Goal: Communication & Community: Answer question/provide support

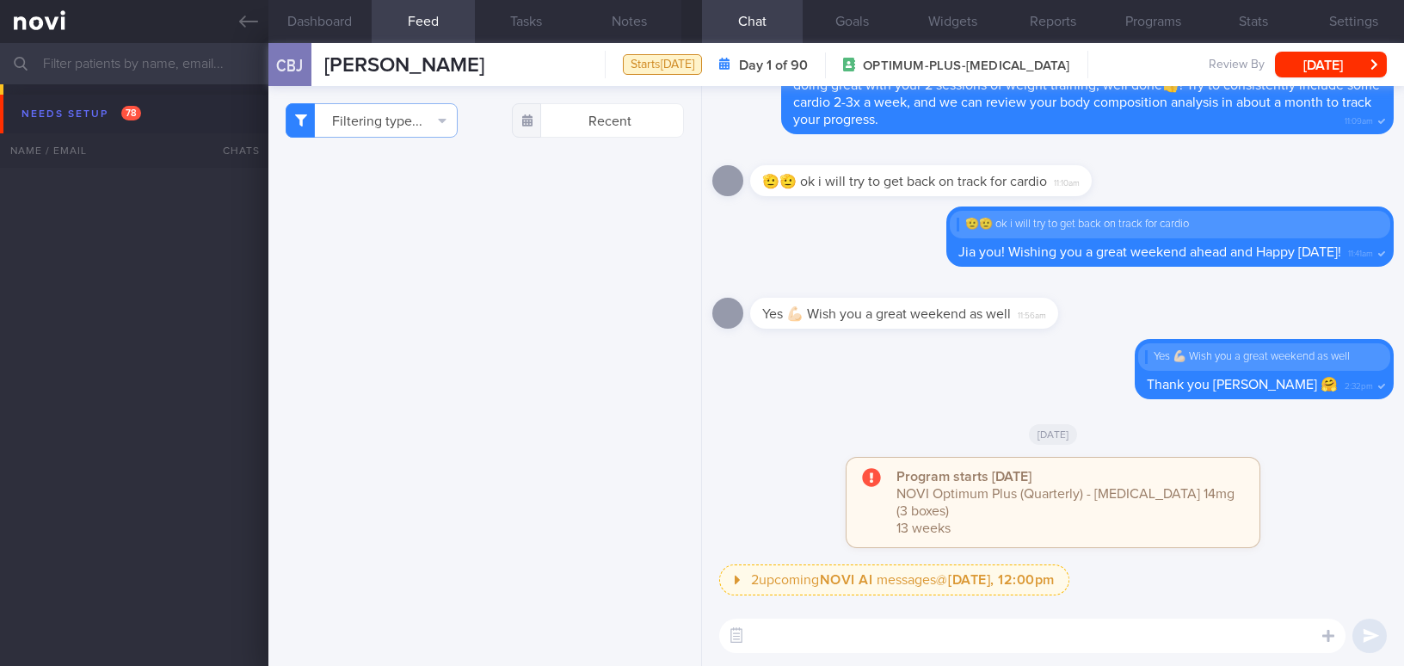
select select "7"
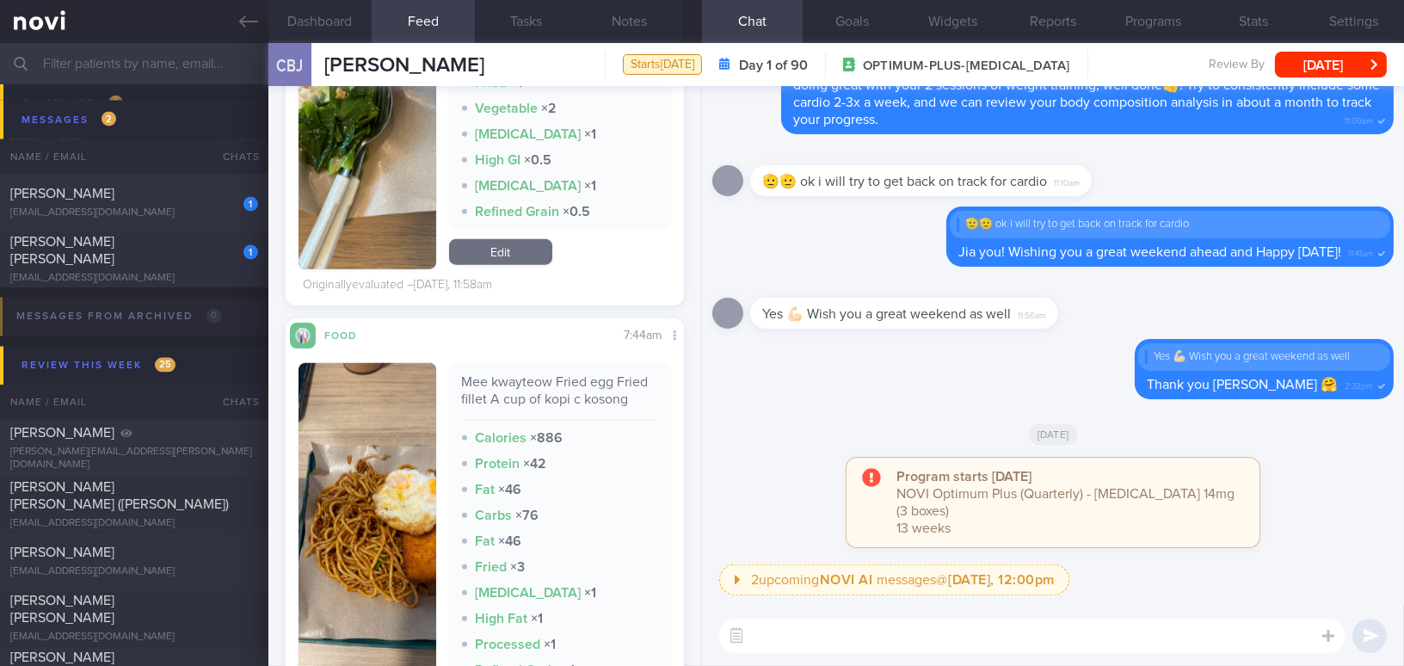
scroll to position [3440, 0]
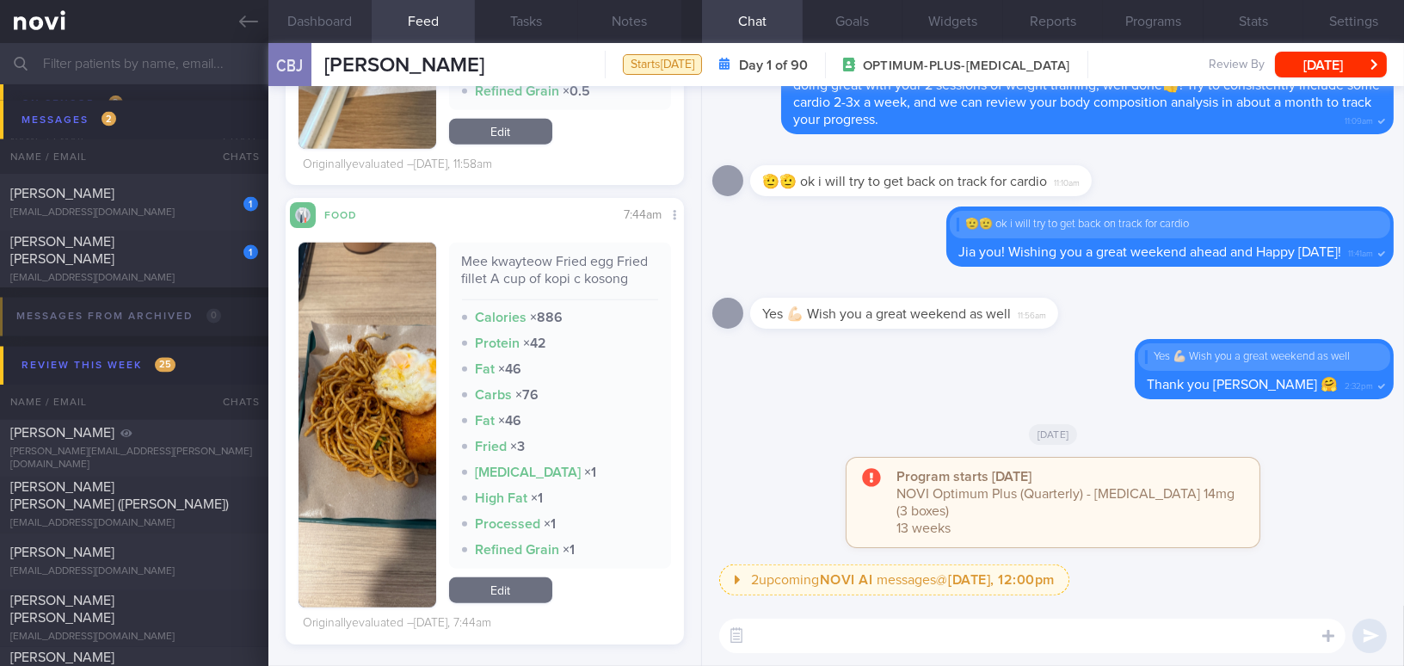
click at [312, 14] on button "Dashboard" at bounding box center [319, 21] width 103 height 43
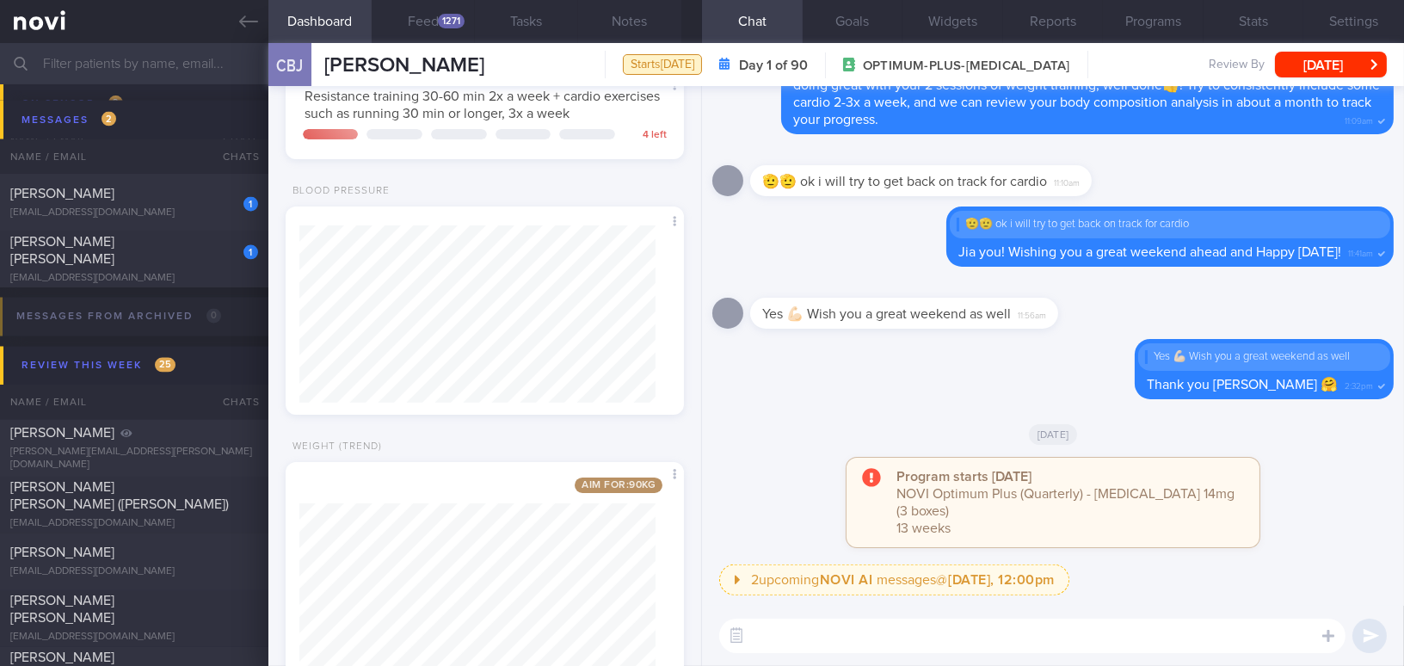
scroll to position [519, 0]
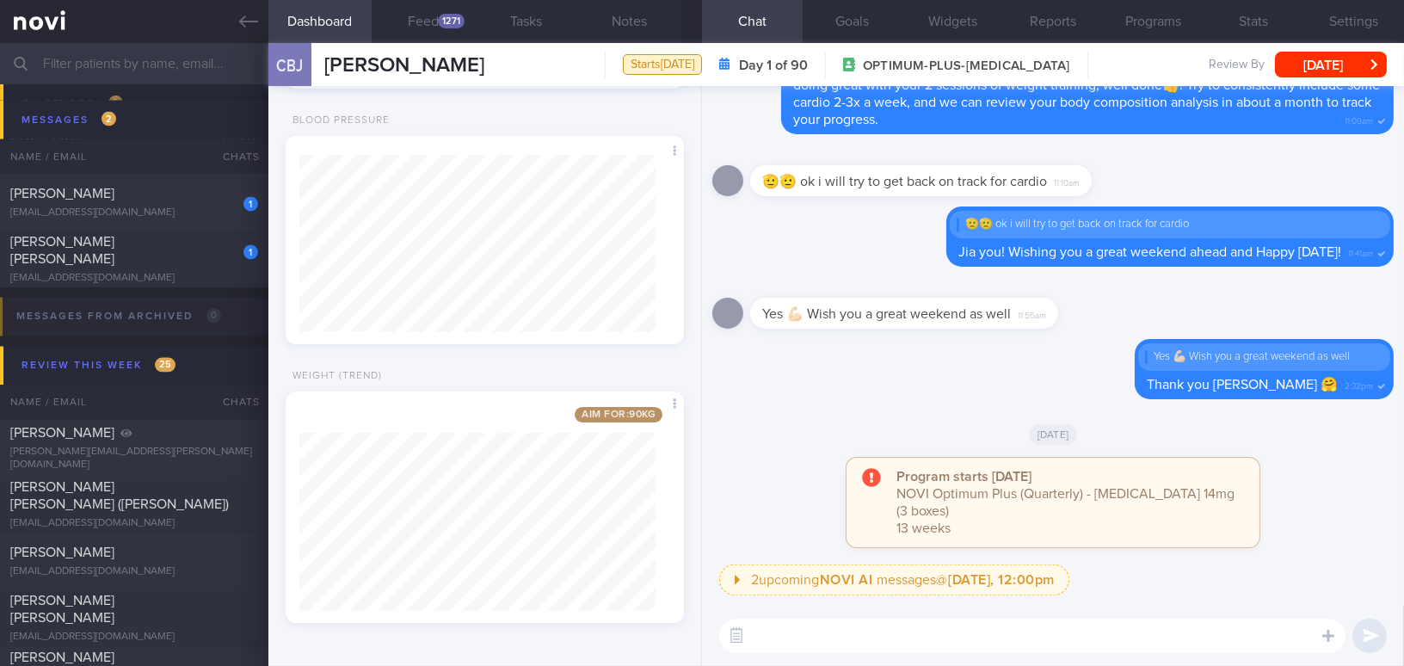
click at [805, 641] on textarea at bounding box center [1032, 635] width 626 height 34
paste textarea "Last weekend’s food choices were still higher in fat and calories, while lower …"
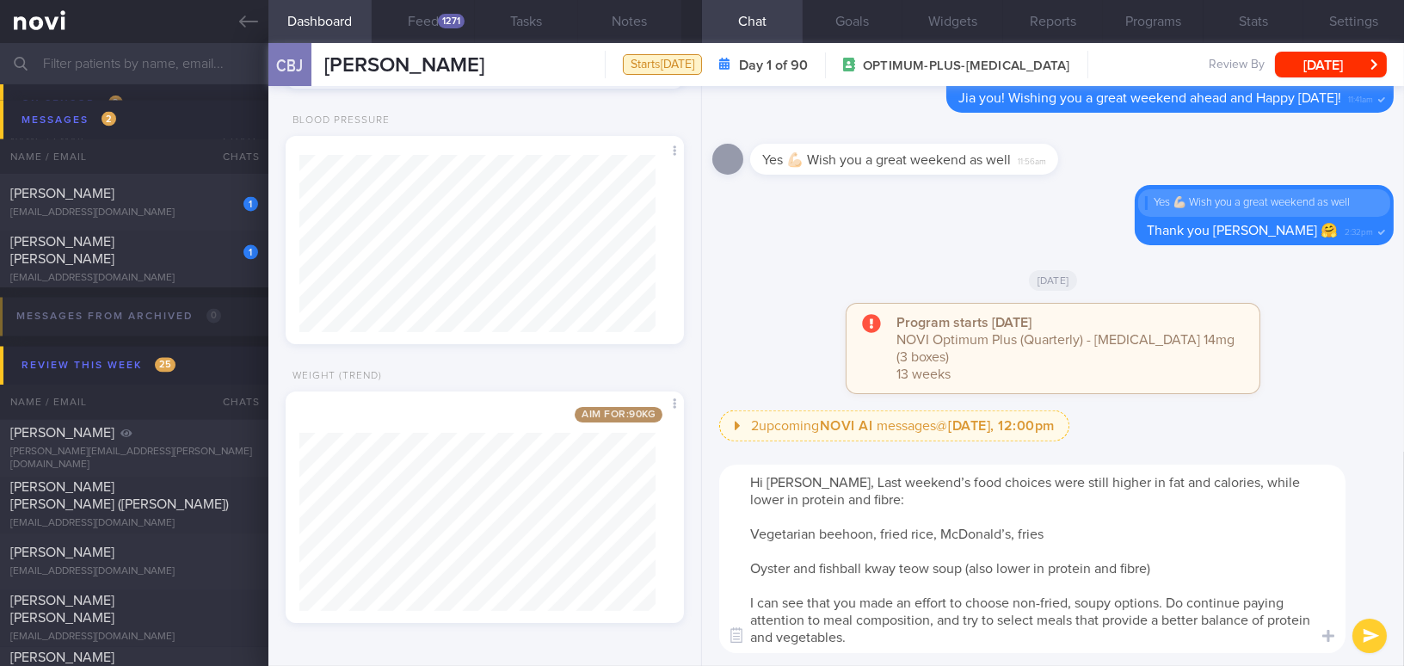
scroll to position [0, 0]
click at [832, 479] on textarea "Hi Boon Jie, Last weekend’s food choices were still higher in fat and calories,…" at bounding box center [1032, 559] width 626 height 188
drag, startPoint x: 1031, startPoint y: 480, endPoint x: 1055, endPoint y: 477, distance: 24.3
click at [1055, 477] on textarea "Hi Boon Jie, last weekend’s food choices were still higher in fat and calories,…" at bounding box center [1032, 559] width 626 height 188
click at [890, 496] on textarea "Hi Boon Jie, last weekend’s food choices were higher in fat and calories, while…" at bounding box center [1032, 559] width 626 height 188
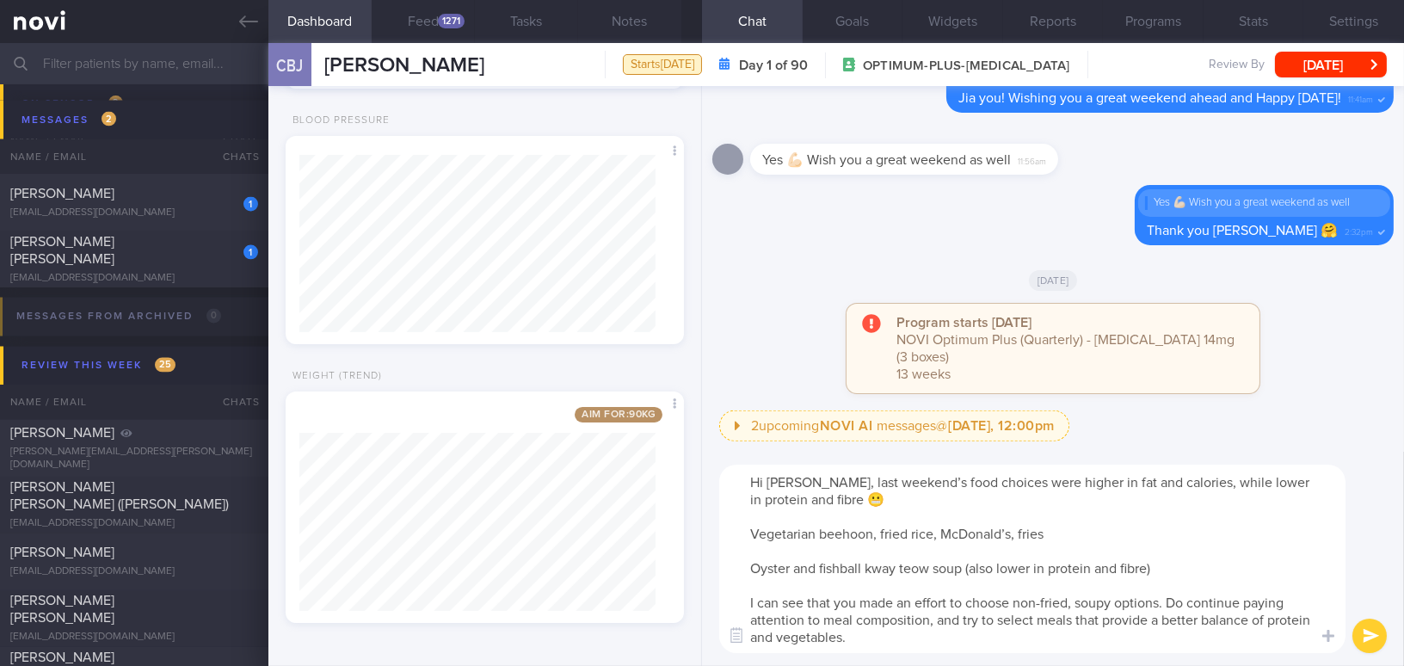
click at [740, 532] on textarea "Hi Boon Jie, last weekend’s food choices were higher in fat and calories, while…" at bounding box center [1032, 559] width 626 height 188
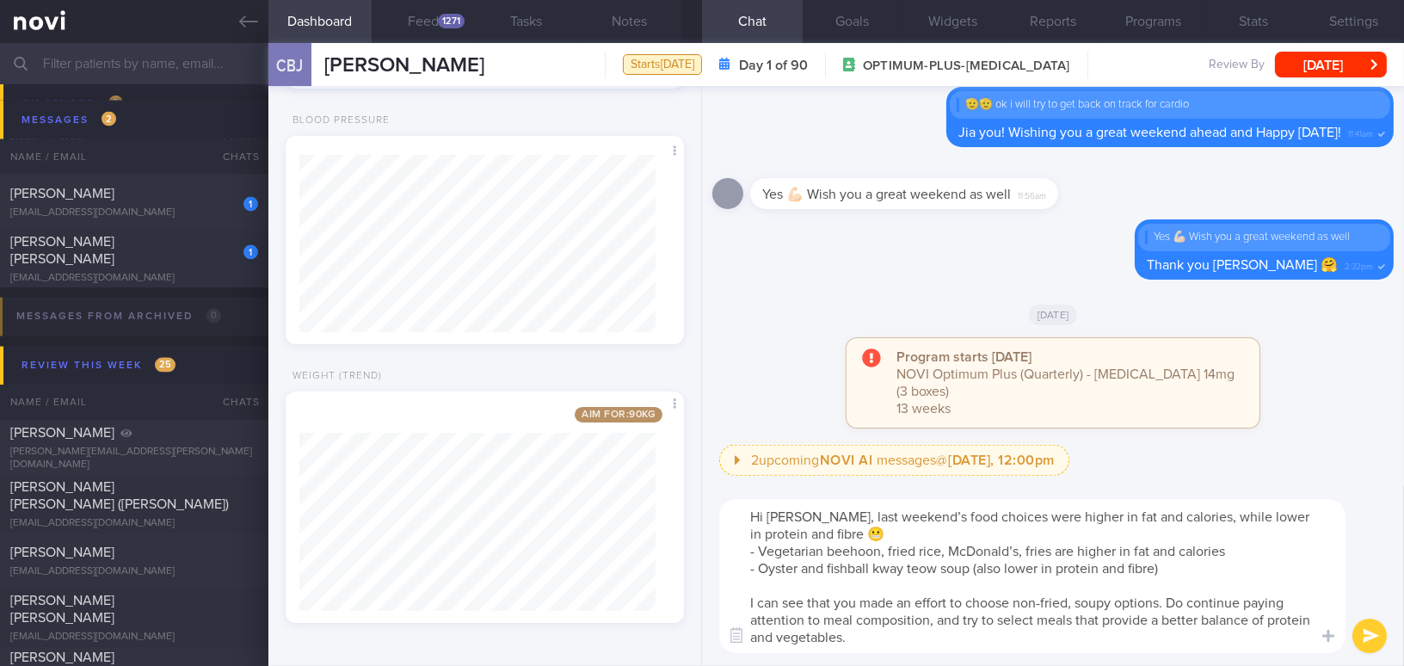
drag, startPoint x: 976, startPoint y: 567, endPoint x: 1193, endPoint y: 568, distance: 216.8
click at [1193, 568] on textarea "Hi Boon Jie, last weekend’s food choices were higher in fat and calories, while…" at bounding box center [1032, 576] width 626 height 154
click at [1178, 575] on textarea "Hi Boon Jie, last weekend’s food choices were higher in fat and calories, while…" at bounding box center [1032, 576] width 626 height 154
click at [976, 564] on textarea "Hi Boon Jie, last weekend’s food choices were higher in fat and calories, while…" at bounding box center [1032, 576] width 626 height 154
drag, startPoint x: 972, startPoint y: 566, endPoint x: 1006, endPoint y: 569, distance: 34.6
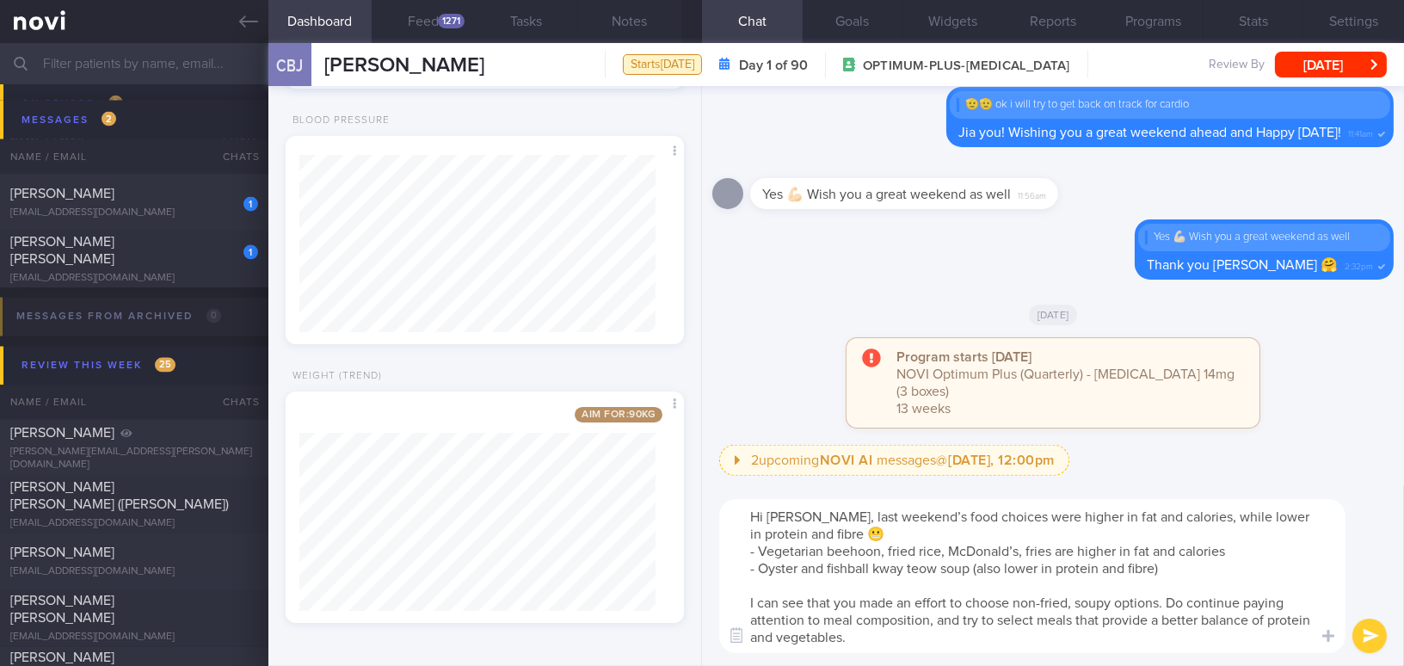
click at [1006, 569] on textarea "Hi Boon Jie, last weekend’s food choices were higher in fat and calories, while…" at bounding box center [1032, 576] width 626 height 154
click at [1166, 566] on textarea "Hi Boon Jie, last weekend’s food choices were higher in fat and calories, while…" at bounding box center [1032, 576] width 626 height 154
click at [946, 649] on textarea "Hi Boon Jie, last weekend’s food choices were higher in fat and calories, while…" at bounding box center [1032, 576] width 626 height 154
type textarea "Hi Boon Jie, last weekend’s food choices were higher in fat and calories, while…"
click at [1374, 634] on button "submit" at bounding box center [1369, 635] width 34 height 34
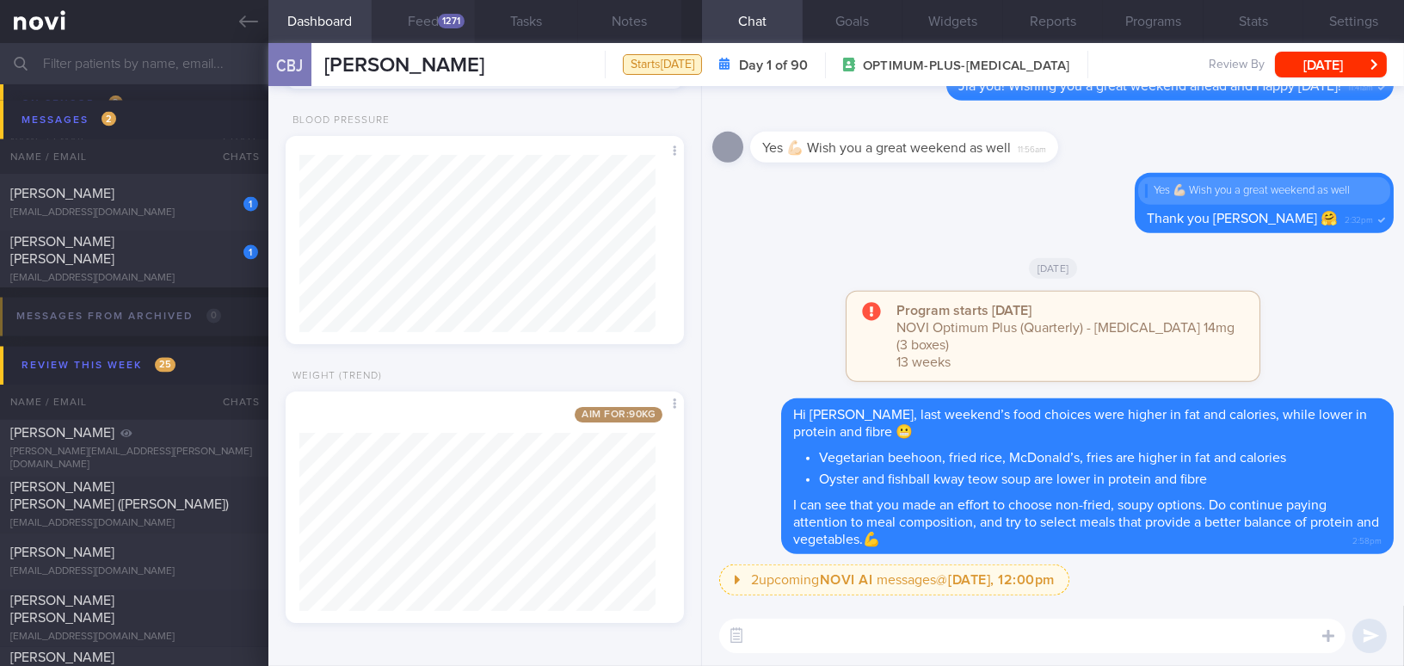
click at [422, 24] on button "Feed 1271" at bounding box center [423, 21] width 103 height 43
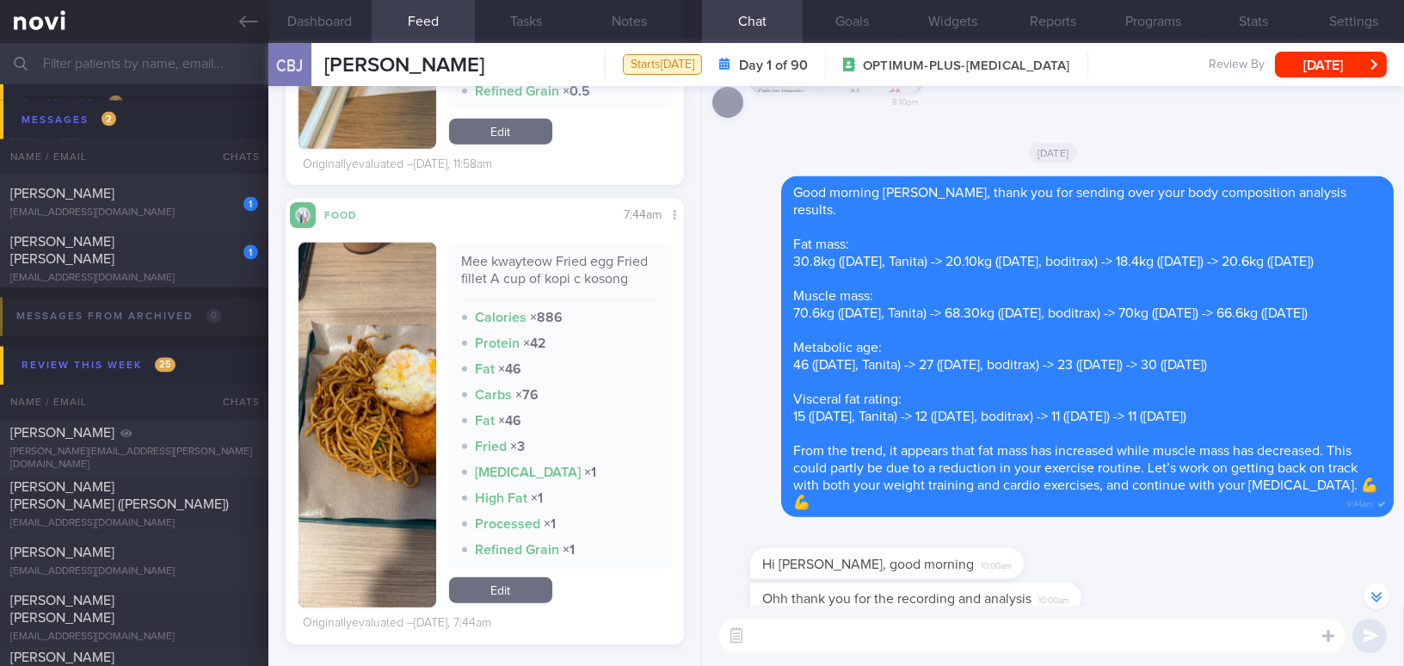
scroll to position [-859, 0]
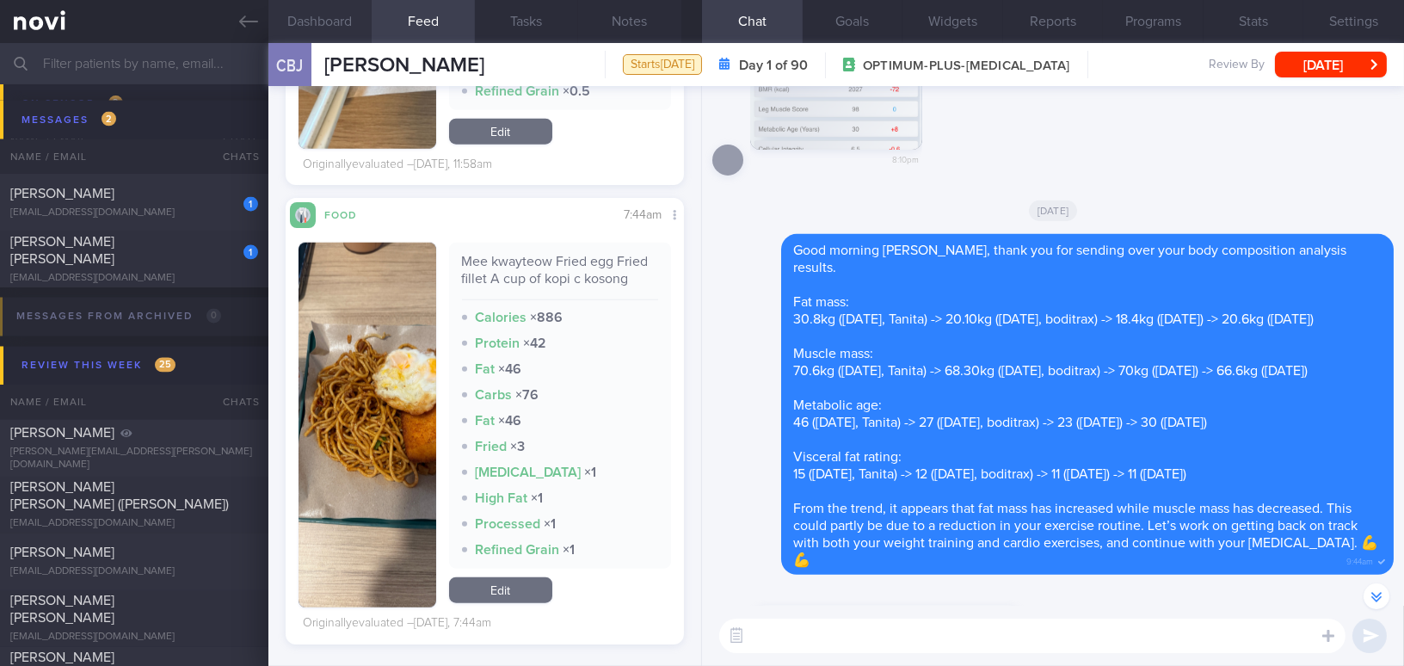
click at [319, 20] on button "Dashboard" at bounding box center [319, 21] width 103 height 43
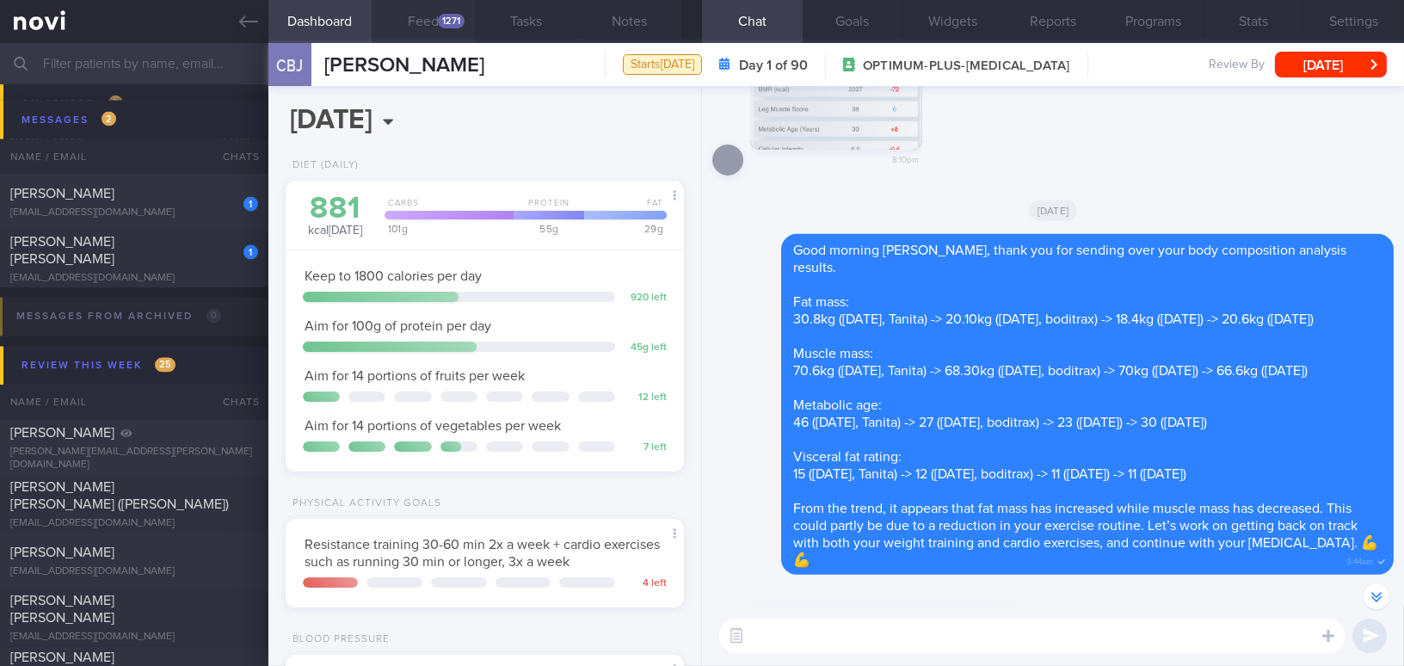
click at [422, 27] on button "Feed 1271" at bounding box center [423, 21] width 103 height 43
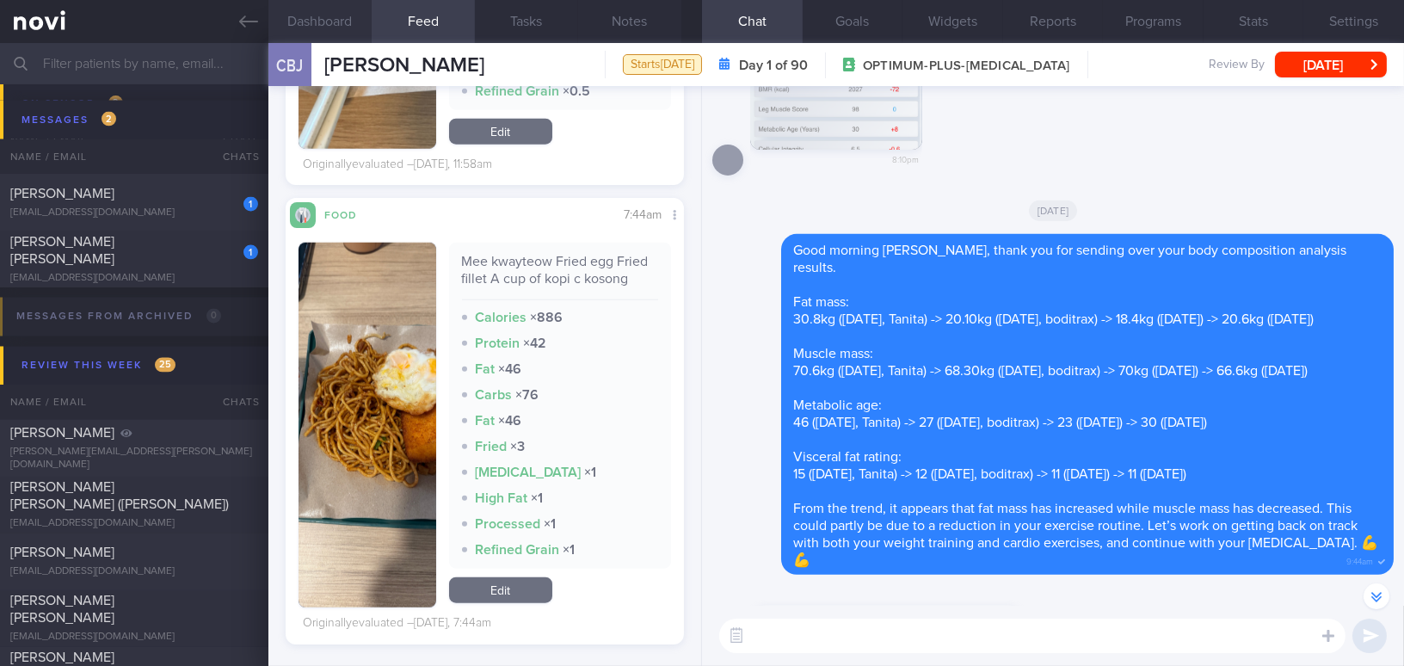
click at [317, 12] on button "Dashboard" at bounding box center [319, 21] width 103 height 43
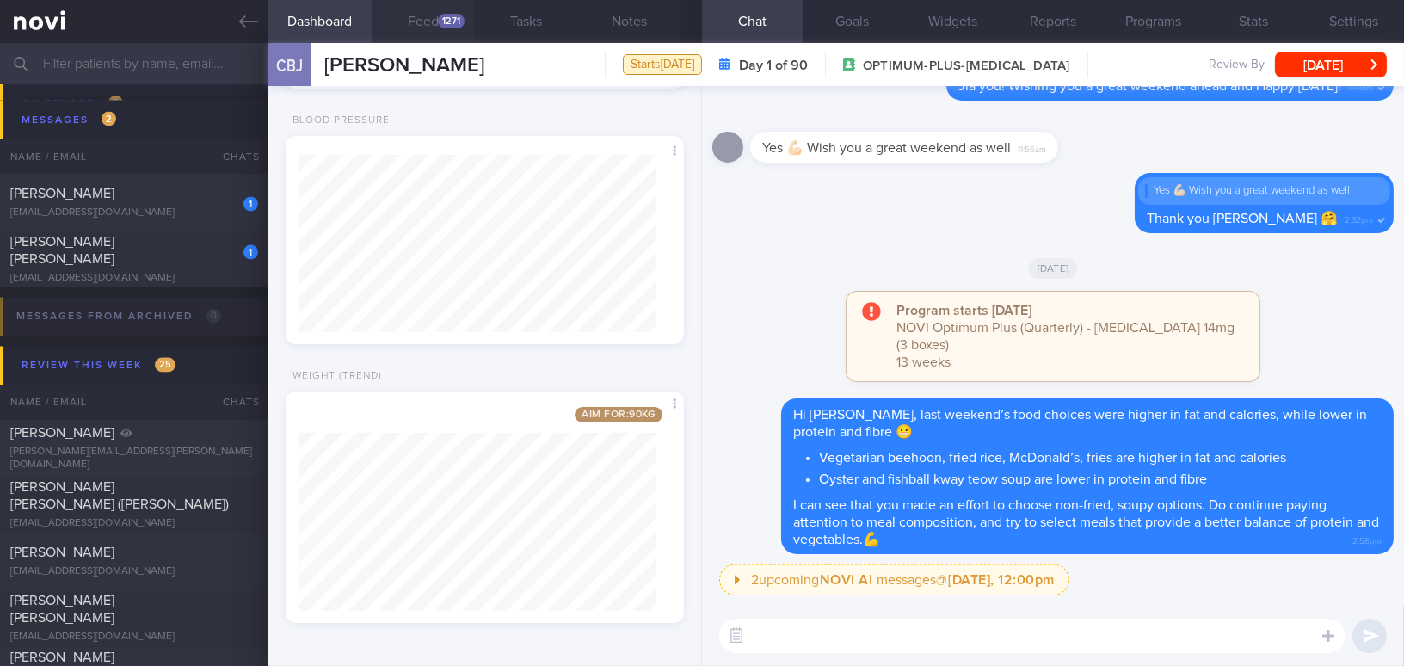
click at [424, 9] on button "Feed 1271" at bounding box center [423, 21] width 103 height 43
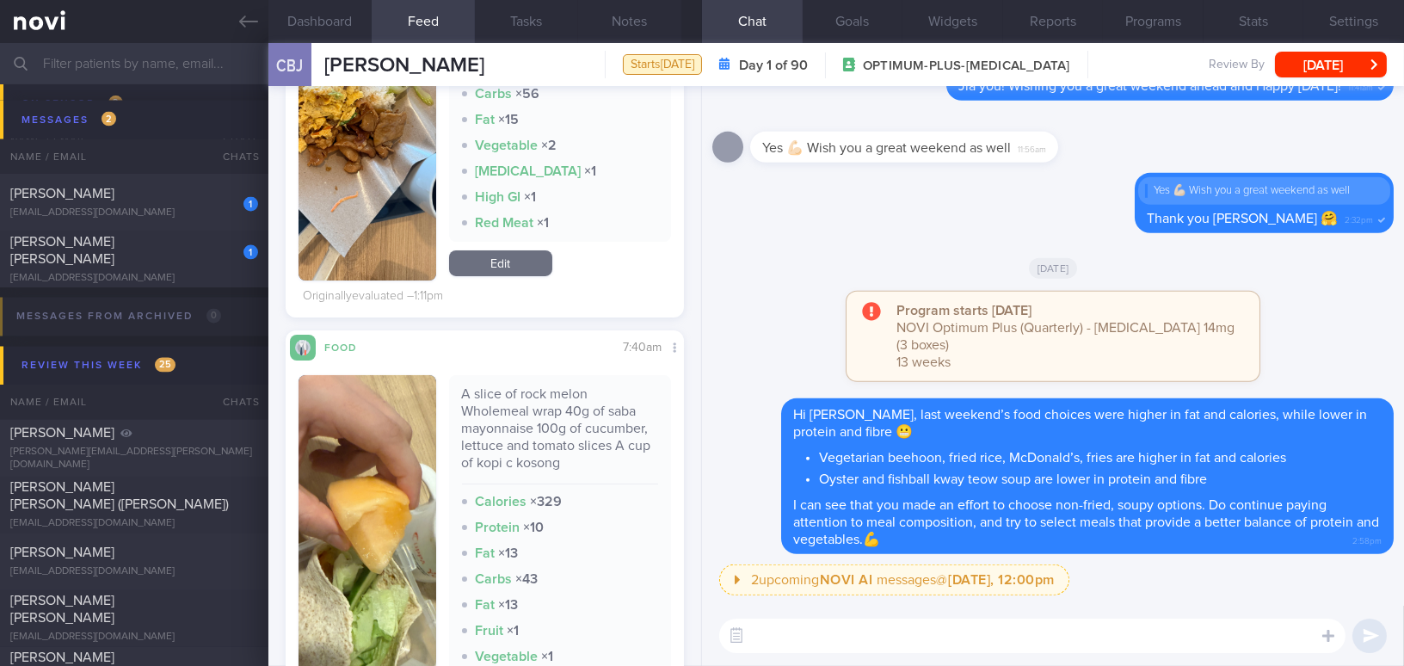
scroll to position [89, 0]
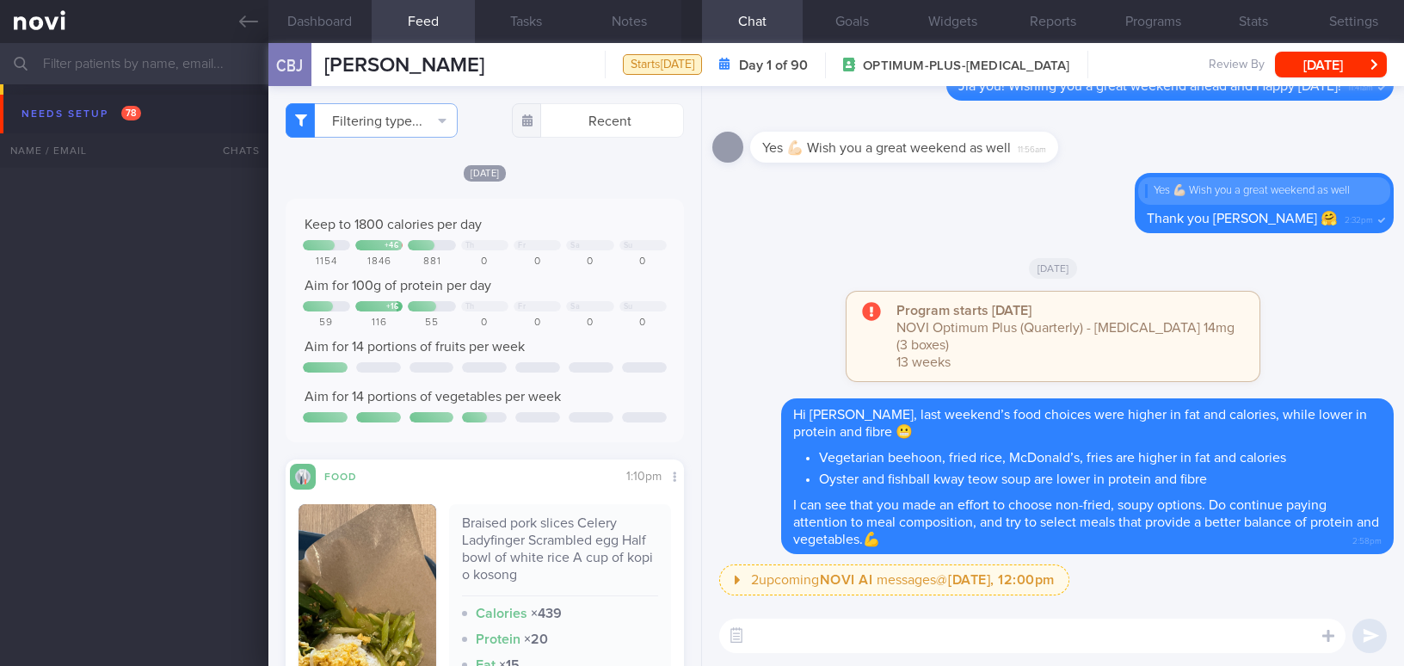
select select "7"
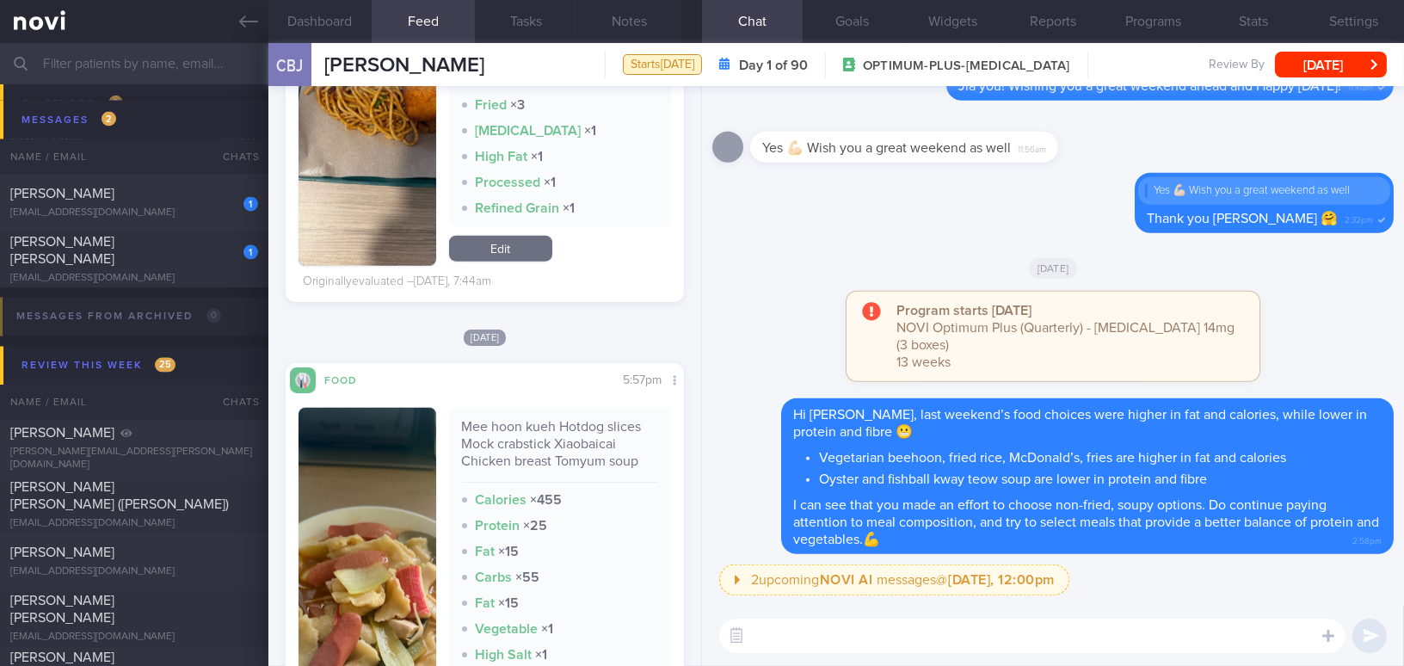
scroll to position [3999, 0]
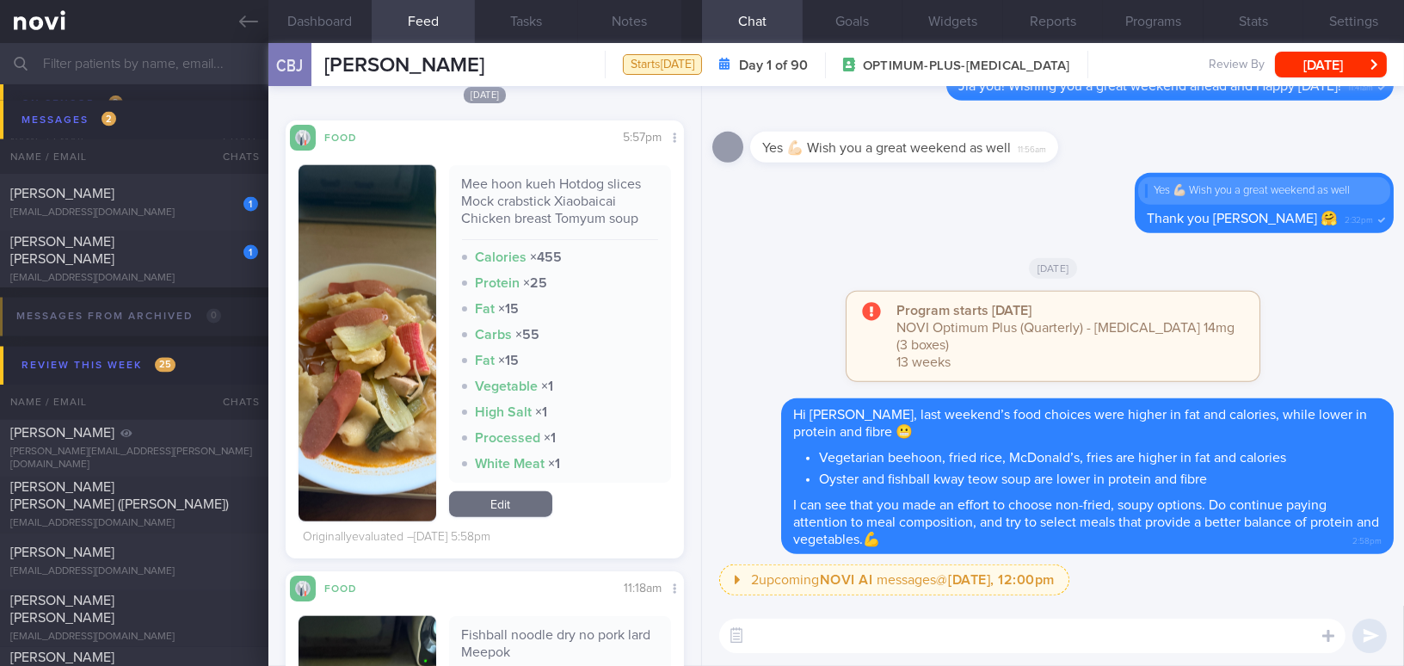
click at [365, 383] on button "button" at bounding box center [367, 343] width 138 height 356
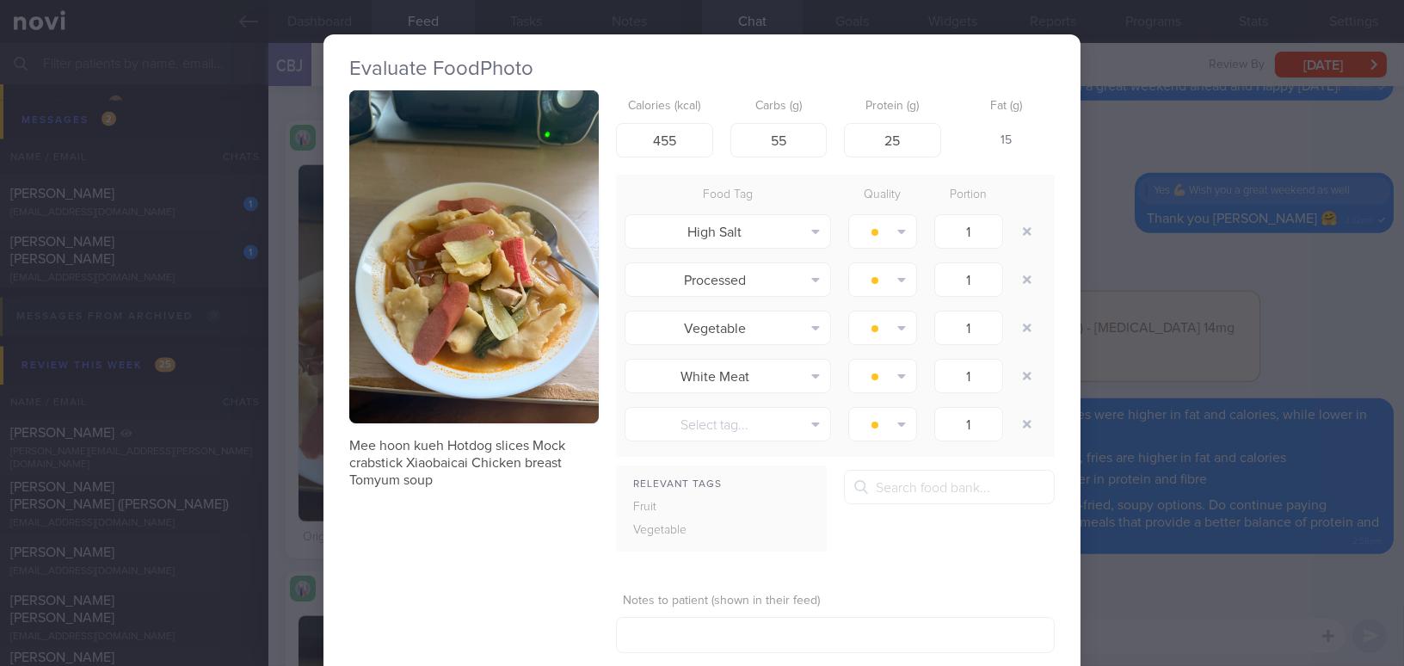
click at [1212, 385] on div "Evaluate Food Photo Mee hoon kueh Hotdog slices Mock crabstick Xiaobaicai Chick…" at bounding box center [702, 333] width 1404 height 666
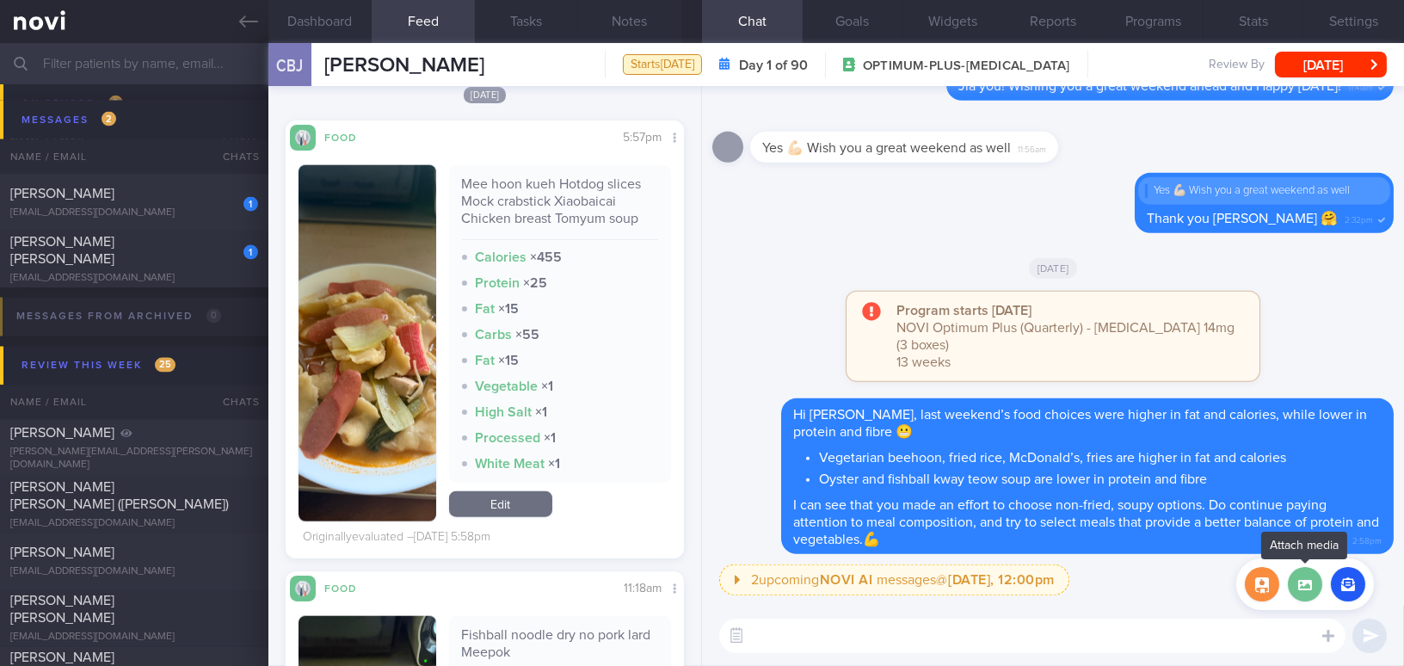
click at [1312, 592] on label at bounding box center [1305, 584] width 34 height 34
click at [0, 0] on input "file" at bounding box center [0, 0] width 0 height 0
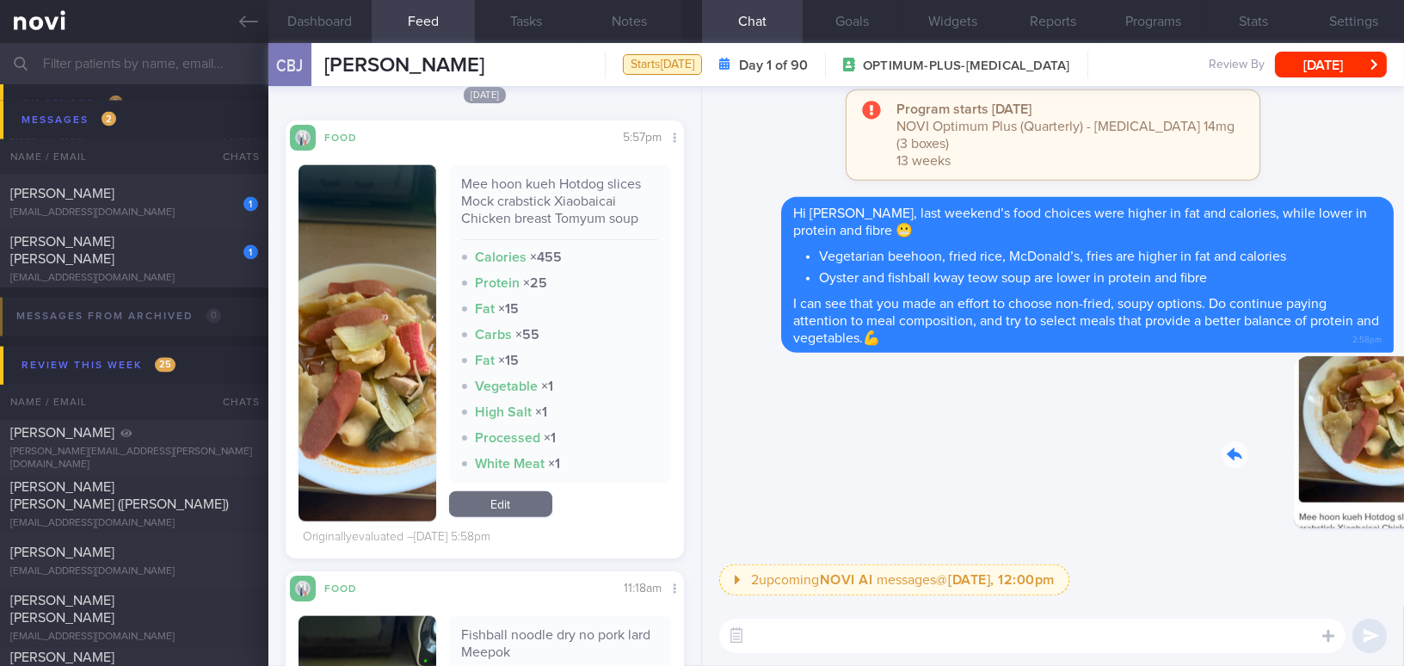
drag, startPoint x: 1266, startPoint y: 496, endPoint x: 1422, endPoint y: 502, distance: 155.8
click at [1403, 502] on html "You are offline! Some functionality will be unavailable Patients New Users Coac…" at bounding box center [702, 333] width 1404 height 666
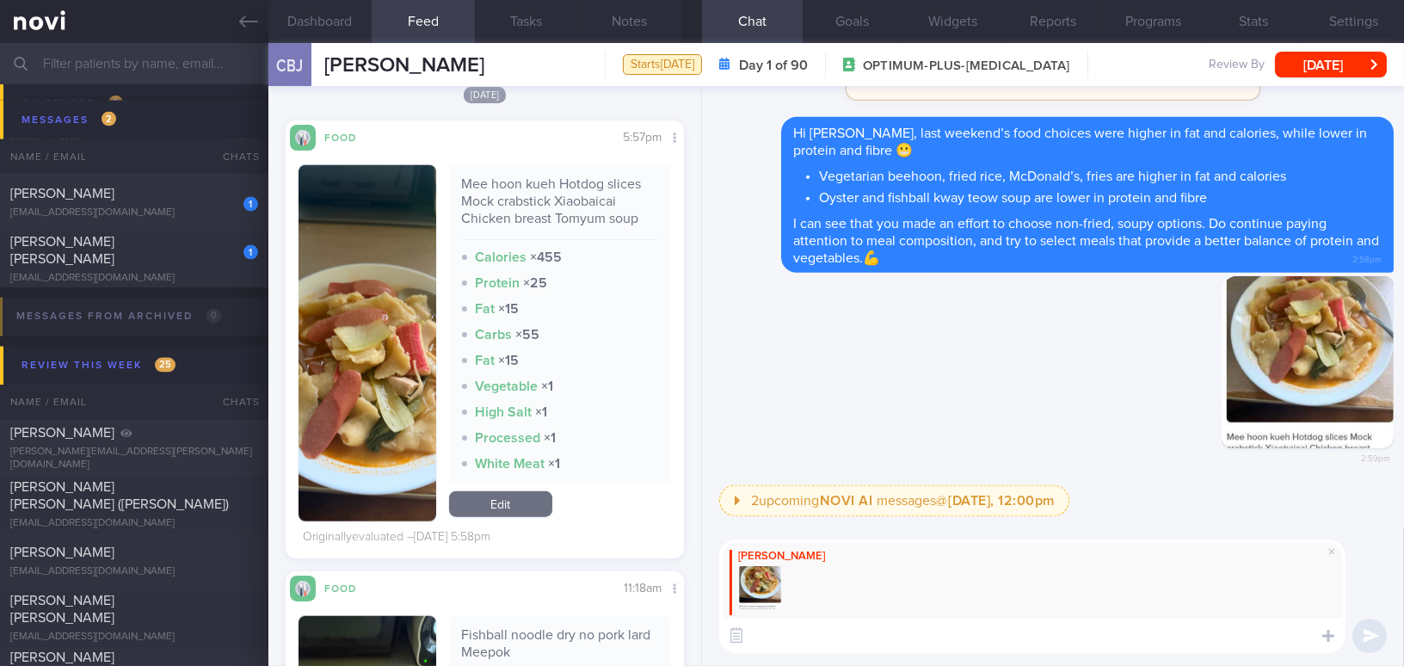
paste textarea "I understand this is your mum’s cooking. Perhaps you could encourage her to inc…"
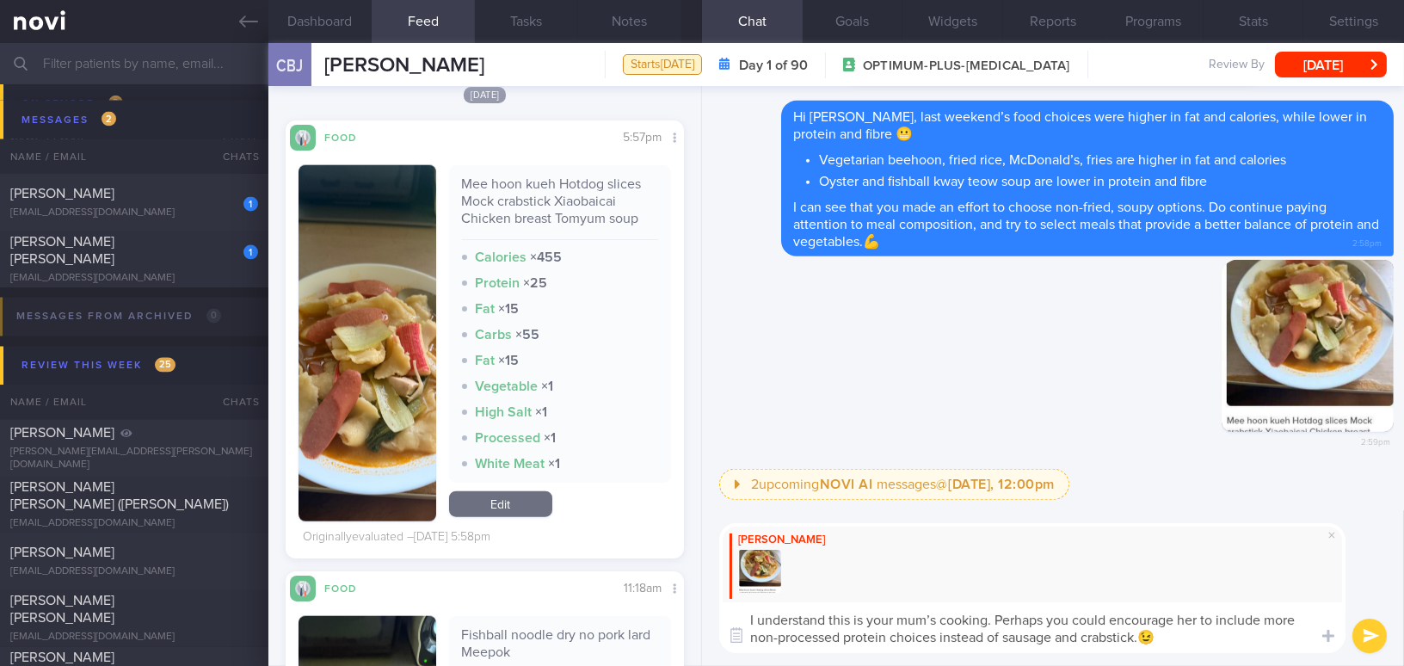
type textarea "I understand this is your mum’s cooking. Perhaps you could encourage her to inc…"
click at [1370, 637] on button "submit" at bounding box center [1369, 635] width 34 height 34
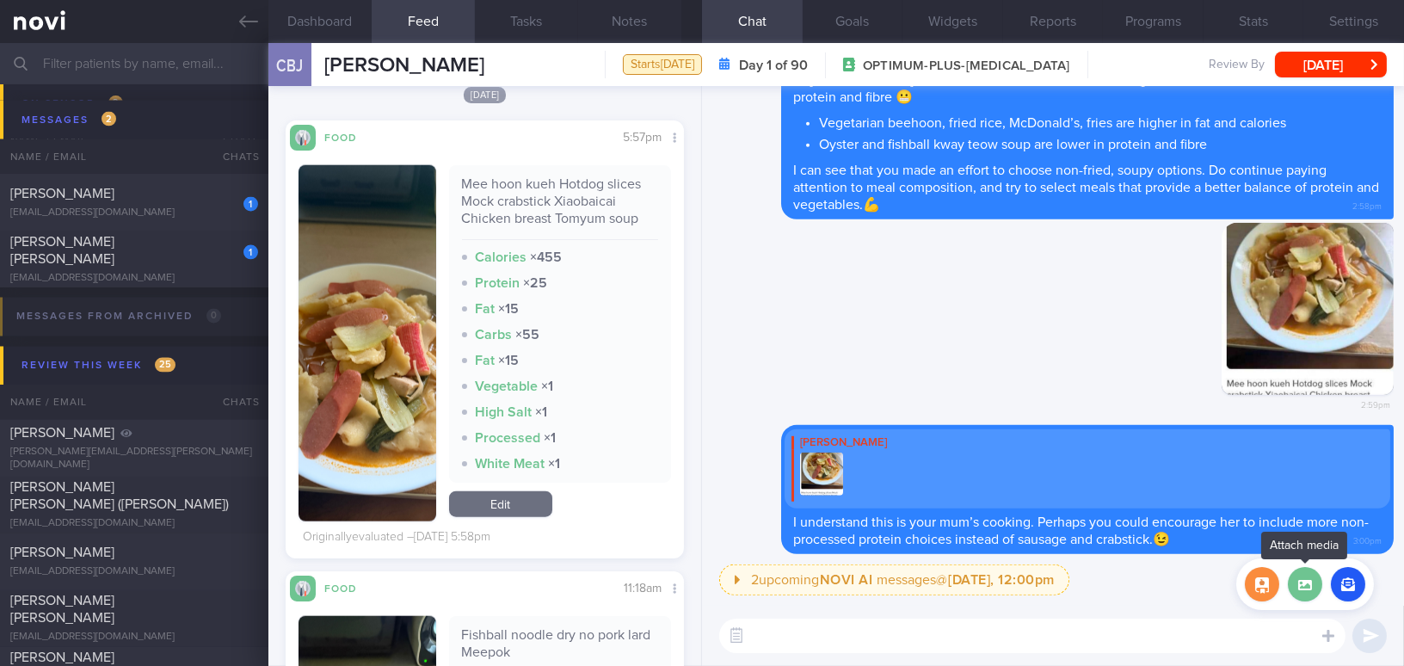
click at [1308, 594] on label at bounding box center [1305, 584] width 34 height 34
click at [0, 0] on input "file" at bounding box center [0, 0] width 0 height 0
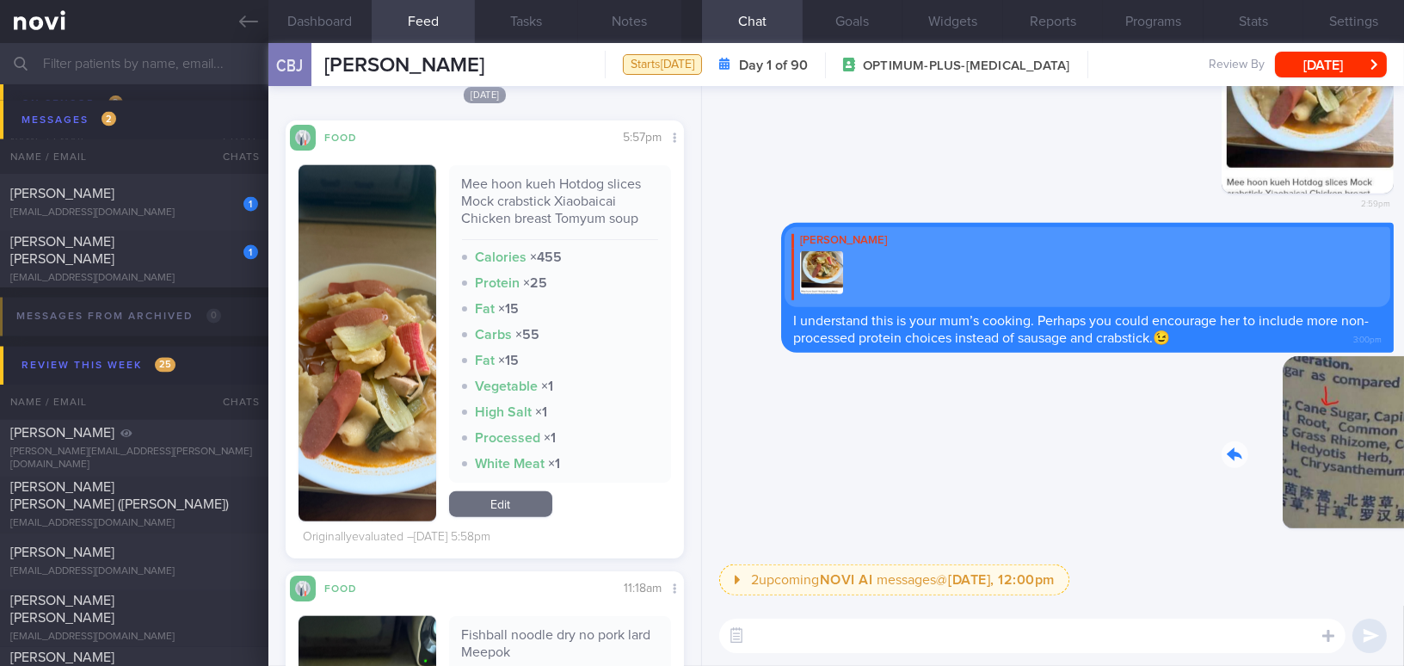
drag, startPoint x: 1261, startPoint y: 483, endPoint x: 1361, endPoint y: 491, distance: 100.1
click at [1361, 491] on div "Delete 3:00pm" at bounding box center [1273, 455] width 241 height 199
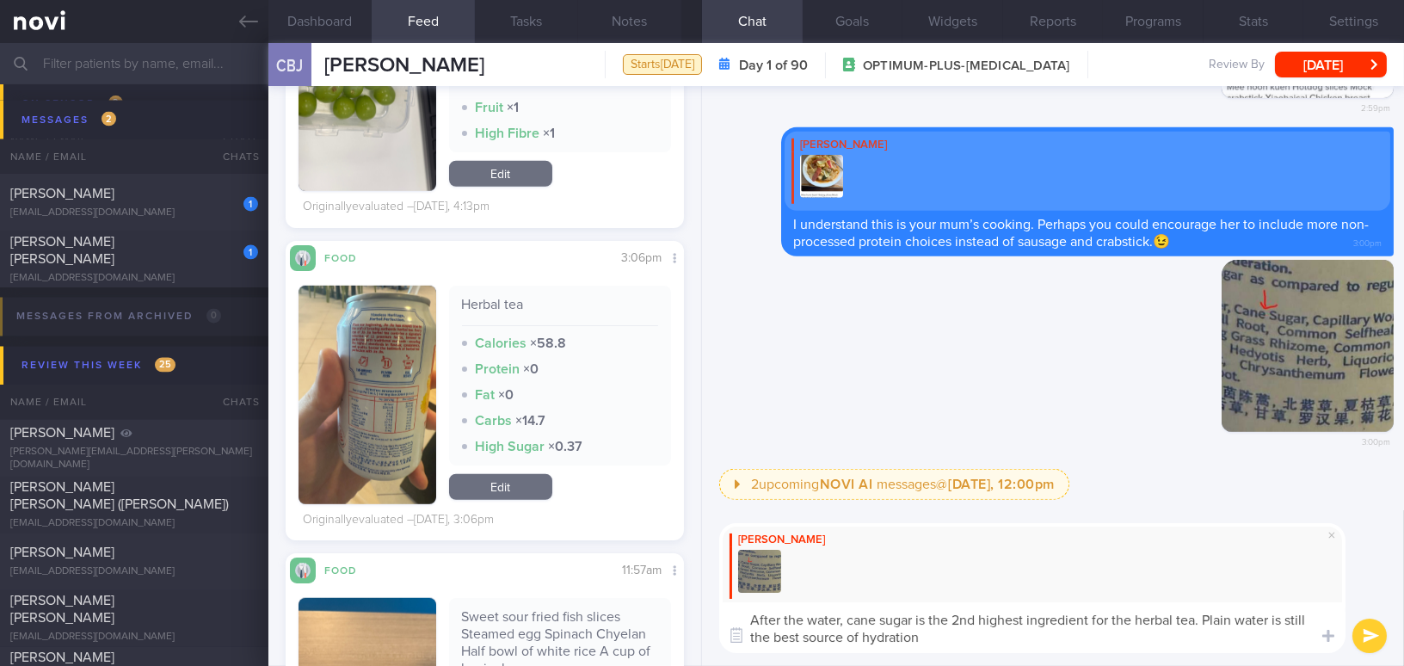
drag, startPoint x: 940, startPoint y: 639, endPoint x: 730, endPoint y: 608, distance: 212.2
click at [730, 608] on textarea "After the water, cane sugar is the 2nd highest ingredient for the herbal tea. P…" at bounding box center [1032, 627] width 626 height 51
click at [856, 635] on textarea "After the water, cane sugar is the 2nd highest ingredient for the herbal tea. P…" at bounding box center [1032, 627] width 626 height 51
click at [959, 634] on textarea "After the water, cane sugar is the 2nd highest ingredient for the herbal tea. P…" at bounding box center [1032, 627] width 626 height 51
drag, startPoint x: 787, startPoint y: 616, endPoint x: 645, endPoint y: 600, distance: 142.9
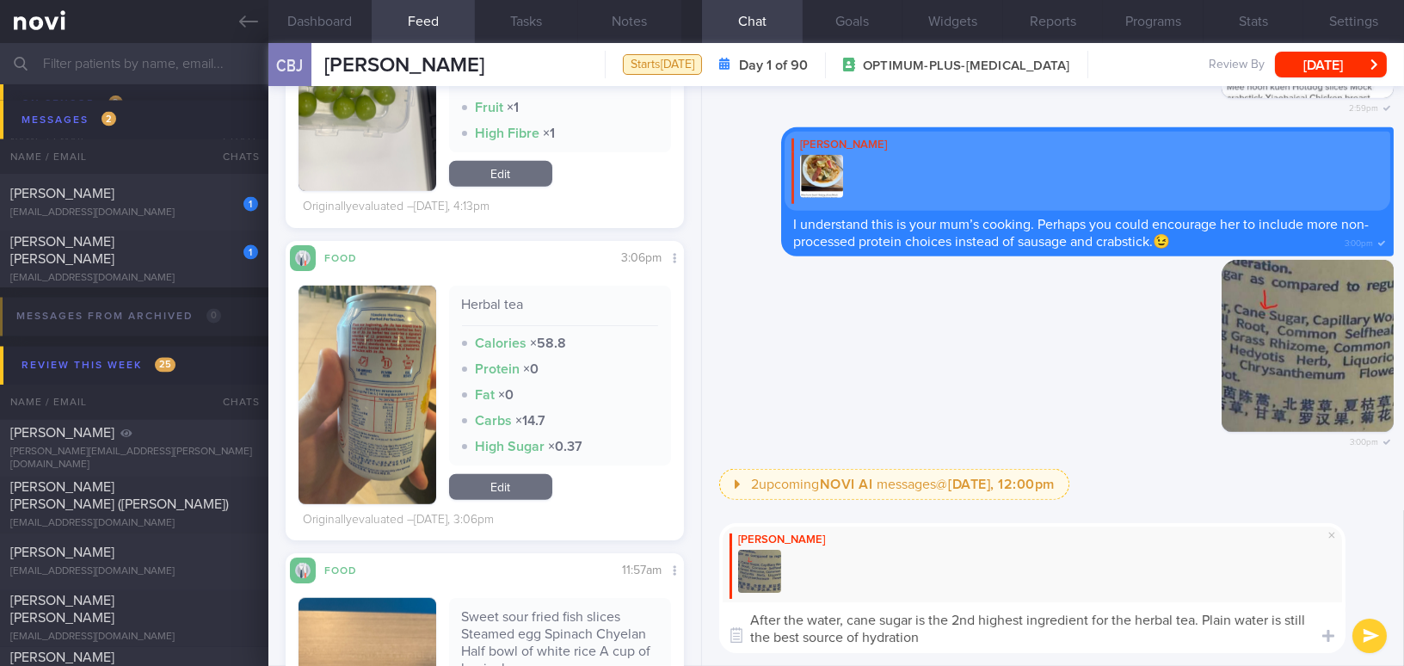
click at [645, 600] on div "Dashboard Feed 1271 Tasks Notes Chat Goals Widgets Reports Programs Stats Setti…" at bounding box center [835, 354] width 1135 height 623
paste textarea "In the herbal tea, cane sugar is listed as the second highest ingredient after …"
drag, startPoint x: 760, startPoint y: 618, endPoint x: 732, endPoint y: 618, distance: 27.5
click at [732, 618] on textarea "In the herbal tea, cane sugar is listed as the second highest ingredient after …" at bounding box center [1032, 627] width 626 height 51
click at [1043, 634] on textarea "For the herbal tea, cane sugar is listed as the second highest ingredient after…" at bounding box center [1032, 627] width 626 height 51
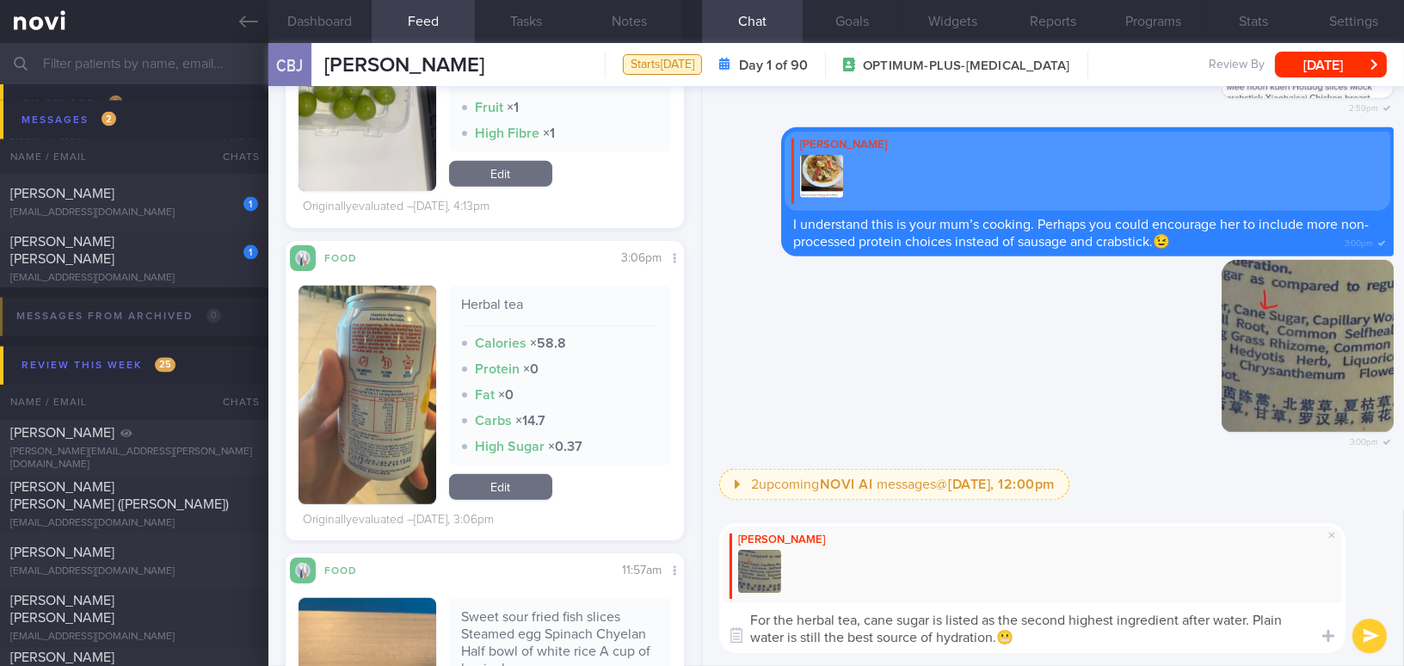
type textarea "For the herbal tea, cane sugar is listed as the second highest ingredient after…"
click at [1367, 630] on button "submit" at bounding box center [1369, 635] width 34 height 34
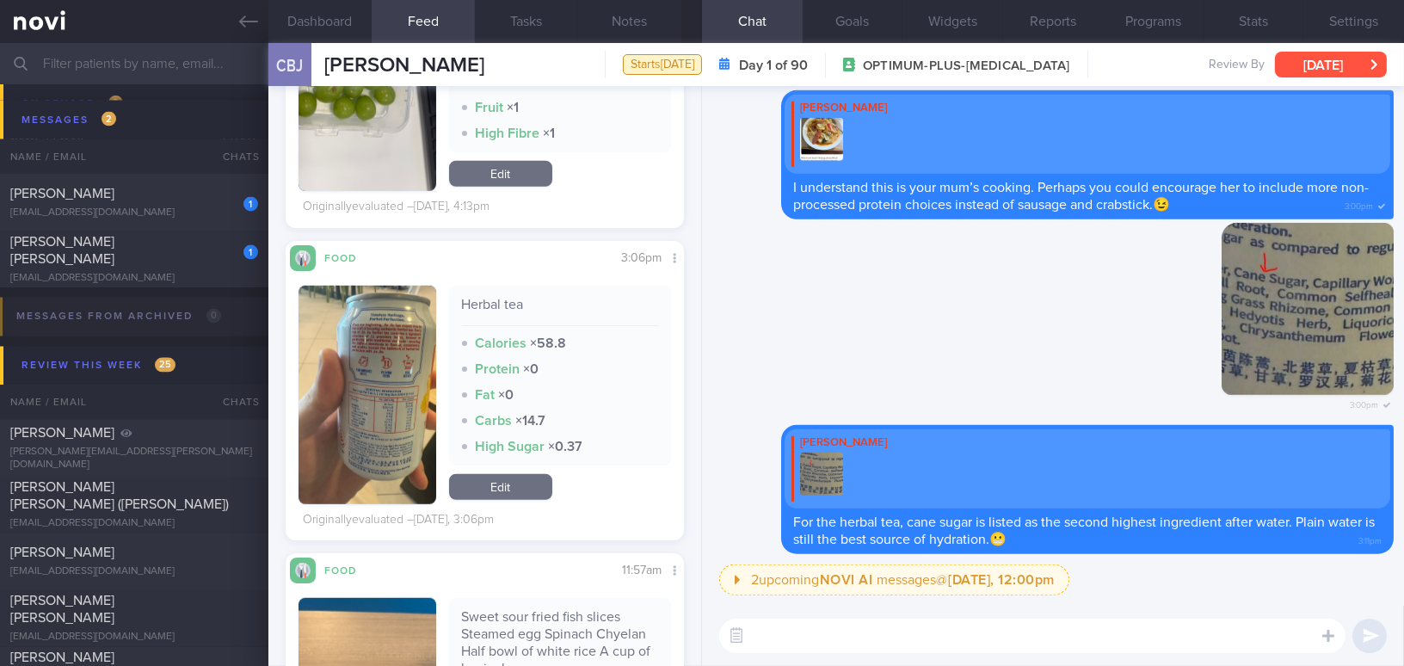
click at [1356, 65] on button "[DATE]" at bounding box center [1331, 65] width 112 height 26
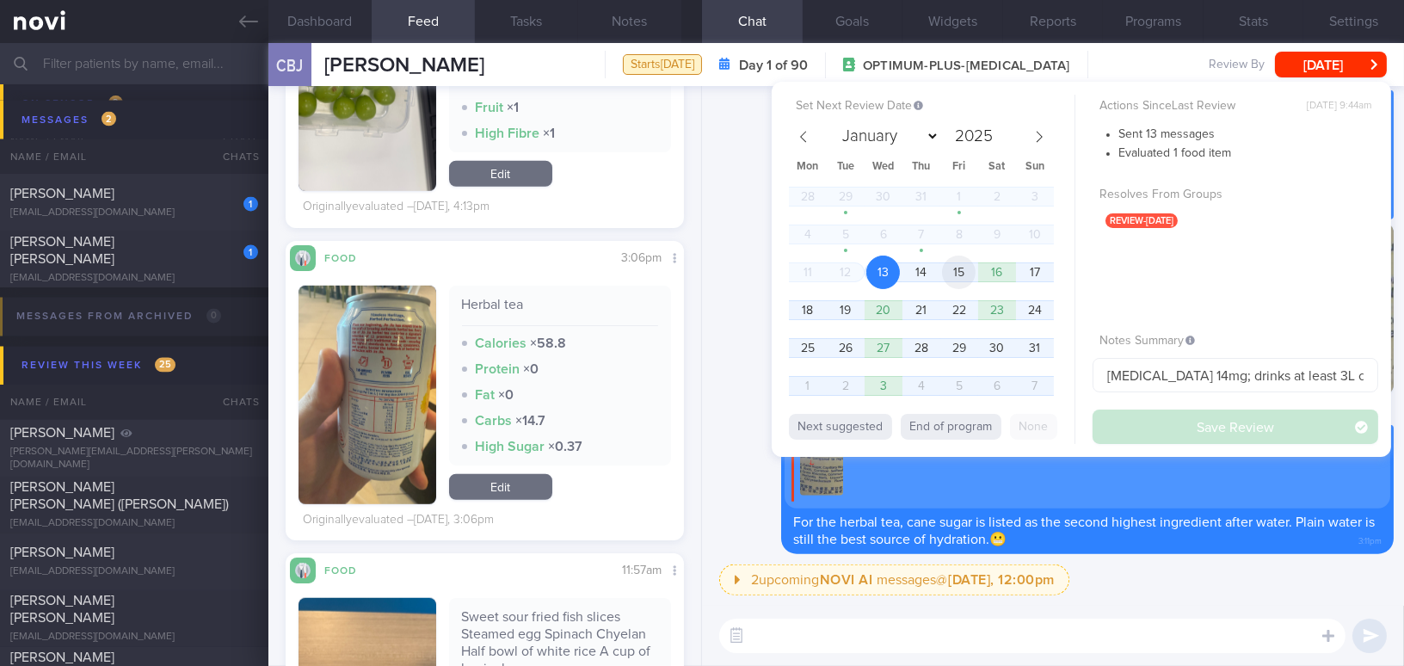
click at [968, 269] on span "15" at bounding box center [959, 272] width 34 height 34
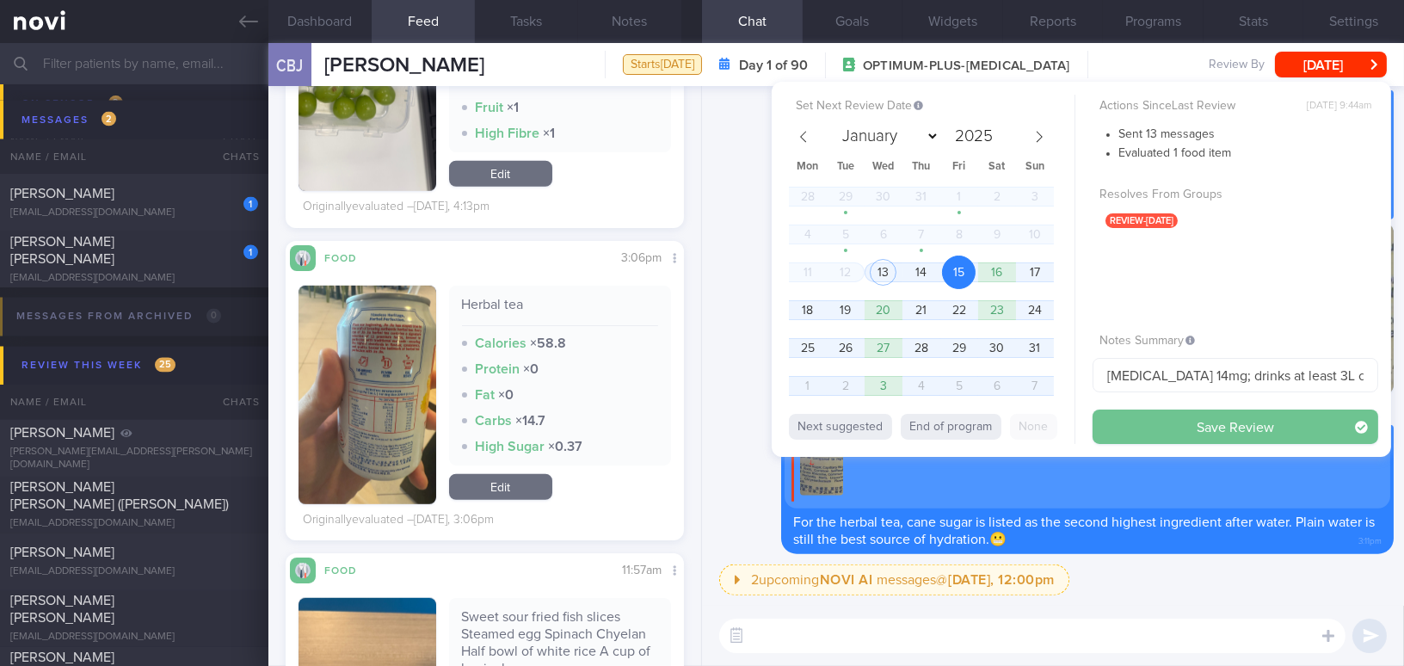
click at [1143, 415] on button "Save Review" at bounding box center [1235, 426] width 286 height 34
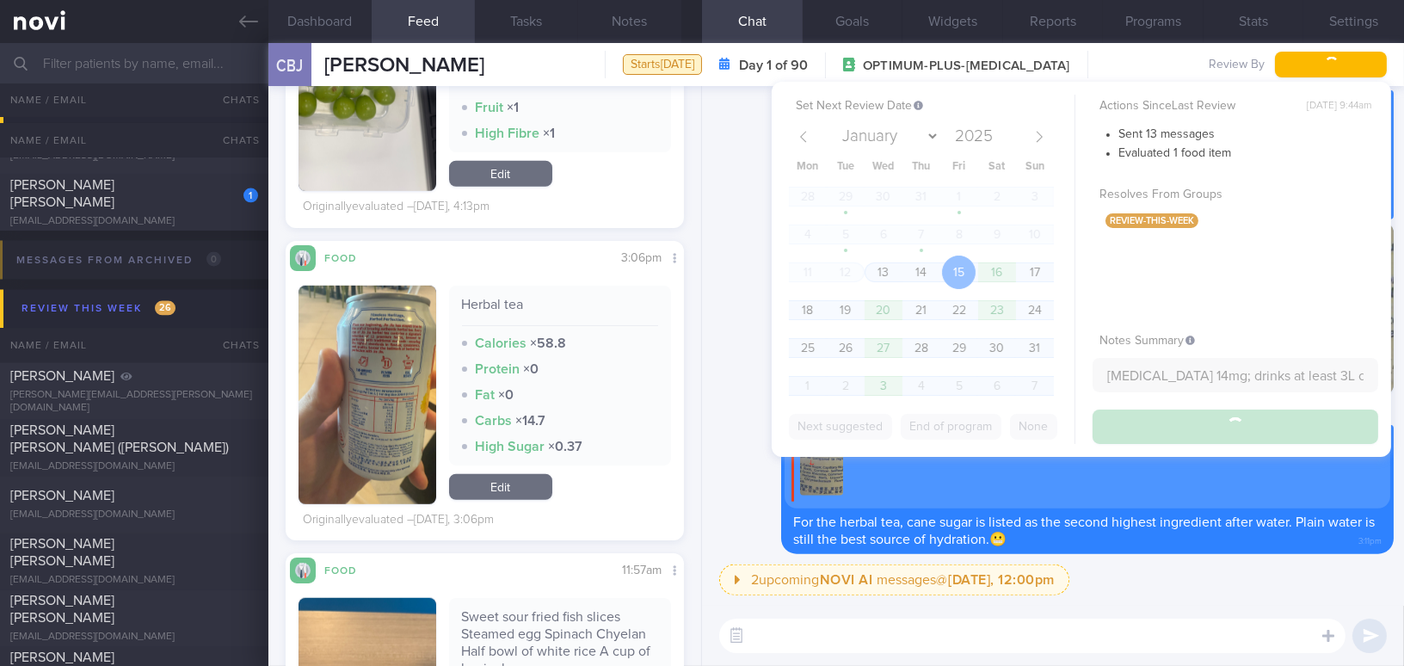
scroll to position [5807, 0]
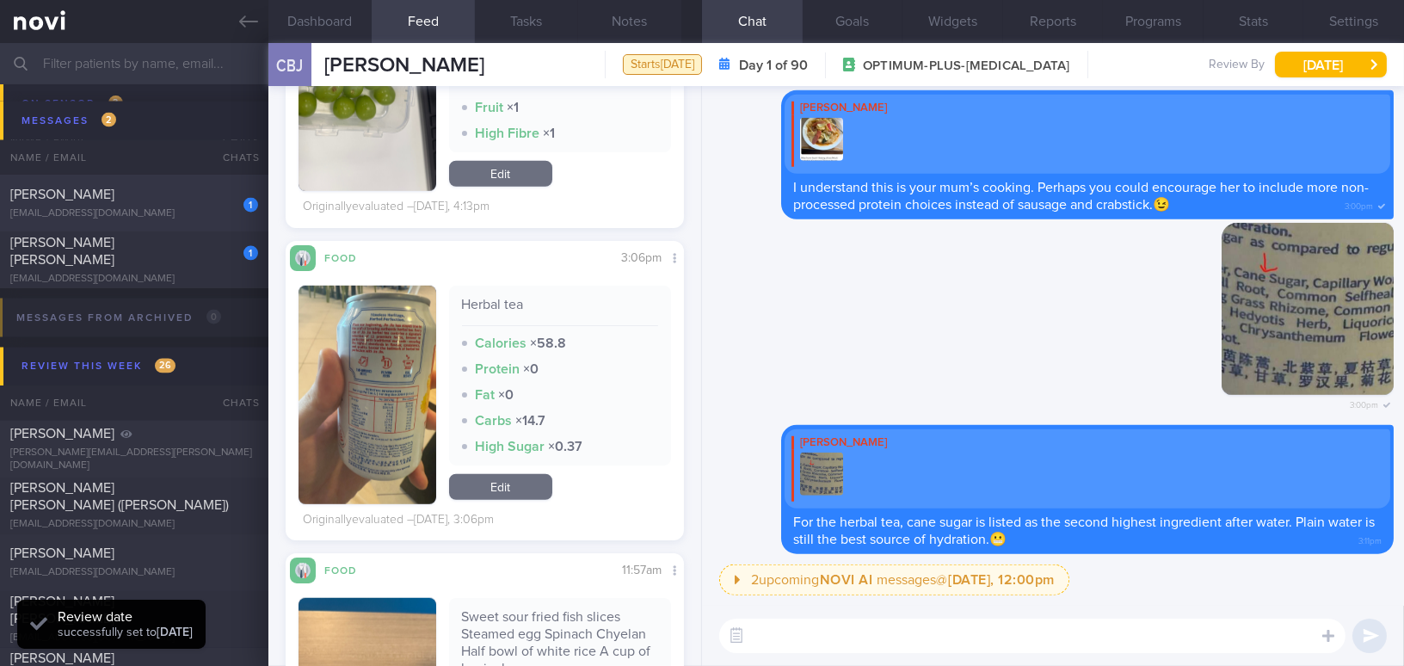
click at [244, 22] on icon at bounding box center [248, 21] width 19 height 19
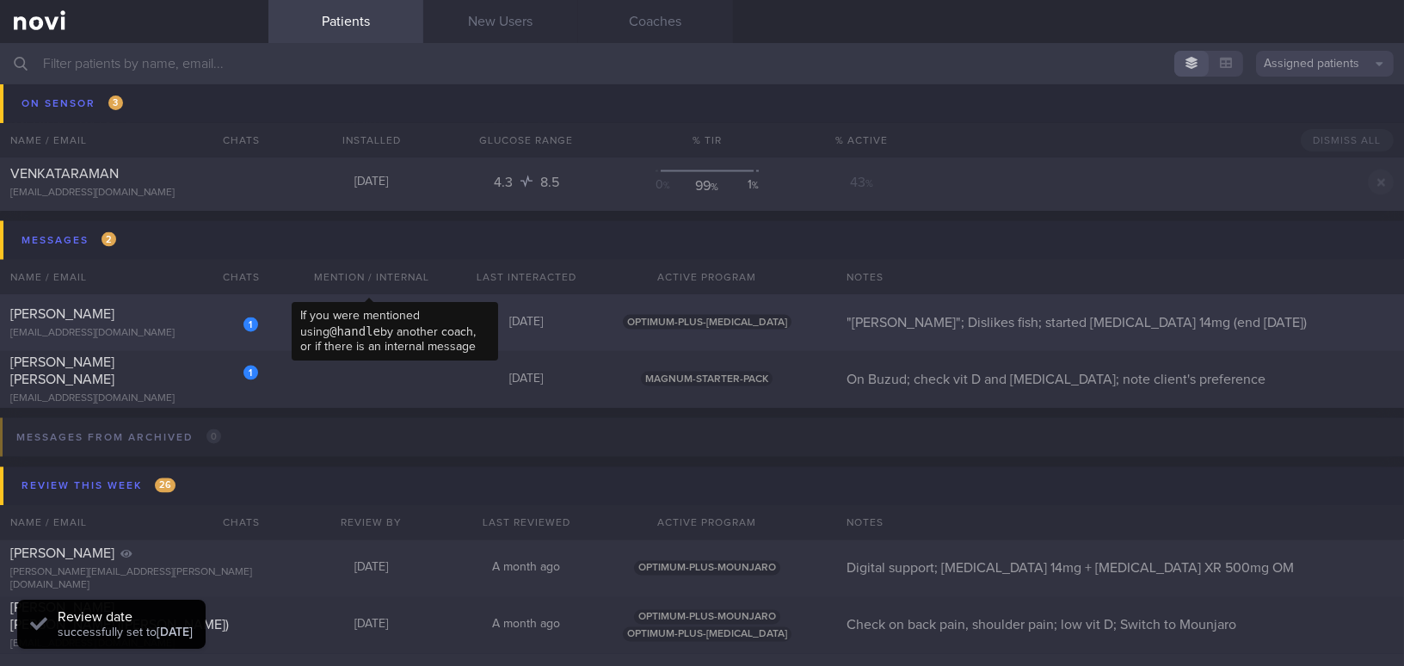
scroll to position [5652, 0]
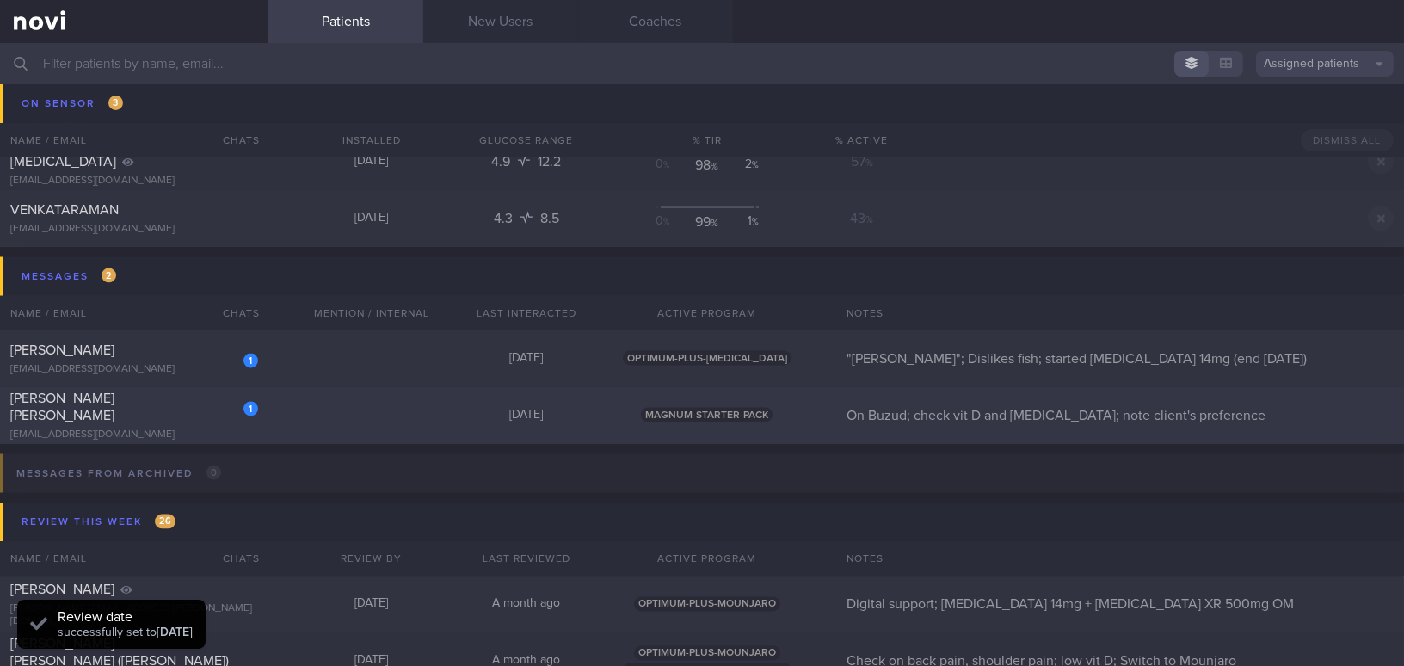
click at [183, 415] on div "Rachel Poon Wei Ling" at bounding box center [131, 407] width 243 height 34
select select "7"
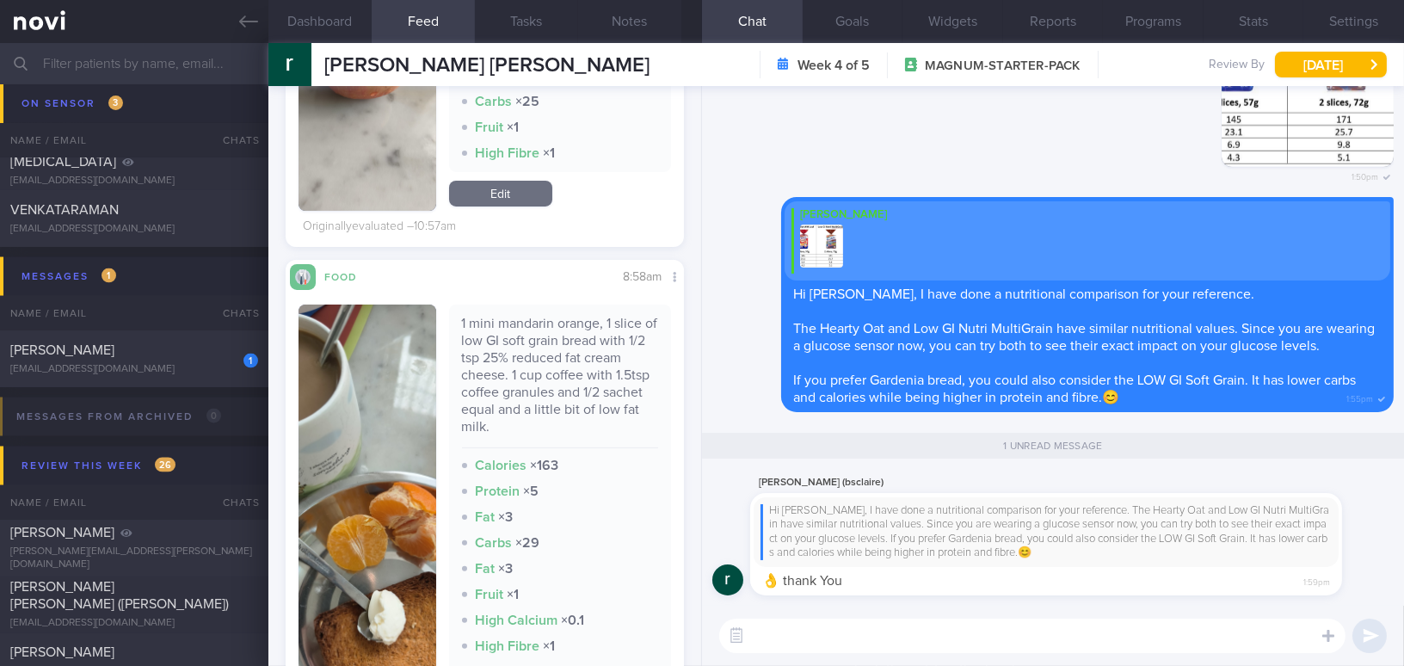
scroll to position [1251, 0]
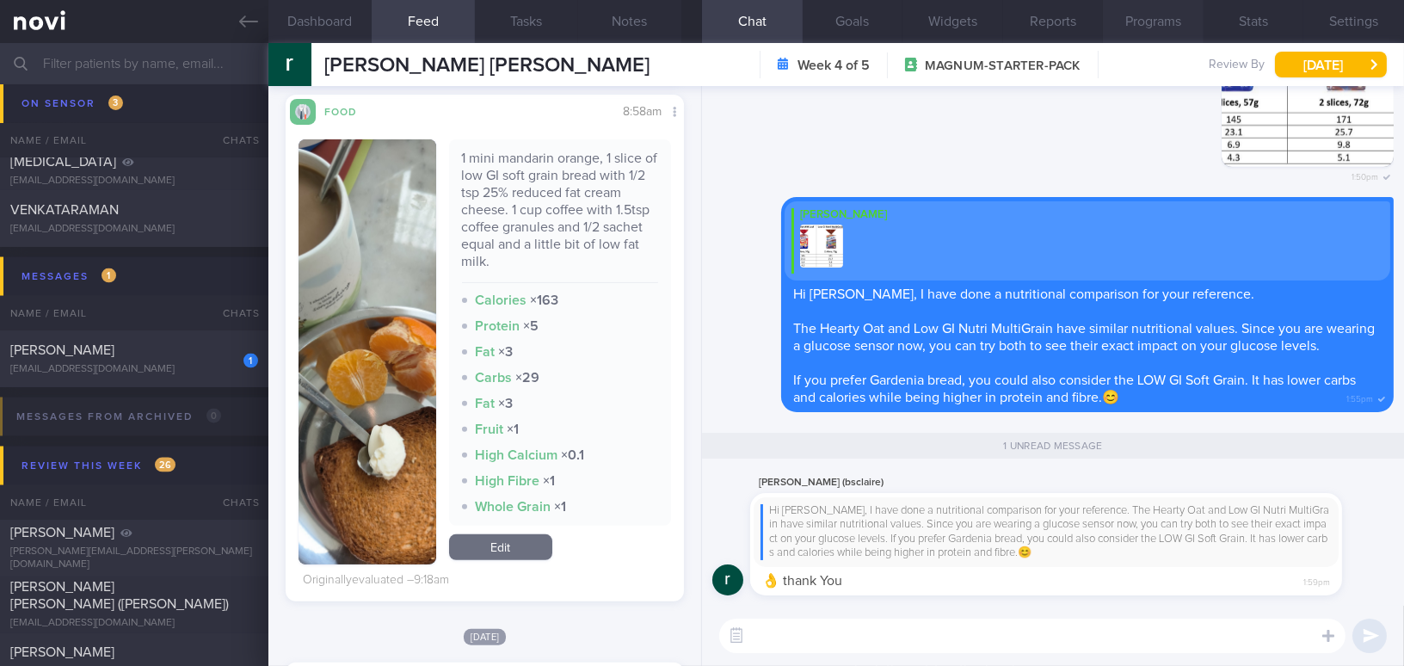
click at [1191, 23] on button "Programs" at bounding box center [1153, 21] width 101 height 43
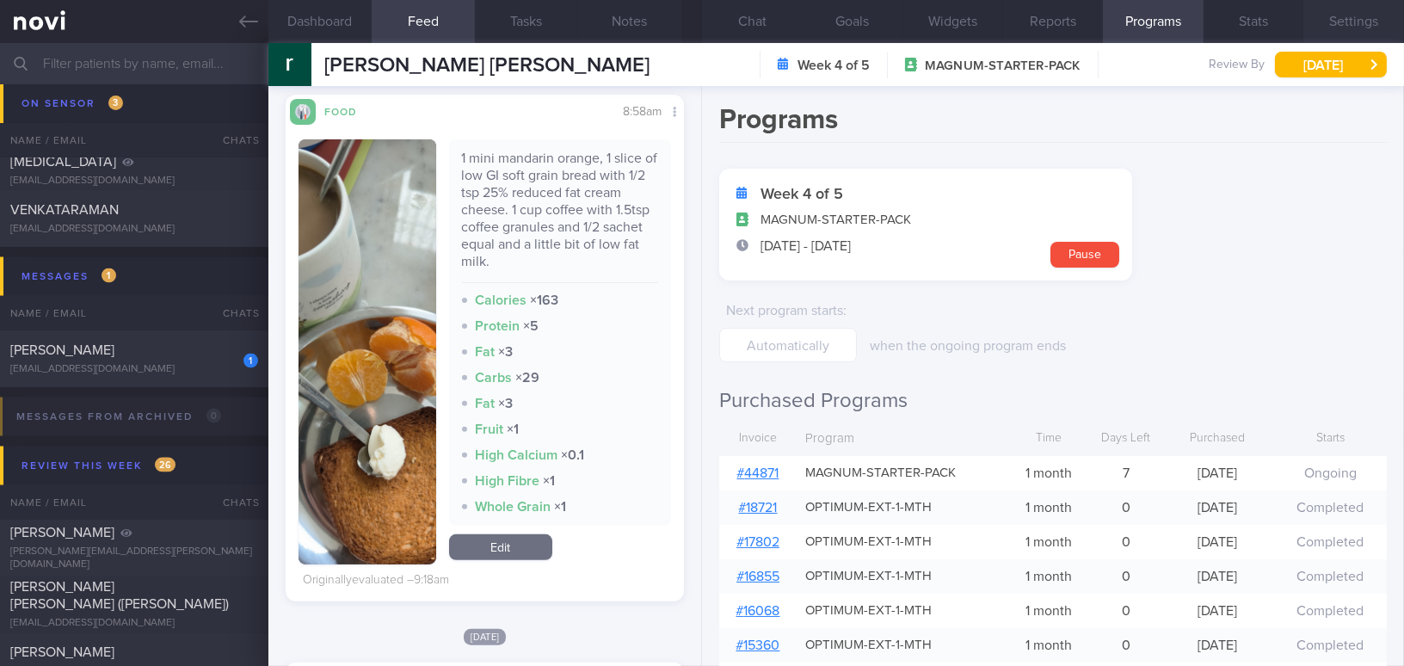
click at [1336, 15] on button "Settings" at bounding box center [1353, 21] width 101 height 43
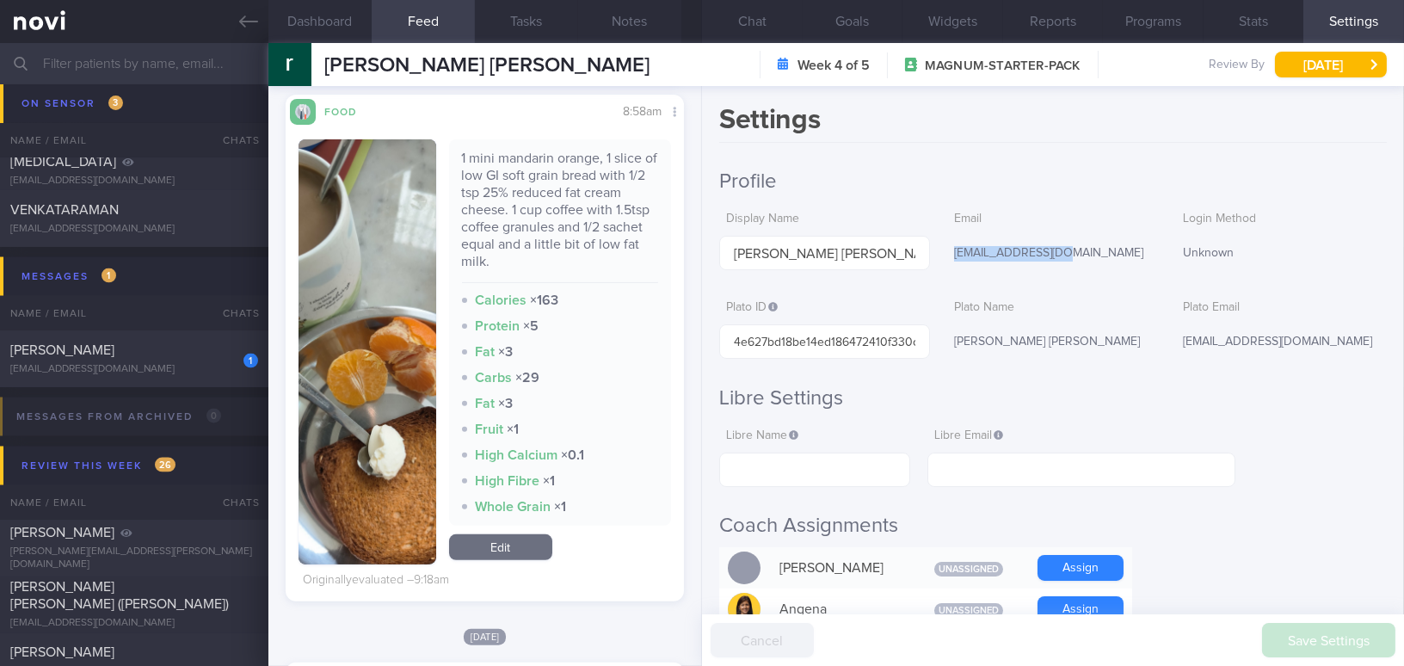
drag, startPoint x: 949, startPoint y: 250, endPoint x: 1055, endPoint y: 246, distance: 106.8
click at [1055, 246] on div "bsclaire@gmail.com" at bounding box center [1052, 254] width 211 height 36
copy div "bsclaire@gmail.com"
click at [1357, 75] on button "[DATE]" at bounding box center [1331, 65] width 112 height 26
click at [1264, 523] on h2 "Coach Assignments" at bounding box center [1053, 526] width 668 height 26
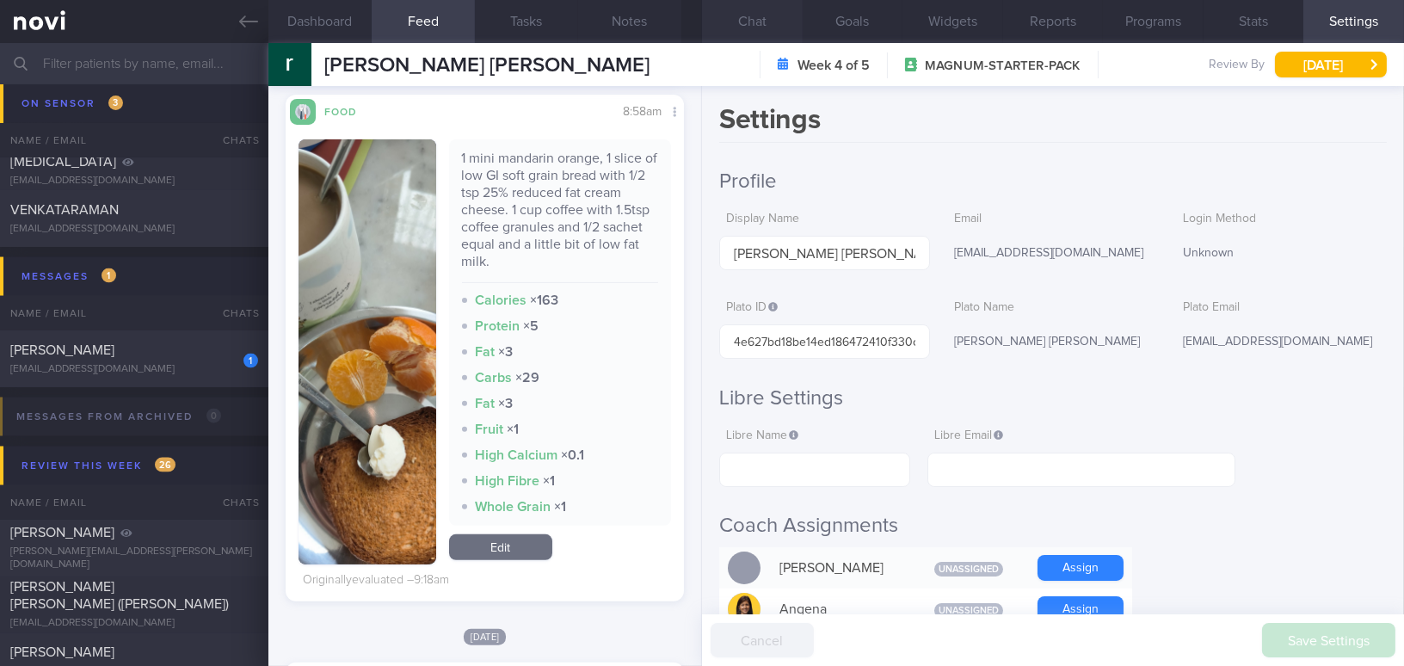
click at [766, 18] on button "Chat" at bounding box center [752, 21] width 101 height 43
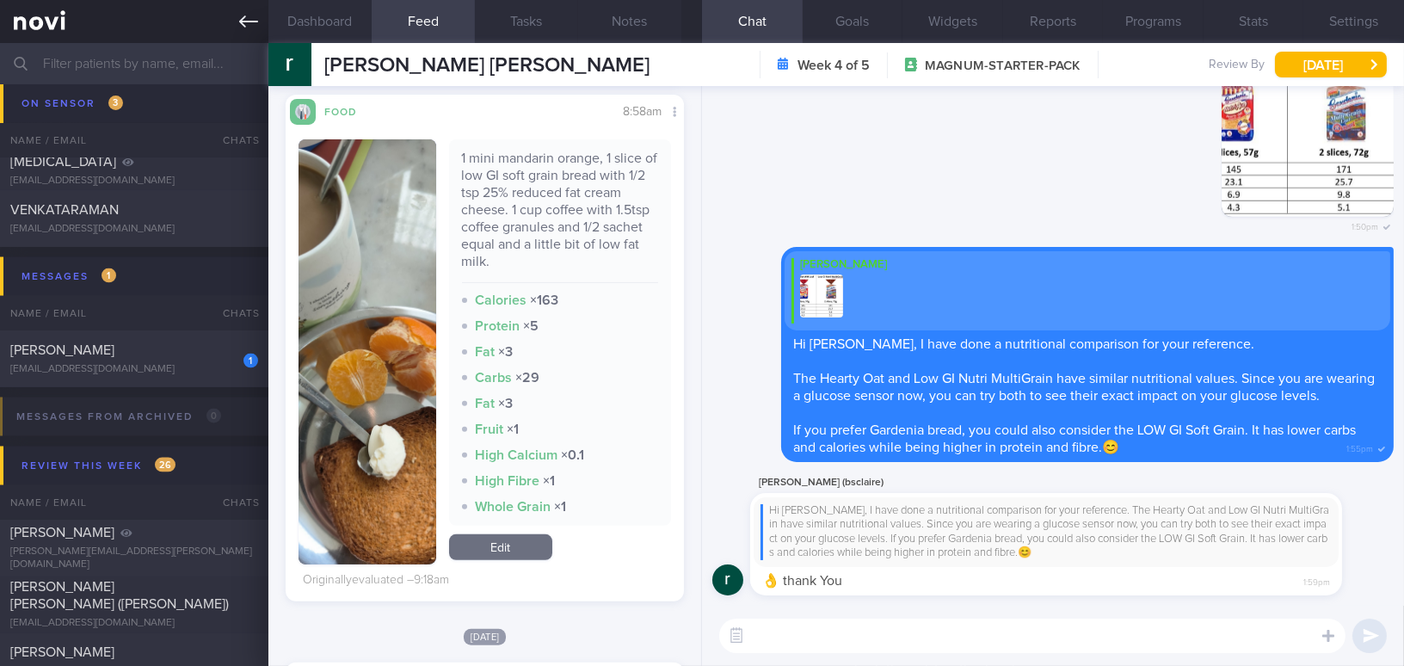
click at [233, 24] on link at bounding box center [134, 21] width 268 height 43
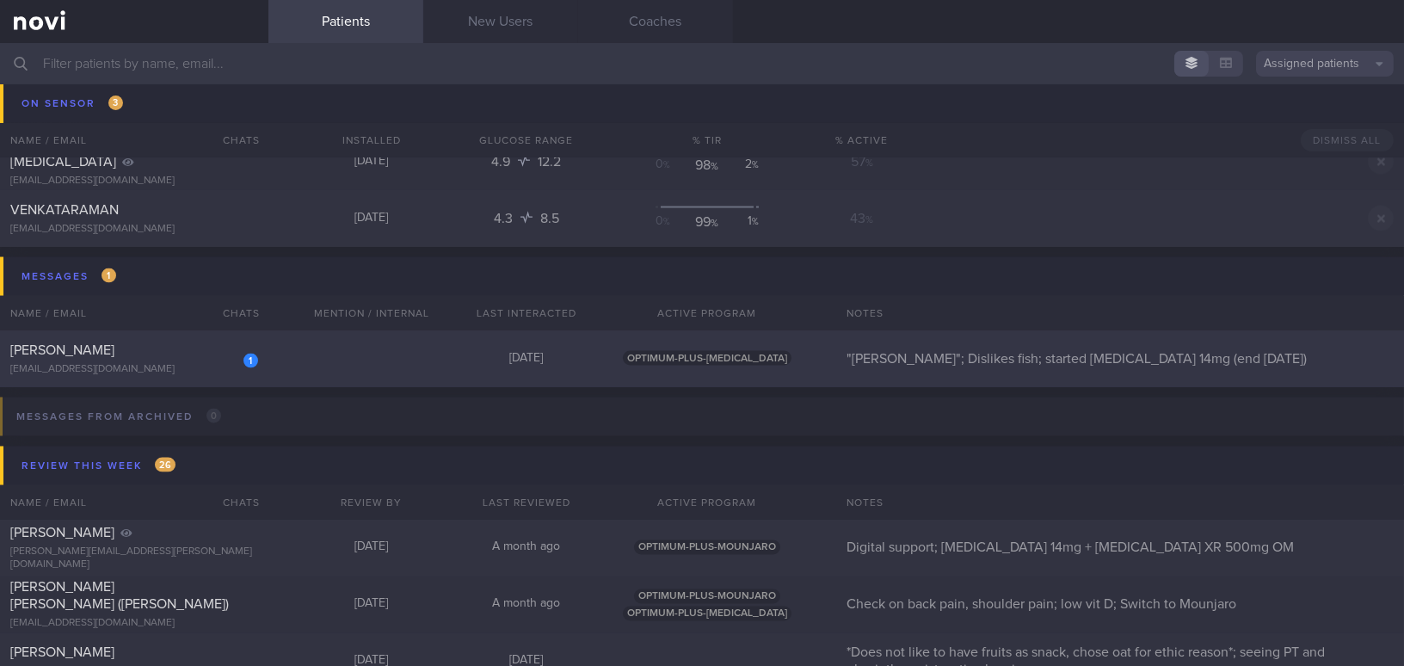
click at [165, 364] on div "phylliscsk@gmail.com" at bounding box center [134, 369] width 248 height 13
select select "7"
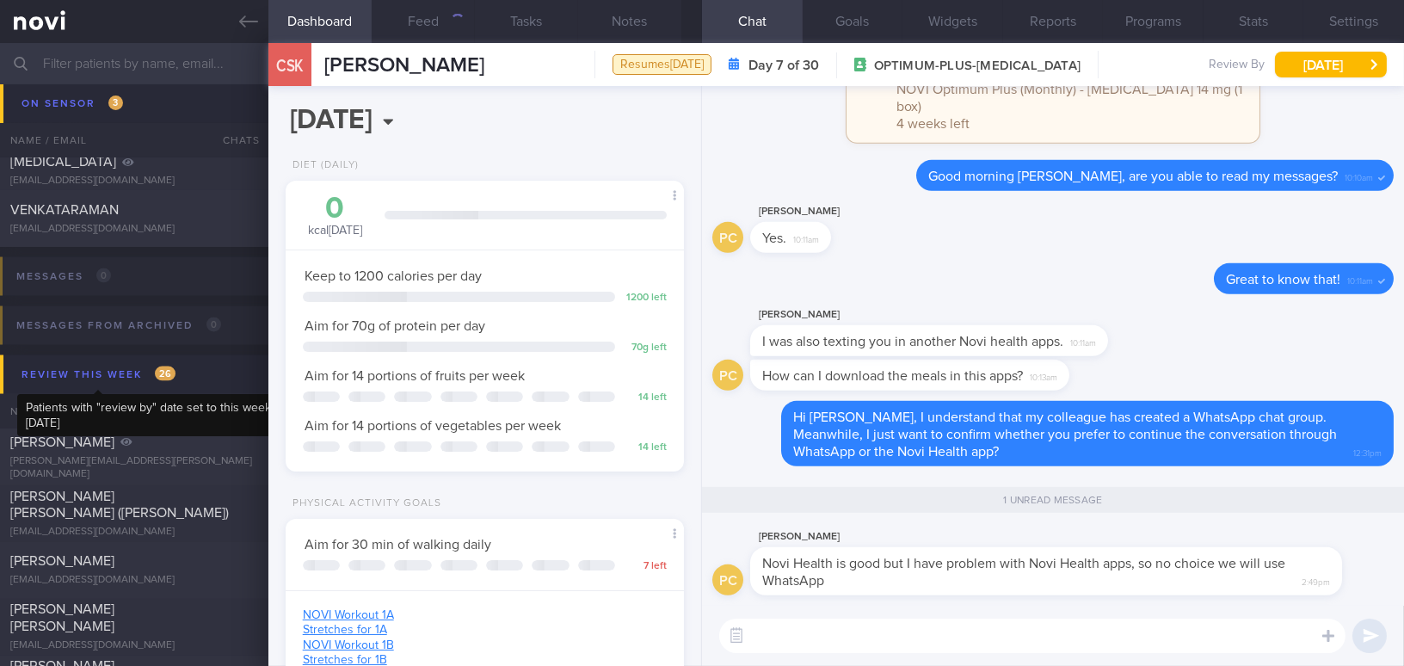
scroll to position [177, 355]
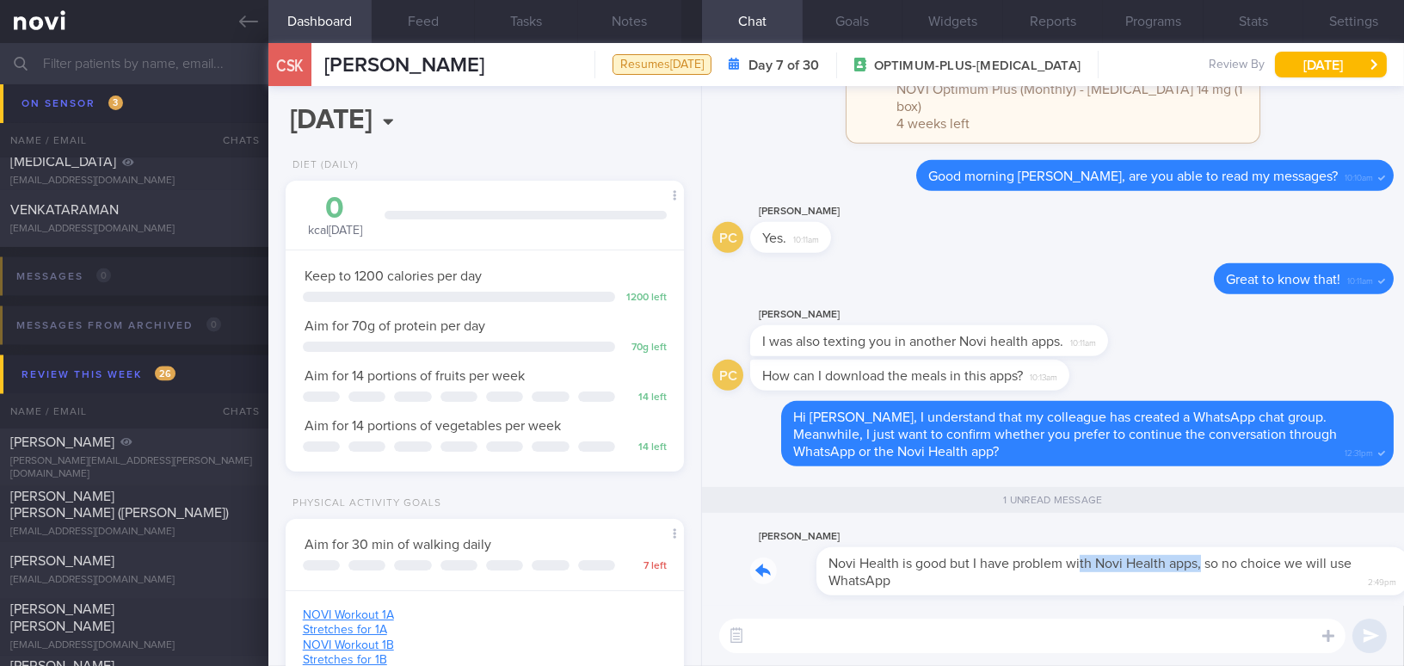
drag, startPoint x: 1012, startPoint y: 551, endPoint x: 1135, endPoint y: 553, distance: 123.0
click at [1135, 553] on div "Phyllis Chong Novi Health is good but I have problem with Novi Health apps, so …" at bounding box center [1071, 560] width 643 height 69
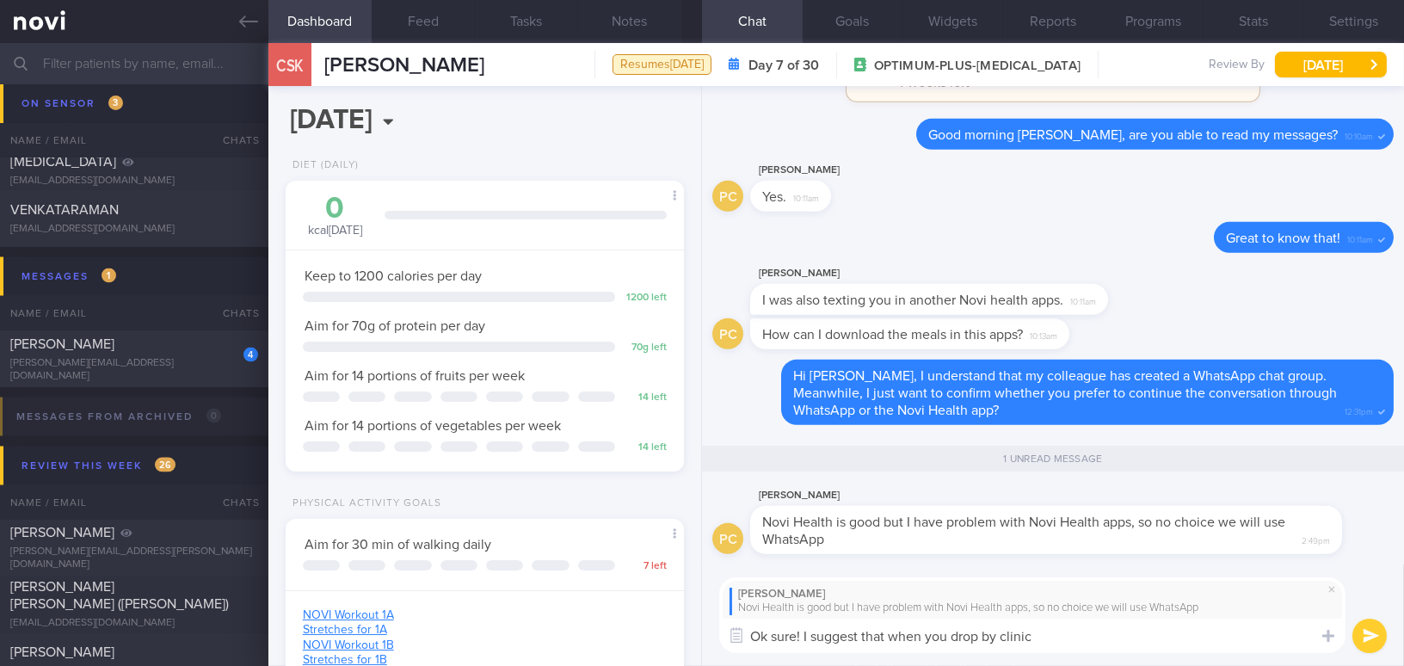
drag, startPoint x: 1046, startPoint y: 637, endPoint x: 601, endPoint y: 635, distance: 444.7
click at [601, 635] on div "Dashboard Feed Tasks Notes Chat 1 Goals Widgets Reports Programs Stats Settings…" at bounding box center [835, 354] width 1135 height 623
click at [1021, 637] on textarea "Ok sure! I suggest that when you drop by clinic" at bounding box center [1032, 635] width 626 height 34
drag, startPoint x: 1052, startPoint y: 634, endPoint x: 542, endPoint y: 614, distance: 510.5
click at [542, 614] on div "Dashboard Feed Tasks Notes Chat 1 Goals Widgets Reports Programs Stats Settings…" at bounding box center [835, 354] width 1135 height 623
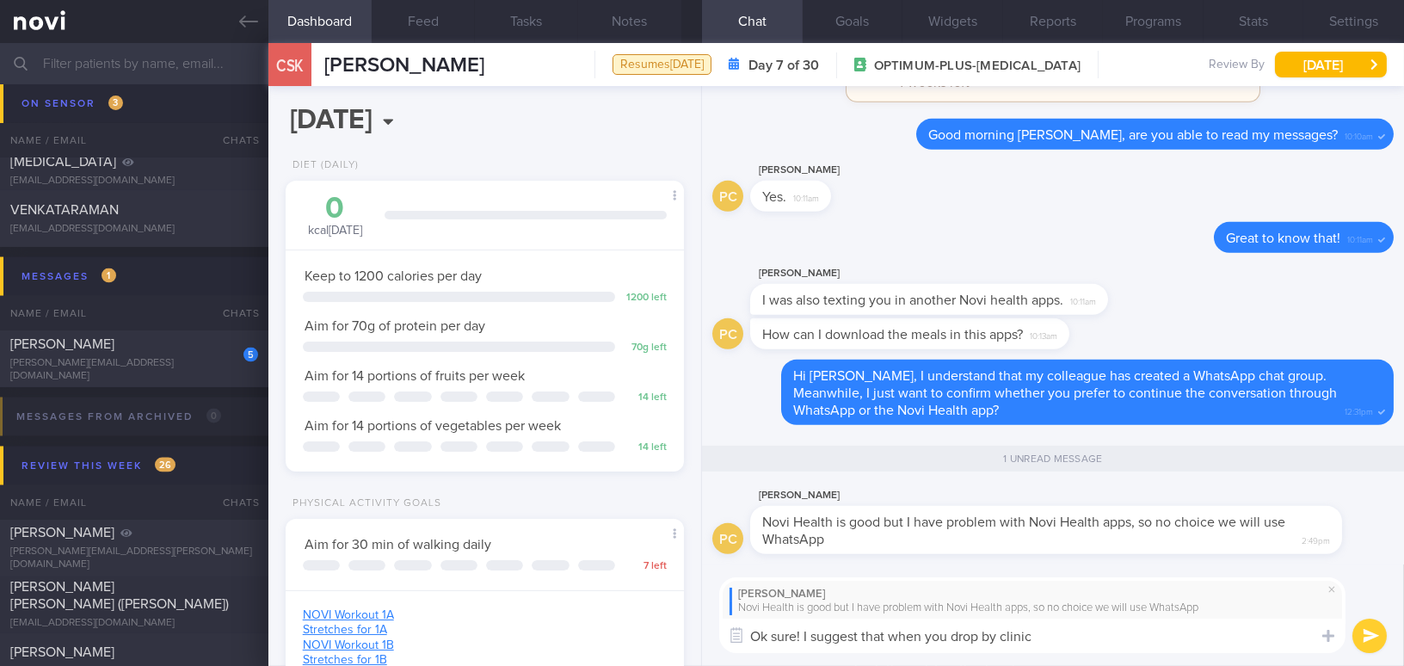
paste textarea ", sure! I suggest that when you drop by the clinic next time, you ask my front …"
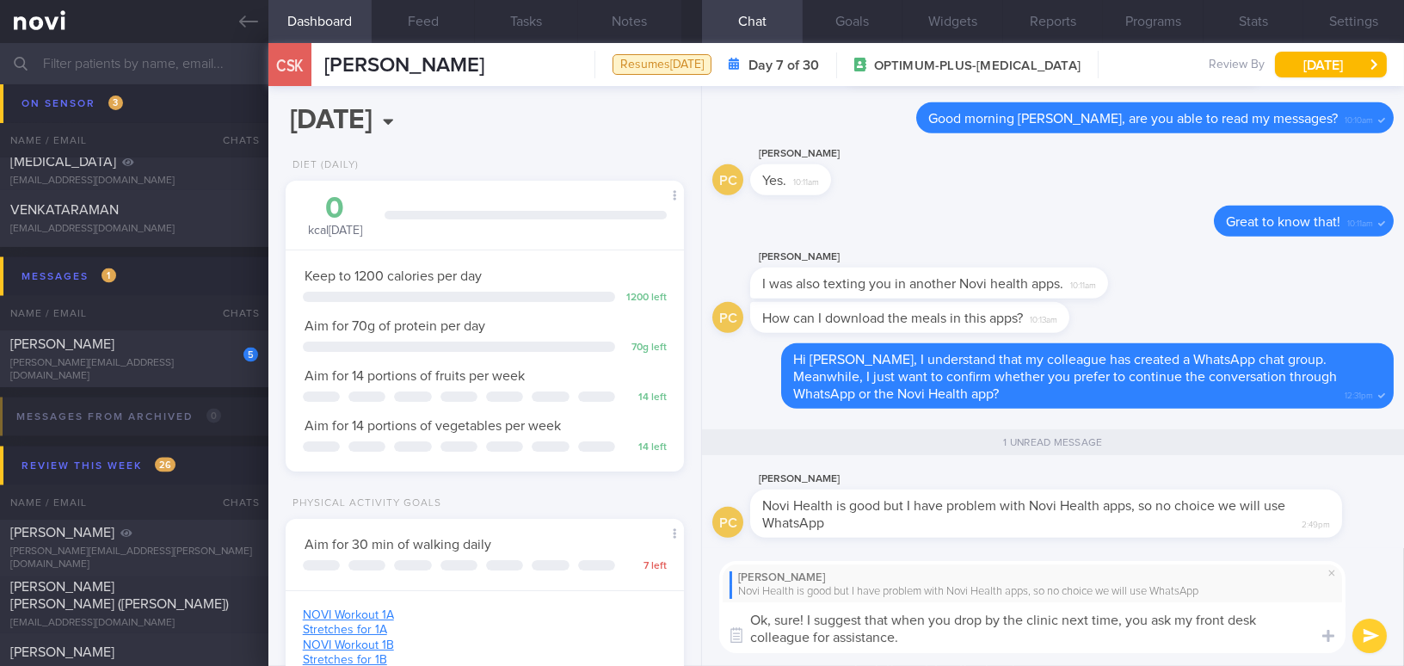
click at [1170, 615] on textarea "Ok, sure! I suggest that when you drop by the clinic next time, you ask my fron…" at bounding box center [1032, 627] width 626 height 51
drag, startPoint x: 1175, startPoint y: 619, endPoint x: 1239, endPoint y: 615, distance: 63.8
click at [1239, 615] on textarea "Ok, sure! I suggest that when you drop by the clinic next time, you can check w…" at bounding box center [1032, 627] width 626 height 51
click at [965, 643] on textarea "Ok, sure! I suggest that when you drop by the clinic next time, you can ask my …" at bounding box center [1032, 627] width 626 height 51
type textarea "Ok, sure! I suggest that when you drop by the clinic next time, you can ask my …"
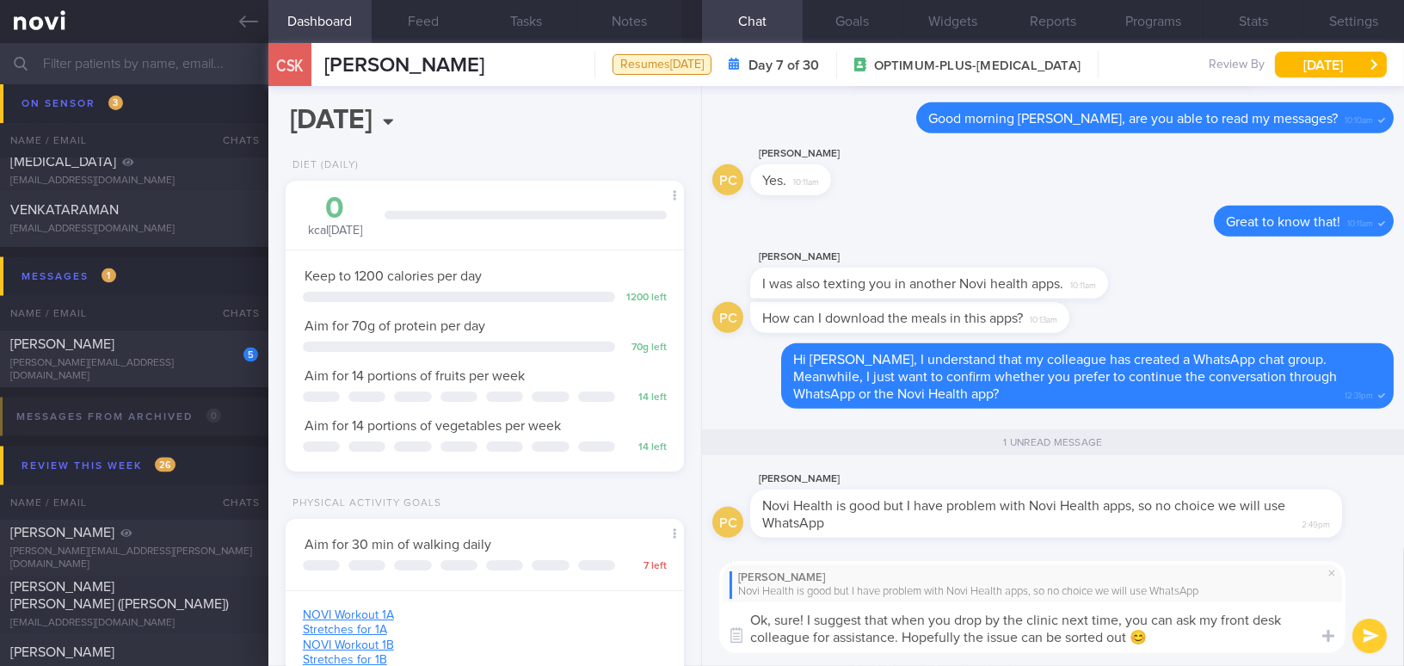
click at [1367, 644] on button "submit" at bounding box center [1369, 635] width 34 height 34
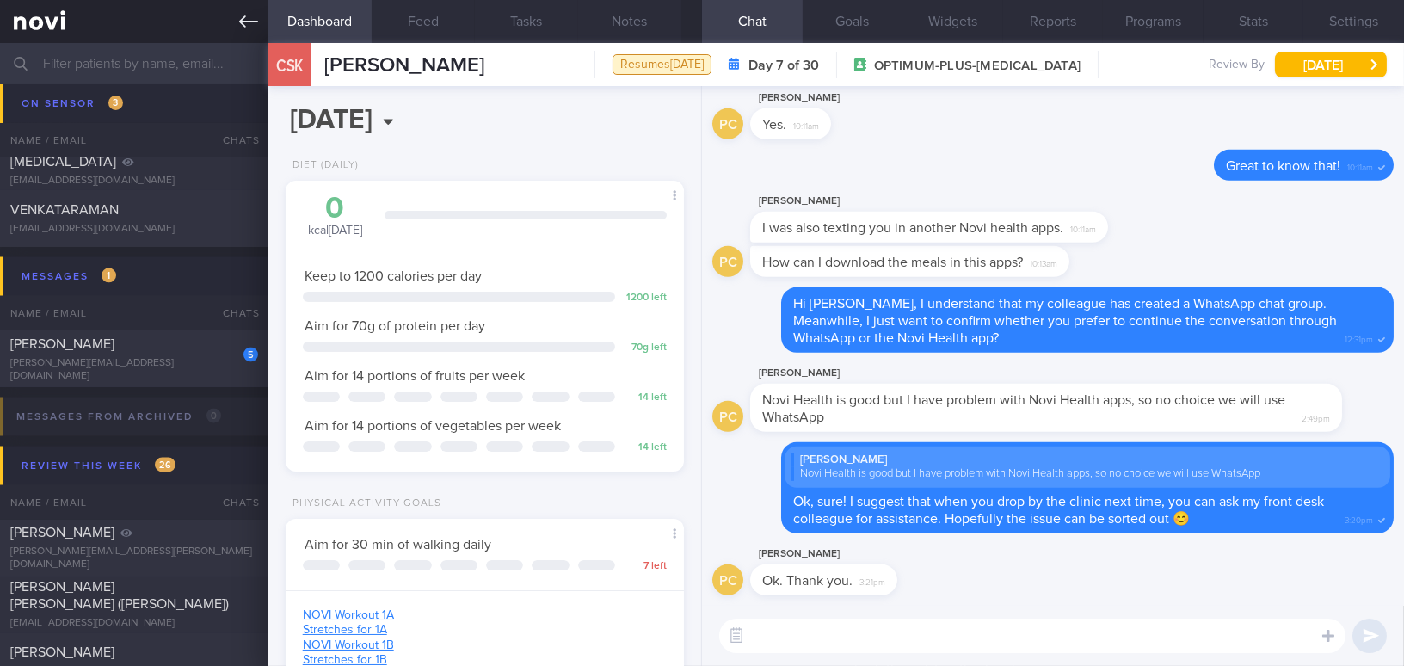
click at [239, 15] on icon at bounding box center [248, 21] width 19 height 19
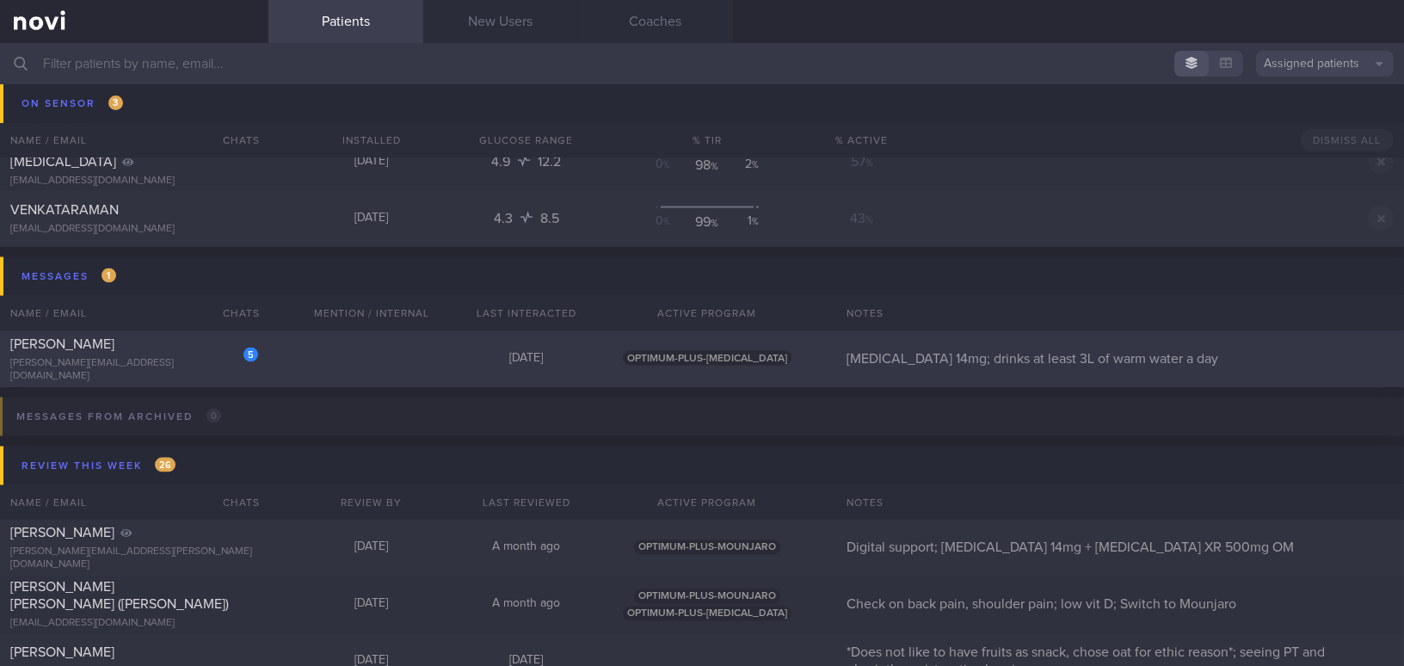
click at [216, 353] on div "[PERSON_NAME]" at bounding box center [131, 343] width 243 height 17
select select "7"
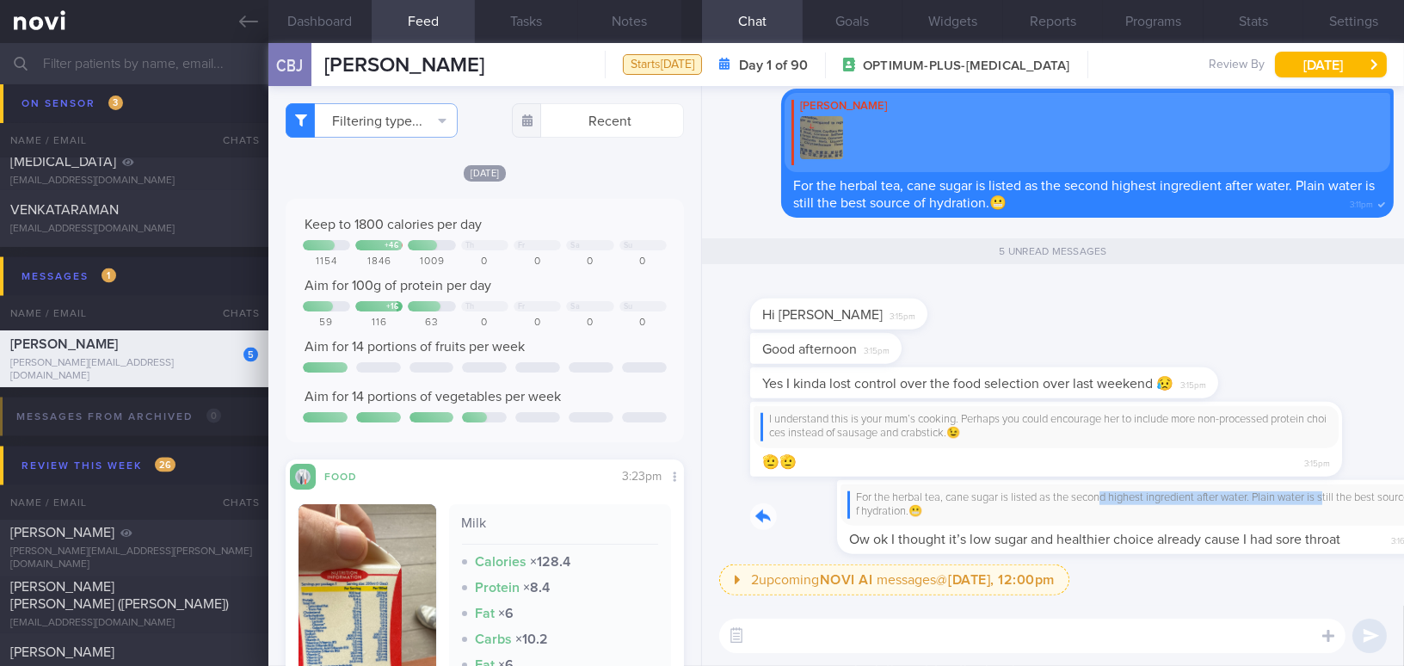
drag, startPoint x: 1014, startPoint y: 495, endPoint x: 1244, endPoint y: 490, distance: 229.7
click at [1244, 490] on div "For the herbal tea, cane sugar is listed as the second highest ingredient after…" at bounding box center [1071, 517] width 643 height 75
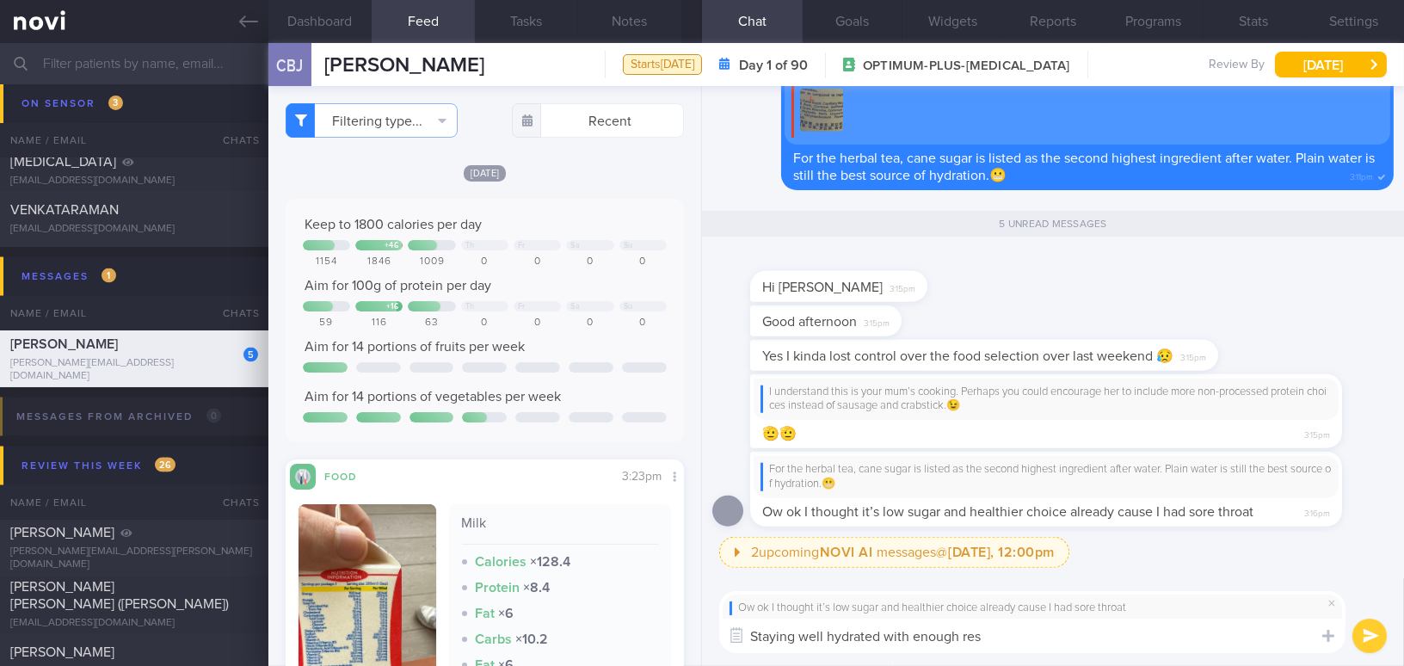
type textarea "Staying well hydrated with enough rest"
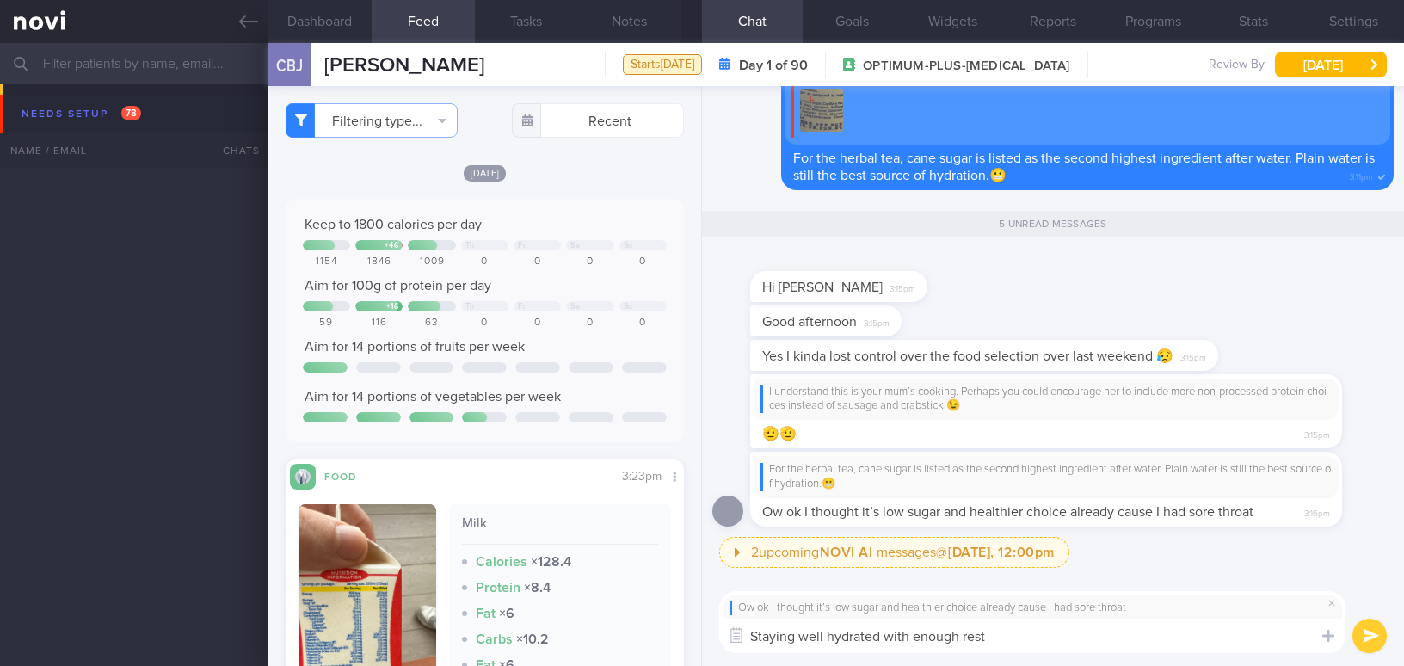
select select "7"
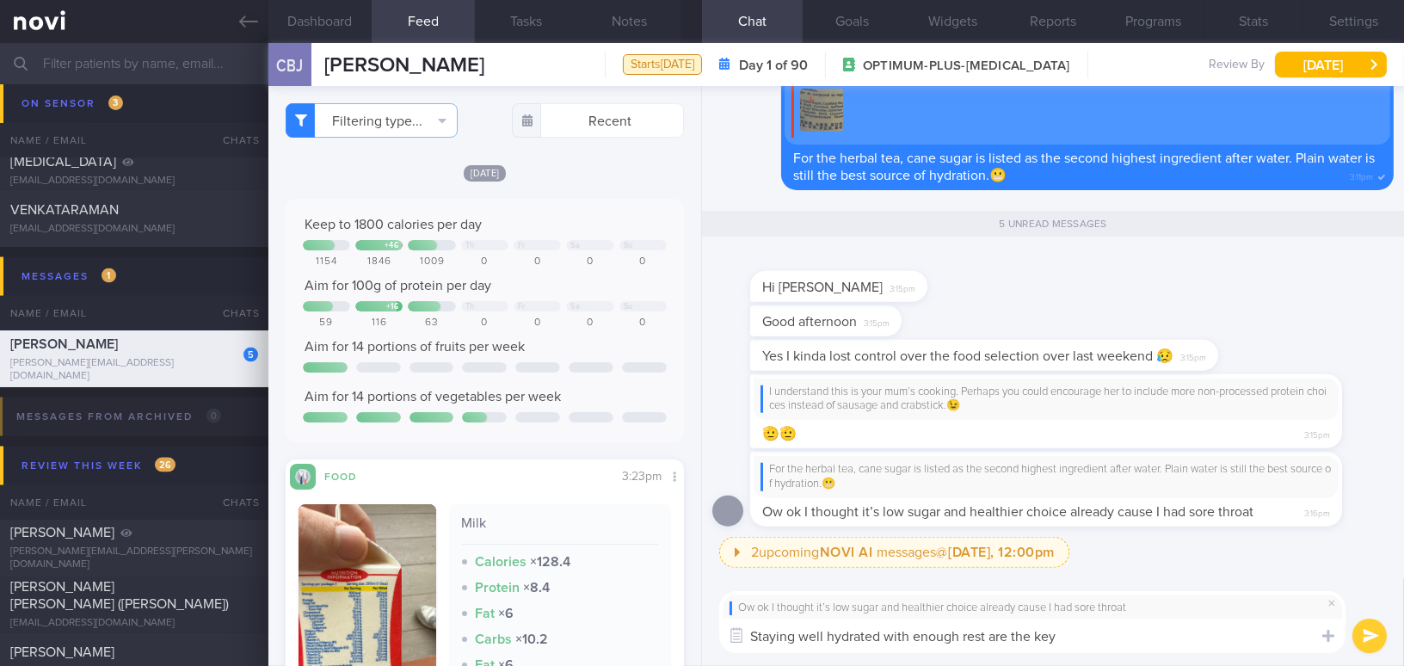
type textarea "Staying well hydrated with enough rest are the key!"
drag, startPoint x: 1112, startPoint y: 639, endPoint x: 753, endPoint y: 639, distance: 359.6
click at [753, 639] on textarea "Staying well hydrated with enough rest are the key!" at bounding box center [1032, 635] width 626 height 34
paste textarea "Staying well hydrated and getting enough rest are key!"
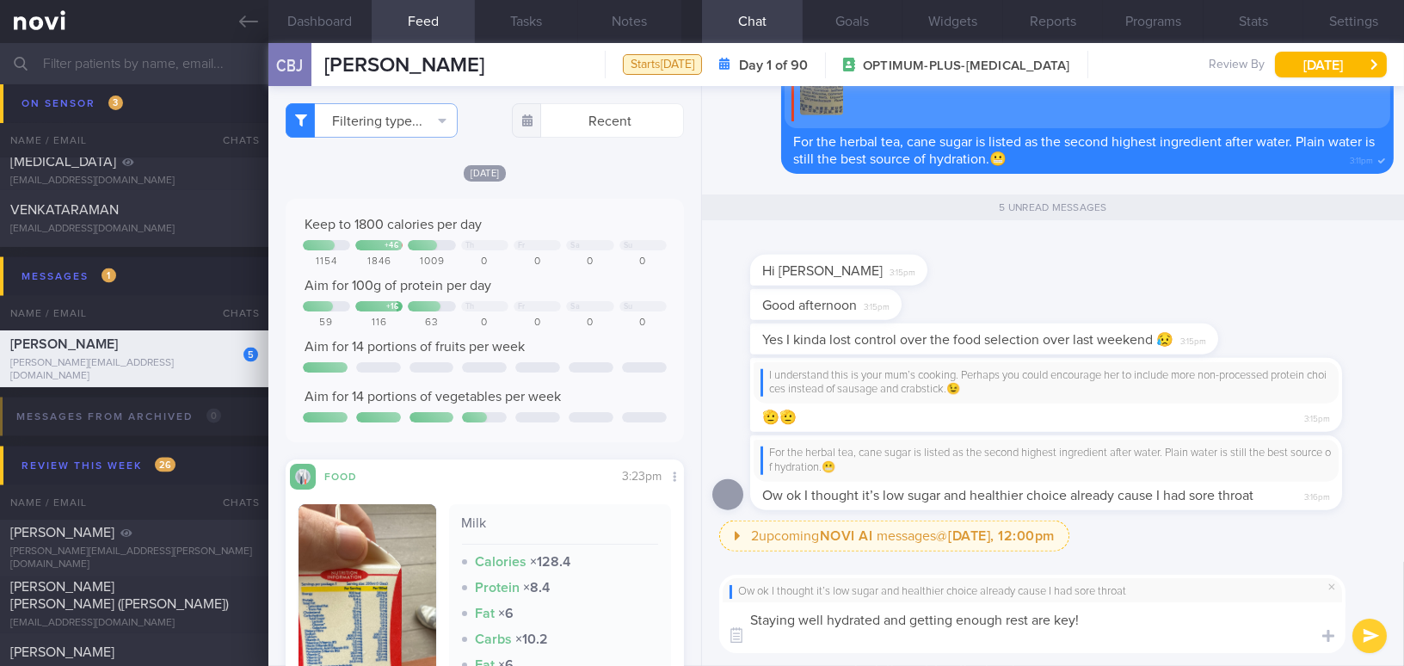
scroll to position [0, 0]
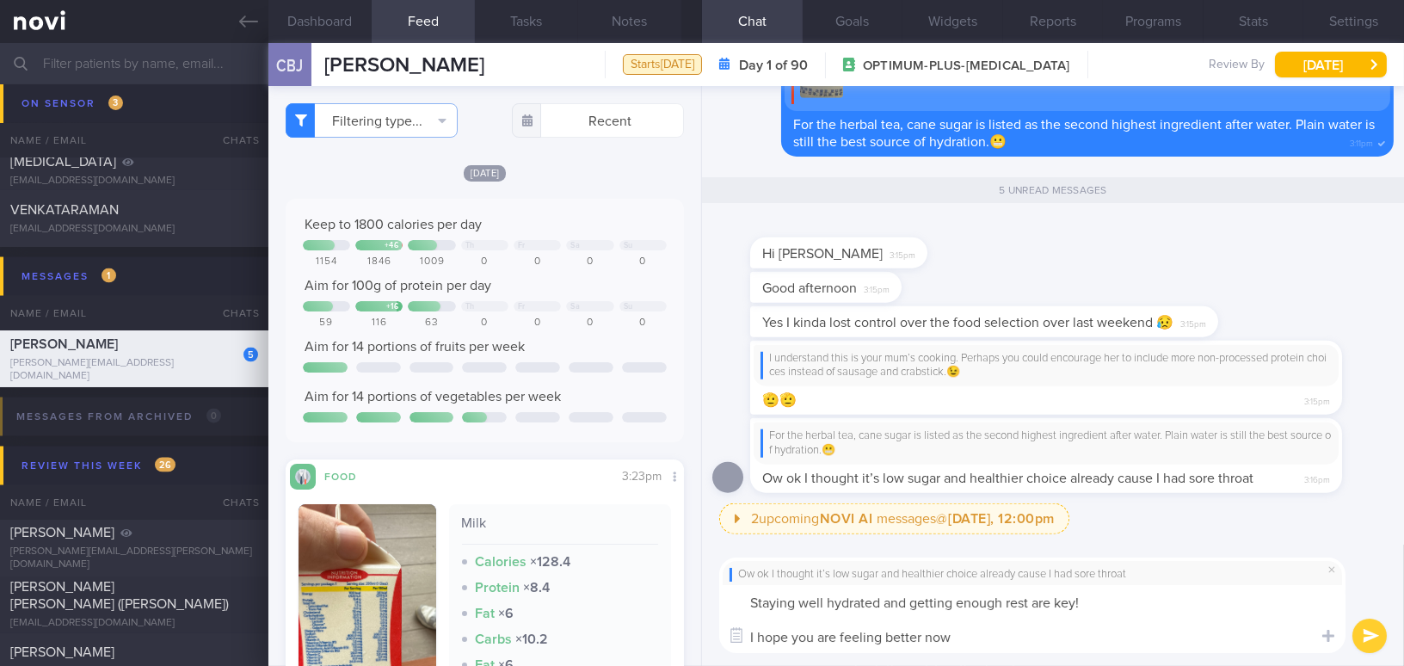
type textarea "Staying well hydrated and getting enough rest are key! I hope you are feeling b…"
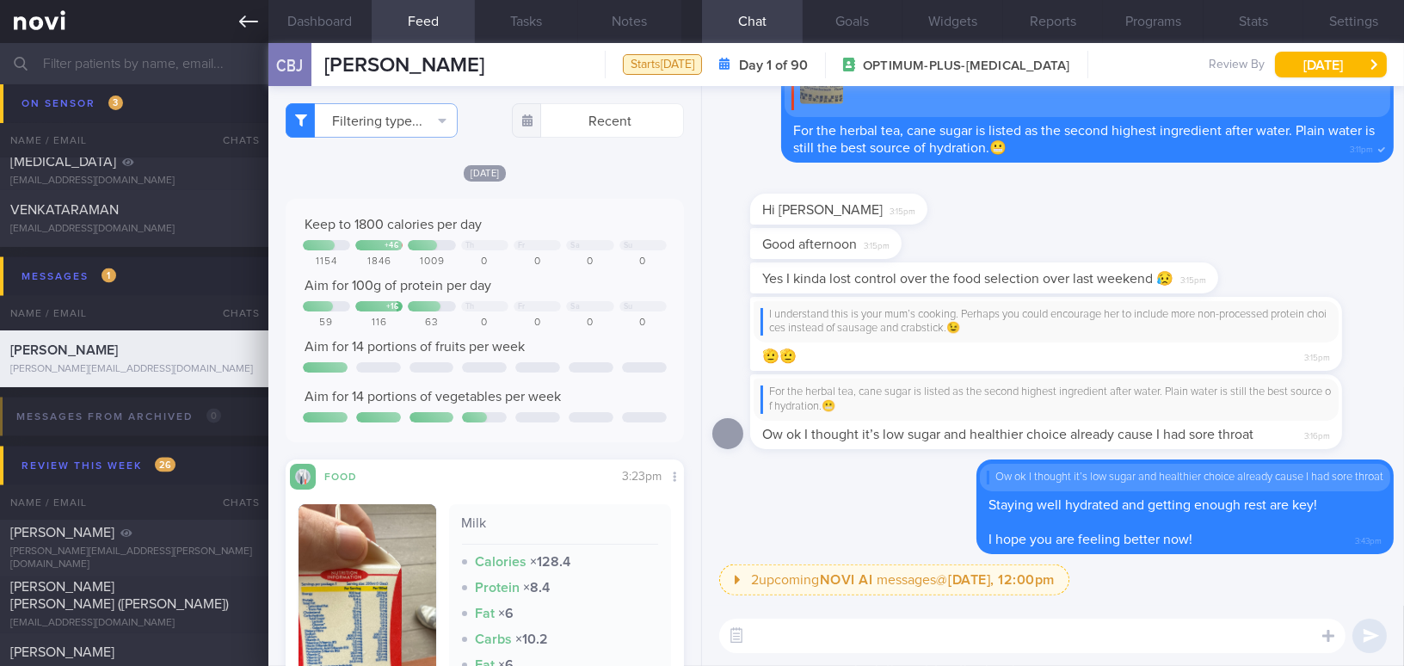
click at [242, 28] on icon at bounding box center [248, 21] width 19 height 19
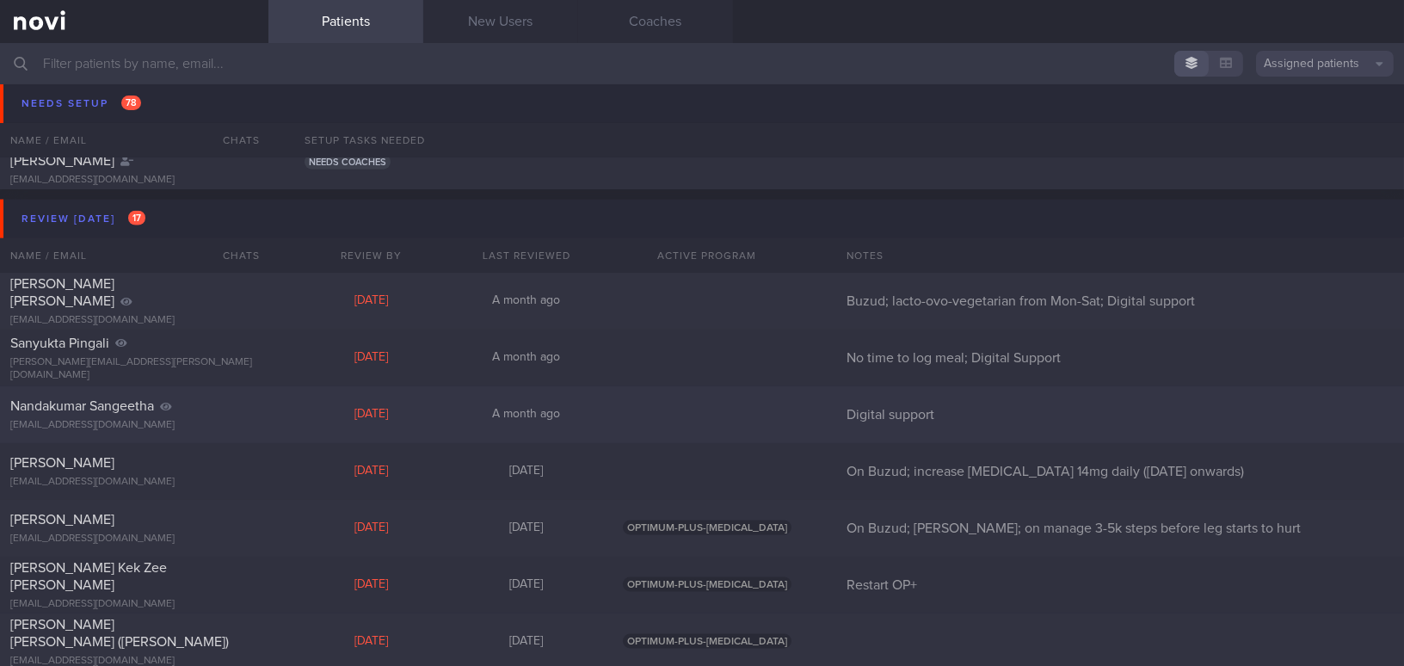
scroll to position [4401, 0]
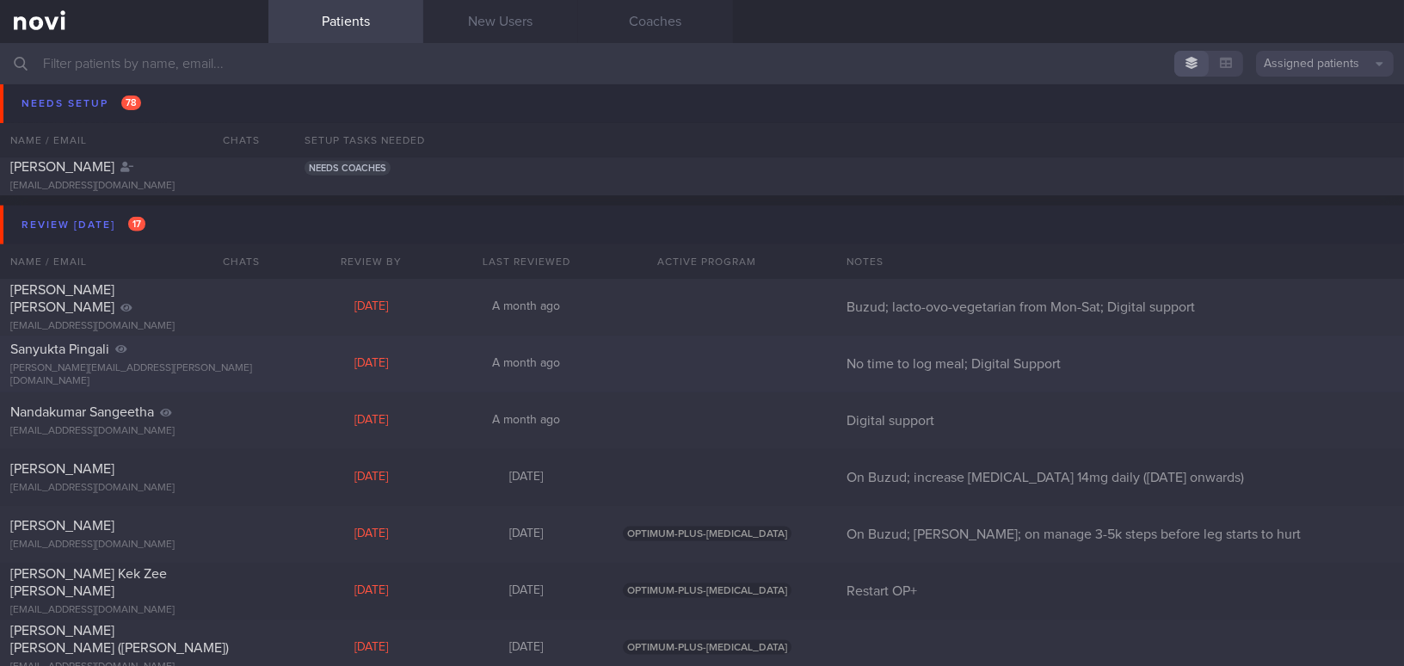
click at [150, 358] on div "Sanyukta Pingali" at bounding box center [131, 349] width 243 height 17
select select "7"
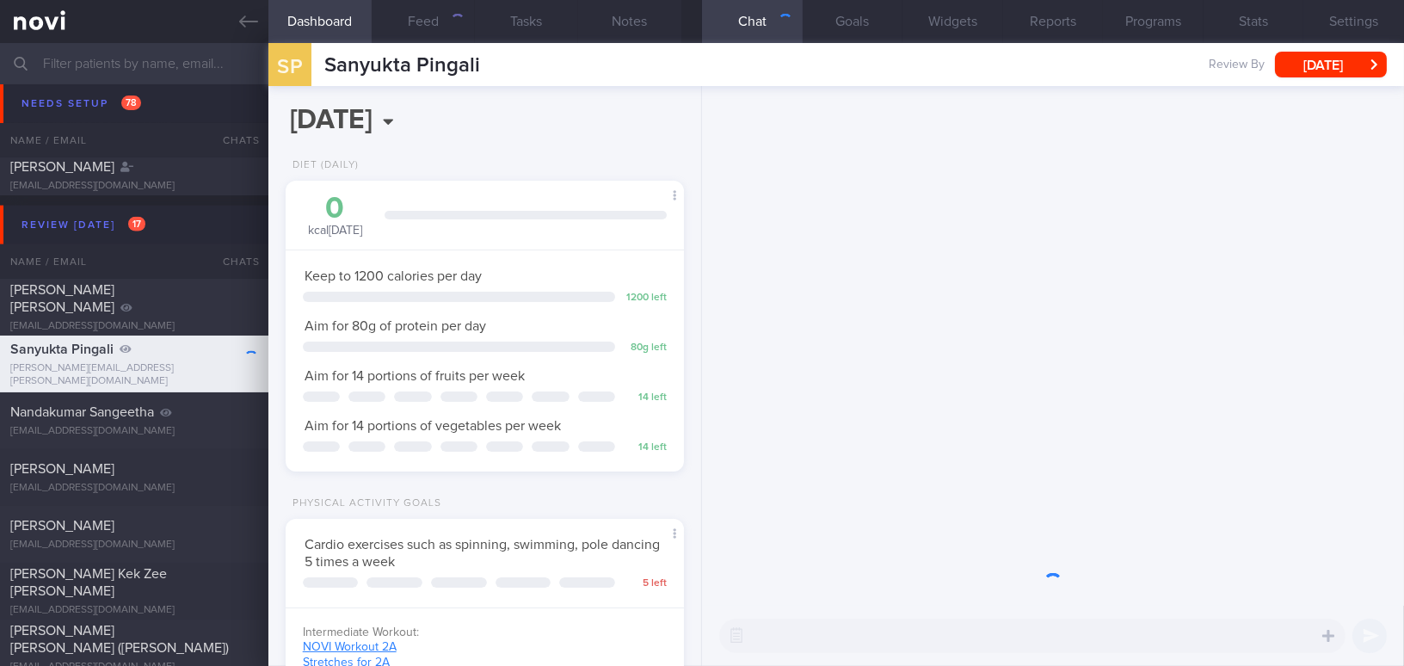
scroll to position [177, 355]
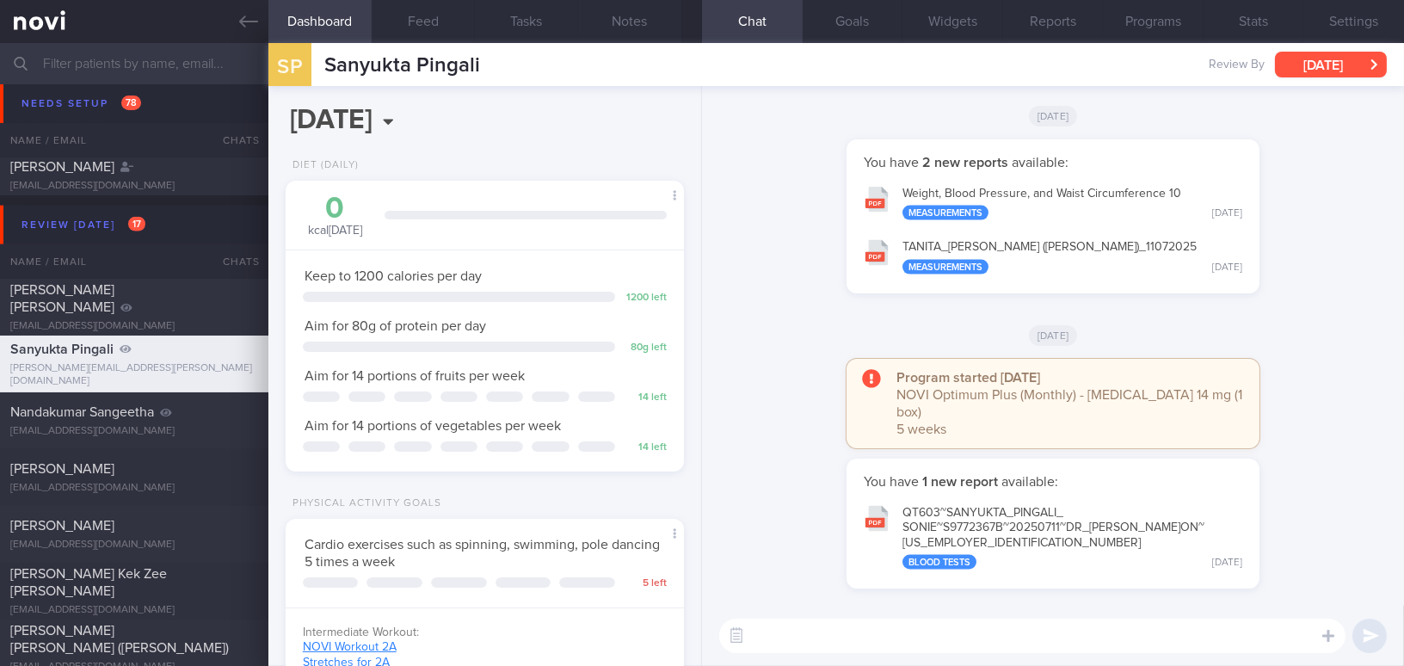
click at [1307, 67] on button "[DATE]" at bounding box center [1331, 65] width 112 height 26
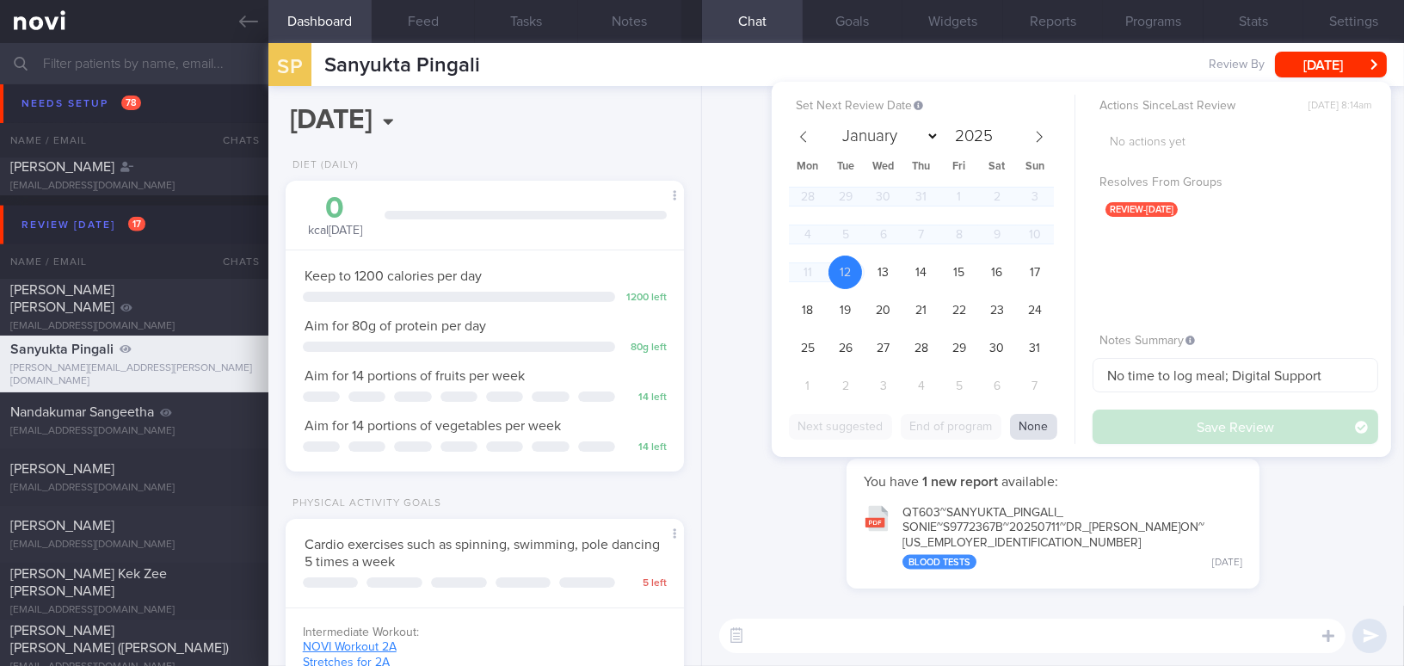
click at [1050, 428] on button "None" at bounding box center [1033, 427] width 47 height 26
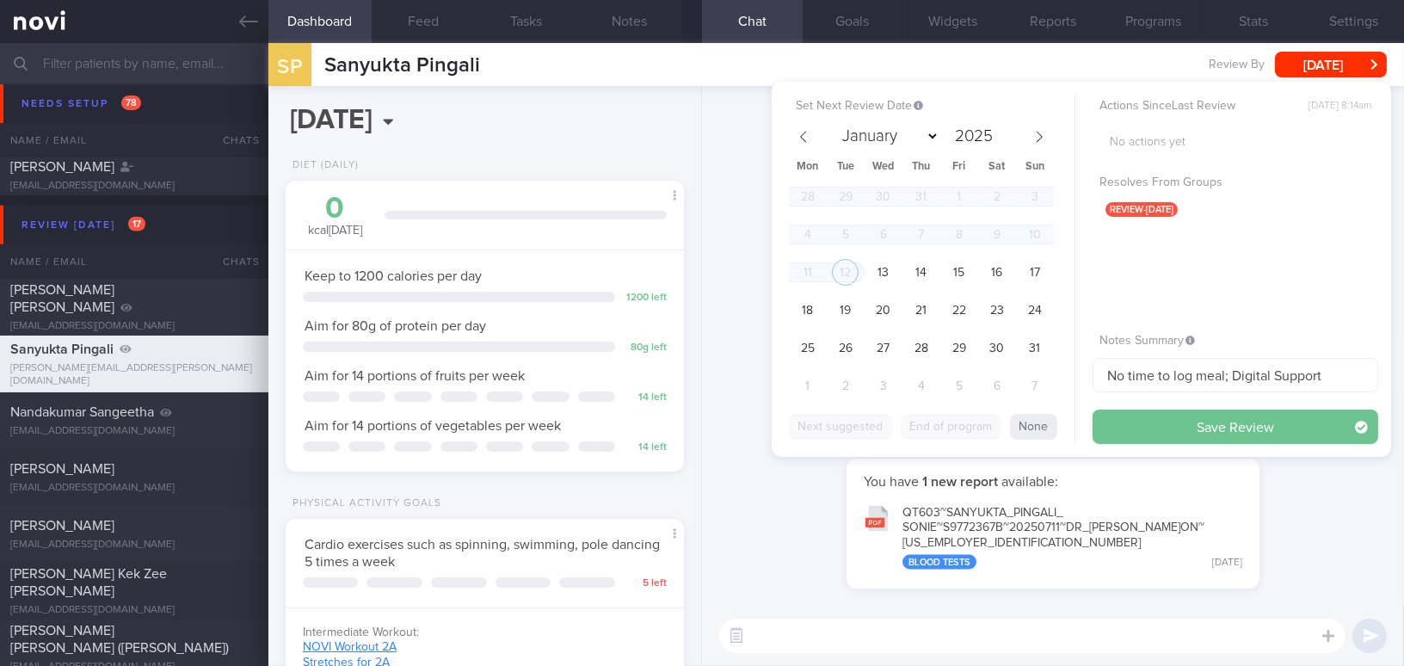
click at [1127, 424] on button "Save Review" at bounding box center [1235, 426] width 286 height 34
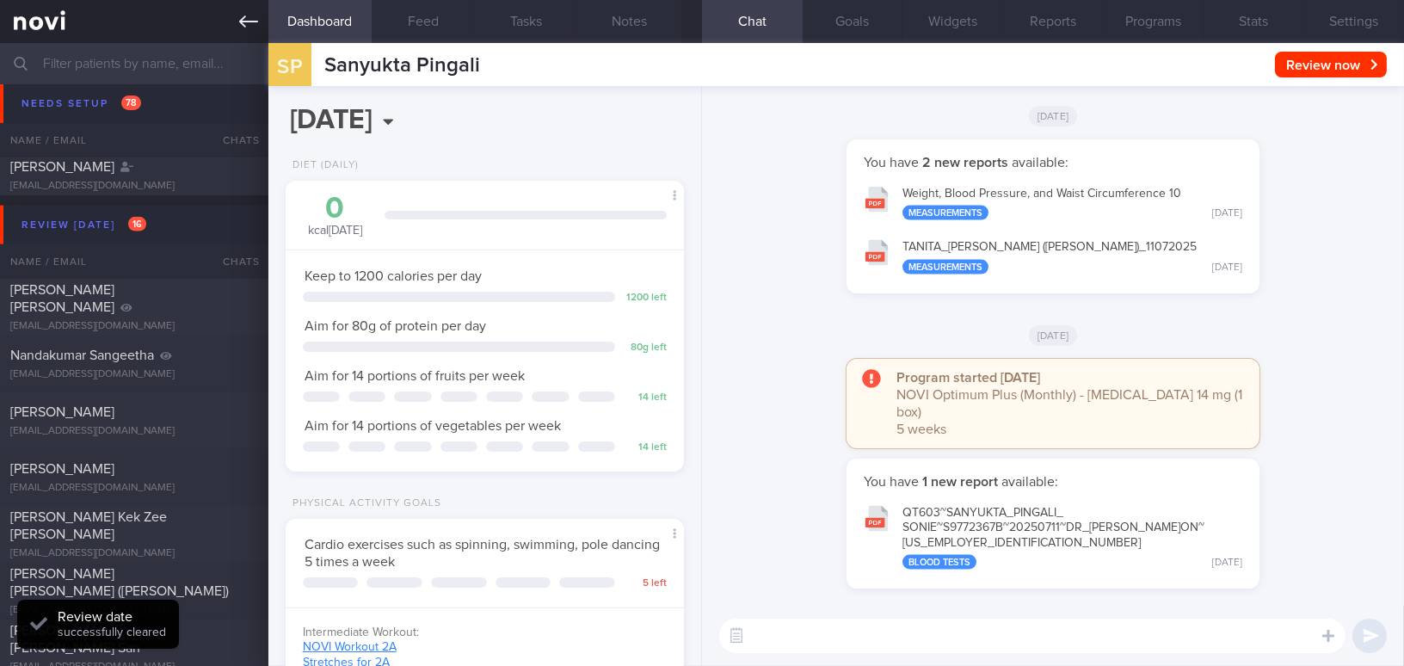
click at [247, 19] on icon at bounding box center [248, 21] width 19 height 19
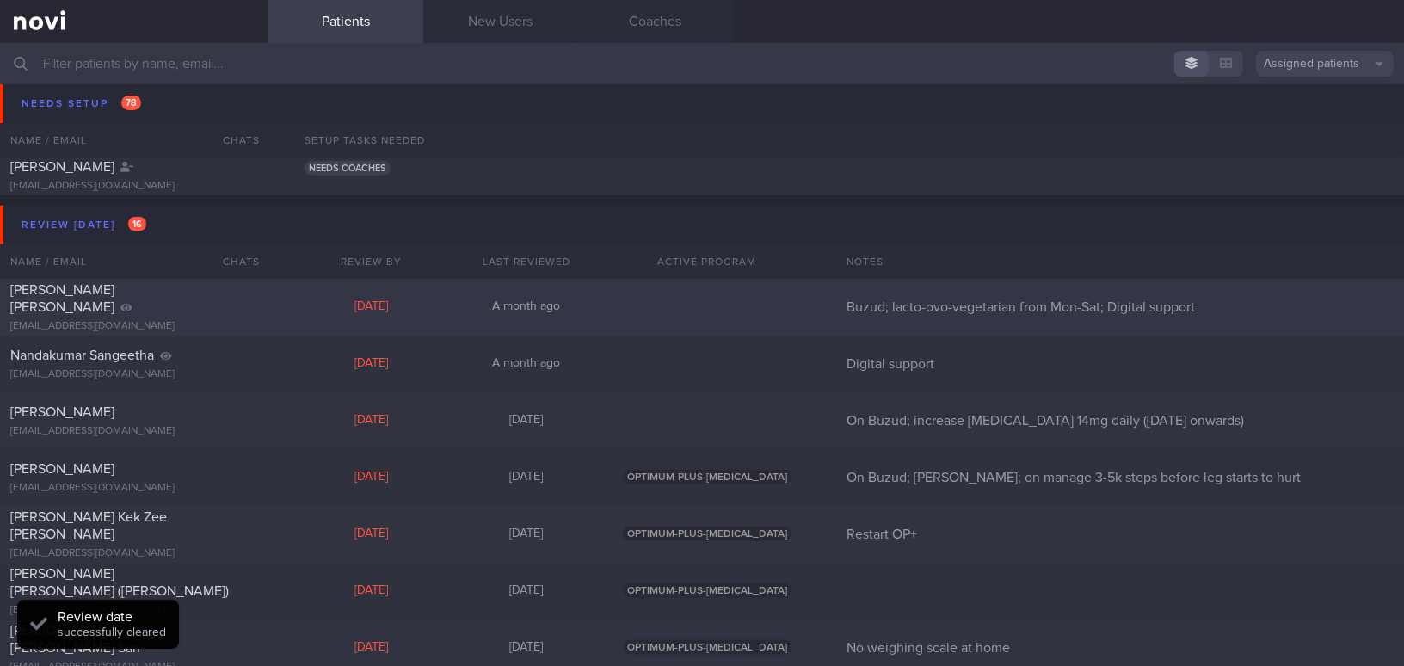
click at [162, 306] on div "Jeyakumar Helen Suja sujahelen@gmail.com" at bounding box center [134, 307] width 268 height 52
select select "7"
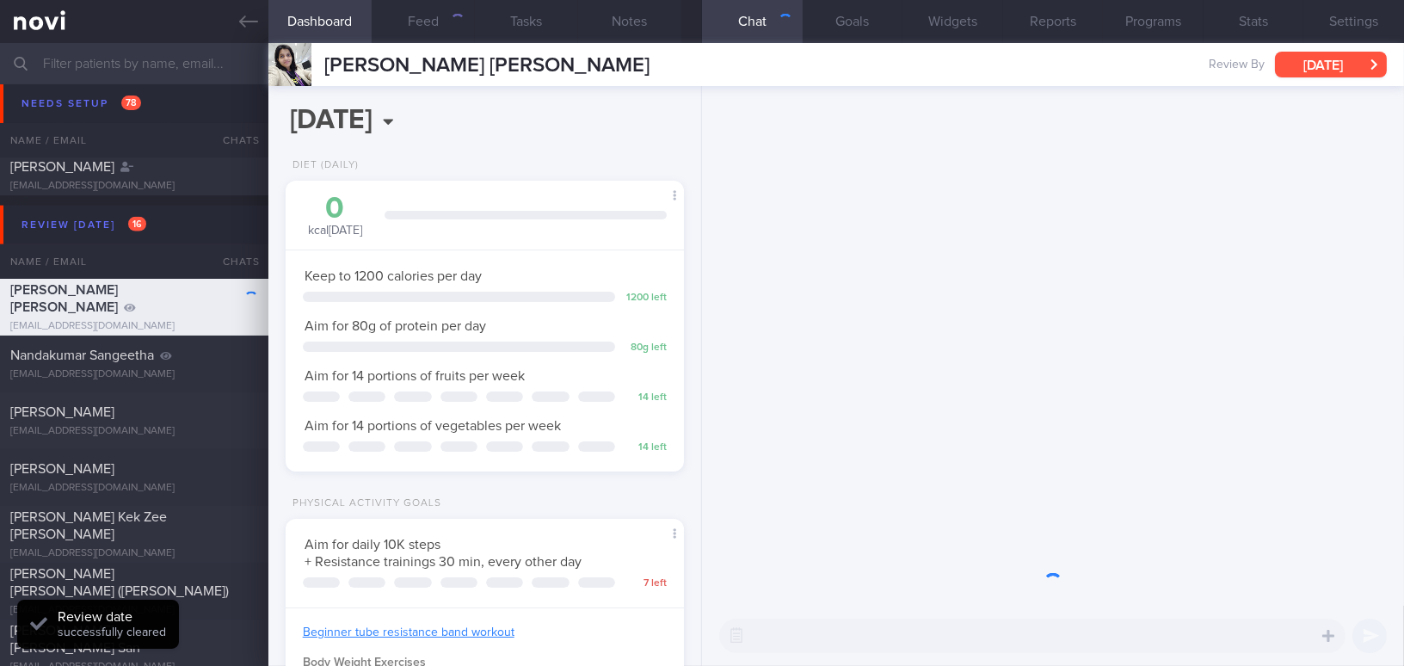
click at [1301, 60] on button "[DATE]" at bounding box center [1331, 65] width 112 height 26
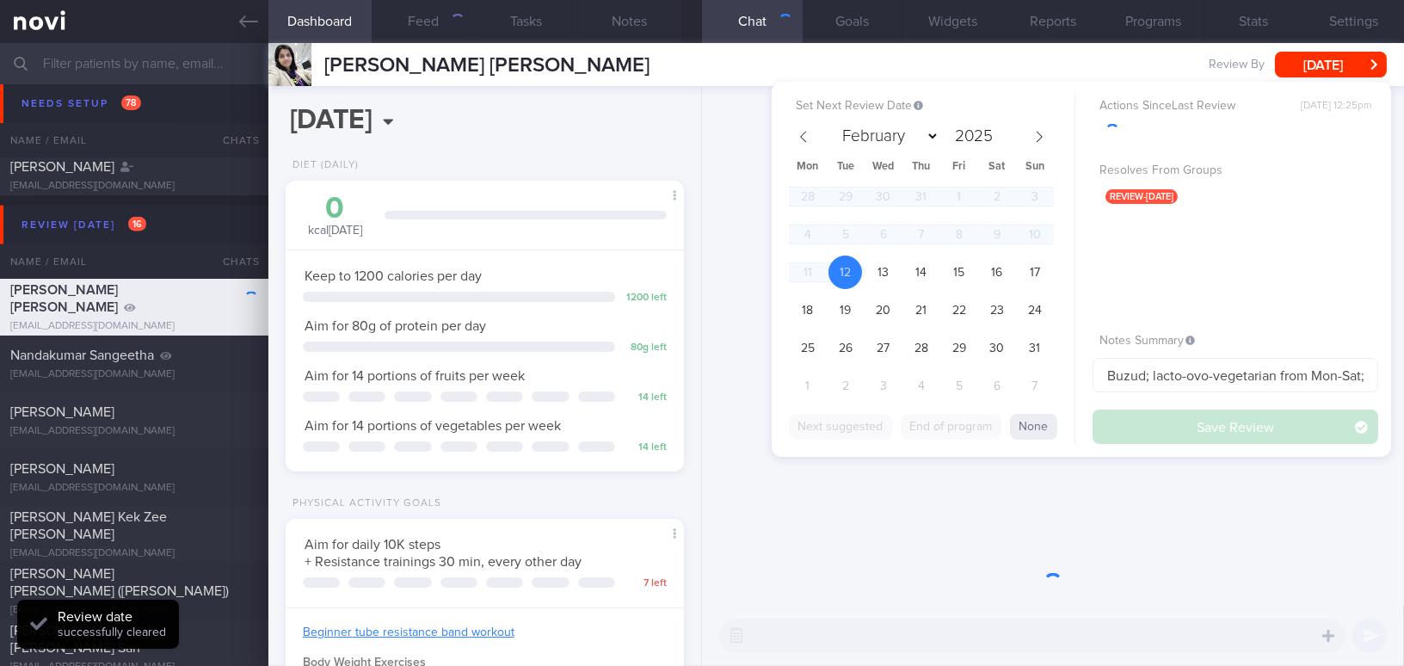
scroll to position [177, 355]
click at [1038, 430] on button "None" at bounding box center [1033, 427] width 47 height 26
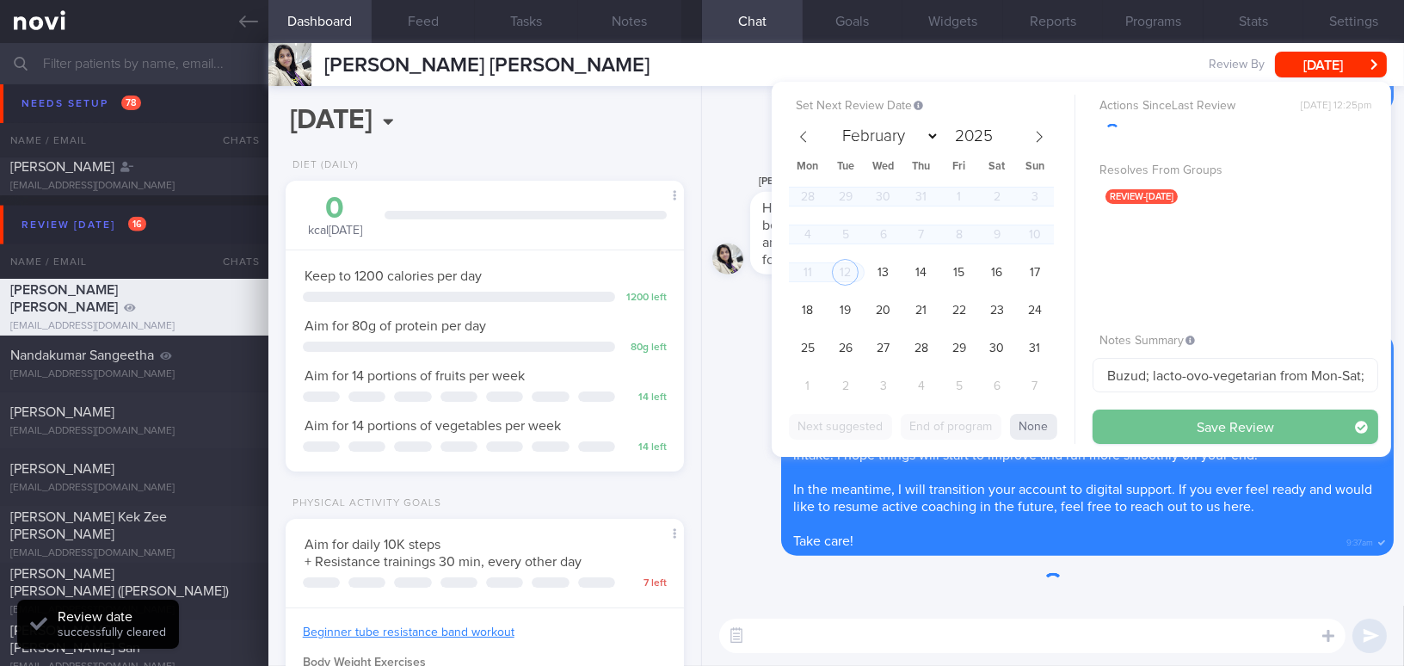
click at [1139, 425] on button "Save Review" at bounding box center [1235, 426] width 286 height 34
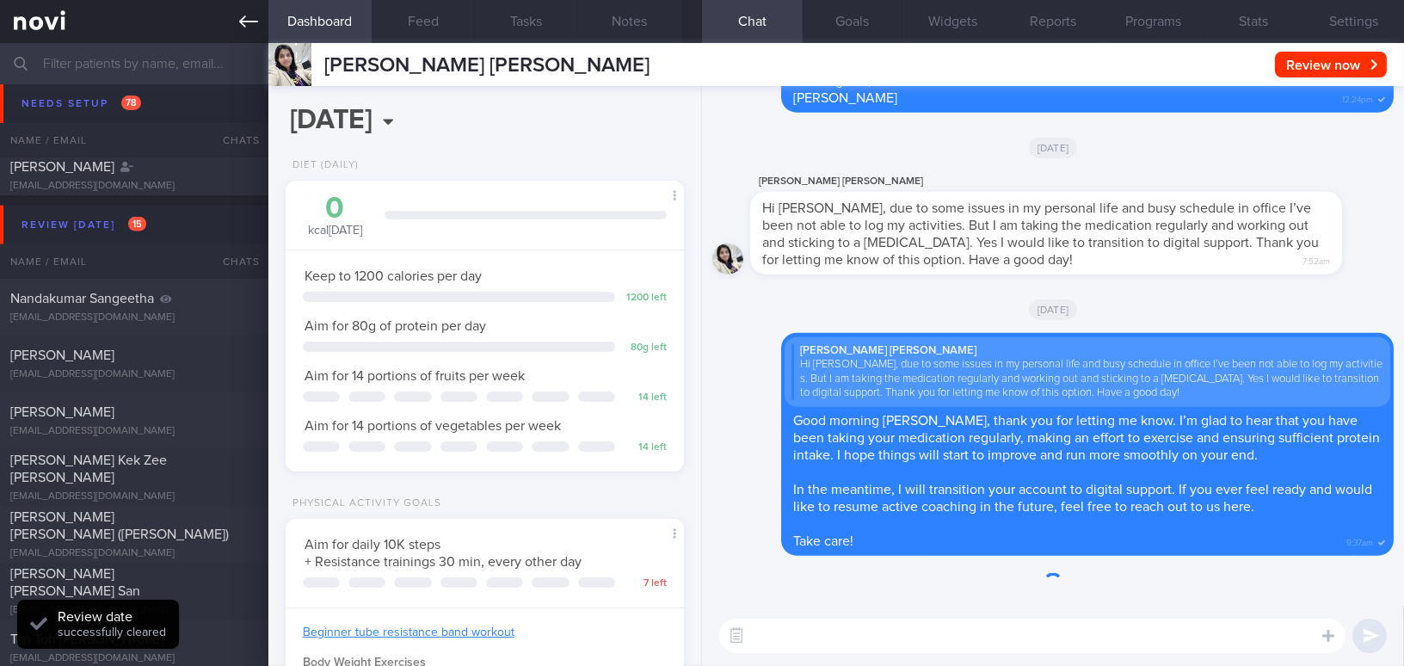
scroll to position [182, 362]
click at [239, 17] on icon at bounding box center [248, 21] width 19 height 19
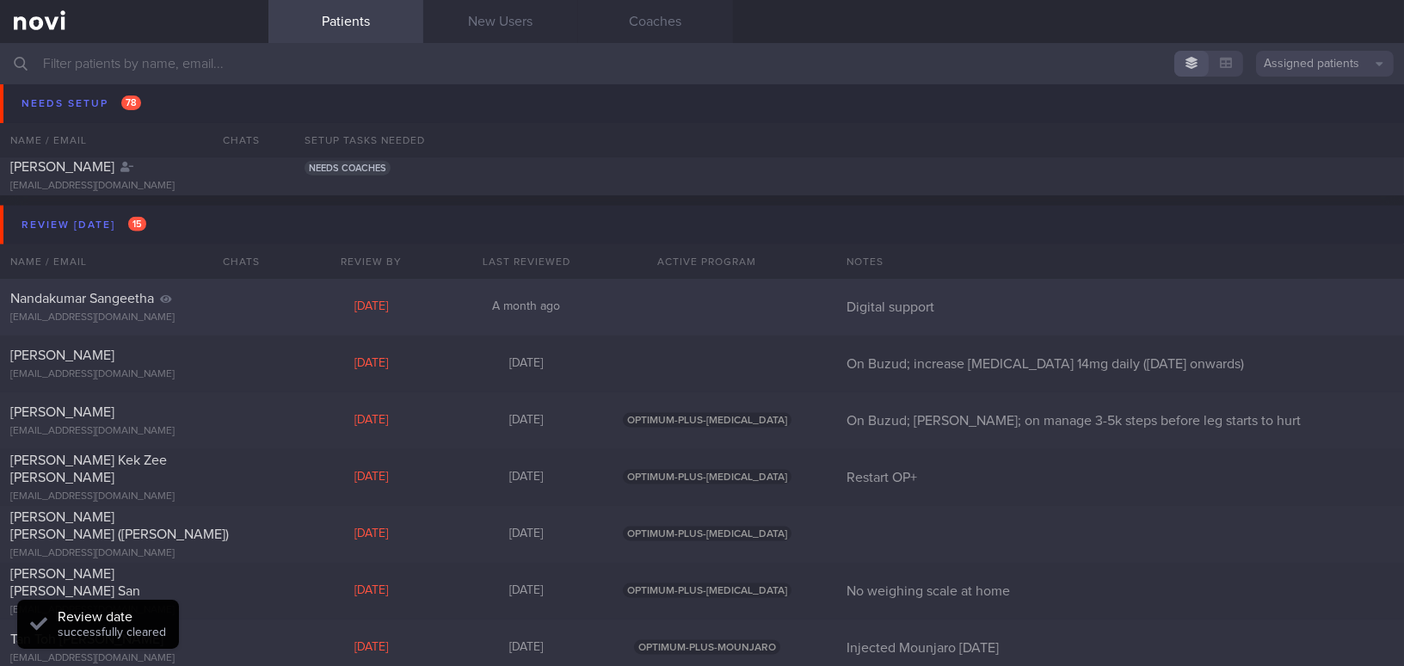
click at [192, 311] on div "sankala_99@yahoo.com" at bounding box center [134, 317] width 248 height 13
select select "7"
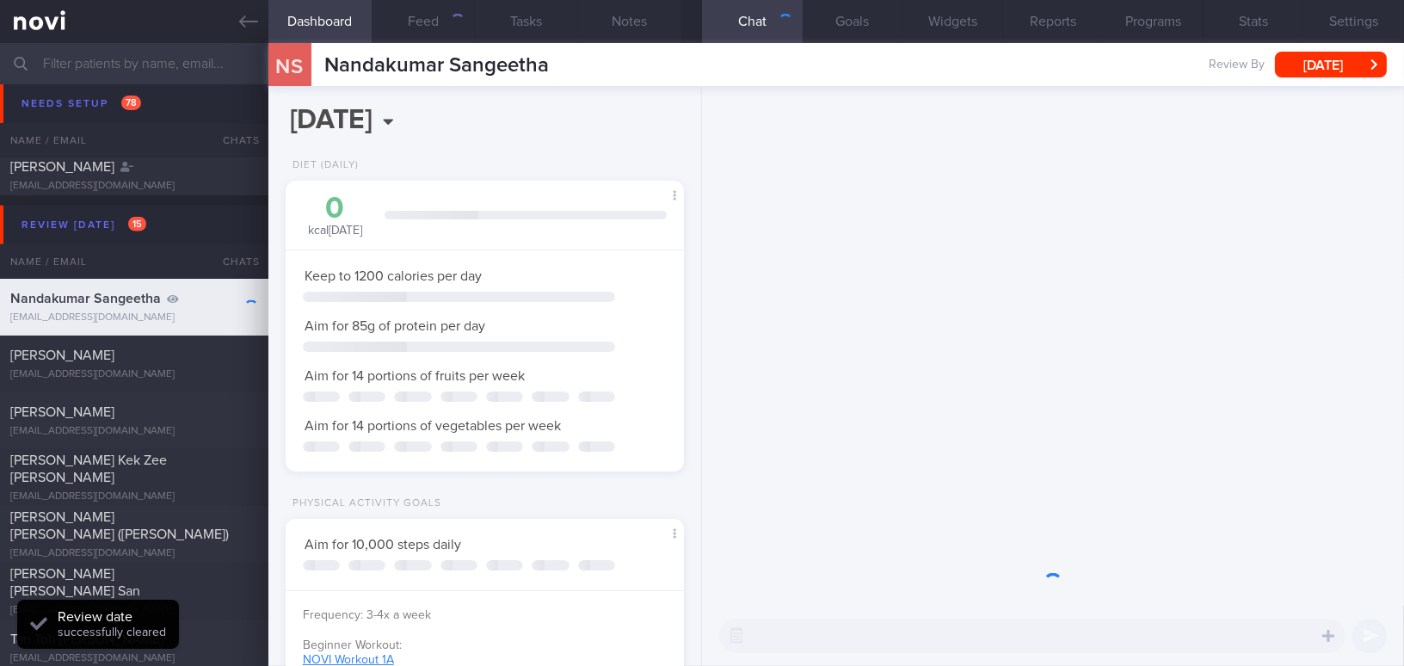
scroll to position [201, 355]
click at [1317, 65] on button "[DATE]" at bounding box center [1331, 65] width 112 height 26
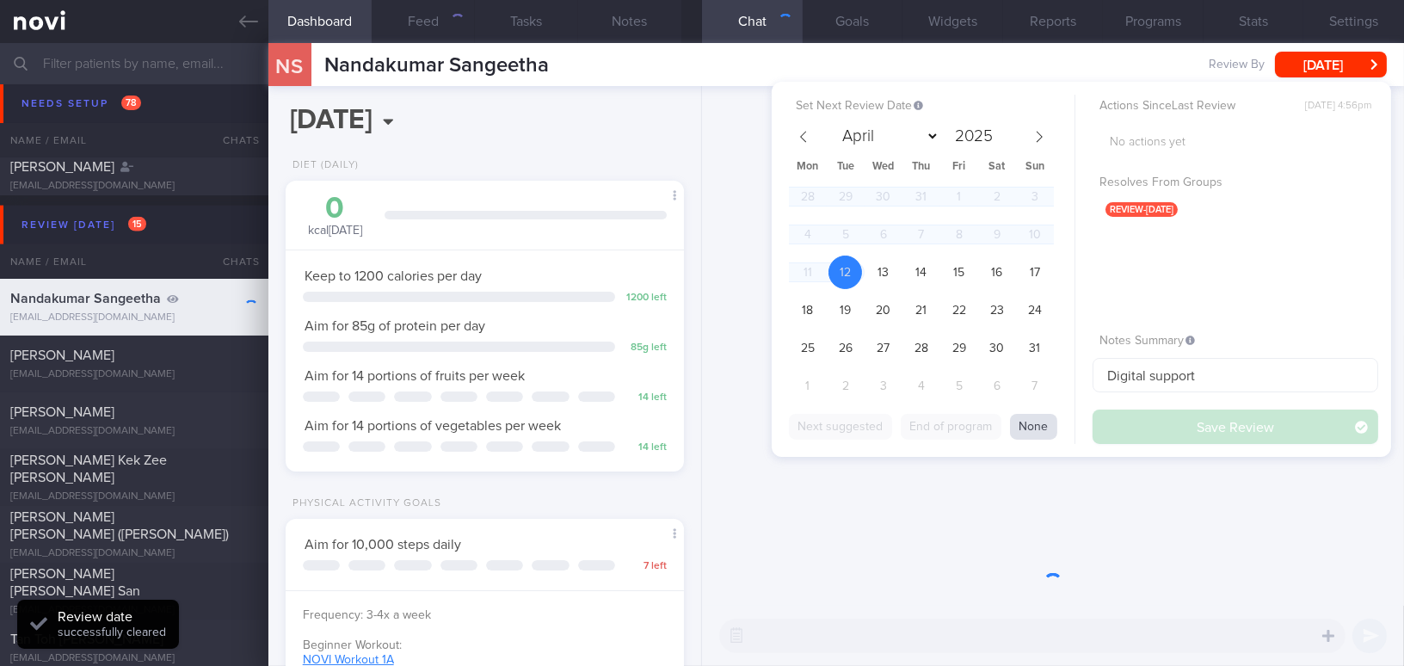
click at [1023, 427] on button "None" at bounding box center [1033, 427] width 47 height 26
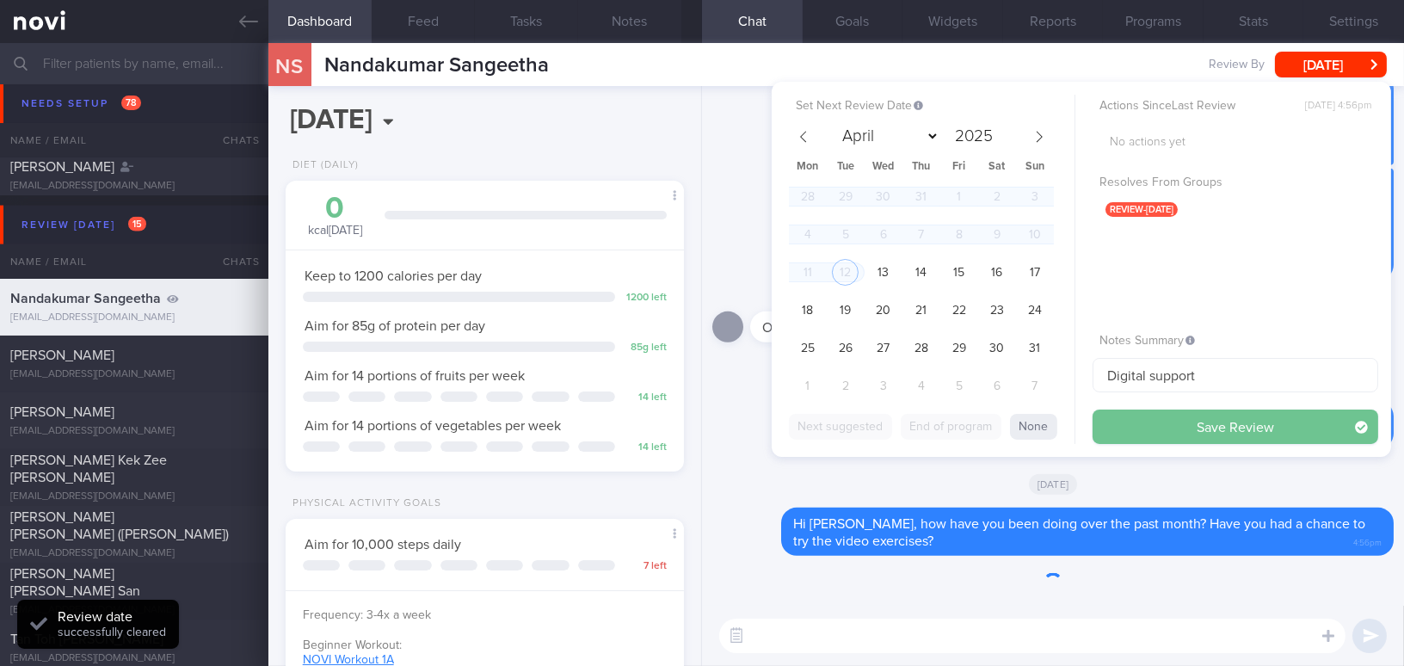
click at [1127, 428] on button "Save Review" at bounding box center [1235, 426] width 286 height 34
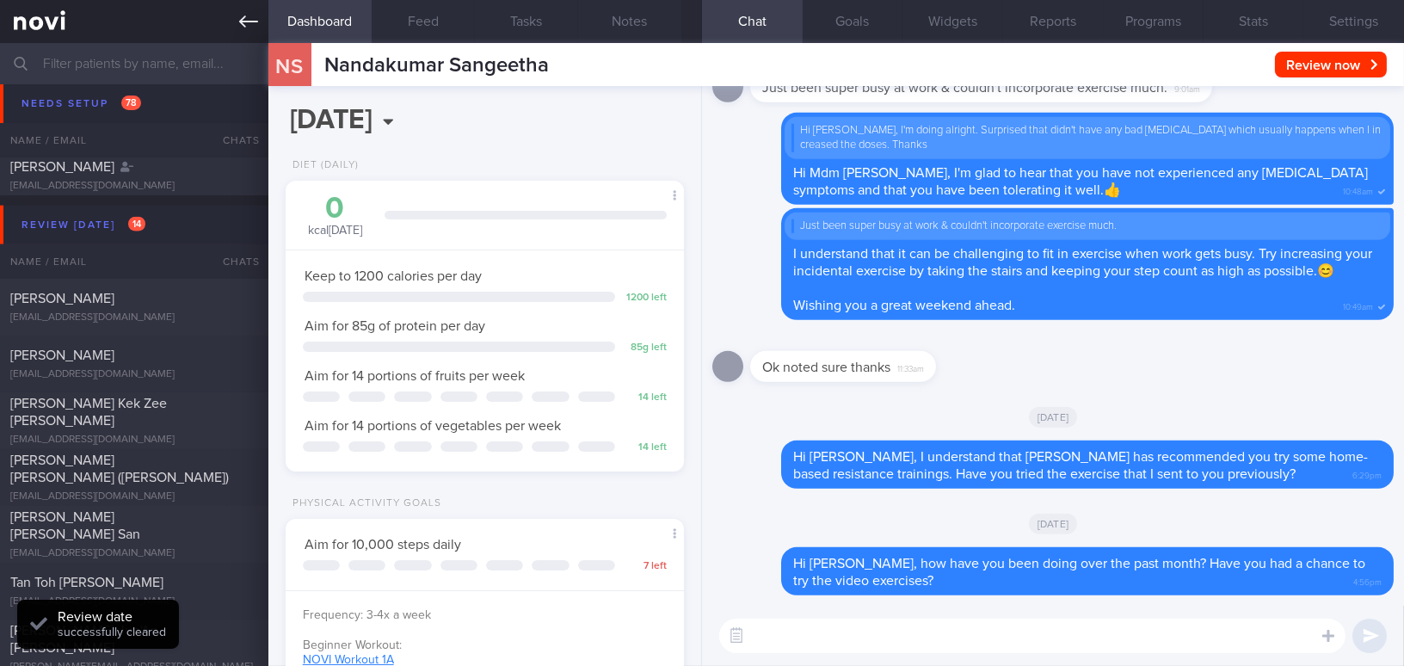
click at [252, 16] on icon at bounding box center [248, 21] width 19 height 19
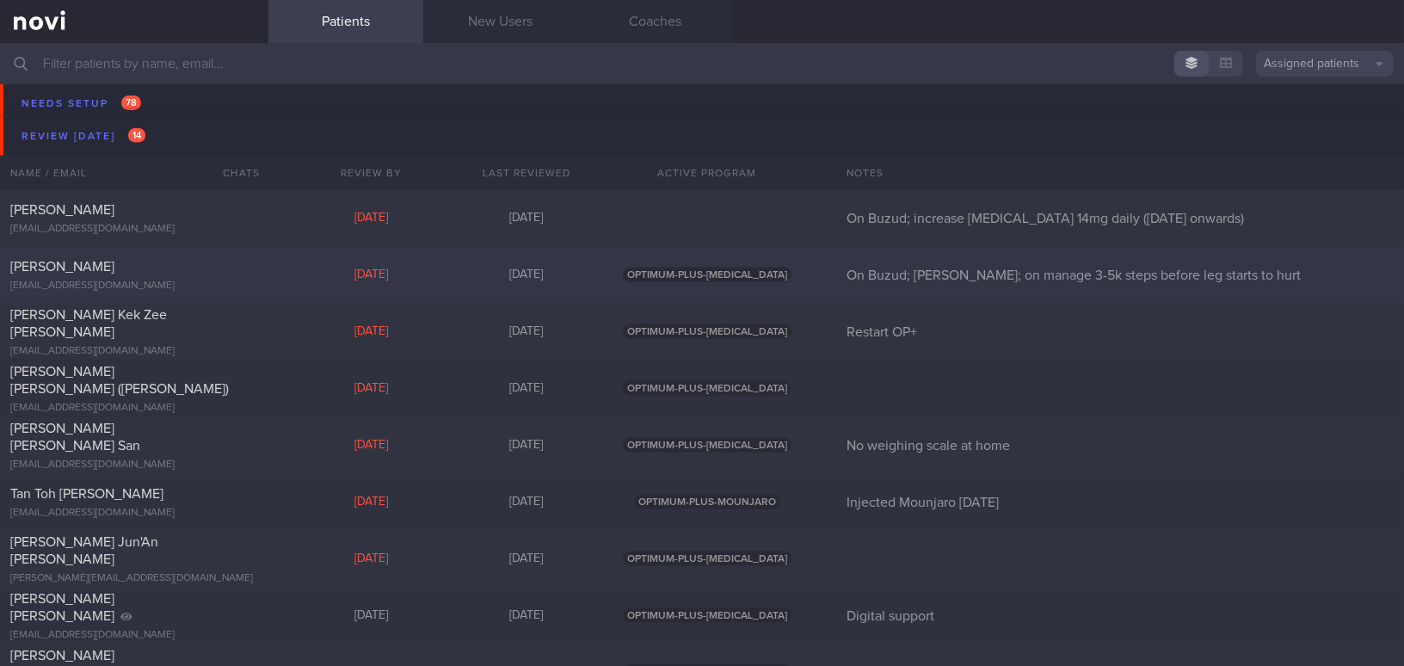
scroll to position [4479, 0]
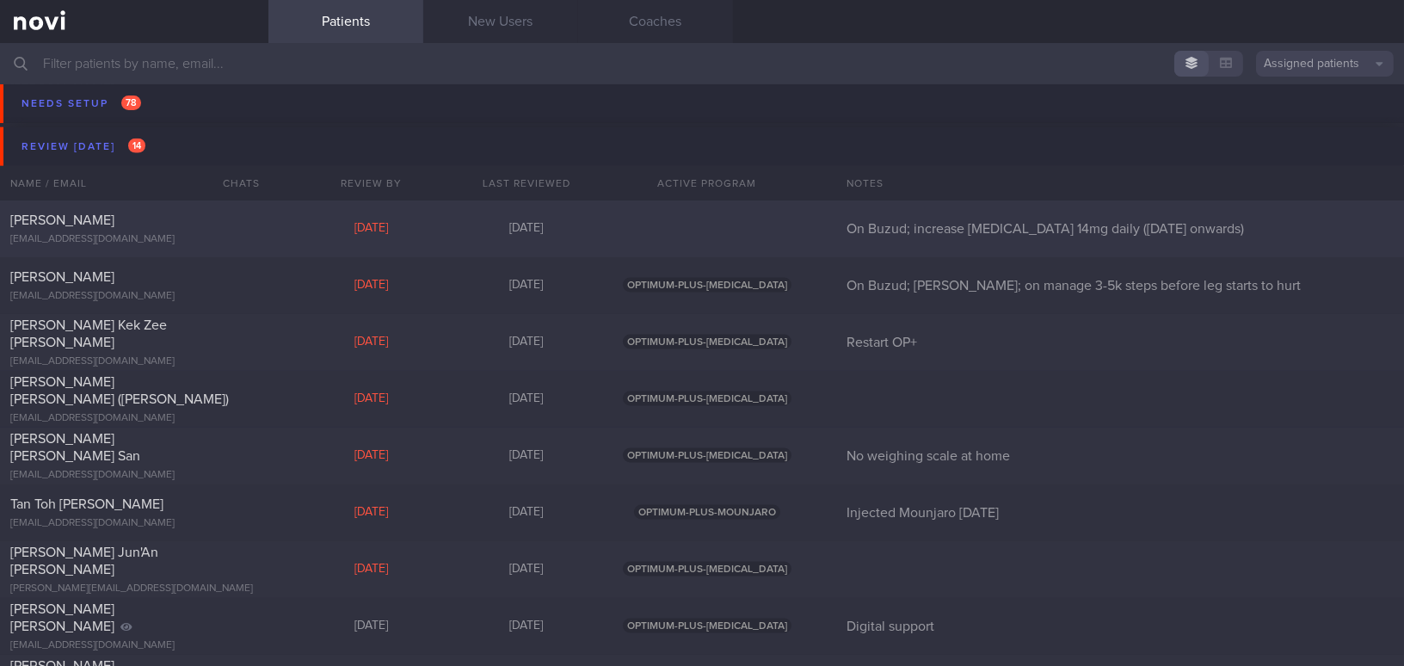
click at [114, 225] on span "[PERSON_NAME]" at bounding box center [62, 220] width 104 height 14
select select "7"
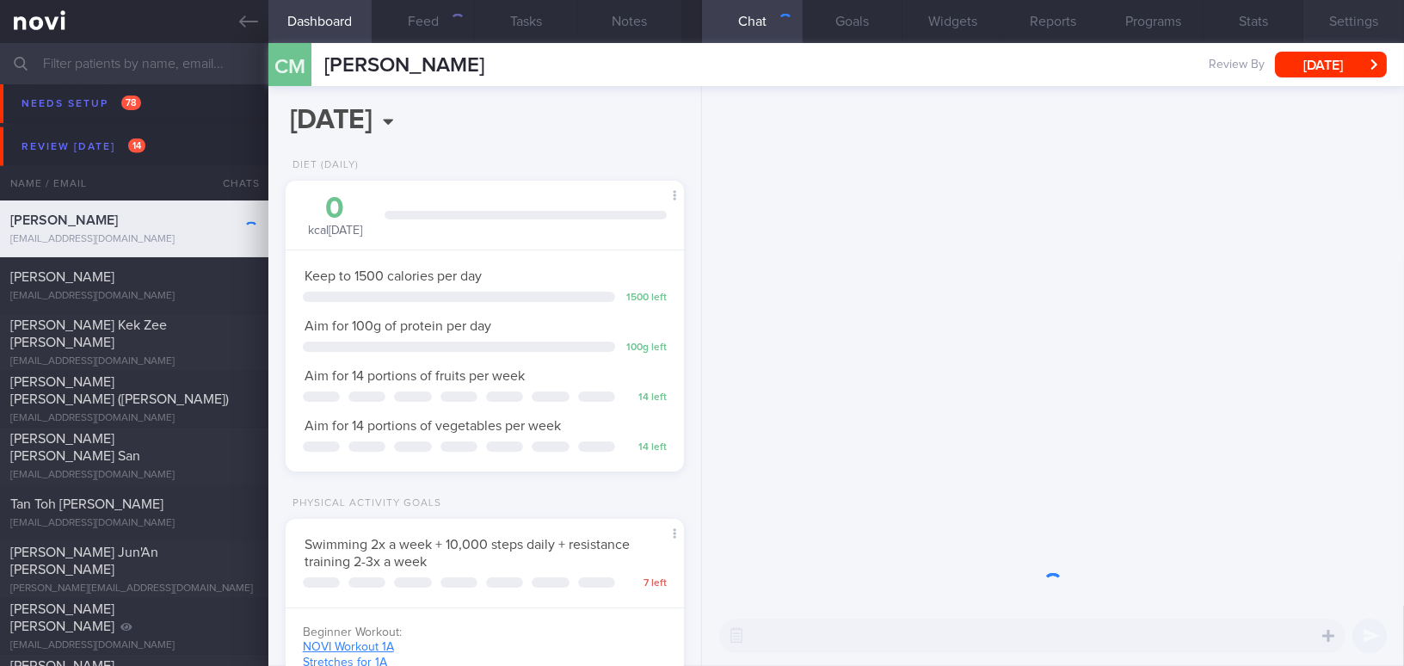
scroll to position [202, 355]
click at [1345, 23] on button "Settings" at bounding box center [1353, 21] width 101 height 43
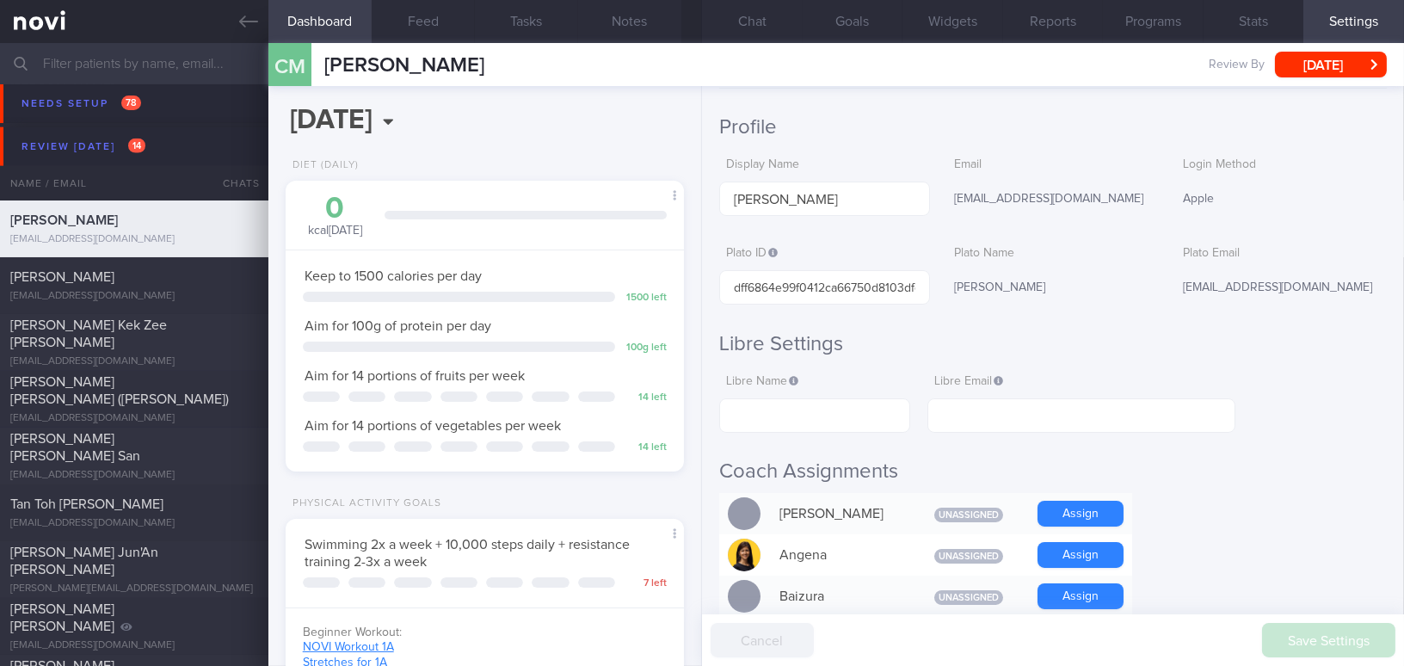
scroll to position [77, 0]
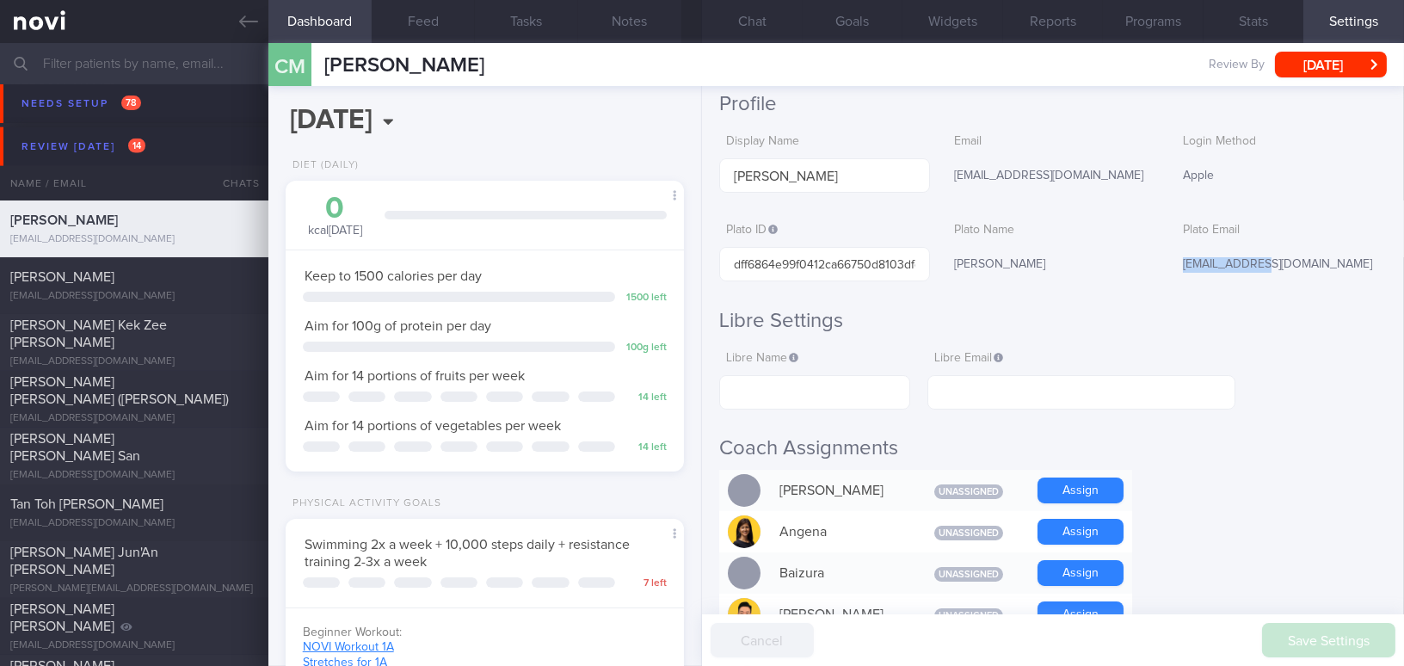
drag, startPoint x: 1170, startPoint y: 262, endPoint x: 1241, endPoint y: 260, distance: 71.4
click at [1241, 260] on div "mjcorporation@gmail.com" at bounding box center [1281, 265] width 211 height 36
click at [732, 174] on input "[PERSON_NAME]" at bounding box center [824, 175] width 211 height 34
drag, startPoint x: 735, startPoint y: 173, endPoint x: 903, endPoint y: 173, distance: 168.6
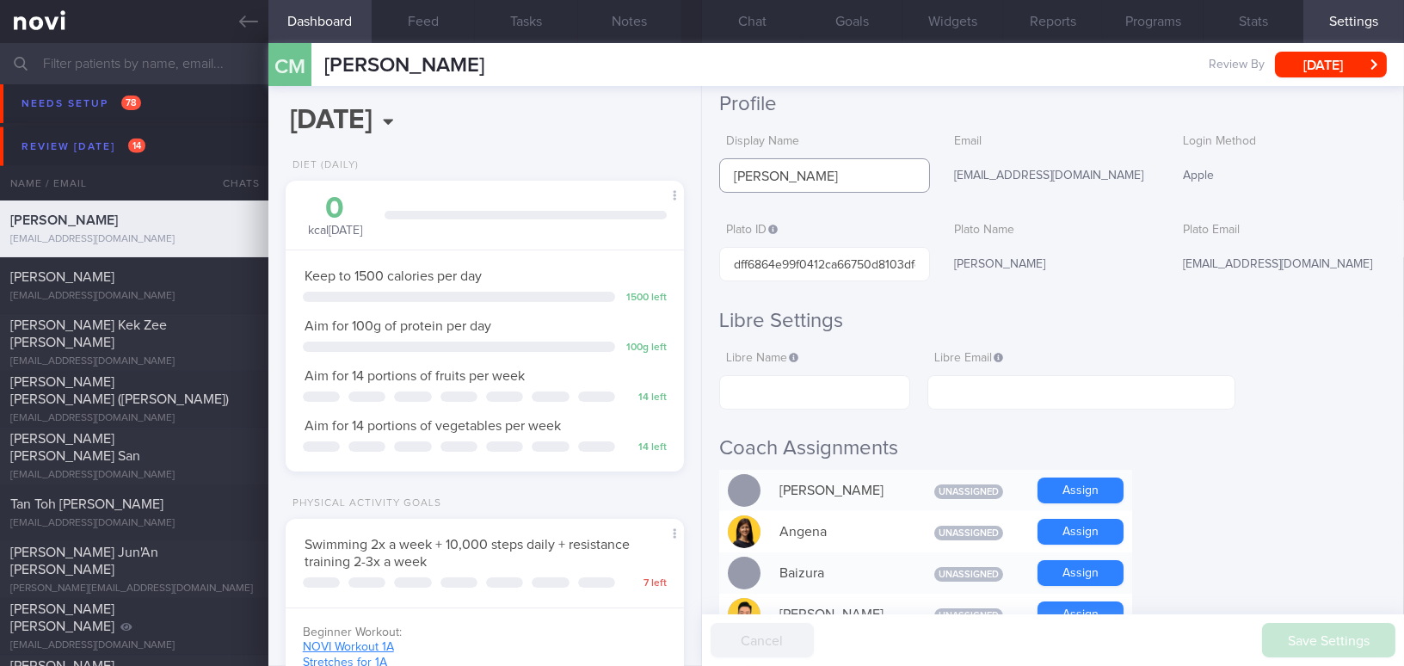
click at [903, 173] on input "[PERSON_NAME]" at bounding box center [824, 175] width 211 height 34
click at [1163, 16] on button "Programs" at bounding box center [1153, 21] width 101 height 43
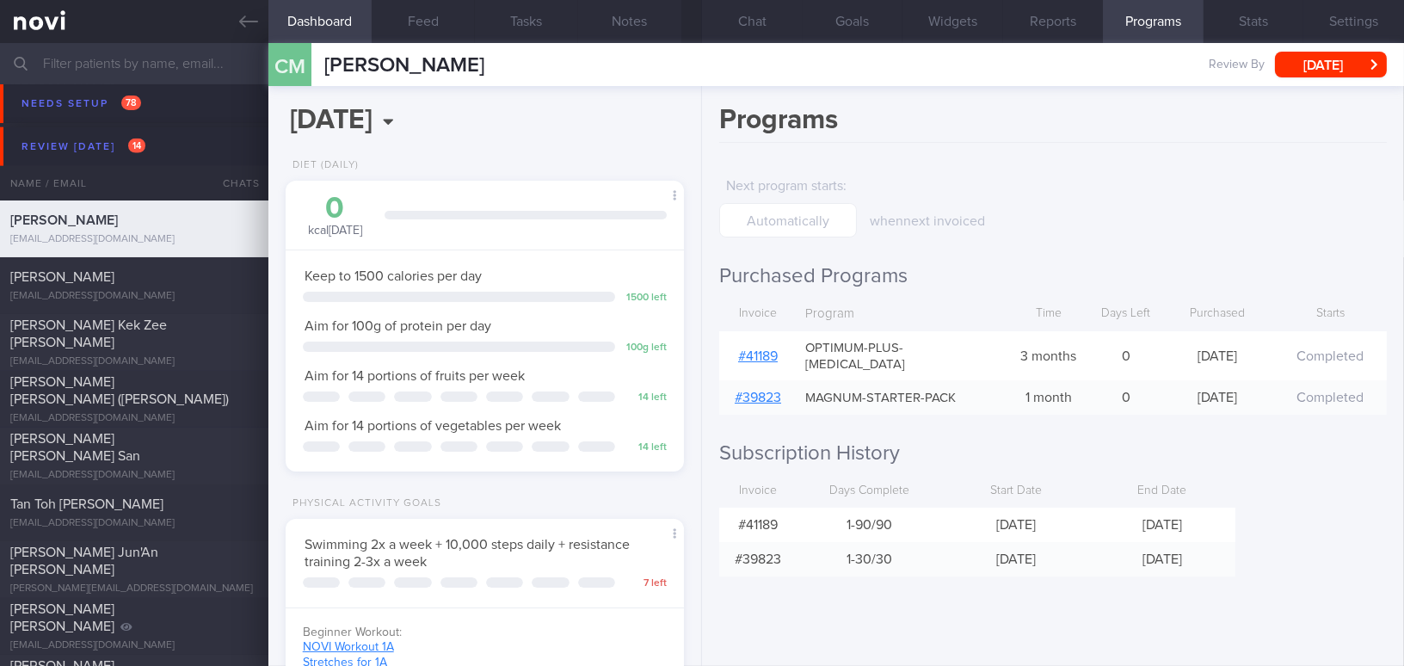
click at [762, 349] on link "# 41189" at bounding box center [758, 356] width 40 height 14
click at [1345, 60] on button "[DATE]" at bounding box center [1331, 65] width 112 height 26
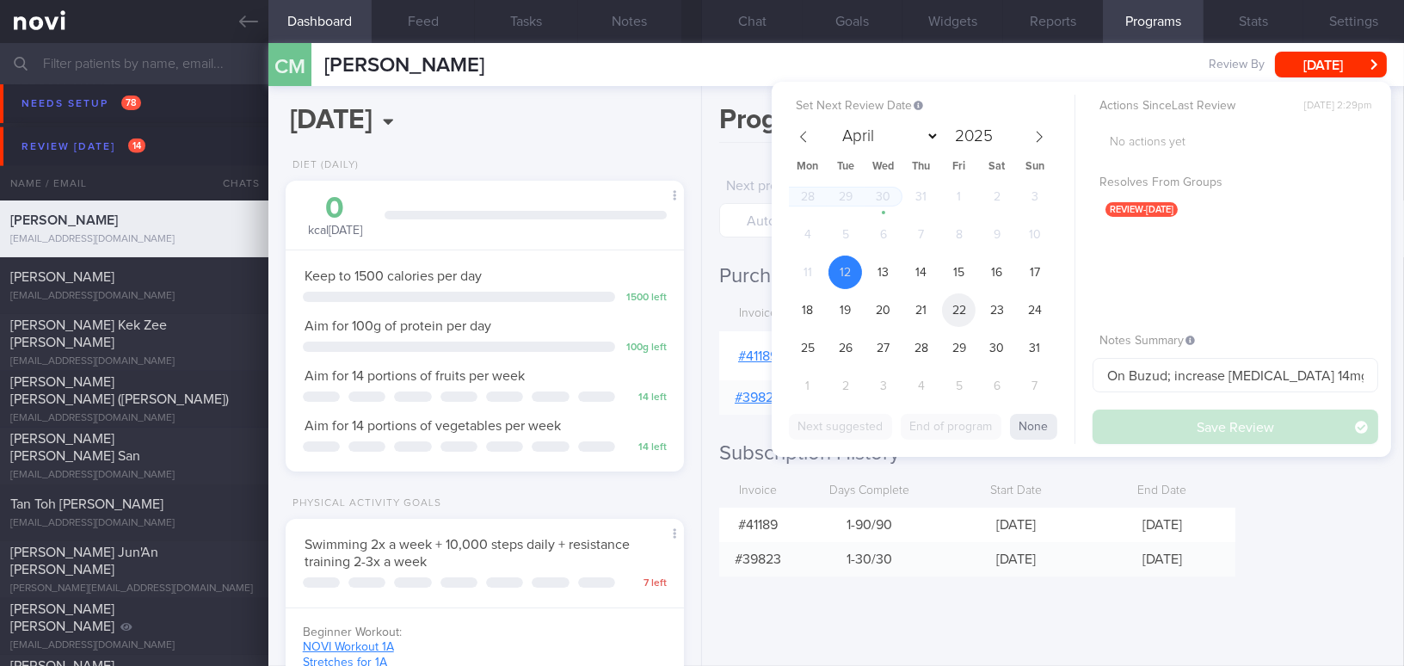
click at [956, 308] on span "22" at bounding box center [959, 310] width 34 height 34
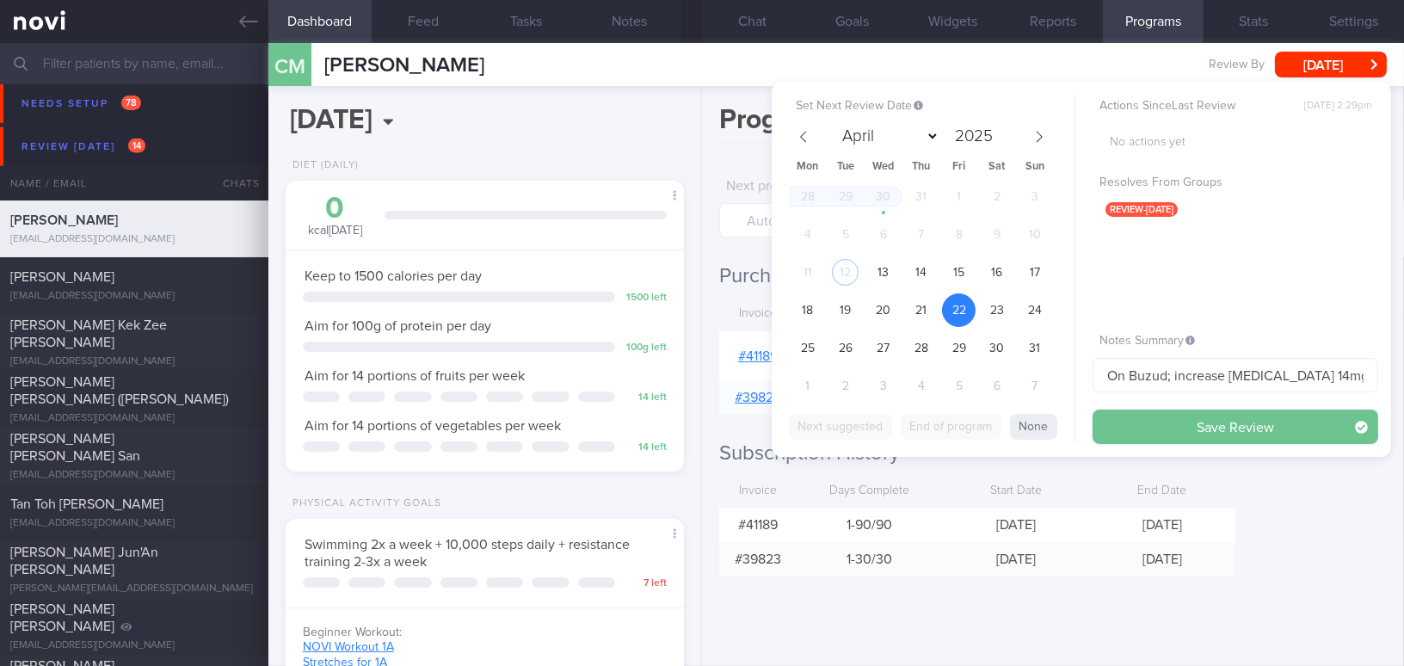
click at [1127, 420] on button "Save Review" at bounding box center [1235, 426] width 286 height 34
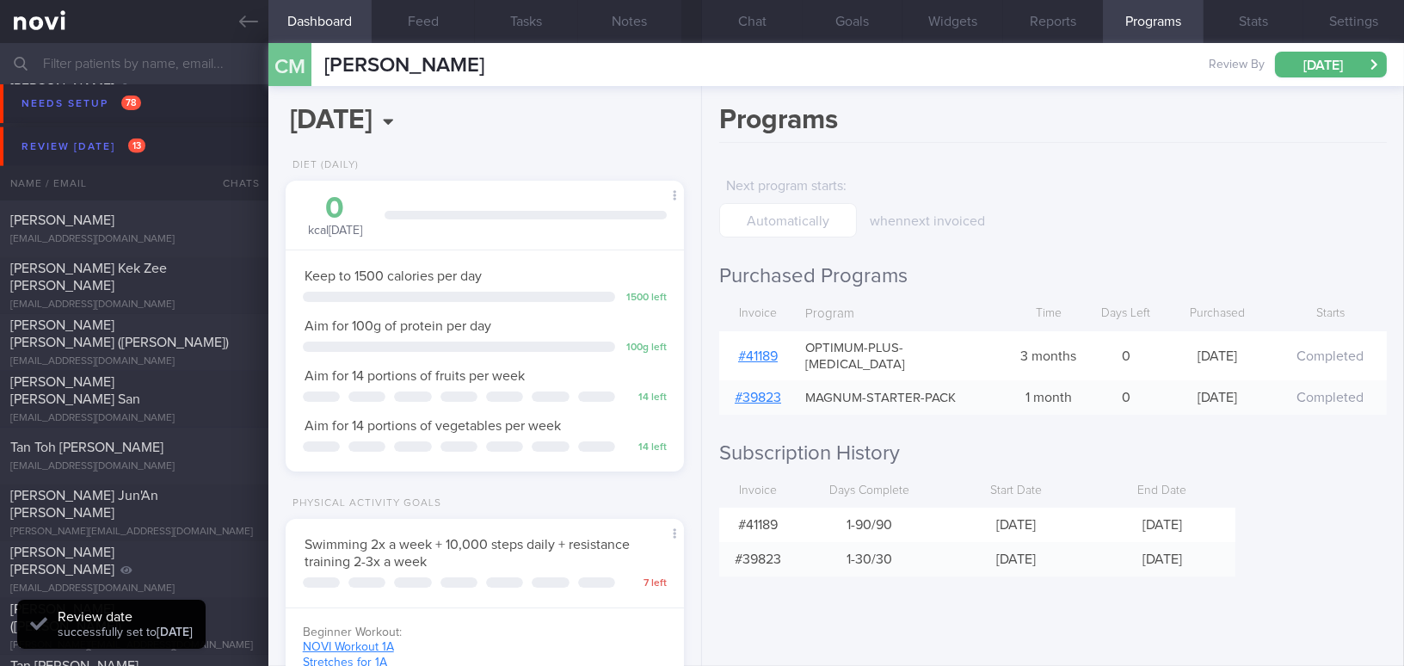
scroll to position [182, 362]
click at [618, 19] on button "Notes" at bounding box center [629, 21] width 103 height 43
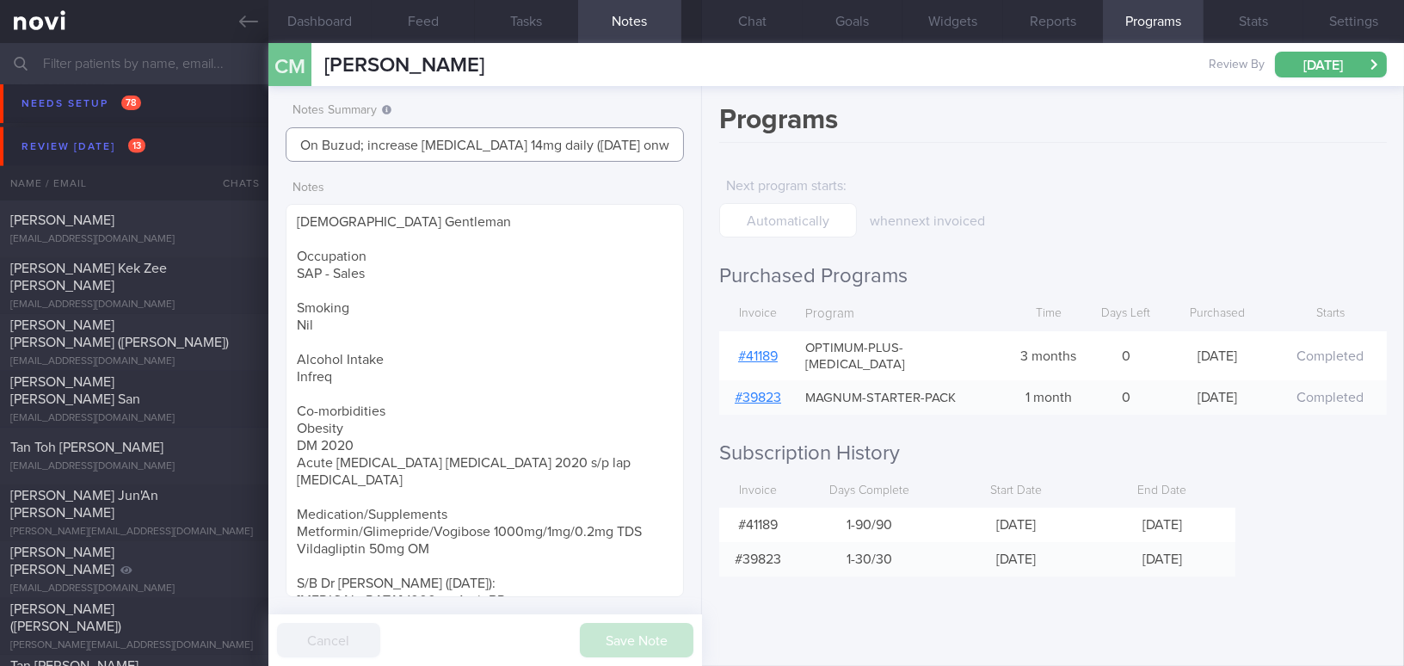
click at [672, 146] on input "On Buzud; increase Rybelsus 14mg daily (May 2025 onwards)" at bounding box center [485, 144] width 398 height 34
type input "On Buzud; increase [MEDICAL_DATA] 14mg daily ([DATE] onwards); appt [DATE]"
click at [610, 634] on button "Save Note" at bounding box center [637, 640] width 114 height 34
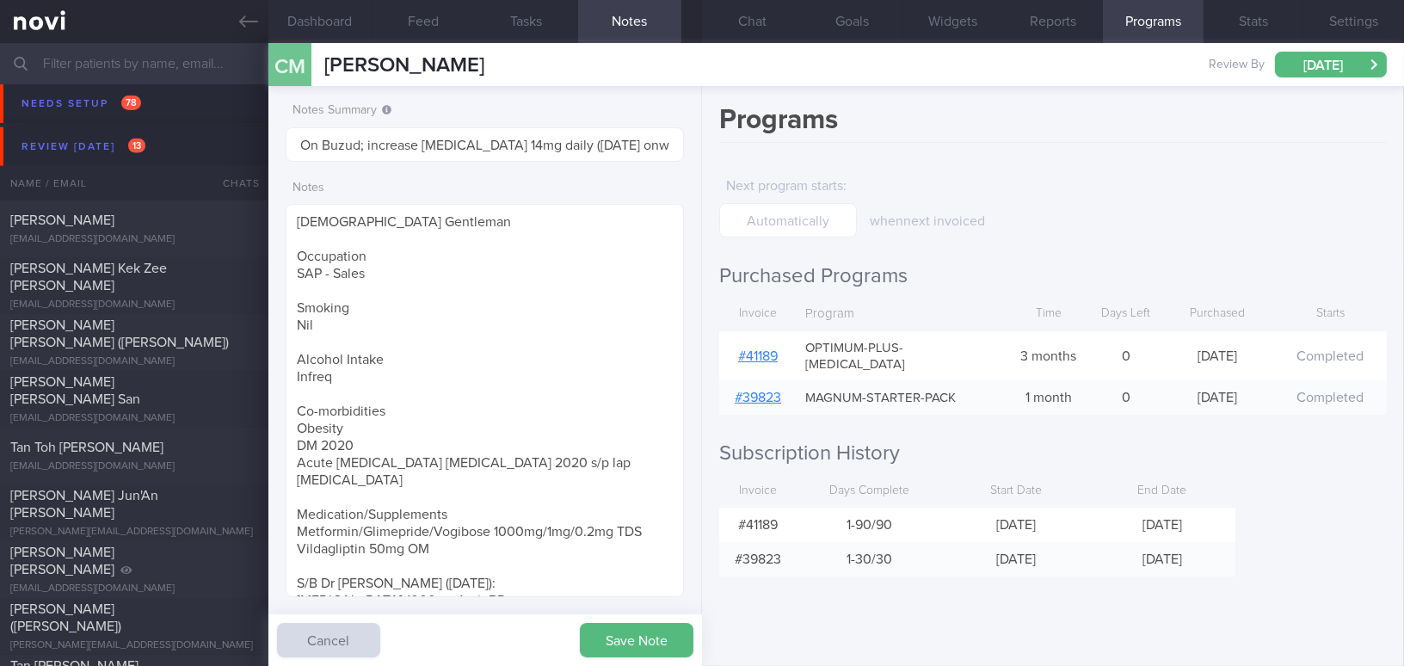
type input "On Buzud; increase [MEDICAL_DATA] 14mg daily ([DATE] onwards); appt [DATE]"
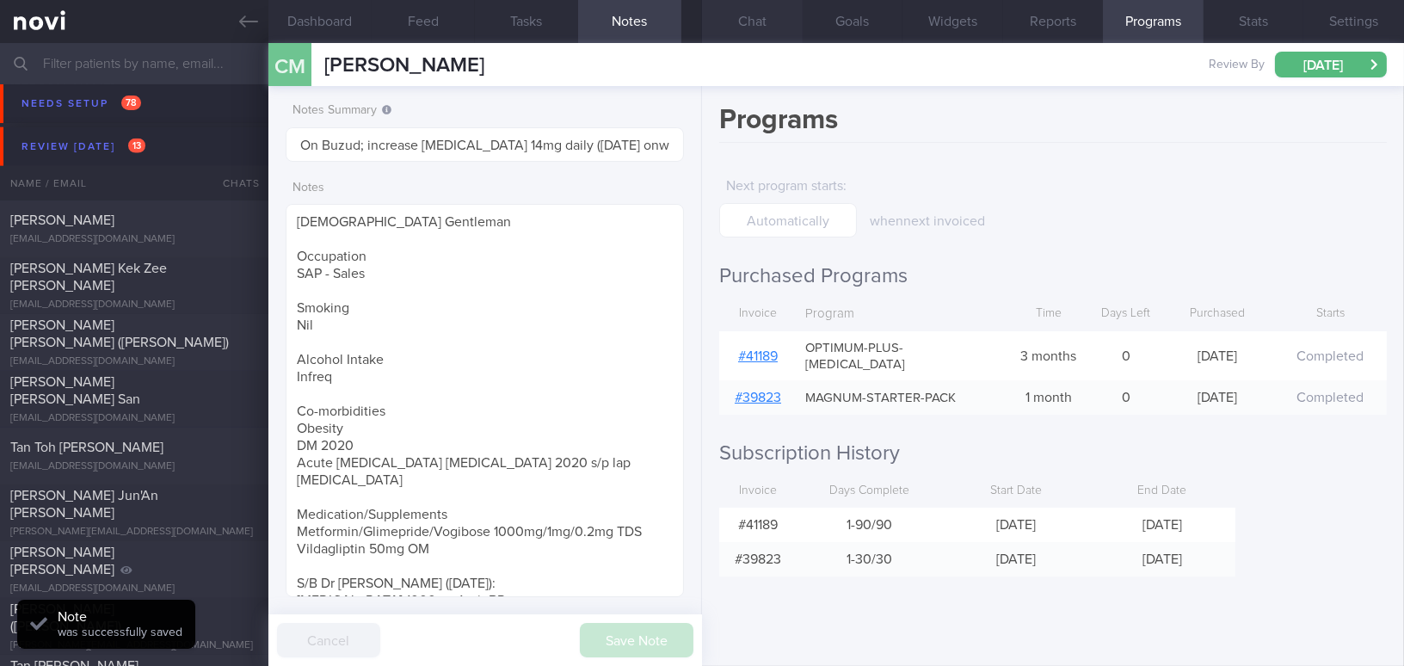
click at [763, 25] on button "Chat" at bounding box center [752, 21] width 101 height 43
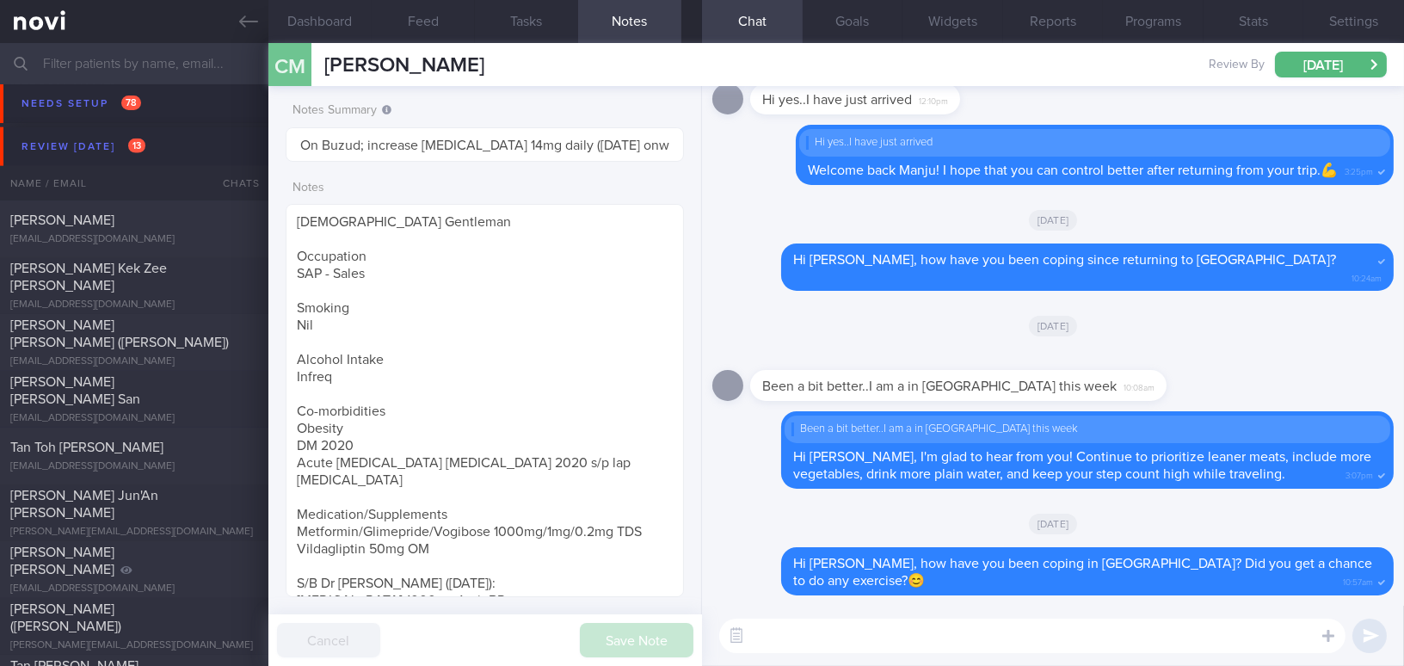
click at [868, 634] on textarea at bounding box center [1032, 635] width 626 height 34
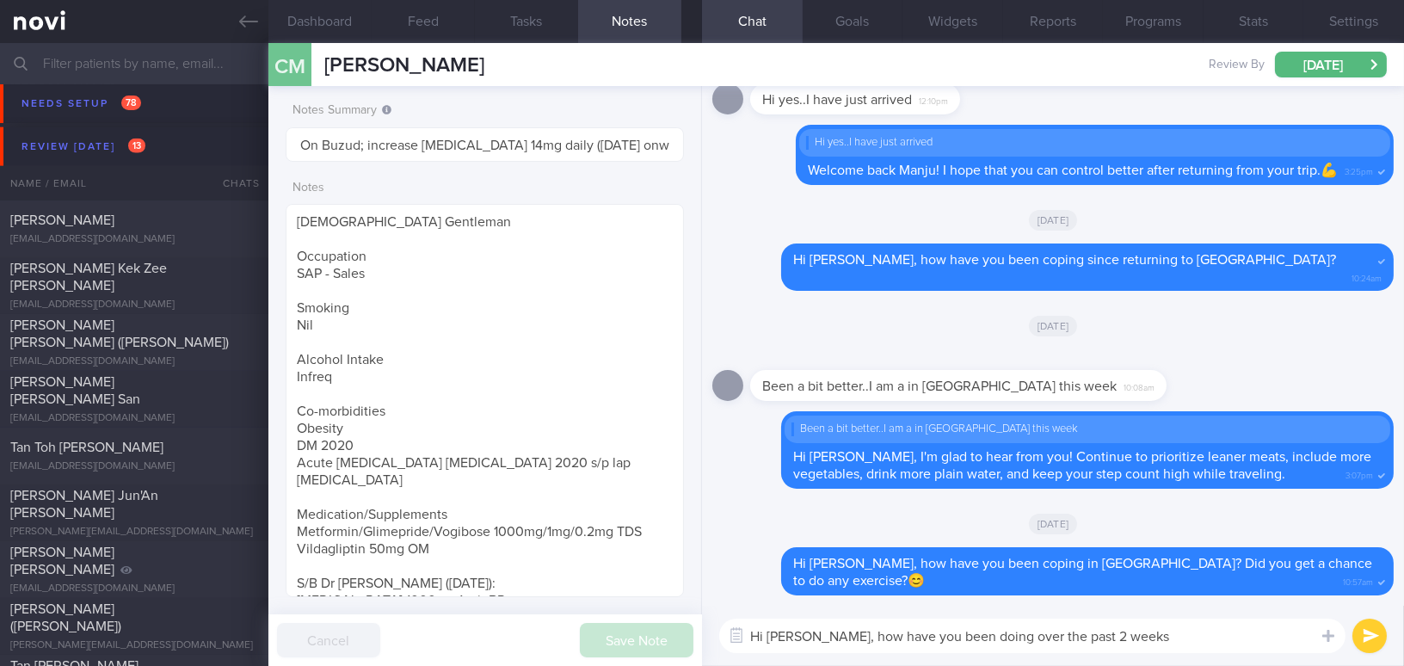
type textarea "Hi Manju, how have you been doing over the past 2 weeks?"
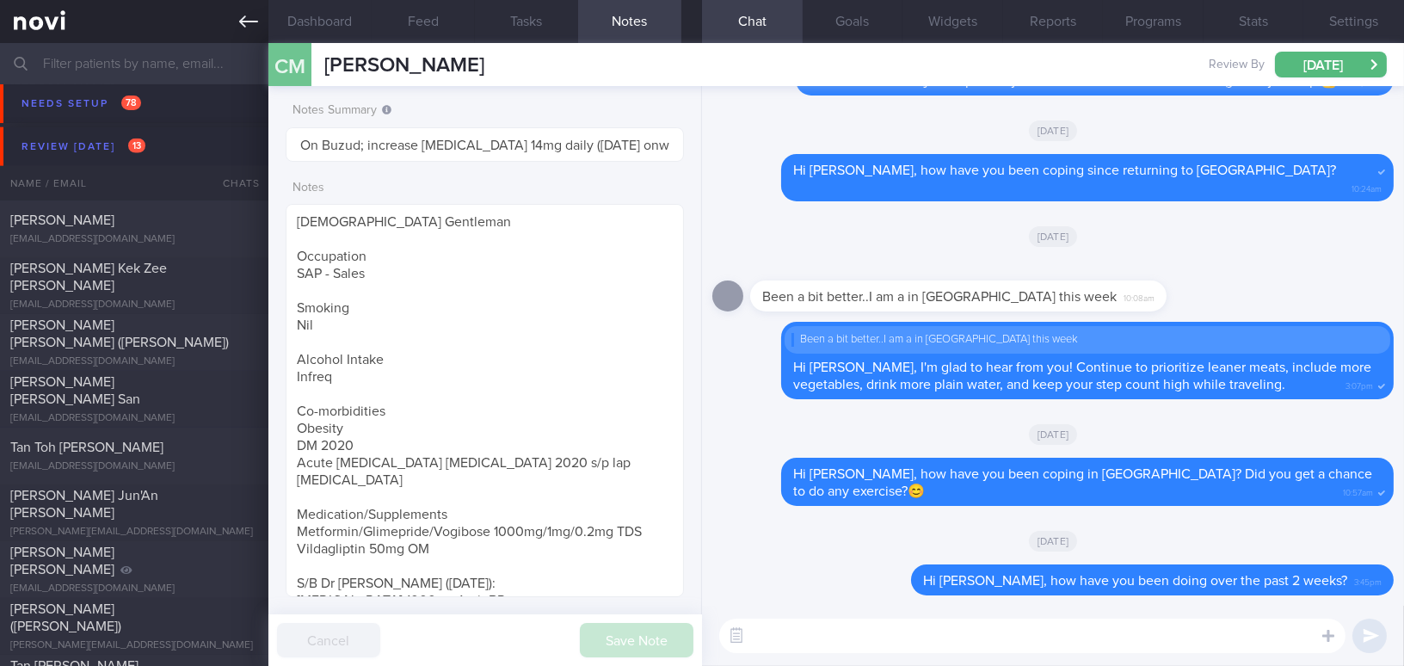
click at [239, 13] on icon at bounding box center [248, 21] width 19 height 19
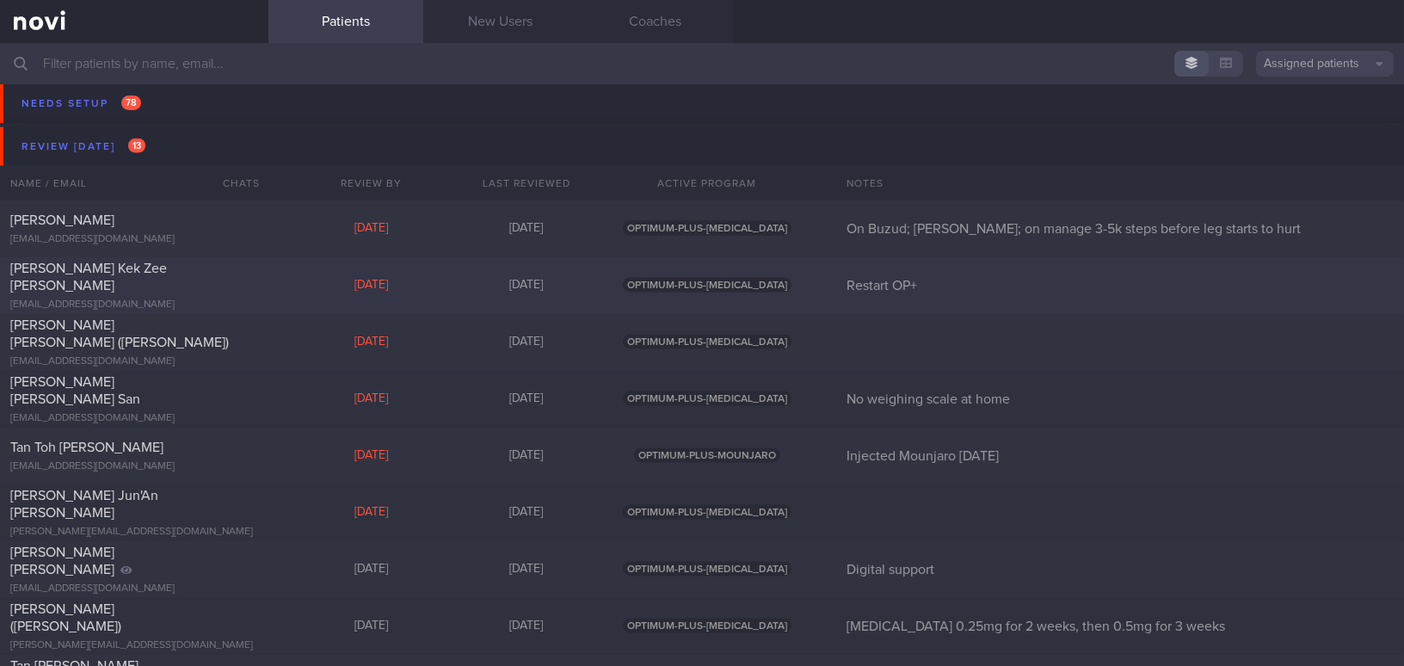
click at [180, 280] on div "[PERSON_NAME] Kek Zee [PERSON_NAME]" at bounding box center [131, 277] width 243 height 34
select select "7"
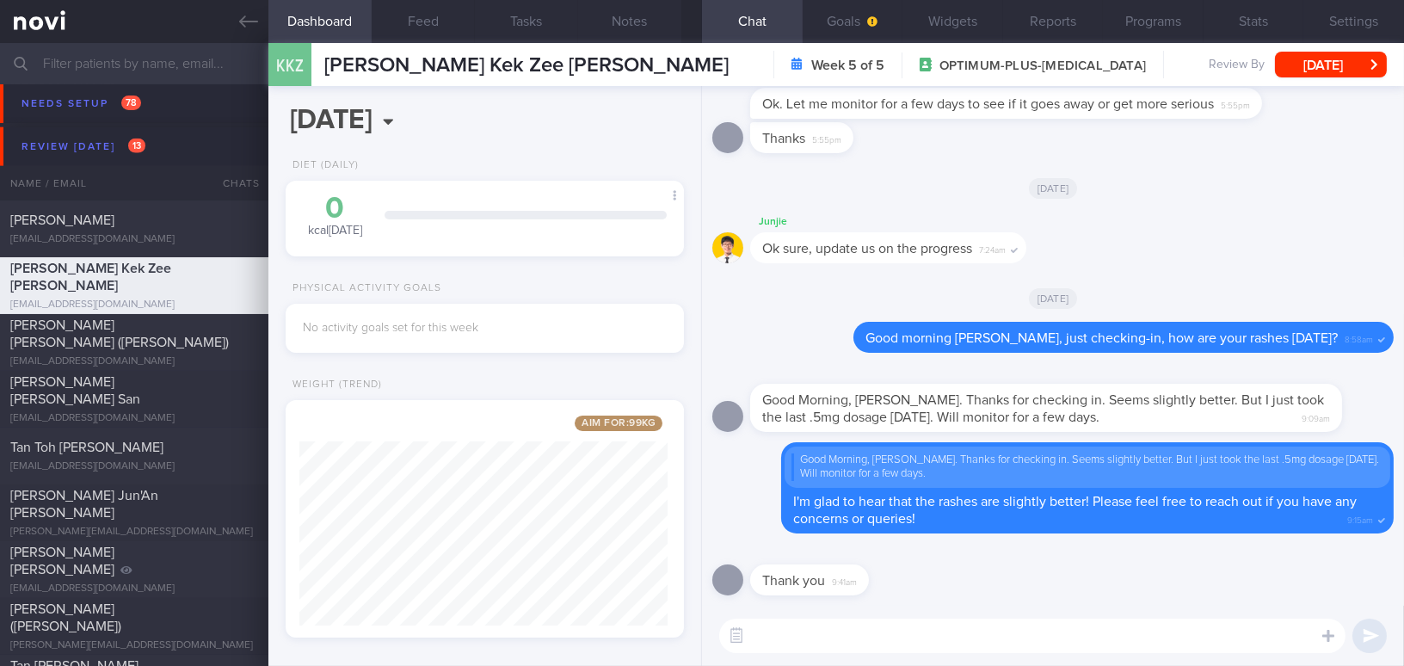
scroll to position [859996, 859843]
click at [883, 641] on textarea at bounding box center [1032, 635] width 626 height 34
click at [835, 27] on button "Goals" at bounding box center [853, 21] width 101 height 43
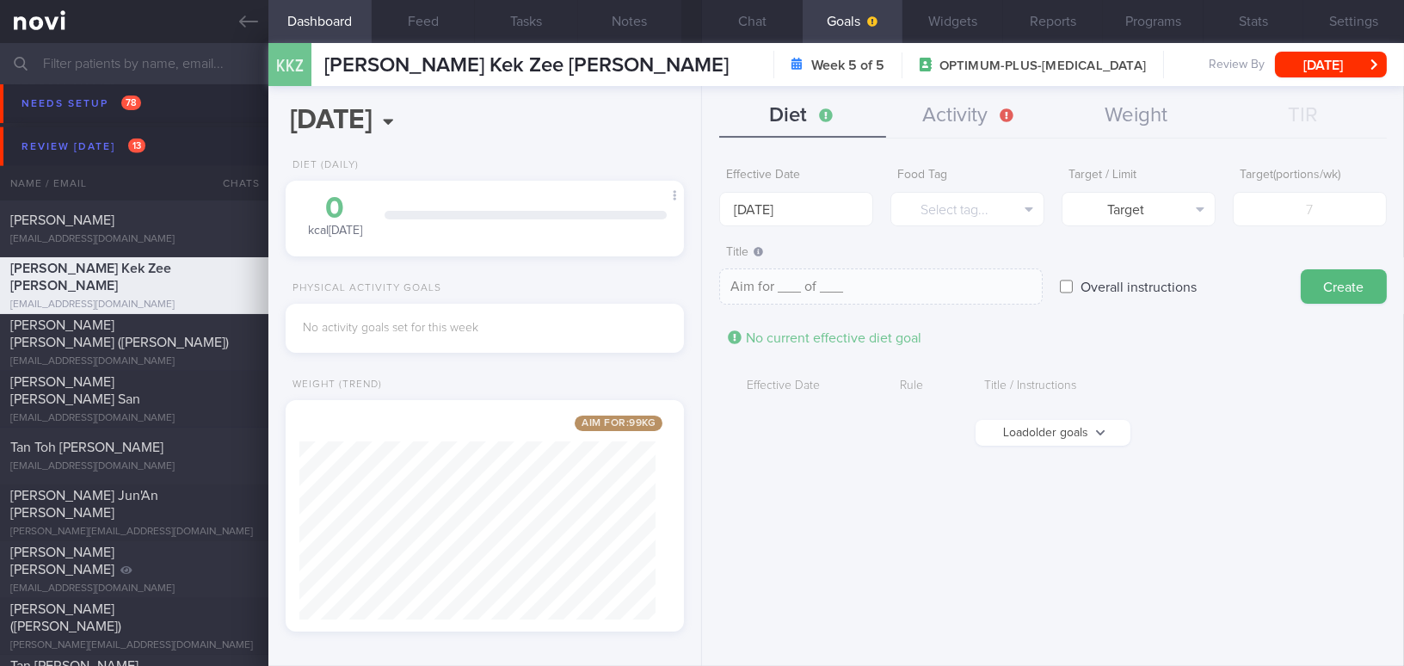
click at [1033, 439] on button "Load older goals" at bounding box center [1052, 433] width 155 height 26
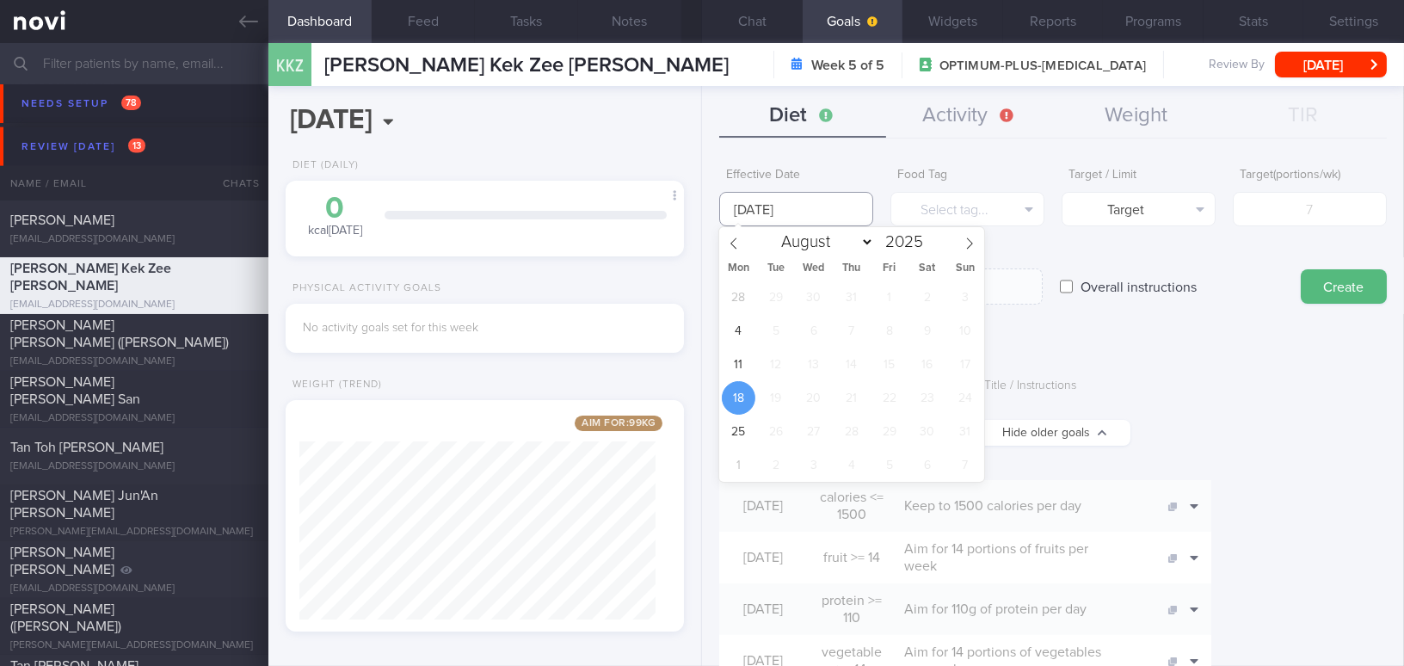
click at [796, 203] on input "18 Aug 2025" at bounding box center [796, 209] width 154 height 34
click at [741, 358] on span "11" at bounding box center [739, 365] width 34 height 34
type input "11 Aug 2025"
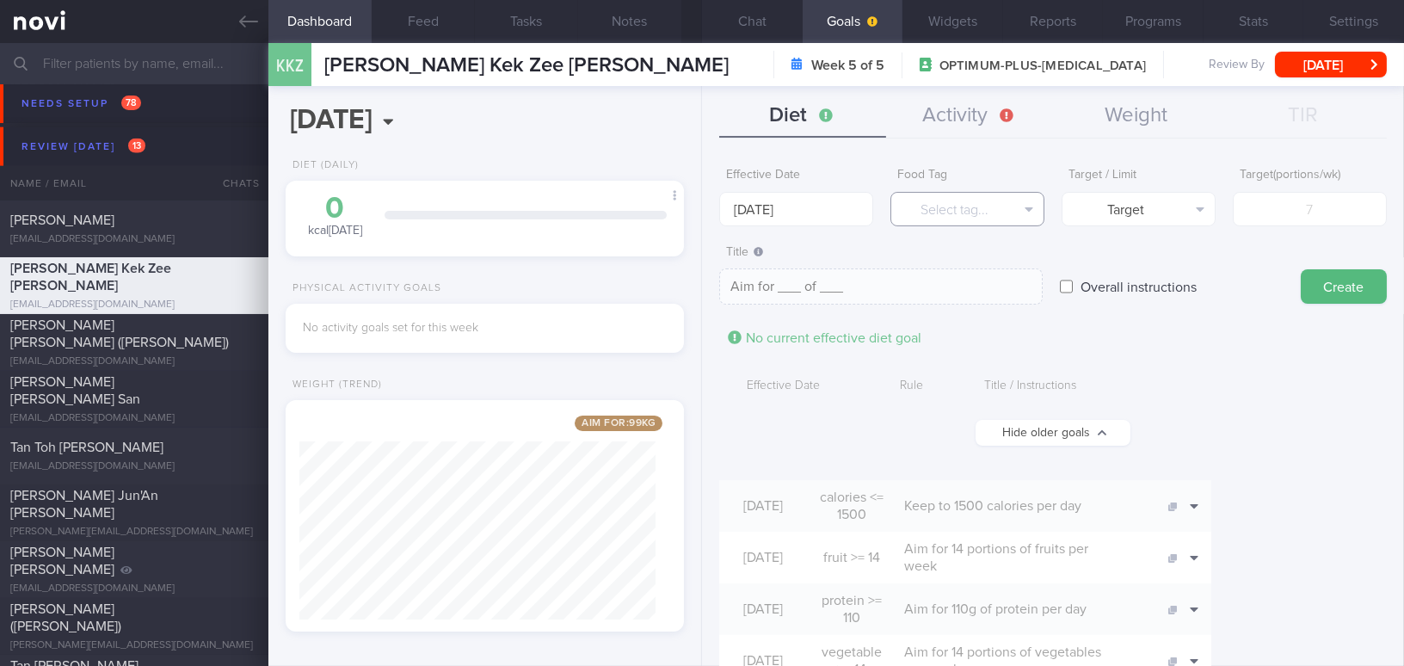
click at [931, 221] on button "Select tag..." at bounding box center [967, 209] width 154 height 34
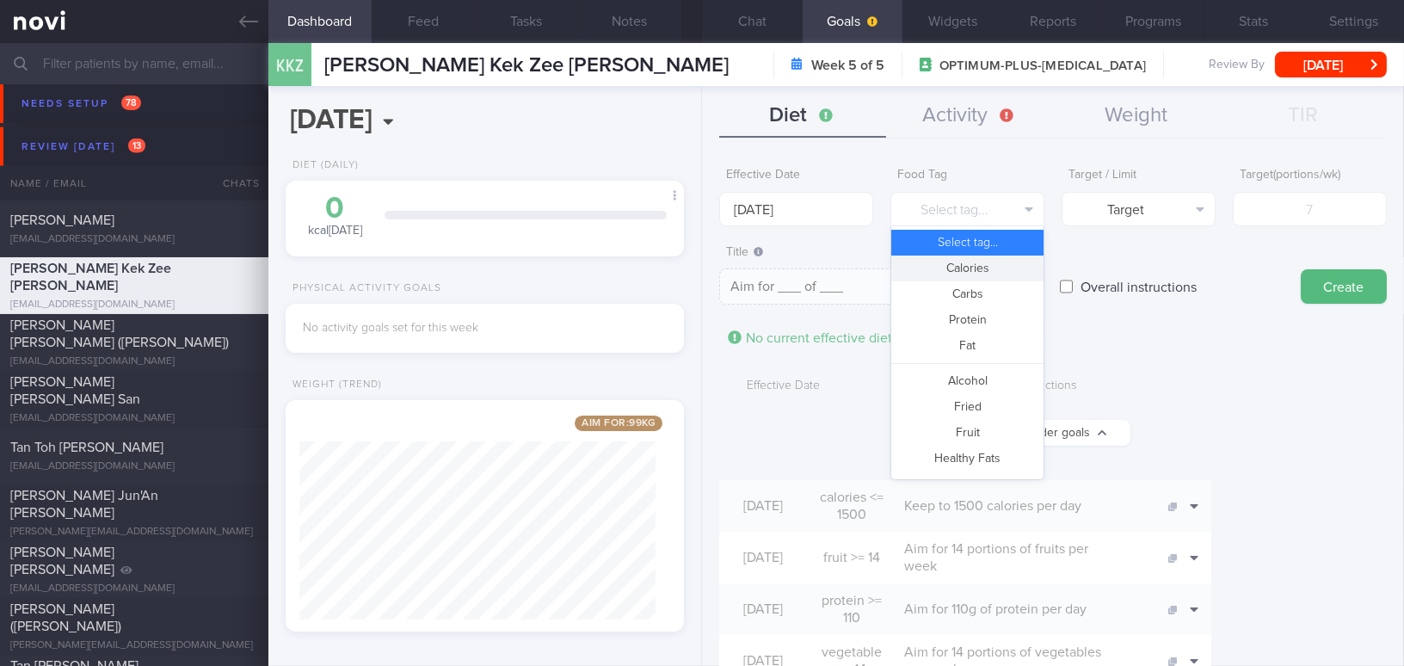
click at [931, 267] on button "Calories" at bounding box center [967, 268] width 152 height 26
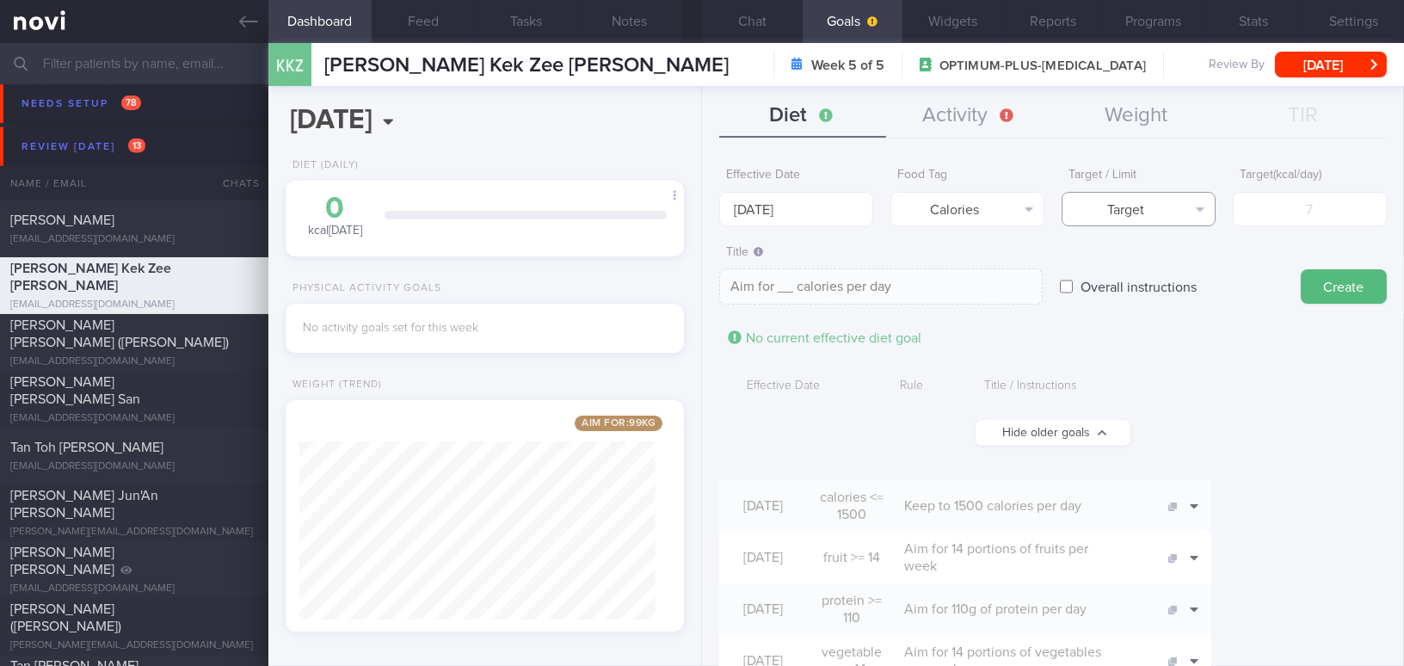
click at [1166, 212] on button "Target" at bounding box center [1138, 209] width 154 height 34
click at [1161, 262] on button "Limit" at bounding box center [1138, 268] width 152 height 26
type textarea "Keep to __ calories per day"
click at [1266, 204] on input "number" at bounding box center [1310, 209] width 154 height 34
type input "1"
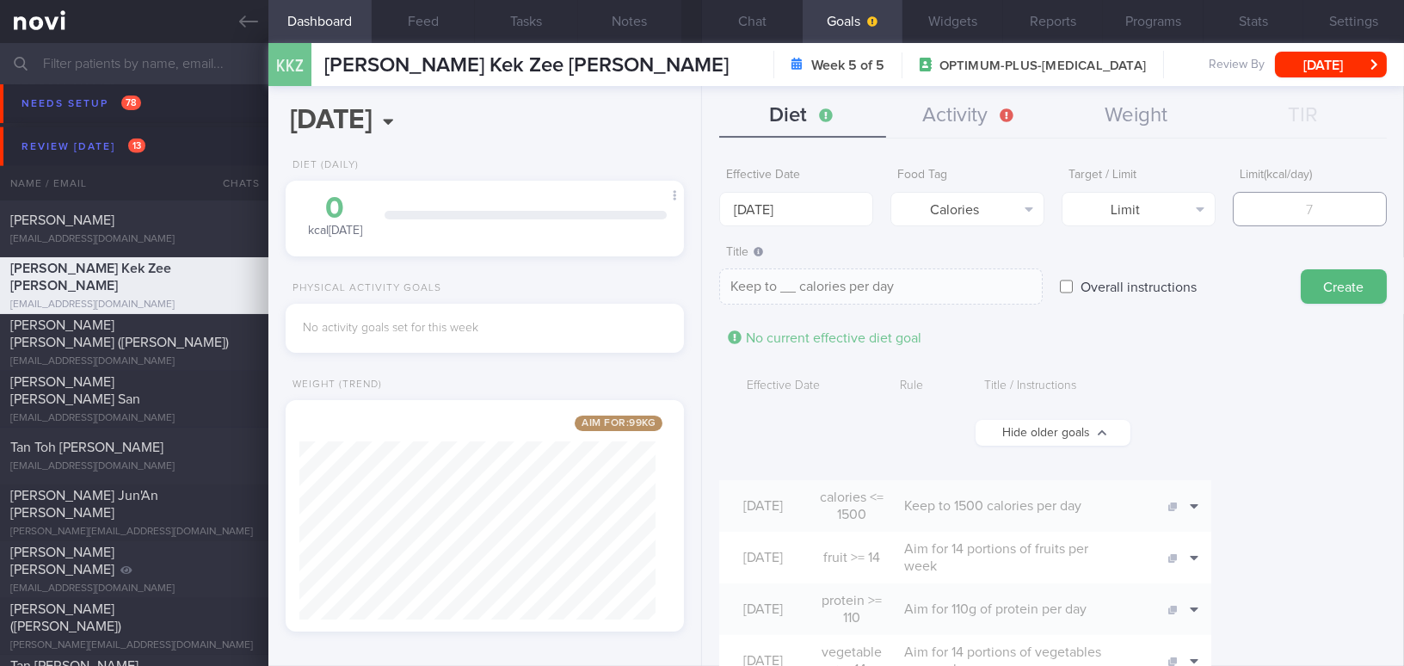
type textarea "Keep to 1 calories per day"
type input "15"
type textarea "Keep to 15 calories per day"
type input "150"
type textarea "Keep to 150 calories per day"
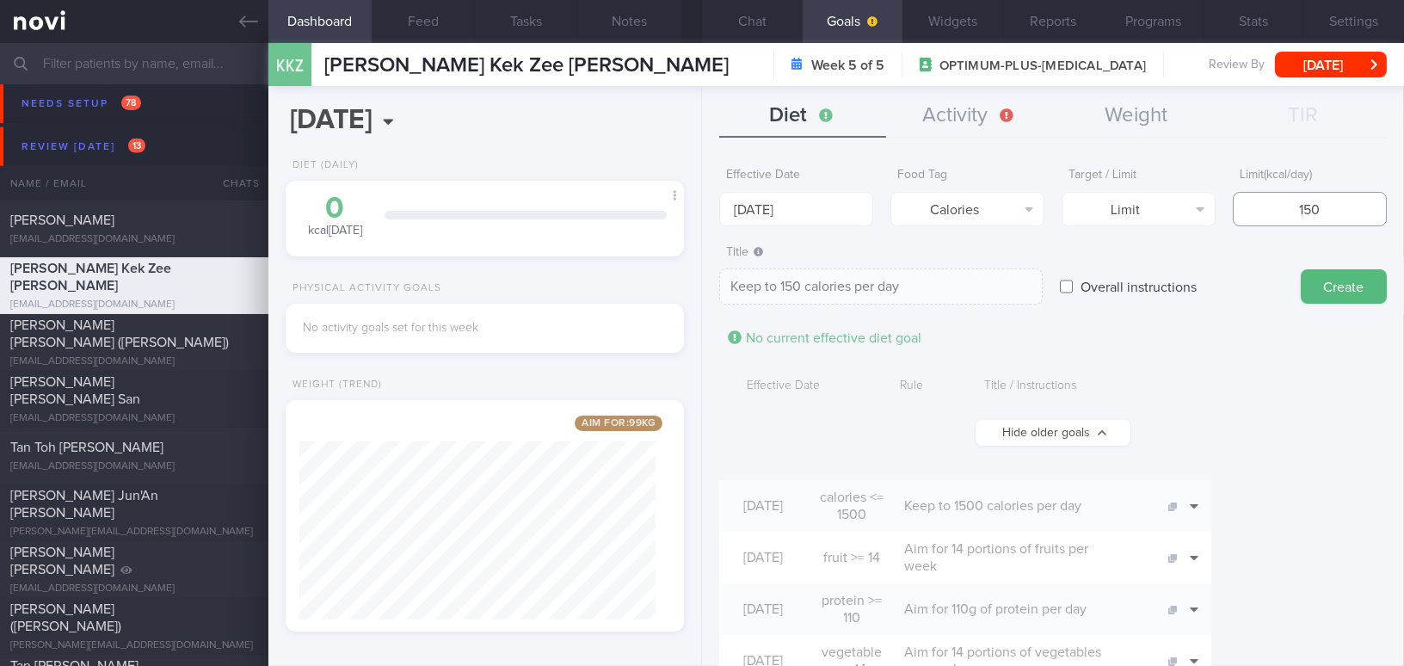
type input "1500"
type textarea "Keep to 1500 calories per day"
type input "1500"
click at [1332, 284] on button "Create" at bounding box center [1344, 286] width 86 height 34
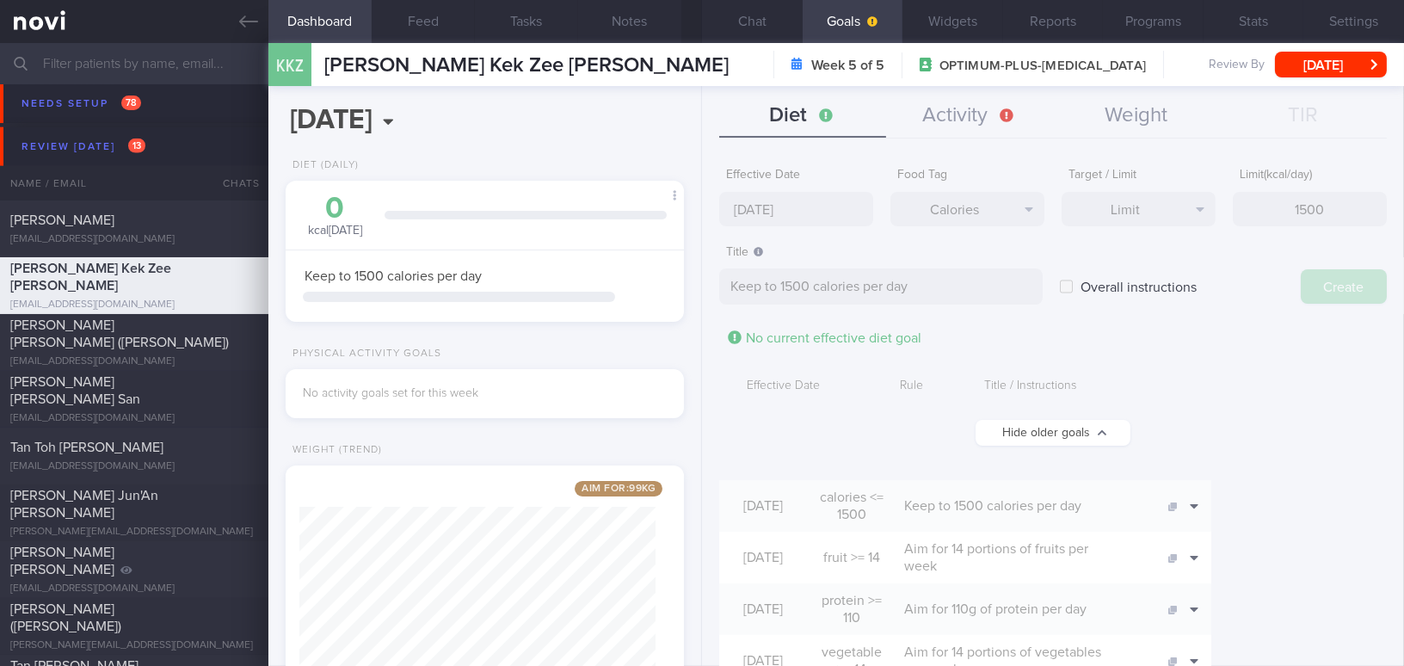
type input "18 Aug 2025"
type textarea "Aim for ___ of ___"
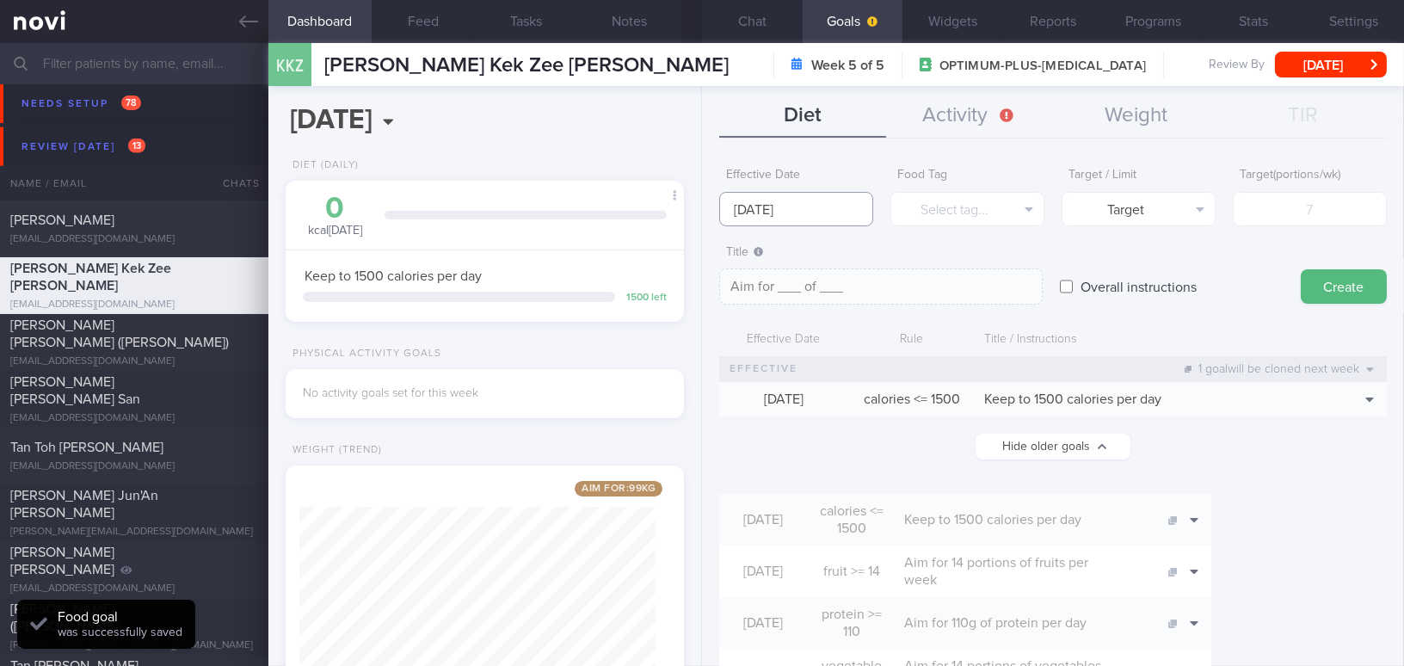
click at [791, 206] on input "18 Aug 2025" at bounding box center [796, 209] width 154 height 34
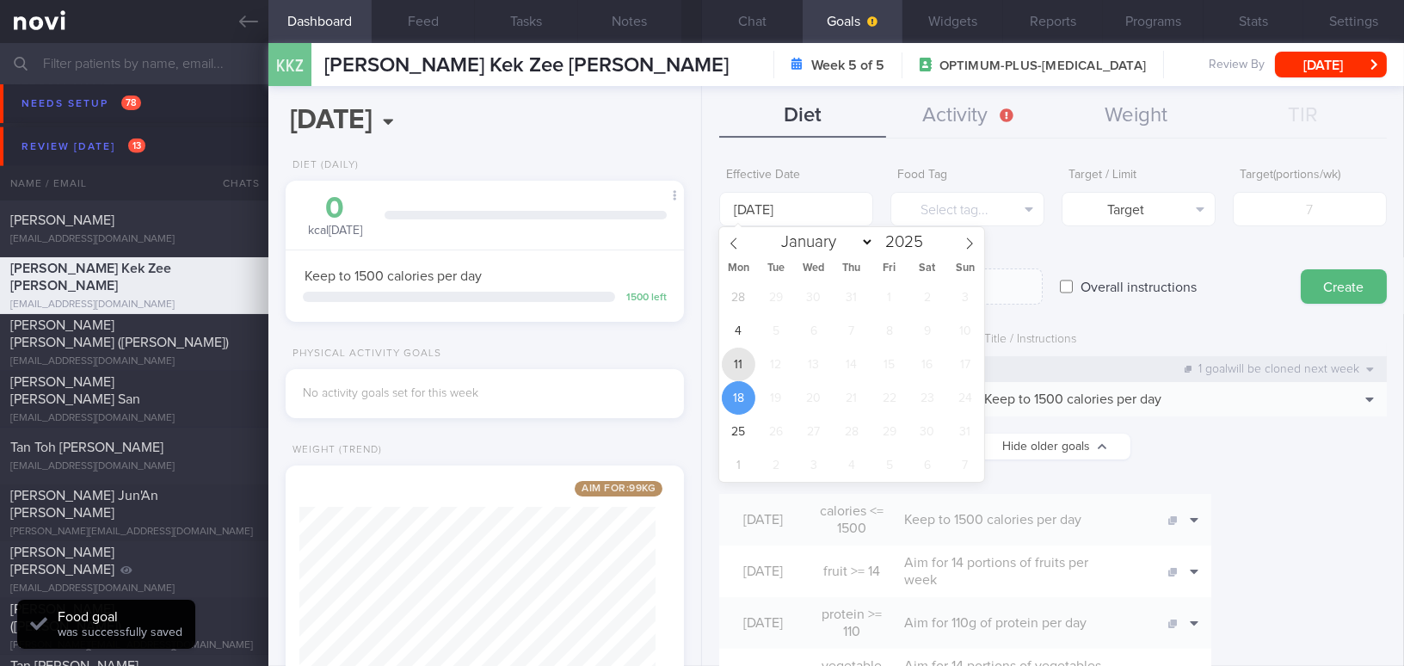
click at [727, 369] on span "11" at bounding box center [739, 365] width 34 height 34
type input "11 Aug 2025"
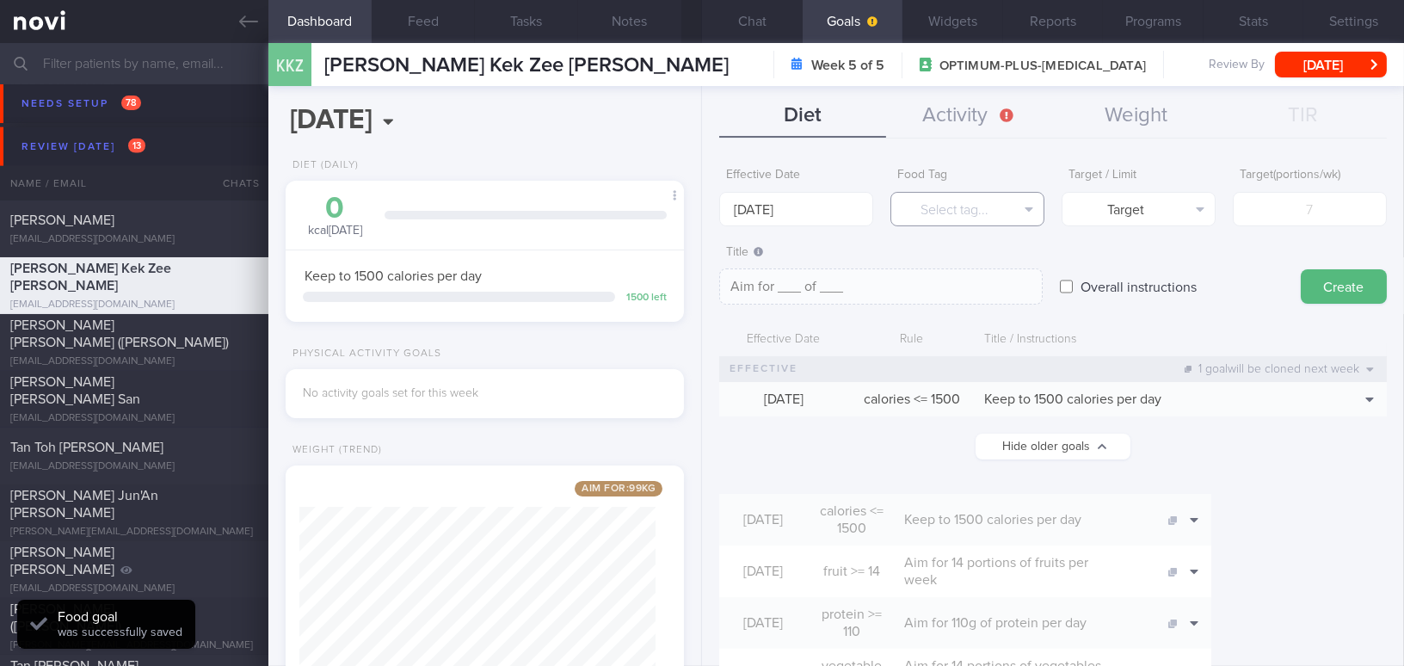
click at [989, 206] on button "Select tag..." at bounding box center [967, 209] width 154 height 34
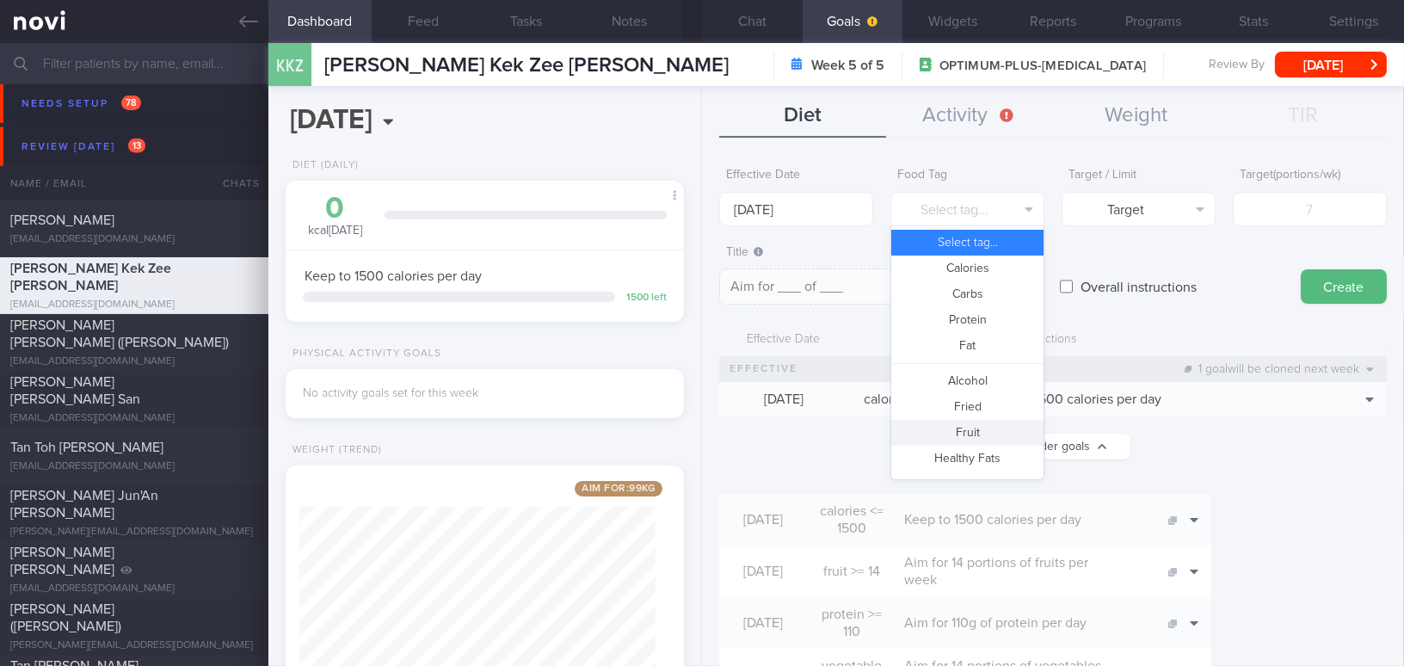
click at [981, 423] on button "Fruit" at bounding box center [967, 433] width 152 height 26
type textarea "Aim for __ portions of fruits per week"
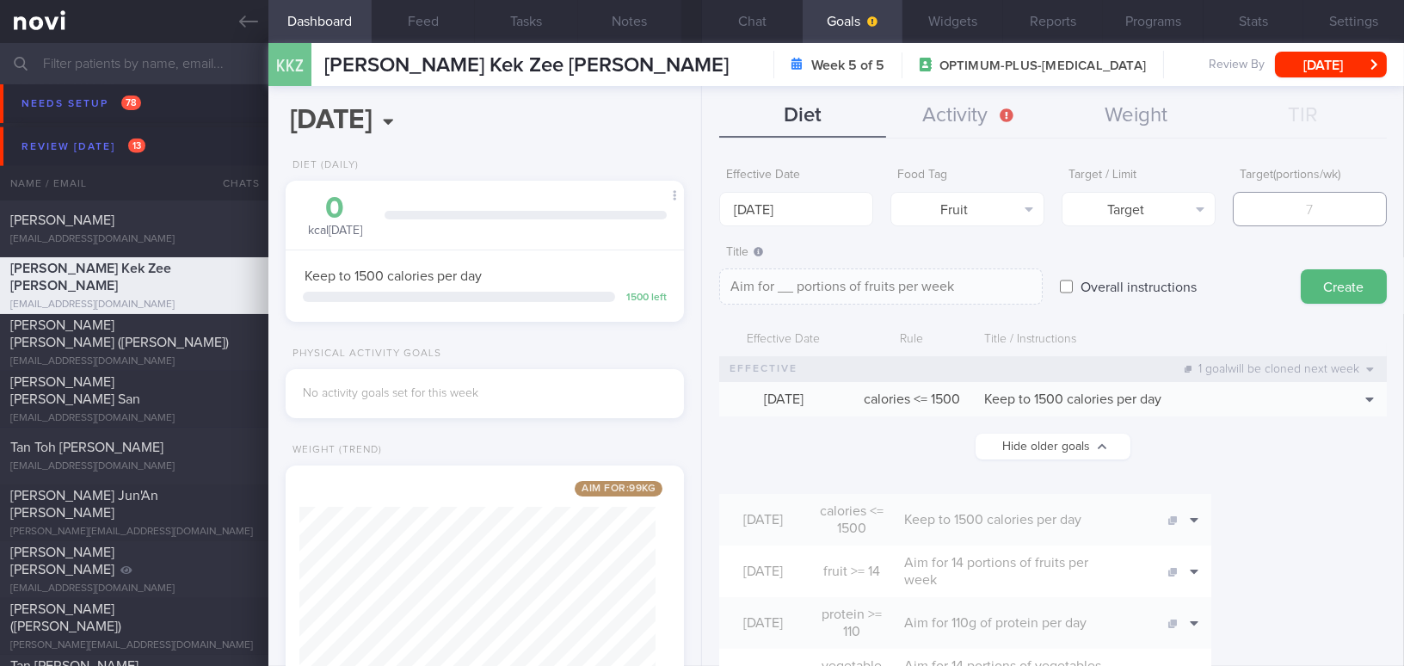
click at [1277, 216] on input "number" at bounding box center [1310, 209] width 154 height 34
type input "1"
type textarea "Aim for 1 portions of fruits per week"
type input "14"
type textarea "Aim for 14 portions of fruits per week"
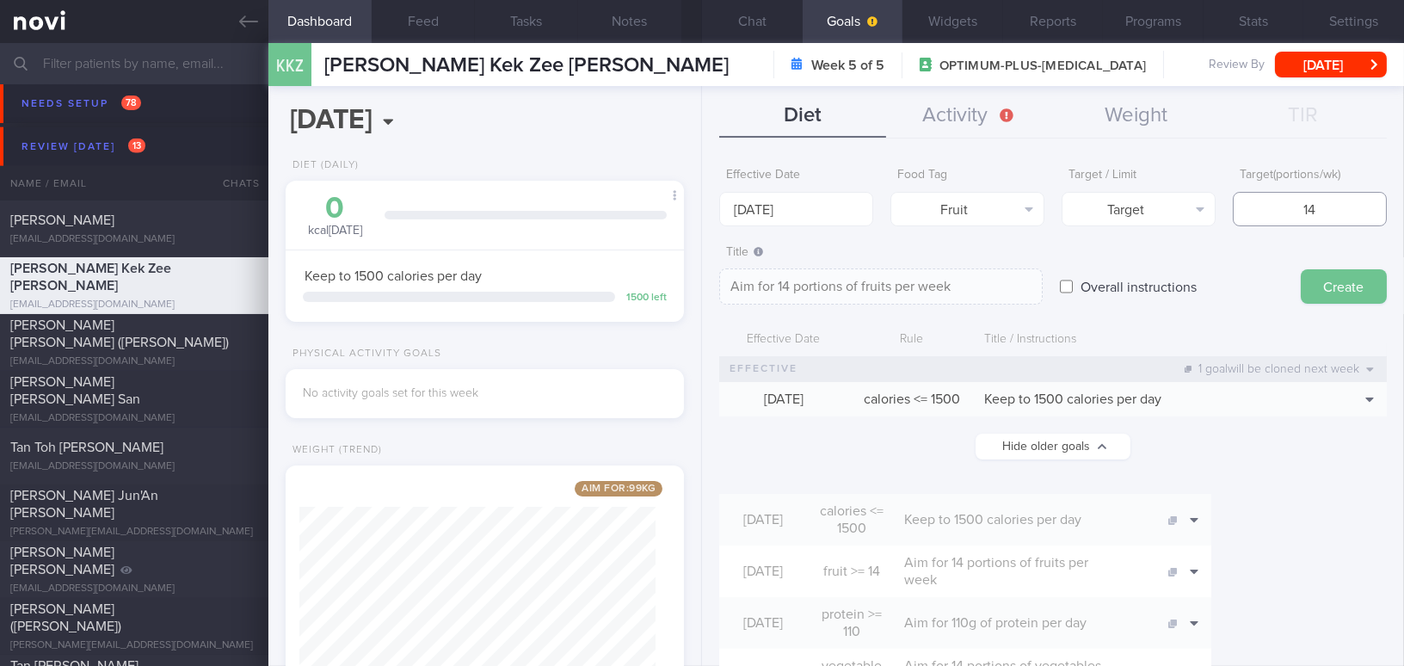
type input "14"
click at [1322, 284] on button "Create" at bounding box center [1344, 286] width 86 height 34
type input "18 Aug 2025"
type textarea "Aim for ___ of ___"
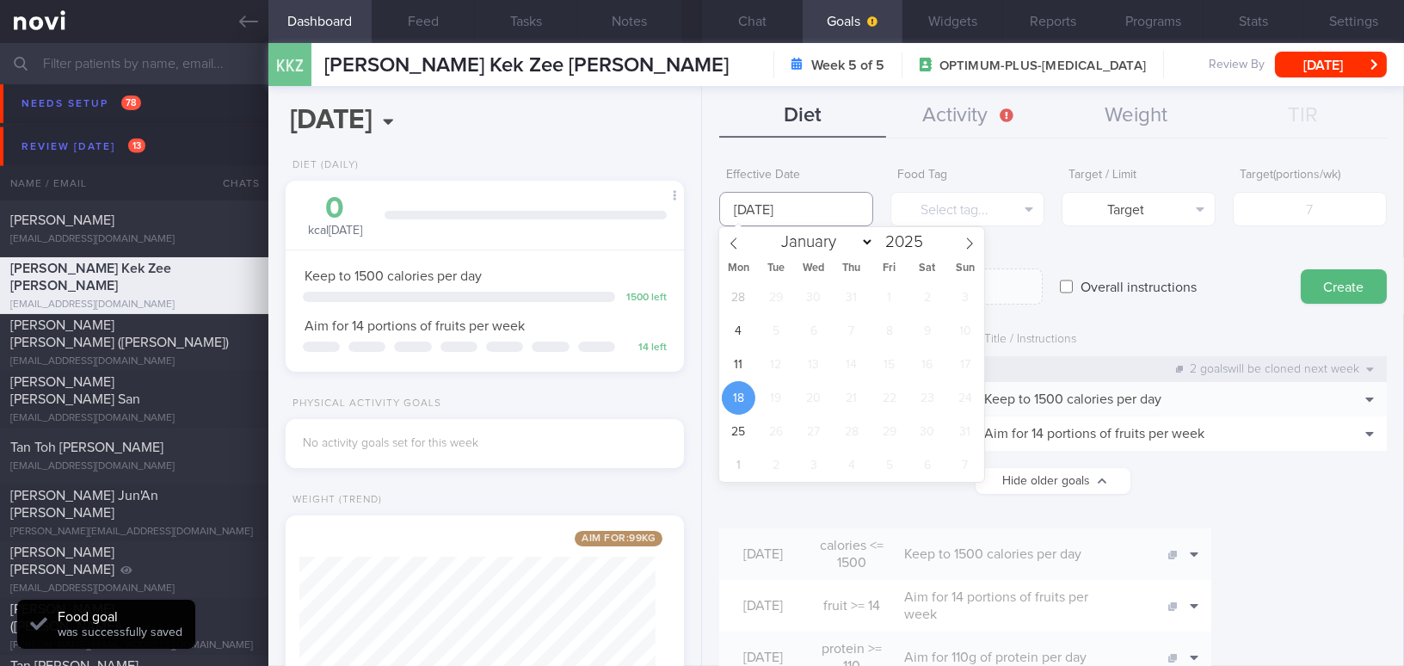
click at [782, 206] on input "18 Aug 2025" at bounding box center [796, 209] width 154 height 34
click at [733, 364] on span "11" at bounding box center [739, 365] width 34 height 34
type input "11 Aug 2025"
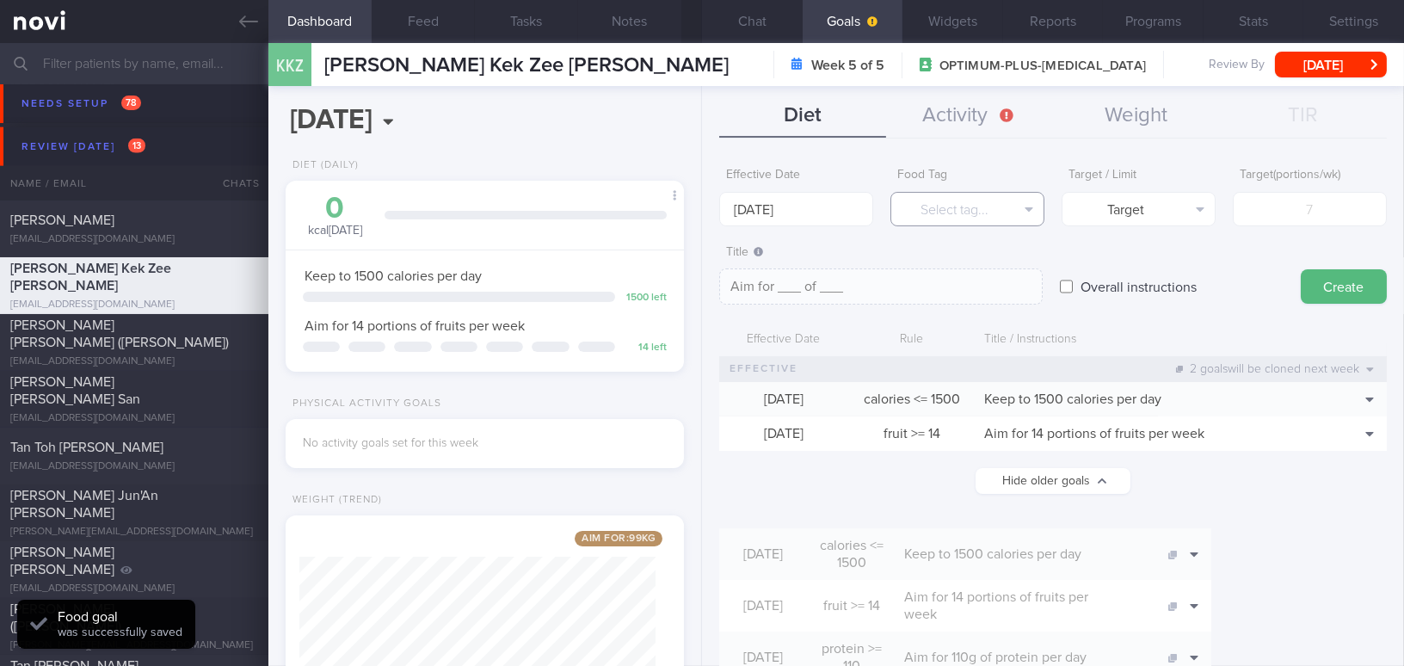
click at [939, 209] on button "Select tag..." at bounding box center [967, 209] width 154 height 34
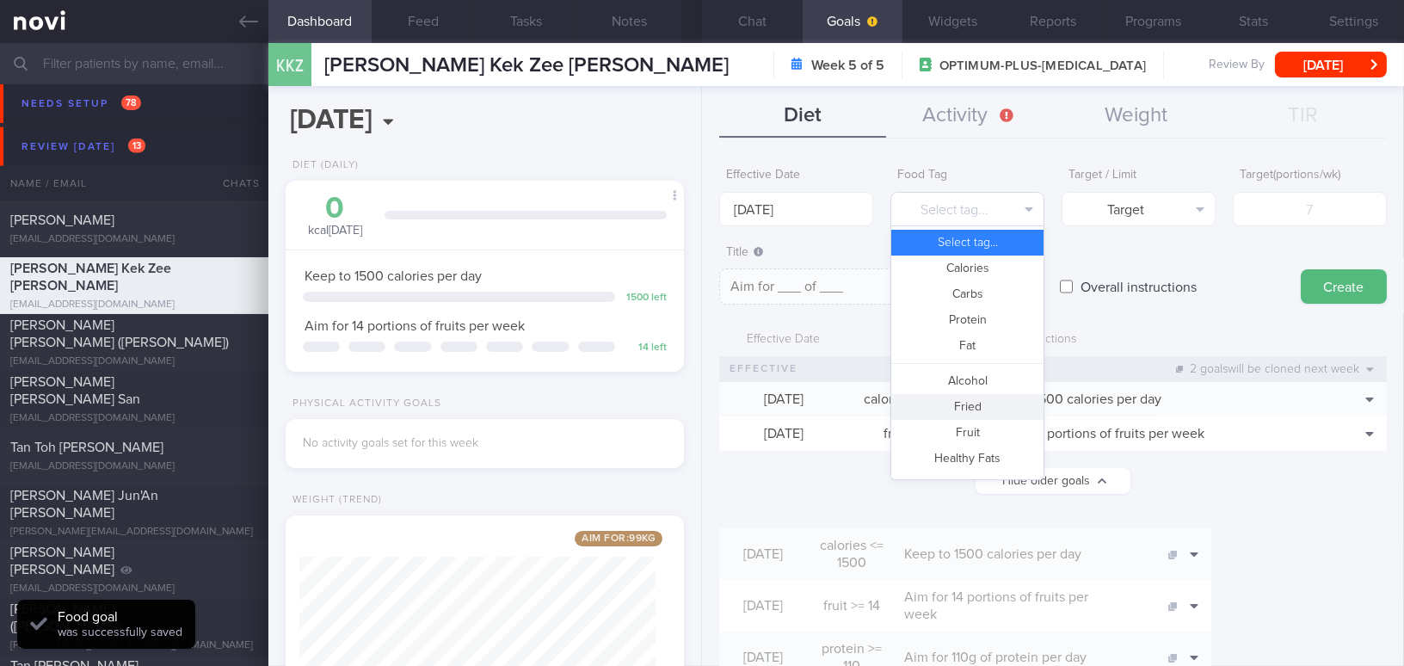
scroll to position [456, 0]
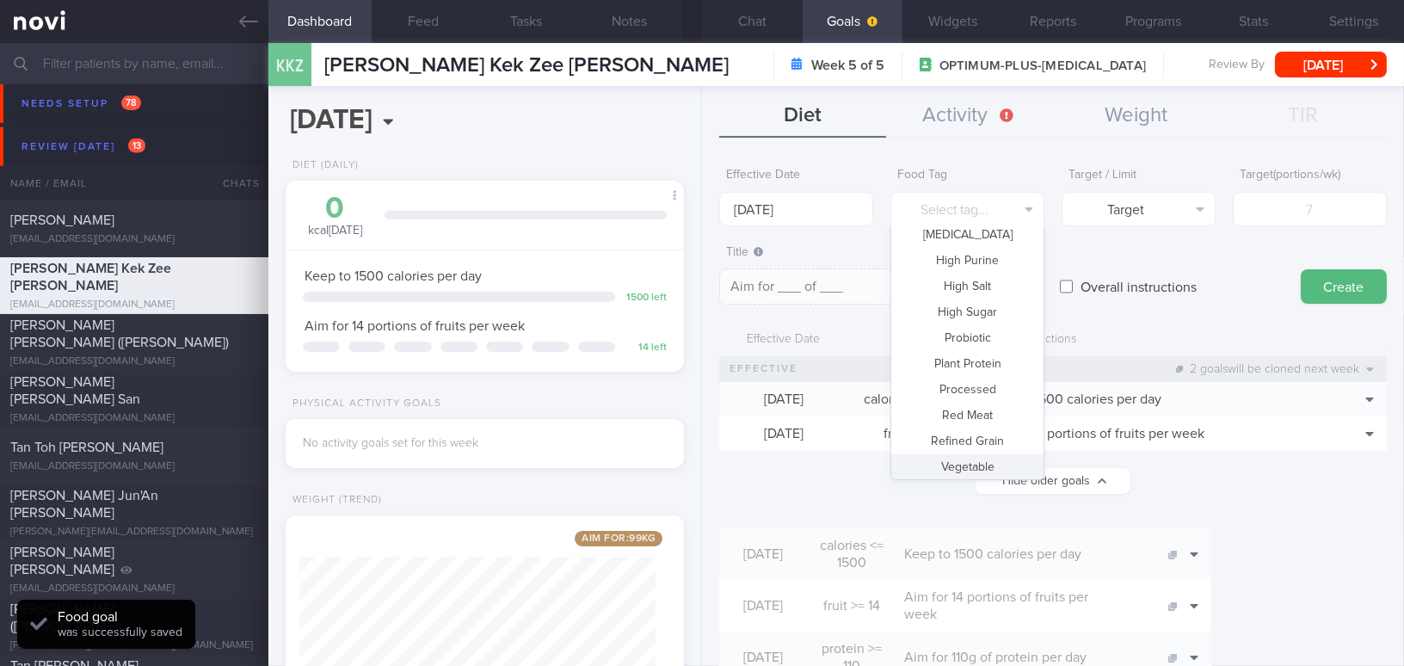
click at [987, 464] on button "Vegetable" at bounding box center [967, 467] width 152 height 26
type textarea "Aim for __ portions of vegetables per week"
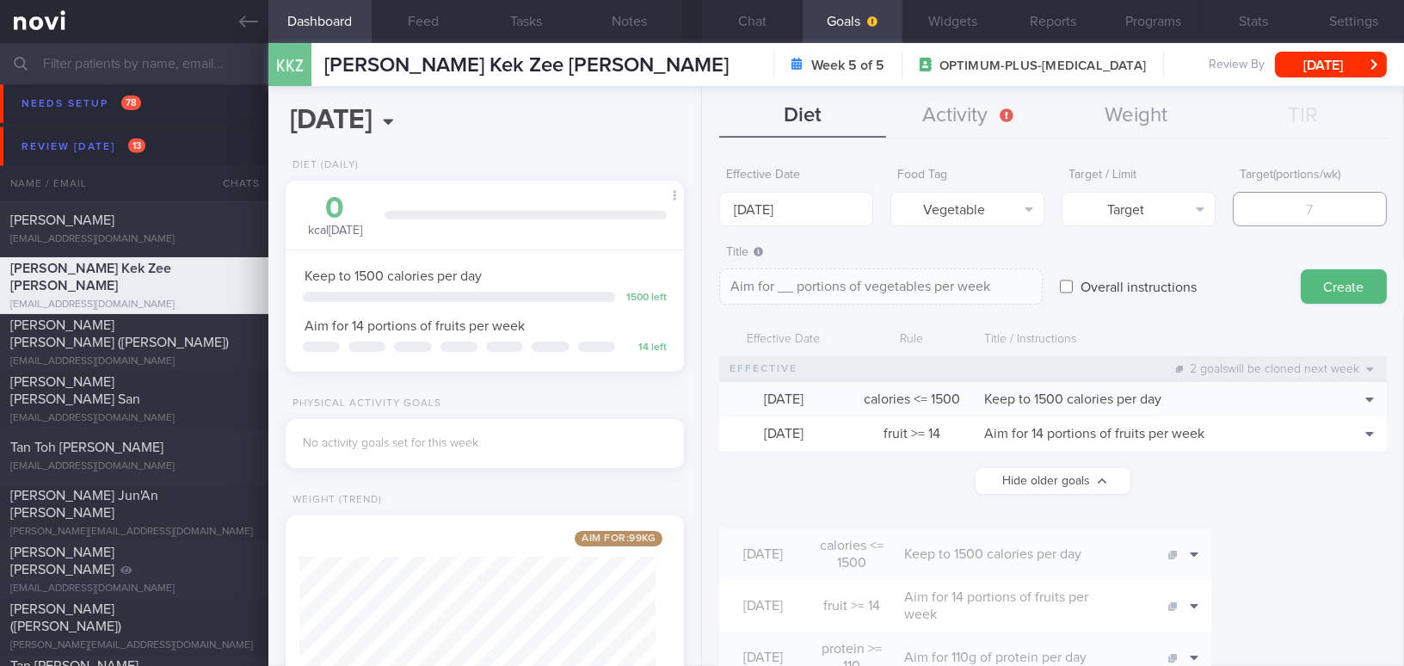
click at [1283, 219] on input "number" at bounding box center [1310, 209] width 154 height 34
type input "1"
type textarea "Aim for 1 portions of vegetables per week"
type input "14"
type textarea "Aim for 14 portions of vegetables per week"
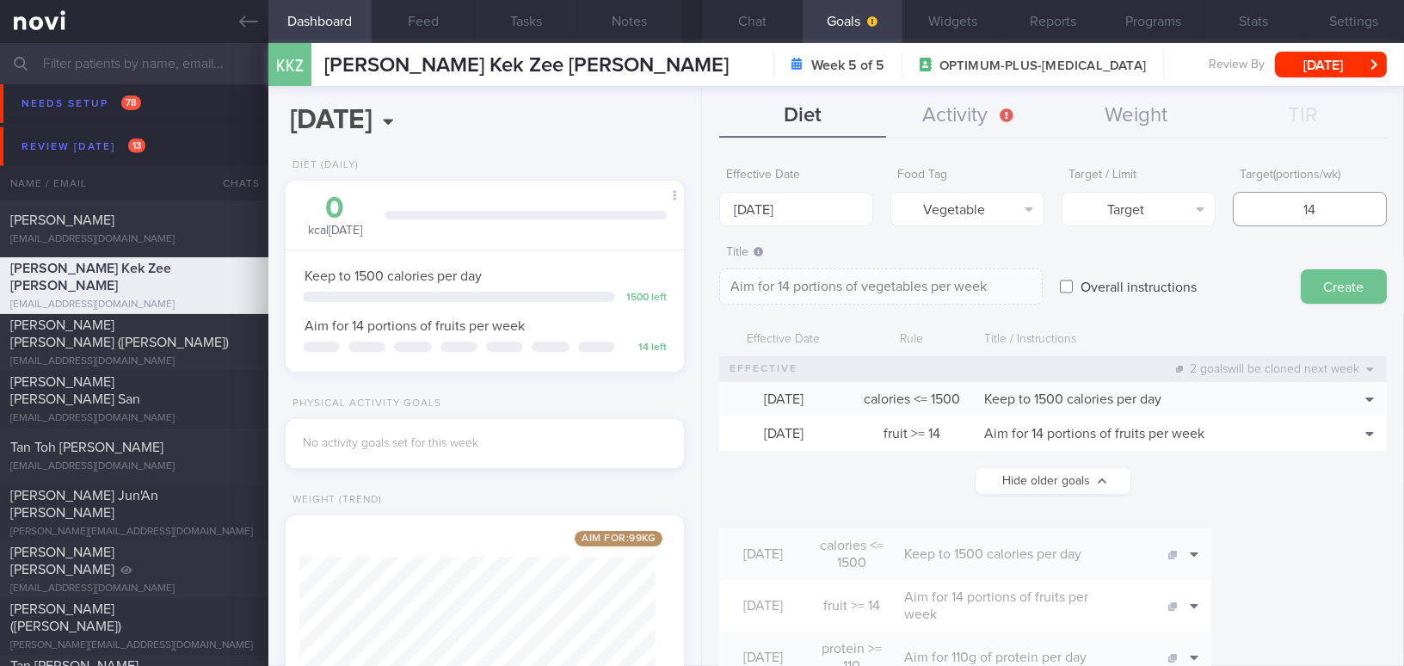
type input "14"
click at [1310, 287] on button "Create" at bounding box center [1344, 286] width 86 height 34
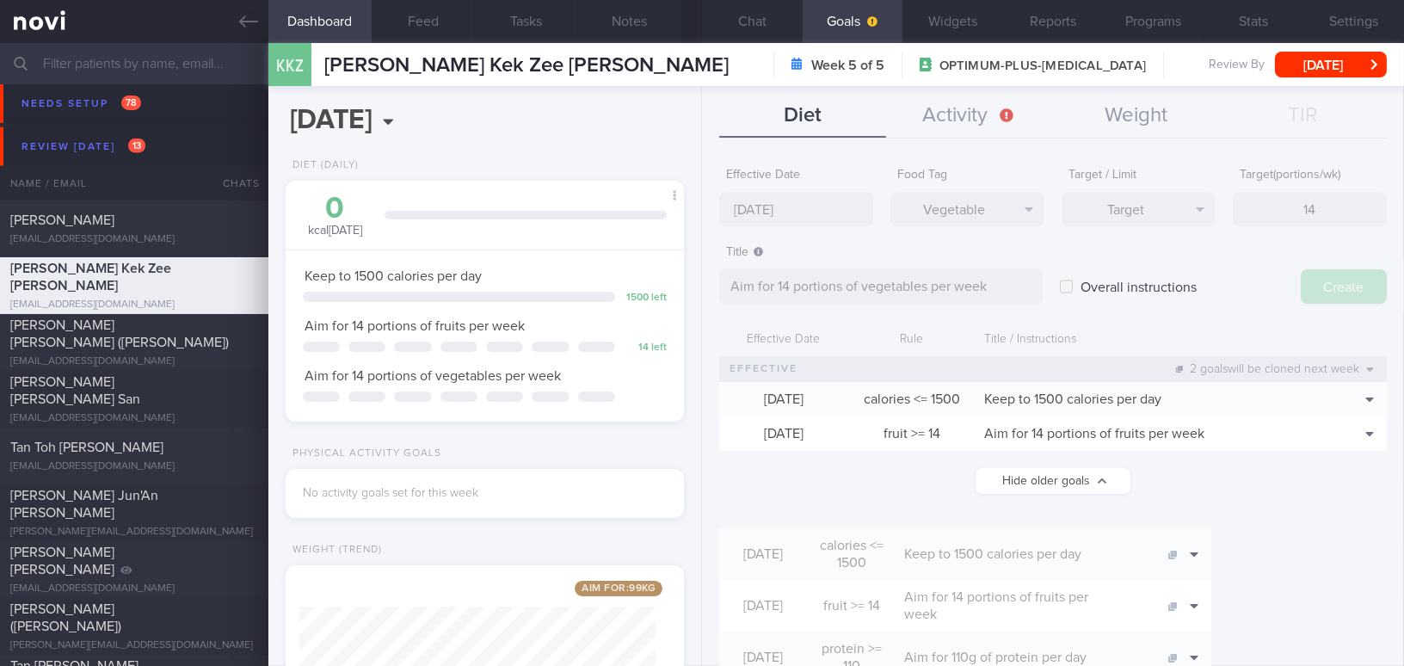
type input "18 Aug 2025"
type textarea "Aim for ___ of ___"
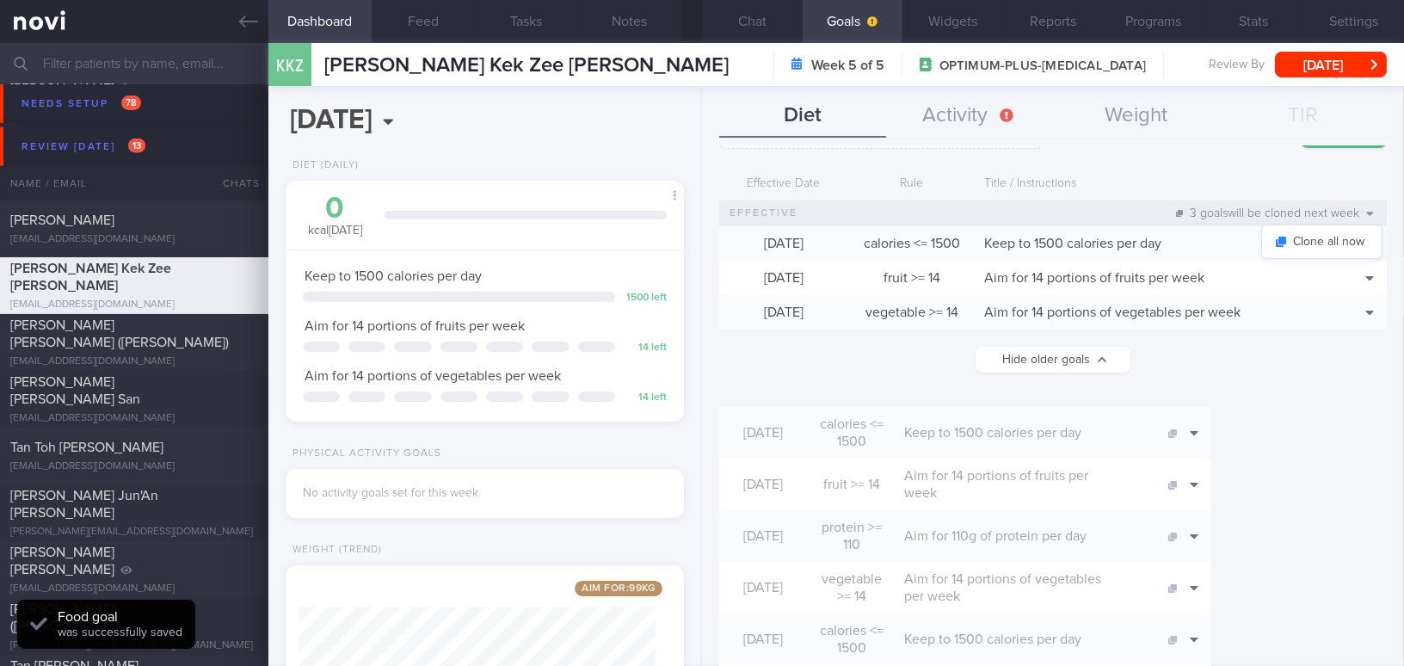
scroll to position [0, 0]
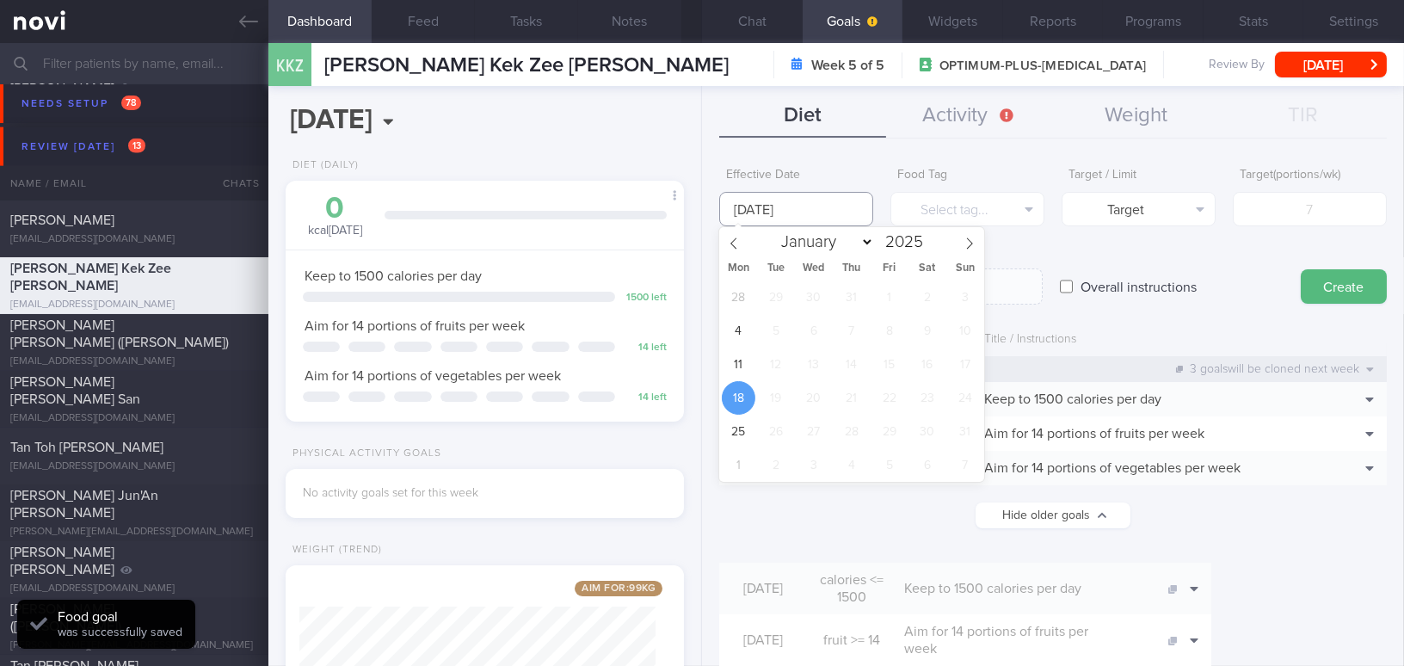
click at [800, 210] on body "You are offline! Some functionality will be unavailable Patients New Users Coac…" at bounding box center [702, 333] width 1404 height 666
click at [732, 355] on span "11" at bounding box center [739, 365] width 34 height 34
type input "11 Aug 2025"
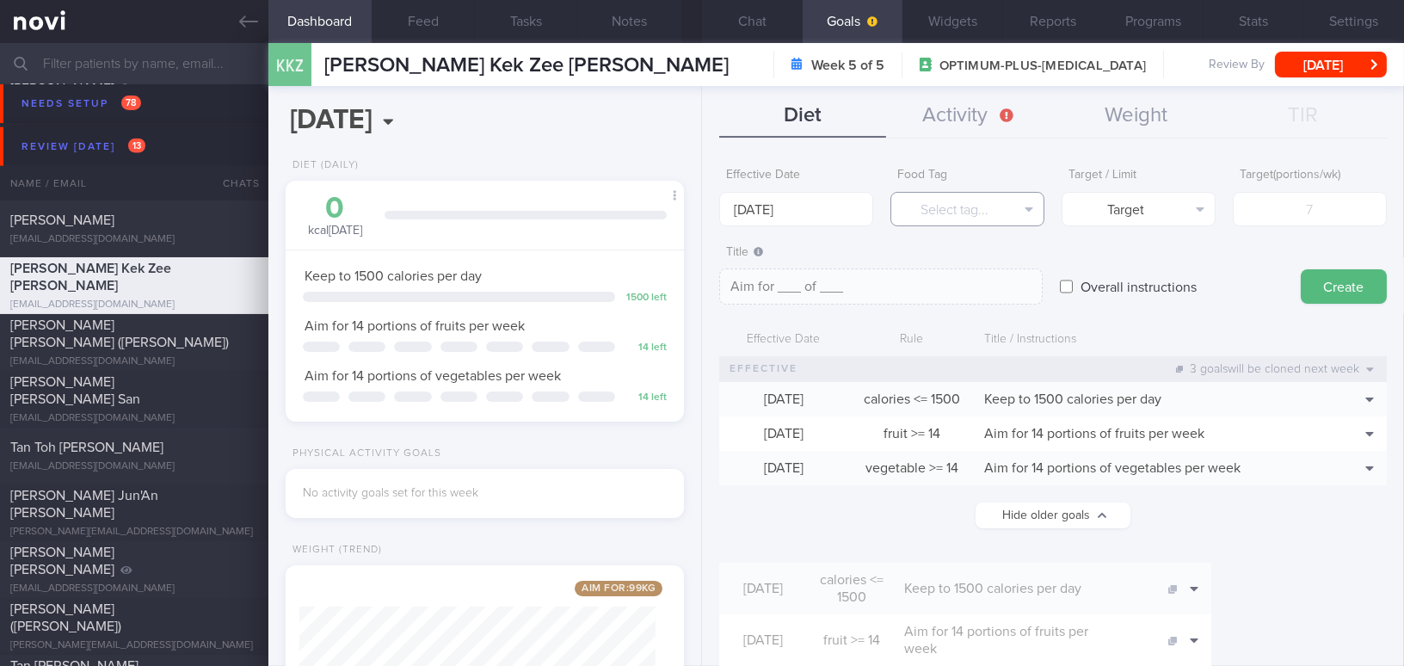
click at [950, 202] on button "Select tag..." at bounding box center [967, 209] width 154 height 34
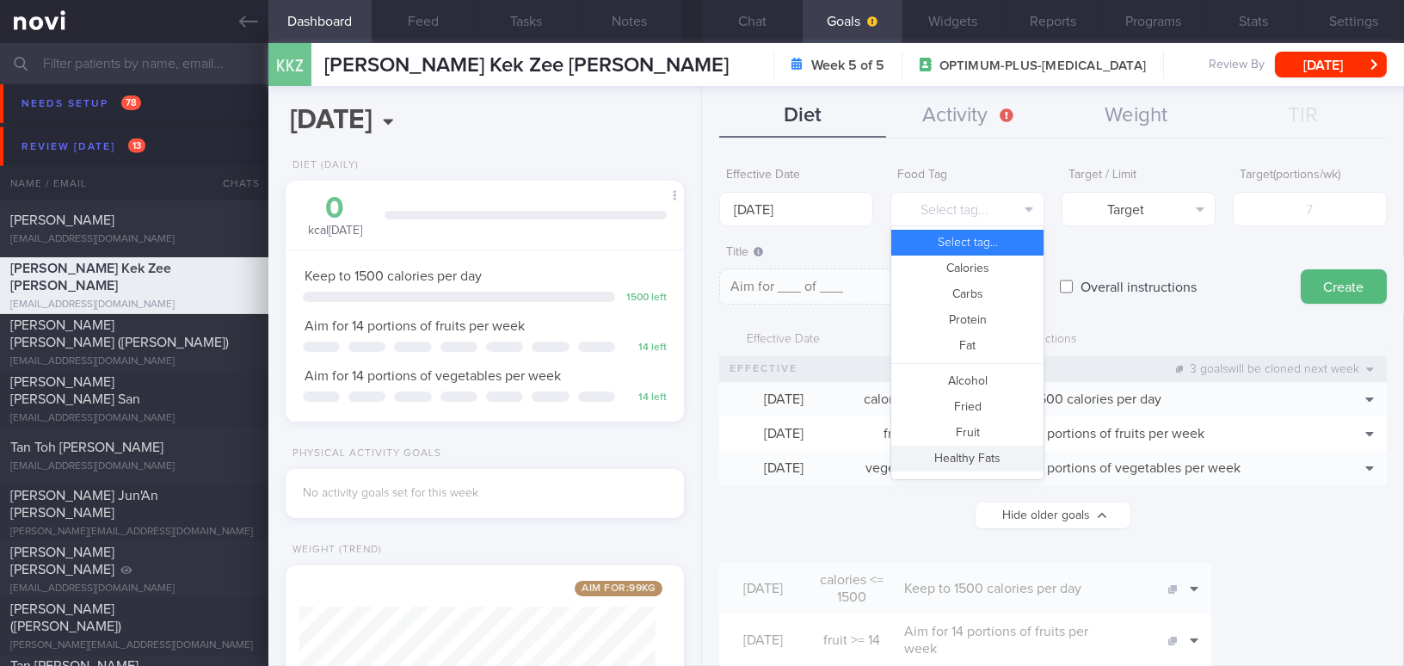
click at [952, 314] on button "Protein" at bounding box center [967, 320] width 152 height 26
type textarea "Aim for __g of protein per day"
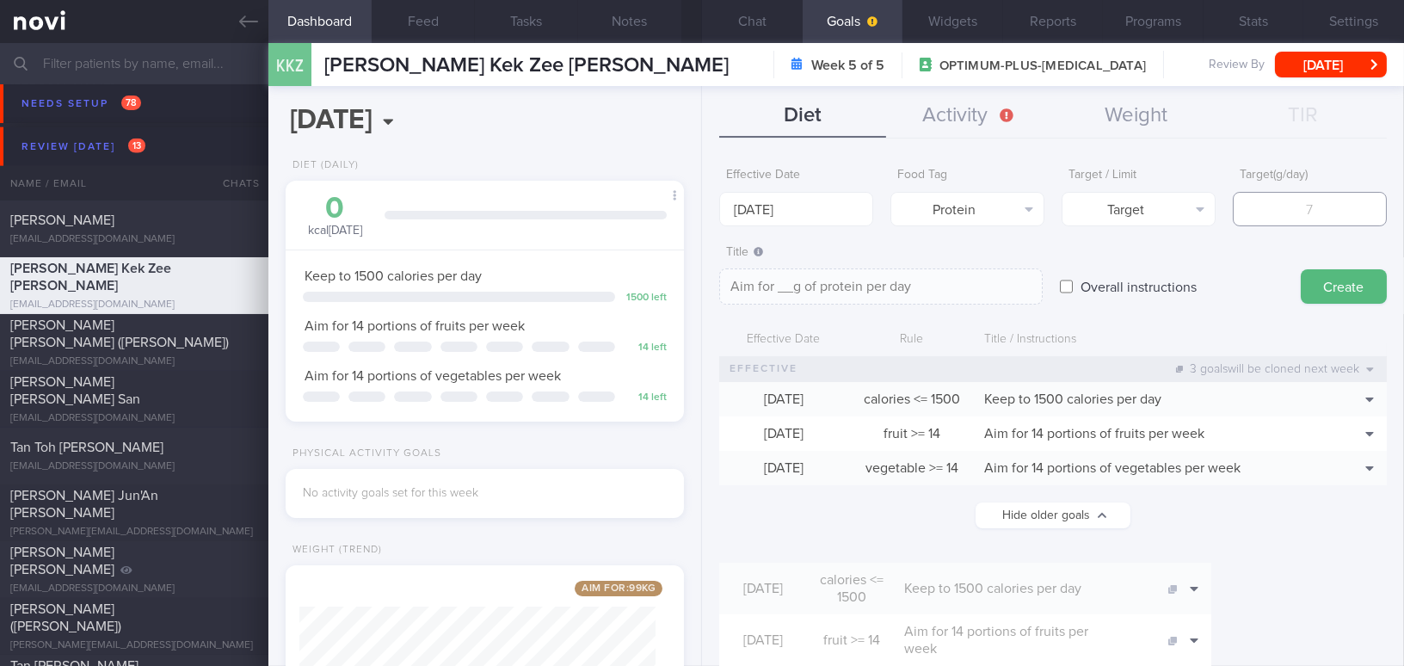
click at [1273, 205] on input "number" at bounding box center [1310, 209] width 154 height 34
type input "1"
type textarea "Aim for 1g of protein per day"
type input "11"
type textarea "Aim for 11g of protein per day"
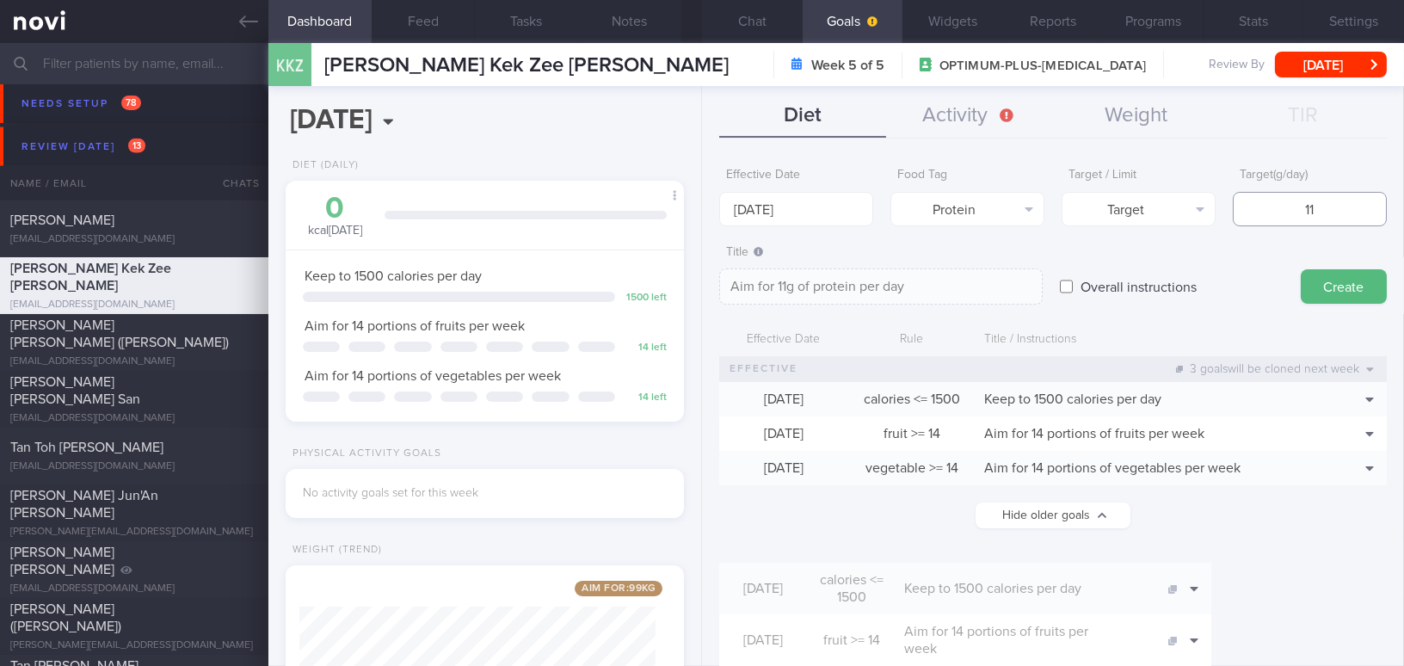
type input "110"
type textarea "Aim for 110g of protein per day"
type input "110"
click at [1312, 287] on button "Create" at bounding box center [1344, 286] width 86 height 34
type input "18 Aug 2025"
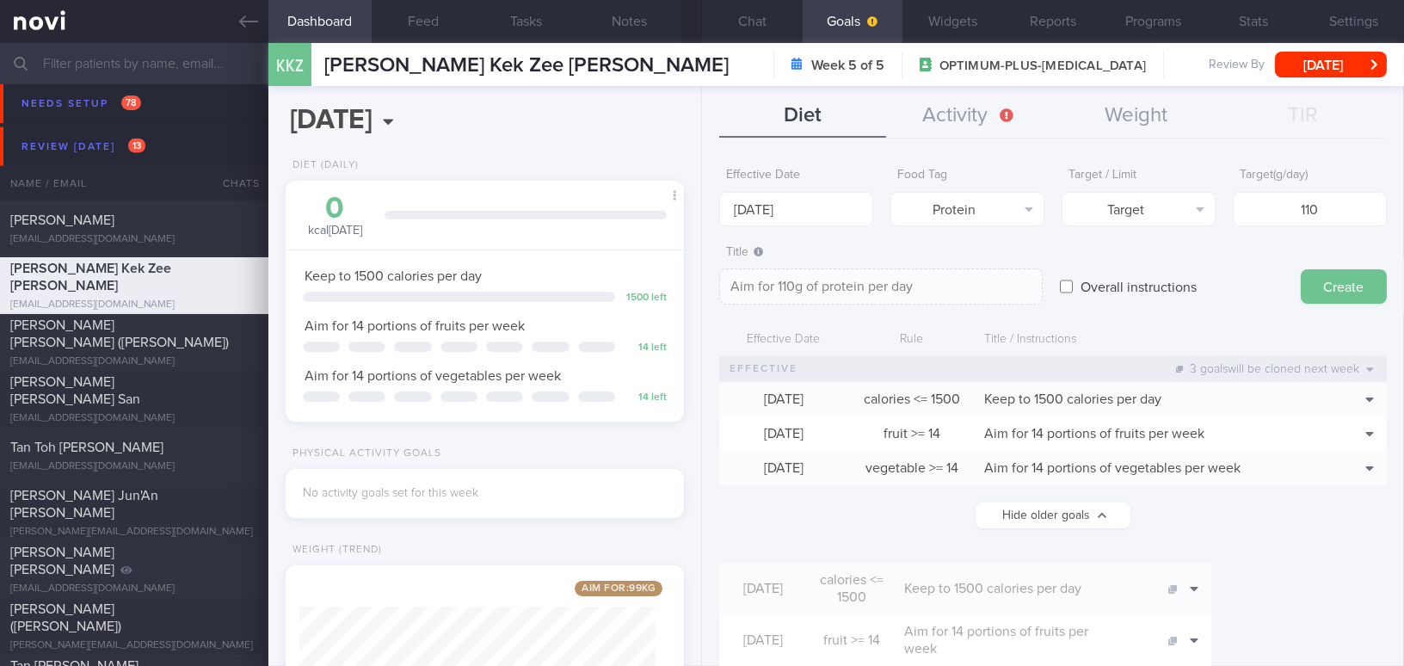
type textarea "Aim for ___ of ___"
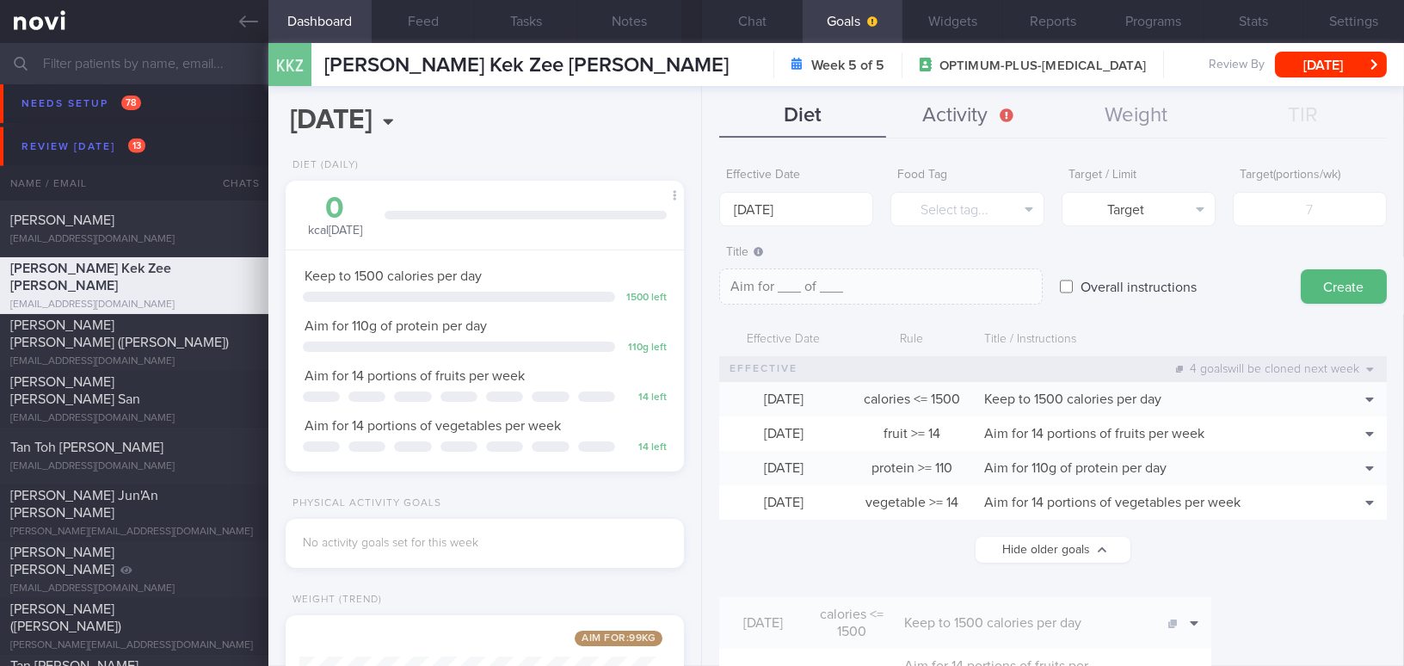
click at [991, 113] on button "Activity" at bounding box center [969, 116] width 167 height 43
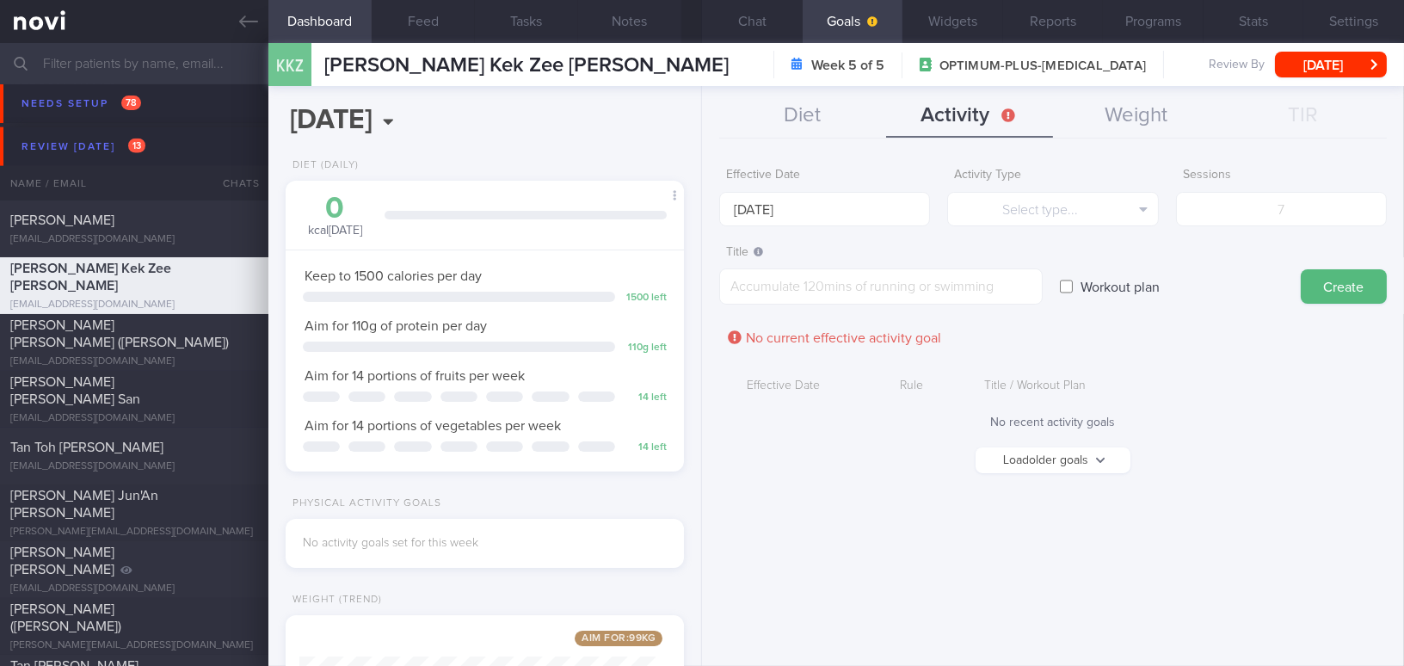
click at [1015, 460] on button "Load older goals" at bounding box center [1052, 460] width 155 height 26
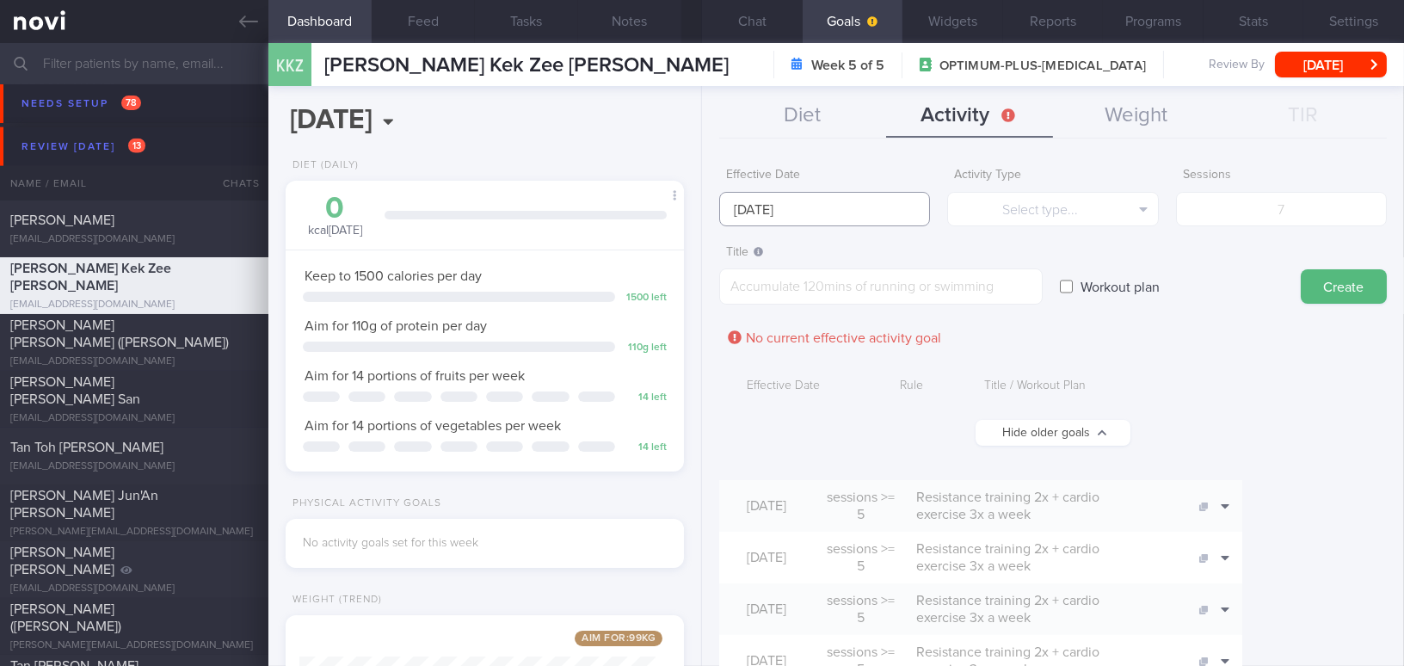
click at [791, 215] on input "18 Aug 2025" at bounding box center [824, 209] width 211 height 34
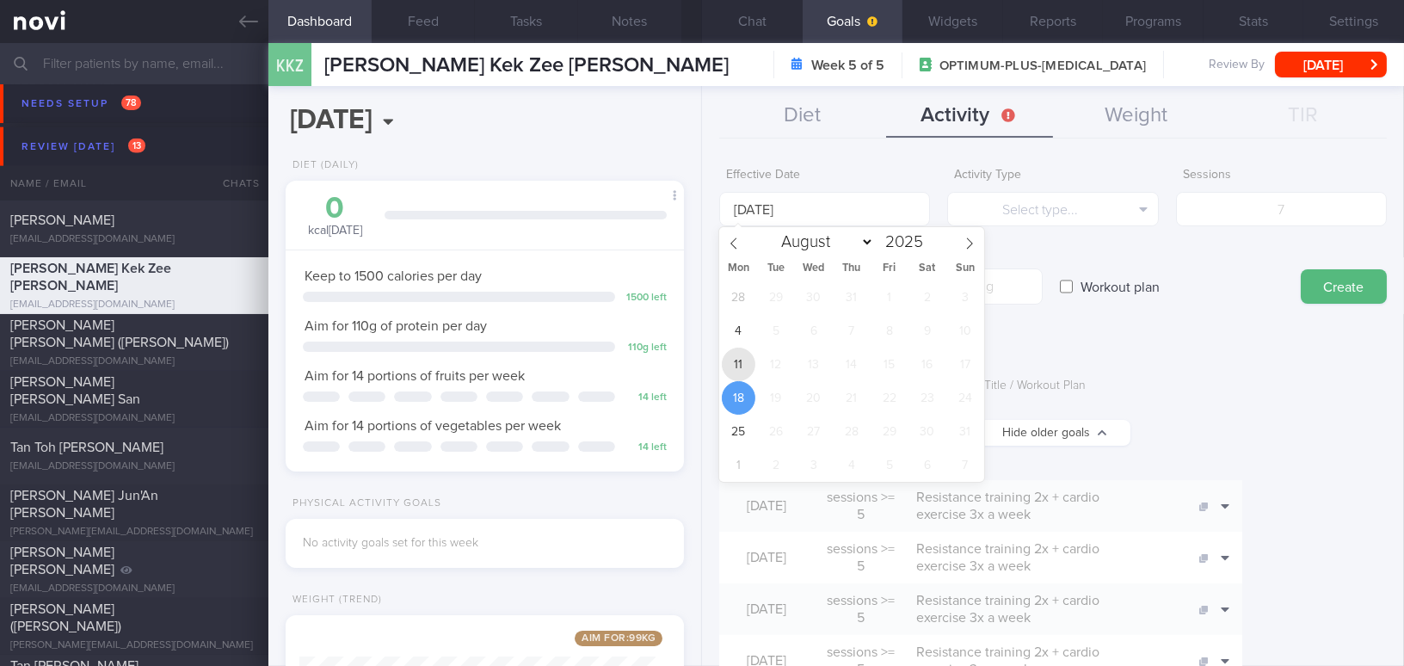
click at [740, 360] on span "11" at bounding box center [739, 365] width 34 height 34
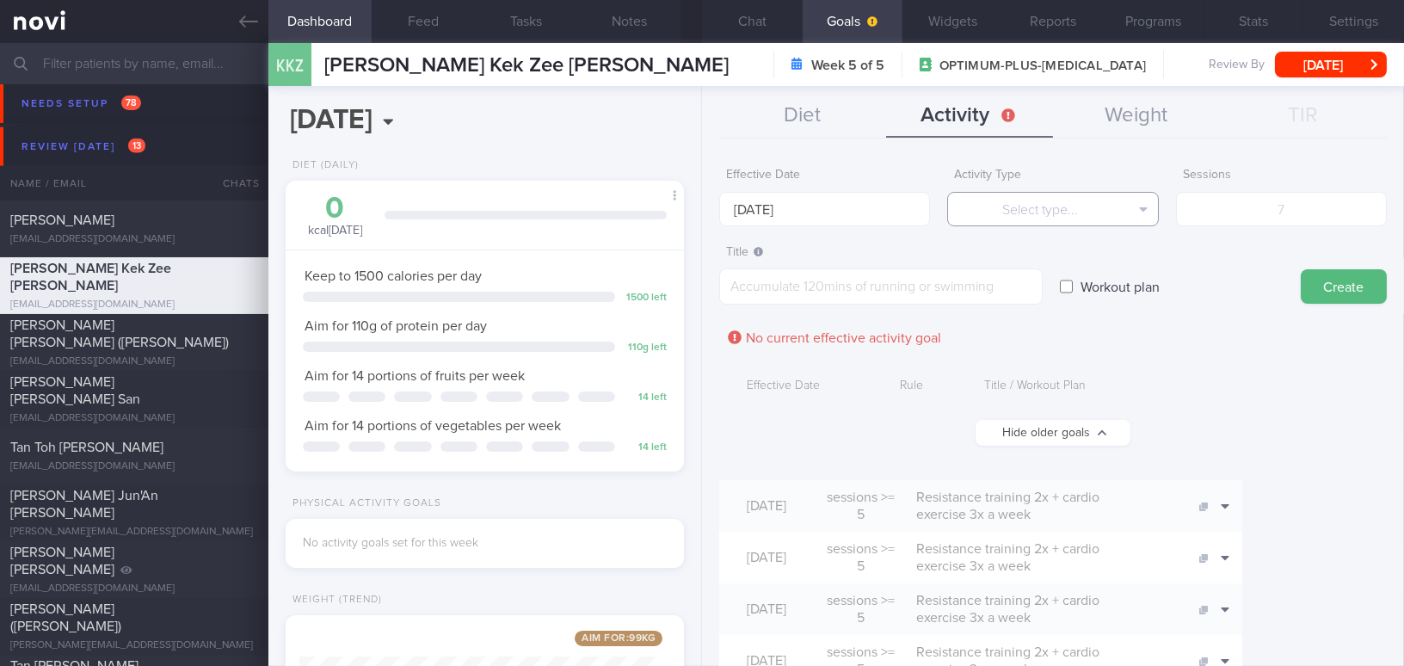
click at [1080, 212] on button "Select type..." at bounding box center [1052, 209] width 211 height 34
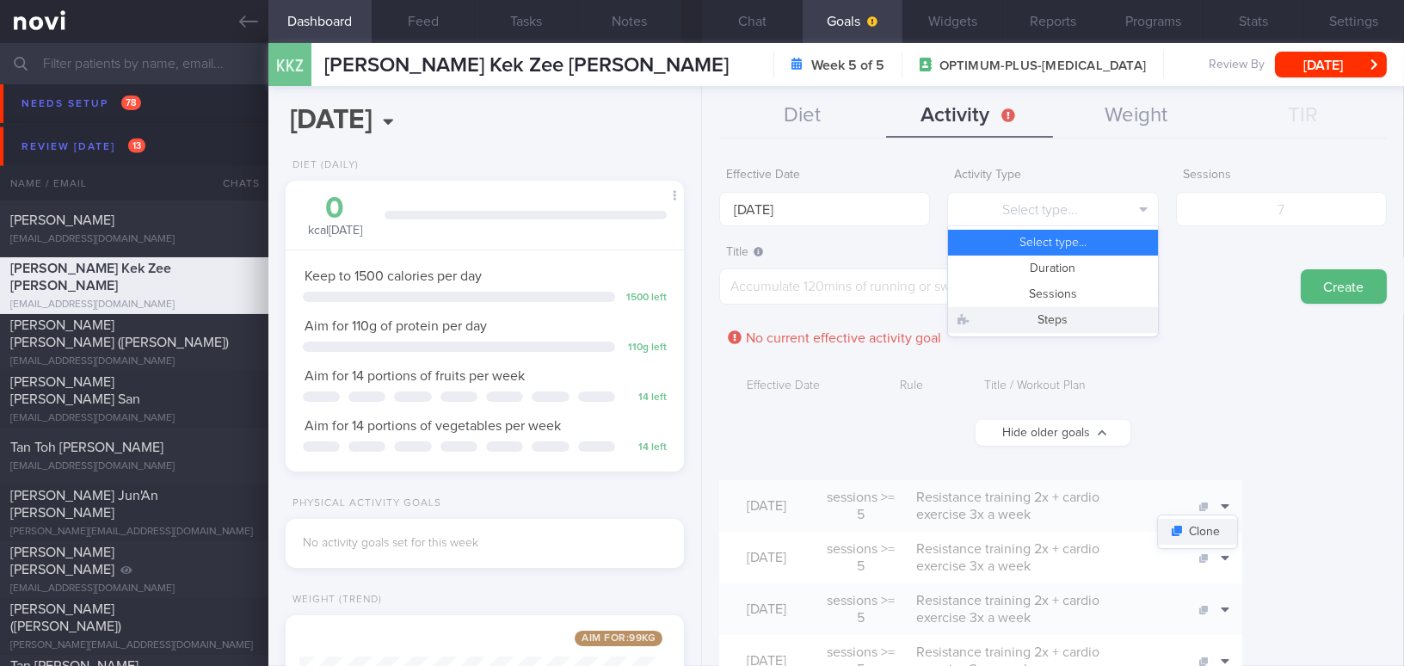
click at [1237, 531] on button "Clone" at bounding box center [1197, 532] width 79 height 26
type input "18 Aug 2025"
type input "5"
type textarea "Resistance training 2x + cardio exercise 3x a week"
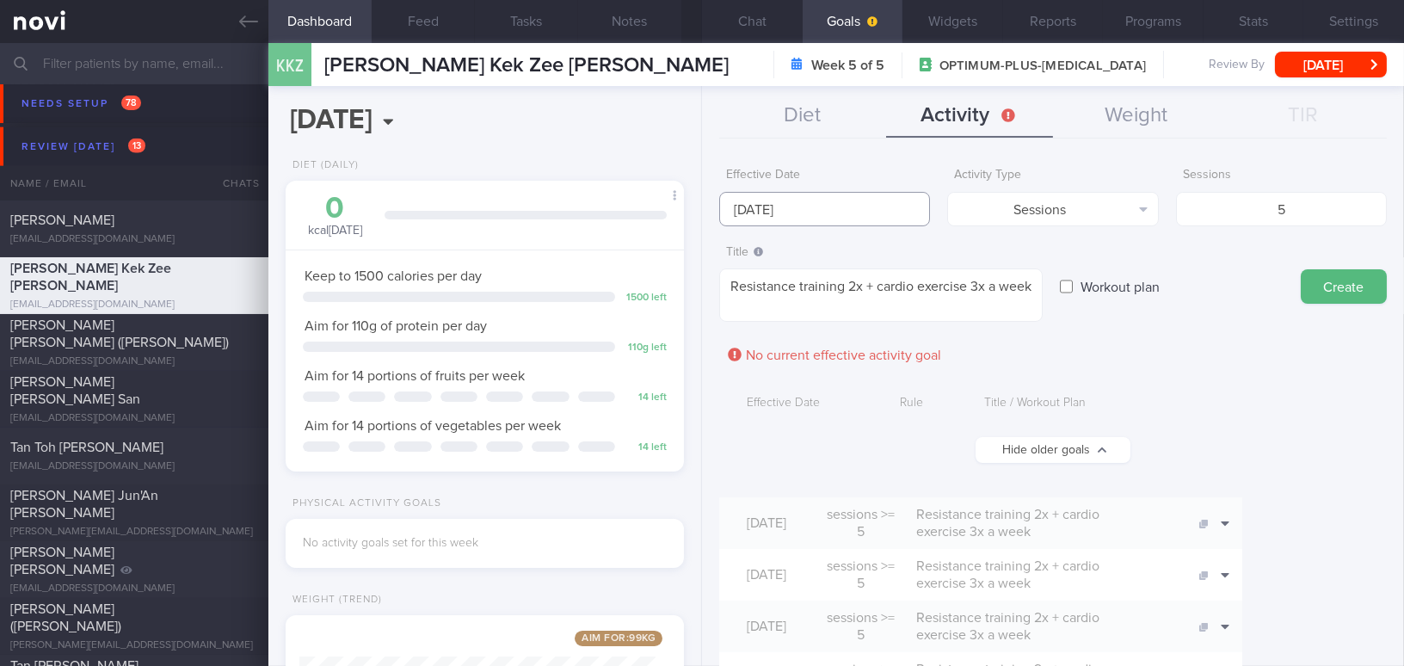
click at [794, 214] on input "18 Aug 2025" at bounding box center [824, 209] width 211 height 34
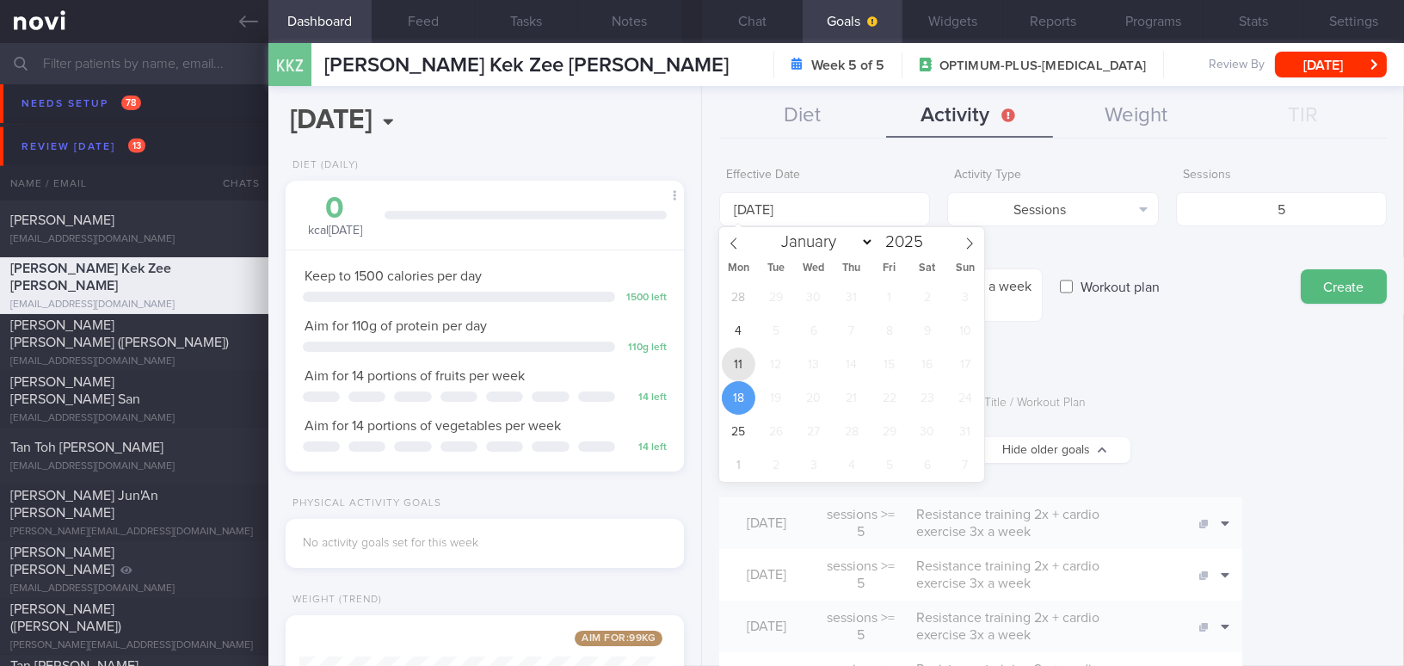
click at [748, 357] on span "11" at bounding box center [739, 365] width 34 height 34
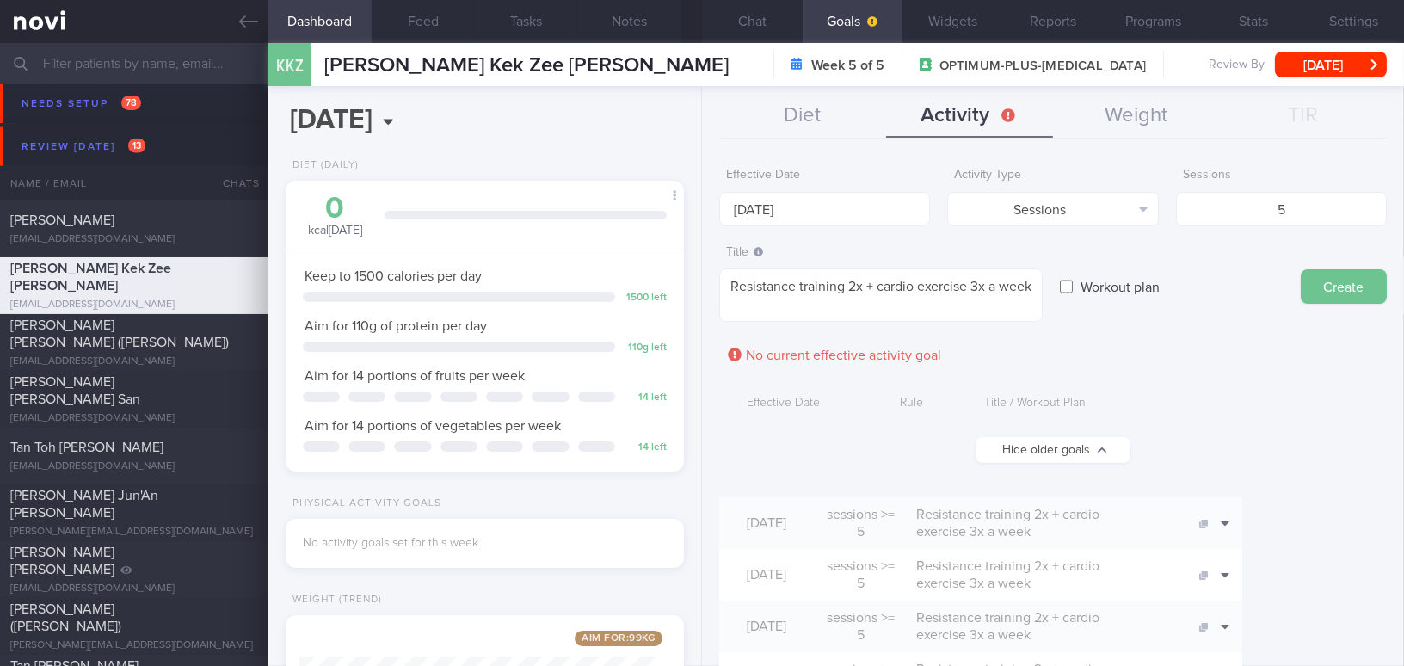
click at [1302, 286] on button "Create" at bounding box center [1344, 286] width 86 height 34
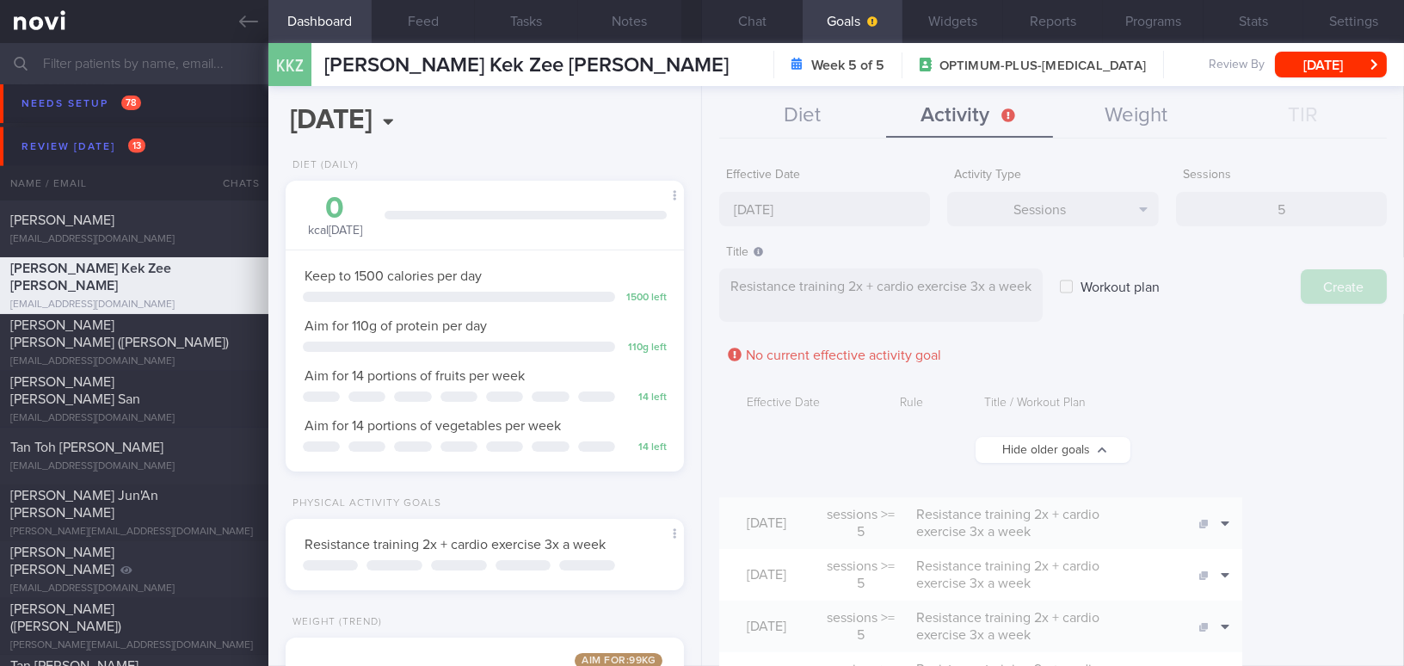
type input "18 Aug 2025"
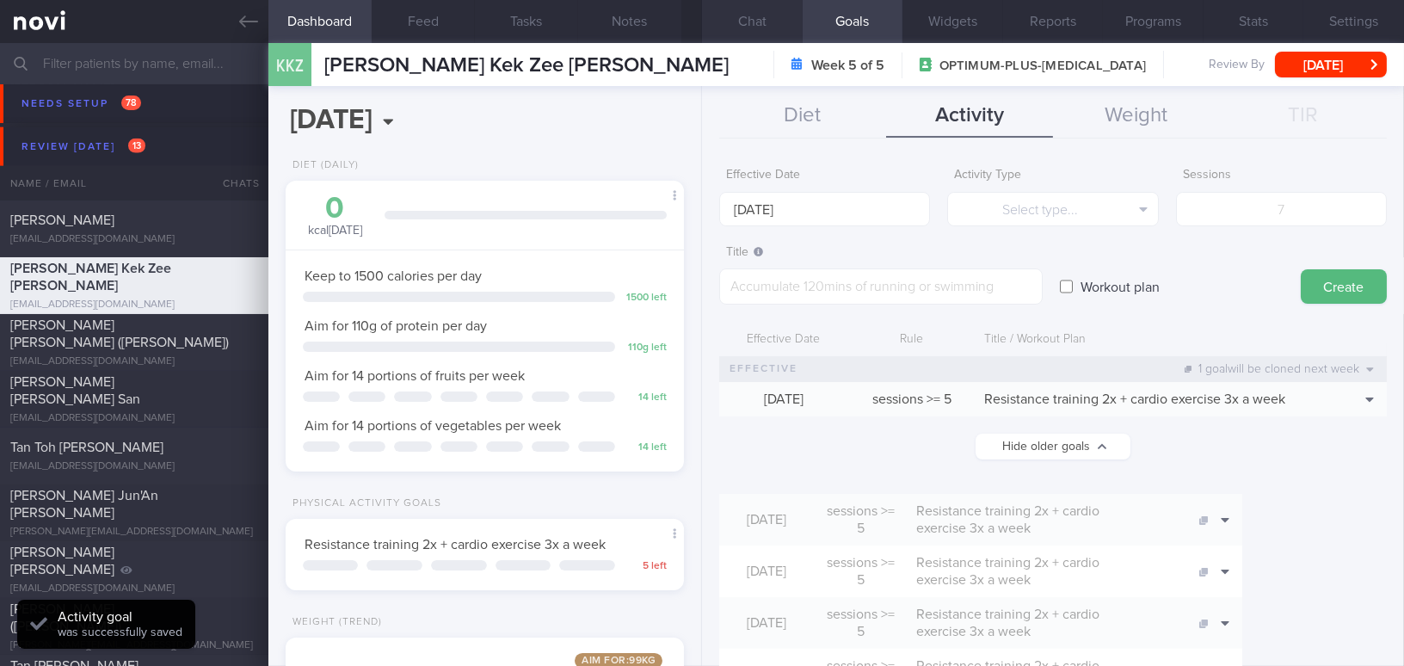
click at [755, 22] on button "Chat" at bounding box center [752, 21] width 101 height 43
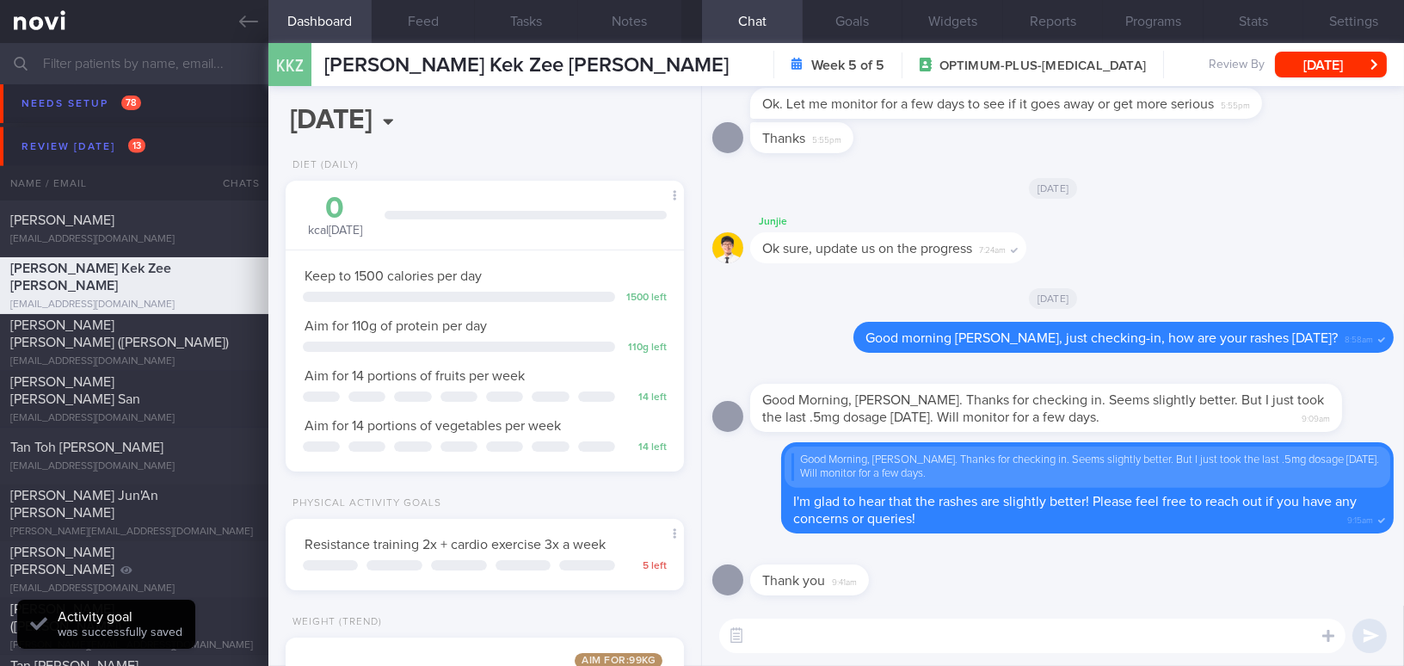
click at [894, 648] on textarea at bounding box center [1032, 635] width 626 height 34
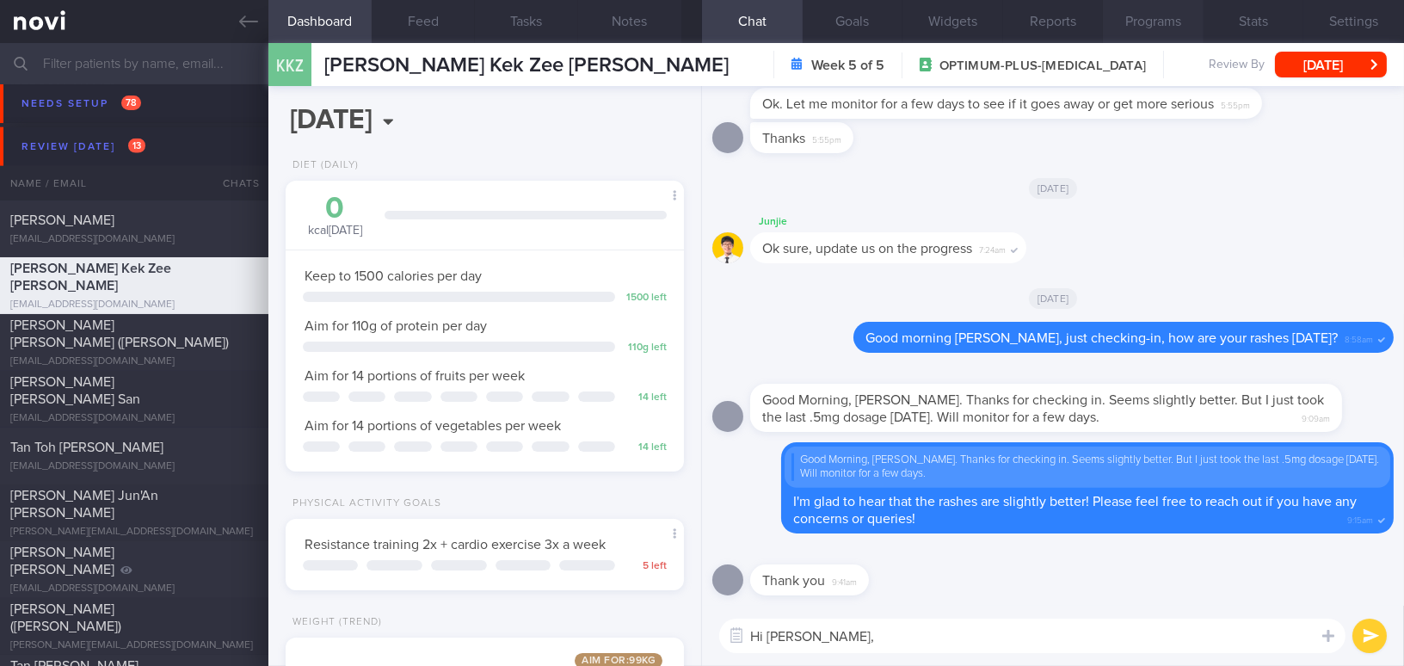
type textarea "Hi Kelvin,"
click at [1180, 28] on button "Programs" at bounding box center [1153, 21] width 101 height 43
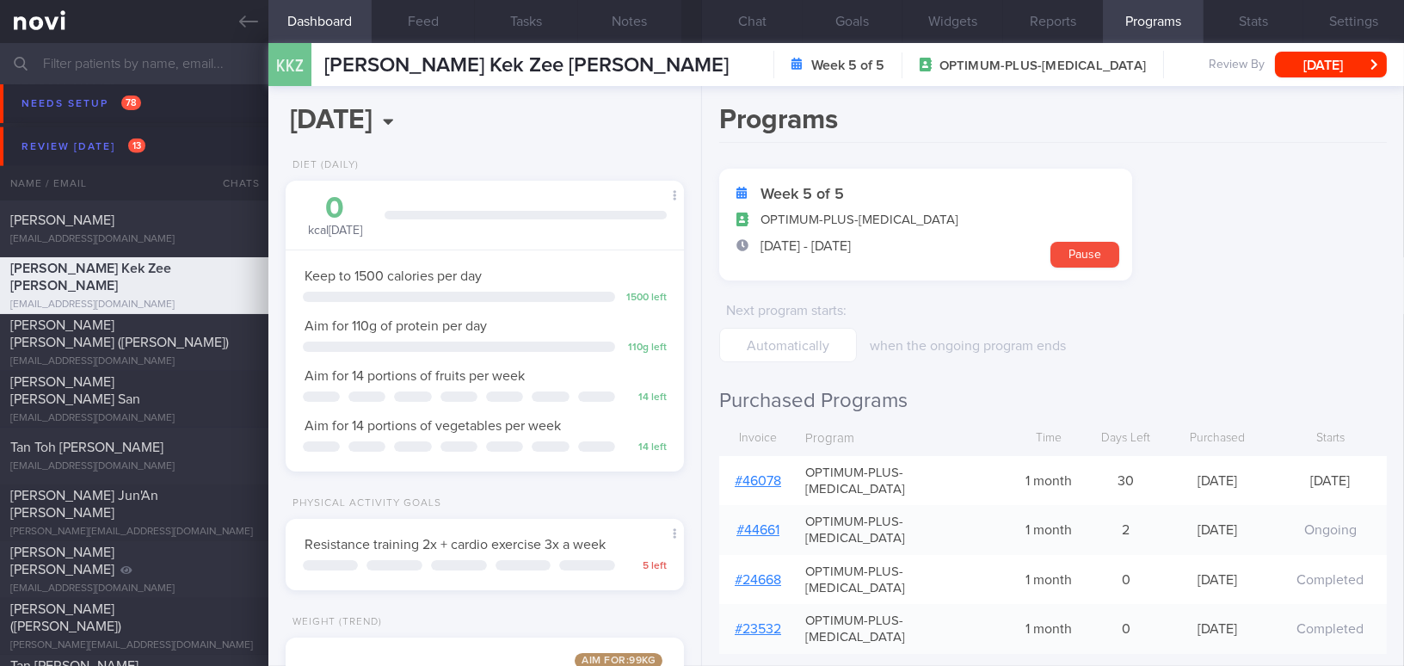
click at [752, 478] on link "# 46078" at bounding box center [758, 481] width 46 height 14
click at [634, 5] on button "Notes" at bounding box center [629, 21] width 103 height 43
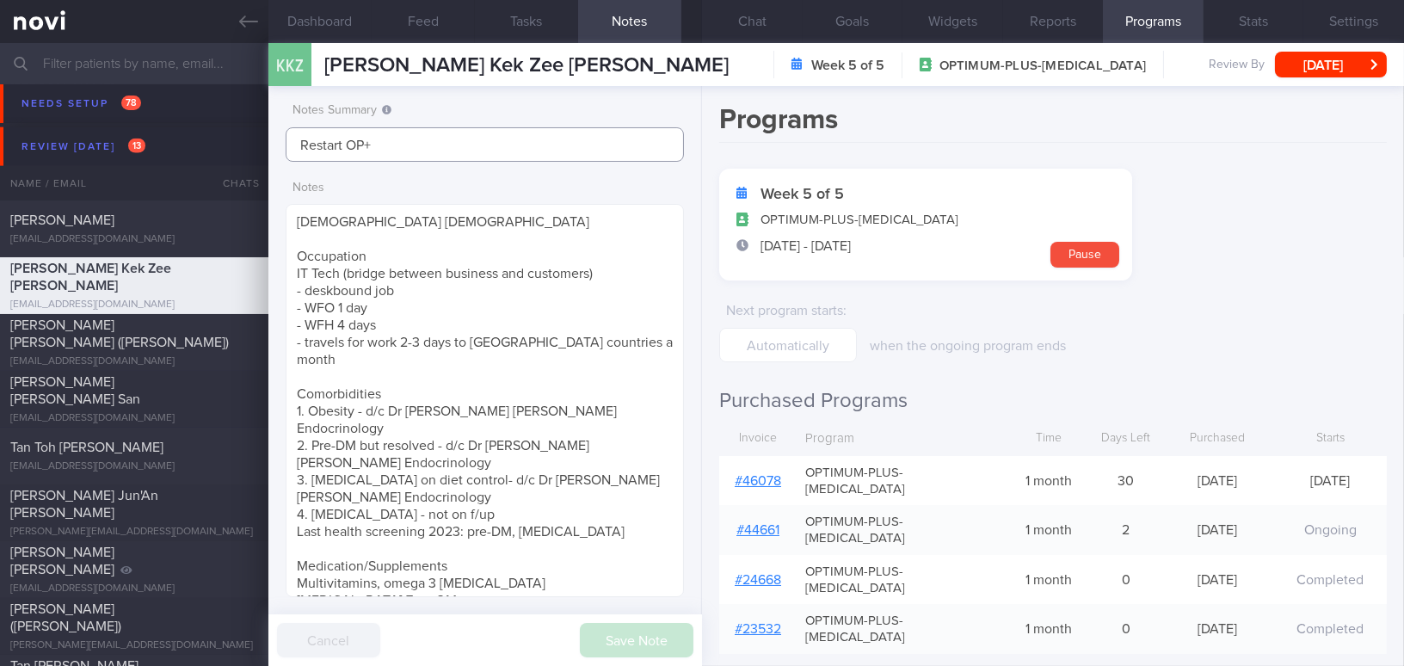
click at [495, 147] on input "Restart OP+" at bounding box center [485, 144] width 398 height 34
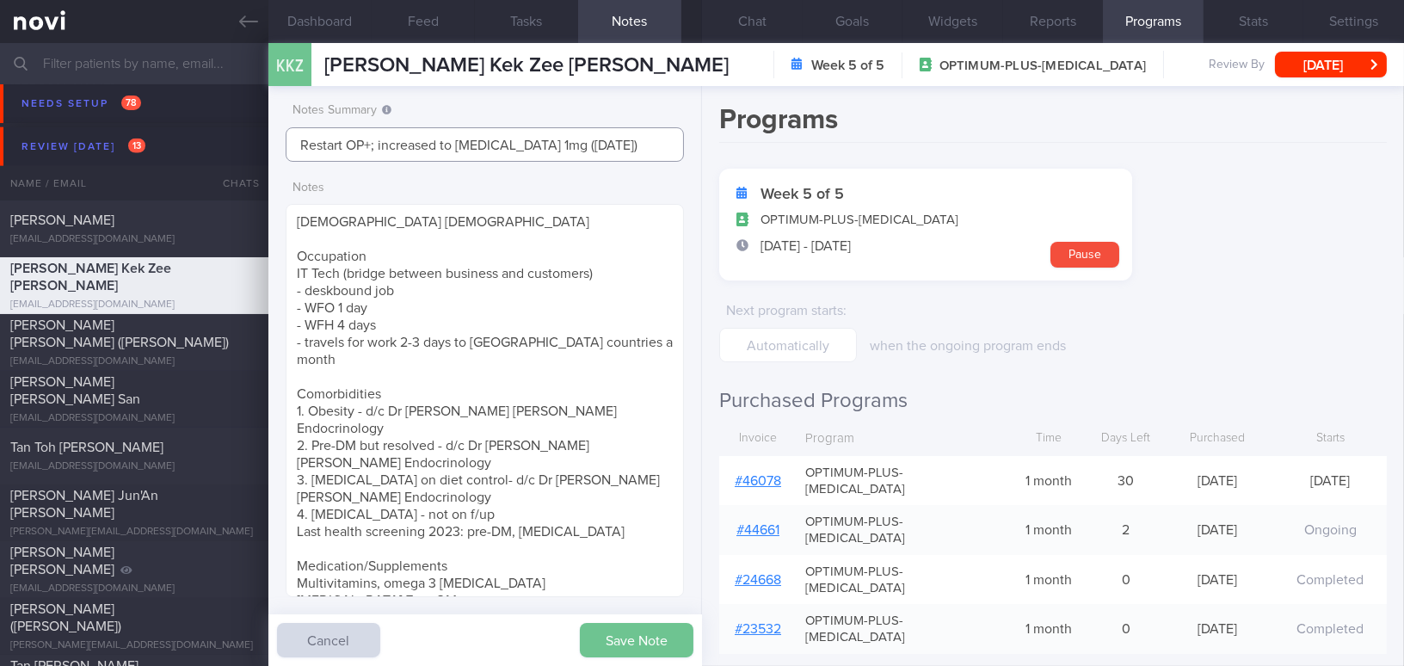
type input "Restart OP+; increased to [MEDICAL_DATA] 1mg ([DATE])"
click at [614, 647] on button "Save Note" at bounding box center [637, 640] width 114 height 34
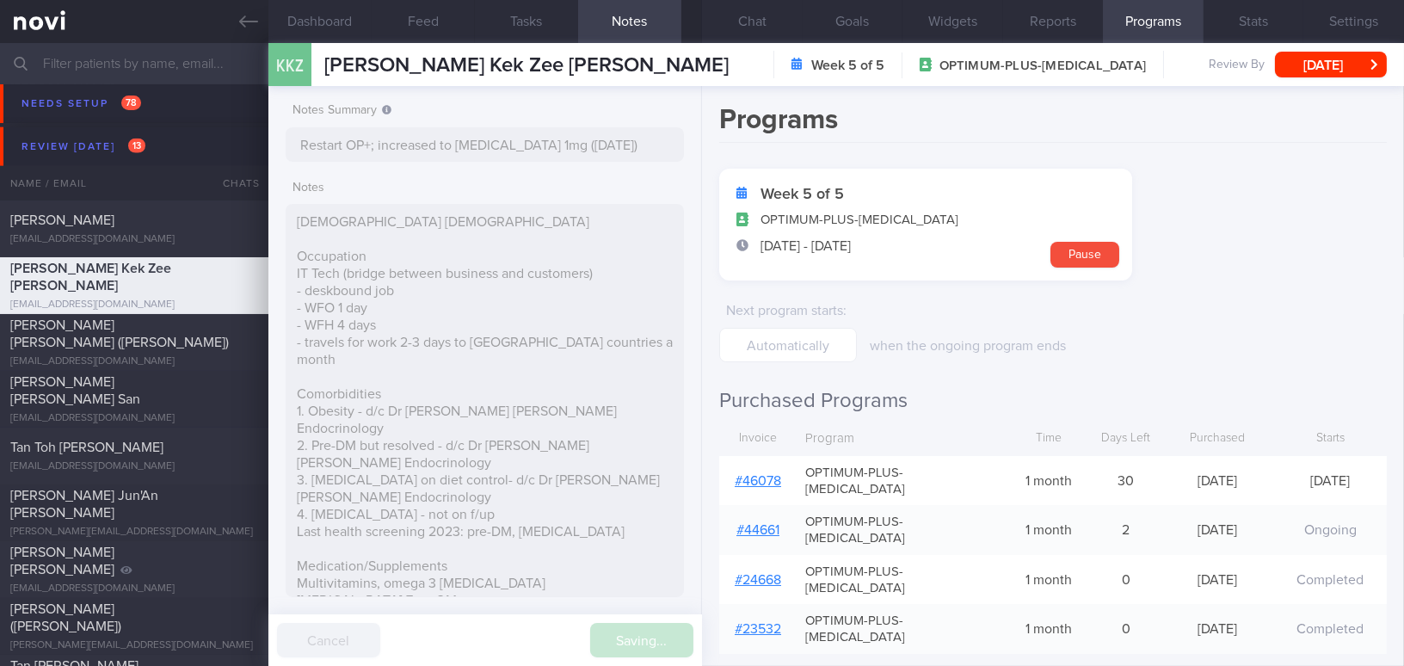
type input "Restart OP+; increased to [MEDICAL_DATA] 1mg ([DATE])"
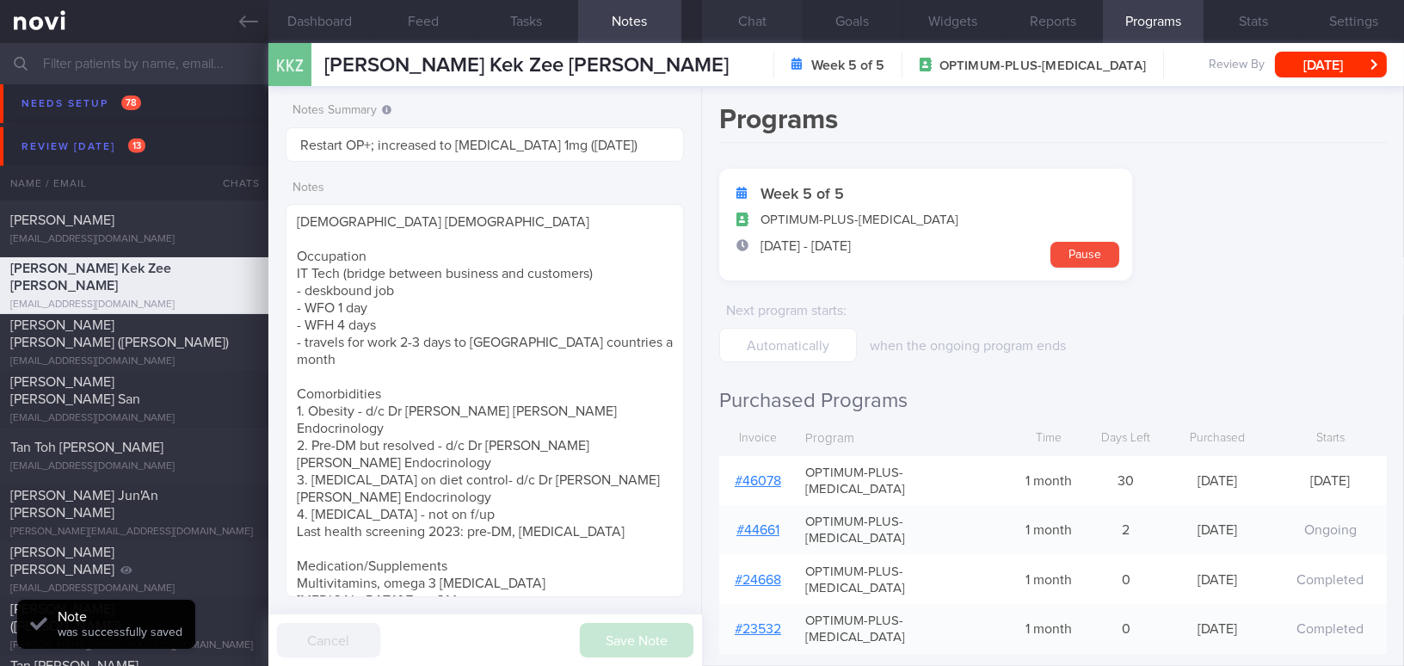
click at [772, 10] on button "Chat" at bounding box center [752, 21] width 101 height 43
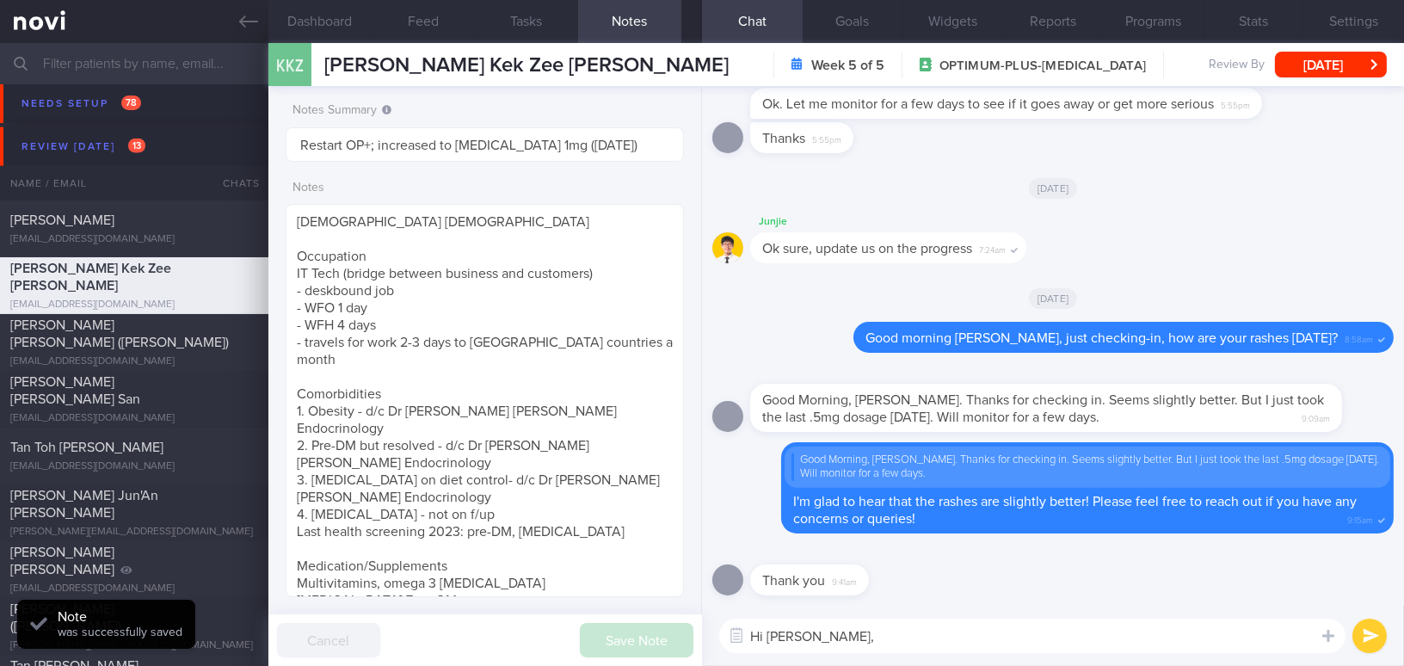
click at [903, 647] on textarea "Hi Kelvin," at bounding box center [1032, 635] width 626 height 34
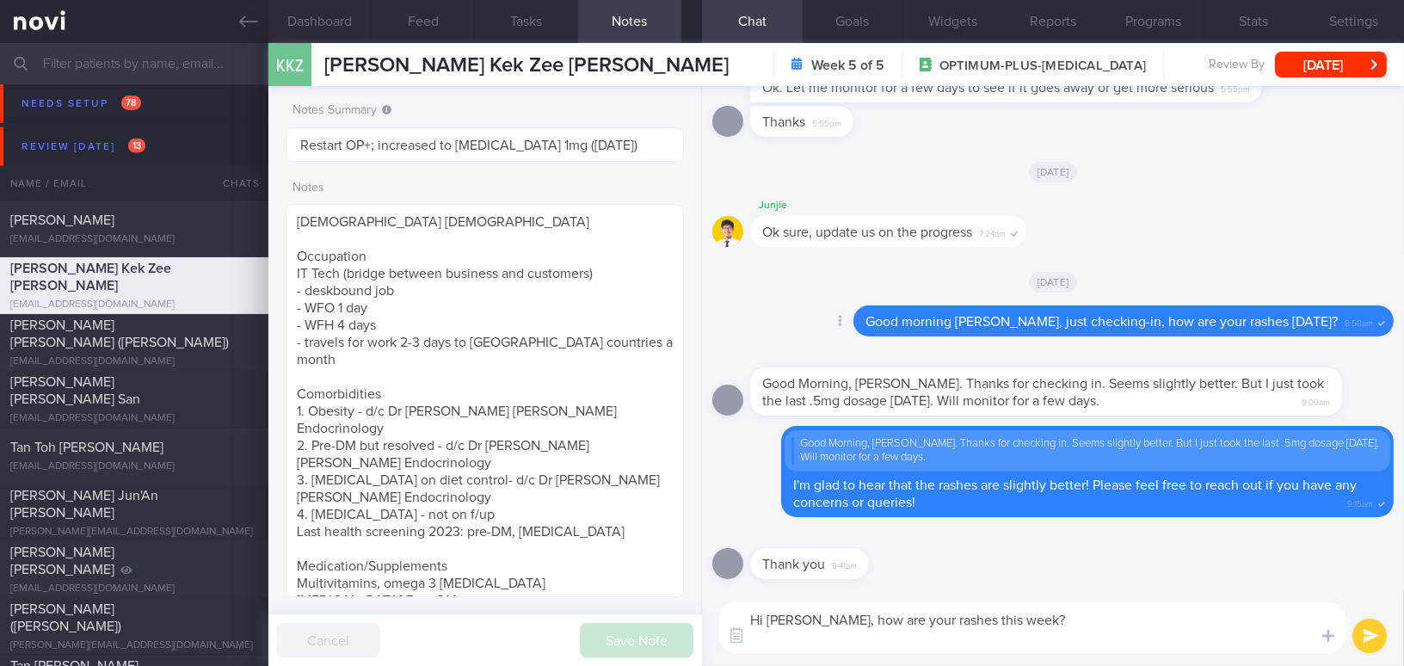
type textarea "Hi Kelvin, how are your rashes this week?"
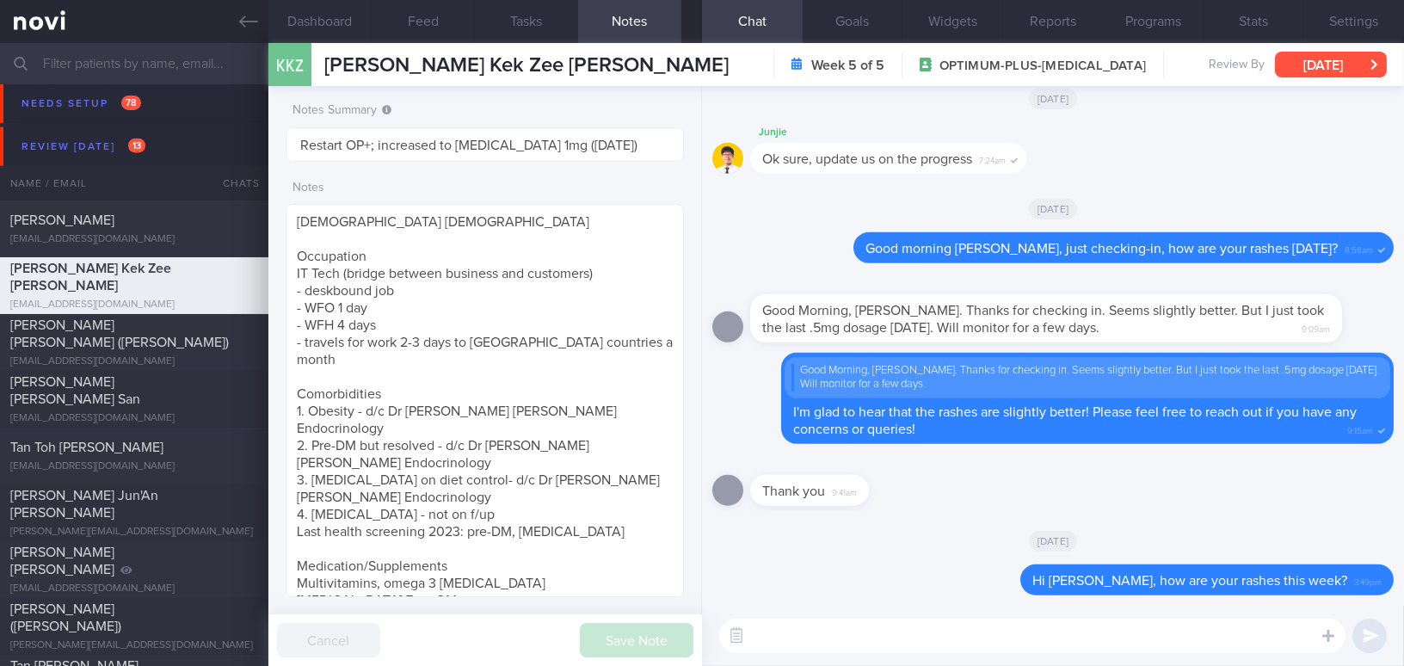
click at [1355, 68] on button "Tue, 12 Aug" at bounding box center [1331, 65] width 112 height 26
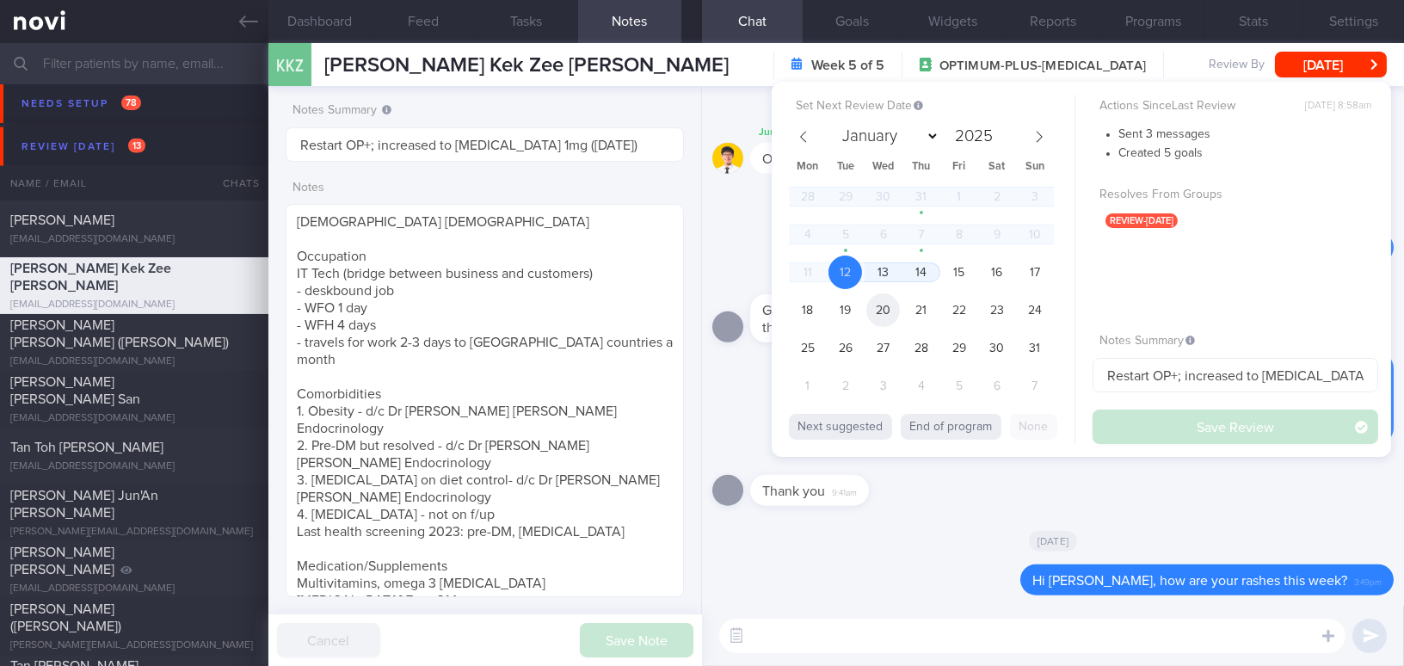
click at [882, 313] on span "20" at bounding box center [883, 310] width 34 height 34
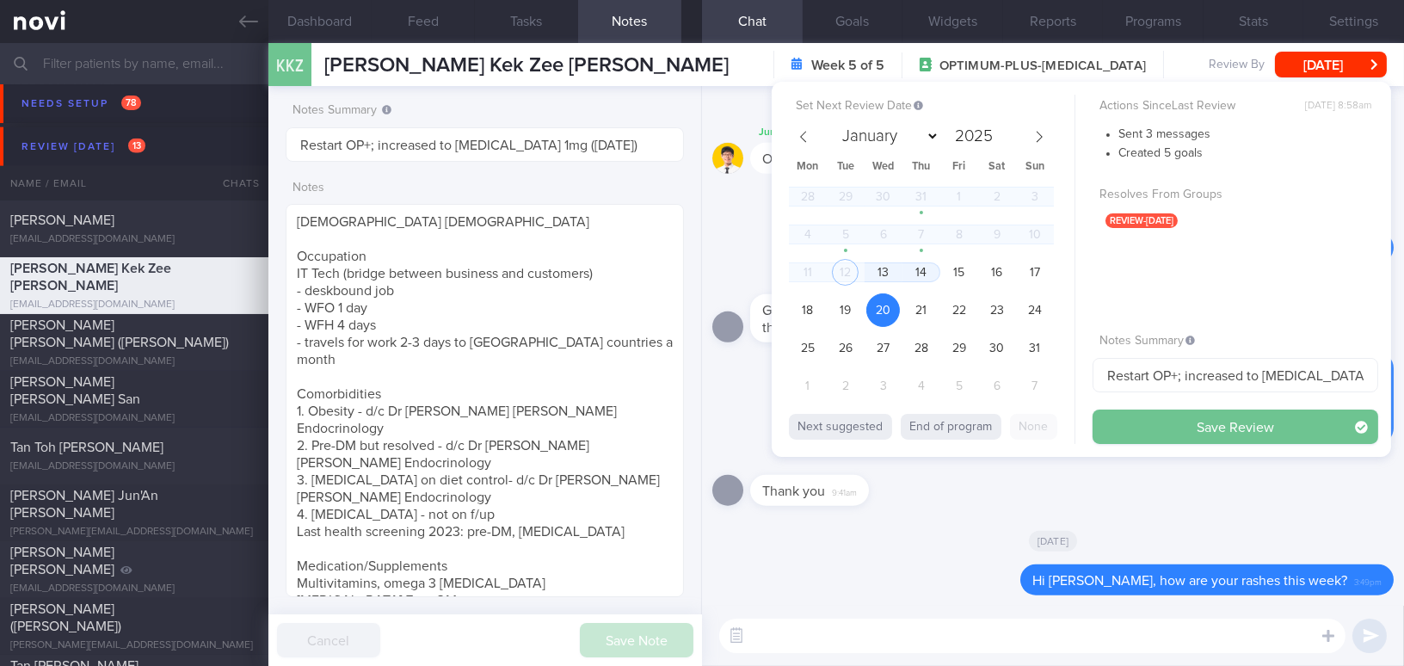
click at [1156, 416] on button "Save Review" at bounding box center [1235, 426] width 286 height 34
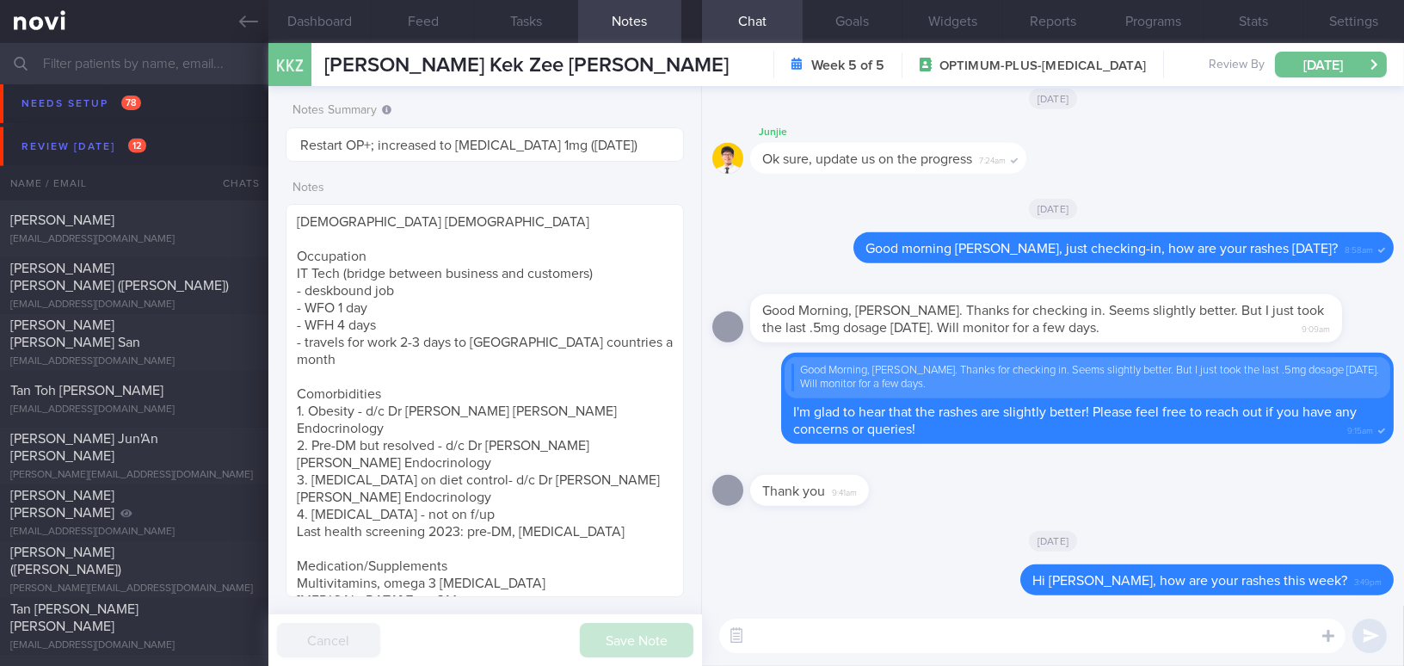
click at [1308, 58] on button "[DATE]" at bounding box center [1331, 65] width 112 height 26
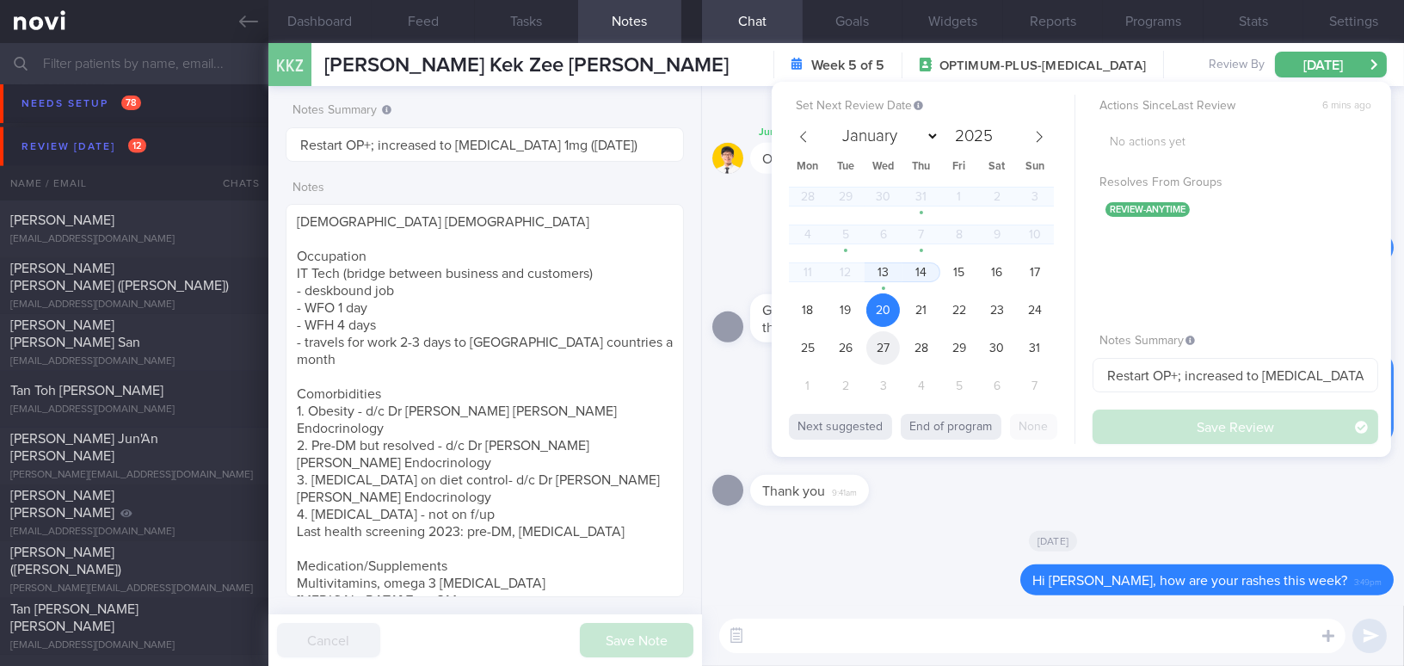
click at [883, 345] on span "27" at bounding box center [883, 348] width 34 height 34
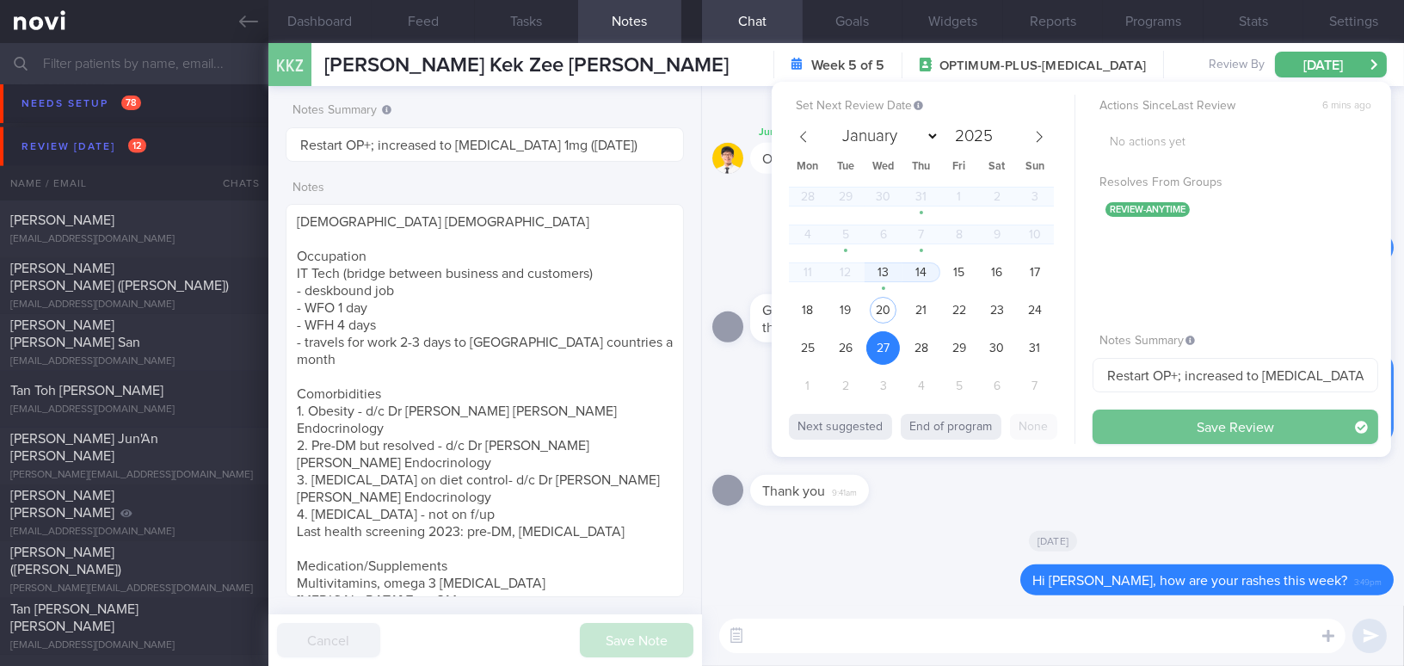
click at [1137, 423] on button "Save Review" at bounding box center [1235, 426] width 286 height 34
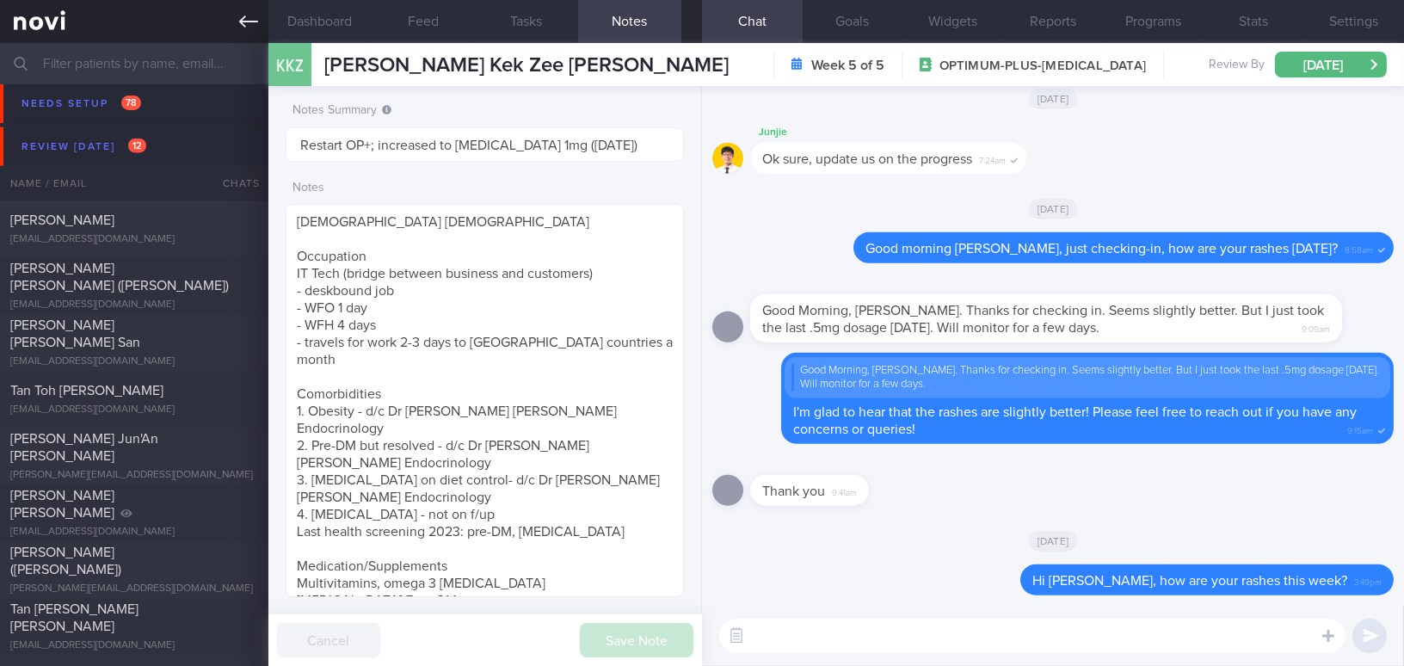
click at [248, 22] on icon at bounding box center [248, 21] width 19 height 19
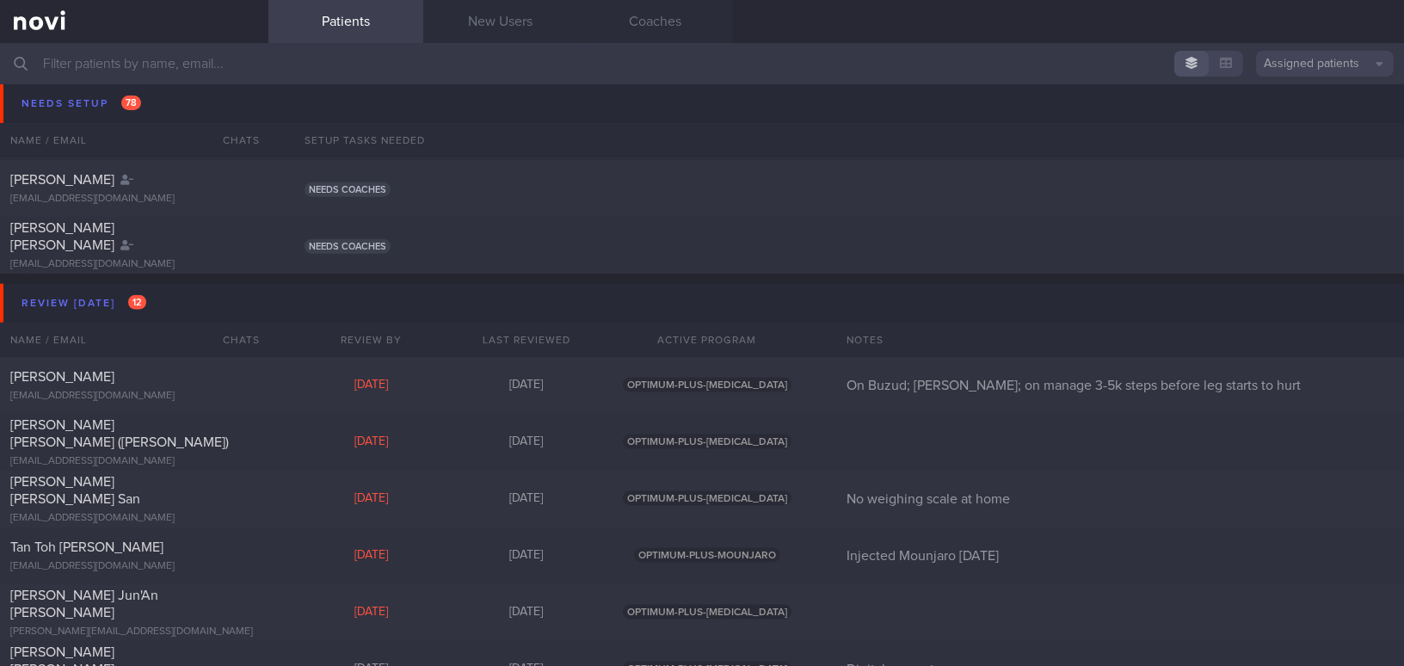
scroll to position [4401, 0]
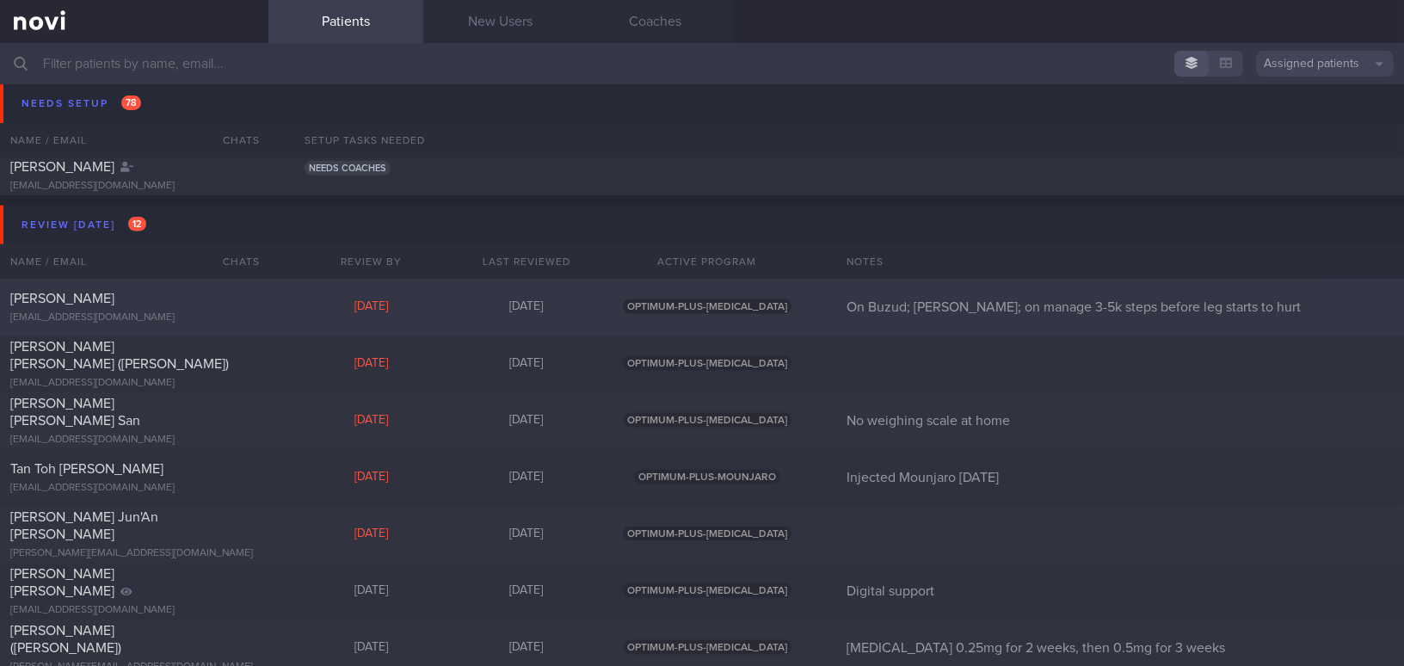
click at [114, 296] on span "[PERSON_NAME]" at bounding box center [62, 299] width 104 height 14
select select "7"
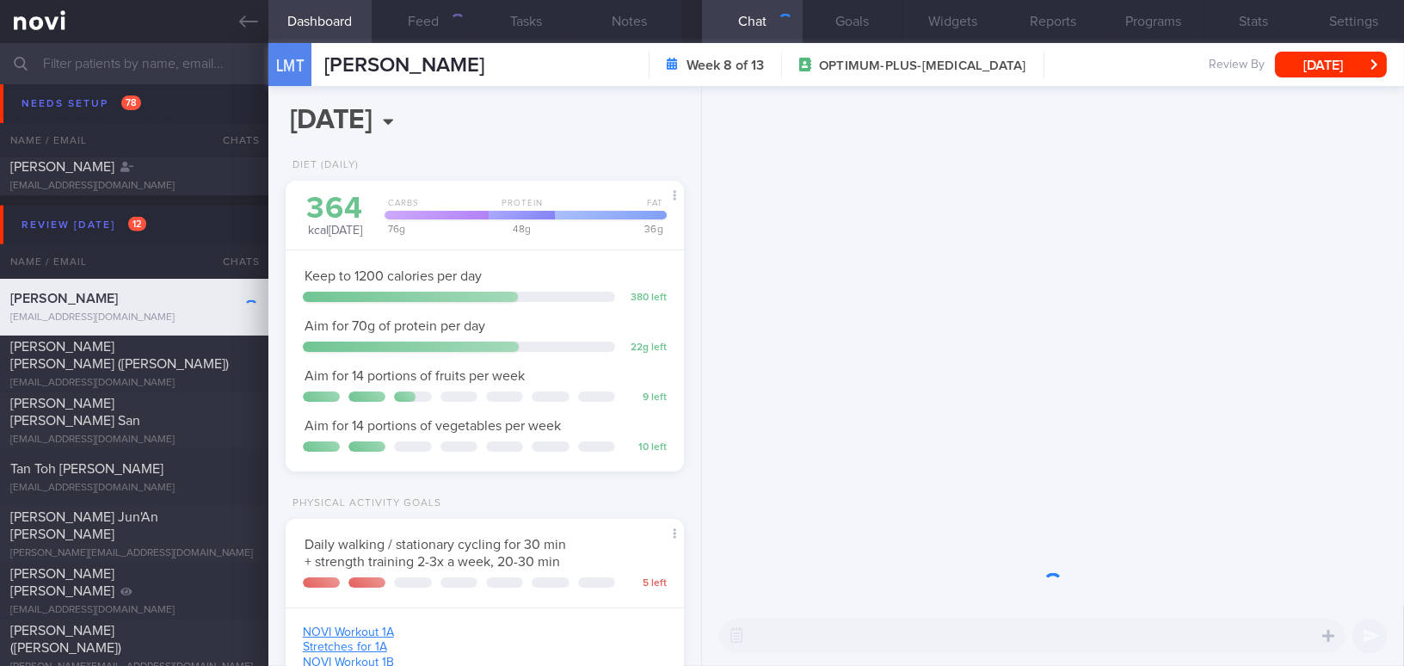
scroll to position [202, 355]
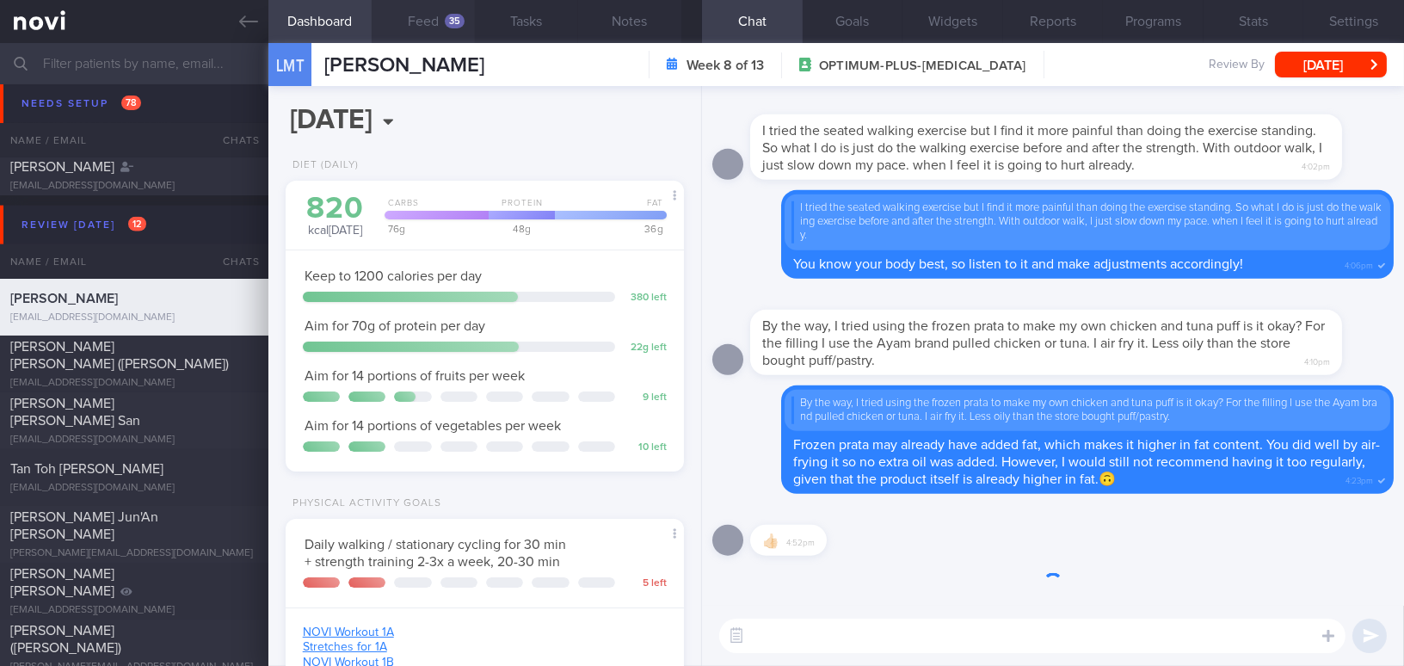
click at [441, 23] on button "Feed 35" at bounding box center [423, 21] width 103 height 43
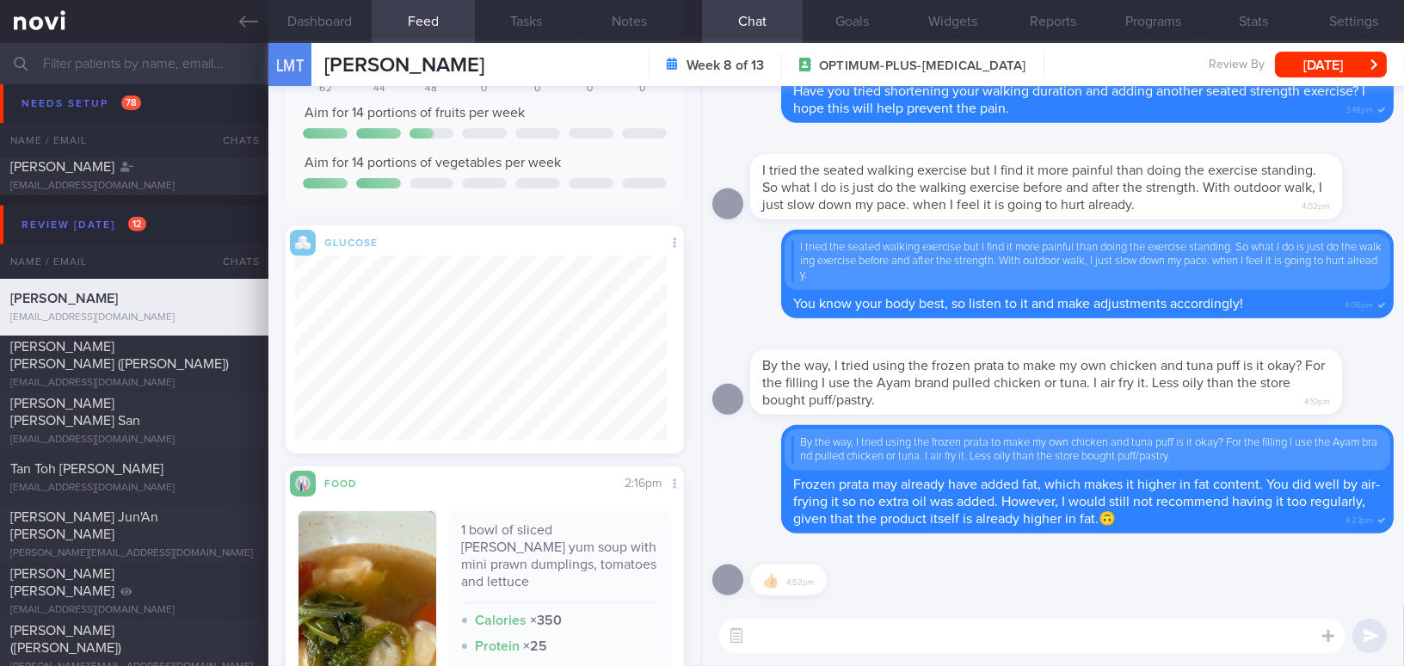
scroll to position [469, 0]
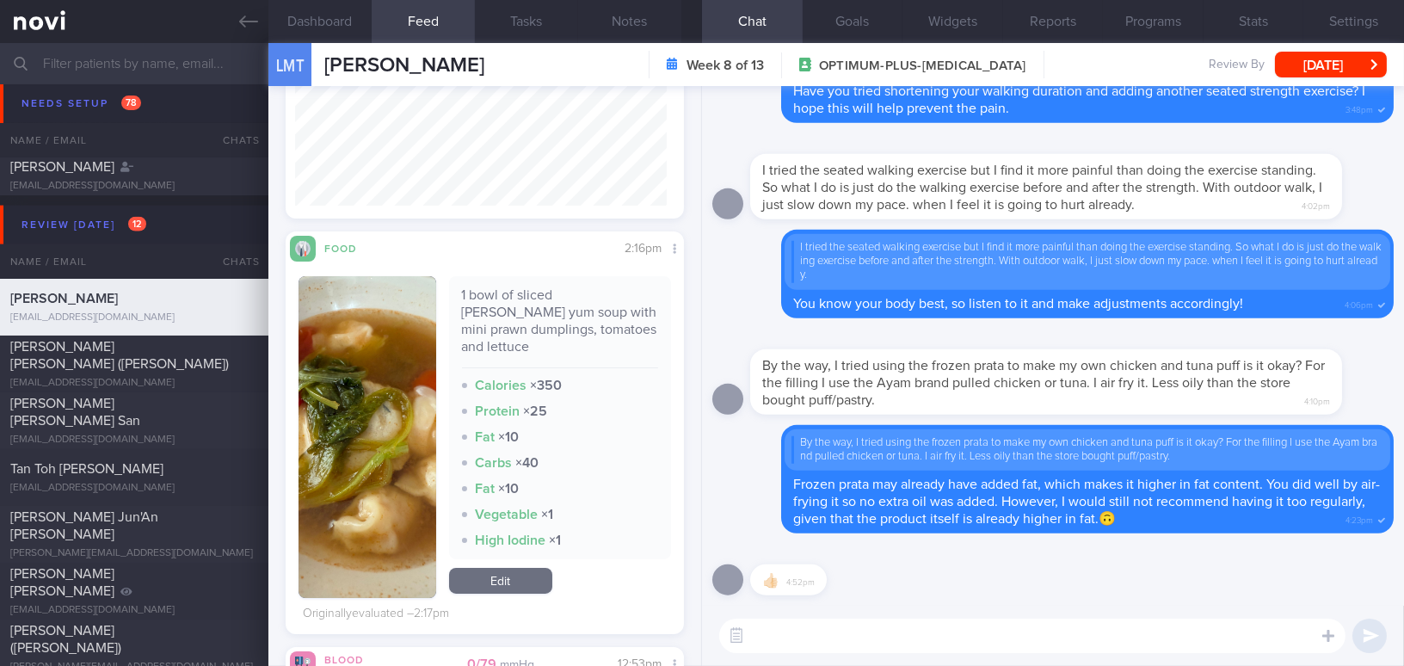
click at [389, 401] on button "button" at bounding box center [367, 437] width 138 height 322
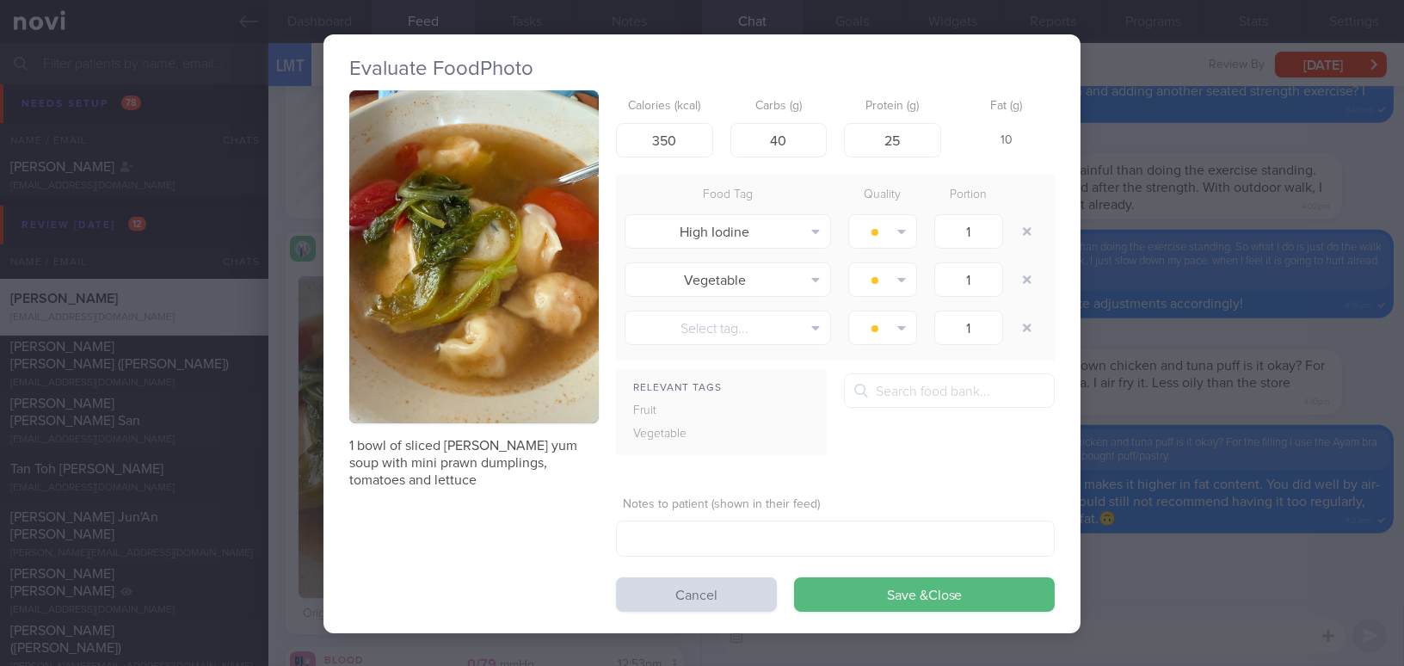
click at [1153, 590] on div "Evaluate Food Photo 1 bowl of sliced fish tom yum soup with mini prawn dumpling…" at bounding box center [702, 333] width 1404 height 666
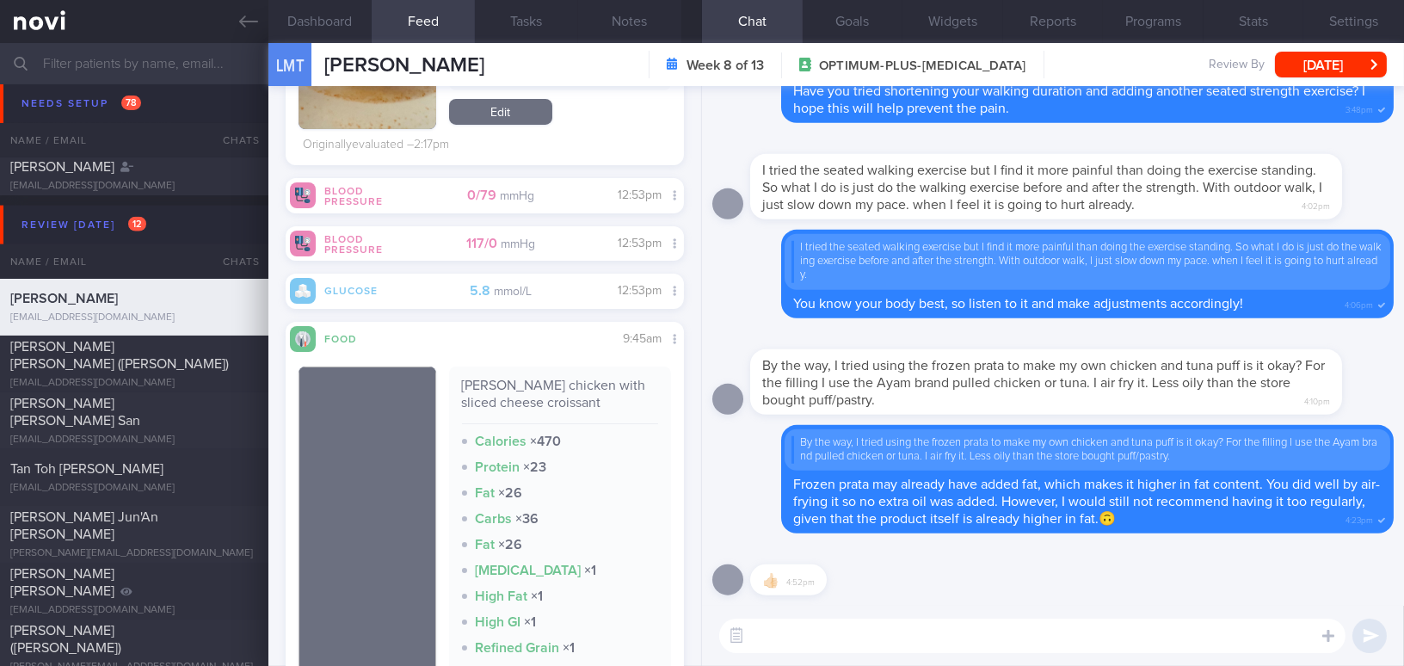
scroll to position [938, 0]
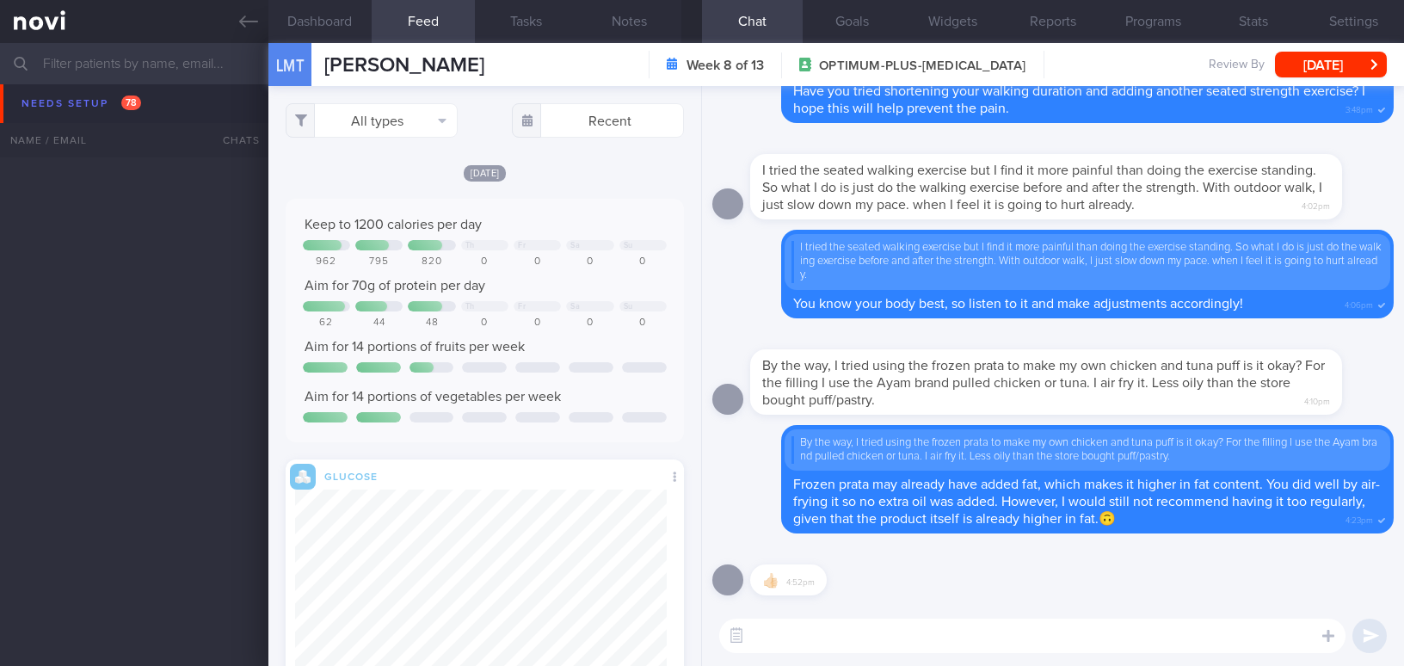
select select "7"
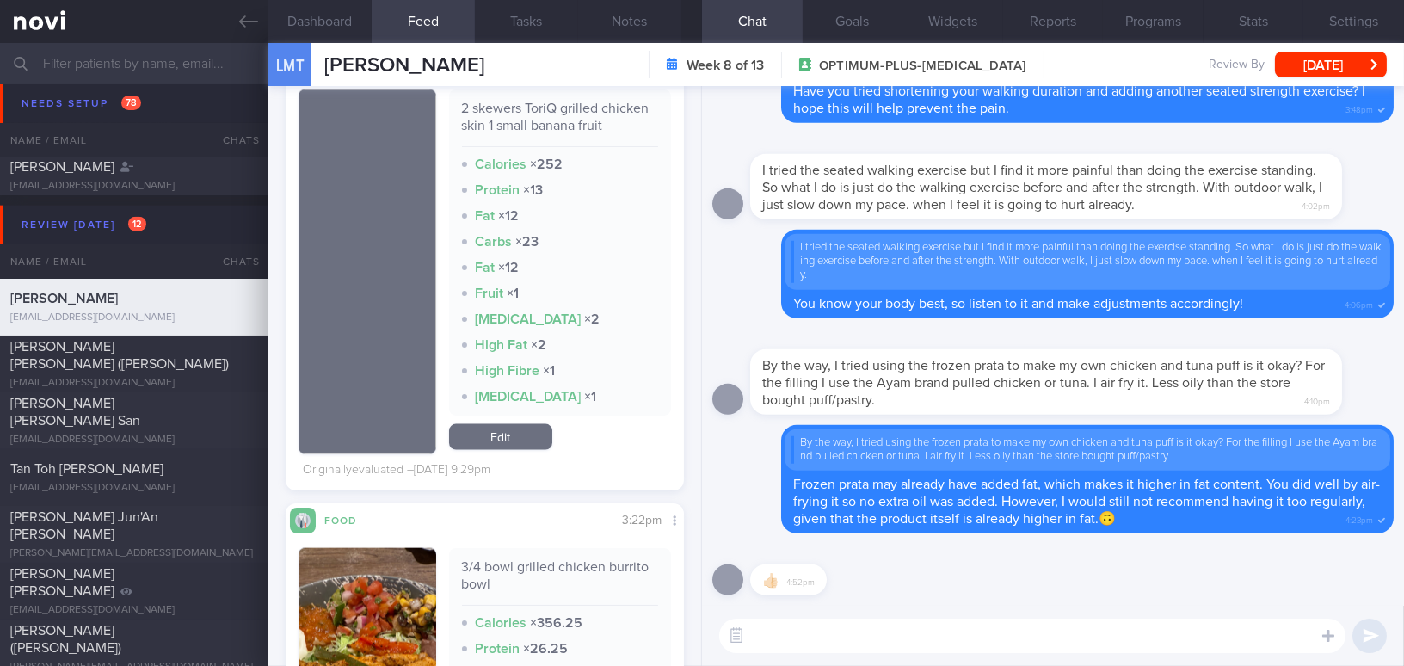
scroll to position [4926, 0]
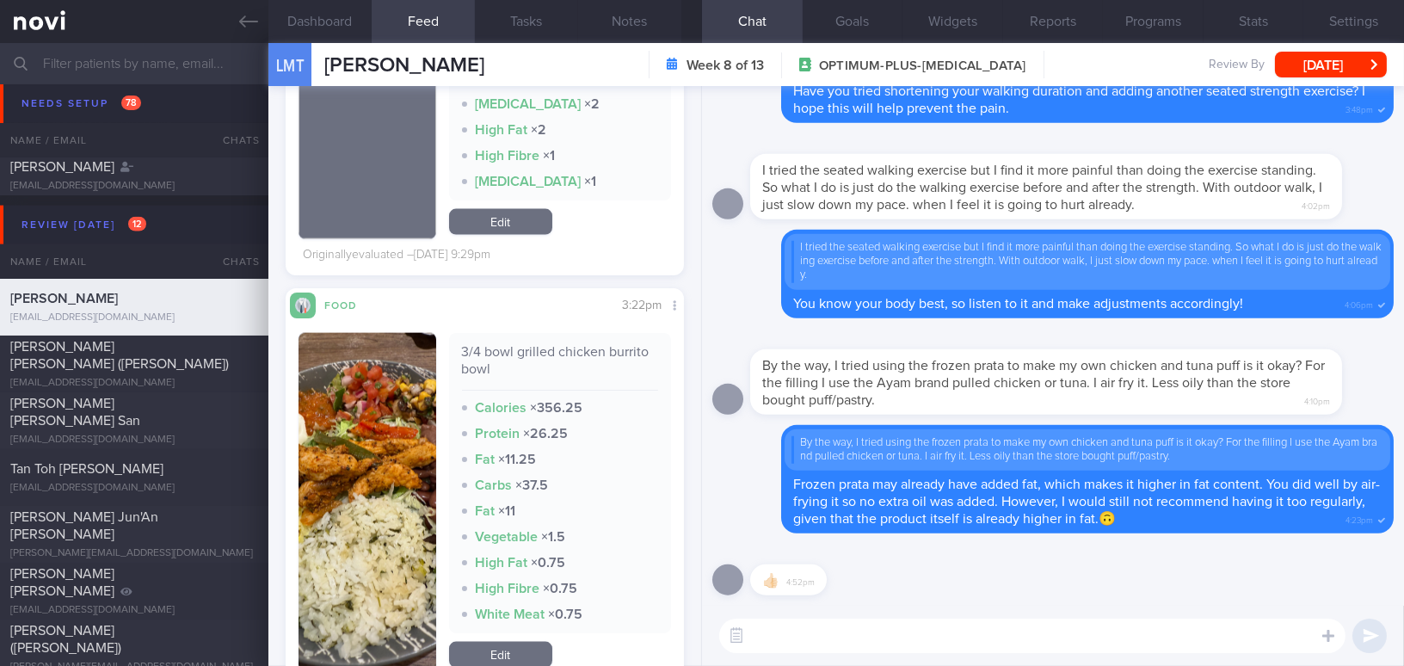
click at [381, 508] on button "button" at bounding box center [367, 502] width 138 height 339
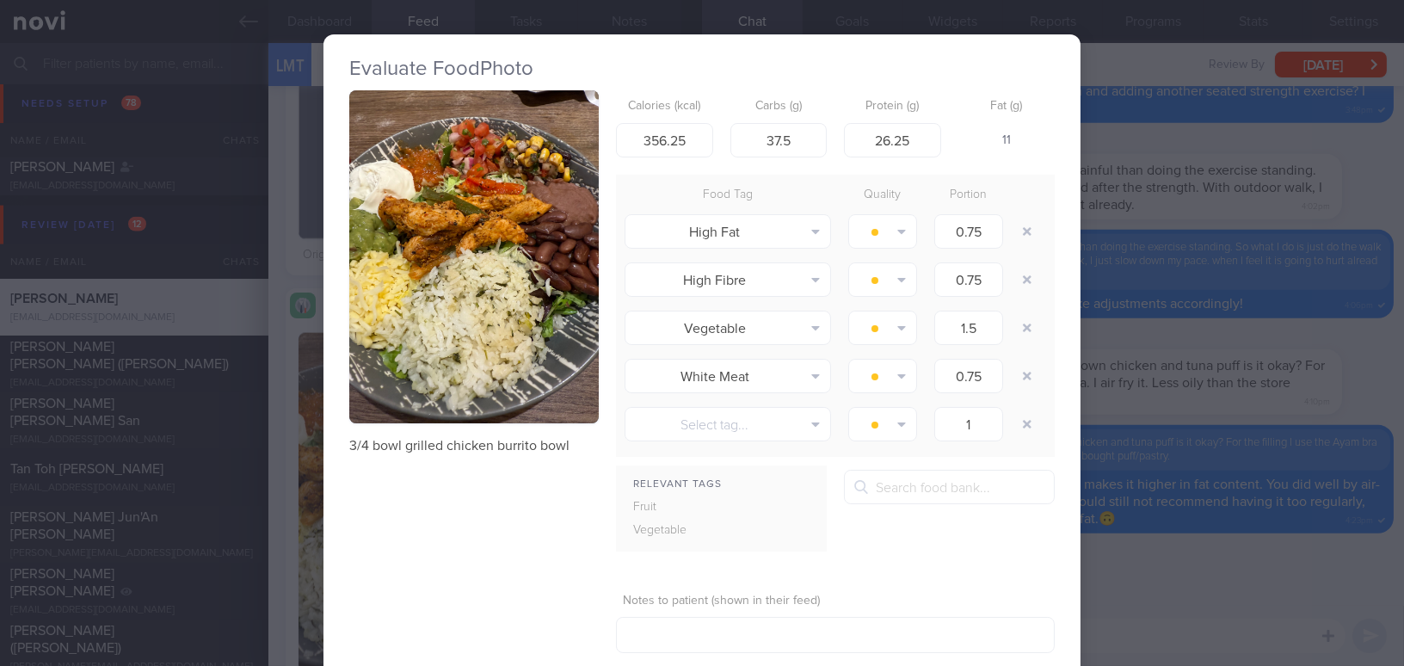
click at [1147, 569] on div "Evaluate Food Photo 3/4 bowl grilled chicken burrito bowl Calories (kcal) 356.2…" at bounding box center [702, 333] width 1404 height 666
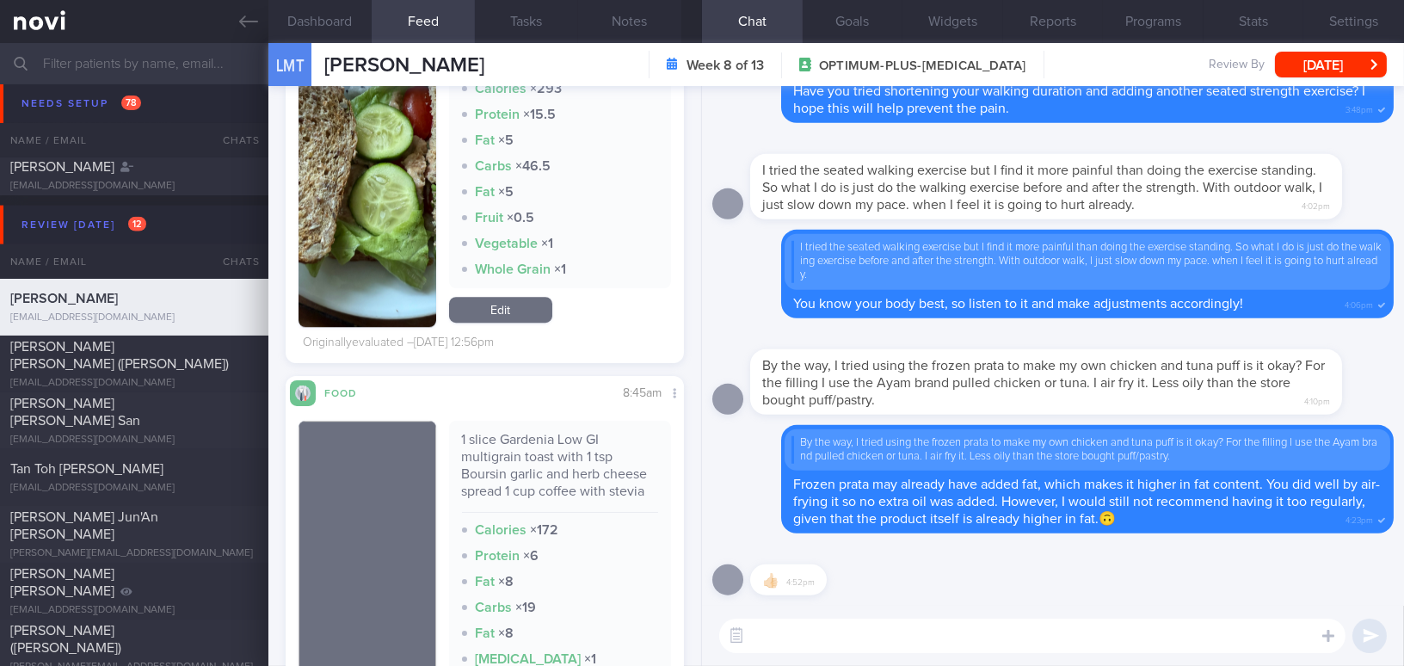
scroll to position [10166, 0]
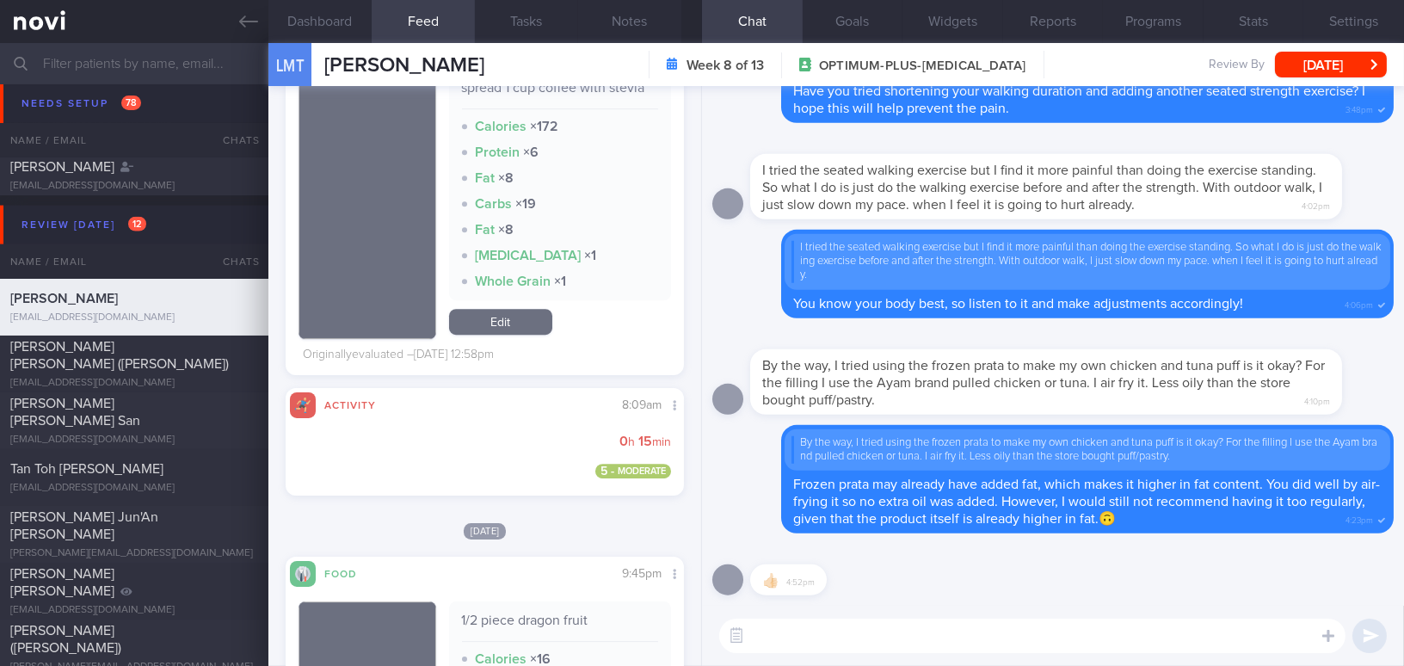
click at [821, 631] on textarea at bounding box center [1032, 635] width 626 height 34
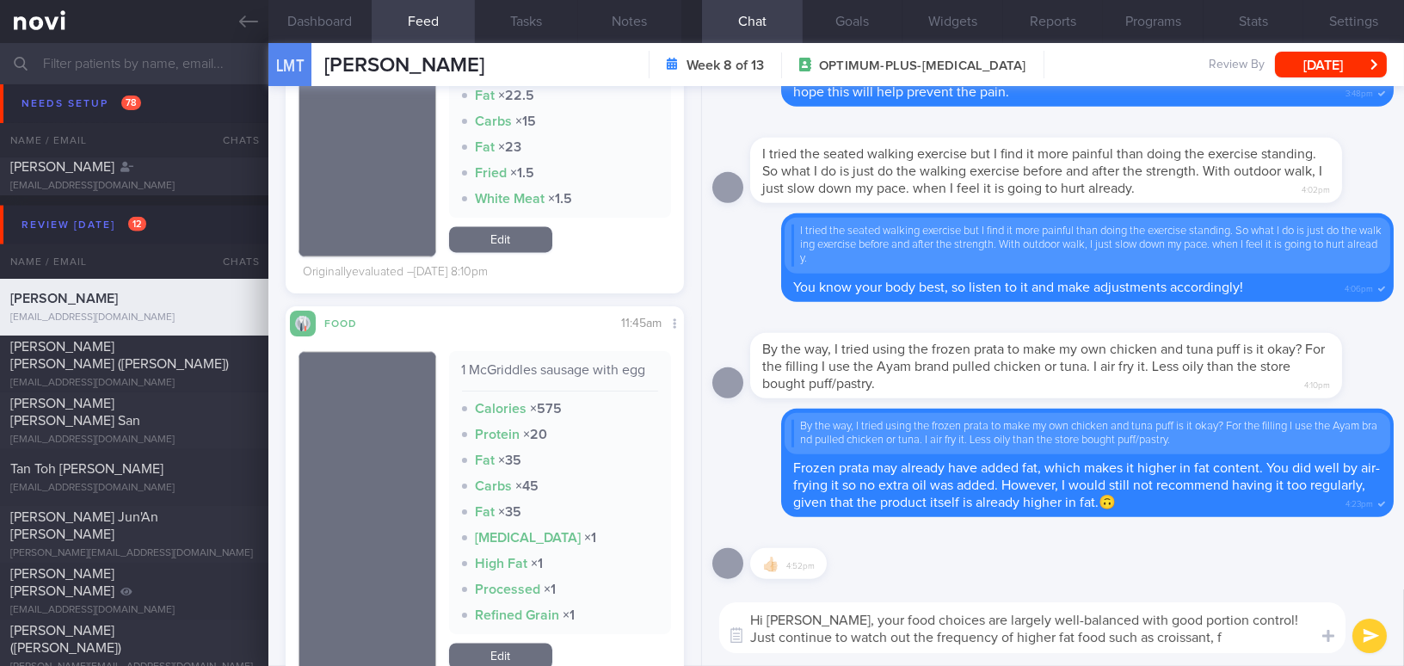
scroll to position [6647, 0]
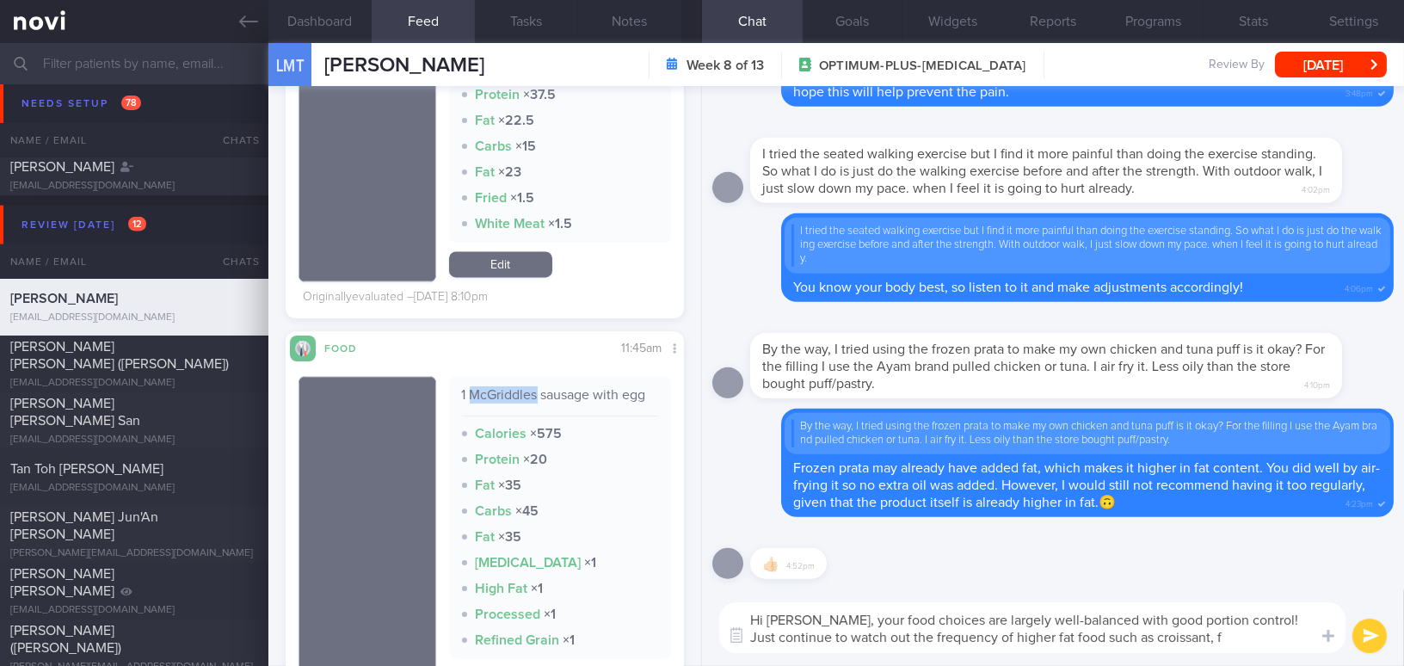
drag, startPoint x: 466, startPoint y: 394, endPoint x: 534, endPoint y: 396, distance: 68.0
click at [534, 396] on div "1 McGriddles sausage with egg" at bounding box center [560, 401] width 197 height 30
copy div "McGriddles"
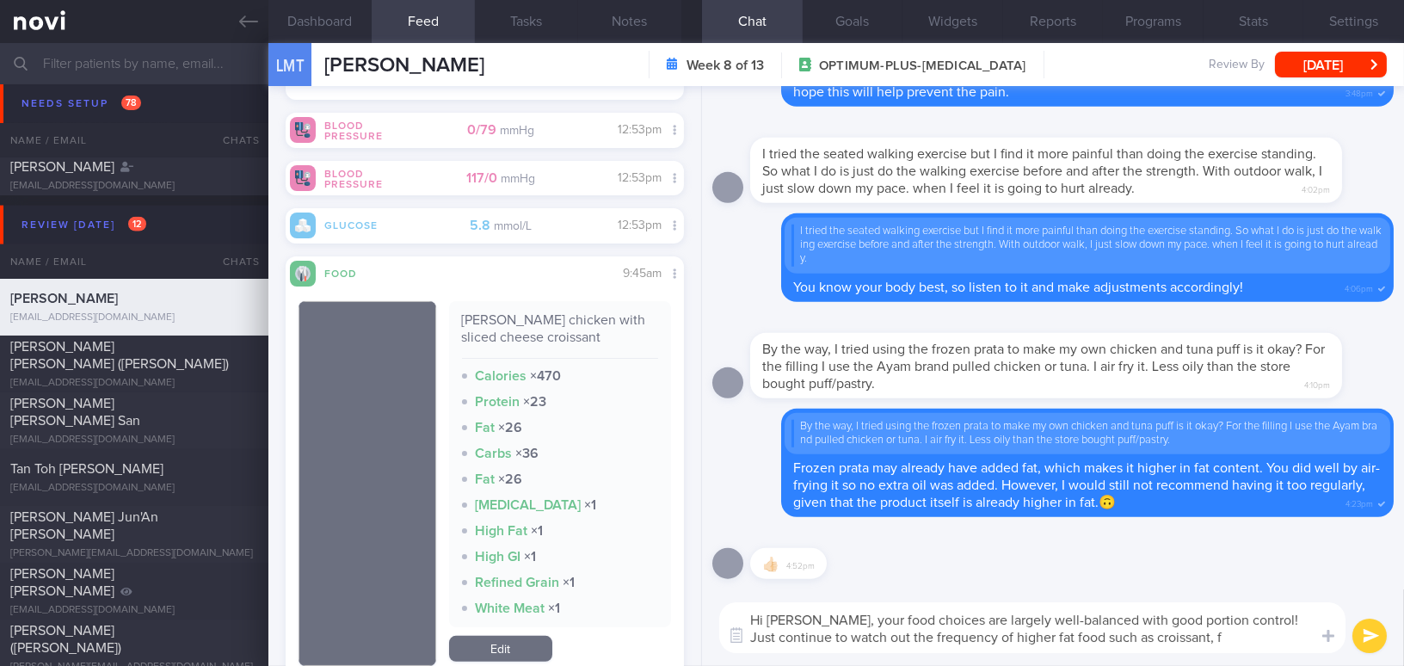
scroll to position [204, 372]
click at [1225, 638] on textarea "Hi Larah, your food choices are largely well-balanced with good portion control…" at bounding box center [1032, 627] width 626 height 51
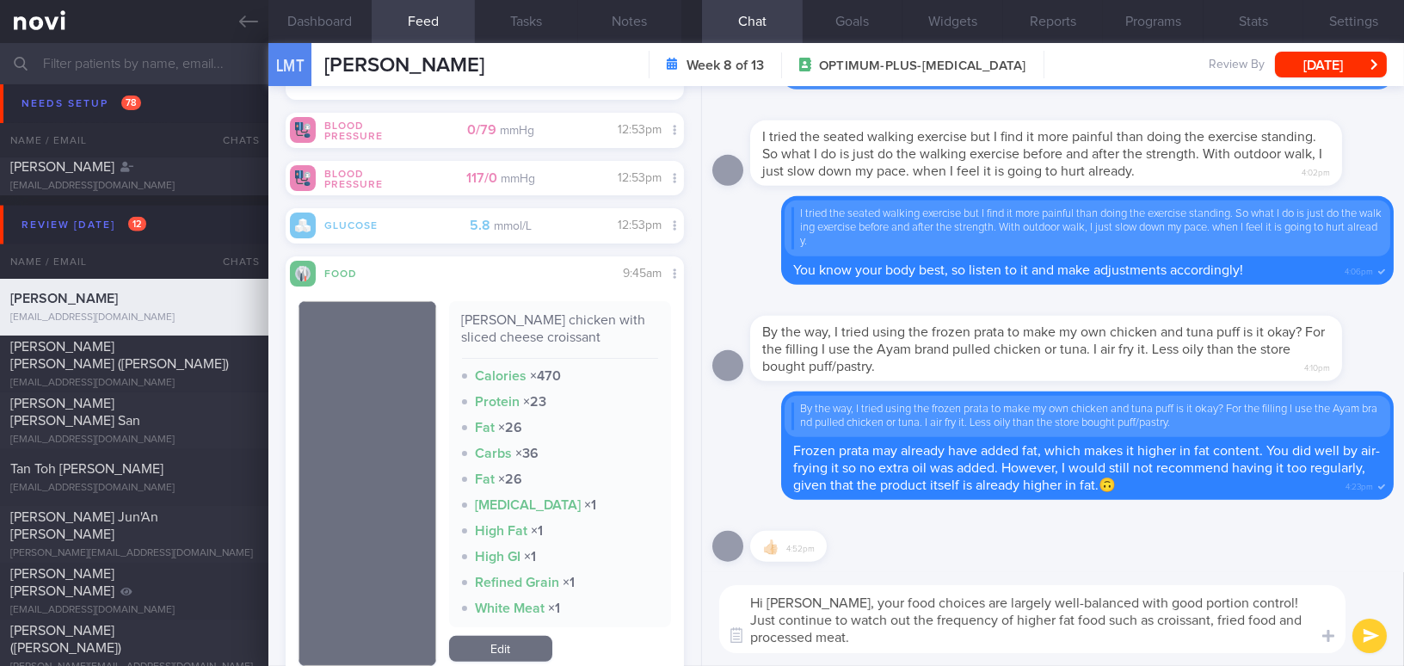
drag, startPoint x: 807, startPoint y: 605, endPoint x: 855, endPoint y: 637, distance: 57.7
click at [855, 637] on textarea "Hi Larah, your food choices are largely well-balanced with good portion control…" at bounding box center [1032, 619] width 626 height 68
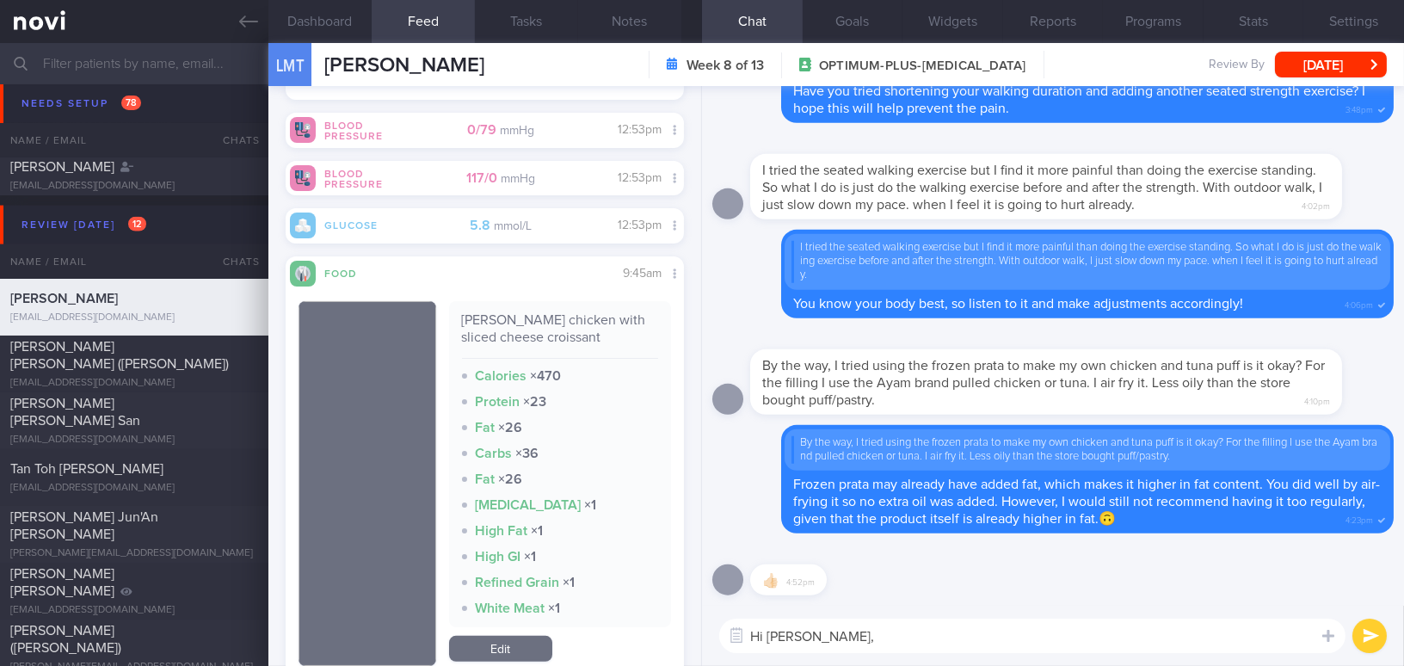
paste textarea "Your food choices are largely well-balanced with good portion control! Just con…"
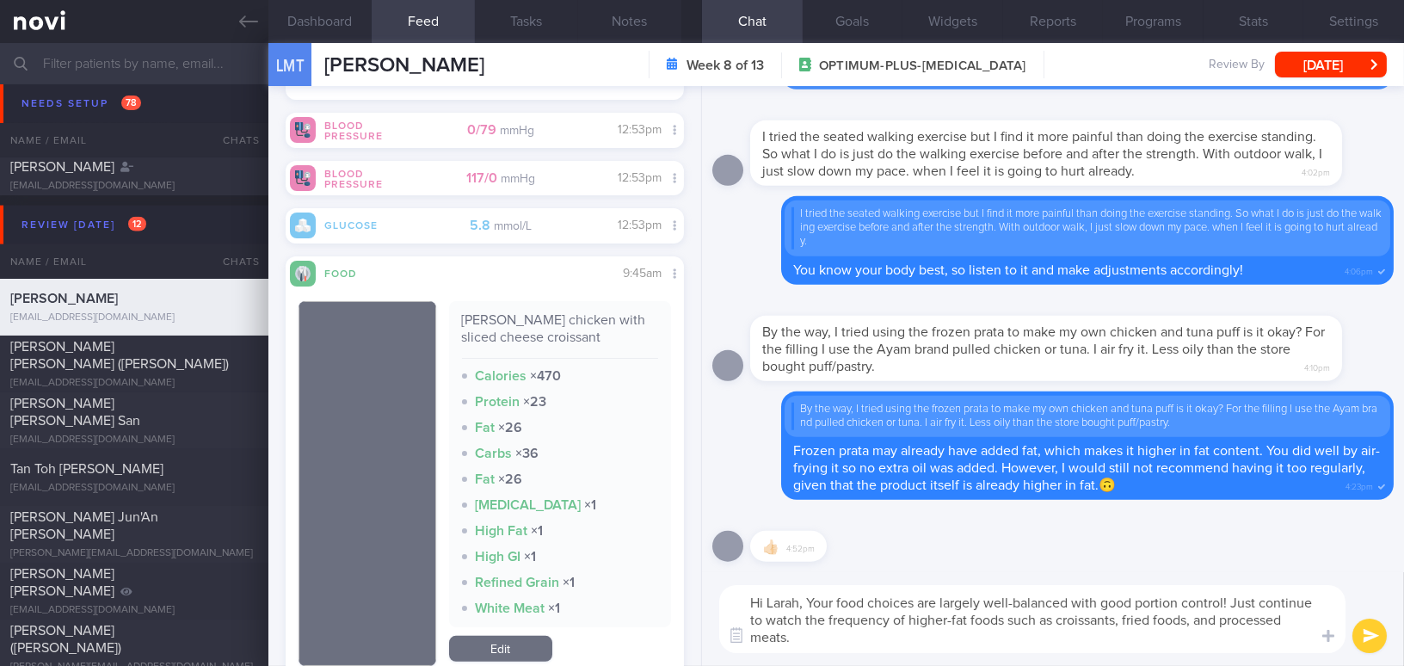
click at [814, 599] on textarea "Hi Larah, Your food choices are largely well-balanced with good portion control…" at bounding box center [1032, 619] width 626 height 68
click at [1190, 625] on textarea "Hi Larah, your food choices are largely well-balanced with good portion control…" at bounding box center [1032, 619] width 626 height 68
type textarea "Hi [PERSON_NAME], your food choices are largely well-balanced with good portion…"
click at [1366, 634] on button "submit" at bounding box center [1369, 635] width 34 height 34
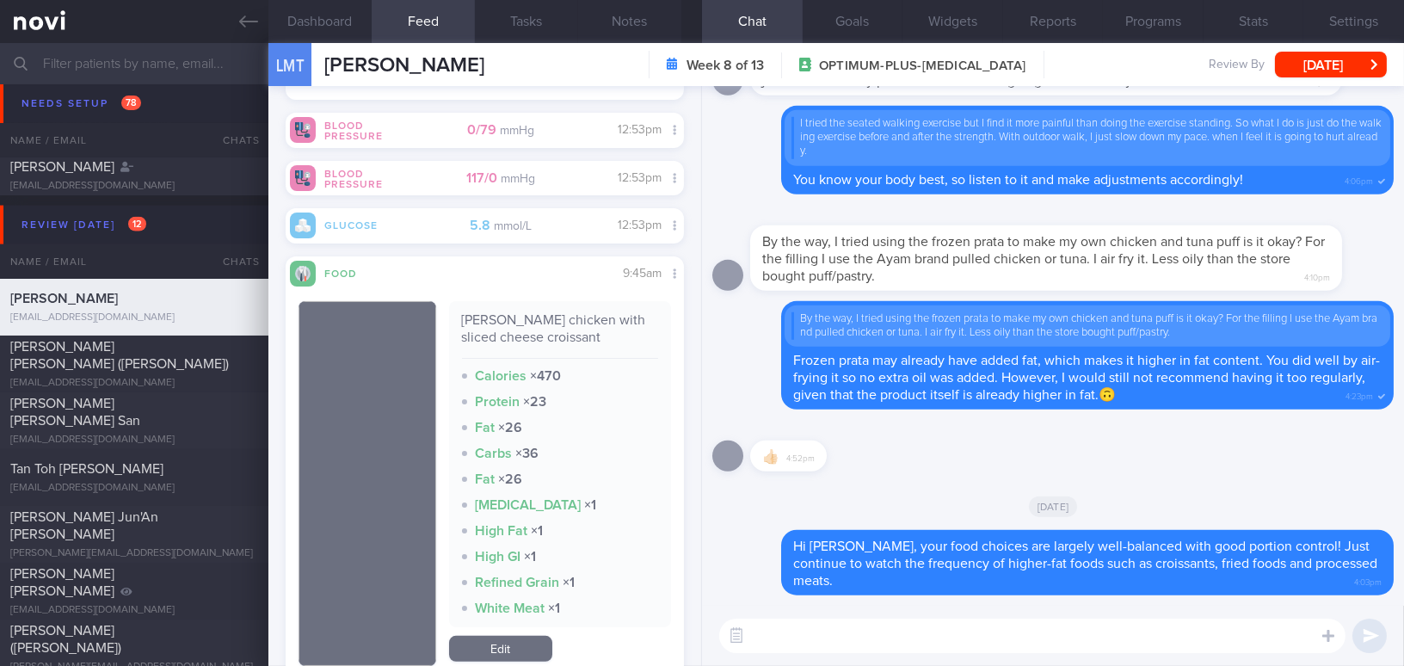
click at [1231, 638] on textarea at bounding box center [1032, 635] width 626 height 34
type textarea "H"
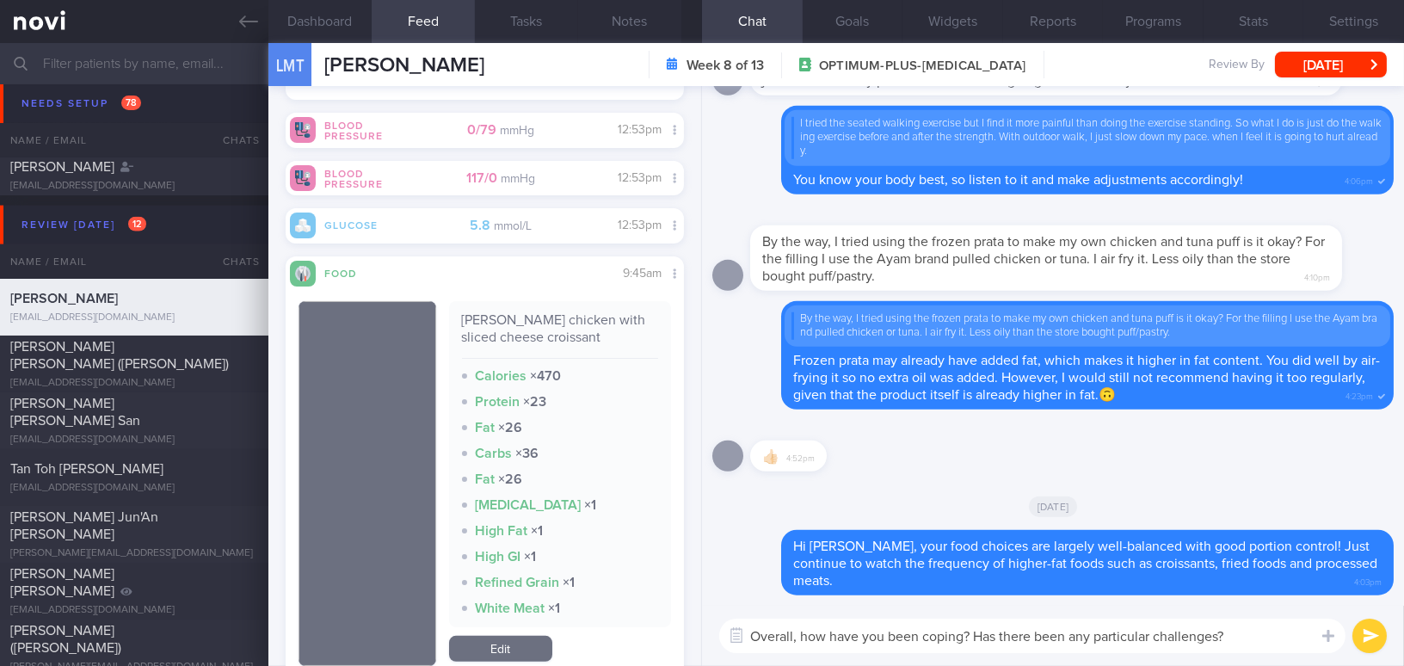
drag, startPoint x: 1231, startPoint y: 634, endPoint x: 738, endPoint y: 652, distance: 493.2
click at [738, 652] on textarea "Overall, how have you been coping? Has there been any particular challenges?" at bounding box center [1032, 635] width 626 height 34
click at [1256, 643] on textarea "Overall, how have you been coping? Has there been any particular challenges?" at bounding box center [1032, 635] width 626 height 34
drag, startPoint x: 1255, startPoint y: 639, endPoint x: 769, endPoint y: 614, distance: 486.7
click at [769, 614] on div "Overall, how have you been coping? Has there been any particular challenges? Ov…" at bounding box center [1053, 636] width 702 height 60
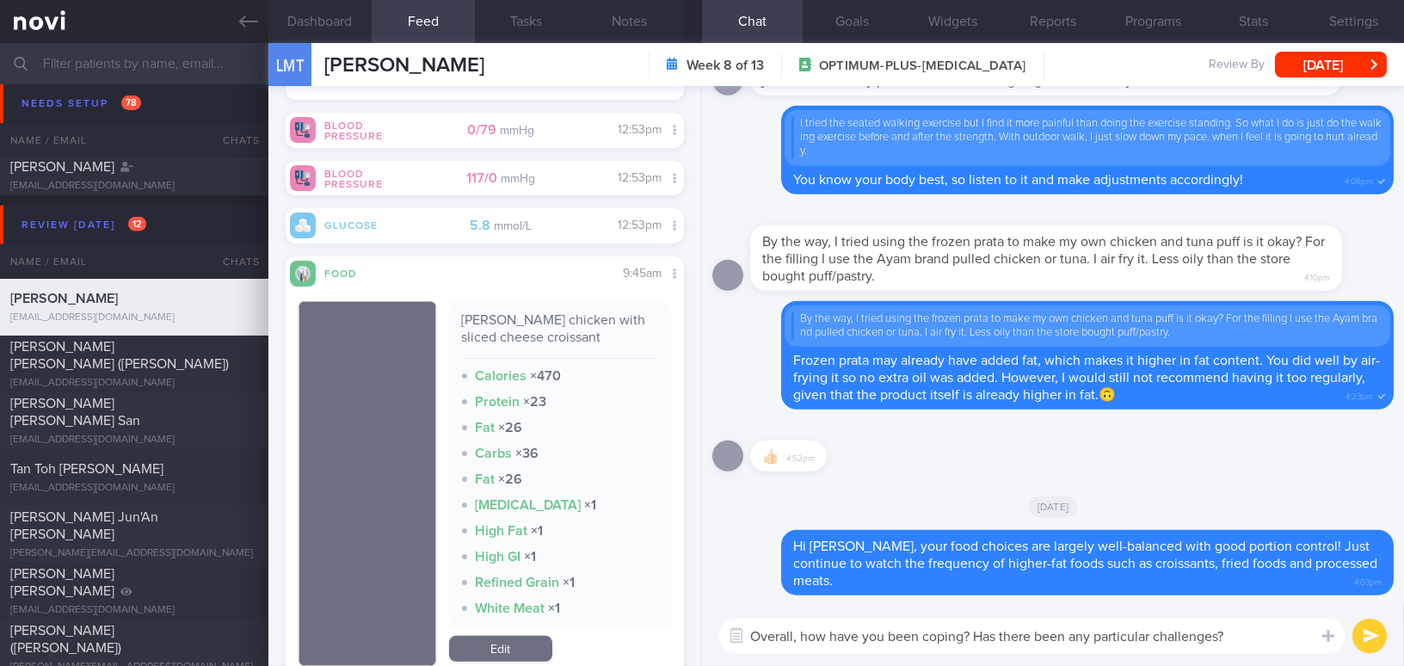
click at [969, 620] on textarea "Overall, how have you been coping? Has there been any particular challenges?" at bounding box center [1032, 635] width 626 height 34
drag, startPoint x: 1261, startPoint y: 643, endPoint x: 536, endPoint y: 614, distance: 725.7
click at [536, 614] on div "Dashboard Feed 35 Tasks Notes Chat Goals Widgets Reports Programs Stats Setting…" at bounding box center [835, 354] width 1135 height 623
paste textarea "ve you faced"
type textarea "Overall, how have you been coping? Have you faced any particular challenges?"
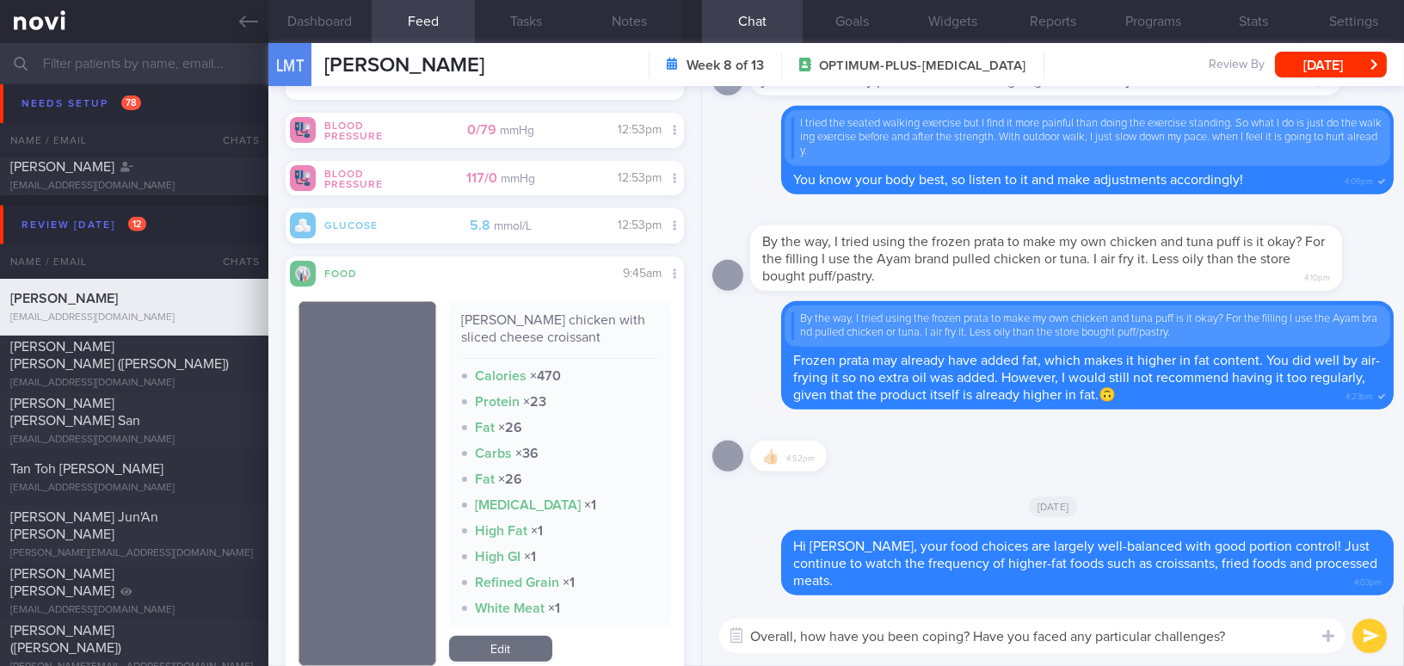
click at [1377, 639] on button "submit" at bounding box center [1369, 635] width 34 height 34
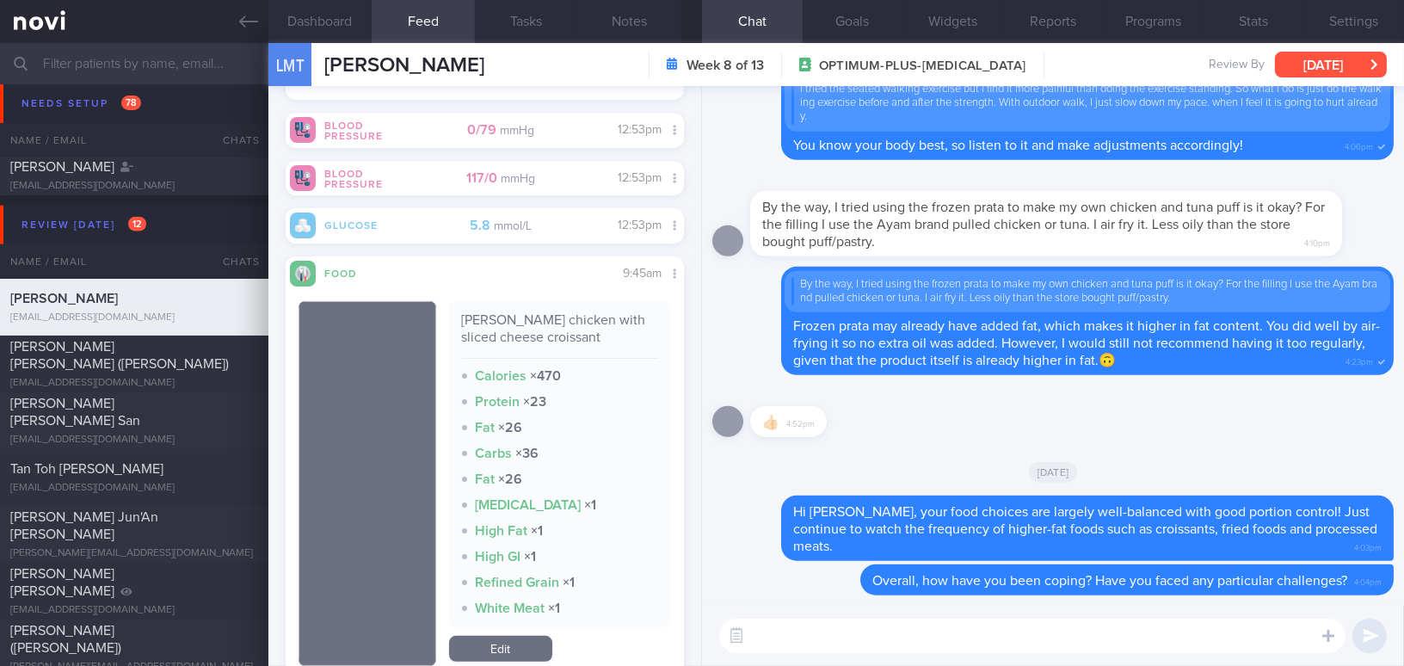
click at [1327, 71] on button "Tue, 12 Aug" at bounding box center [1331, 65] width 112 height 26
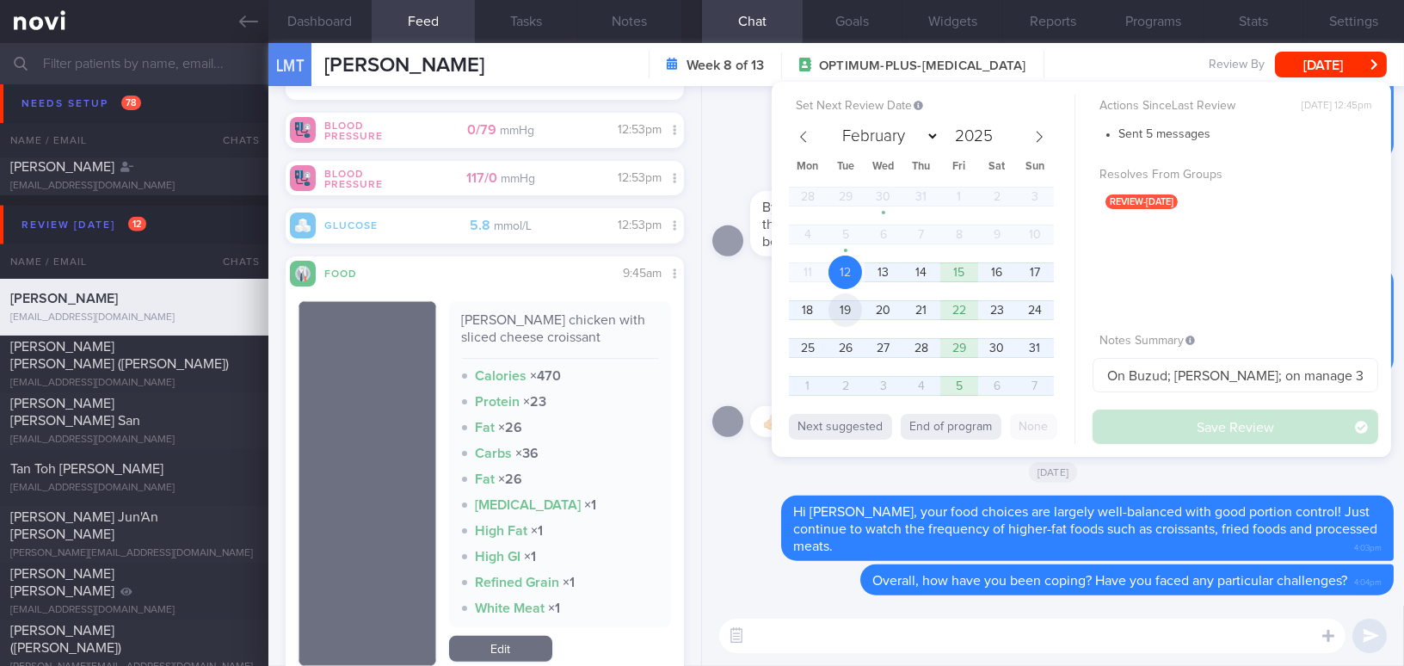
click at [852, 313] on span "19" at bounding box center [845, 310] width 34 height 34
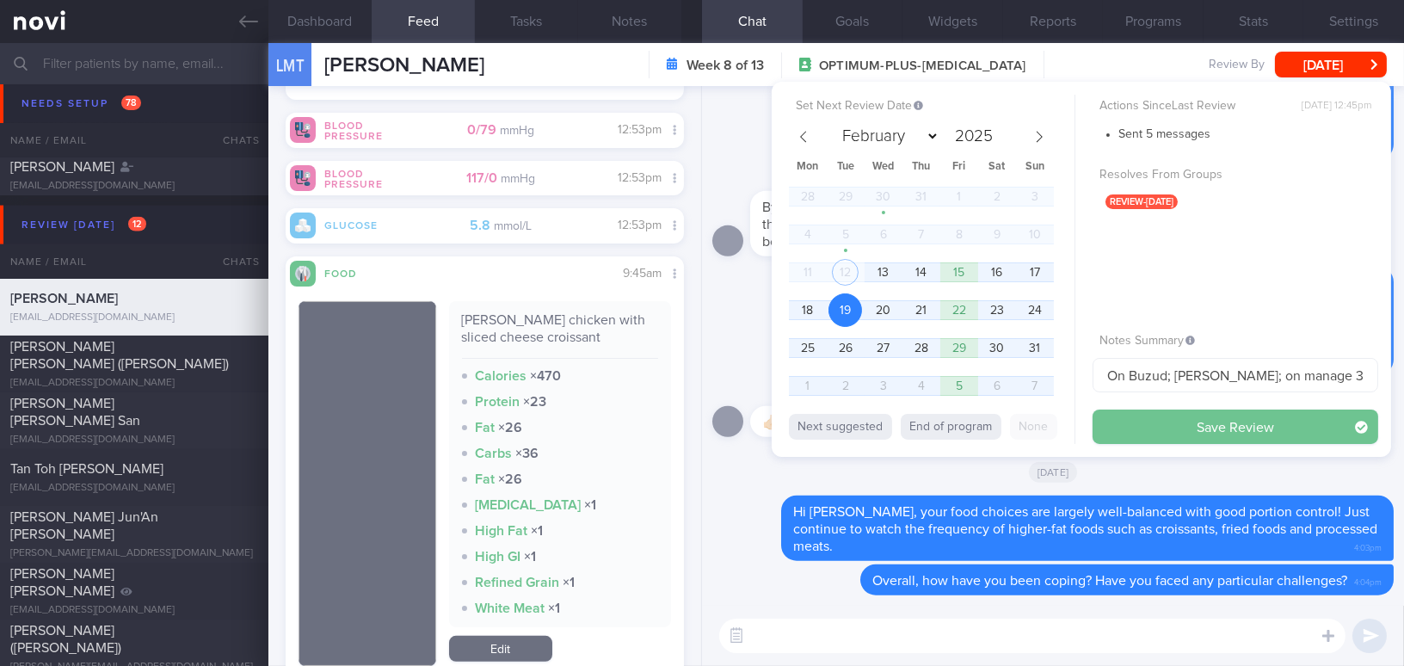
click at [1121, 421] on button "Save Review" at bounding box center [1235, 426] width 286 height 34
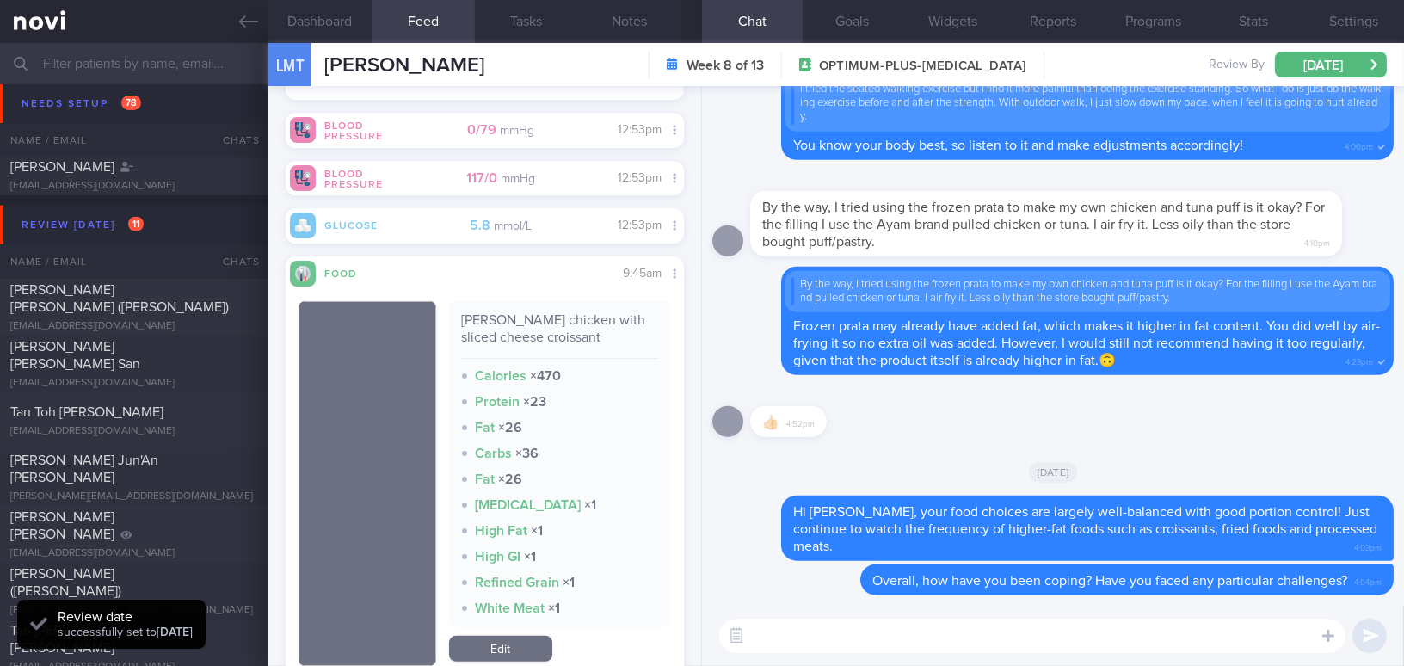
scroll to position [206, 372]
click at [256, 24] on icon at bounding box center [248, 21] width 19 height 19
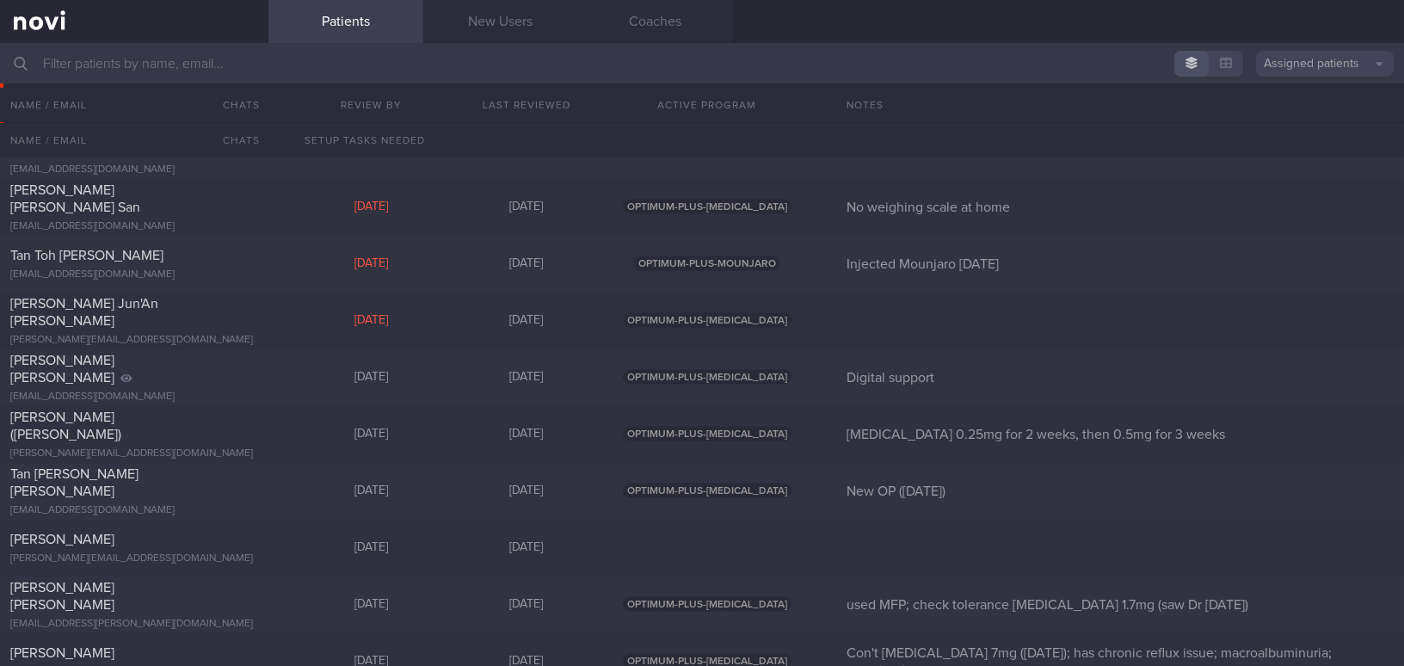
scroll to position [4479, 0]
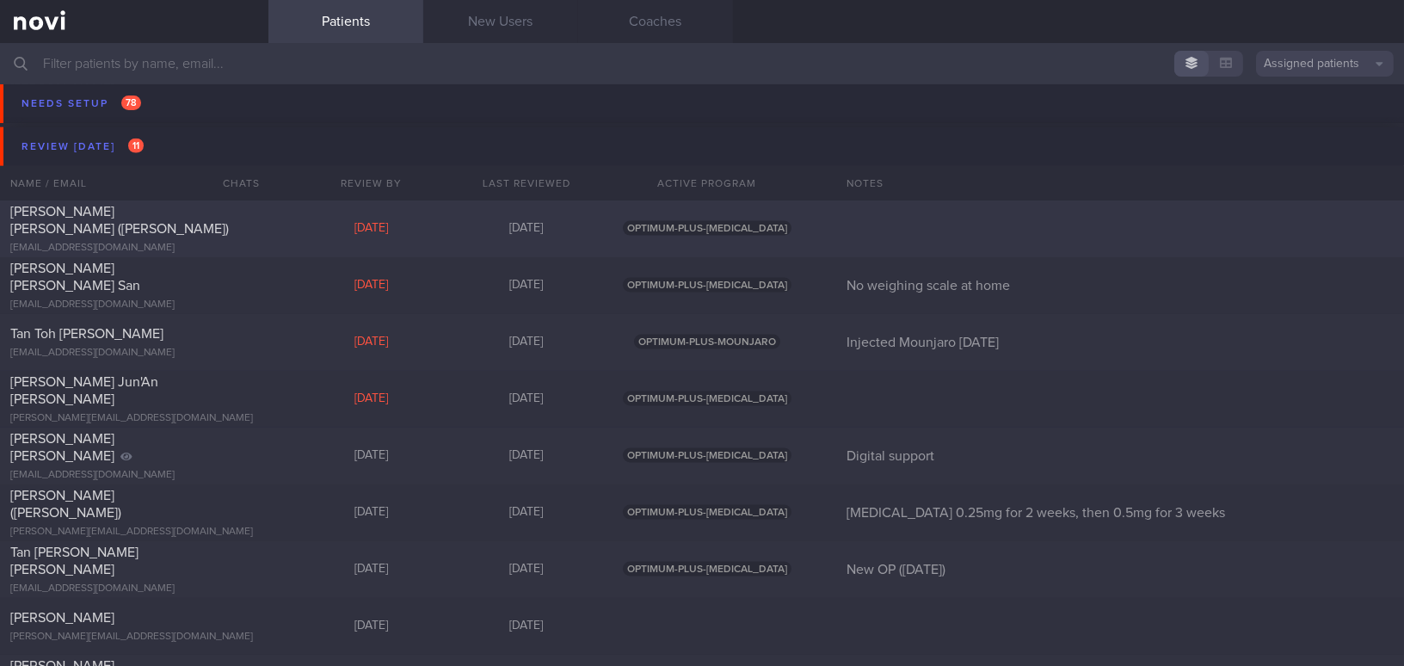
click at [168, 371] on div "Ang Soh Cheng (Joyce) hl_nutri@yahoo.com.sg Yesterday 7 days ago OPTIMUM-PLUS-R…" at bounding box center [702, 399] width 1404 height 57
select select "7"
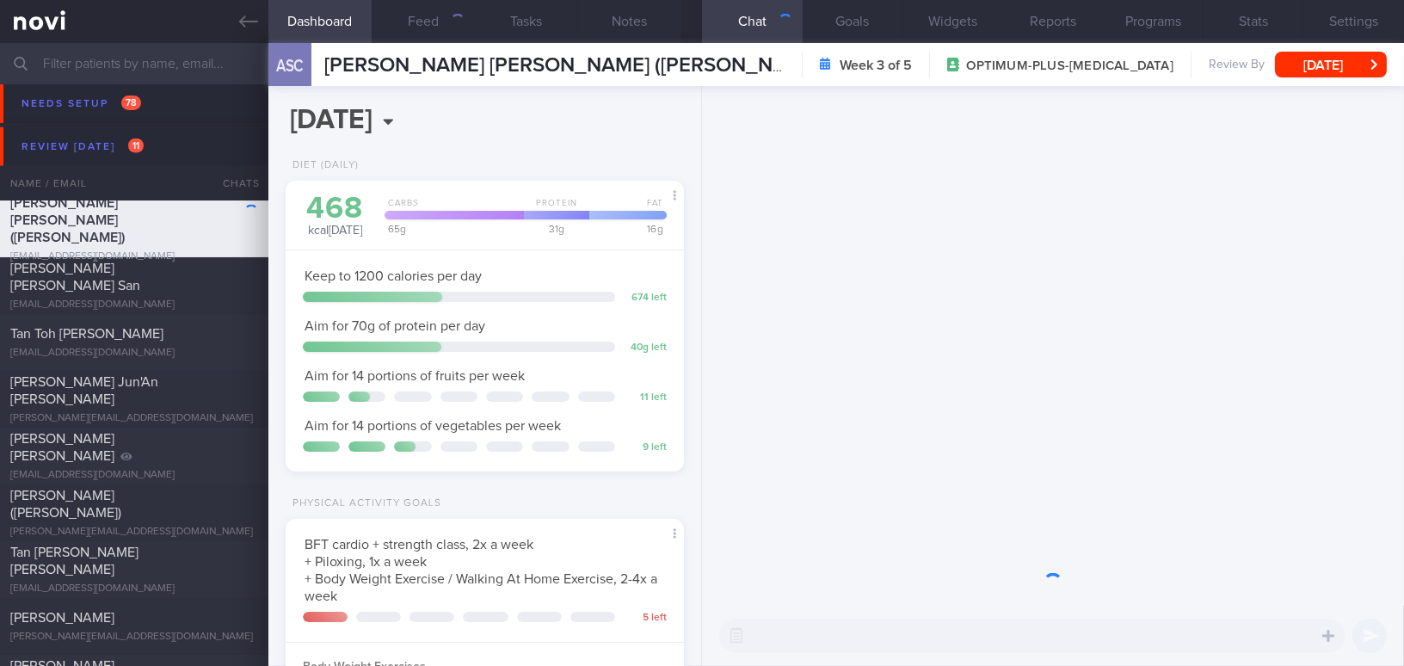
scroll to position [202, 355]
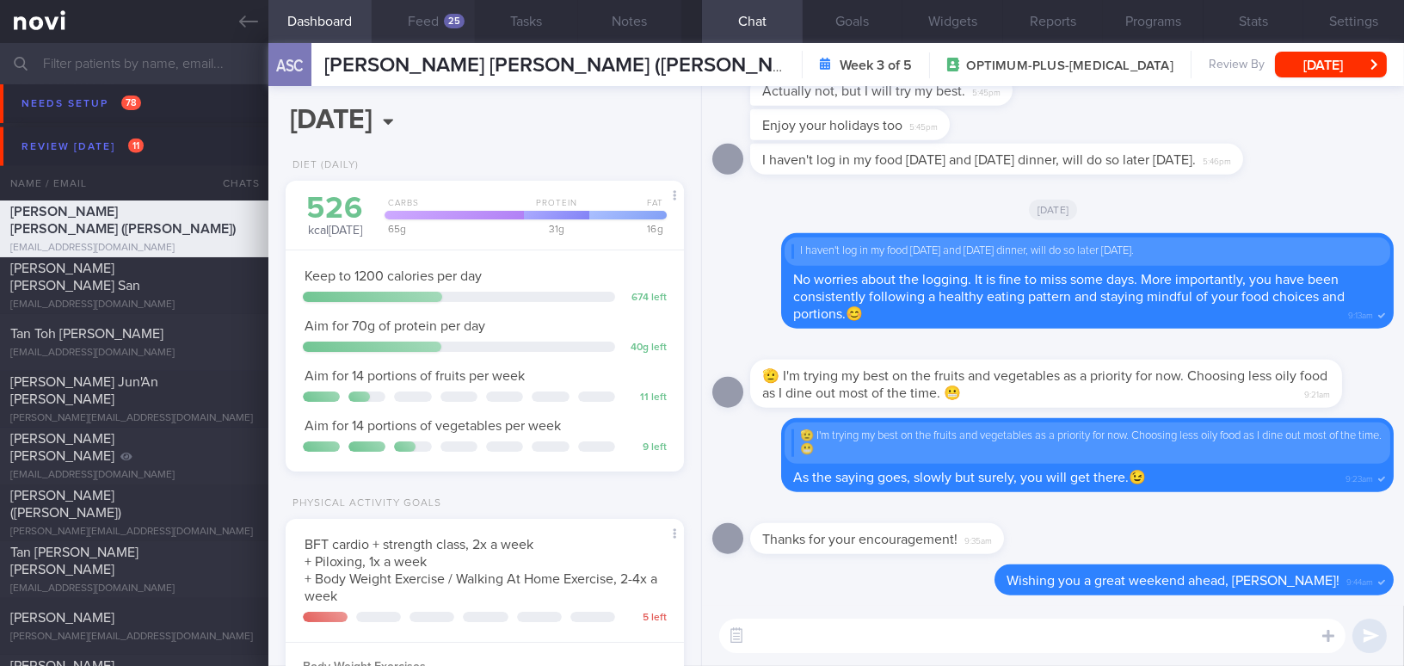
click at [442, 27] on button "Feed 25" at bounding box center [423, 21] width 103 height 43
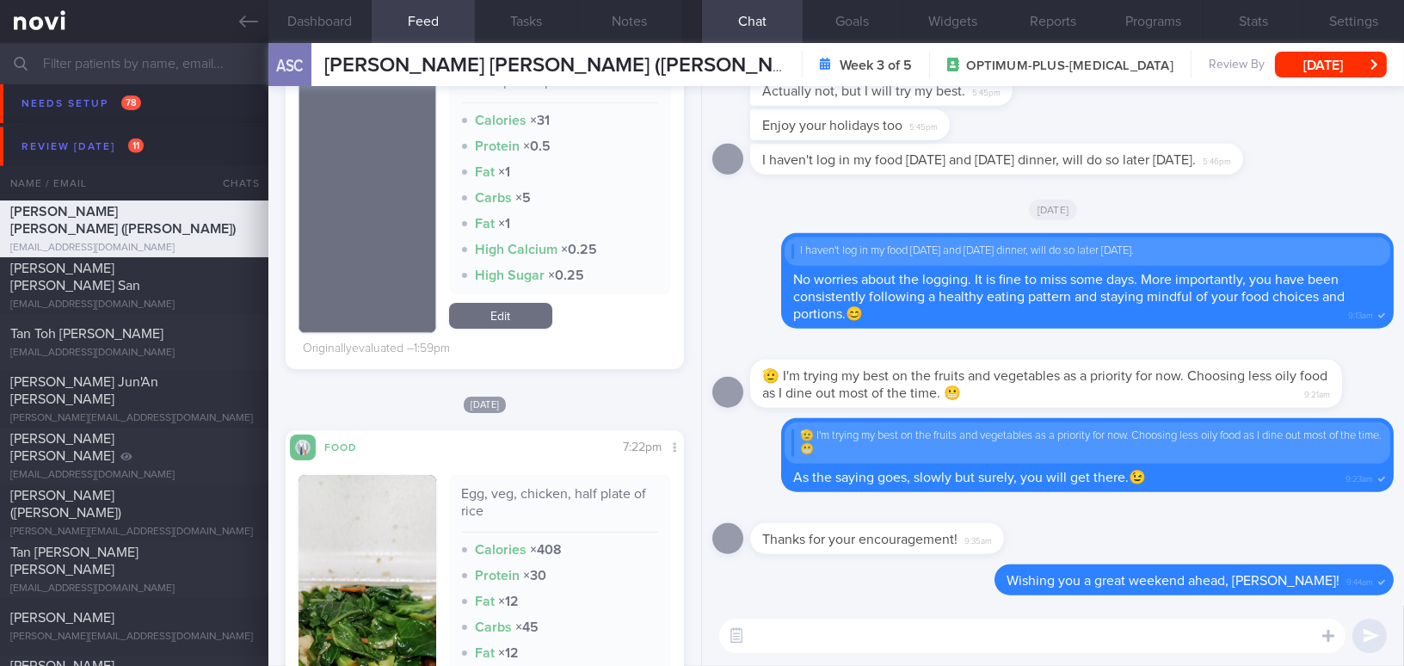
scroll to position [1016, 0]
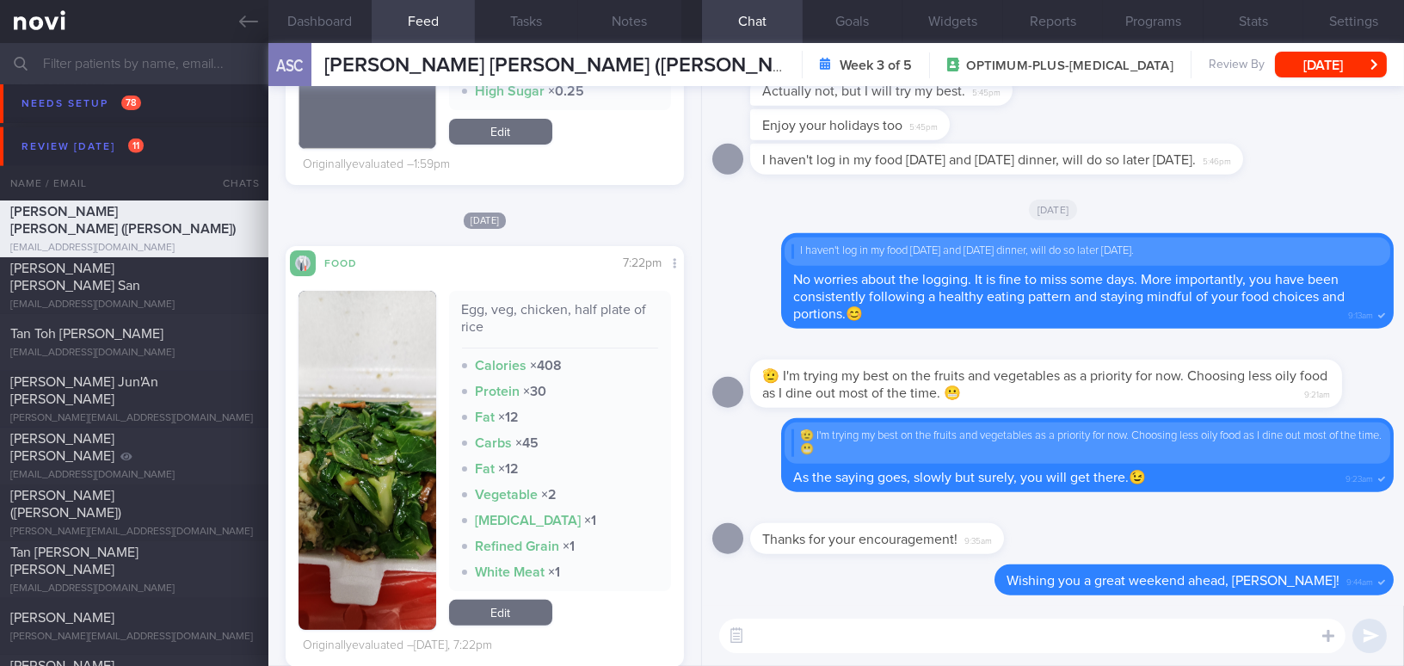
click at [409, 404] on button "button" at bounding box center [367, 460] width 138 height 339
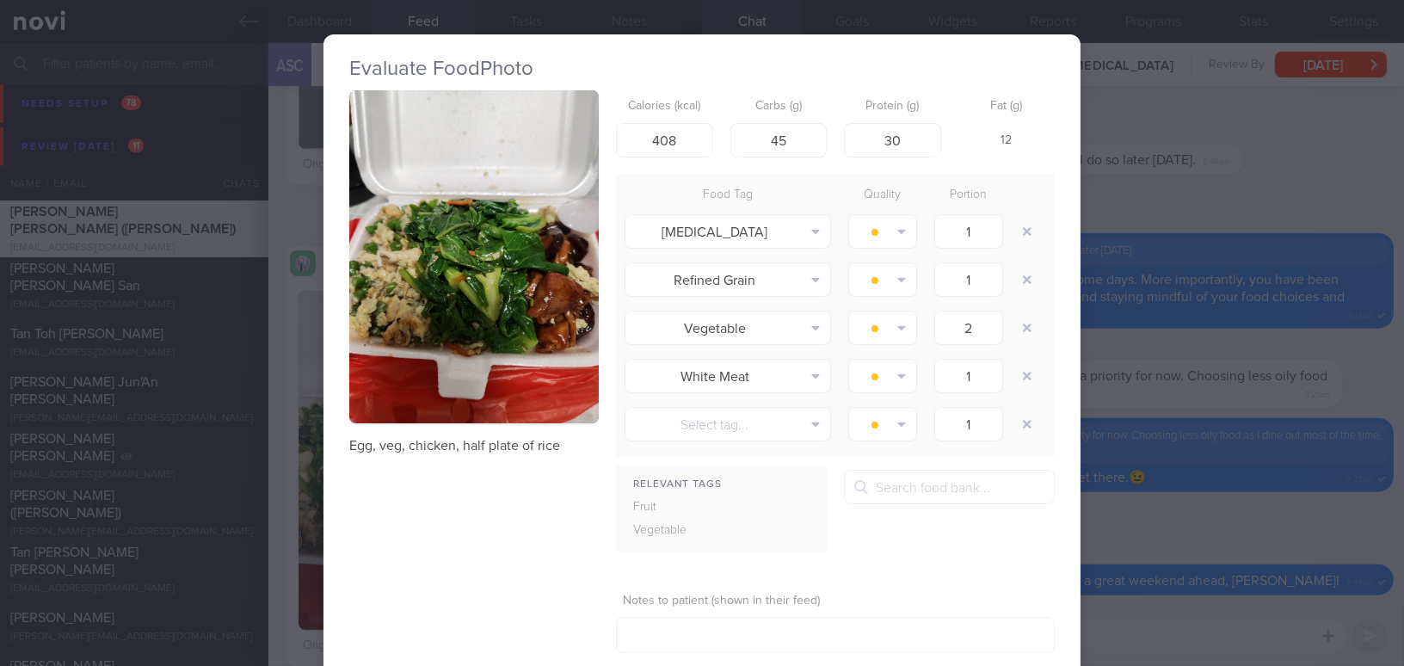
click at [479, 282] on button "button" at bounding box center [473, 256] width 249 height 333
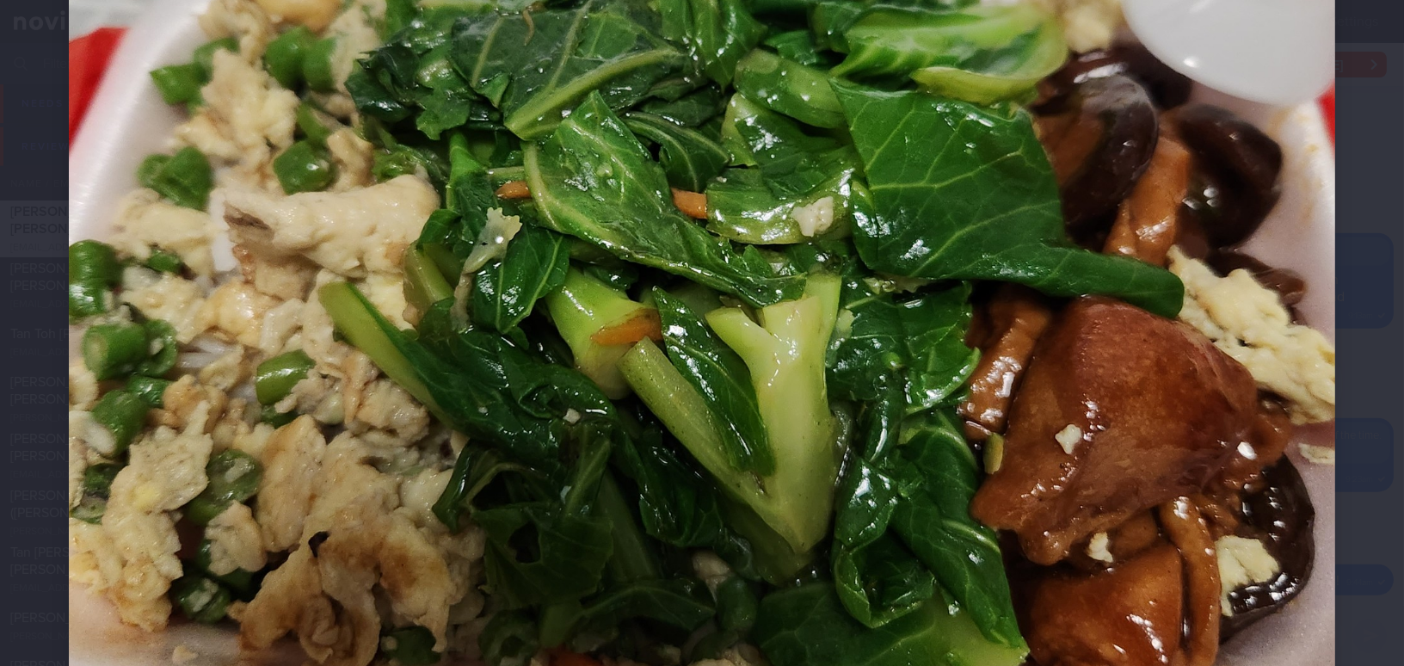
scroll to position [782, 0]
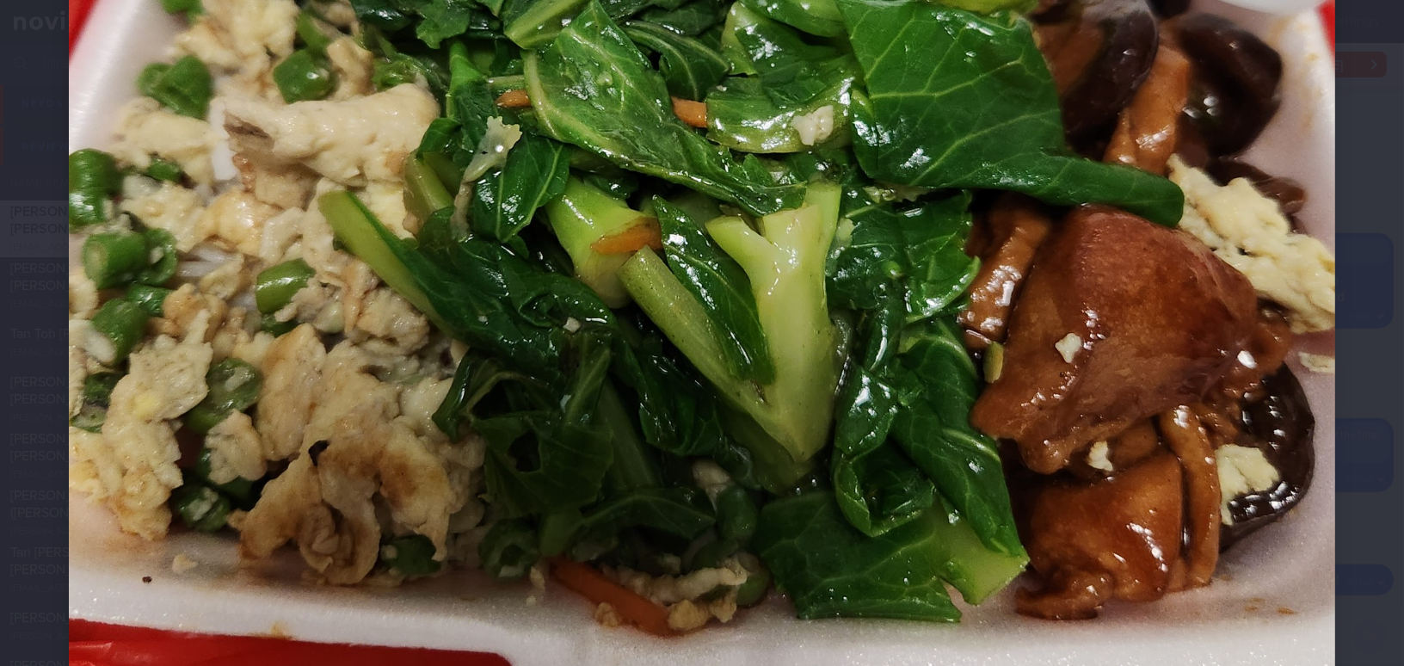
click at [910, 385] on img at bounding box center [702, 131] width 1266 height 1689
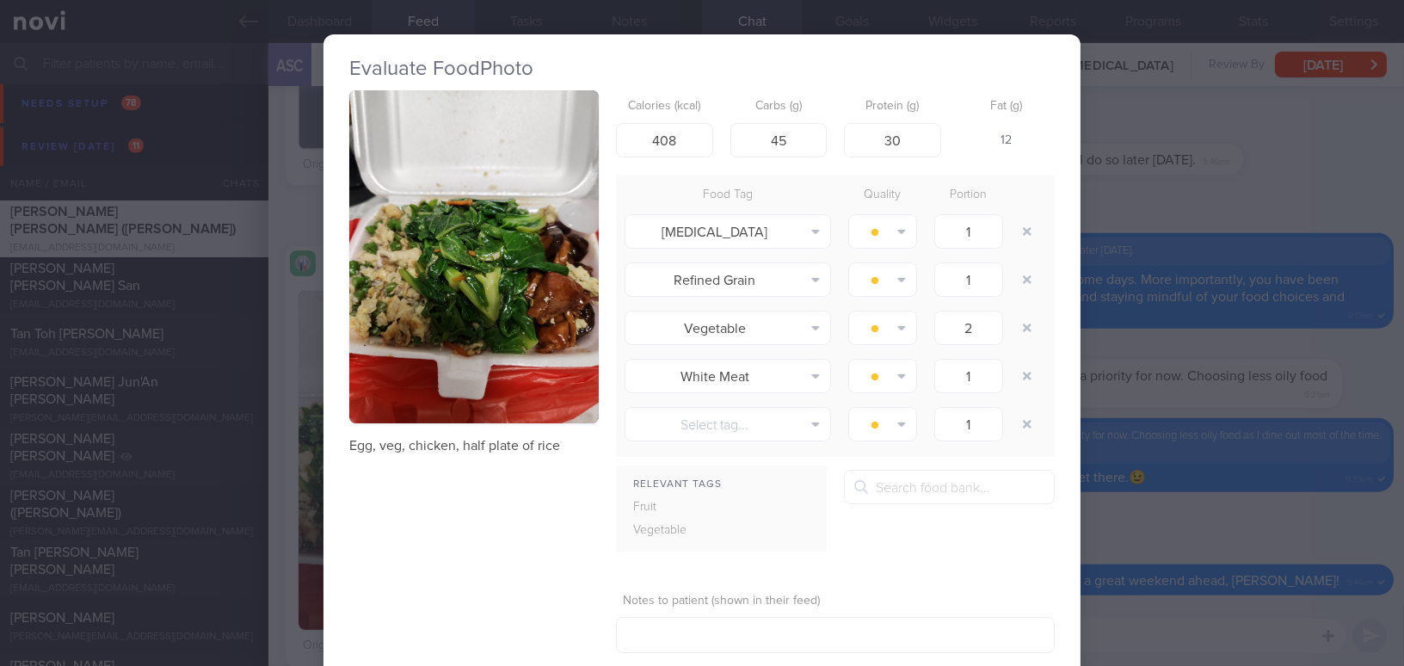
click at [1136, 376] on div "Evaluate Food Photo Egg, veg, chicken, half plate of rice Calories (kcal) 408 C…" at bounding box center [702, 333] width 1404 height 666
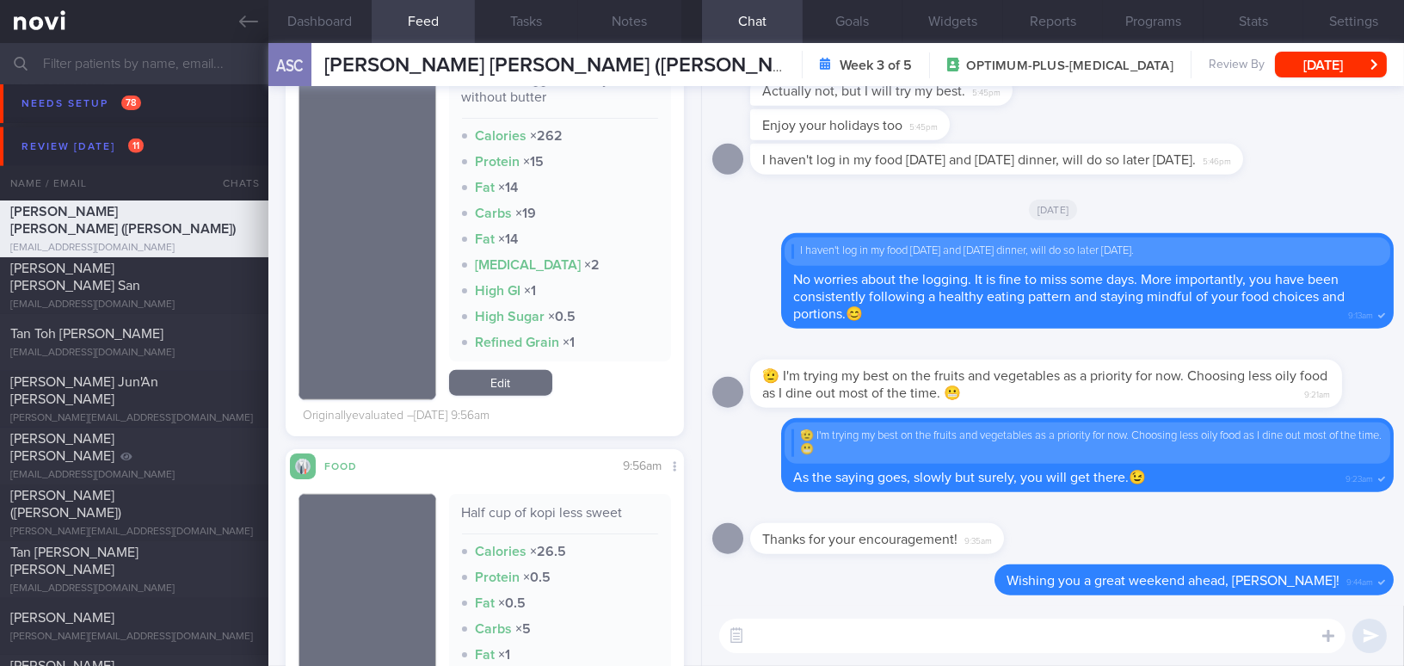
scroll to position [3440, 0]
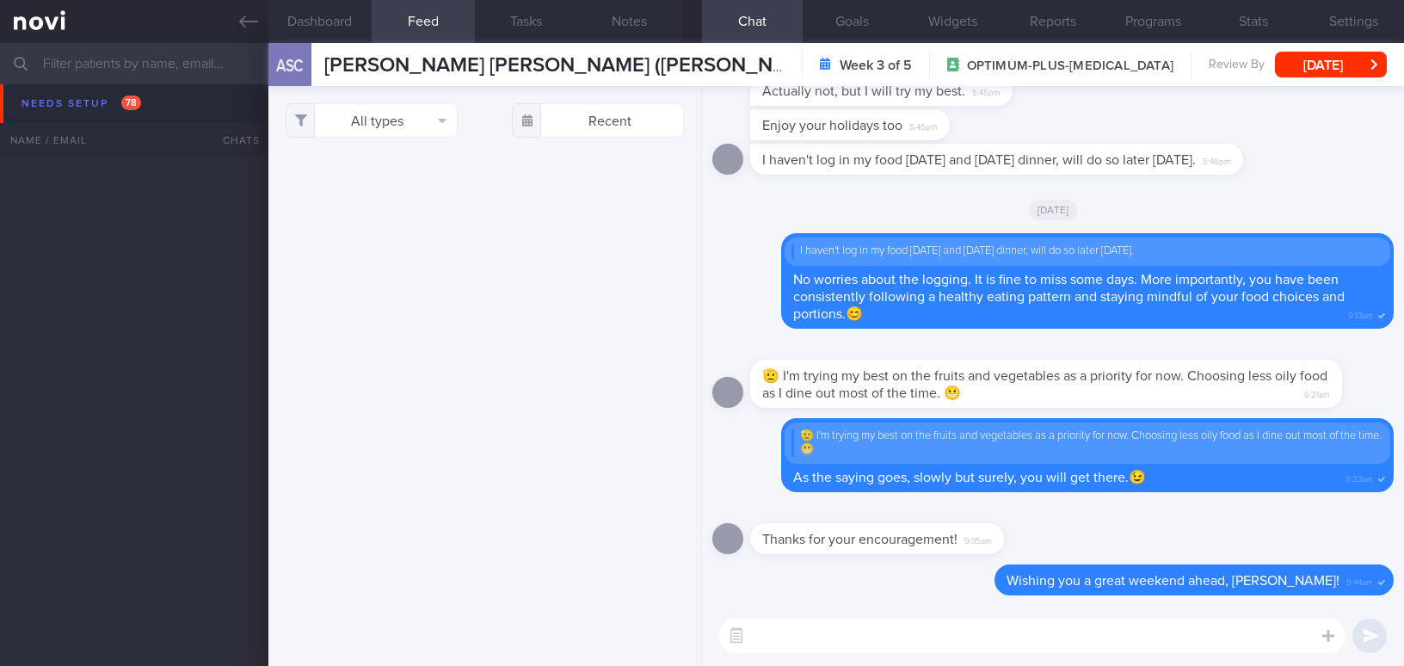
select select "7"
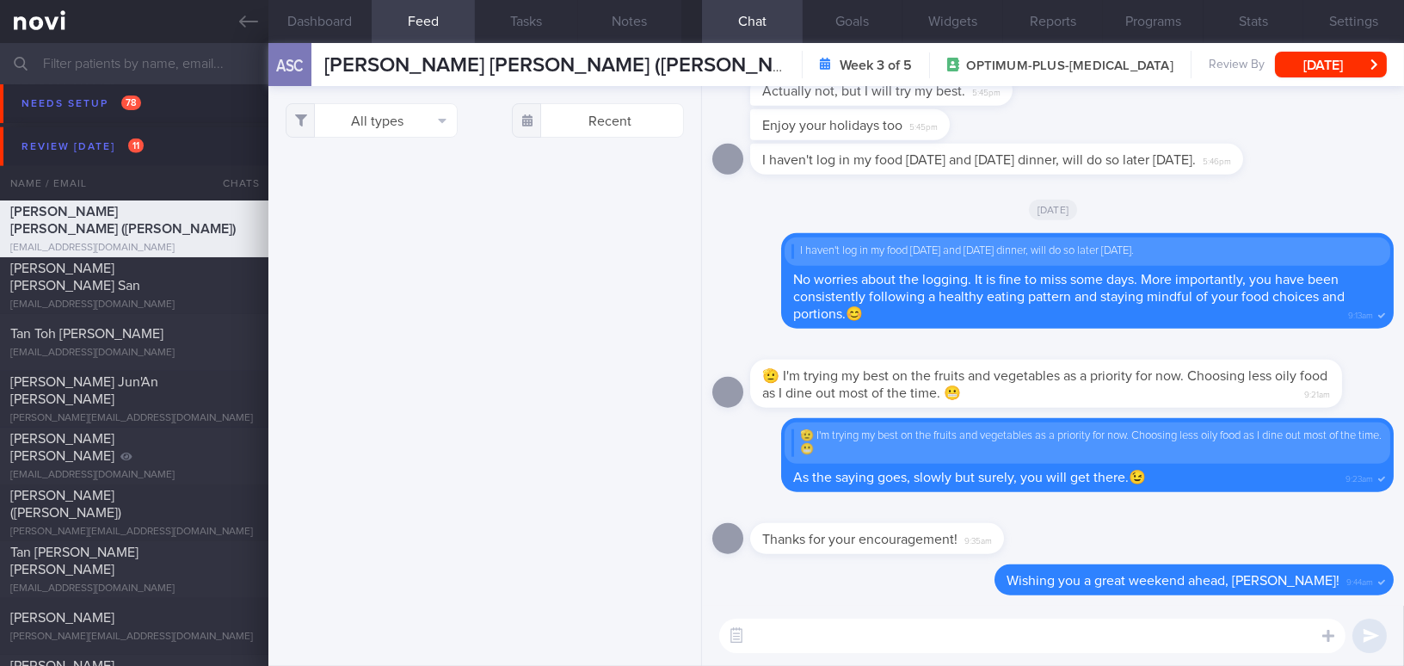
scroll to position [3440, 0]
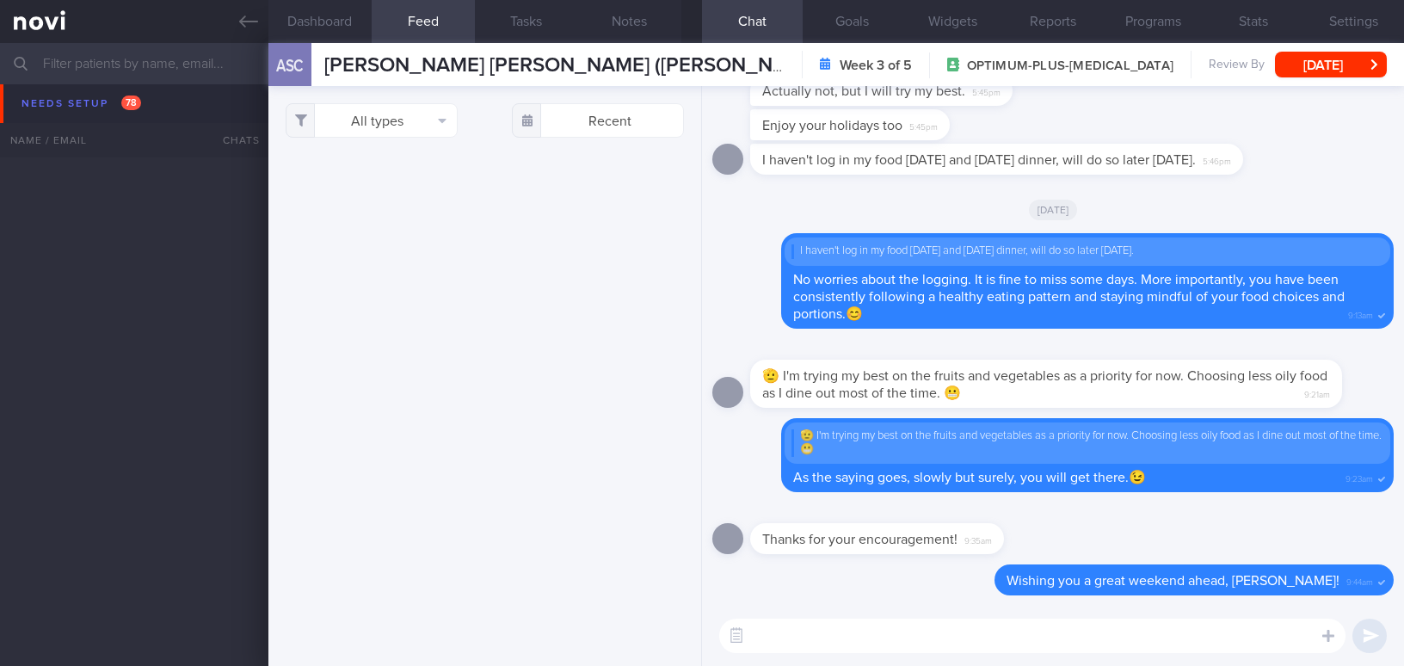
select select "7"
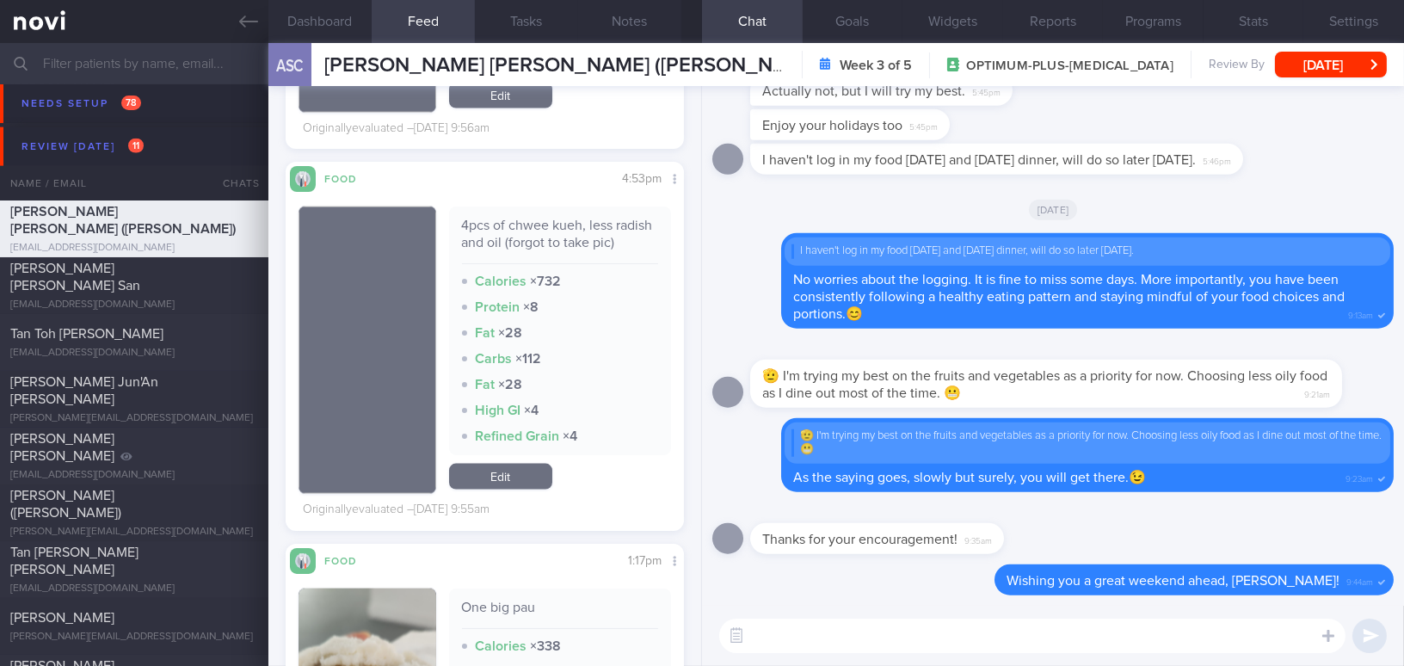
scroll to position [5317, 0]
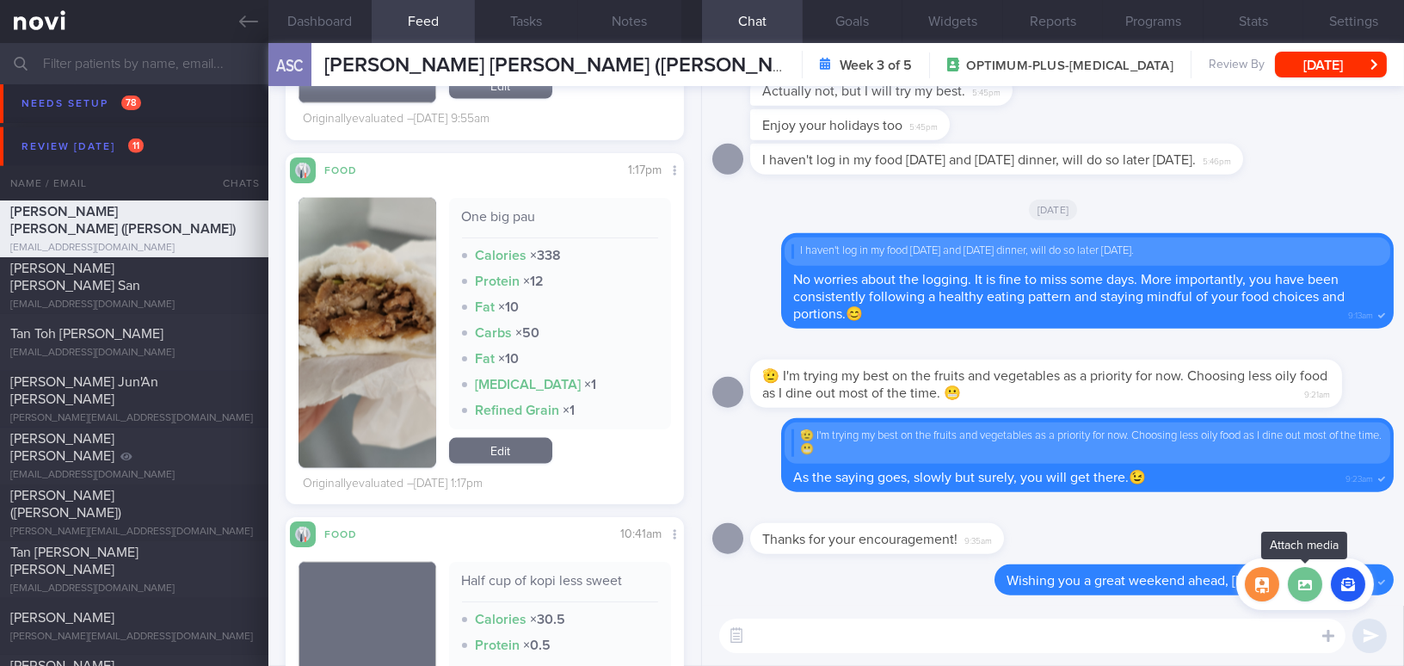
click at [1301, 591] on label at bounding box center [1305, 584] width 34 height 34
click at [0, 0] on input "file" at bounding box center [0, 0] width 0 height 0
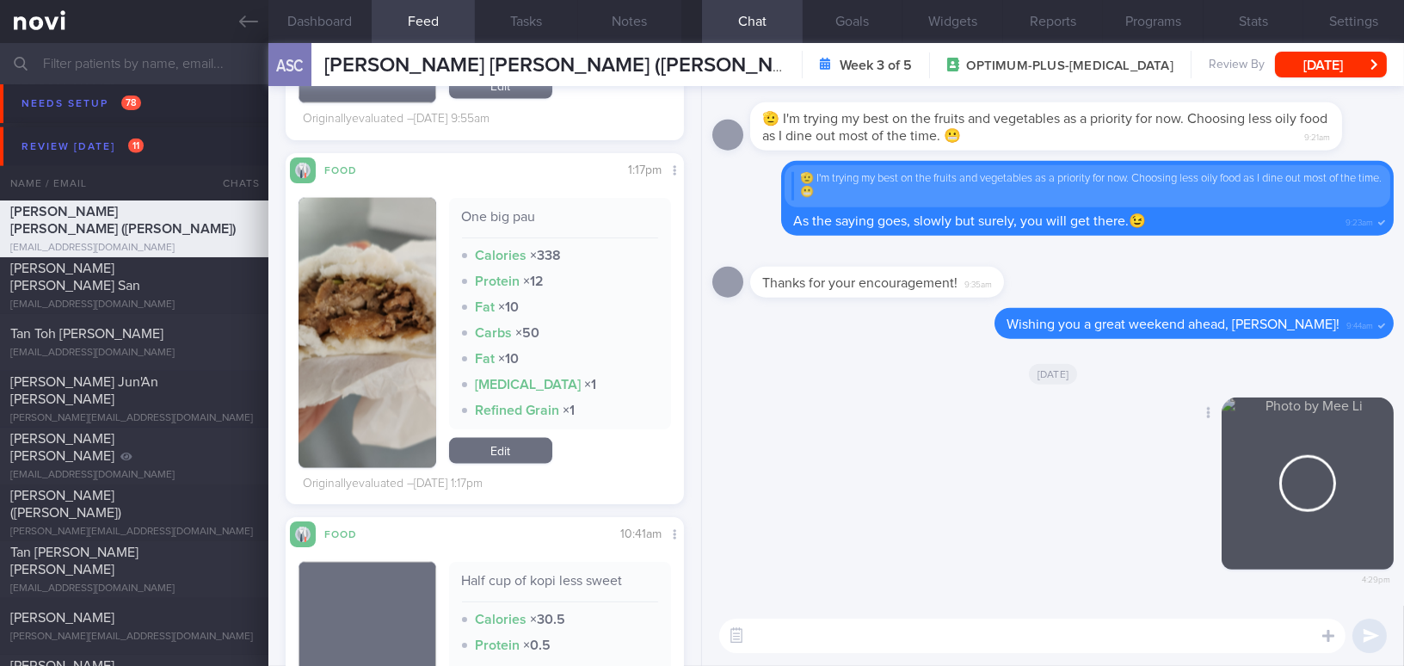
drag, startPoint x: 1268, startPoint y: 503, endPoint x: 1341, endPoint y: 509, distance: 73.4
click at [1341, 509] on div "4:29pm" at bounding box center [1307, 496] width 172 height 199
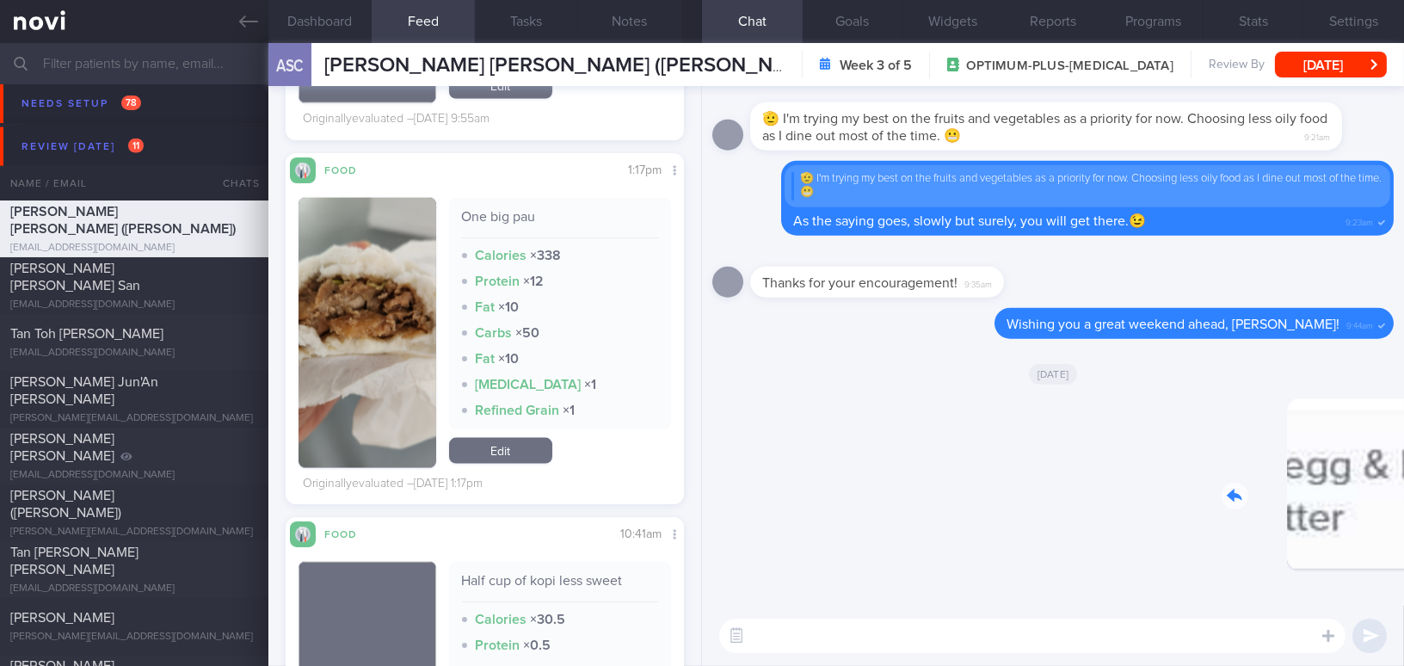
click at [1403, 523] on div "Delete 4:29pm [DATE] [GEOGRAPHIC_DATA] Wishing you a great weekend ahead, [PERS…" at bounding box center [1053, 346] width 702 height 520
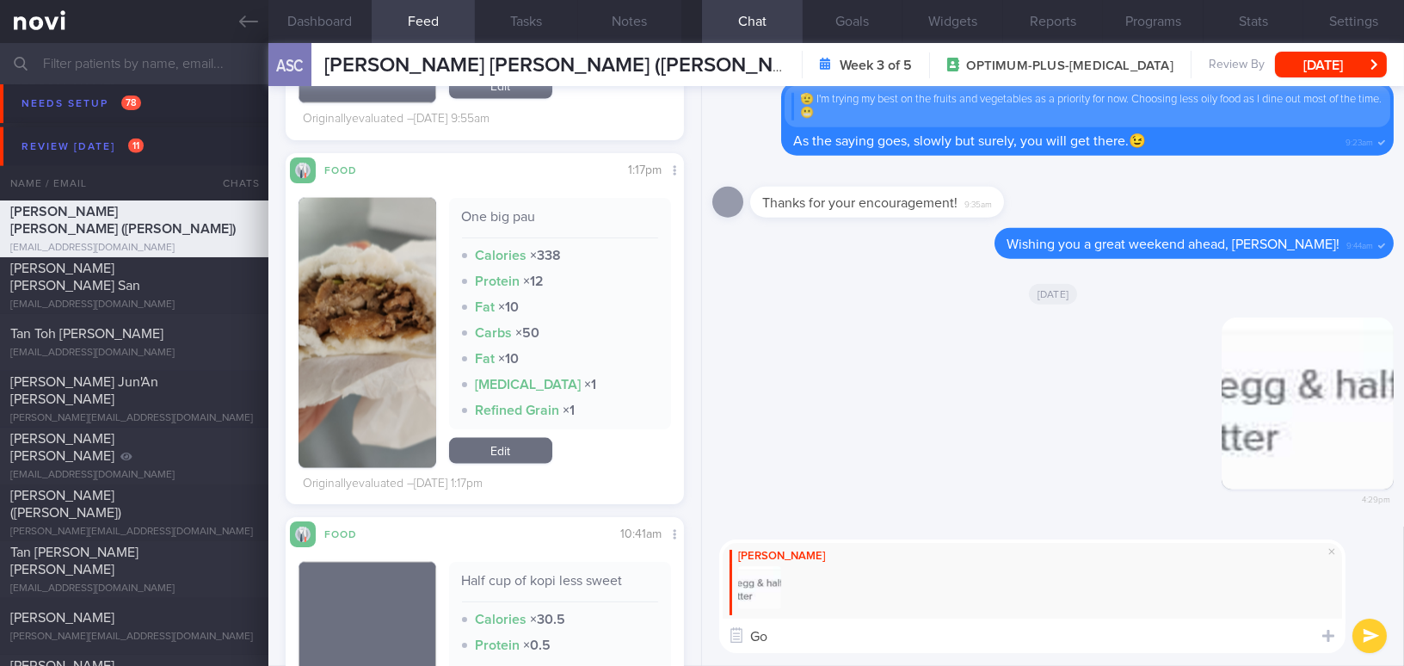
type textarea "G"
click at [1272, 452] on button "button" at bounding box center [1307, 403] width 172 height 172
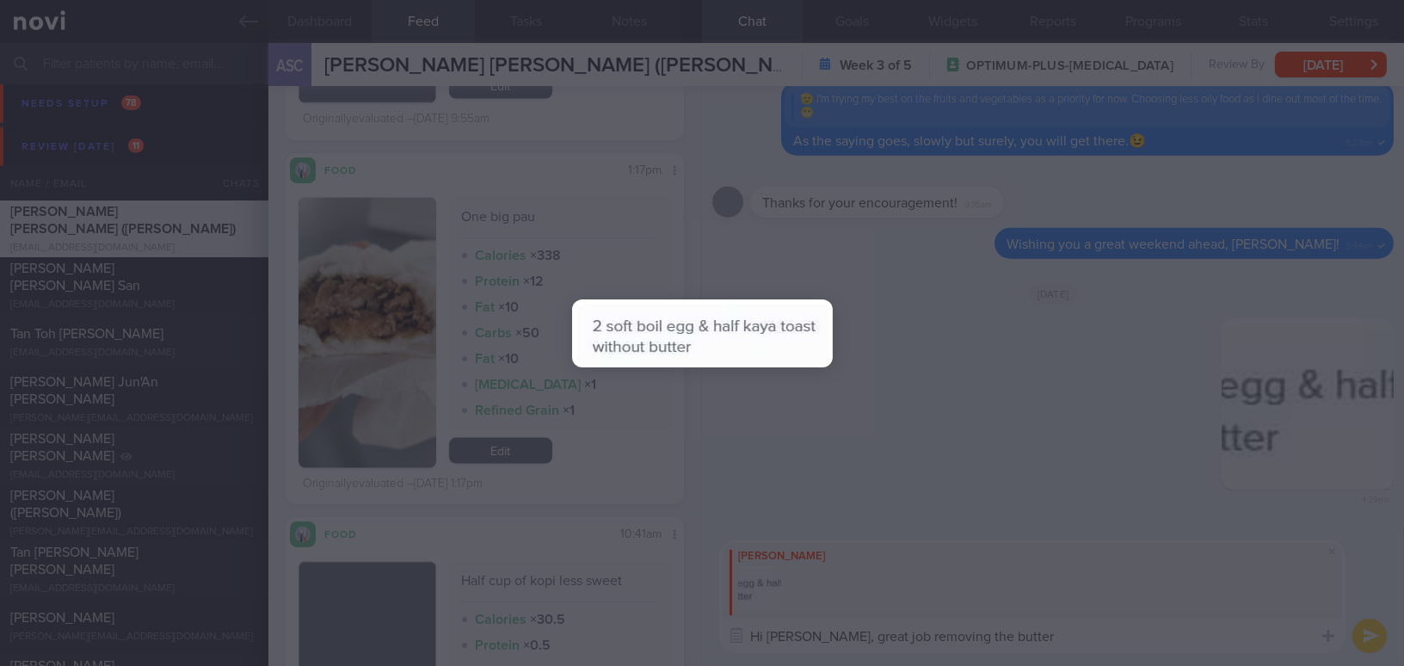
click at [1005, 440] on div at bounding box center [702, 333] width 1404 height 666
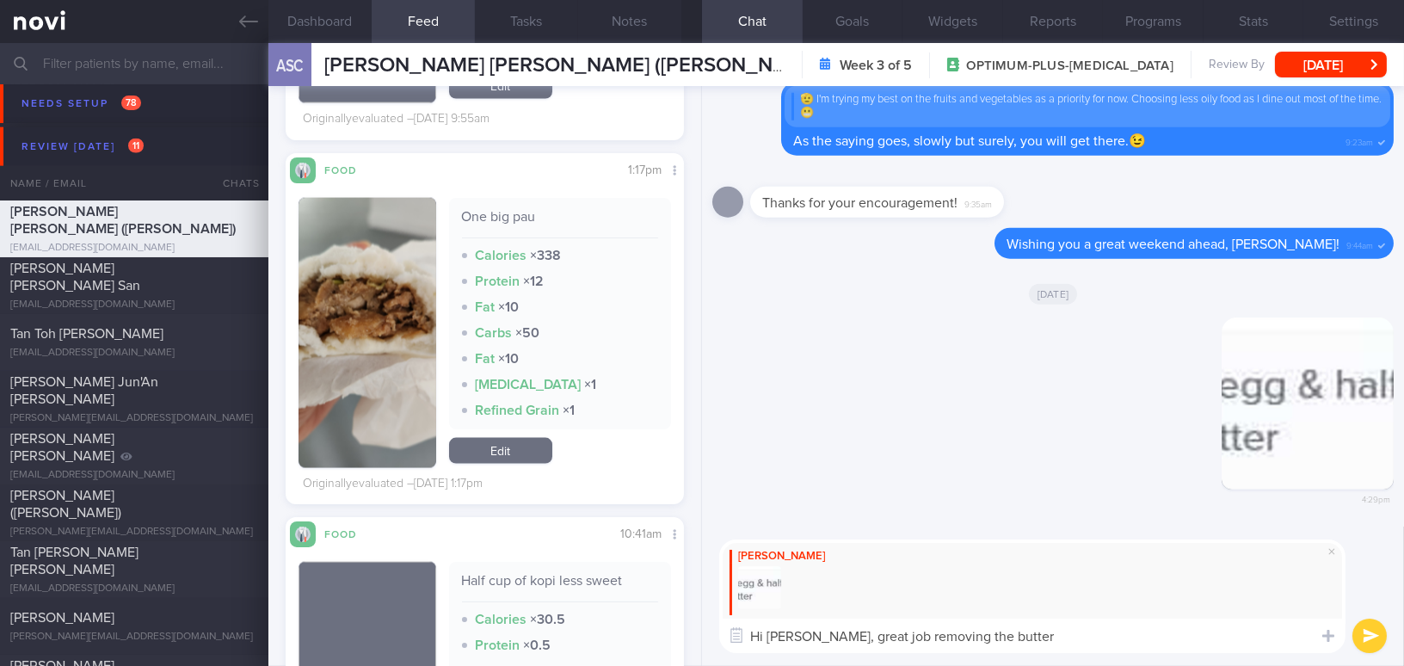
click at [1023, 639] on textarea "Hi Joyce, great job removing the butter" at bounding box center [1032, 635] width 626 height 34
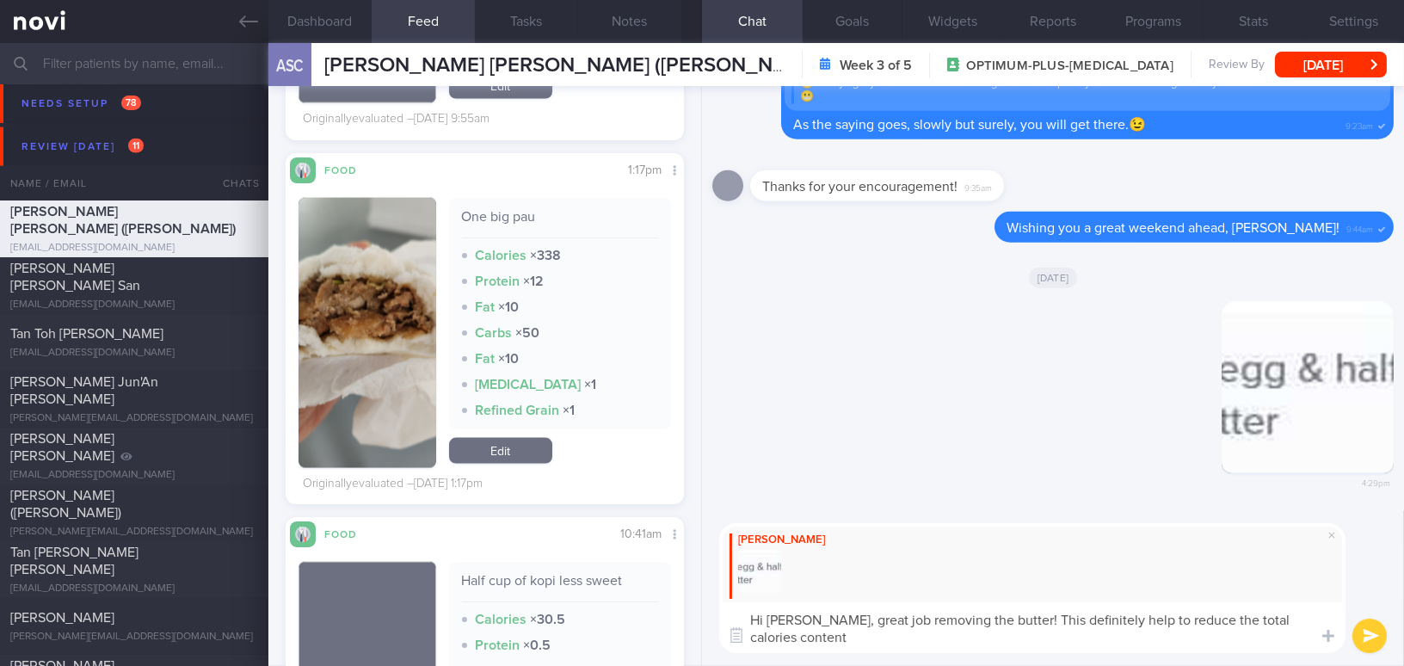
type textarea "Hi [PERSON_NAME], great job removing the butter! This definitely help to reduce…"
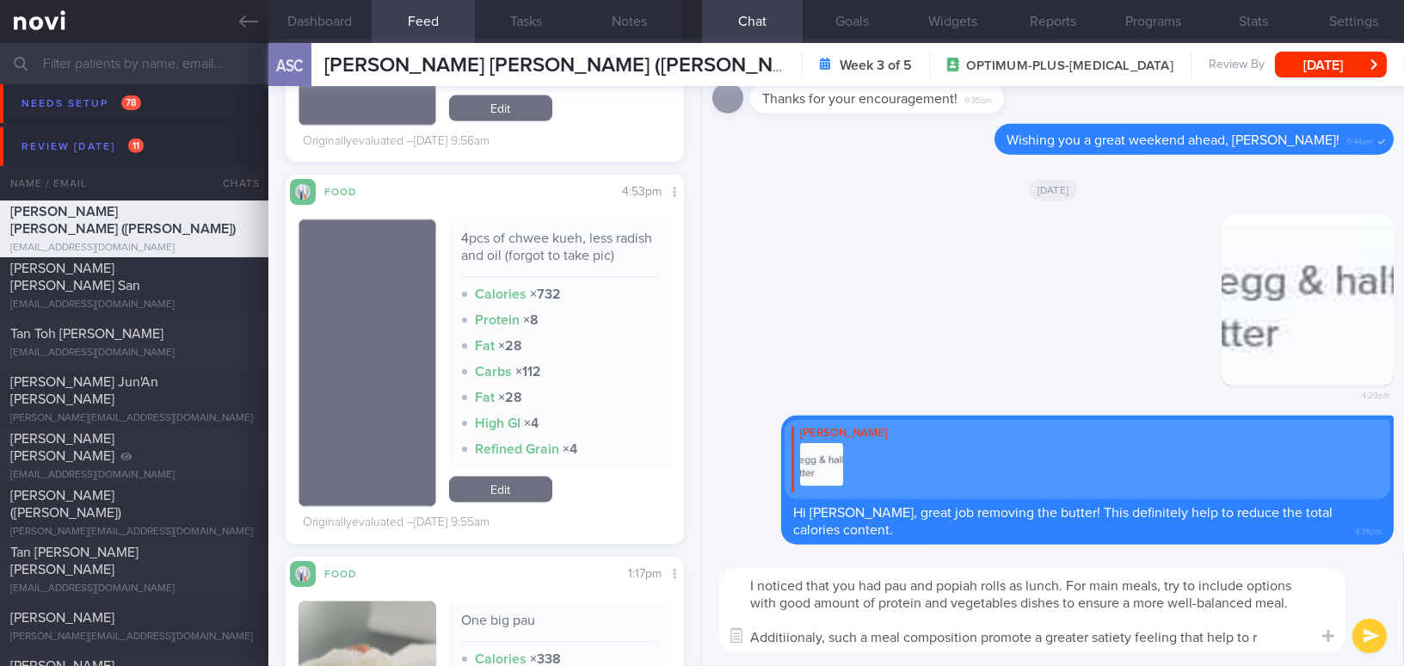
type textarea "I noticed that you had pau and popiah rolls as lunch. For main meals, try to in…"
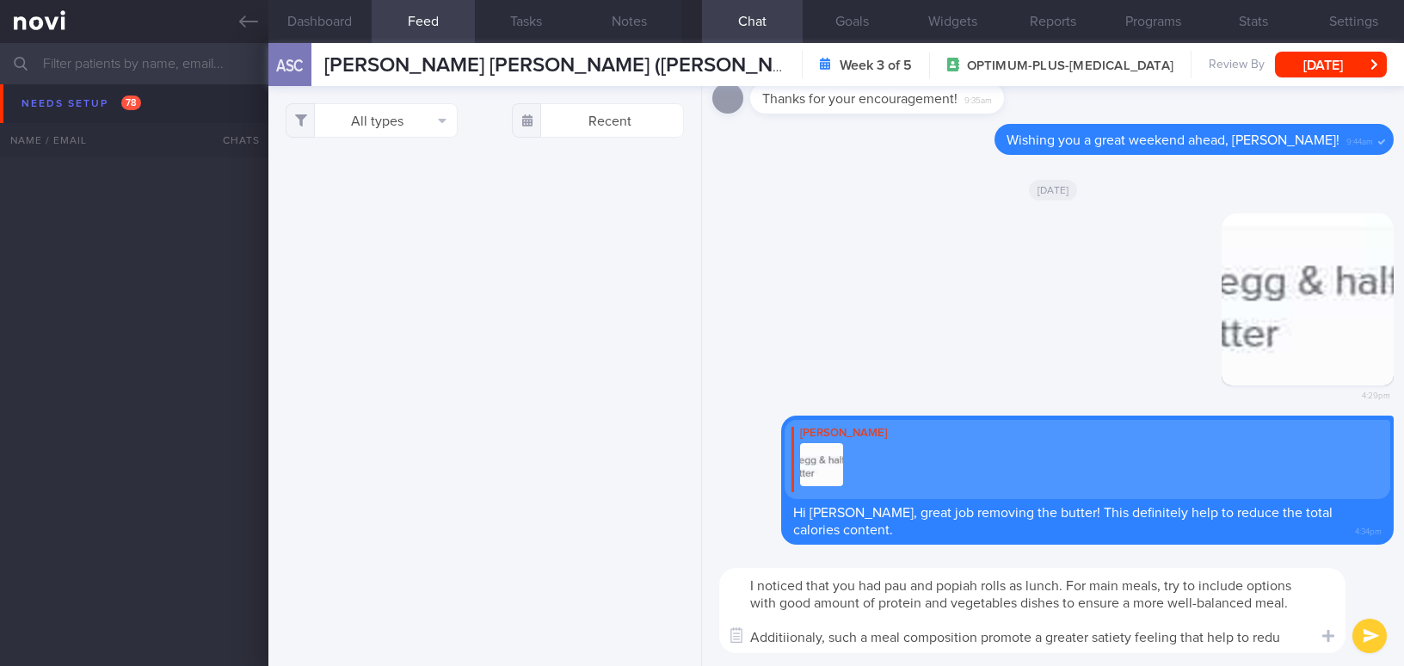
select select "7"
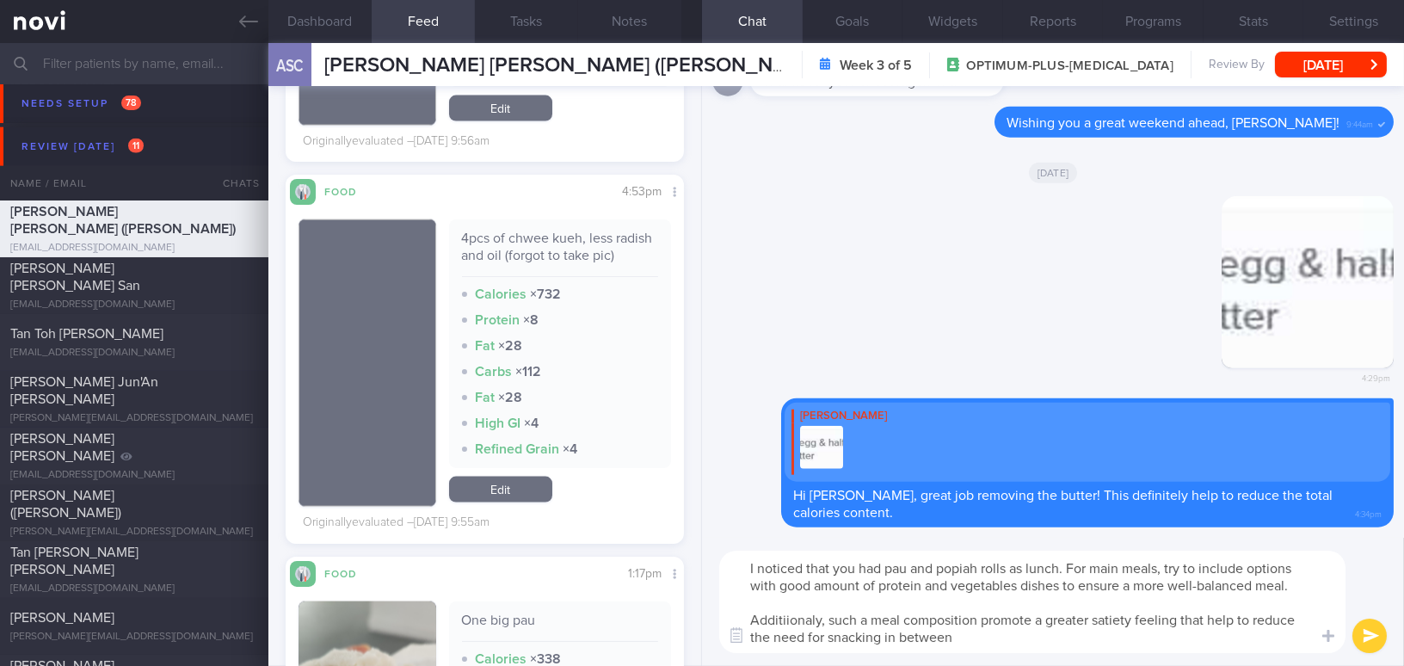
type textarea "I noticed that you had pau and popiah rolls as lunch. For main meals, try to in…"
drag, startPoint x: 970, startPoint y: 639, endPoint x: 740, endPoint y: 559, distance: 244.0
click at [740, 559] on textarea "I noticed that you had pau and popiah rolls as lunch. For main meals, try to in…" at bounding box center [1032, 602] width 626 height 102
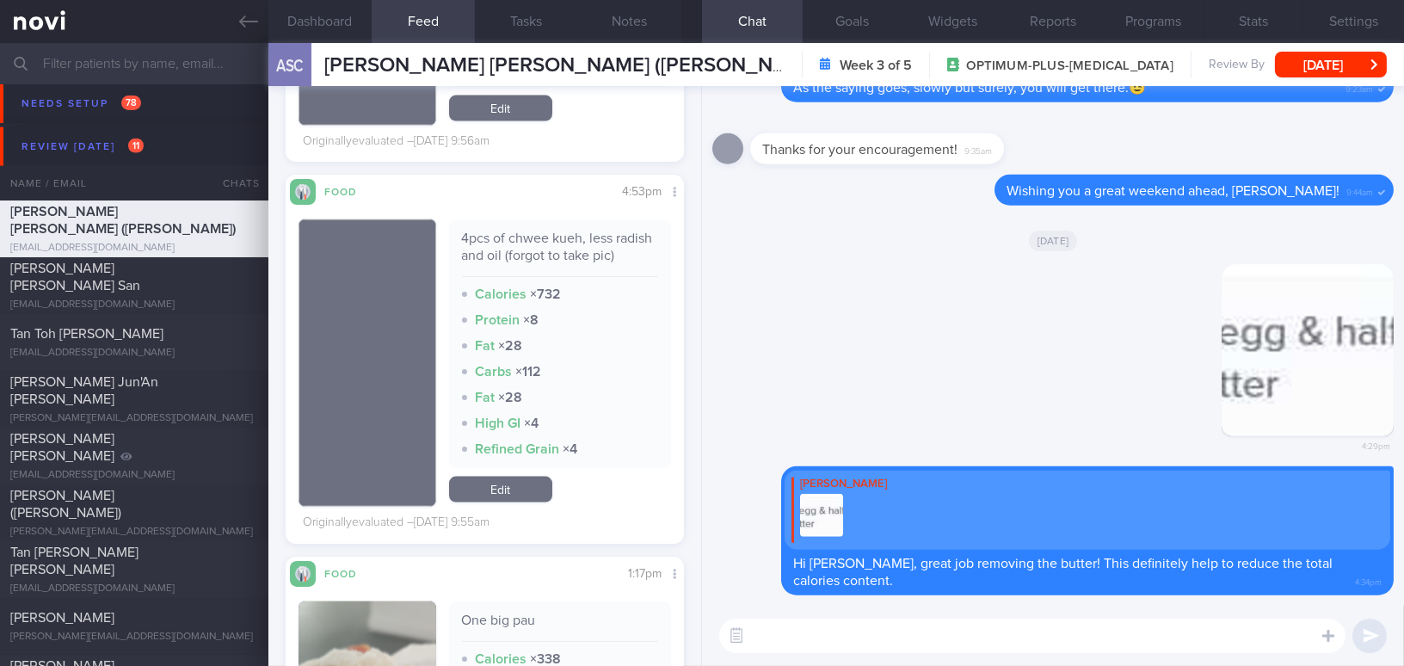
paste textarea "I noticed that you had pau and popiah rolls for lunch. For main meals, try to i…"
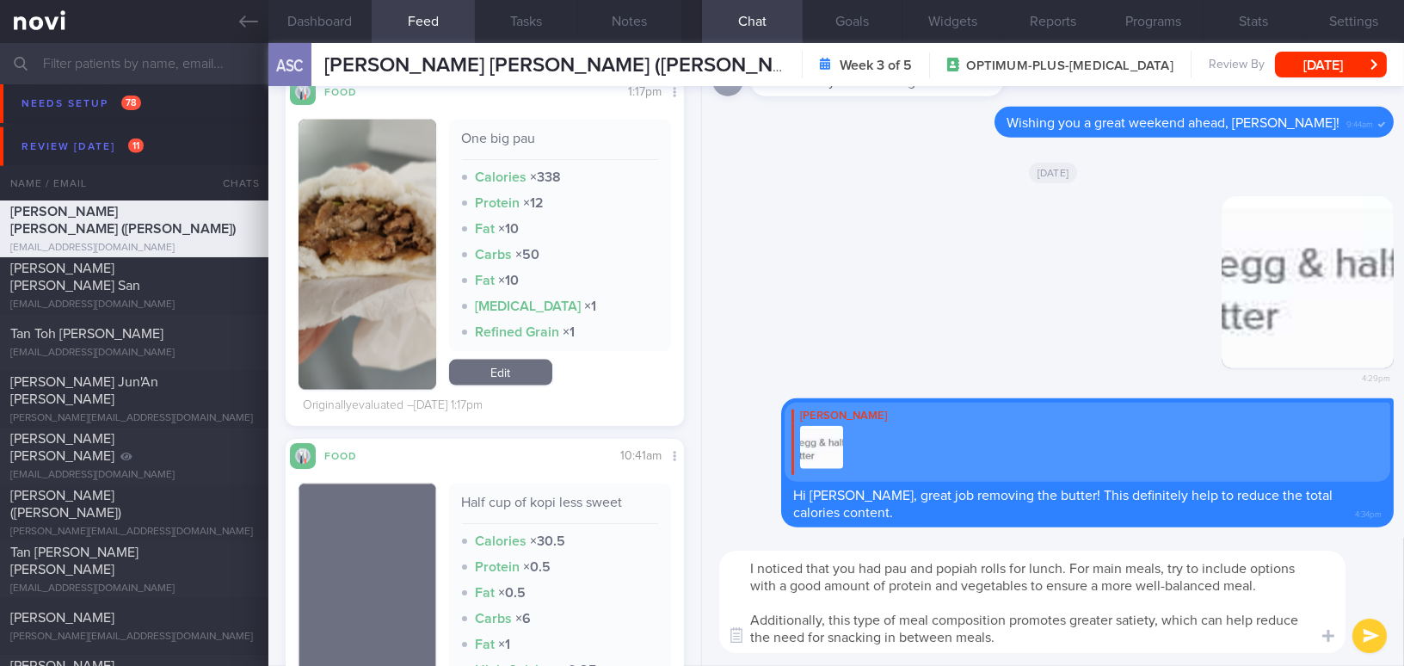
scroll to position [5317, 0]
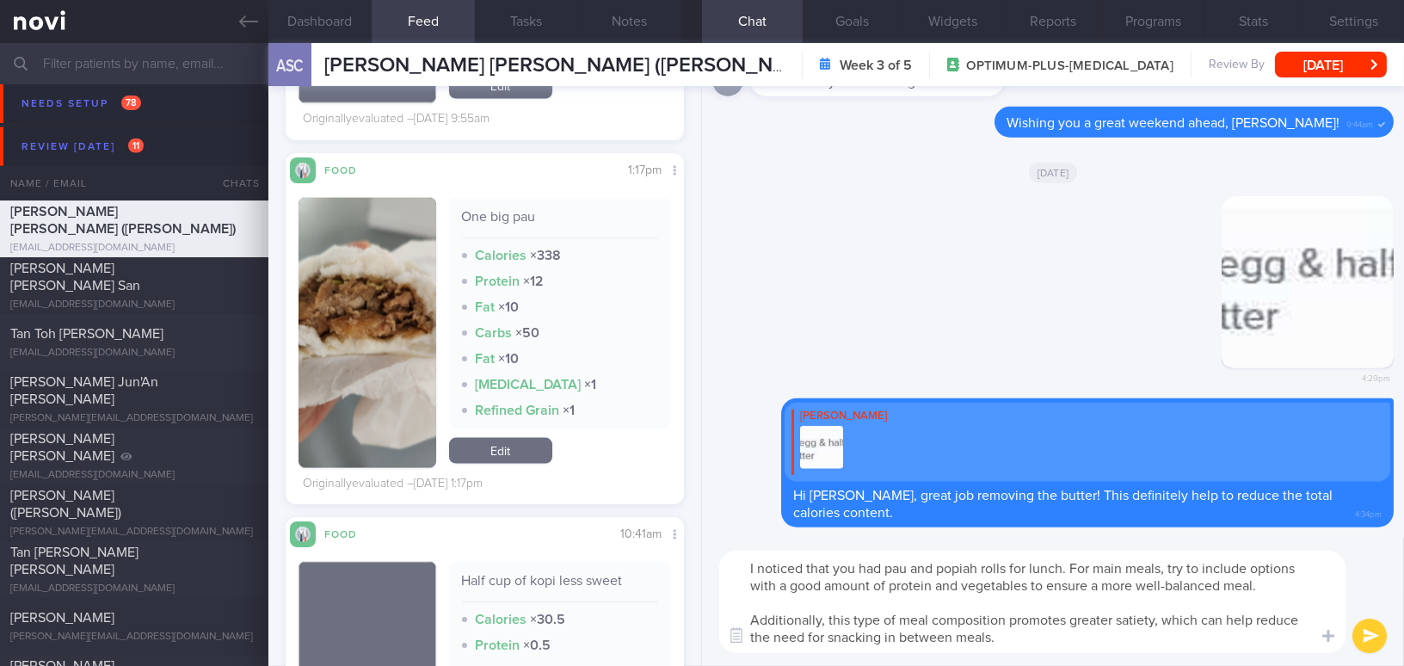
click at [906, 564] on textarea "I noticed that you had pau and popiah rolls for lunch. For main meals, try to i…" at bounding box center [1032, 602] width 626 height 102
click at [957, 563] on textarea "I noticed that you had pau ([DATE]) and popiah rolls for lunch. For main meals,…" at bounding box center [1032, 602] width 626 height 102
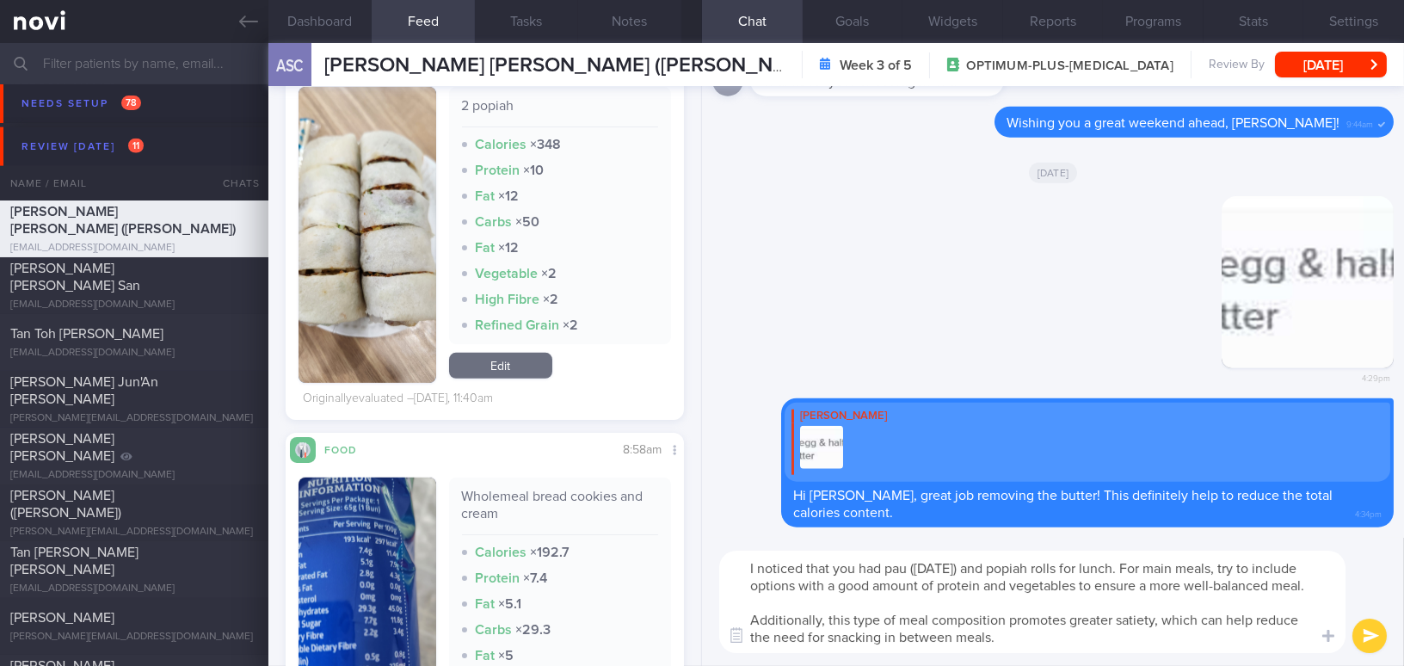
scroll to position [1954, 0]
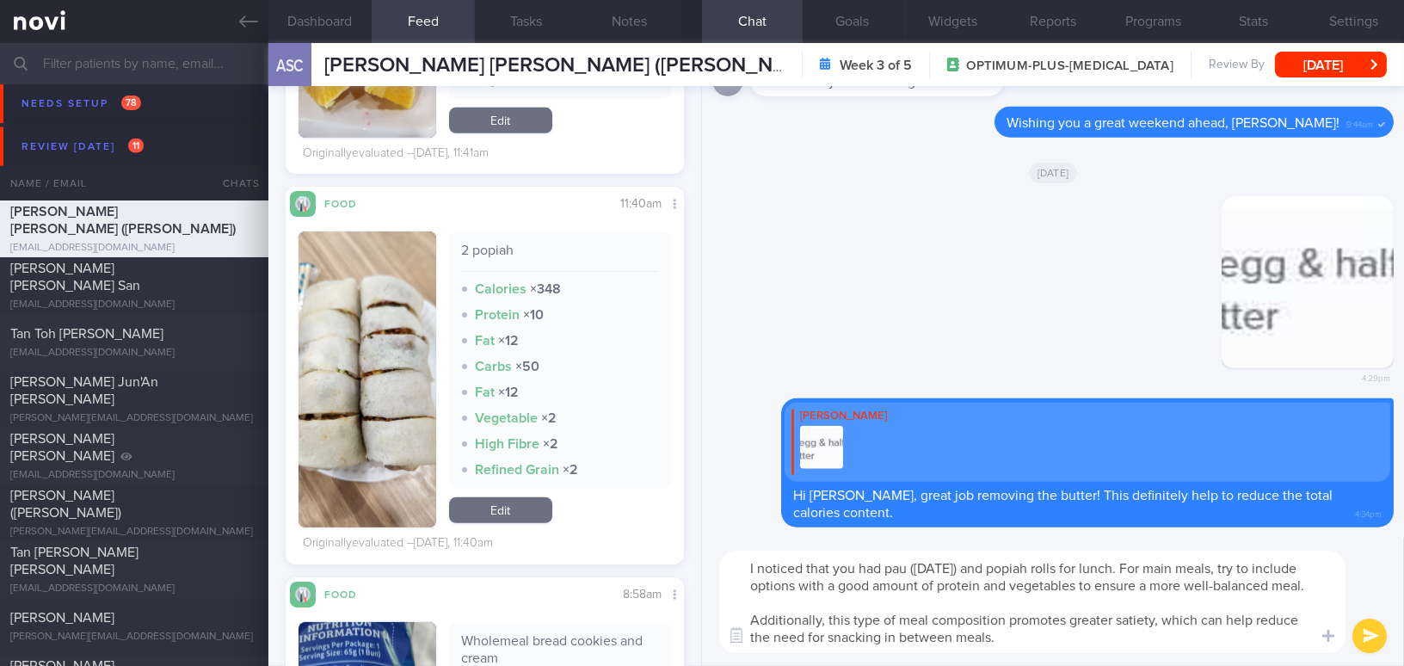
click at [1064, 571] on textarea "I noticed that you had pau ([DATE]) and popiah rolls for lunch. For main meals,…" at bounding box center [1032, 602] width 626 height 102
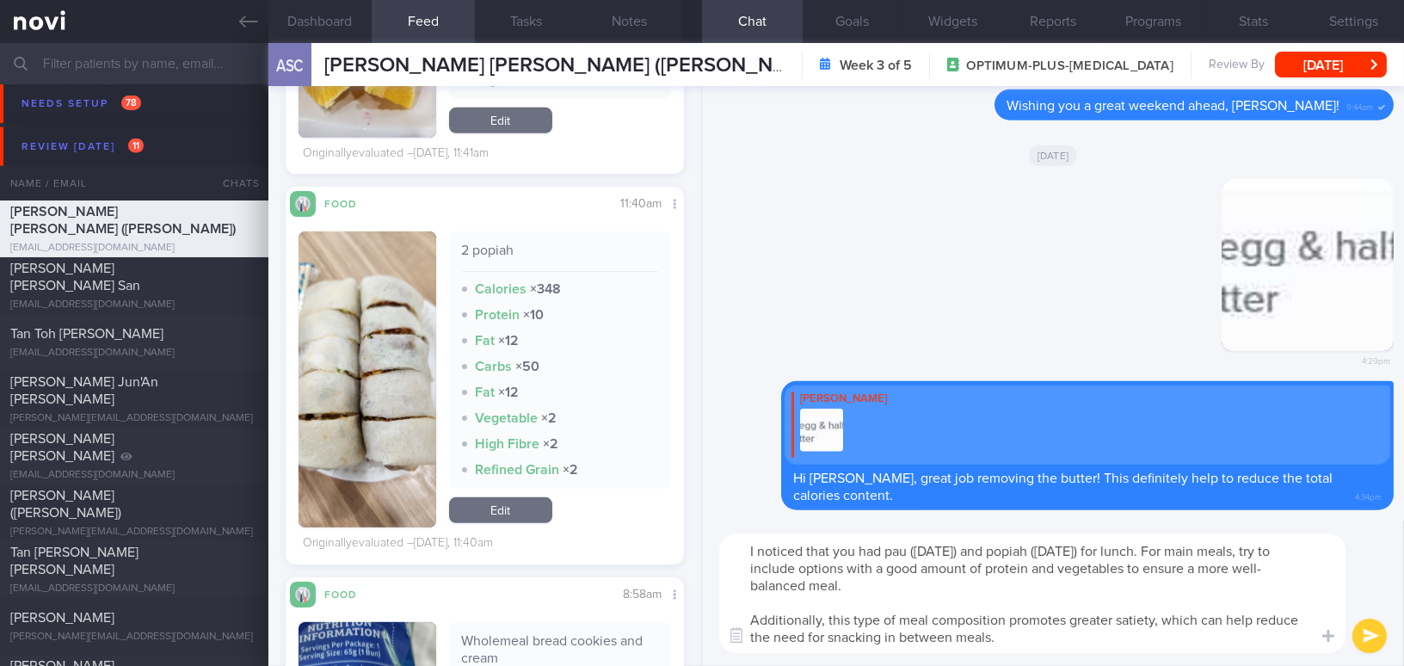
type textarea "I noticed that you had pau ([DATE]) and popiah ([DATE]) for lunch. For main mea…"
click at [1370, 635] on button "submit" at bounding box center [1369, 635] width 34 height 34
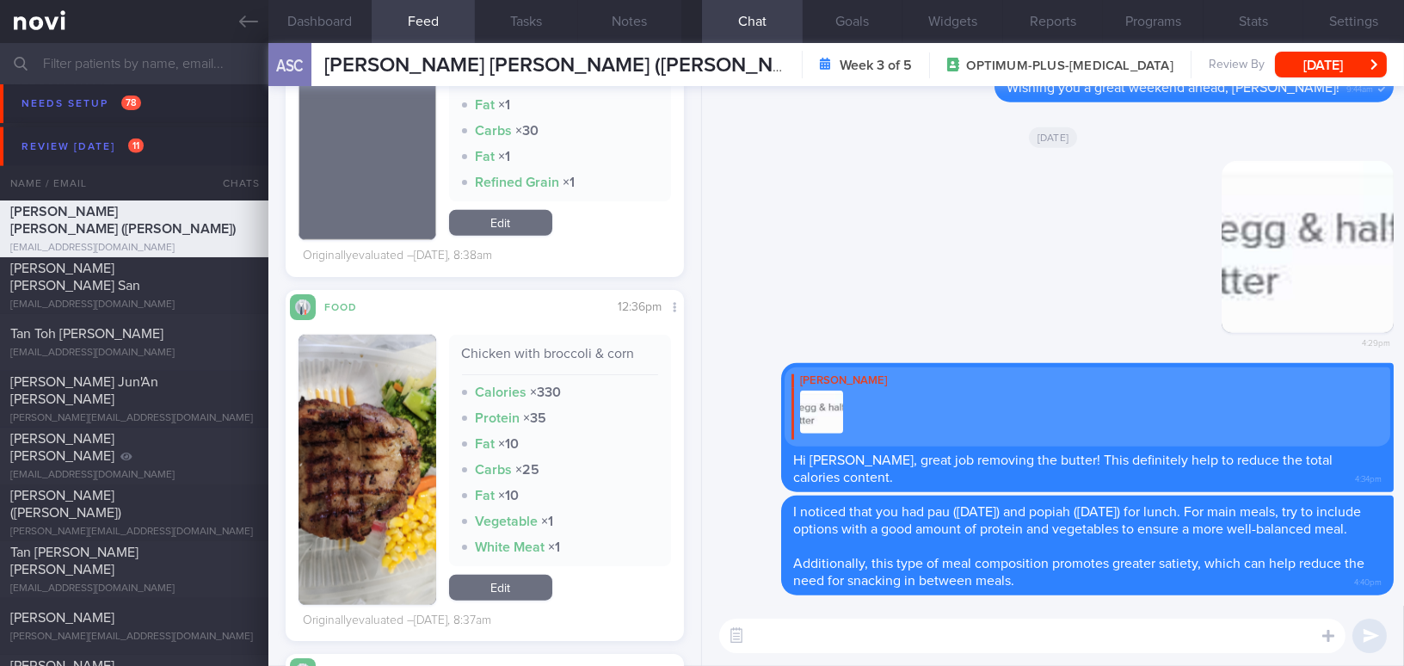
scroll to position [3206, 0]
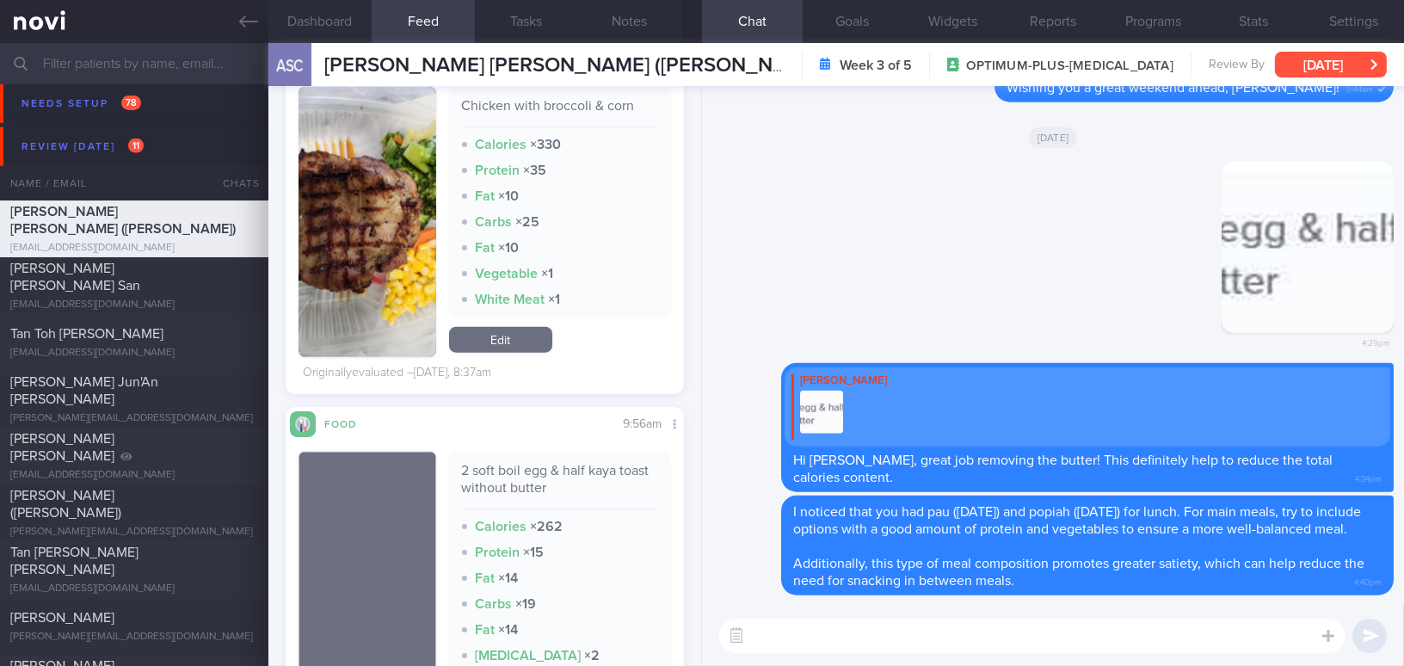
click at [1301, 71] on button "[DATE]" at bounding box center [1331, 65] width 112 height 26
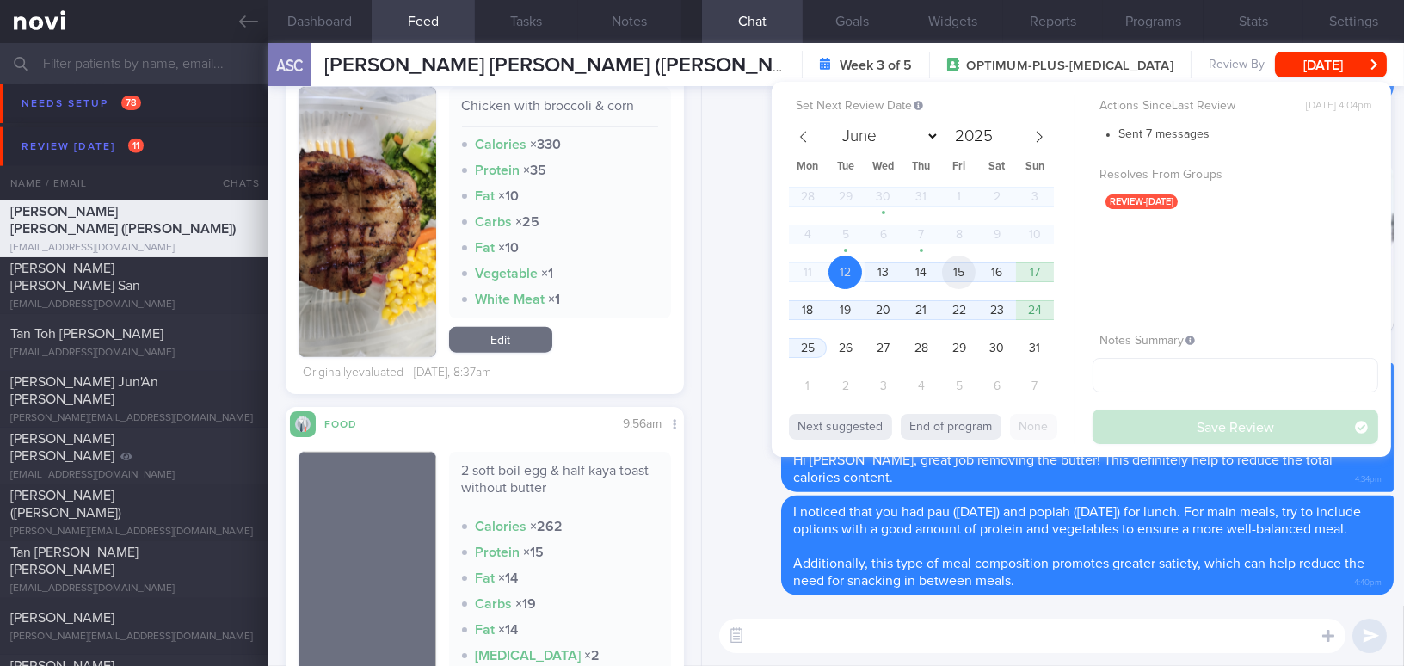
click at [957, 269] on span "15" at bounding box center [959, 272] width 34 height 34
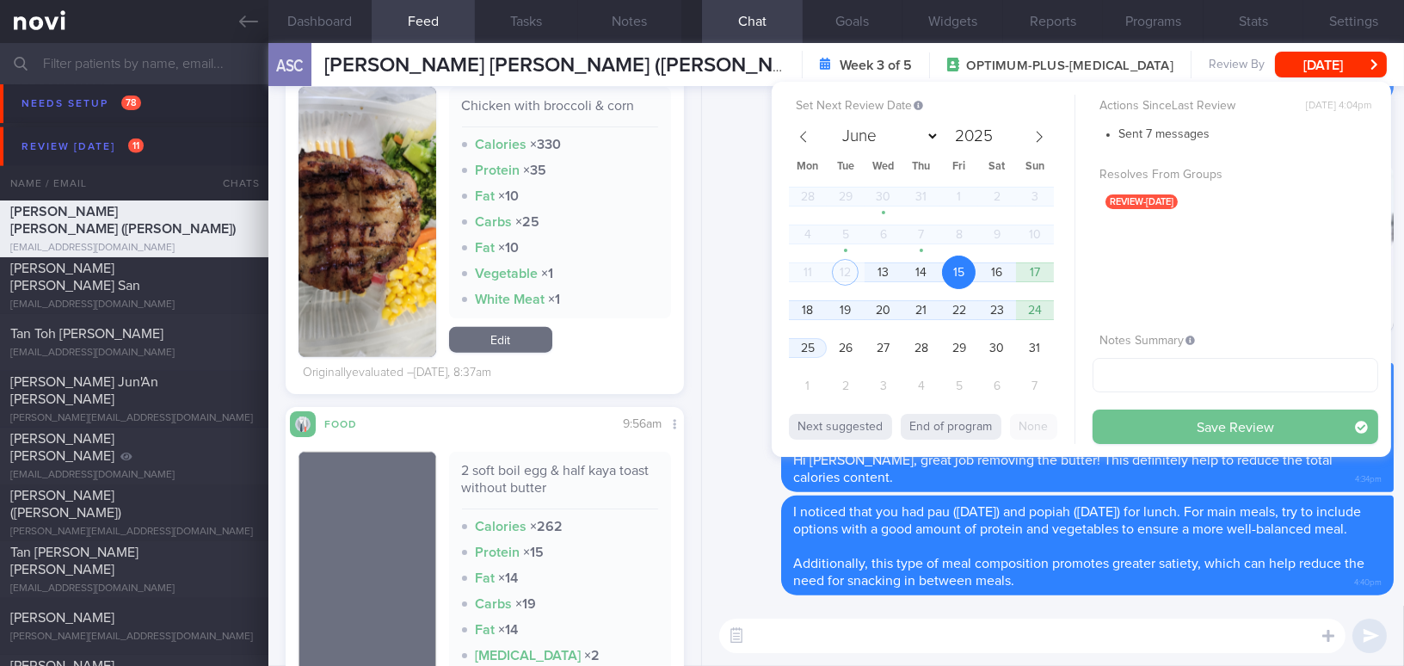
click at [1174, 434] on button "Save Review" at bounding box center [1235, 426] width 286 height 34
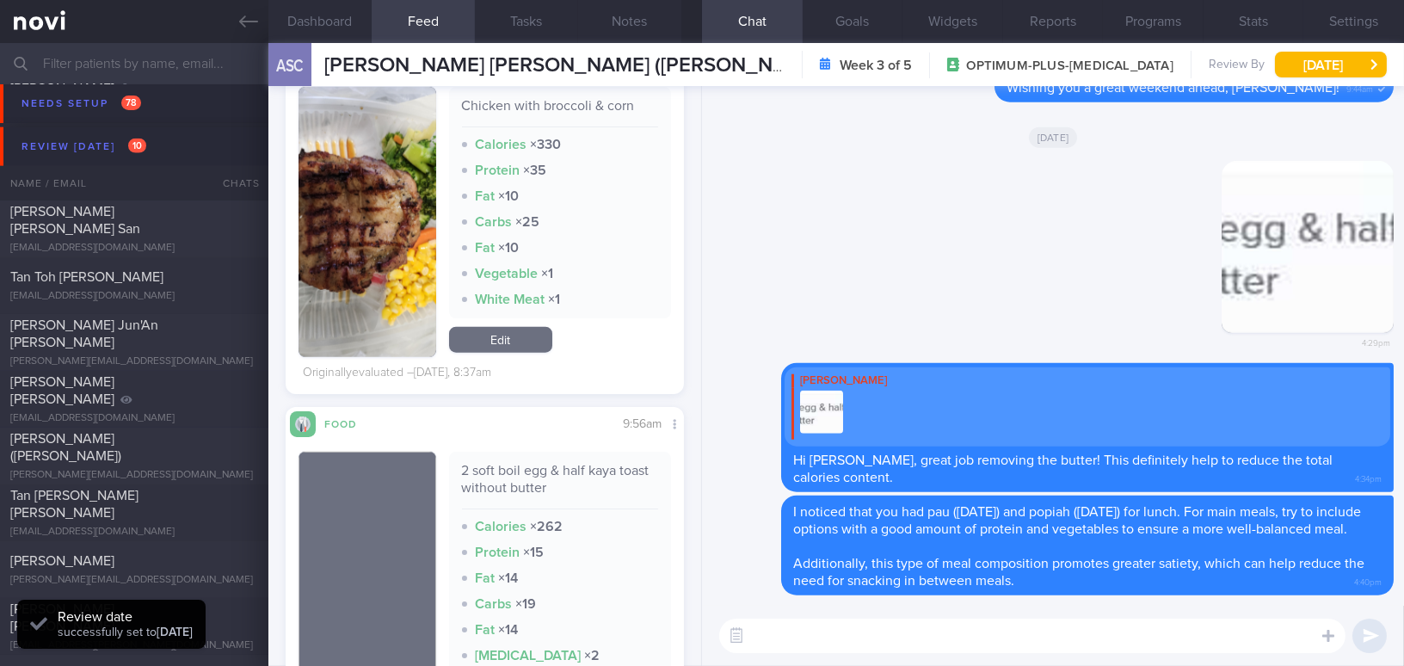
click at [243, 21] on icon at bounding box center [248, 21] width 19 height 12
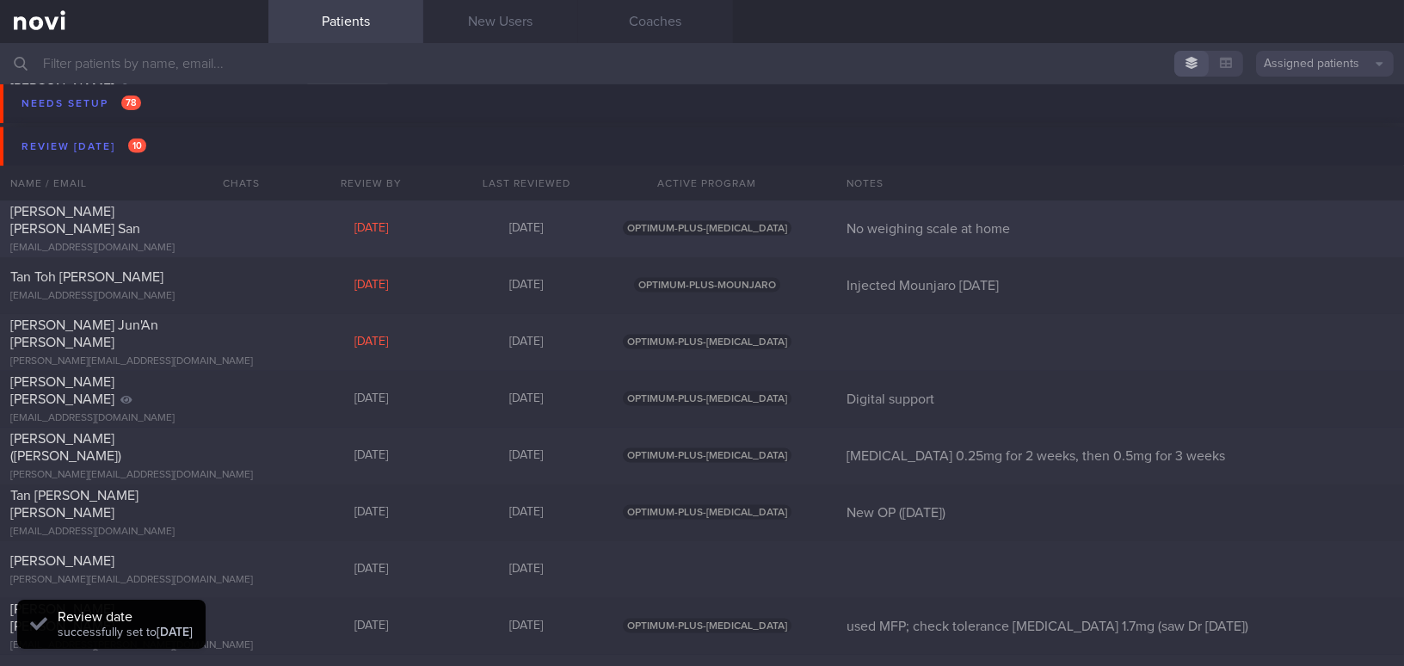
click at [156, 220] on div "Mike Wu Ching San" at bounding box center [131, 220] width 243 height 34
select select "7"
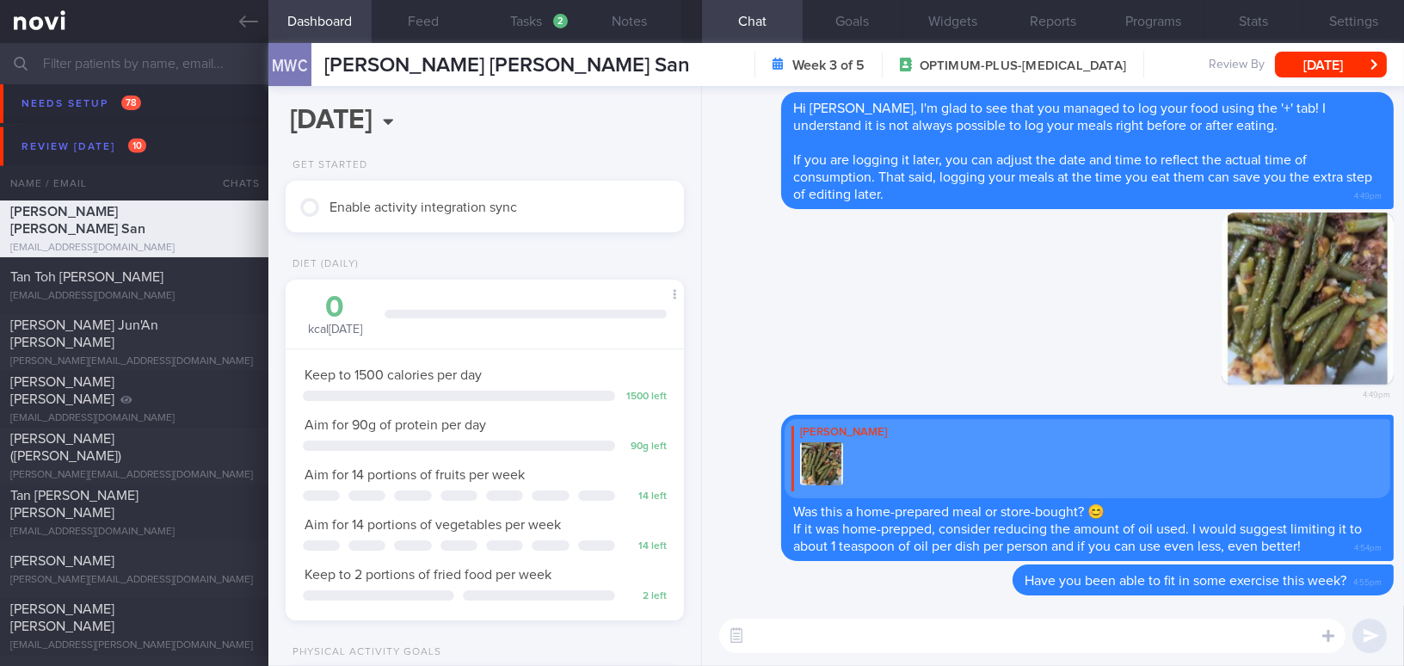
click at [889, 641] on textarea at bounding box center [1032, 635] width 626 height 34
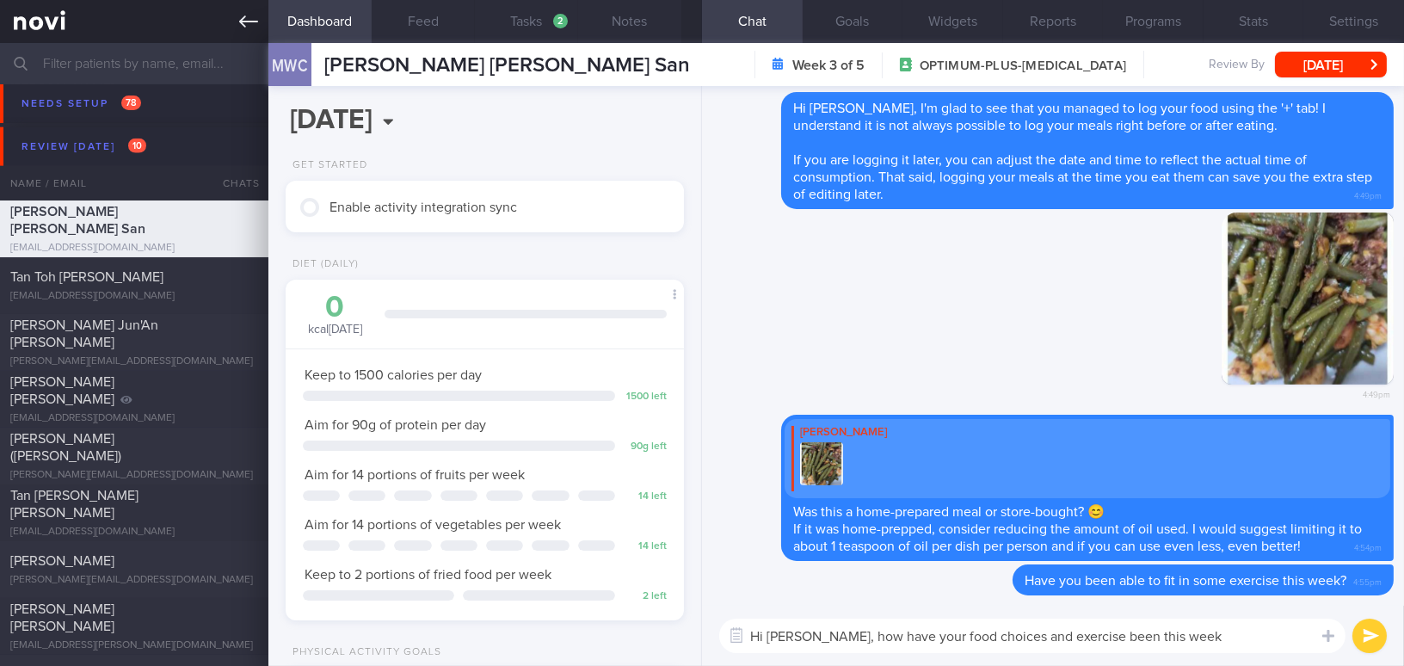
type textarea "Hi Mike, how have your food choices and exercise been this week?"
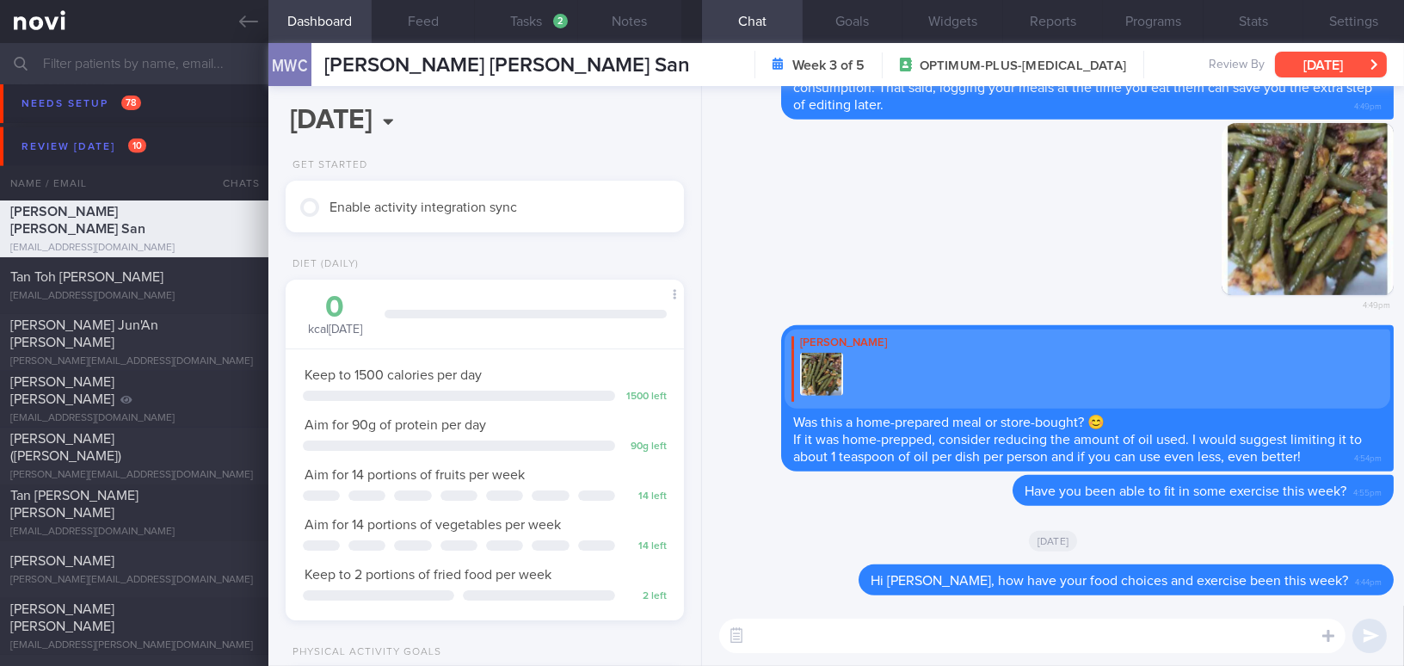
click at [1307, 62] on button "[DATE]" at bounding box center [1331, 65] width 112 height 26
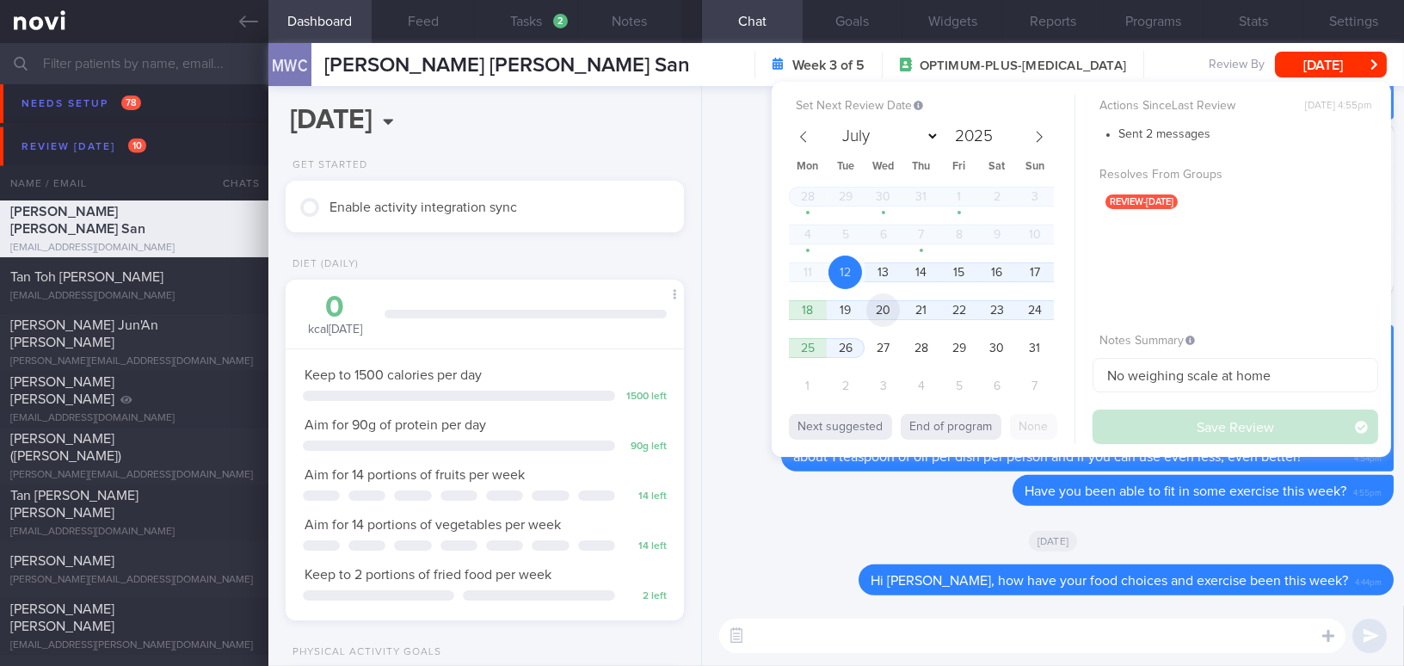
click at [885, 308] on span "20" at bounding box center [883, 310] width 34 height 34
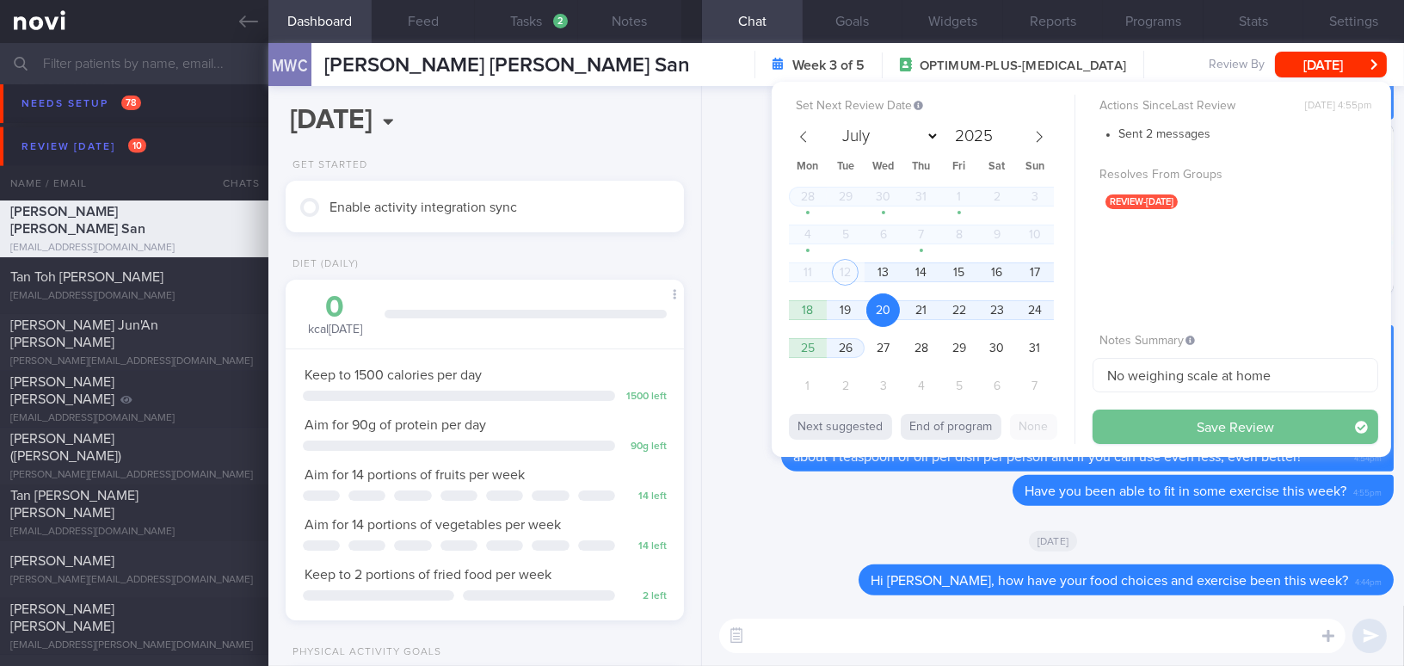
click at [1153, 435] on button "Save Review" at bounding box center [1235, 426] width 286 height 34
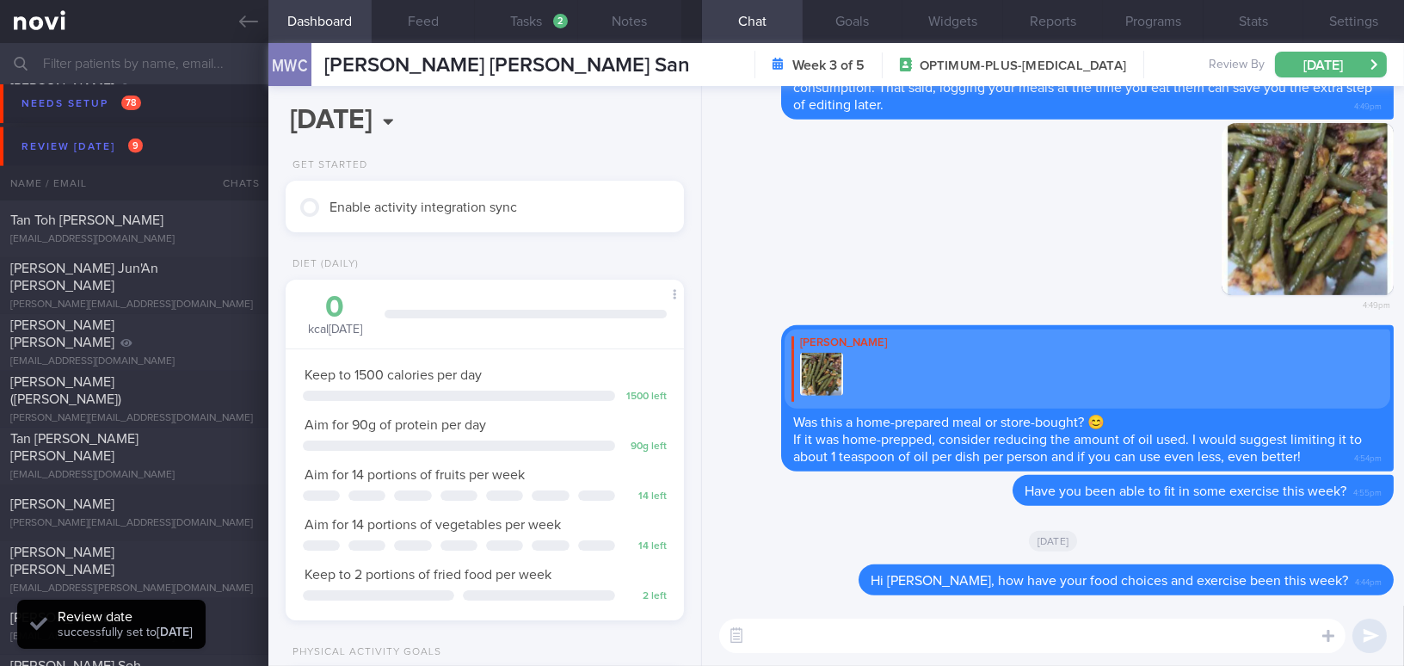
click at [243, 19] on icon at bounding box center [248, 21] width 19 height 19
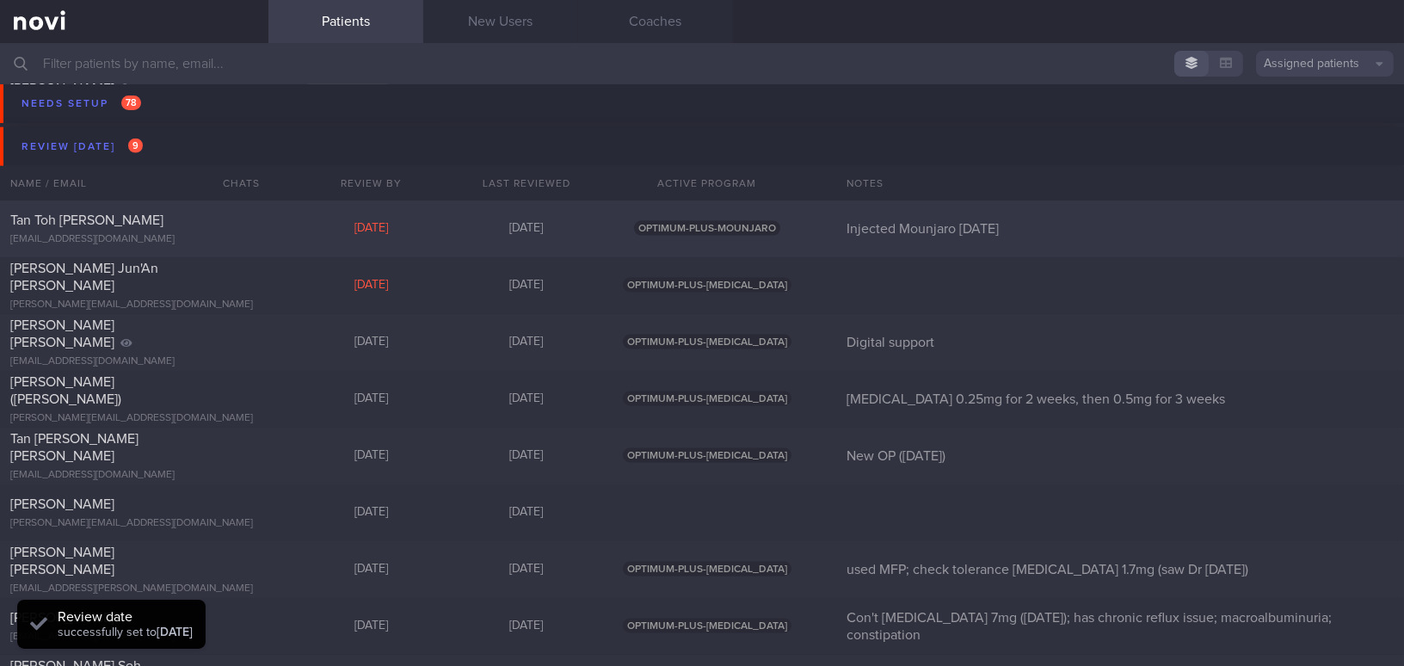
click at [184, 231] on div "Tan Toh Tee Martin mtantt@gmail.com" at bounding box center [134, 229] width 268 height 34
select select "7"
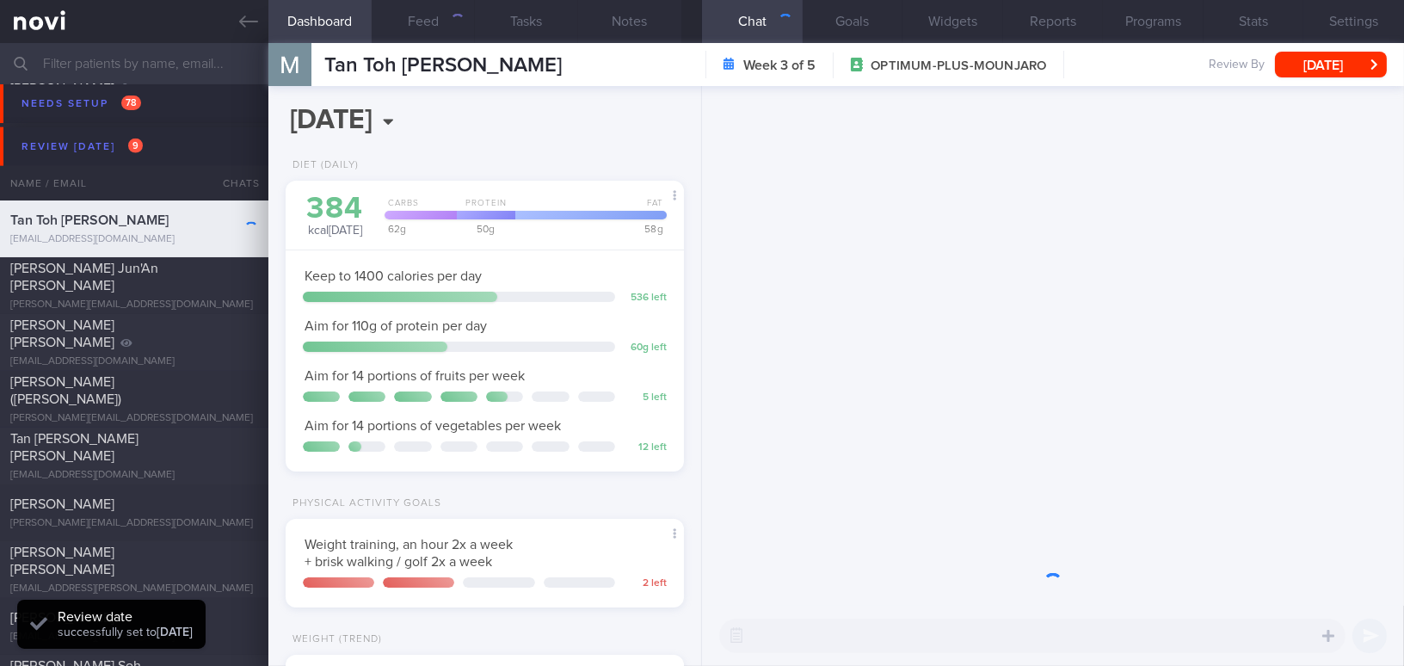
scroll to position [177, 355]
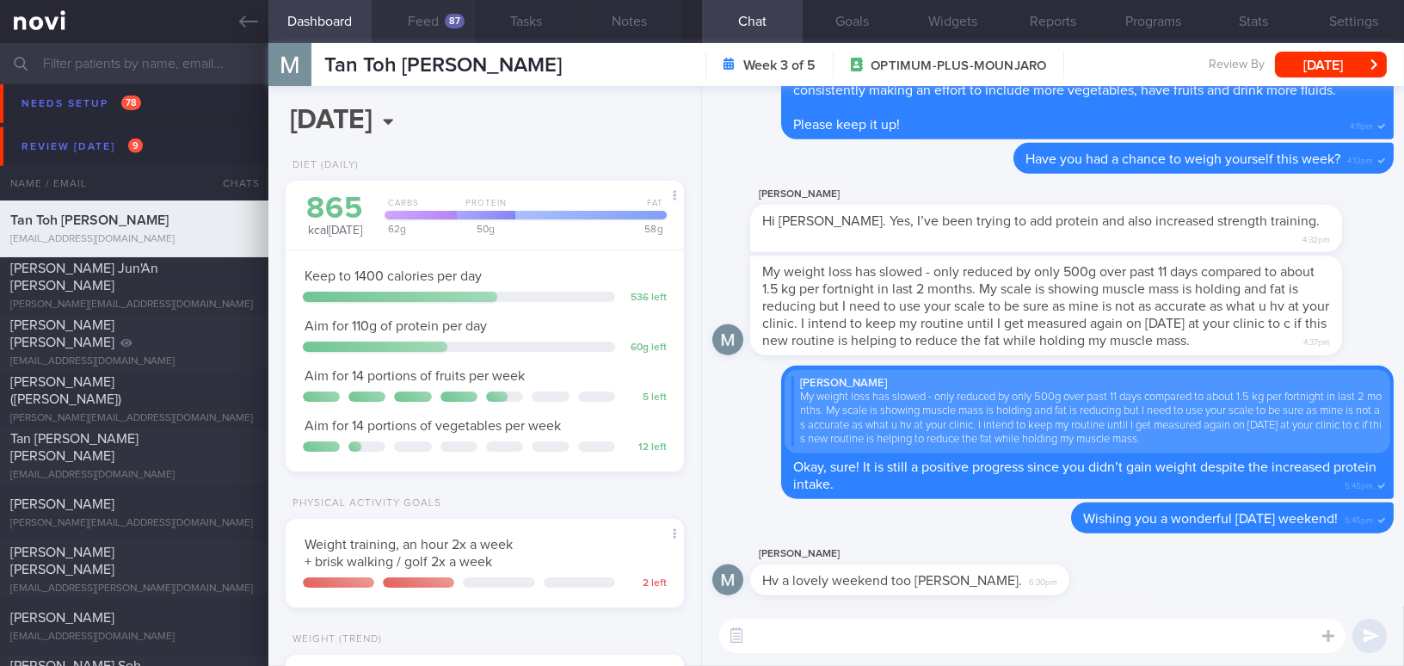
click at [437, 22] on button "Feed 87" at bounding box center [423, 21] width 103 height 43
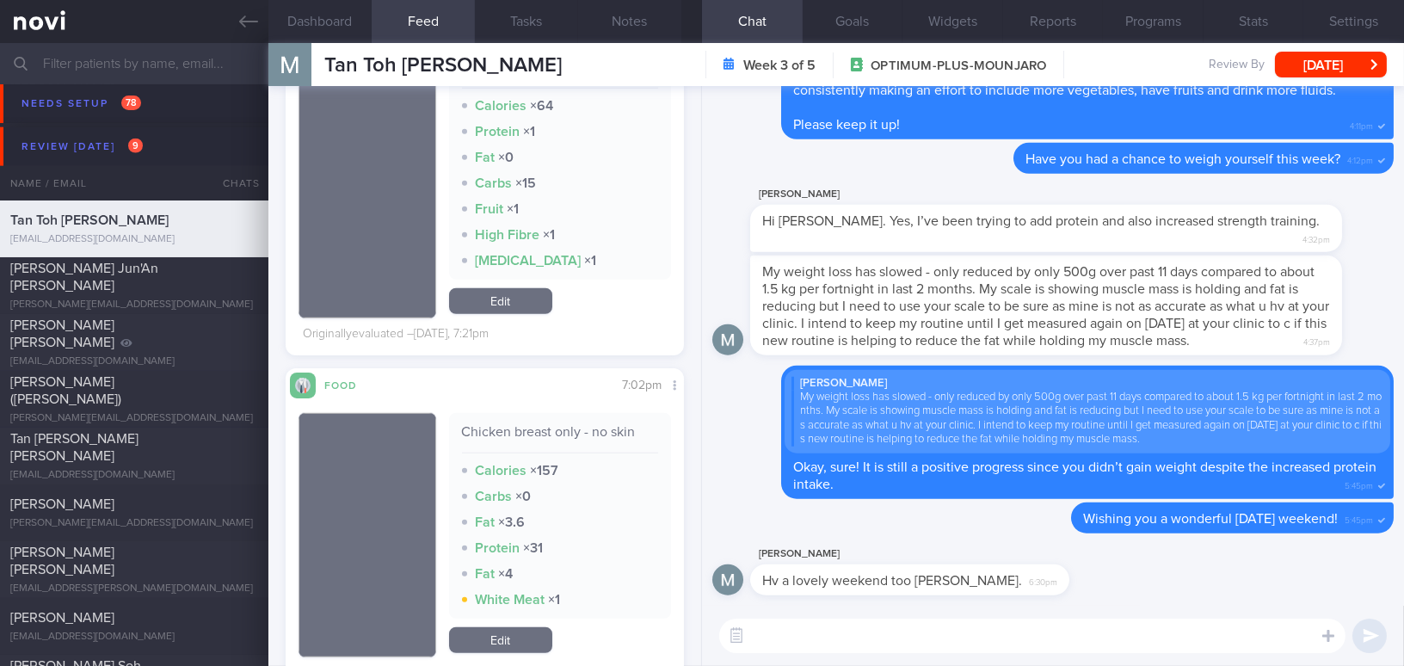
scroll to position [2875, 0]
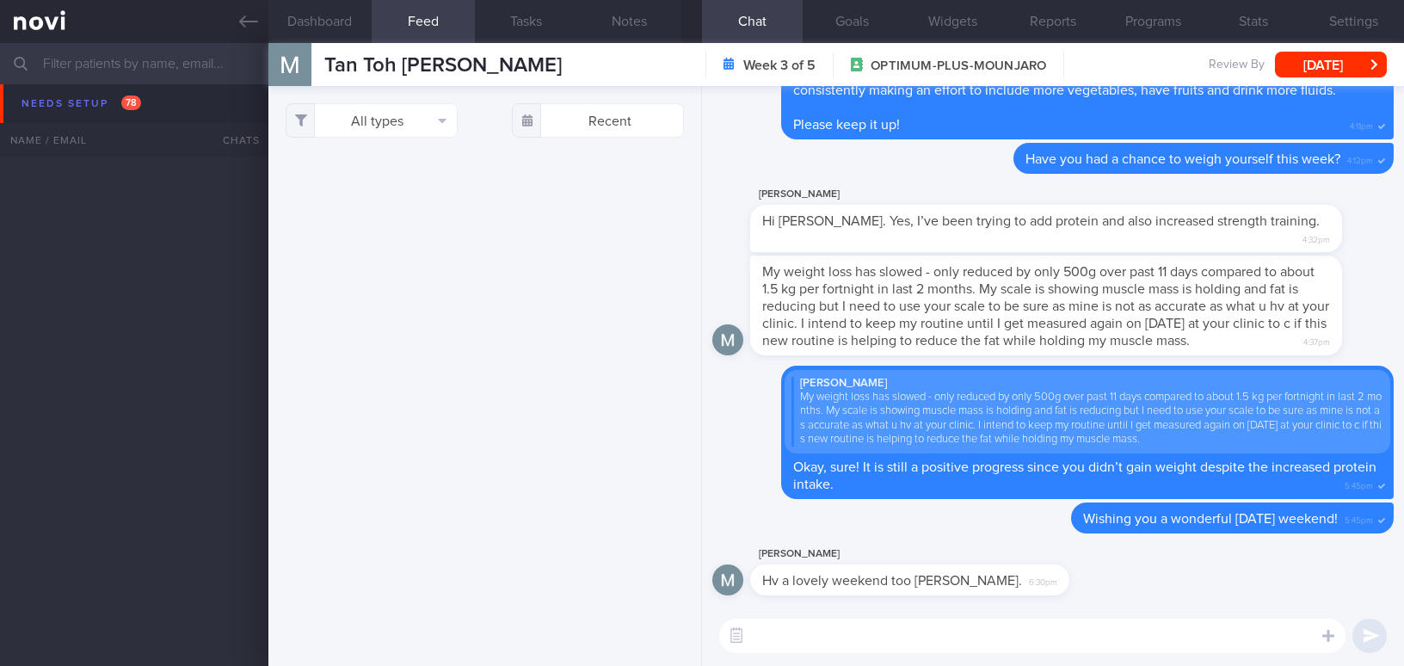
select select "7"
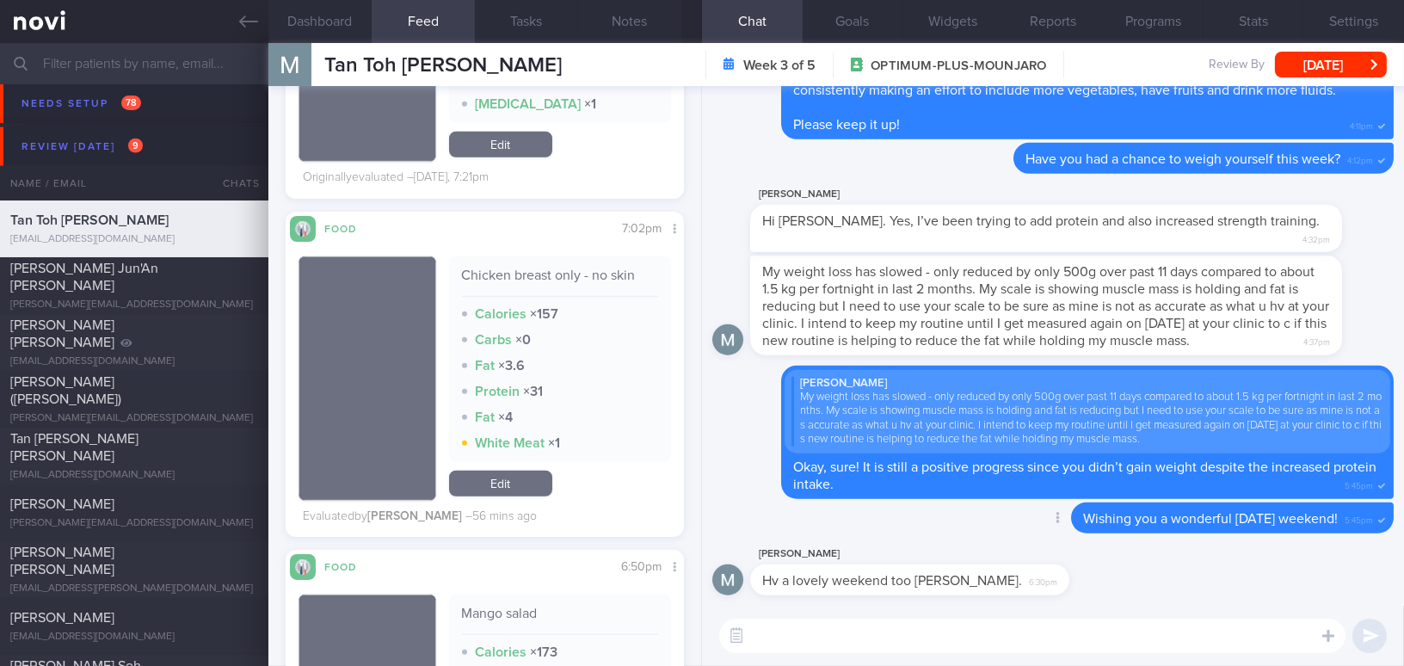
click at [969, 543] on div "Delete Wishing you a wonderful [DATE] weekend! 5:45pm" at bounding box center [1052, 522] width 681 height 41
click at [1308, 582] on label at bounding box center [1305, 584] width 34 height 34
click at [0, 0] on input "file" at bounding box center [0, 0] width 0 height 0
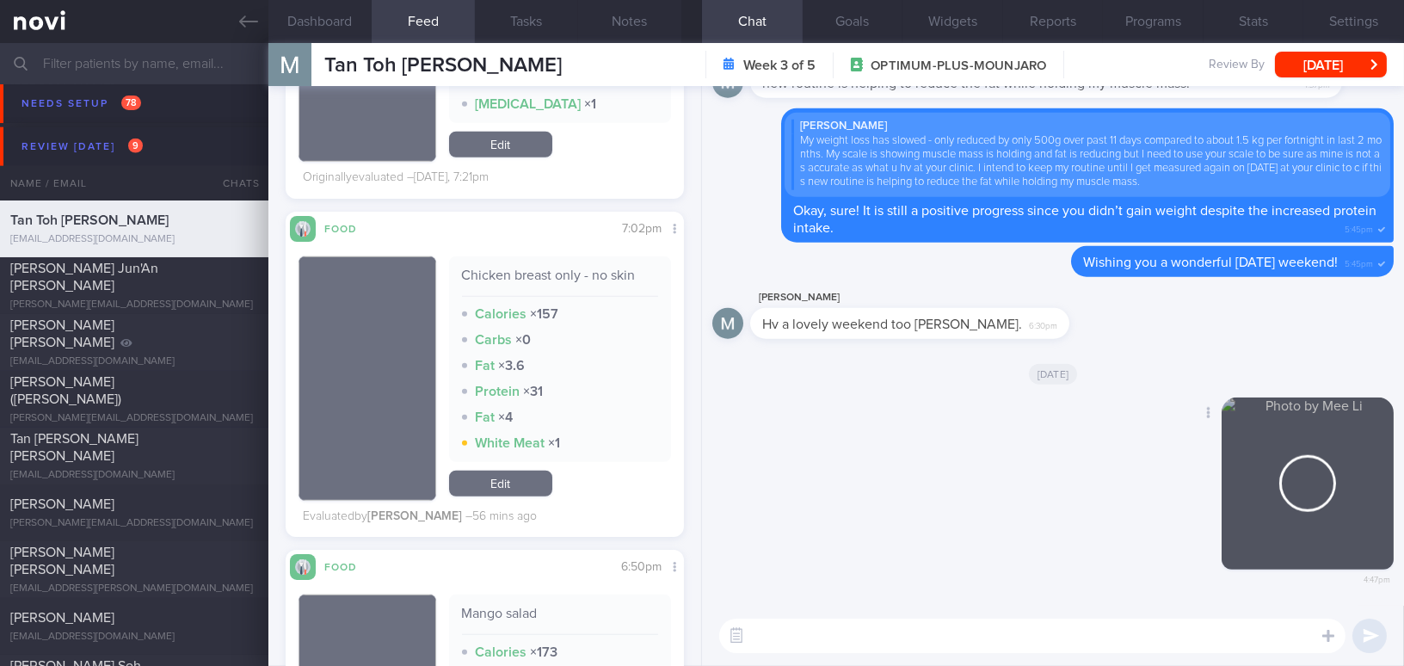
drag, startPoint x: 1287, startPoint y: 500, endPoint x: 1373, endPoint y: 498, distance: 86.0
click at [1373, 498] on div "Delete 4:47pm" at bounding box center [1273, 496] width 241 height 199
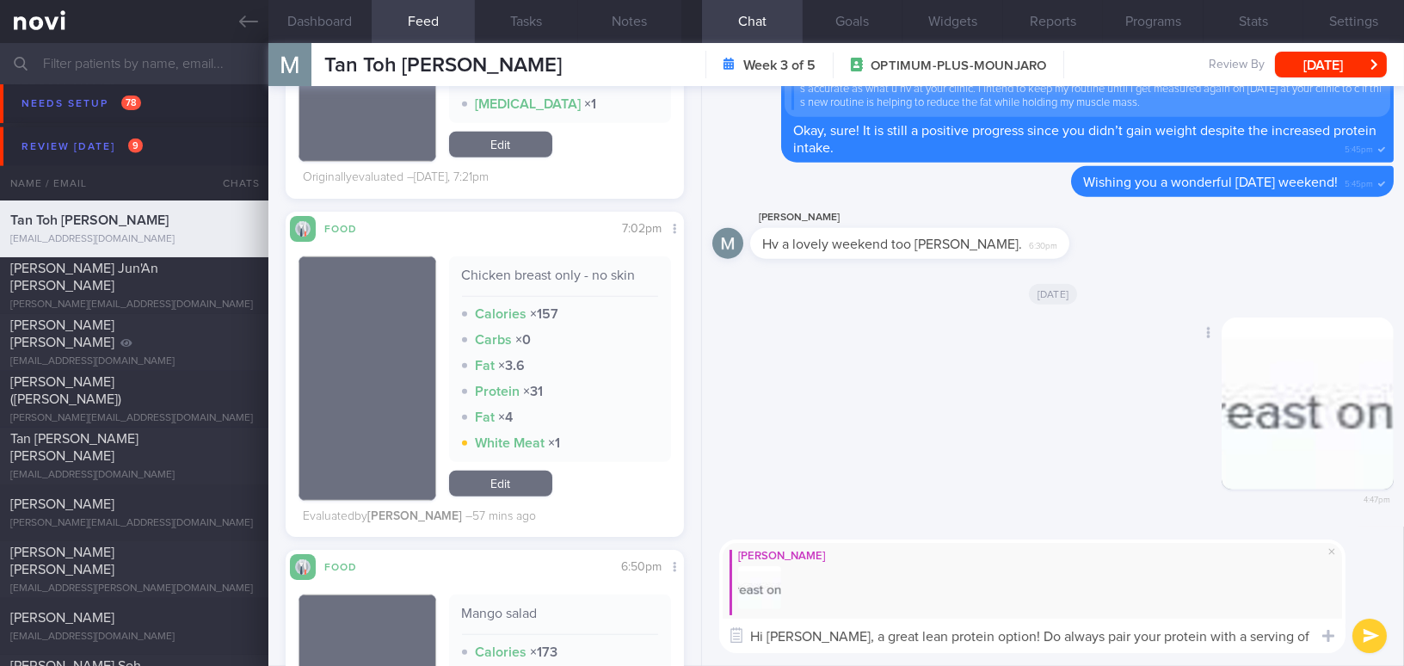
scroll to position [0, 0]
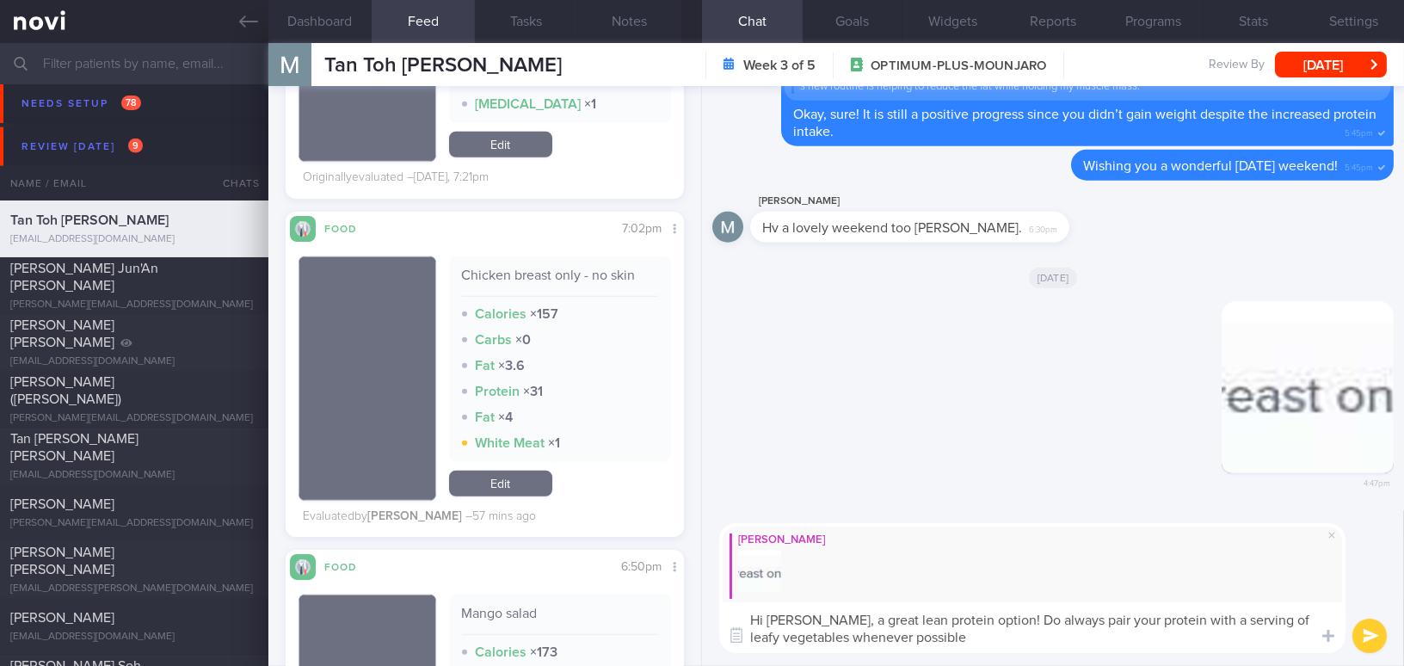
drag, startPoint x: 811, startPoint y: 619, endPoint x: 963, endPoint y: 641, distance: 152.9
click at [963, 641] on textarea "Hi [PERSON_NAME], a great lean protein option! Do always pair your protein with…" at bounding box center [1032, 627] width 626 height 51
click at [873, 622] on textarea "Hi [PERSON_NAME], a great lean protein option! Do always pair your protein with…" at bounding box center [1032, 627] width 626 height 51
drag, startPoint x: 812, startPoint y: 619, endPoint x: 948, endPoint y: 638, distance: 137.2
click at [948, 638] on textarea "Hi [PERSON_NAME], a great lean protein option! Do always pair your protein with…" at bounding box center [1032, 627] width 626 height 51
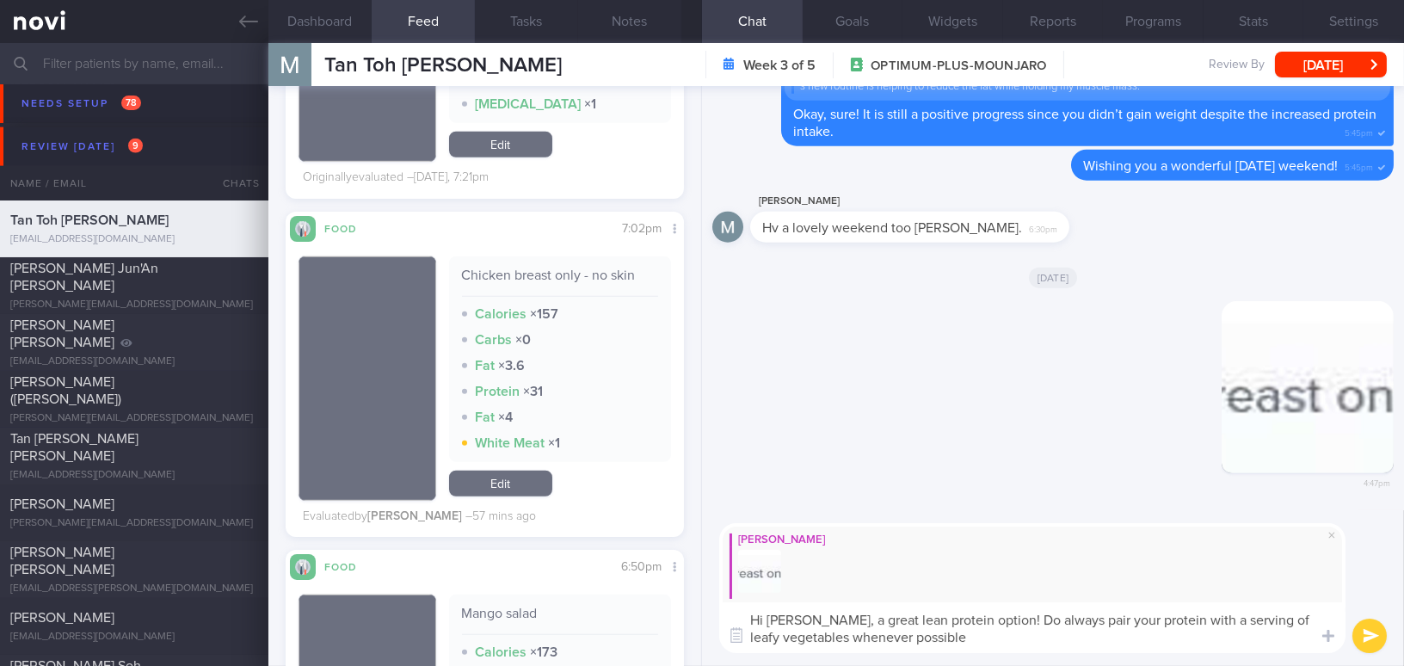
paste textarea "A great lean protein option! Try to always pair your protein with a serving of …"
click at [819, 618] on textarea "Hi [PERSON_NAME], A great lean protein option! Try to always pair your protein …" at bounding box center [1032, 627] width 626 height 51
drag, startPoint x: 812, startPoint y: 616, endPoint x: 947, endPoint y: 636, distance: 136.5
click at [947, 636] on textarea "Hi [PERSON_NAME], a great lean protein option! Try to always pair your protein …" at bounding box center [1032, 627] width 626 height 51
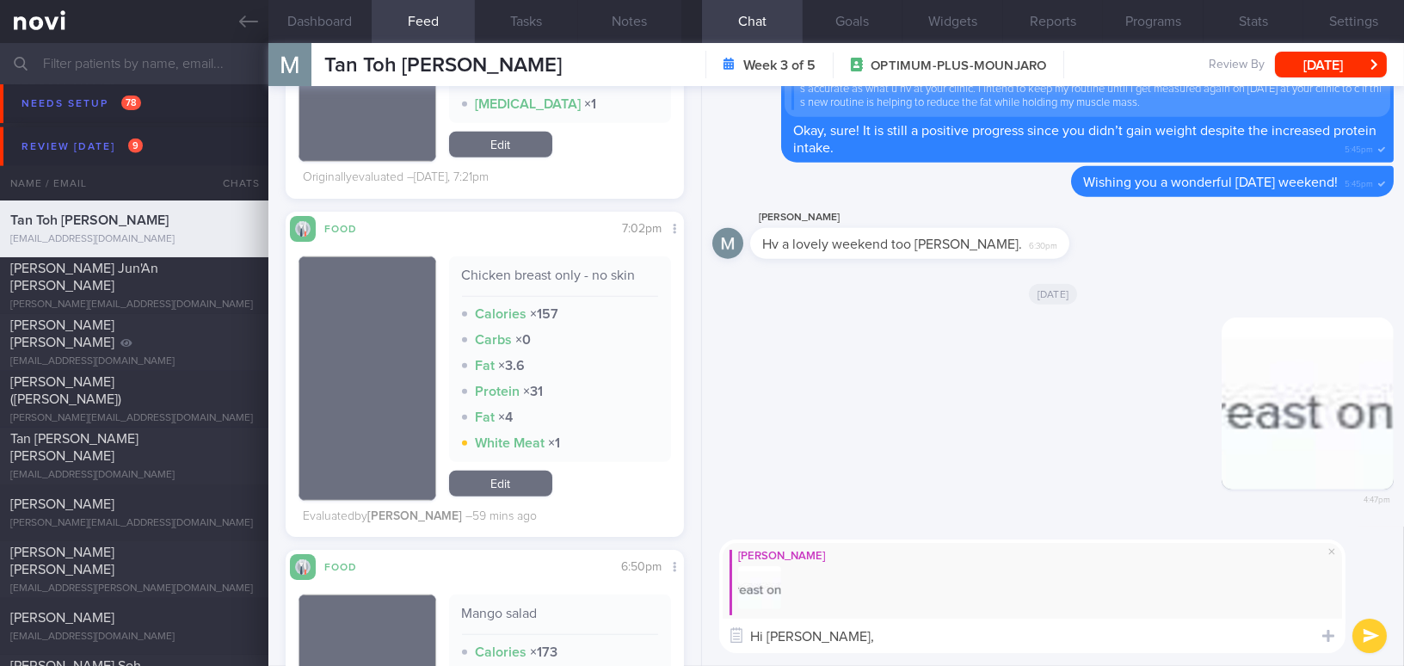
paste textarea "A great lean protein option! Always try to pair it with a serving of leafy vege…"
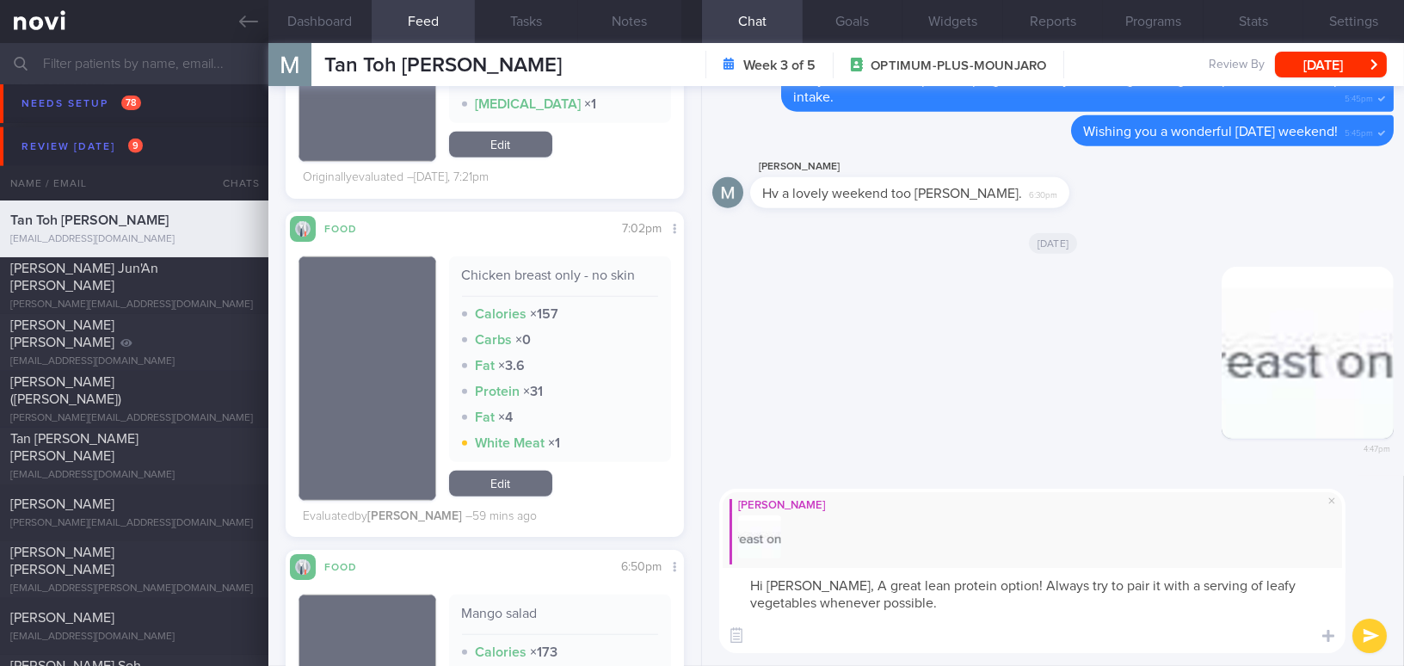
click at [817, 584] on textarea "Hi [PERSON_NAME], A great lean protein option! Always try to pair it with a ser…" at bounding box center [1032, 610] width 626 height 85
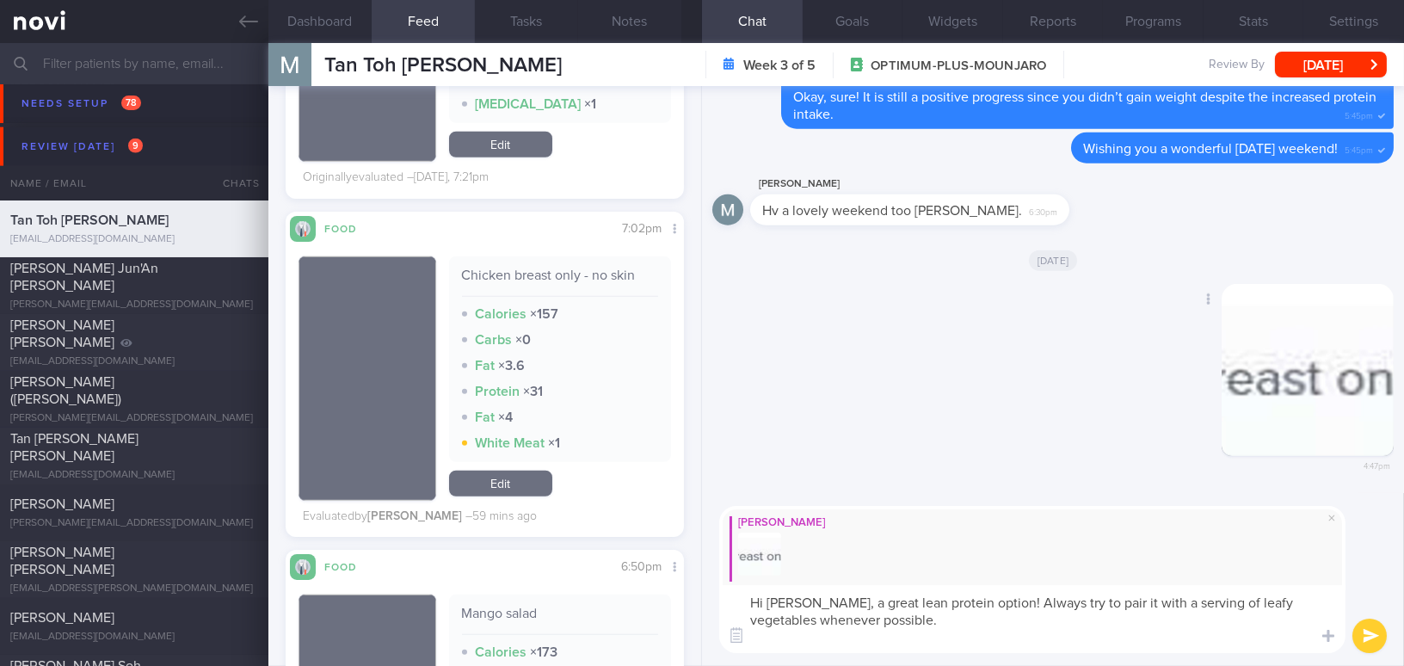
type textarea "Hi [PERSON_NAME], a great lean protein option! Always try to pair it with a ser…"
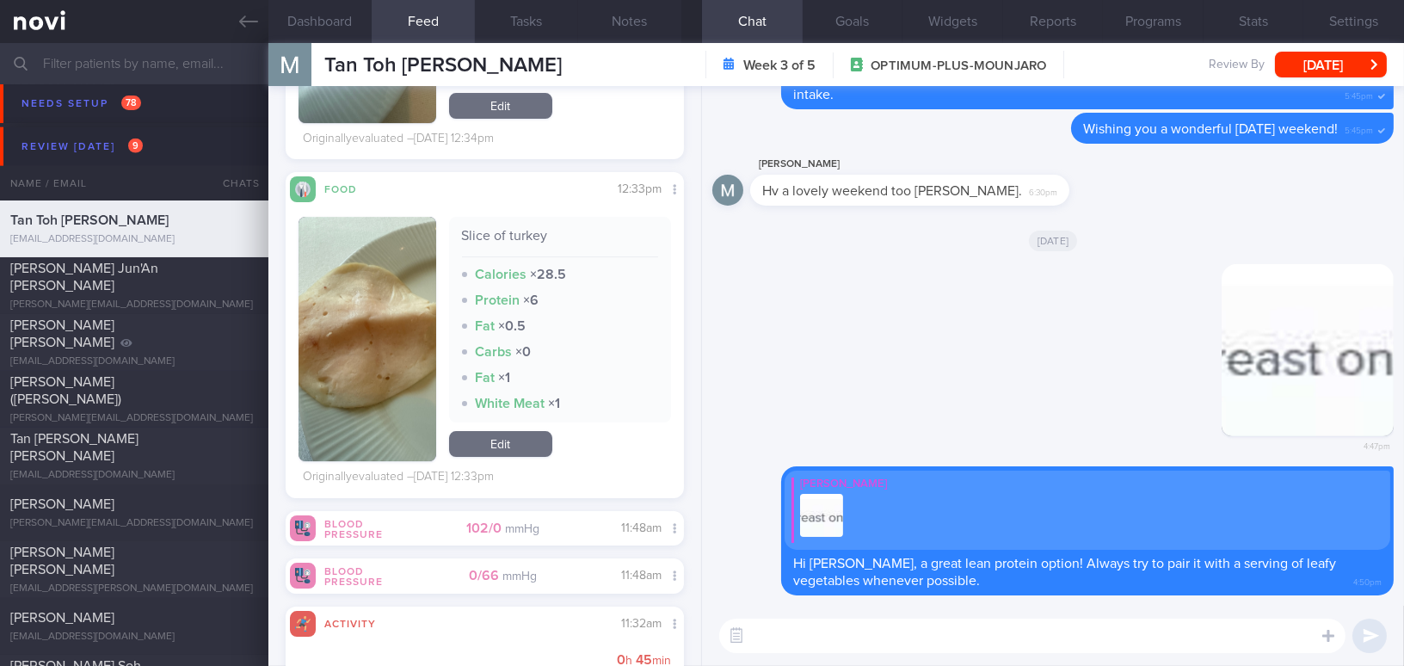
scroll to position [10713, 0]
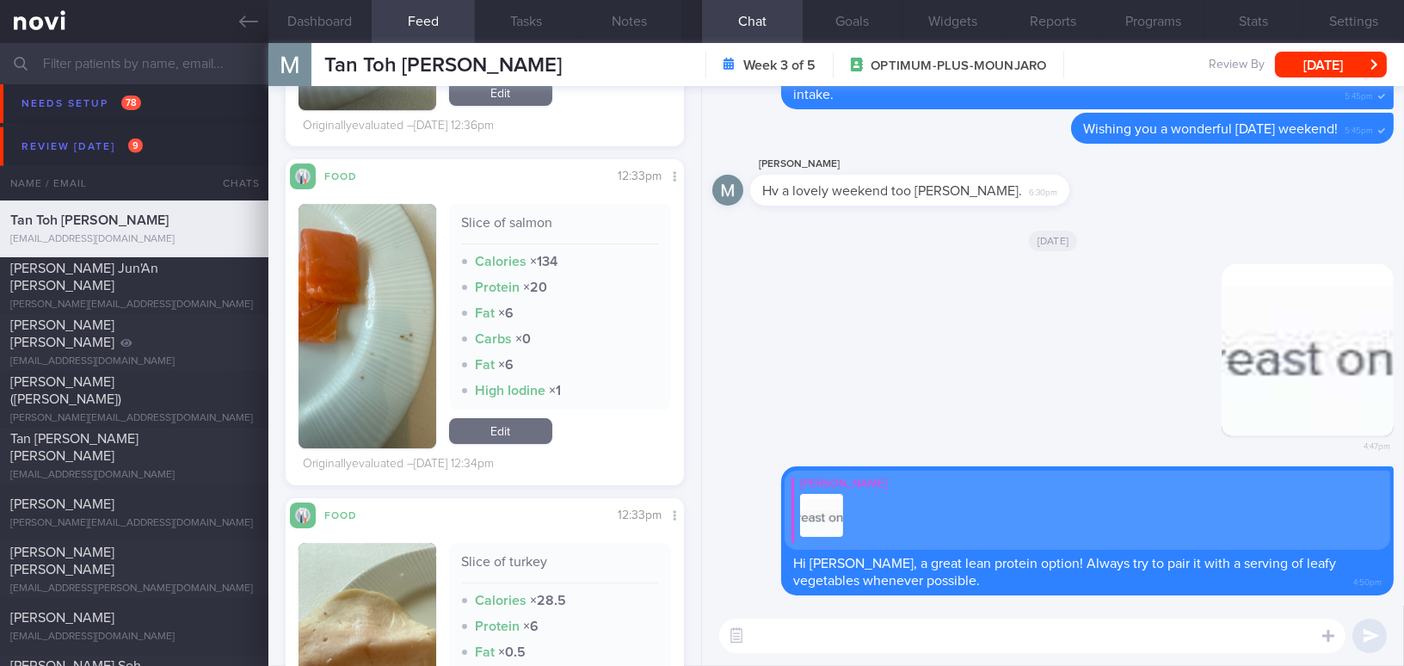
click at [287, 337] on div "Food Share 12:33pm Slice of salmon Calories × 134 Protein × 20 Fat × 6 Carbs × …" at bounding box center [485, 322] width 398 height 326
click at [340, 348] on button "button" at bounding box center [367, 326] width 138 height 244
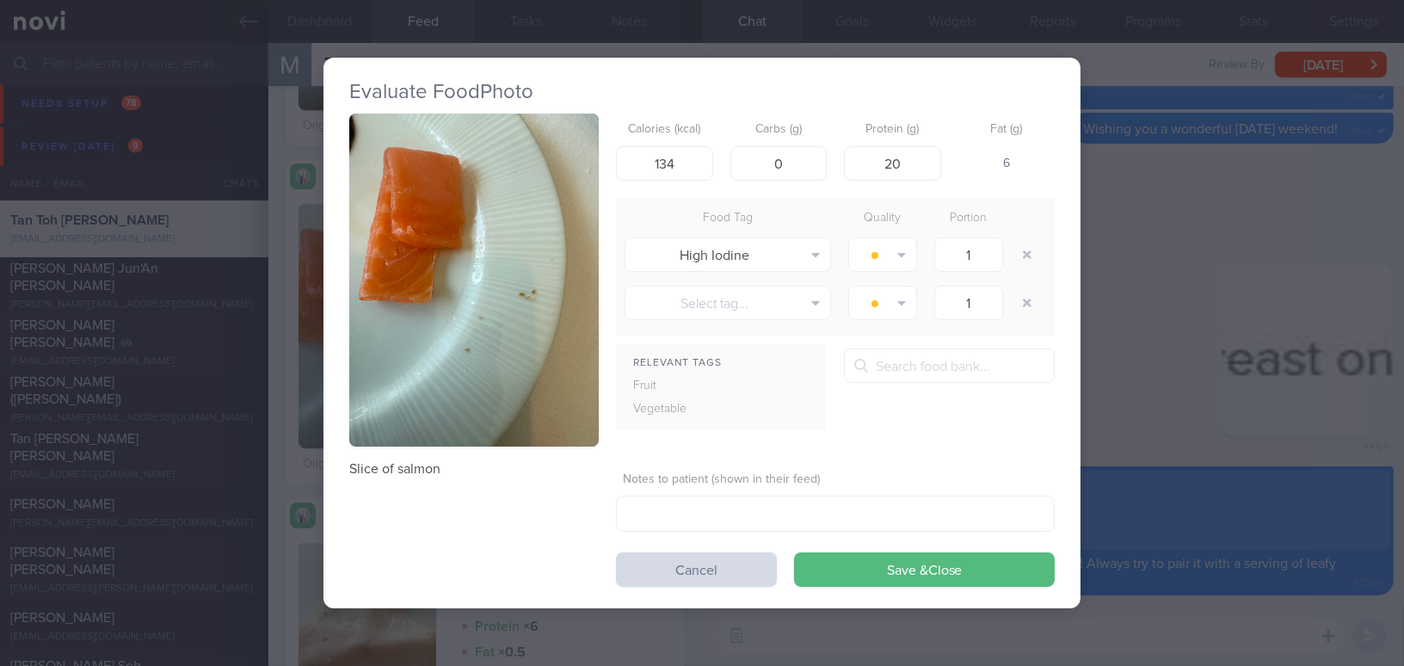
click at [1276, 484] on div "Evaluate Food Photo Slice of salmon Calories (kcal) 134 Carbs (g) 0 Protein (g)…" at bounding box center [702, 333] width 1404 height 666
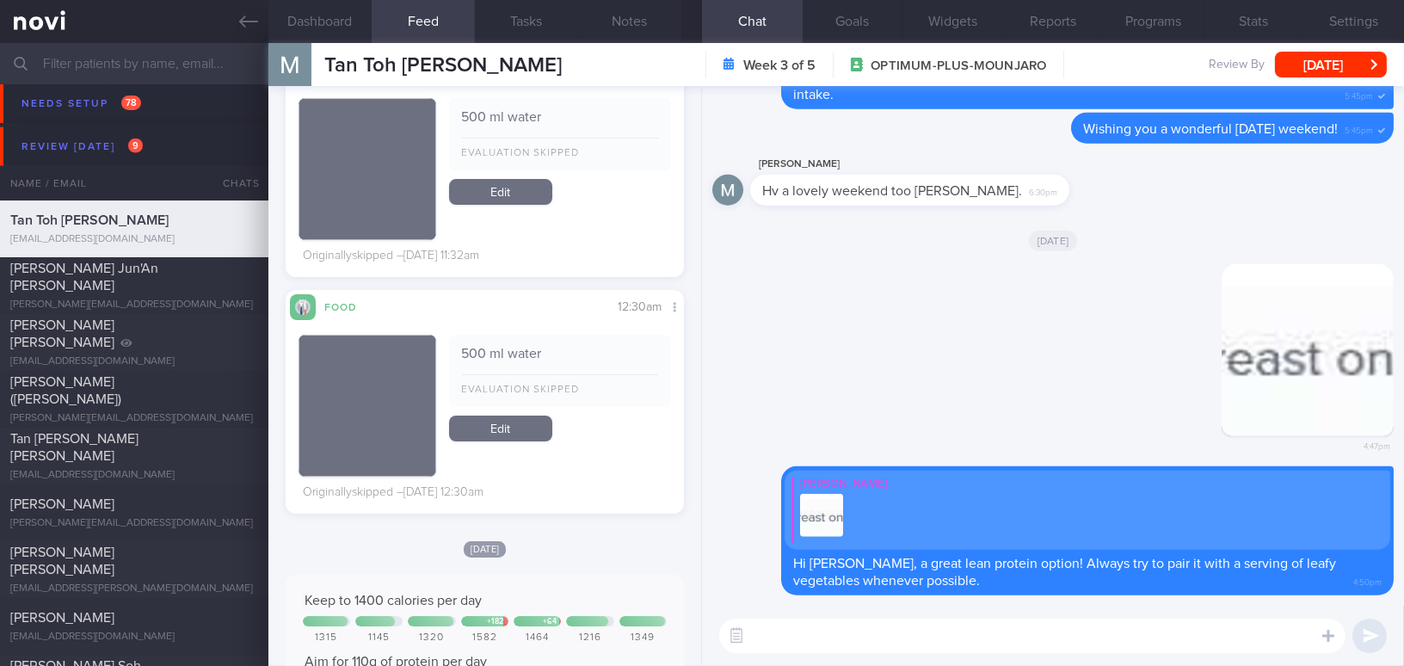
scroll to position [11730, 0]
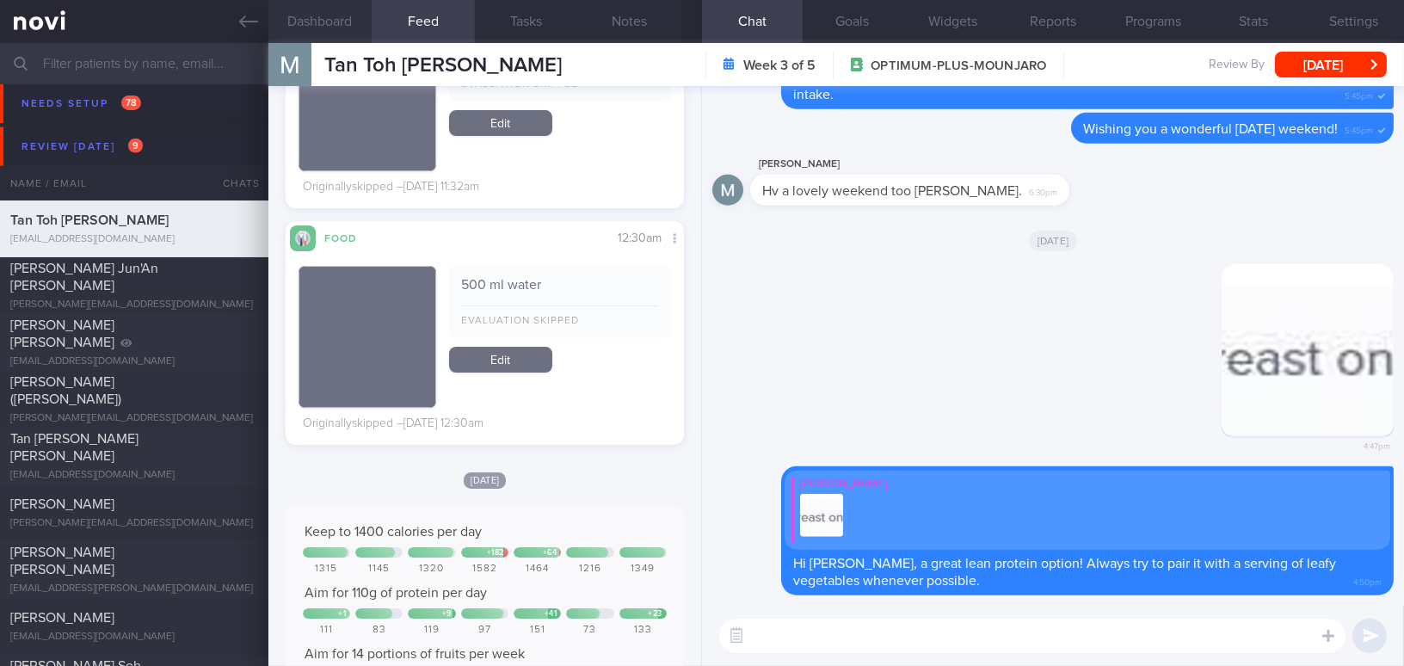
click at [322, 24] on button "Dashboard" at bounding box center [319, 21] width 103 height 43
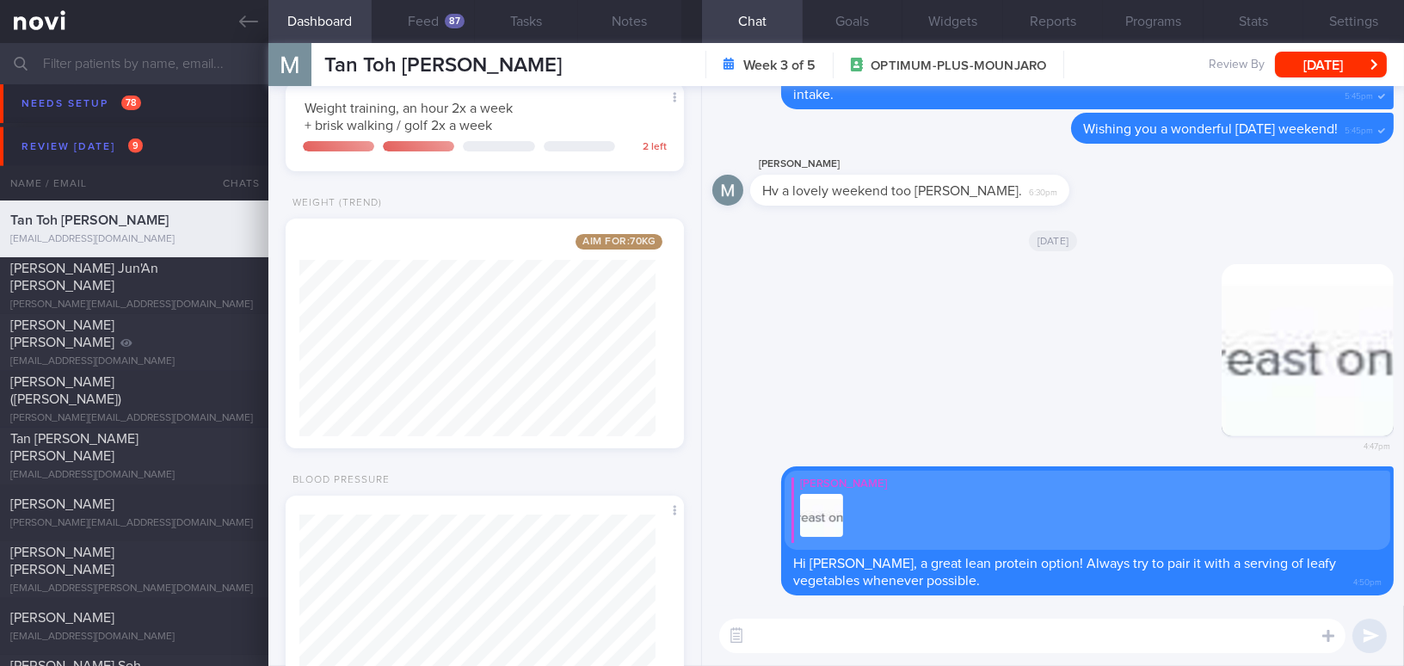
scroll to position [283, 0]
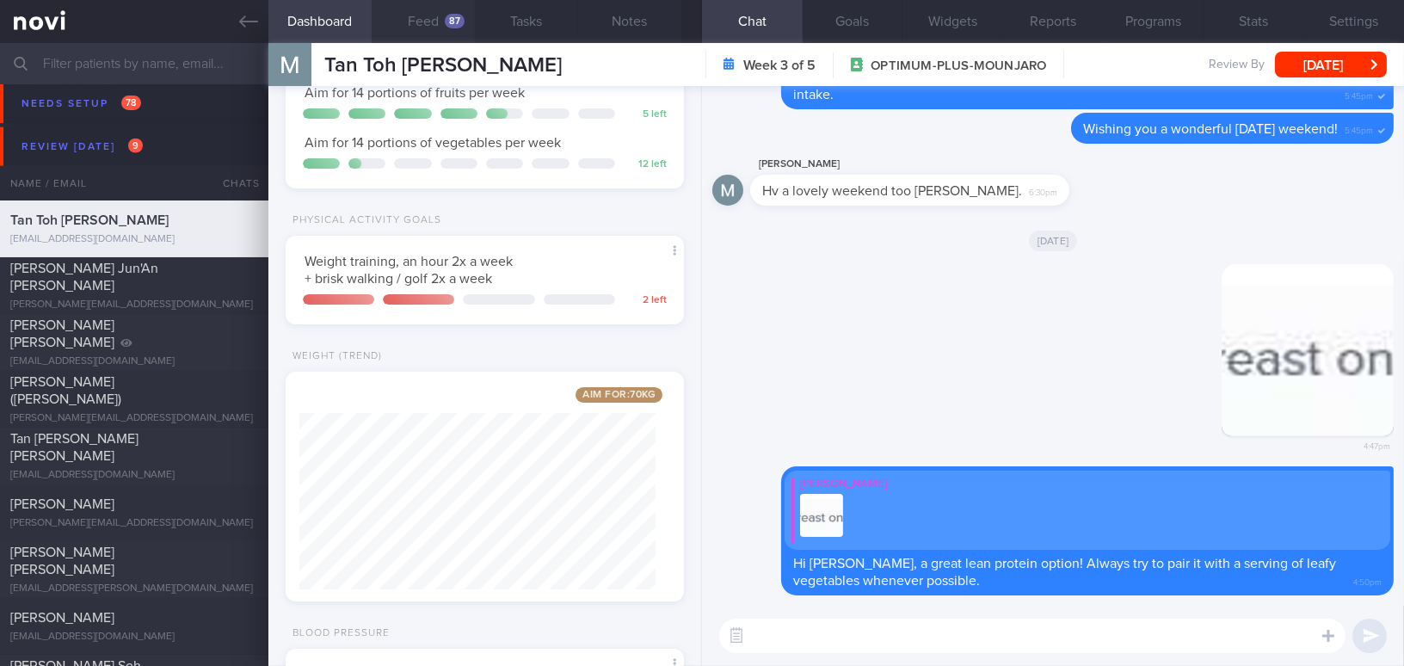
click at [427, 12] on button "Feed 87" at bounding box center [423, 21] width 103 height 43
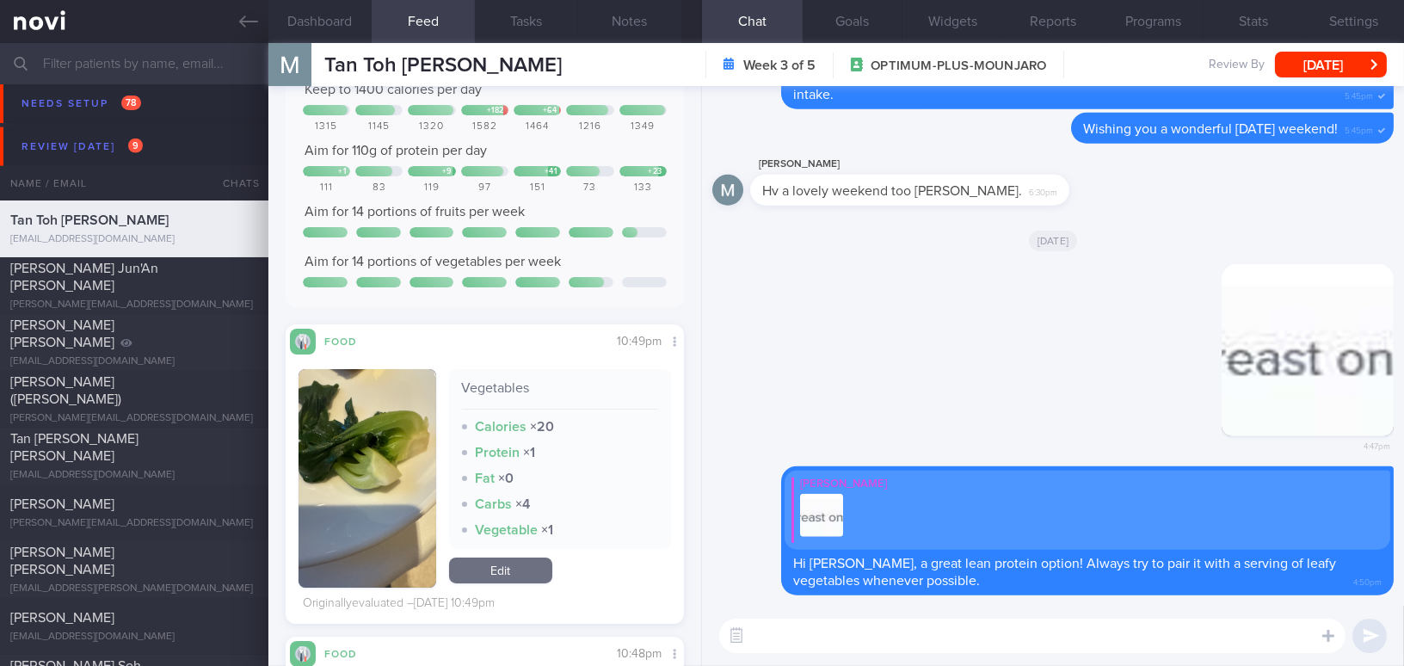
scroll to position [12207, 0]
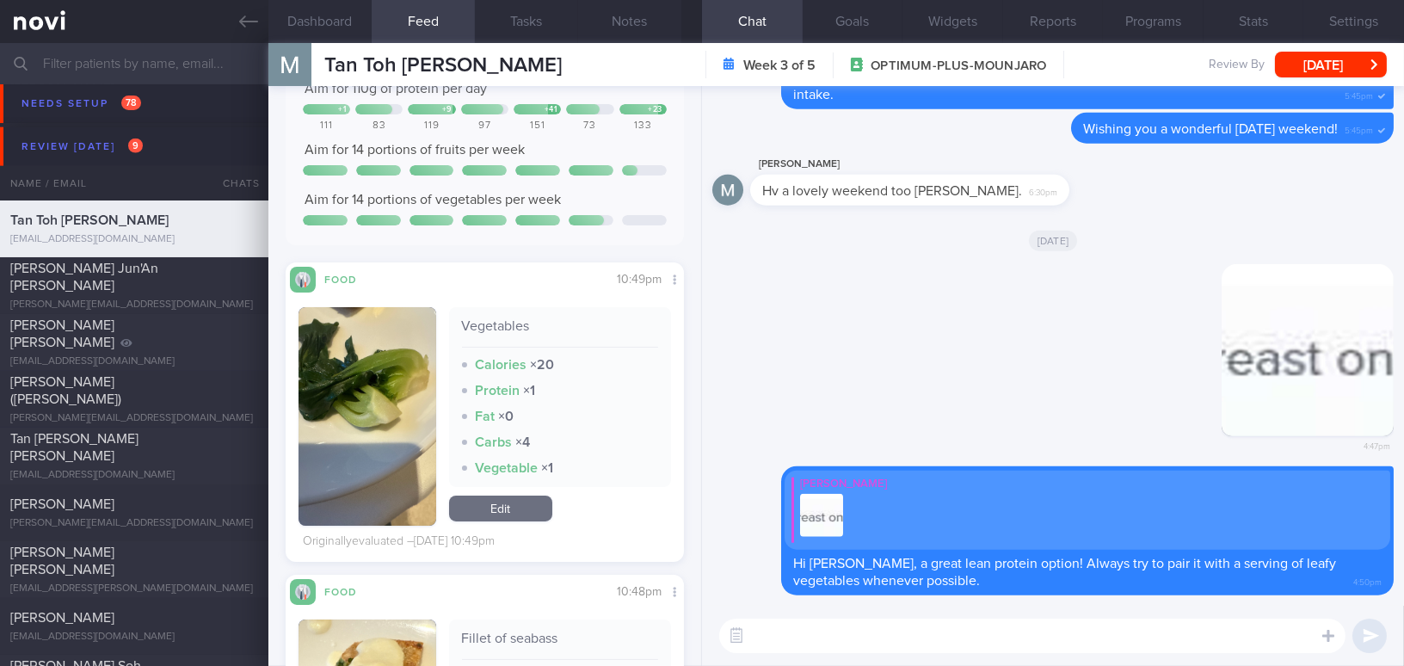
click at [403, 445] on button "button" at bounding box center [367, 416] width 138 height 218
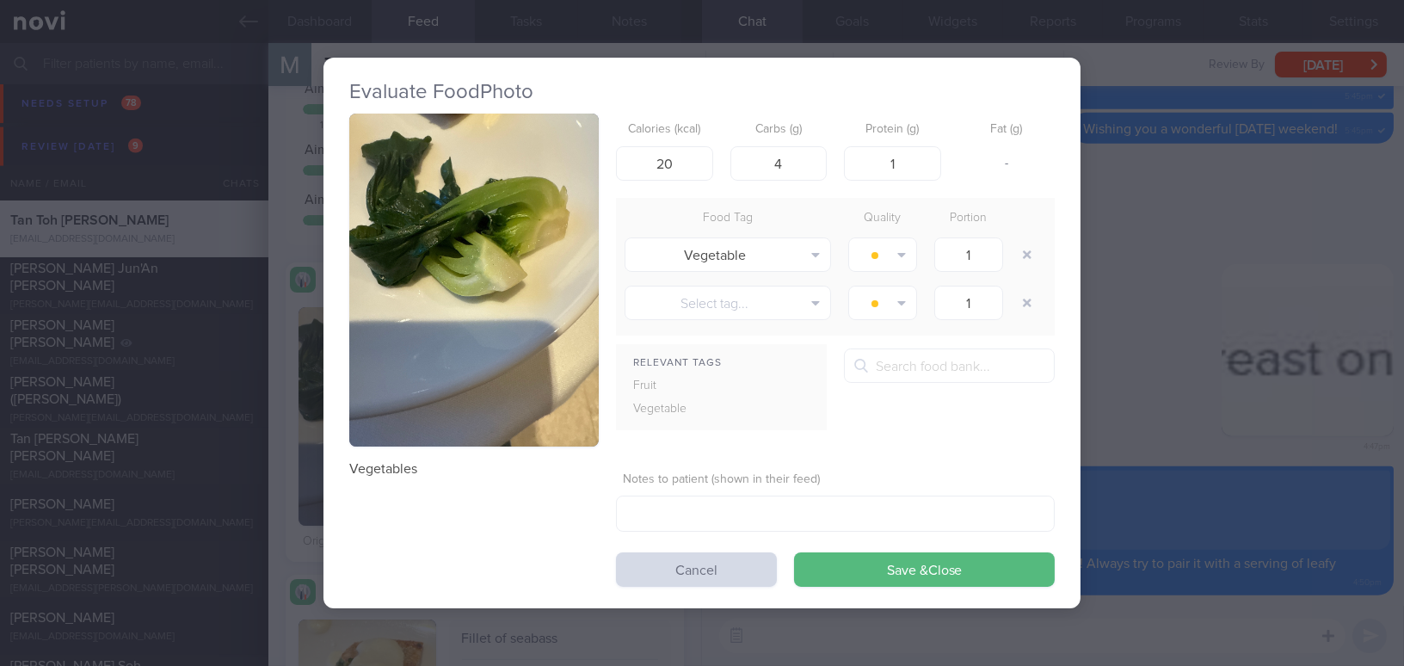
click at [1129, 428] on div "Evaluate Food Photo Vegetables Calories (kcal) 20 Carbs (g) 4 Protein (g) 1 Fat…" at bounding box center [702, 333] width 1404 height 666
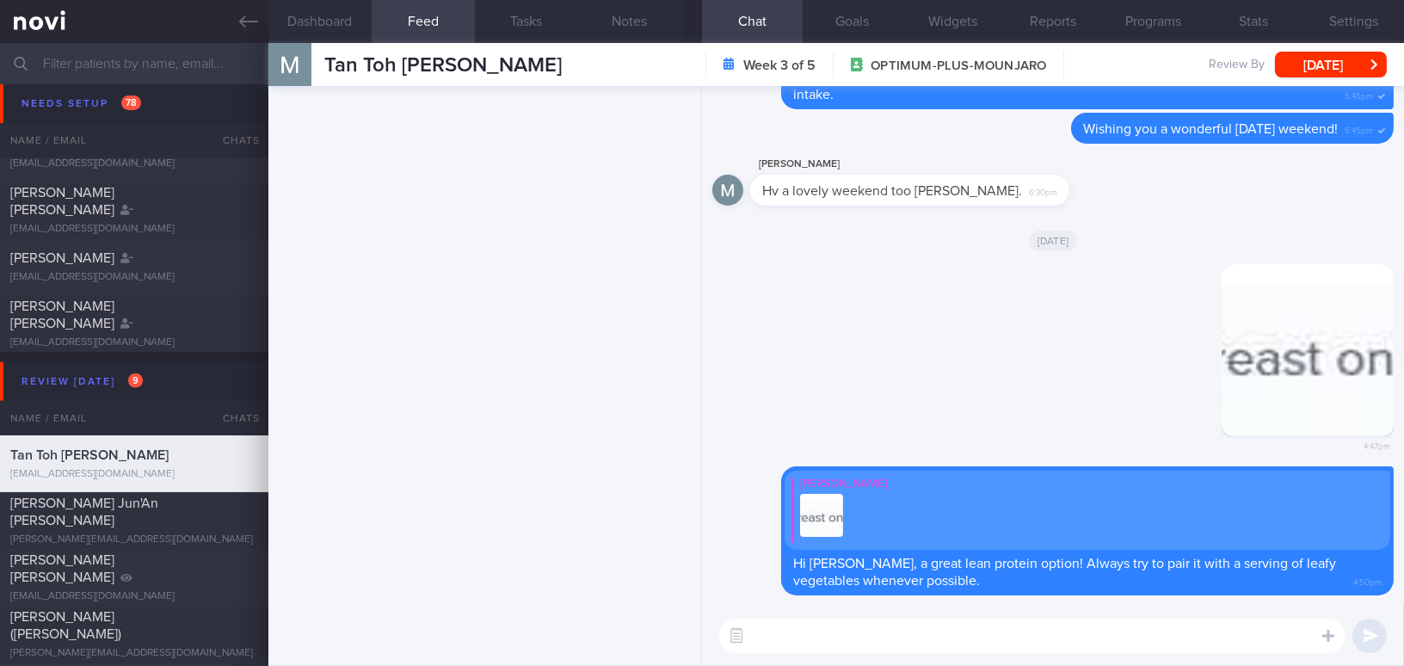
scroll to position [4883, 0]
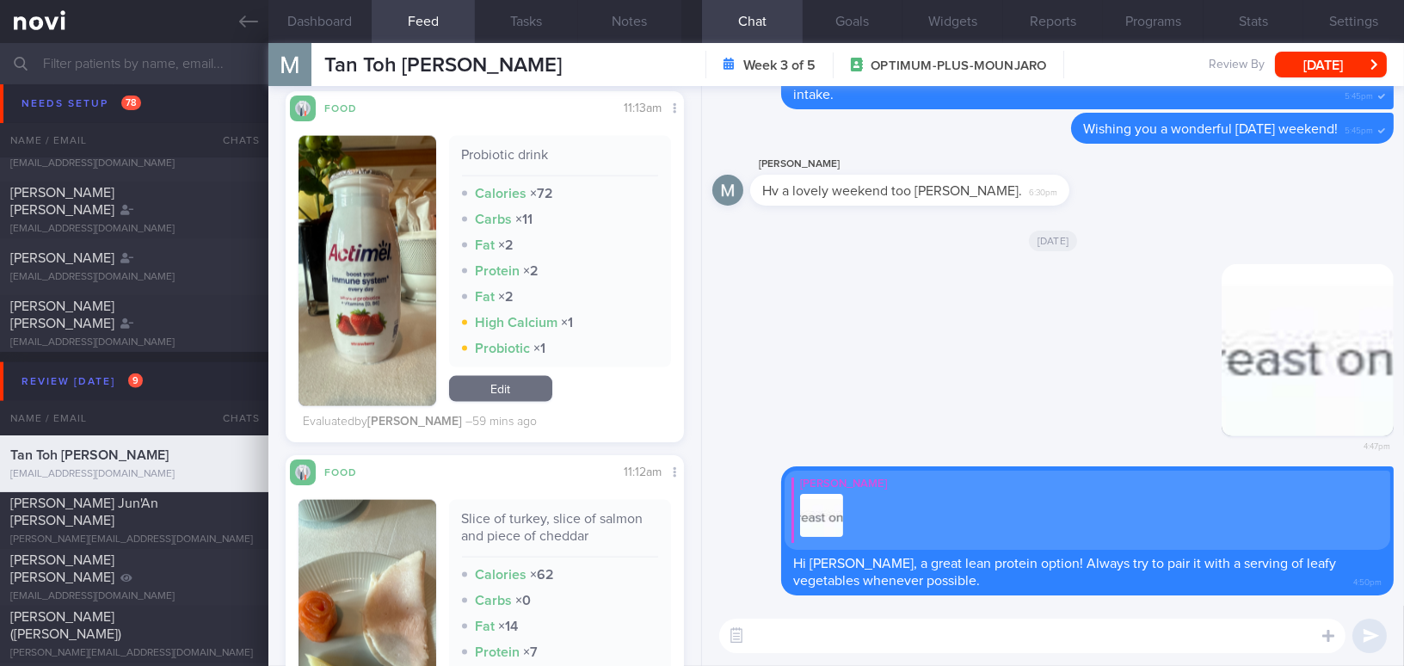
drag, startPoint x: 679, startPoint y: 214, endPoint x: 679, endPoint y: 242, distance: 27.5
click at [626, 259] on div "Probiotic drink Calories × 72 Carbs × 11 Fat × 2 Protein × 2 Fat × 2 High Calci…" at bounding box center [560, 251] width 223 height 231
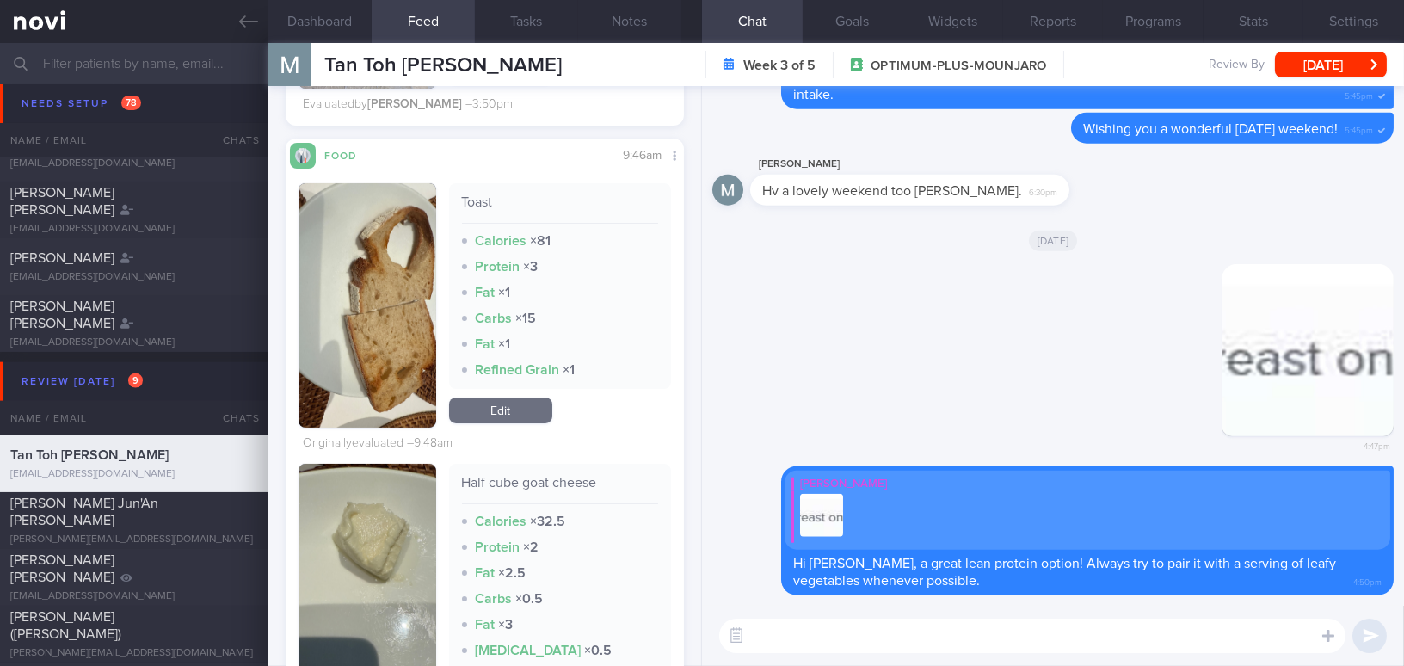
scroll to position [618, 0]
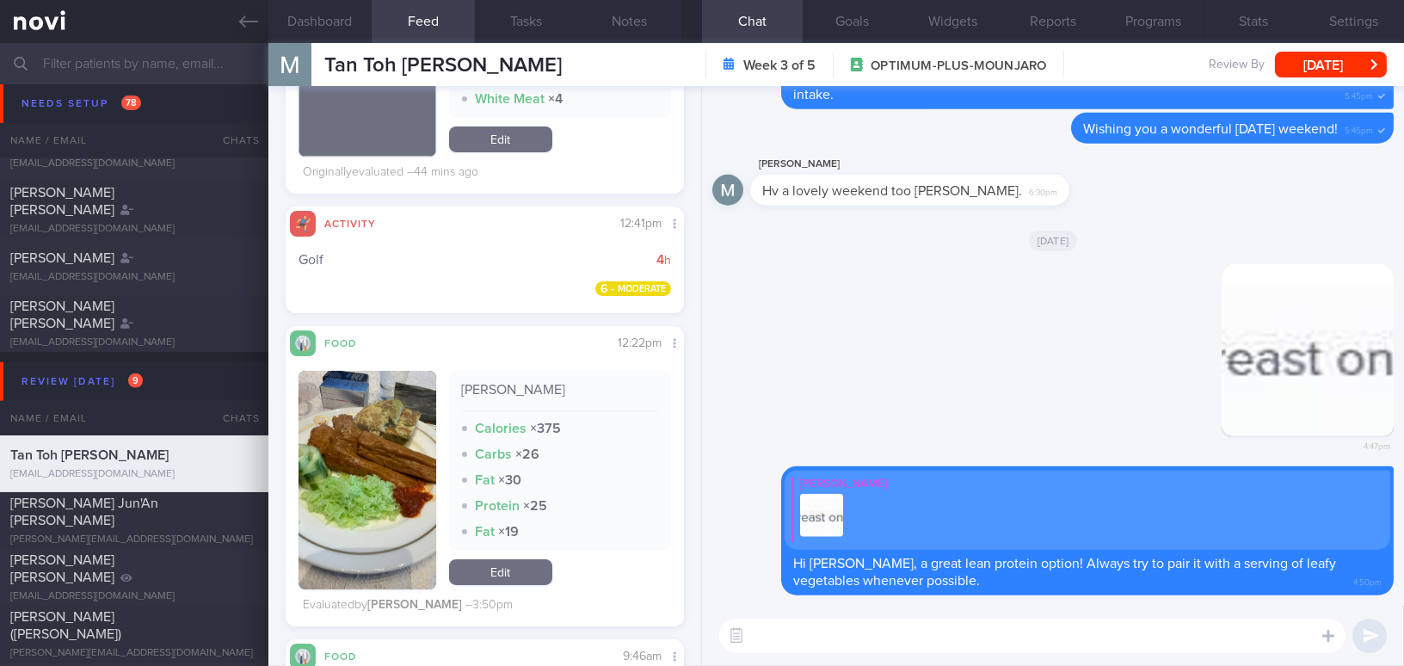
click at [826, 638] on textarea at bounding box center [1032, 635] width 626 height 34
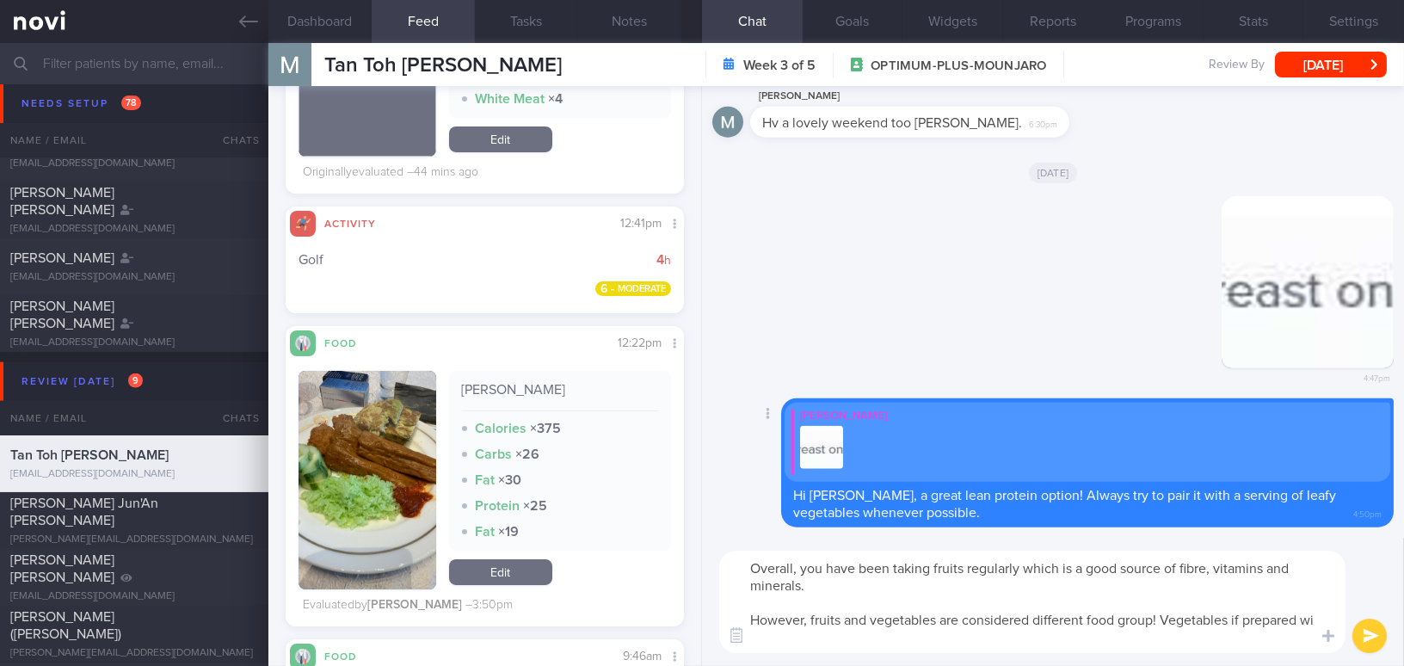
scroll to position [0, 0]
type textarea "Overall, you have been taking fruits regularly which is a good source of fibre,…"
drag, startPoint x: 1253, startPoint y: 643, endPoint x: 586, endPoint y: 547, distance: 674.3
click at [586, 547] on div "Dashboard Feed 87 Tasks Notes Chat Goals Widgets Reports Programs Stats Setting…" at bounding box center [835, 354] width 1135 height 623
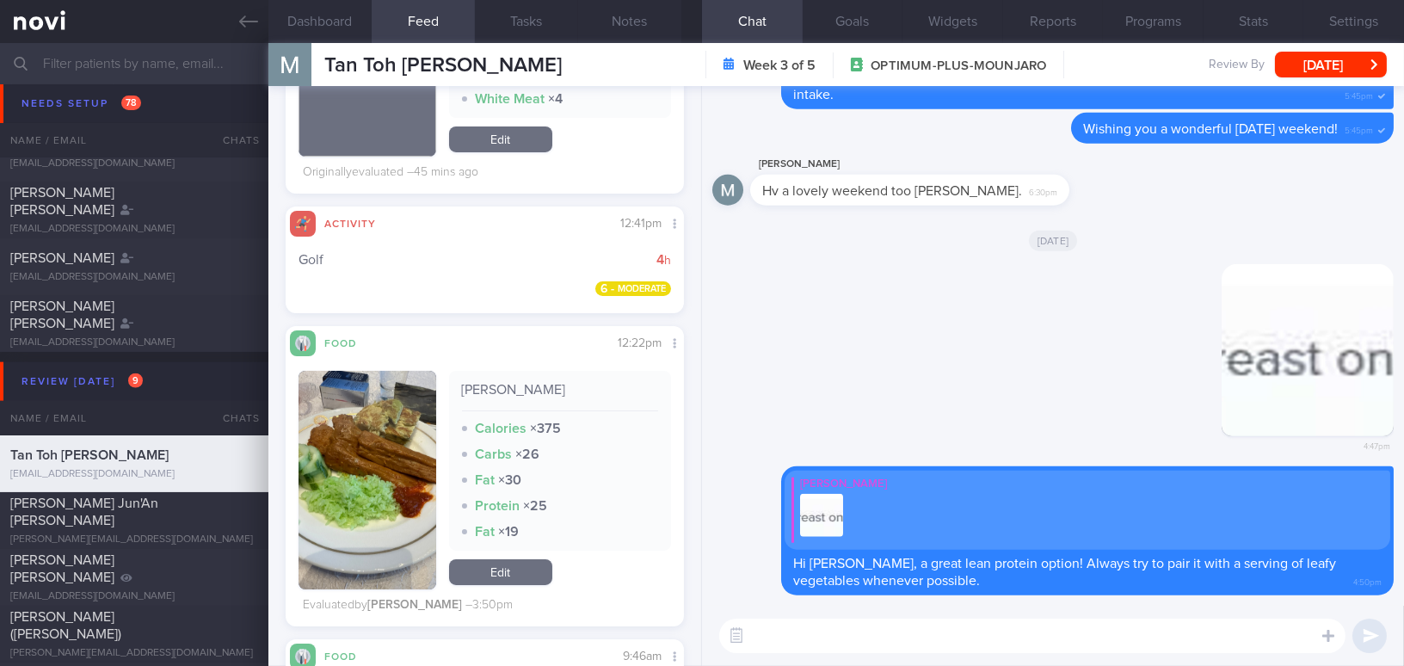
click at [801, 635] on textarea at bounding box center [1032, 635] width 626 height 34
paste textarea "Overall, you have been eating fruits regularly, which is a good source of fibre…"
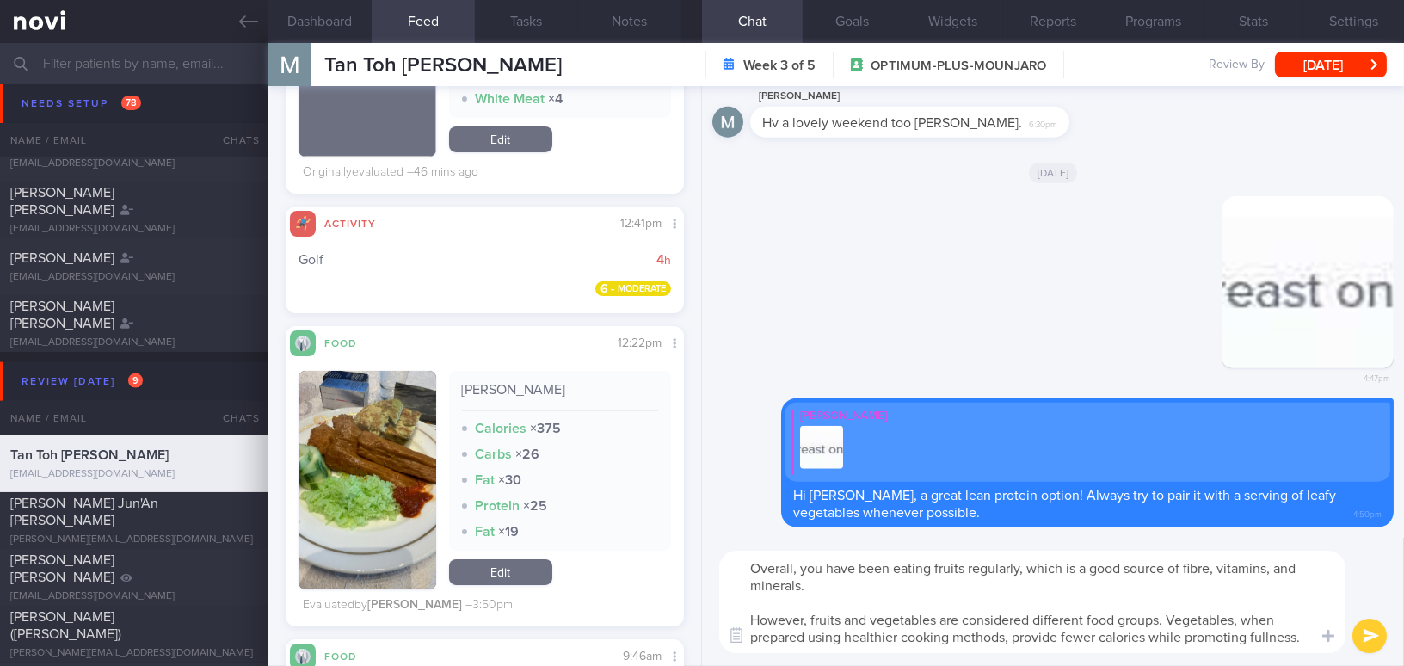
click at [1268, 570] on textarea "Overall, you have been eating fruits regularly, which is a good source of fibre…" at bounding box center [1032, 602] width 626 height 102
click at [996, 600] on textarea "Overall, you have been eating fruits regularly, which is a good source of fibre…" at bounding box center [1032, 602] width 626 height 102
click at [987, 593] on textarea "Overall, you have been eating fruits regularly, which is a good source of fibre…" at bounding box center [1032, 602] width 626 height 102
click at [1301, 637] on textarea "Overall, you have been eating fruits regularly, which is a good source of fibre…" at bounding box center [1032, 602] width 626 height 102
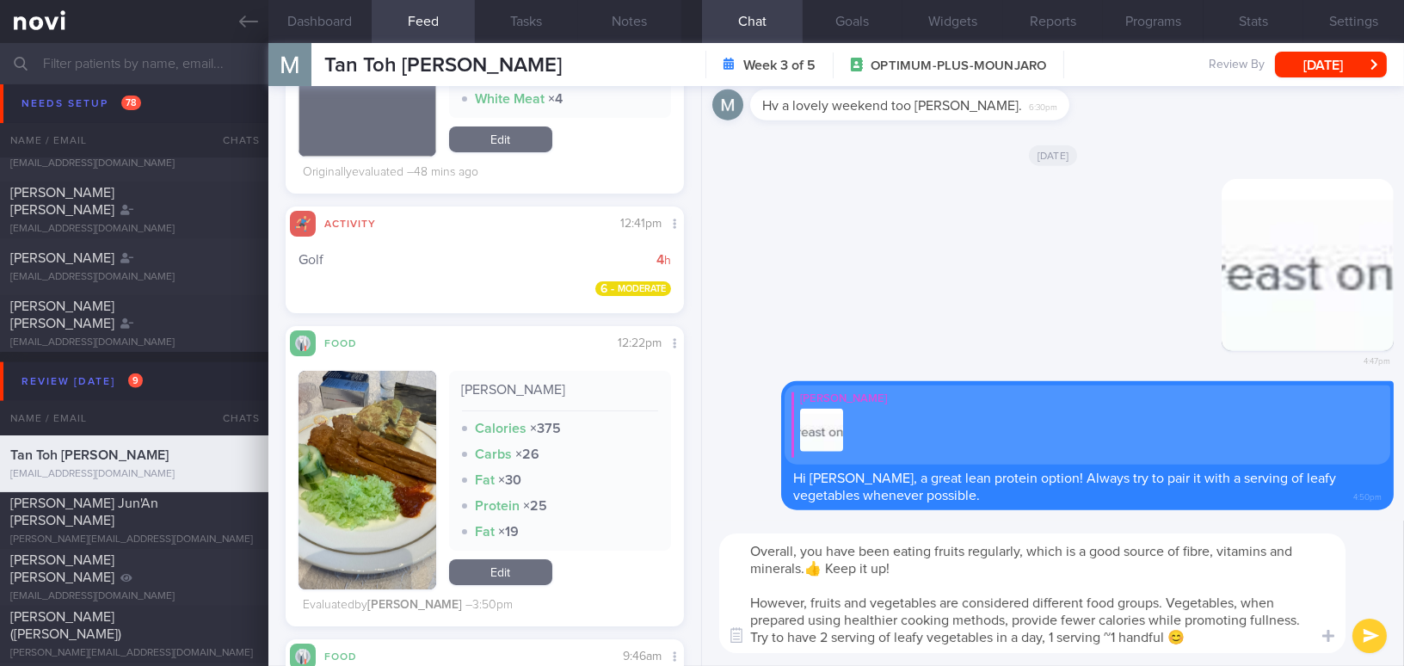
type textarea "Overall, you have been eating fruits regularly, which is a good source of fibre…"
click at [1375, 641] on button "submit" at bounding box center [1369, 635] width 34 height 34
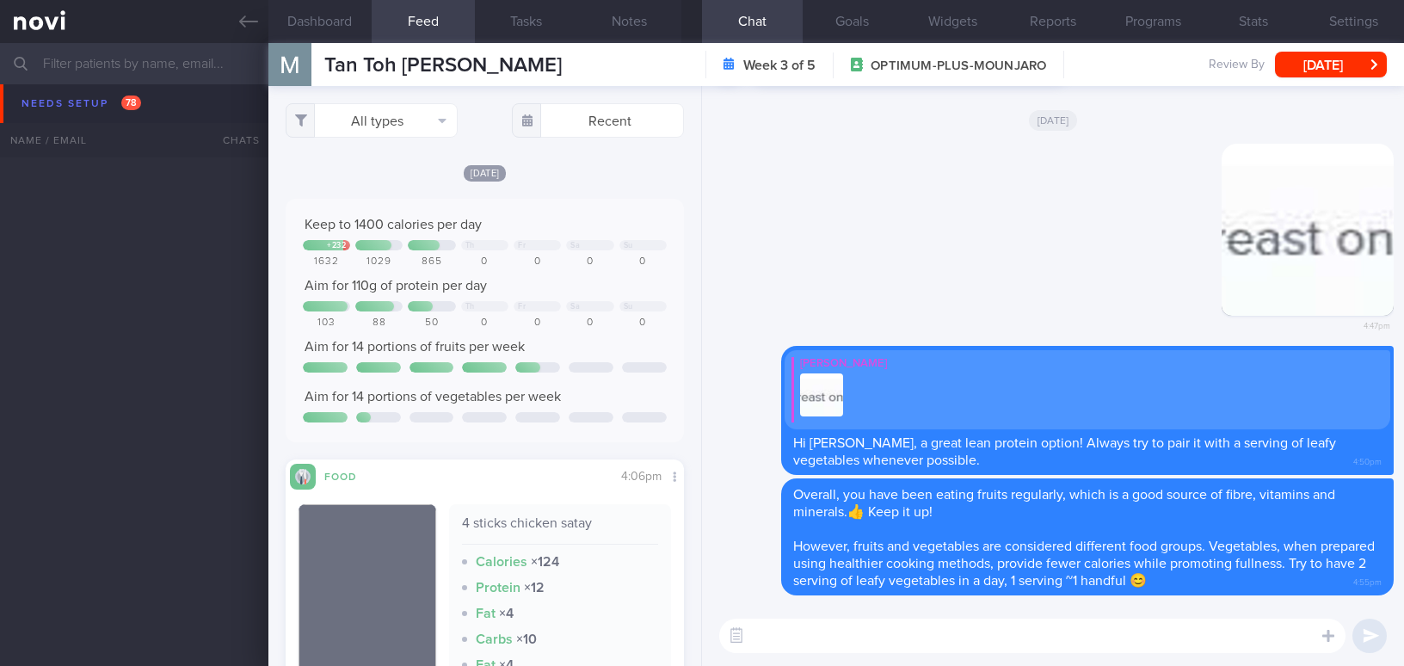
select select "7"
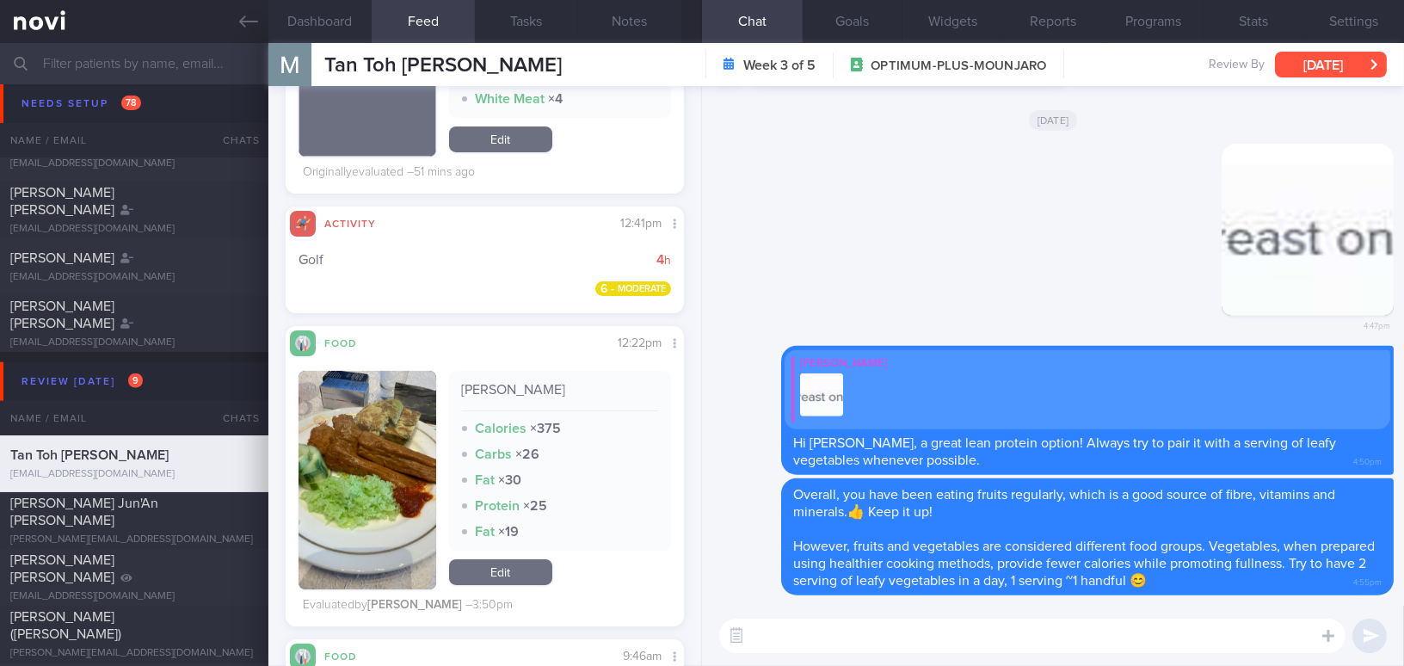
click at [1302, 58] on button "Tue, 12 Aug" at bounding box center [1331, 65] width 112 height 26
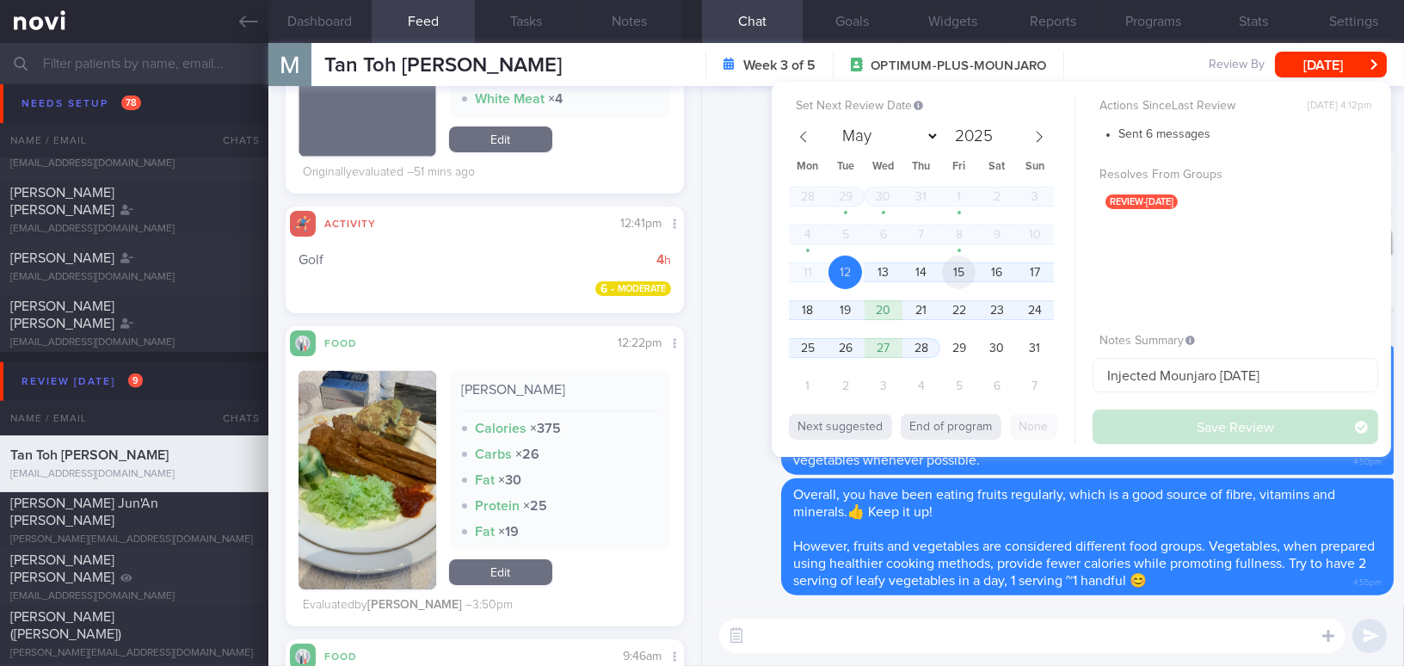
click at [957, 268] on span "15" at bounding box center [959, 272] width 34 height 34
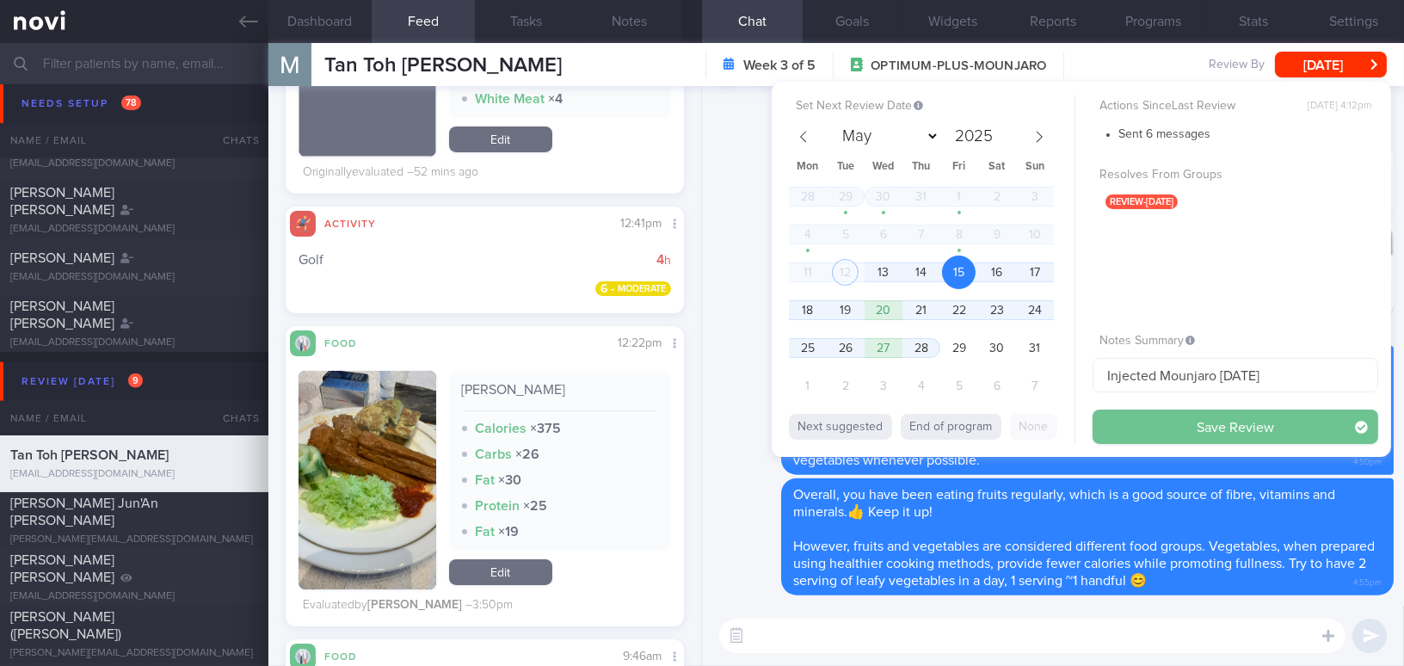
click at [1138, 428] on button "Save Review" at bounding box center [1235, 426] width 286 height 34
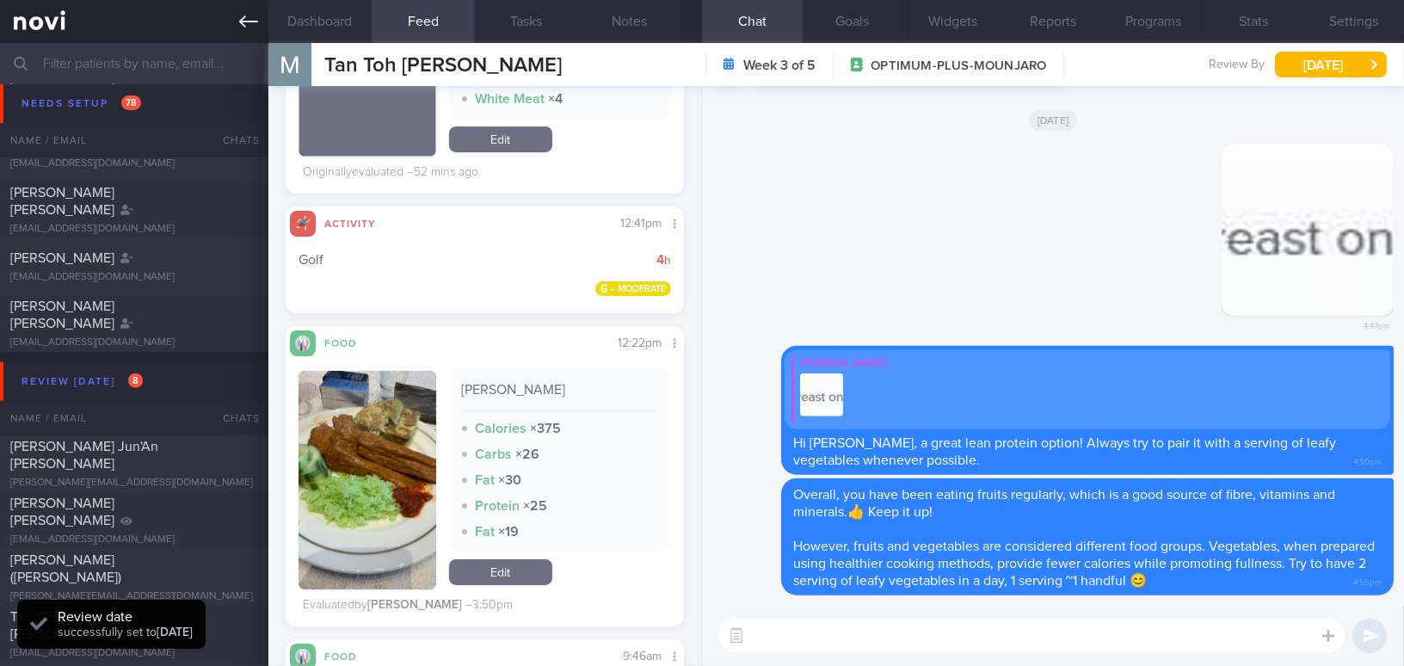
click at [234, 26] on link at bounding box center [134, 21] width 268 height 43
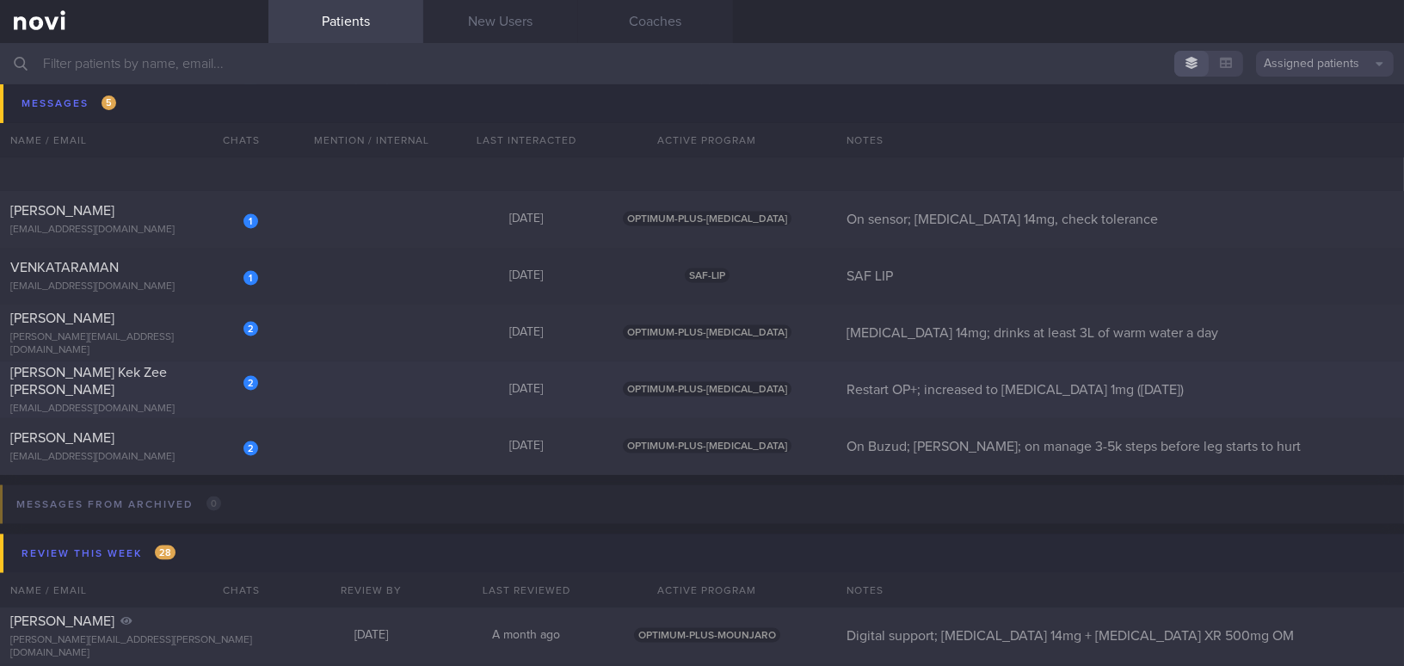
scroll to position [5339, 0]
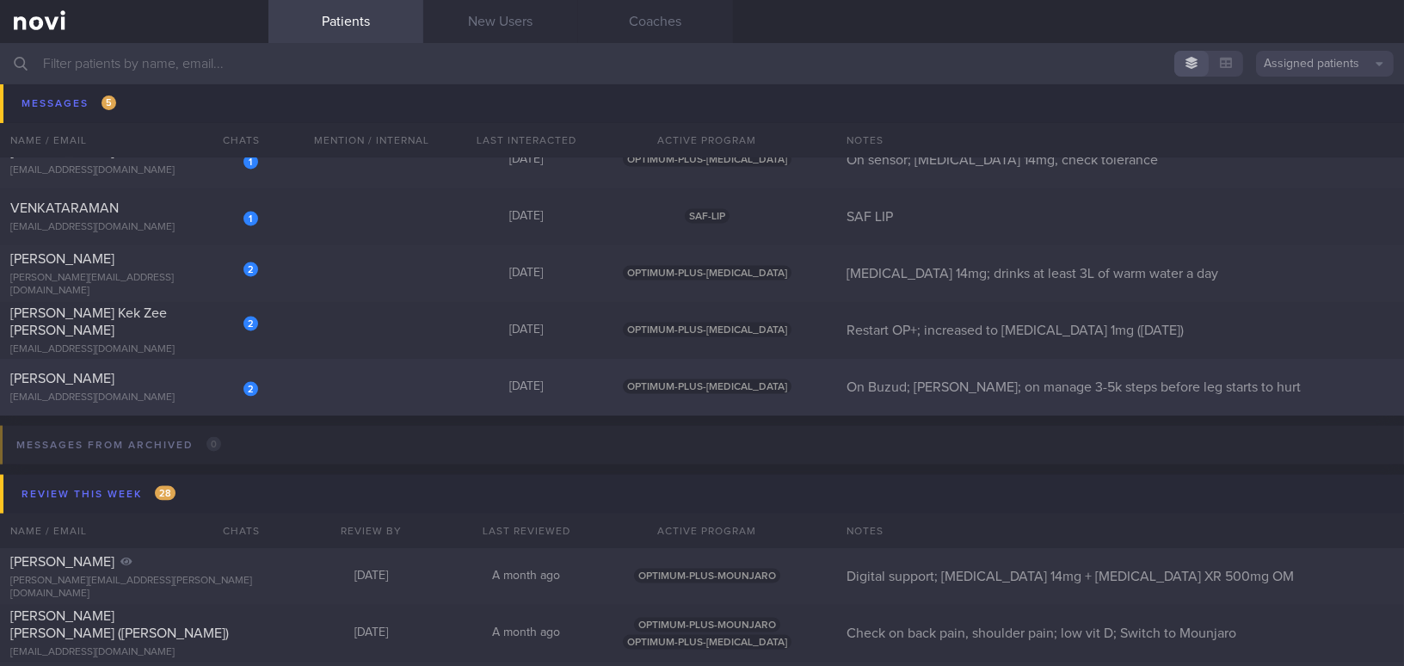
click at [114, 382] on span "[PERSON_NAME]" at bounding box center [62, 379] width 104 height 14
select select "7"
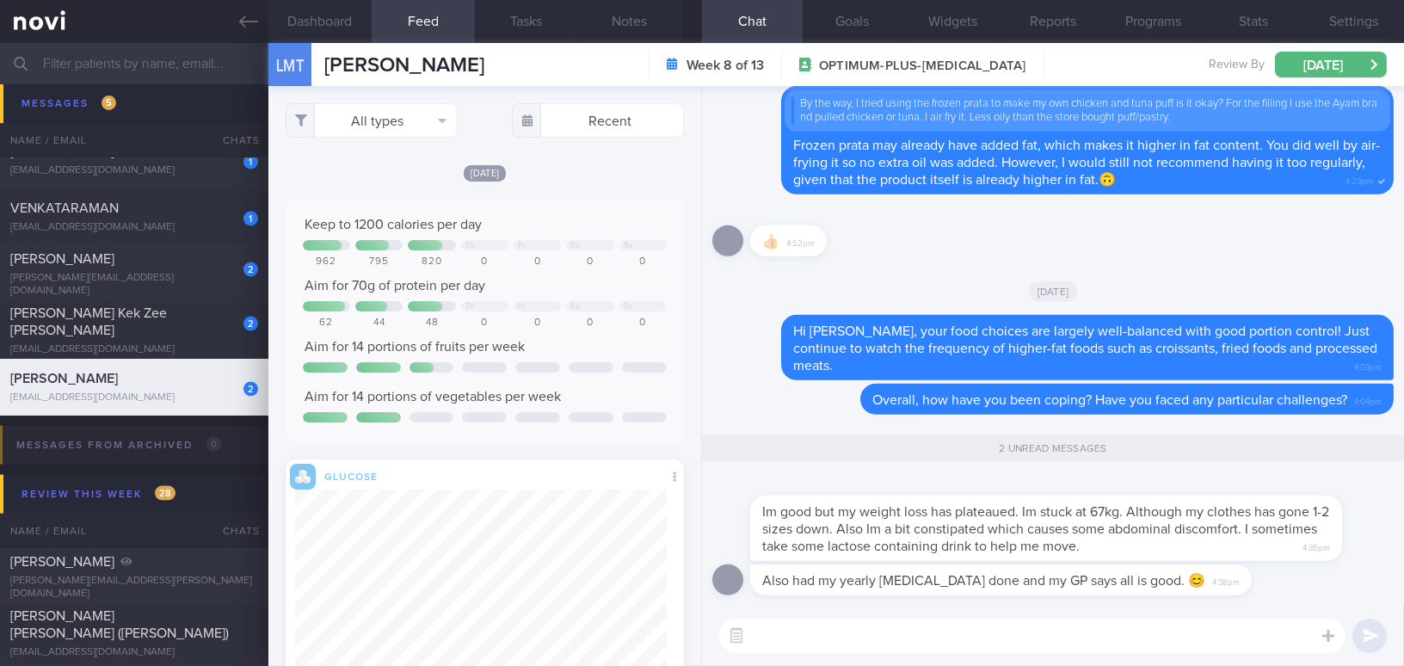
scroll to position [204, 372]
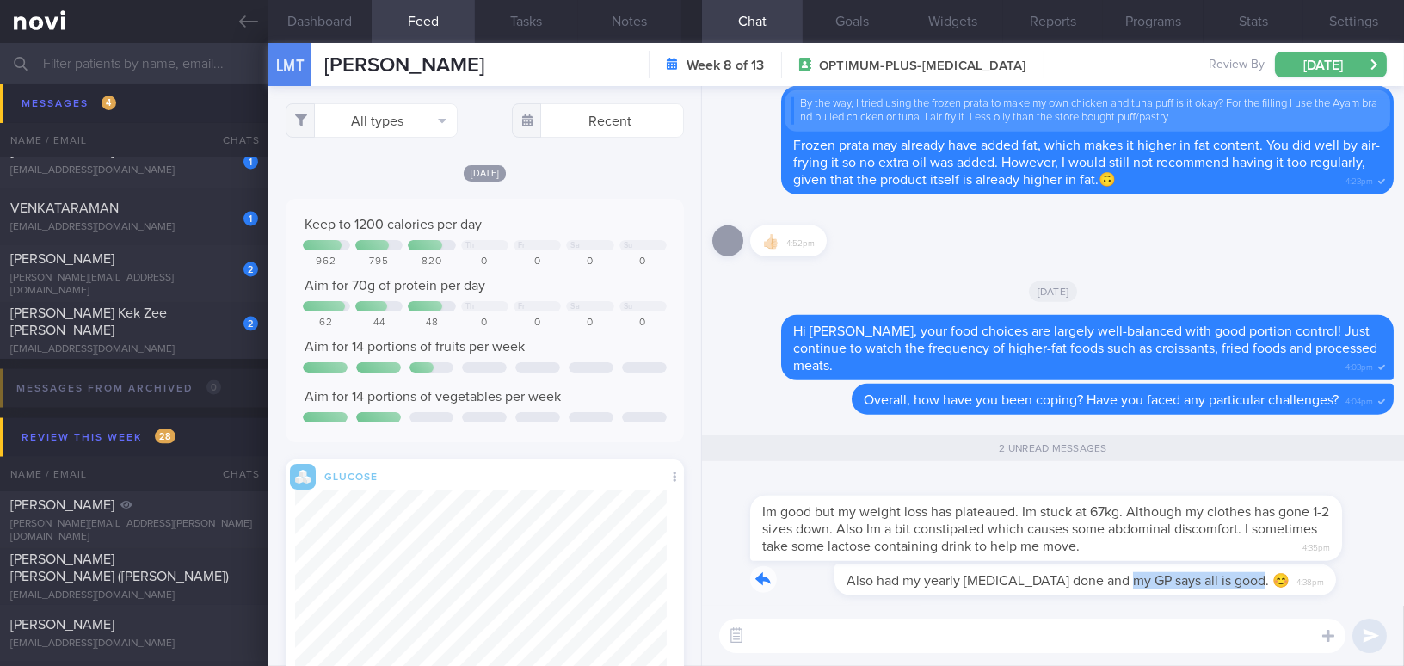
drag, startPoint x: 1039, startPoint y: 569, endPoint x: 1253, endPoint y: 569, distance: 214.2
click at [1253, 569] on div "Also had my yearly blood test done and my GP says all is good. 😊 4:38pm" at bounding box center [1026, 579] width 553 height 31
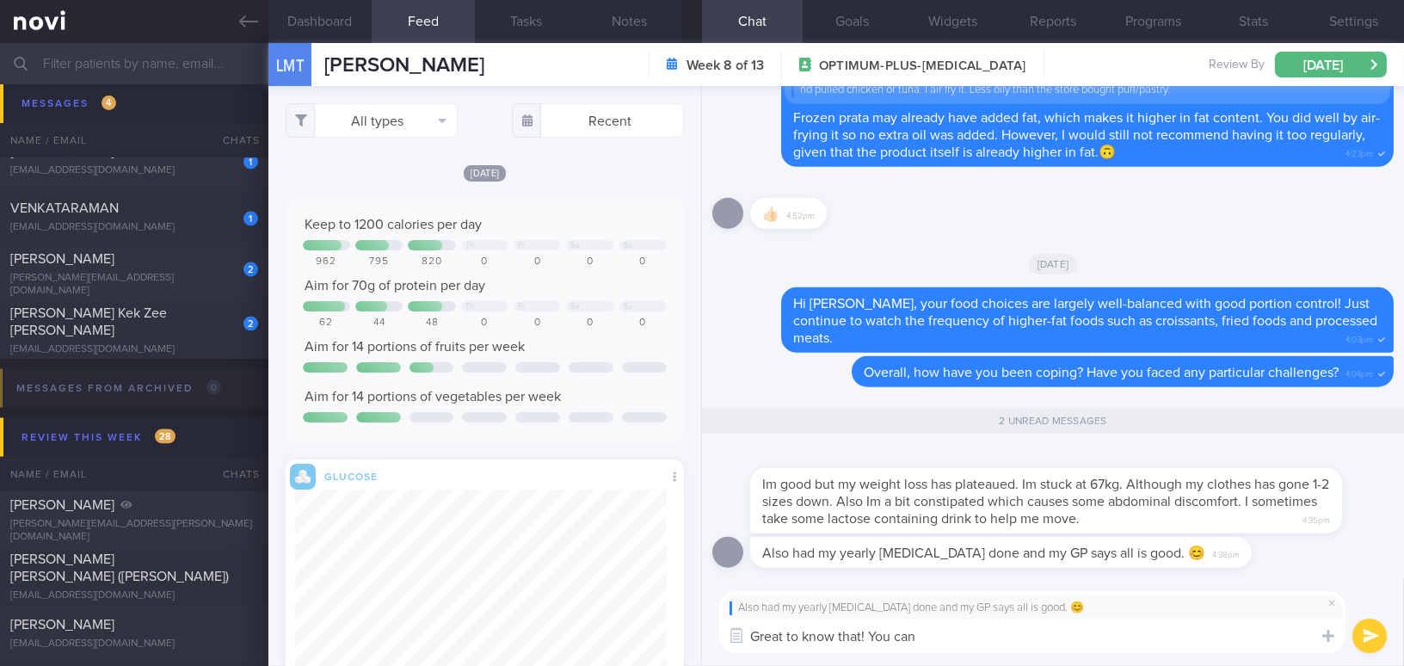
type textarea "Great to know that! You can"
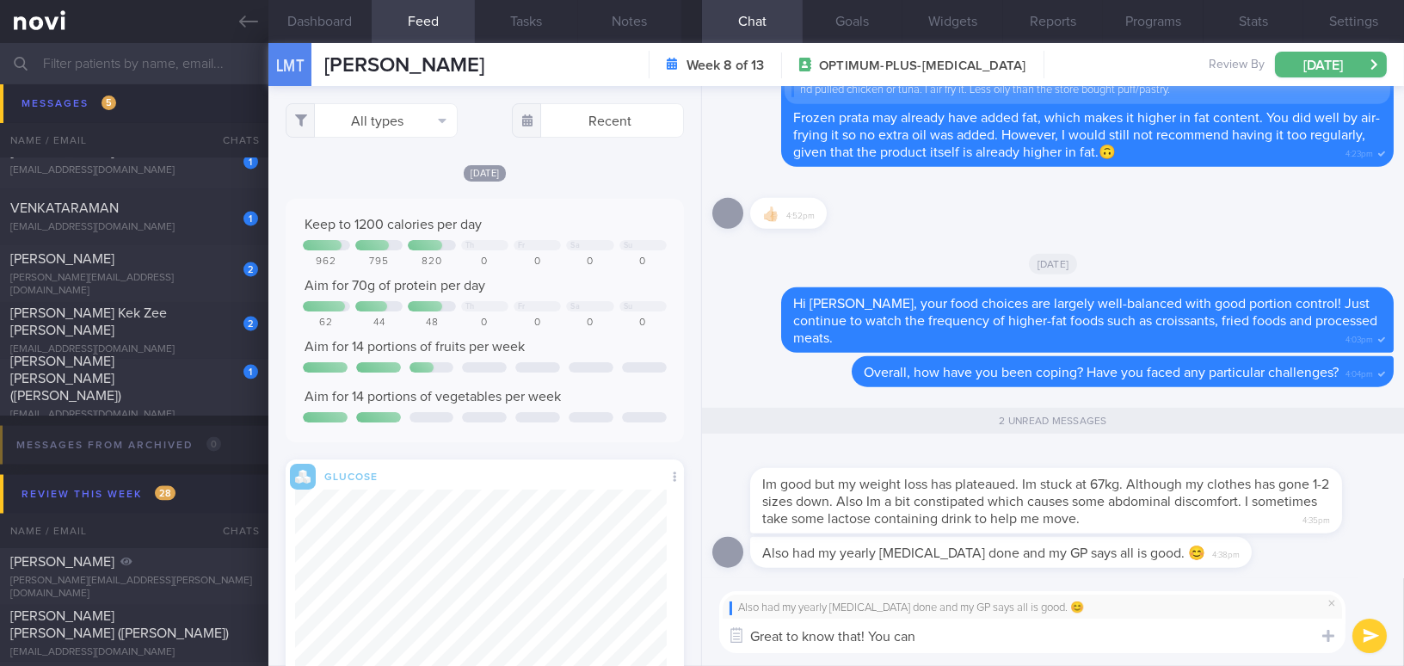
click at [618, 644] on div "Dashboard Feed Tasks Notes Chat 2 Goals Widgets Reports Programs Stats Settings…" at bounding box center [835, 354] width 1135 height 623
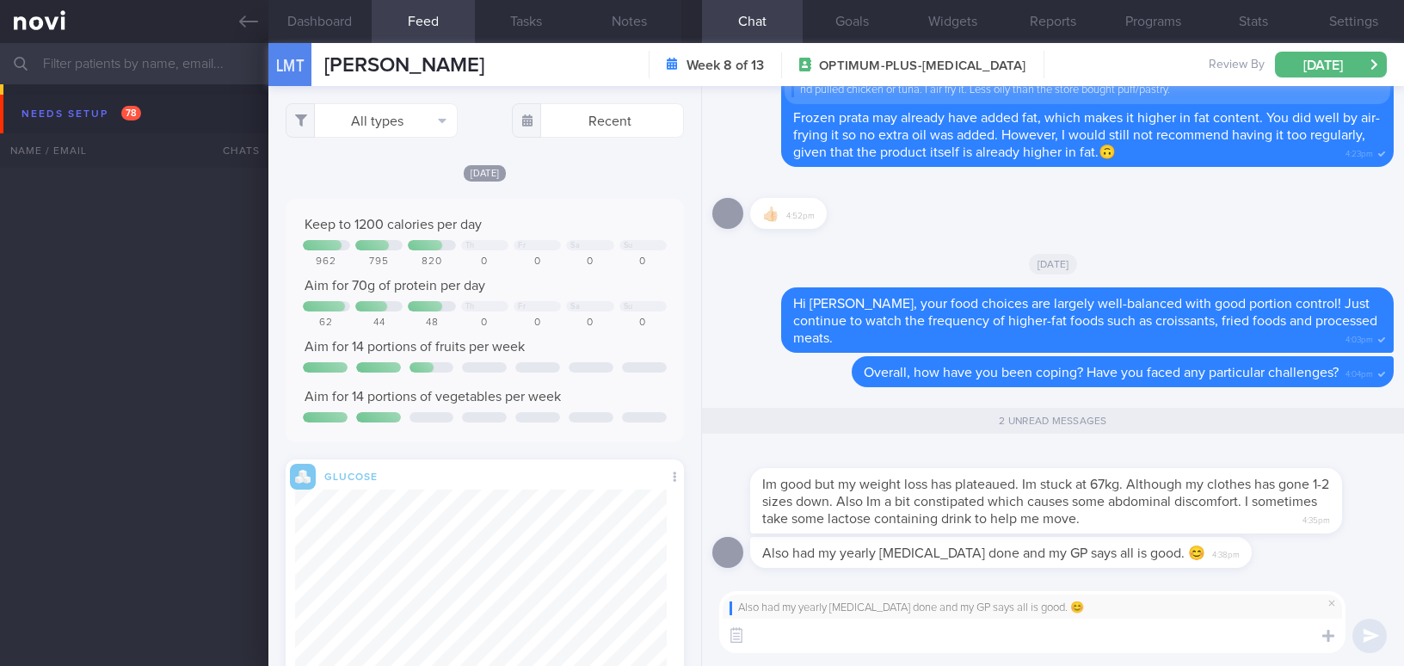
select select "7"
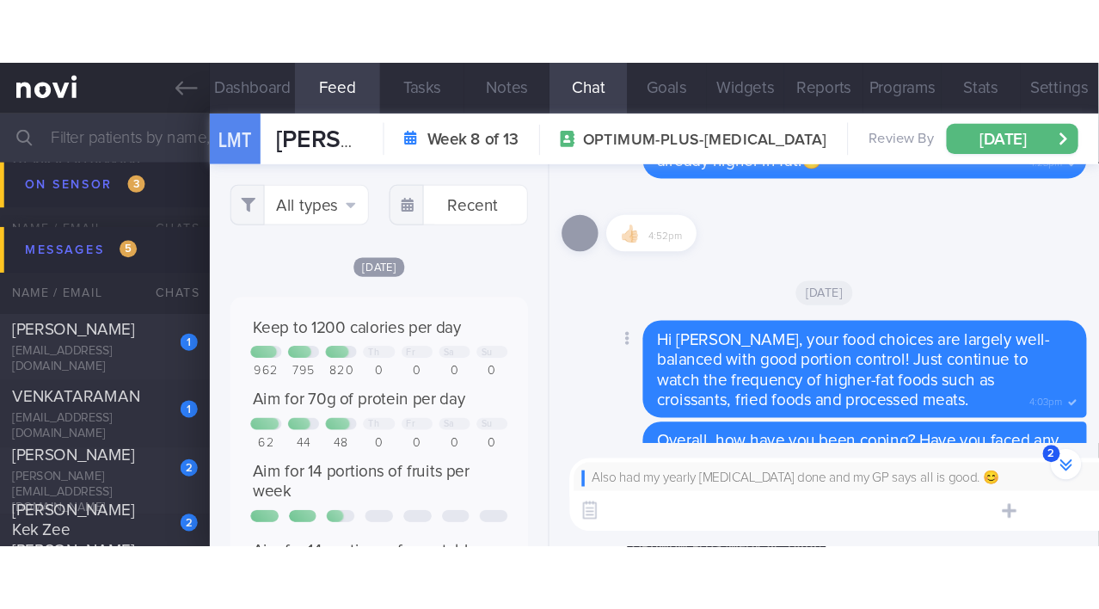
scroll to position [-71, 0]
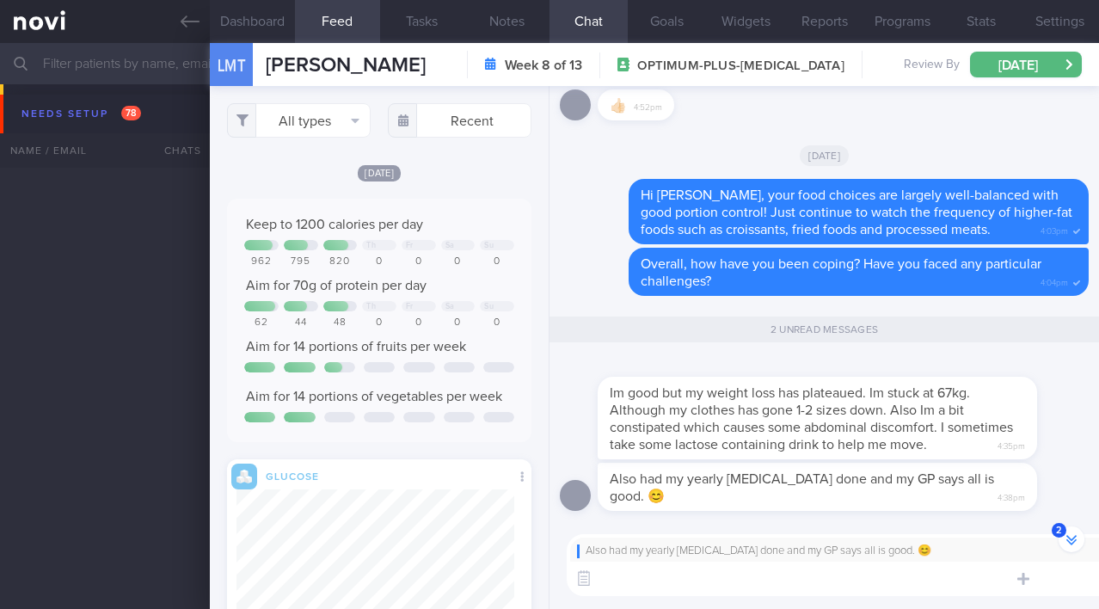
select select "7"
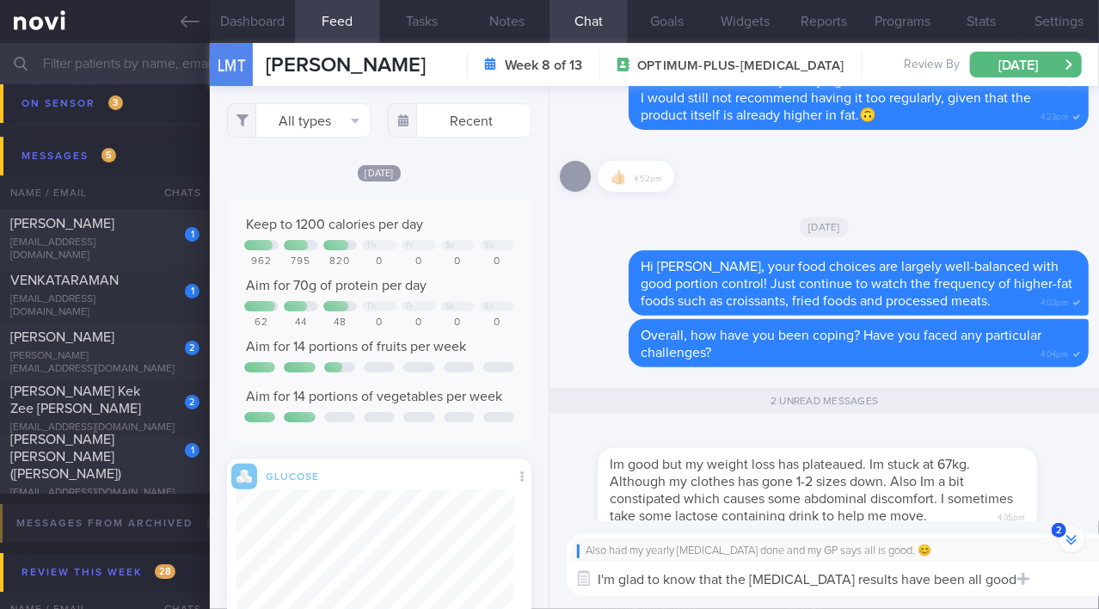
type textarea "I'm glad to know that the [MEDICAL_DATA] results have been all good."
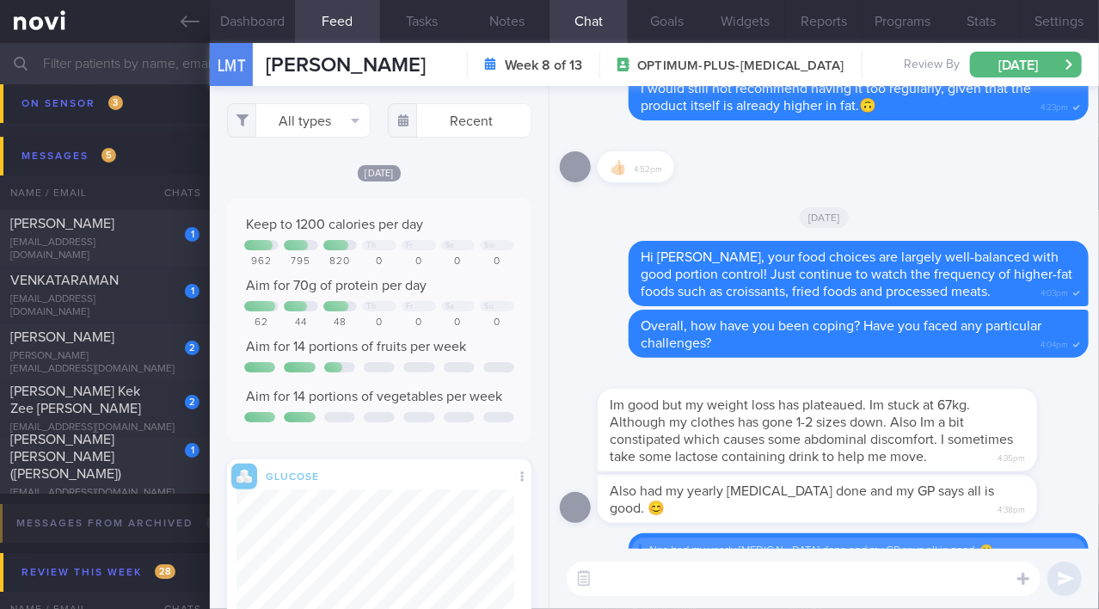
scroll to position [0, 0]
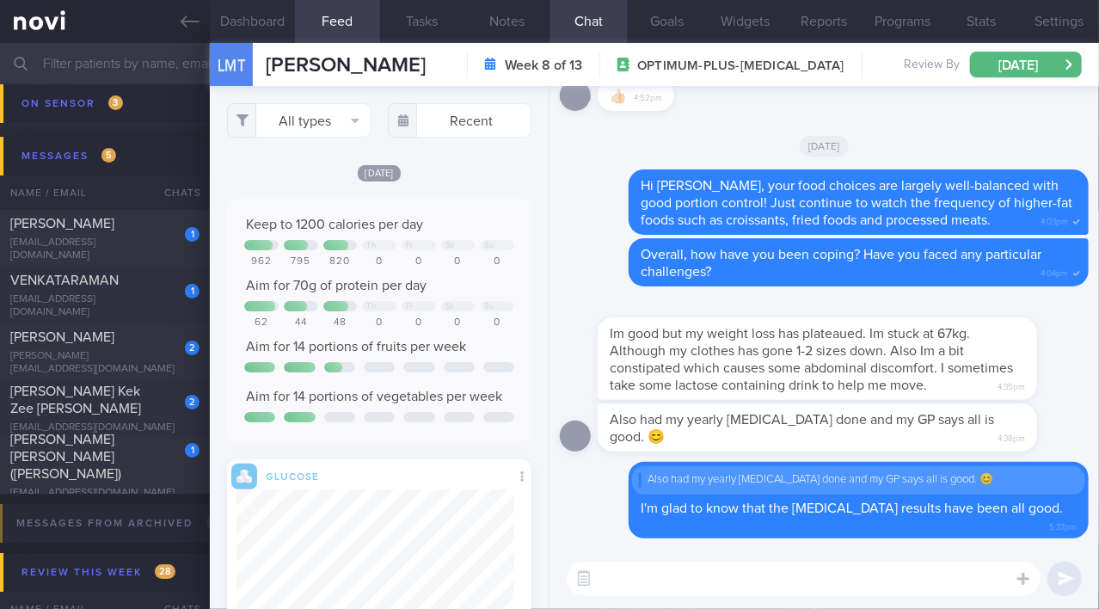
paste textarea "You may either WhatsApp or email your [MEDICAL_DATA] result / report to us: a) …"
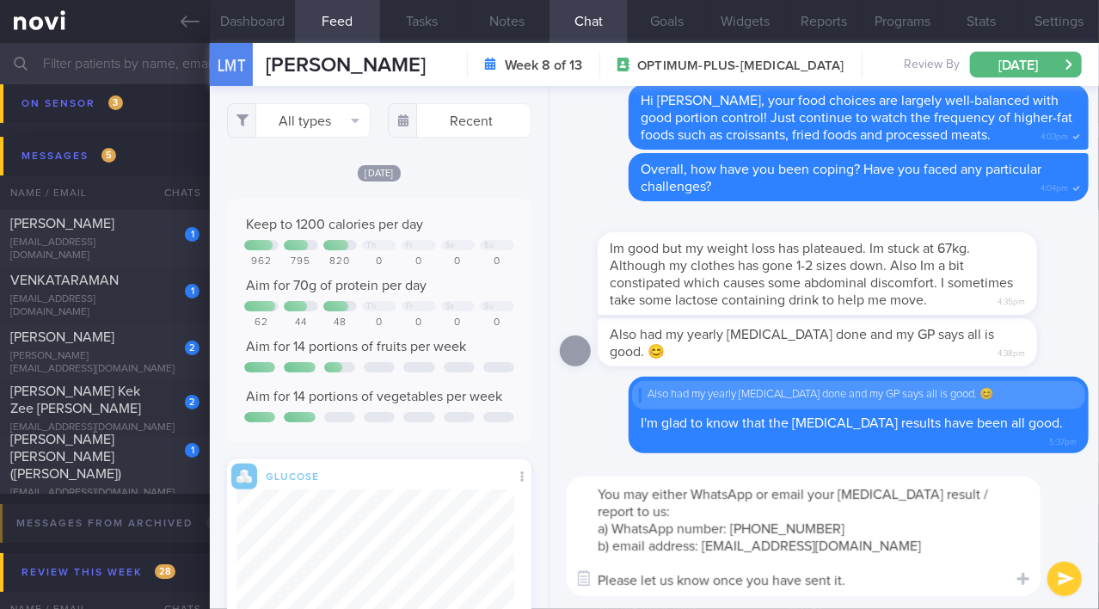
click at [686, 497] on textarea "You may either WhatsApp or email your [MEDICAL_DATA] result / report to us: a) …" at bounding box center [804, 537] width 474 height 120
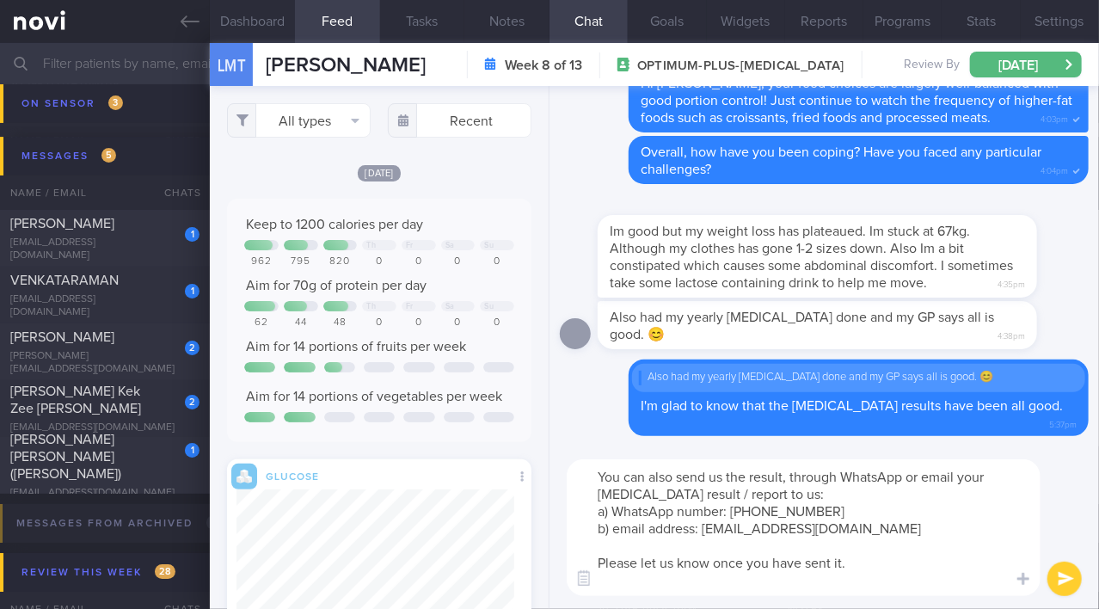
drag, startPoint x: 729, startPoint y: 476, endPoint x: 746, endPoint y: 476, distance: 17.2
click at [746, 476] on textarea "You can also send us the result, through WhatsApp or email your [MEDICAL_DATA] …" at bounding box center [804, 527] width 474 height 137
drag, startPoint x: 969, startPoint y: 476, endPoint x: 986, endPoint y: 496, distance: 26.3
click at [986, 496] on textarea "You can also send us your result, through WhatsApp or email your [MEDICAL_DATA]…" at bounding box center [804, 527] width 474 height 137
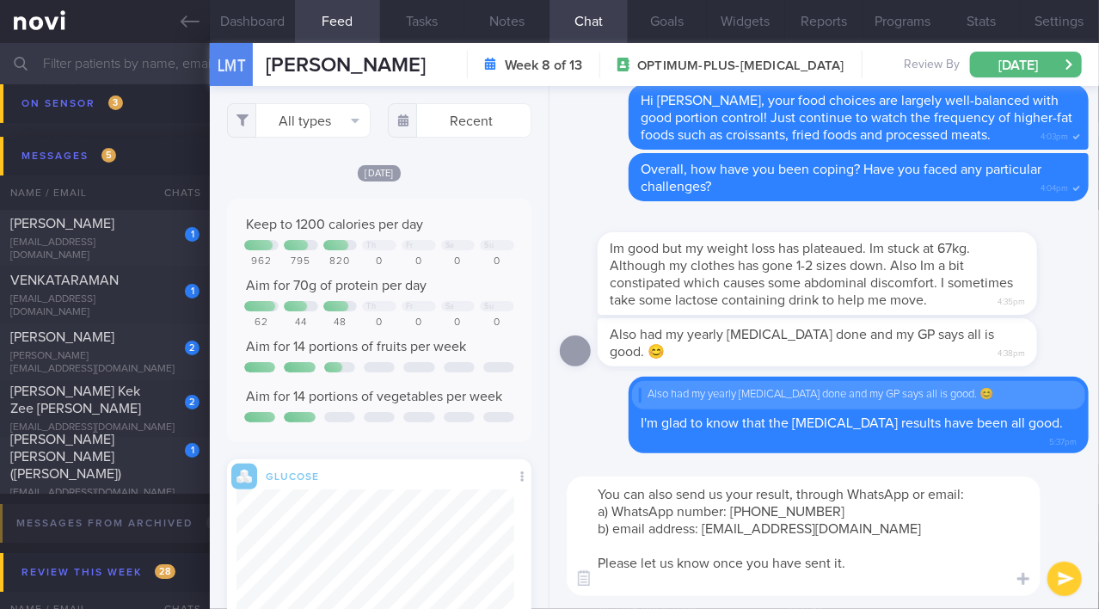
click at [670, 589] on textarea "You can also send us your result, through WhatsApp or email: a) WhatsApp number…" at bounding box center [804, 537] width 474 height 120
drag, startPoint x: 632, startPoint y: 588, endPoint x: 596, endPoint y: 561, distance: 44.9
click at [596, 561] on textarea "You can also send us your result, through WhatsApp or email: a) WhatsApp number…" at bounding box center [804, 537] width 474 height 120
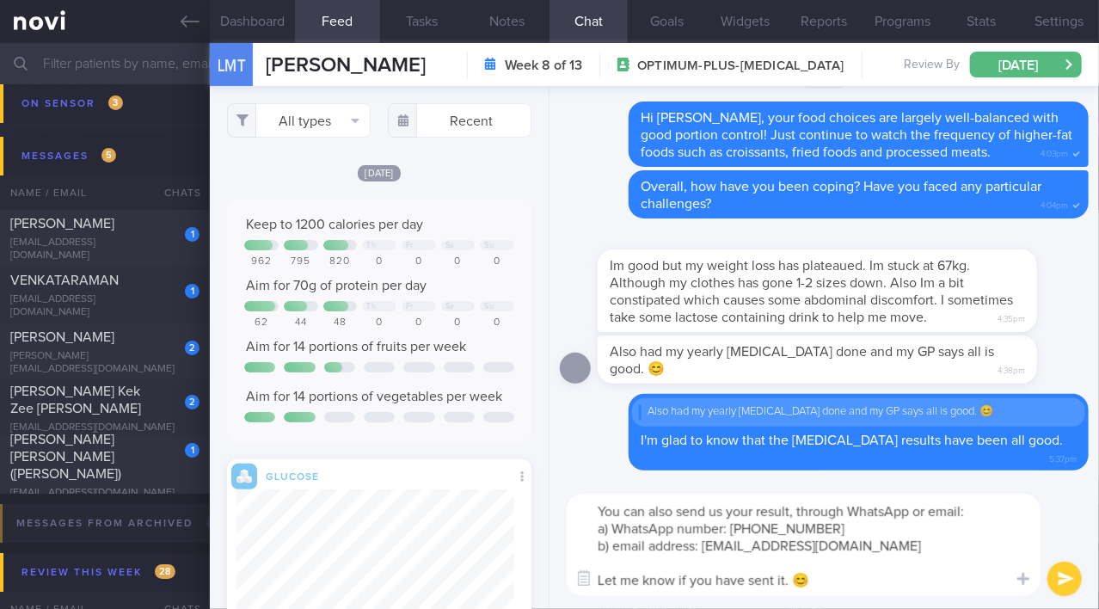
type textarea "You can also send us your result, through WhatsApp or email: a) WhatsApp number…"
click at [1065, 584] on button "submit" at bounding box center [1065, 579] width 34 height 34
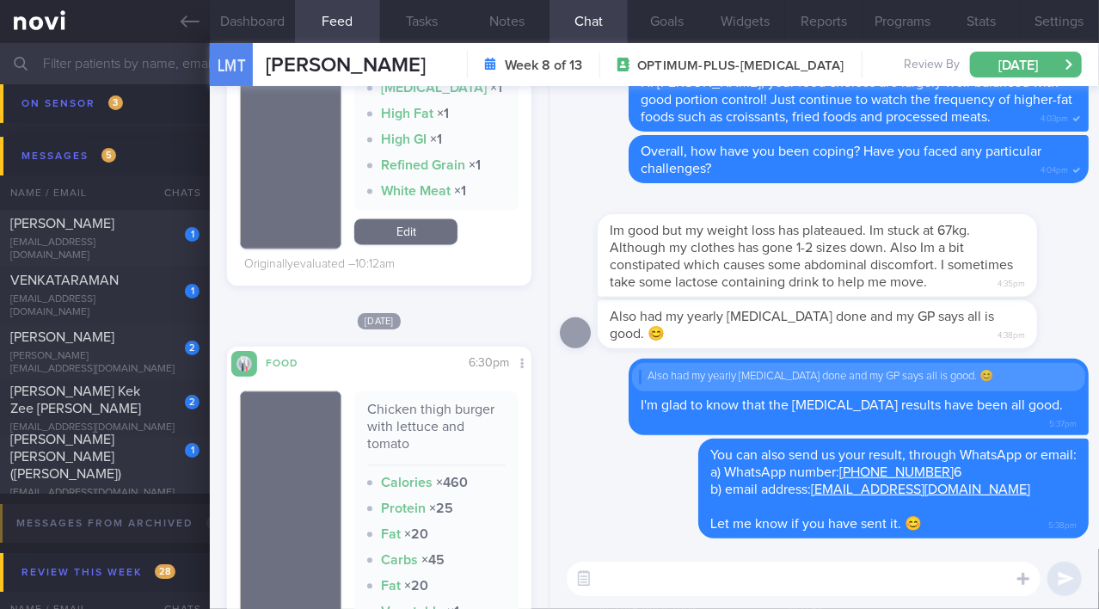
scroll to position [1486, 0]
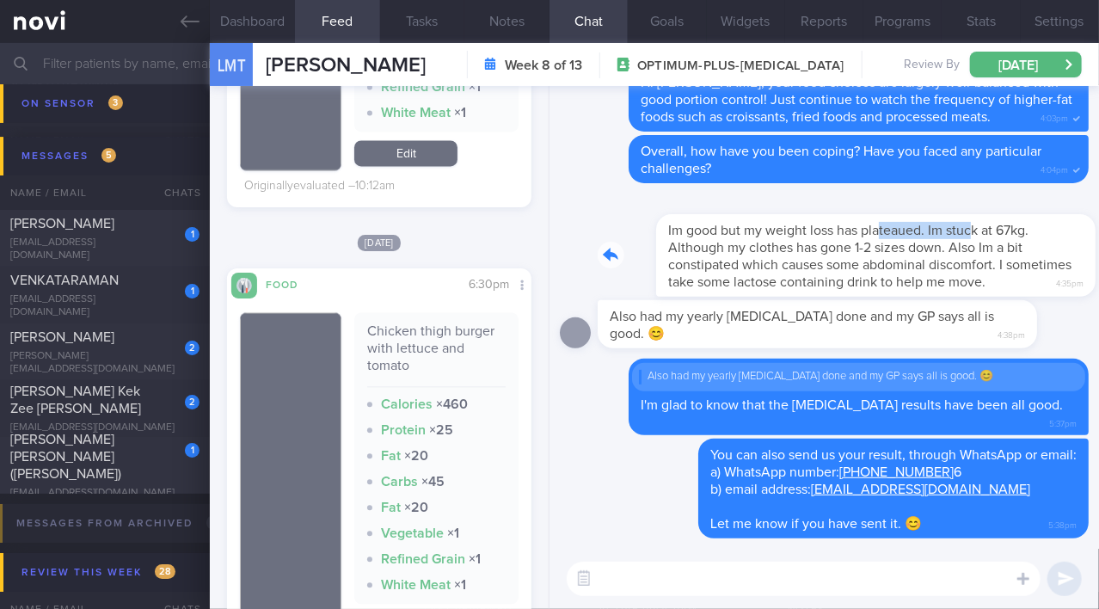
drag, startPoint x: 821, startPoint y: 225, endPoint x: 912, endPoint y: 224, distance: 91.2
click at [912, 224] on div "Im good but my weight loss has plateaued. Im stuck at 67kg. Although my clothes…" at bounding box center [843, 245] width 491 height 103
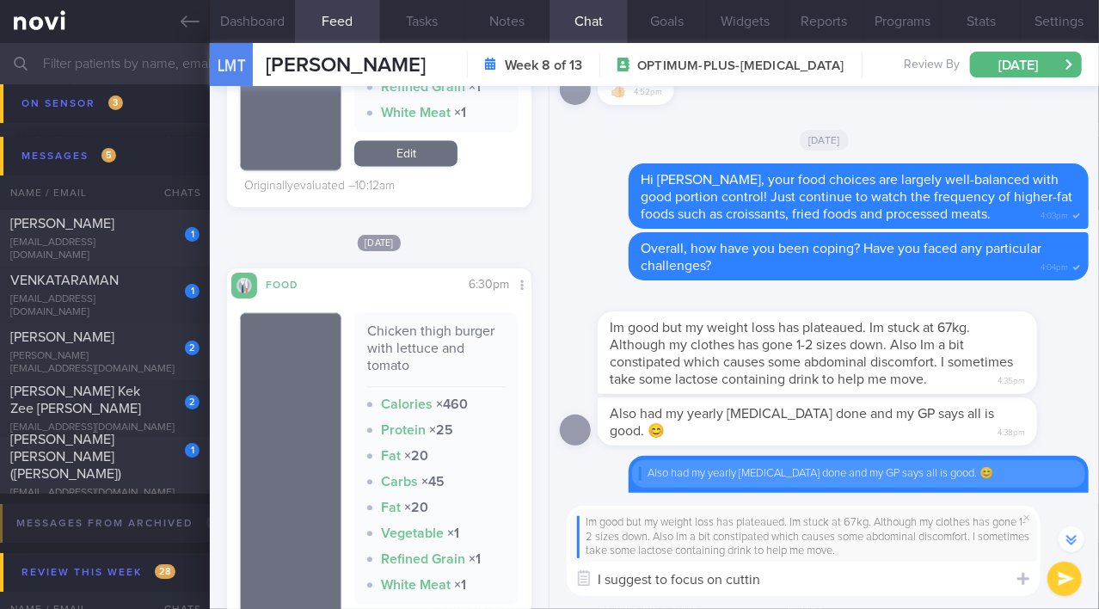
scroll to position [0, 0]
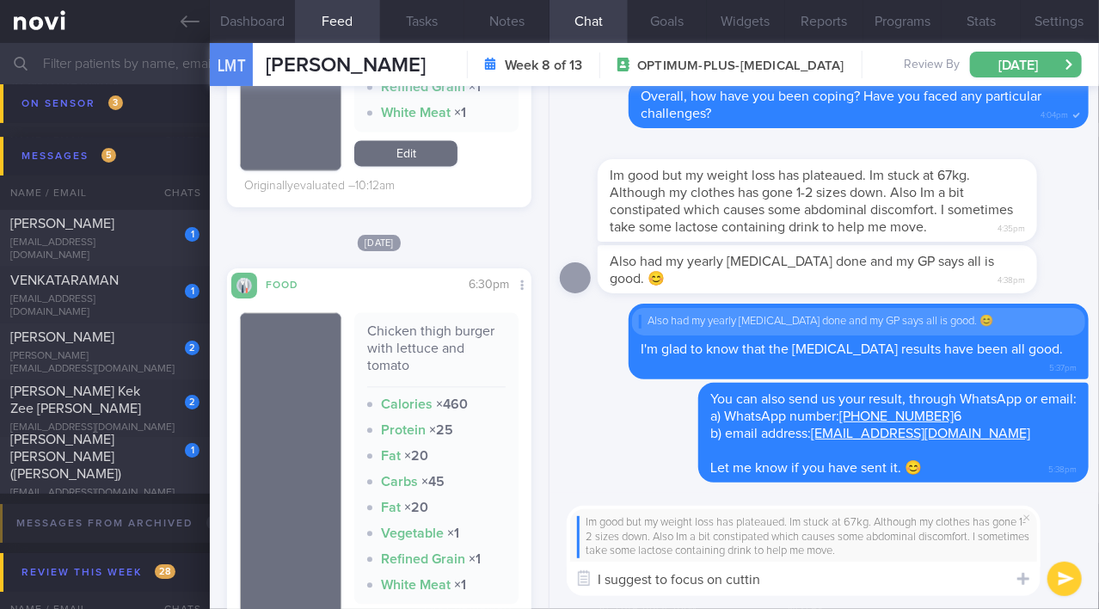
drag, startPoint x: 791, startPoint y: 582, endPoint x: 593, endPoint y: 594, distance: 199.0
click at [593, 594] on textarea "I suggest to focus on cuttin" at bounding box center [804, 579] width 474 height 34
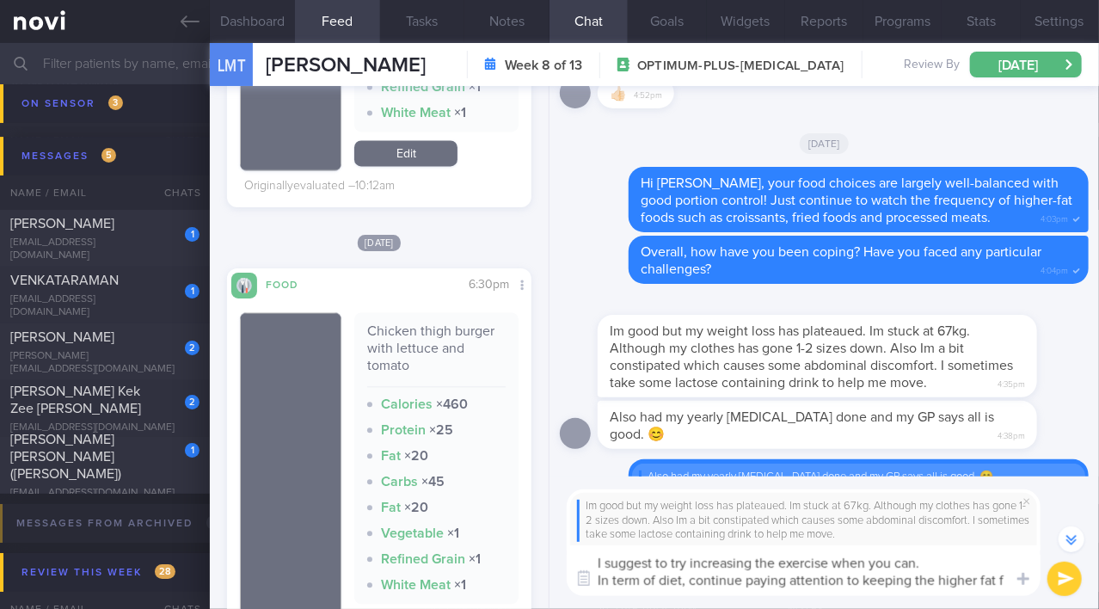
scroll to position [15, 0]
type textarea "I suggest to try increasing the exercise when you can. In term of diet, continu…"
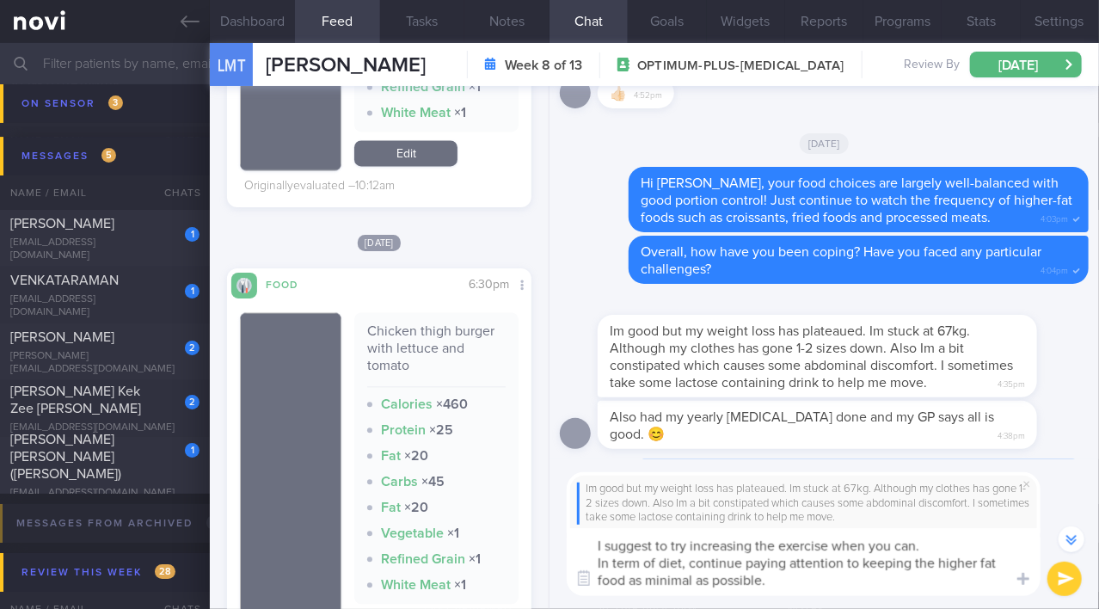
drag, startPoint x: 775, startPoint y: 582, endPoint x: 597, endPoint y: 551, distance: 180.7
click at [597, 551] on textarea "I suggest to try increasing the exercise when you can. In term of diet, continu…" at bounding box center [804, 562] width 474 height 68
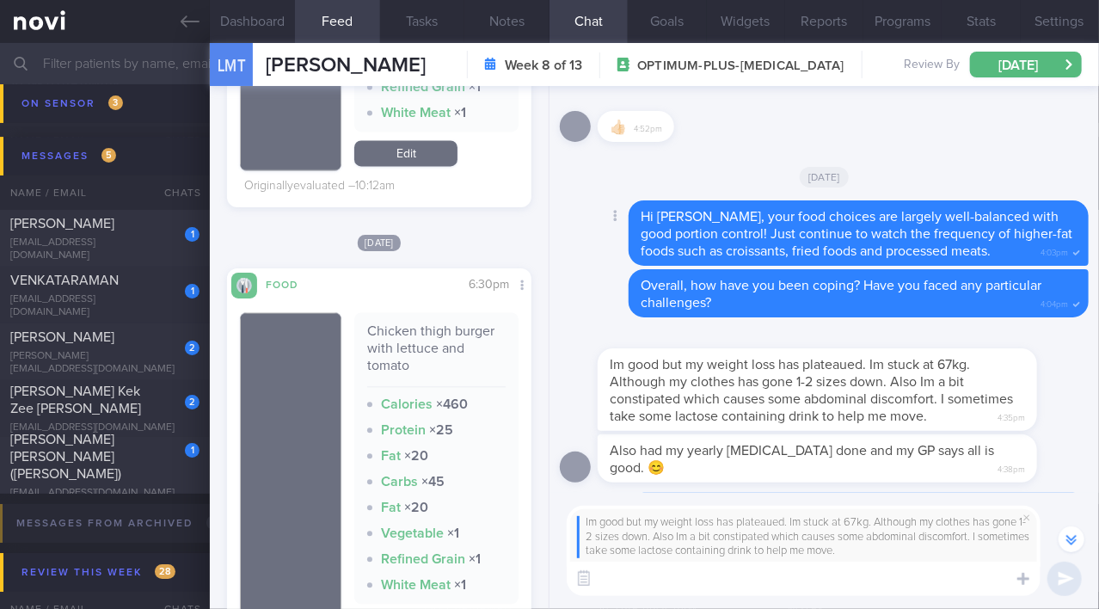
scroll to position [-155, 0]
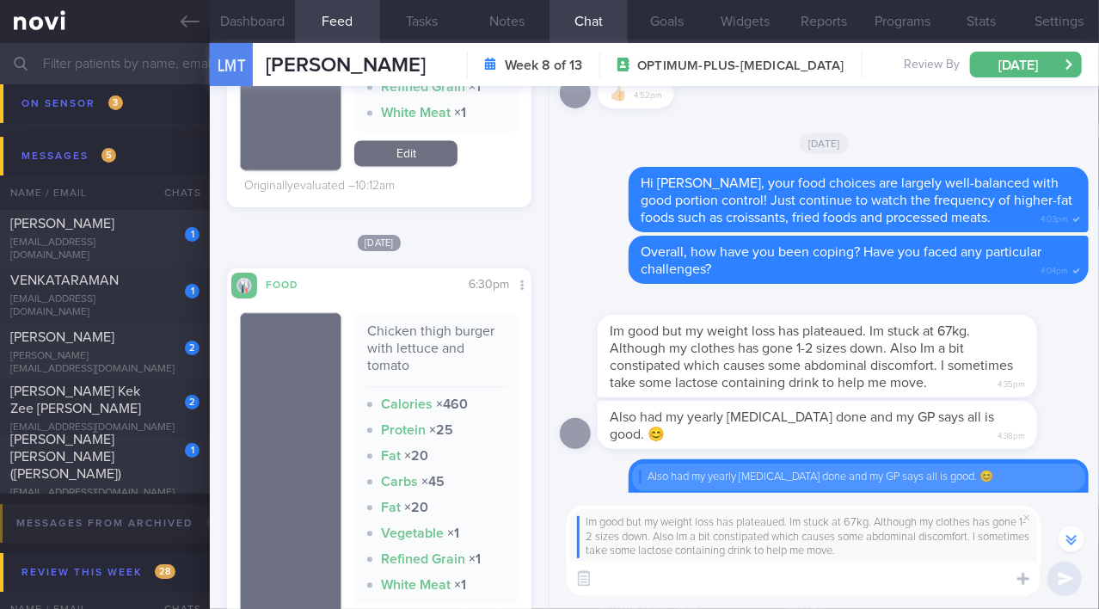
paste textarea "I suggest trying to increase your exercise whenever possible. In terms of diet,…"
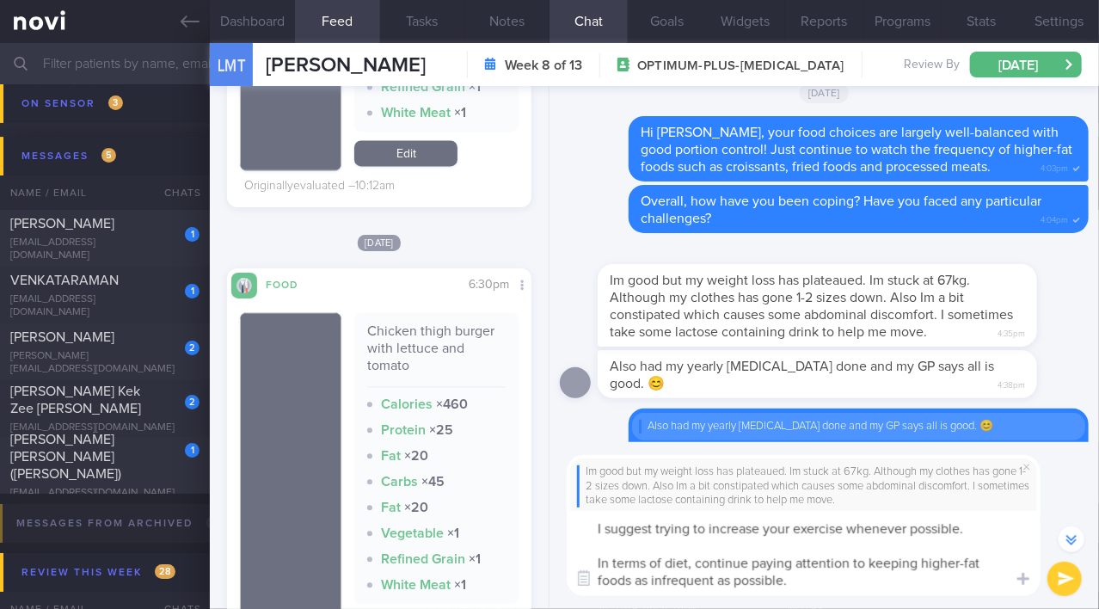
scroll to position [-206, 0]
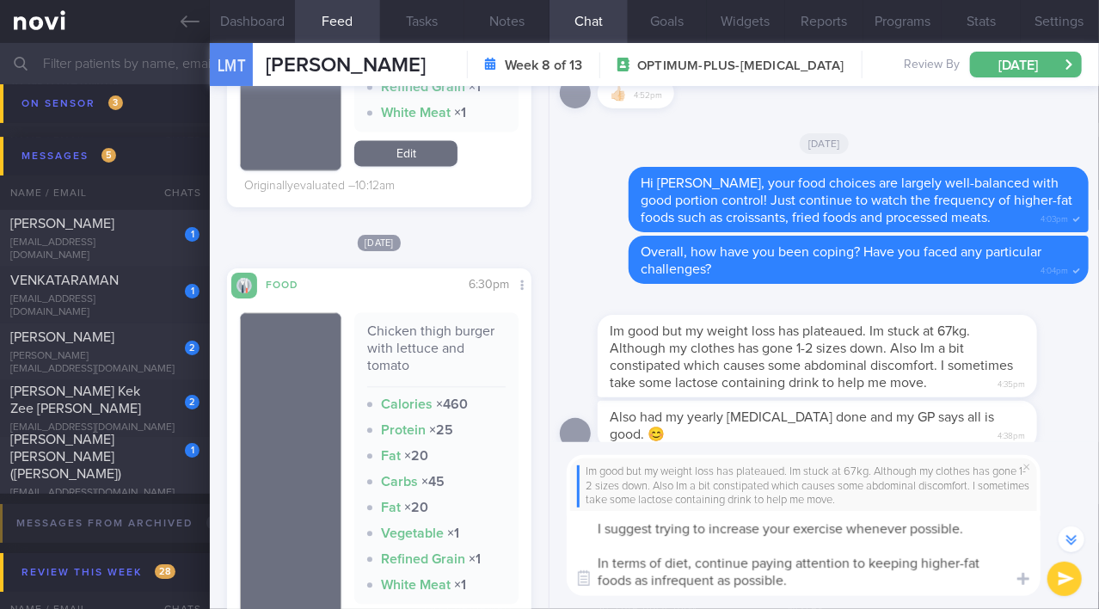
click at [977, 529] on textarea "I suggest trying to increase your exercise whenever possible. In terms of diet,…" at bounding box center [804, 553] width 474 height 85
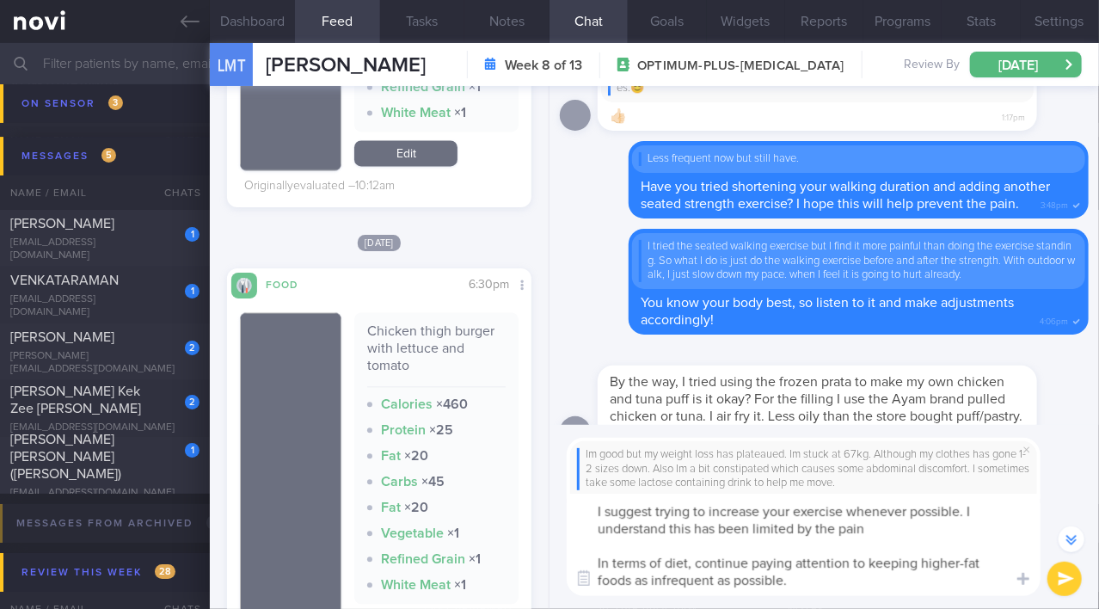
scroll to position [-929, 0]
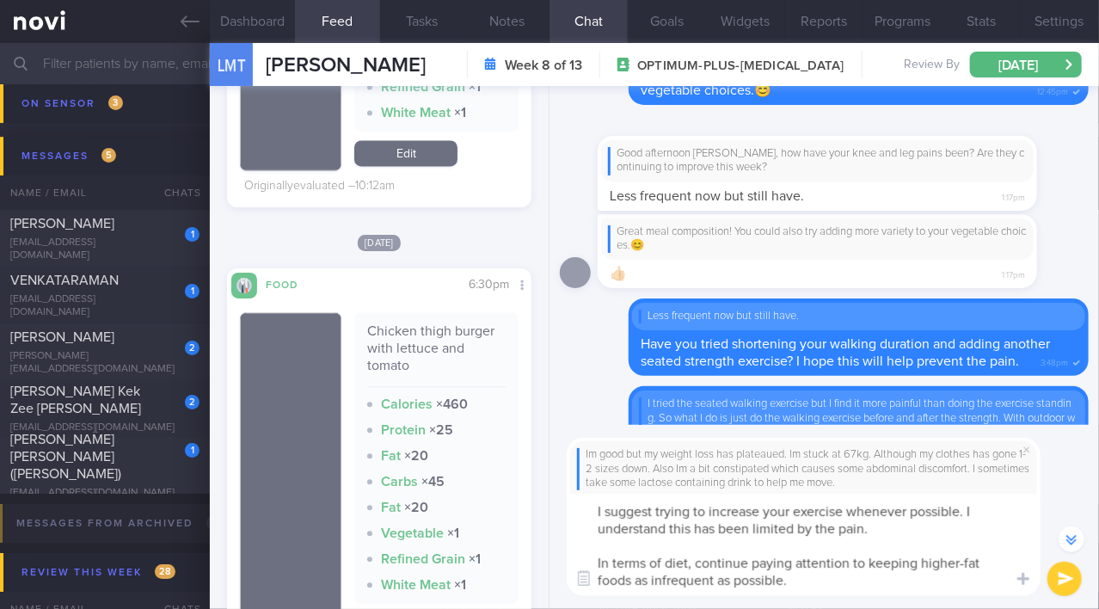
drag, startPoint x: 778, startPoint y: 582, endPoint x: 639, endPoint y: 524, distance: 151.1
click at [574, 515] on textarea "I suggest trying to increase your exercise whenever possible. I understand this…" at bounding box center [804, 545] width 474 height 102
click at [643, 538] on textarea "I suggest trying to increase your exercise whenever possible. I understand this…" at bounding box center [804, 545] width 474 height 102
click at [593, 512] on textarea "I suggest trying to increase your exercise whenever possible. I understand this…" at bounding box center [804, 545] width 474 height 102
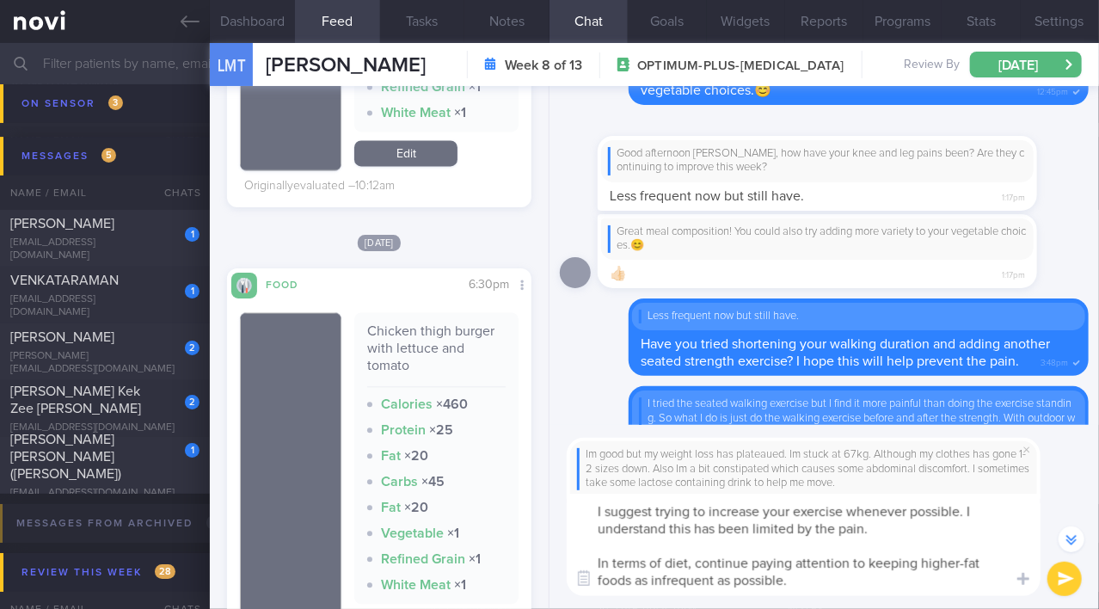
drag, startPoint x: 592, startPoint y: 511, endPoint x: 825, endPoint y: 599, distance: 249.1
click at [825, 599] on div "Im good but my weight loss has plateaued. Im stuck at 67kg. Although my clothes…" at bounding box center [825, 517] width 550 height 184
paste textarea ", though I understand this may be limited by pain. For your diet, continue to f…"
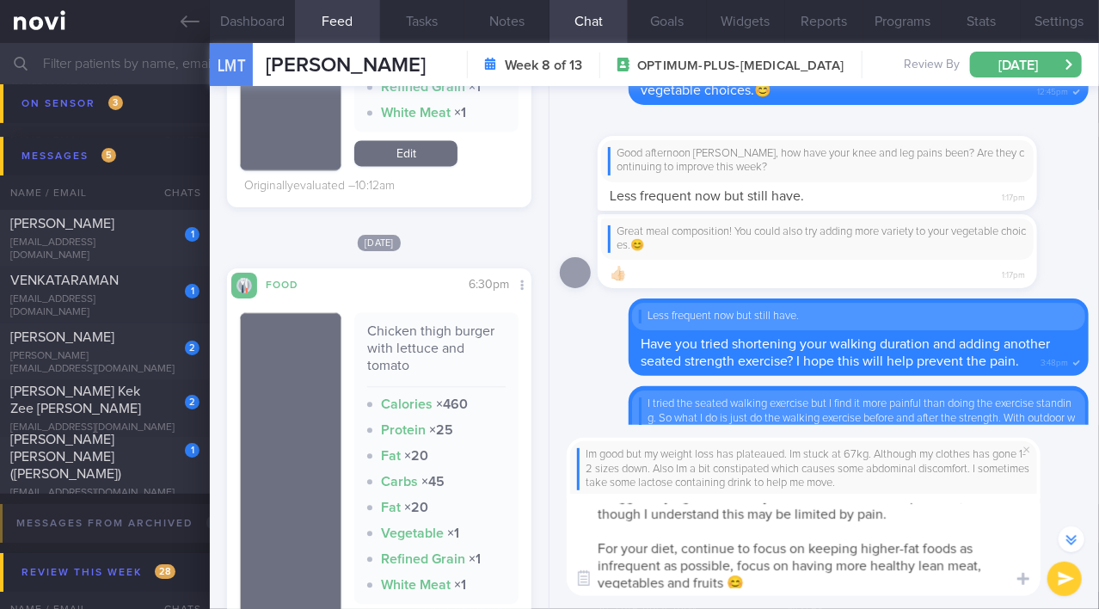
type textarea "I suggest trying to increase your exercise whenever possible, though I understa…"
click at [1066, 580] on button "submit" at bounding box center [1065, 579] width 34 height 34
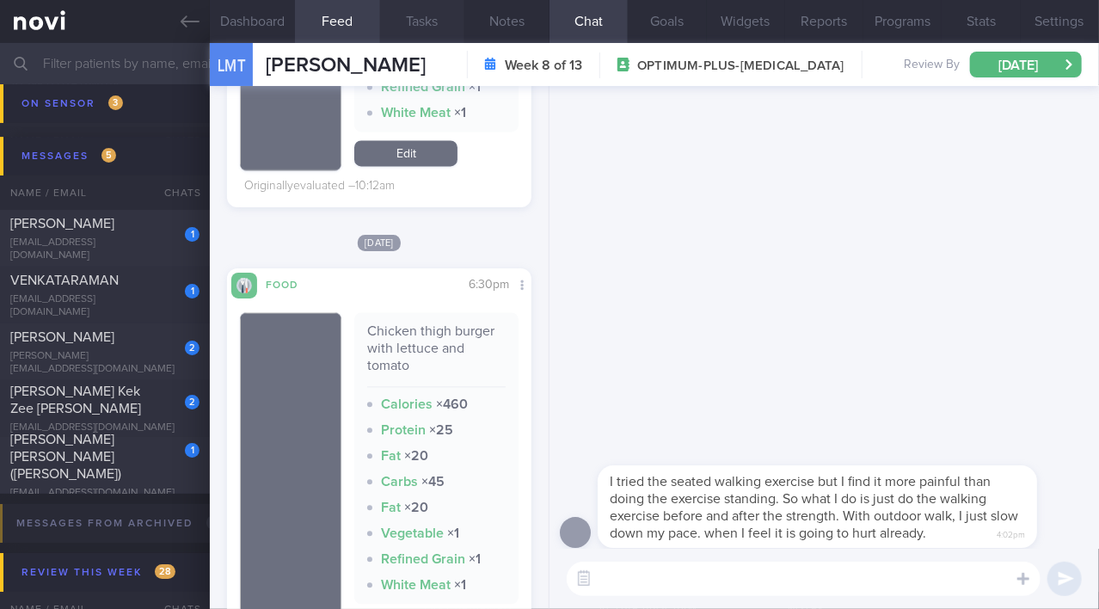
scroll to position [0, 0]
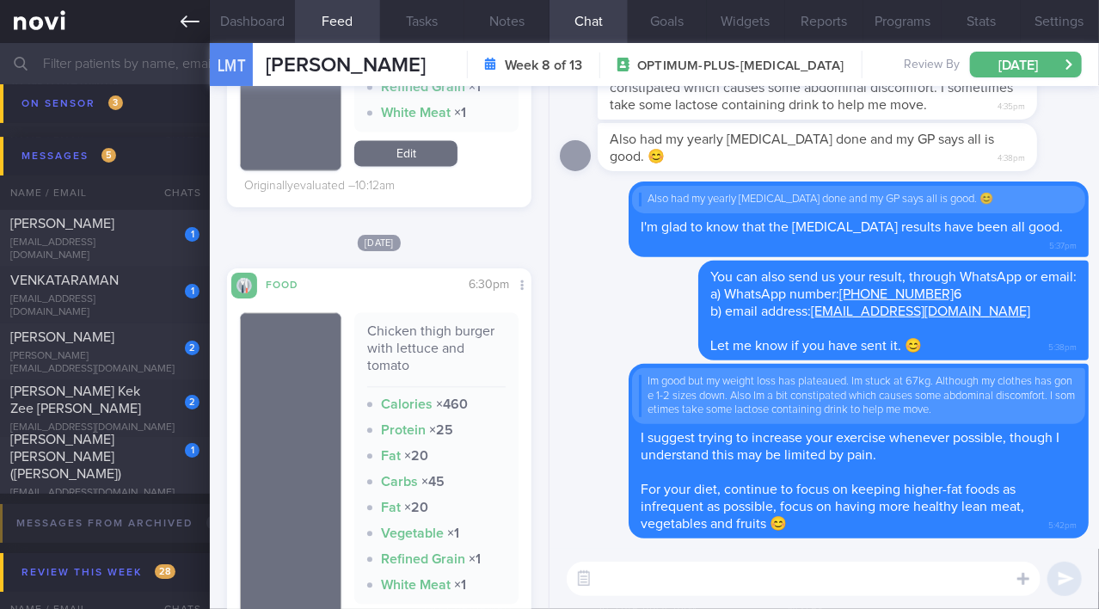
click at [184, 20] on icon at bounding box center [190, 21] width 19 height 19
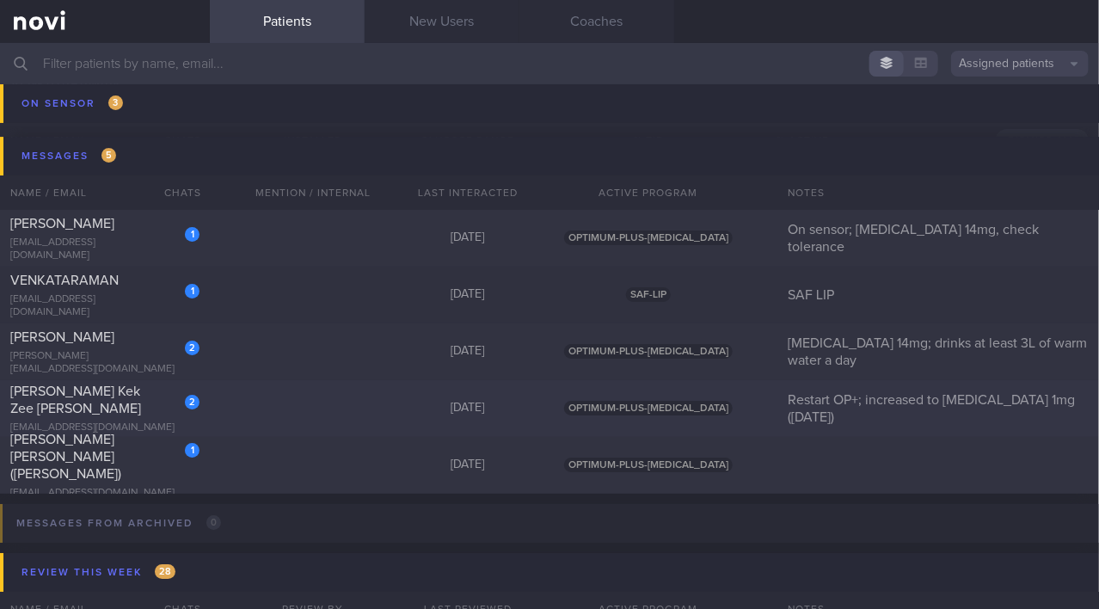
click at [116, 421] on div "[EMAIL_ADDRESS][DOMAIN_NAME]" at bounding box center [104, 427] width 189 height 13
select select "7"
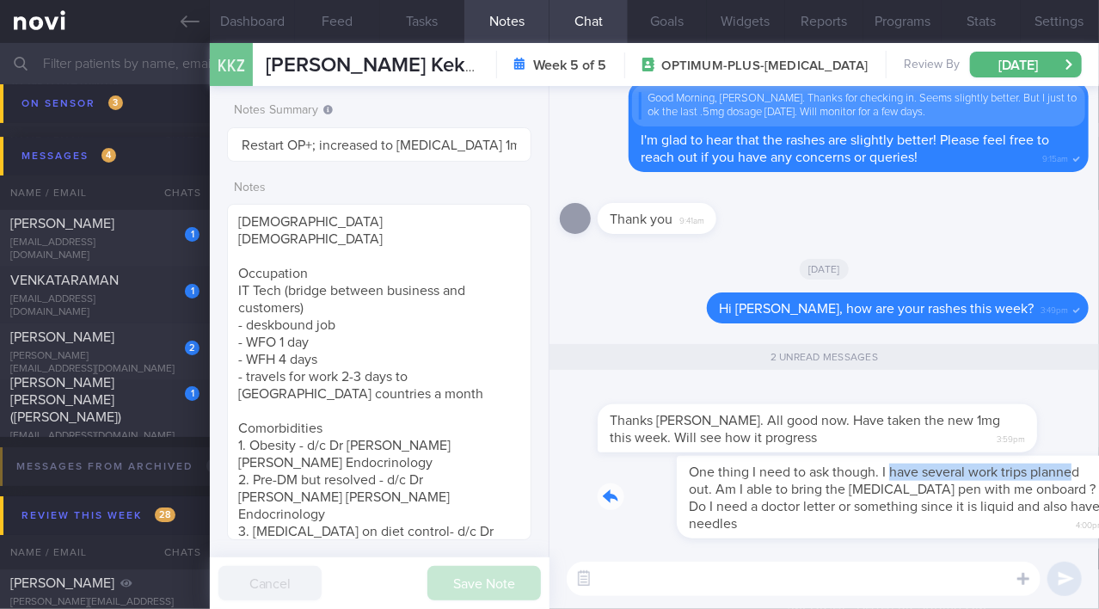
drag, startPoint x: 809, startPoint y: 462, endPoint x: 996, endPoint y: 465, distance: 187.6
click at [996, 465] on div "One thing I need to ask though. I have several work trips planned out. Am I abl…" at bounding box center [843, 497] width 491 height 83
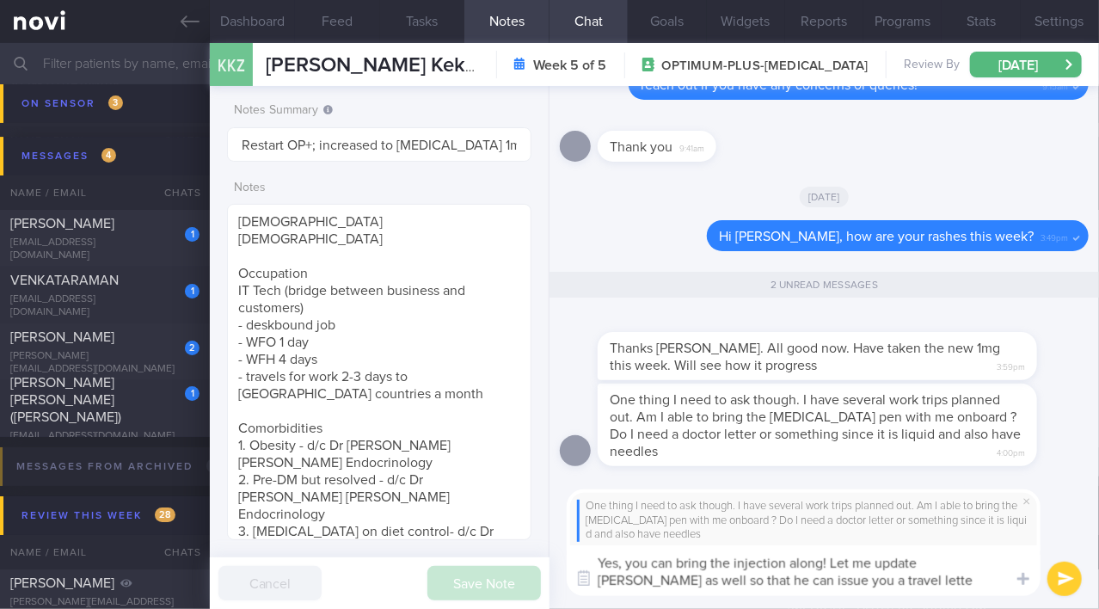
type textarea "Yes, you can bring the injection along! Let me update Dr Yeo as well so that he…"
drag, startPoint x: 858, startPoint y: 588, endPoint x: 640, endPoint y: 570, distance: 219.2
click at [594, 547] on textarea "Yes, you can bring the injection along! Let me update Dr Yeo as well so that he…" at bounding box center [804, 570] width 474 height 51
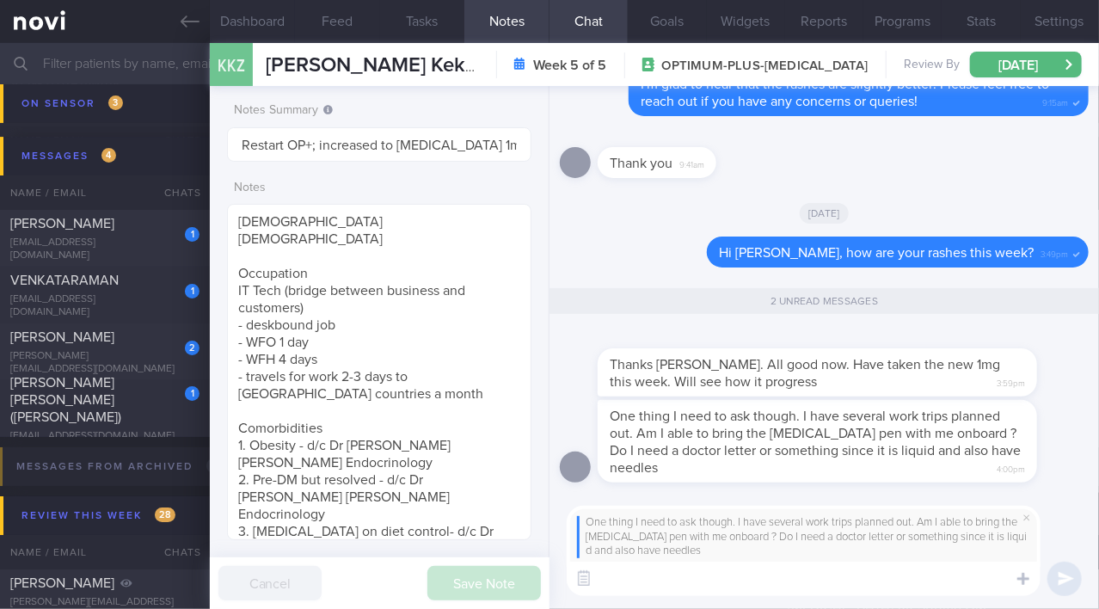
click at [657, 576] on textarea at bounding box center [804, 579] width 474 height 34
paste textarea "Yes, you can bring the injection along! I’ll also update Dr. Yeo so he can issu…"
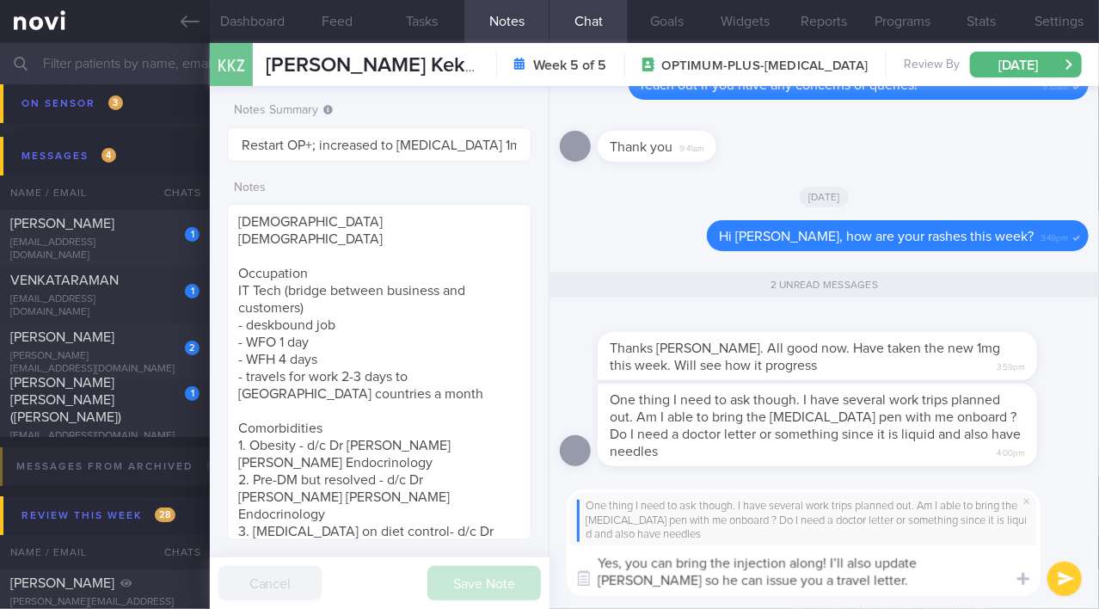
click at [841, 562] on textarea "Yes, you can bring the injection along! I’ll also update Dr. Yeo so he can issu…" at bounding box center [804, 570] width 474 height 51
click at [951, 564] on textarea "Yes, you can bring the injection along! I will also update Dr. Yeo so he can is…" at bounding box center [804, 570] width 474 height 51
type textarea "Yes, you can bring the injection along! I will also update [PERSON_NAME] so he …"
click at [1061, 581] on button "submit" at bounding box center [1065, 579] width 34 height 34
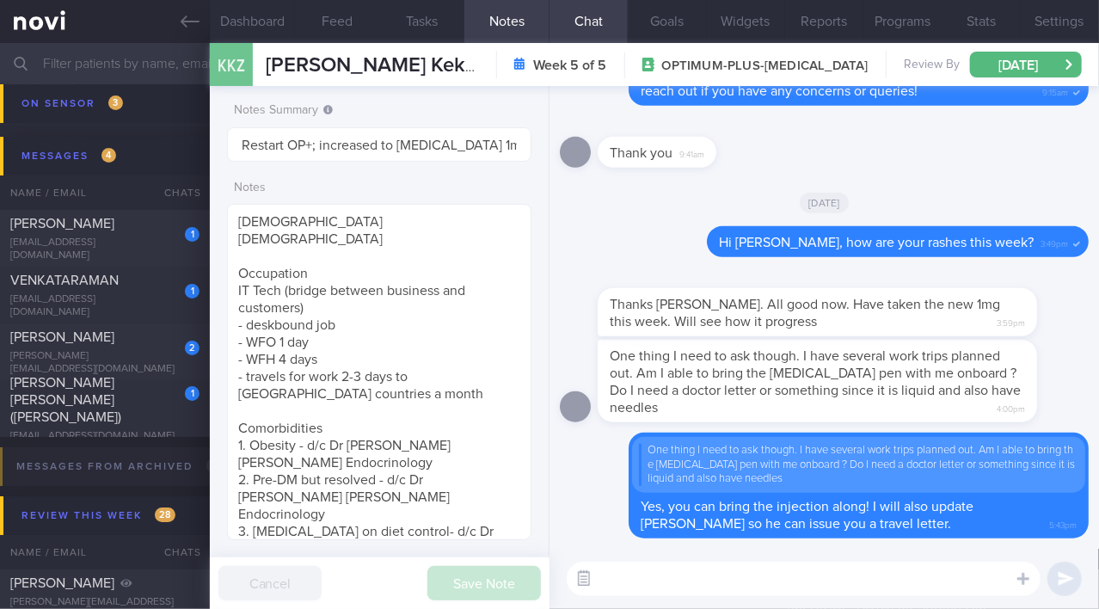
click at [588, 576] on button "button" at bounding box center [584, 578] width 31 height 31
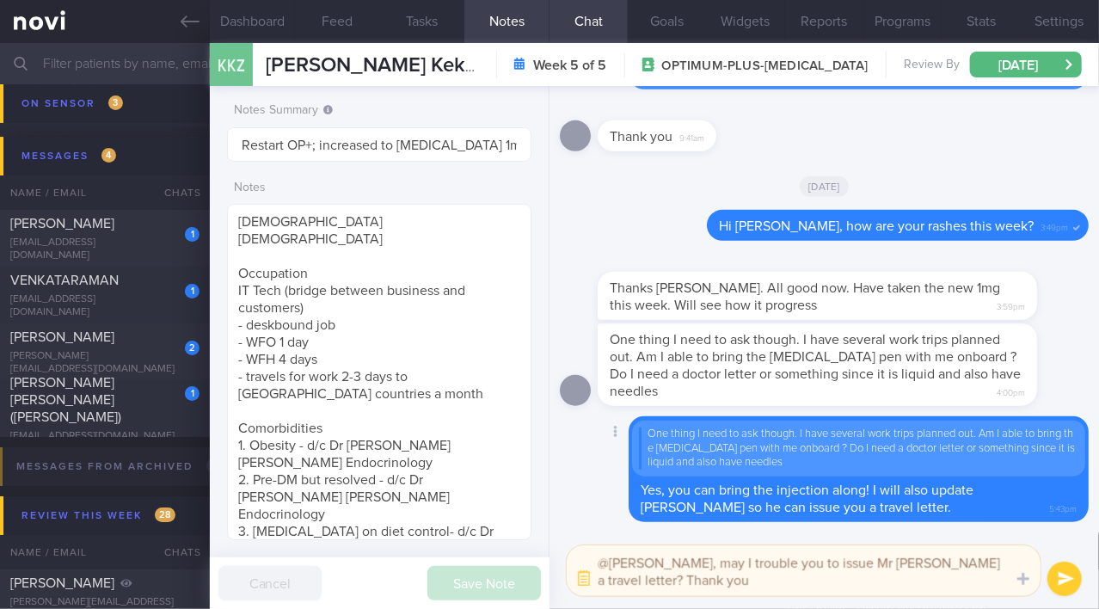
type textarea "@[PERSON_NAME], may I trouble you to issue Mr [PERSON_NAME] a travel letter? Th…"
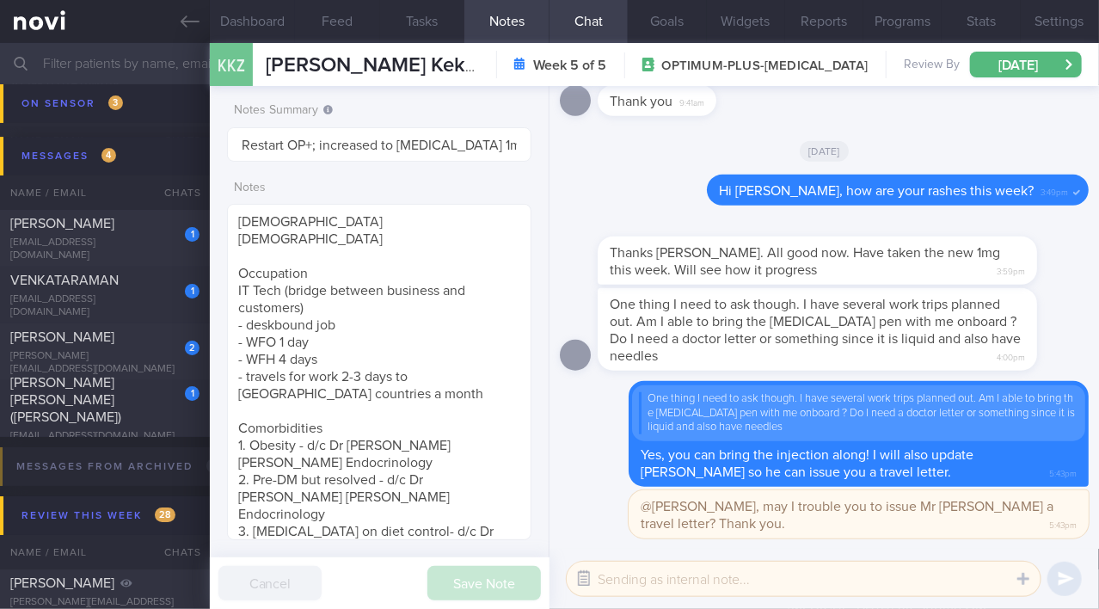
click at [592, 577] on button "button" at bounding box center [584, 578] width 31 height 31
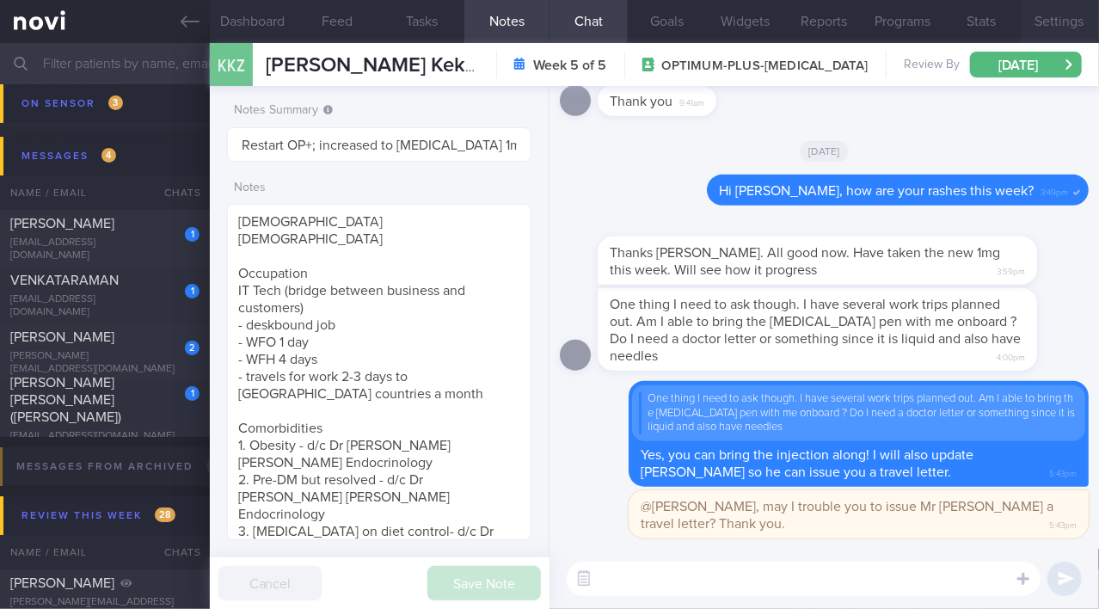
click at [1062, 19] on button "Settings" at bounding box center [1060, 21] width 78 height 43
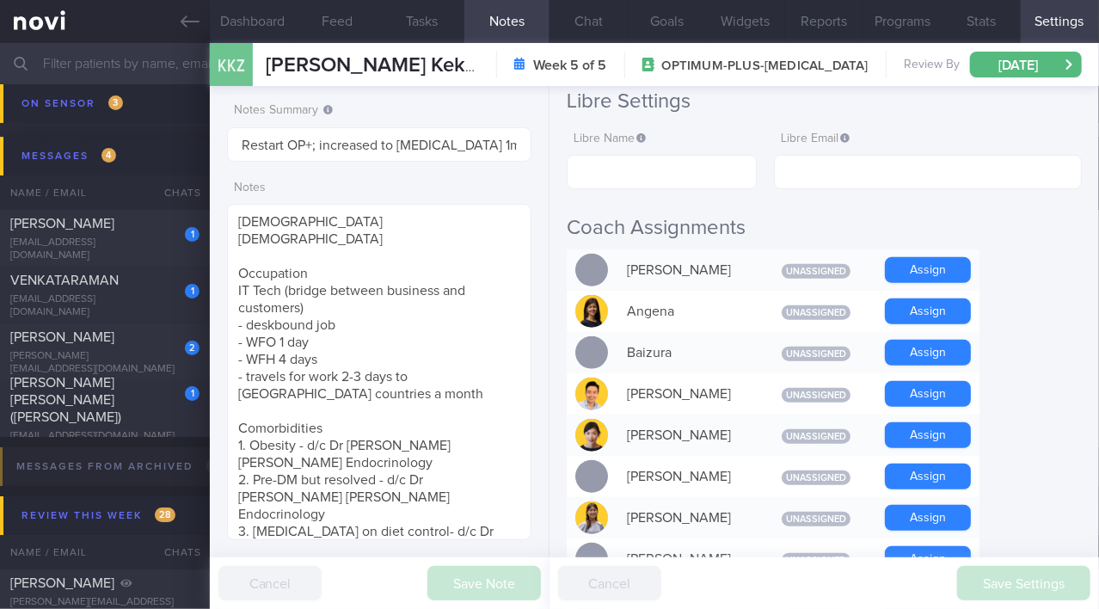
scroll to position [704, 0]
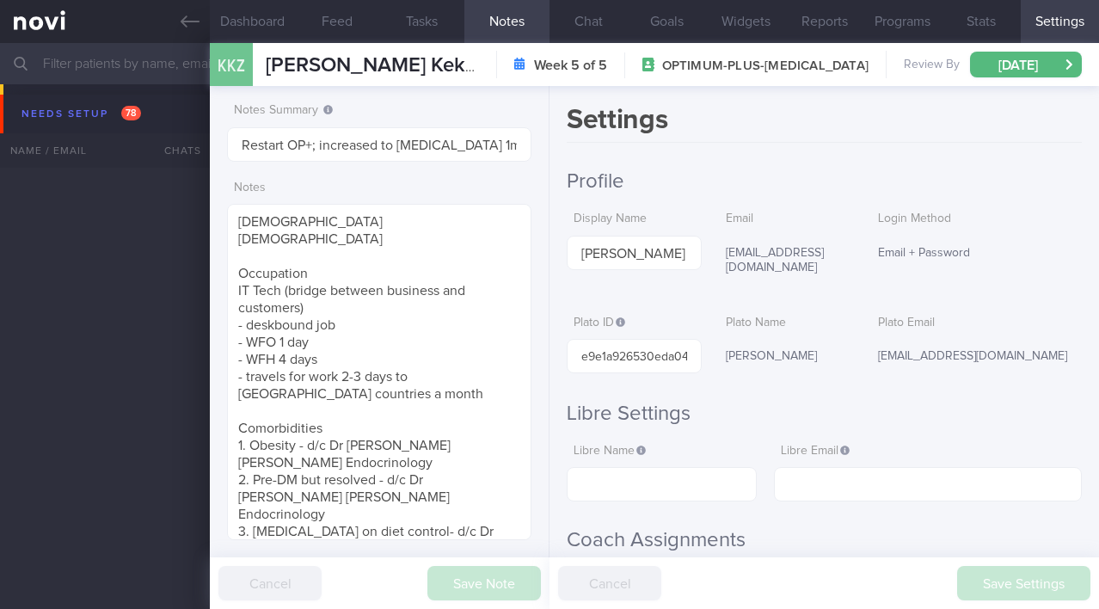
select select "7"
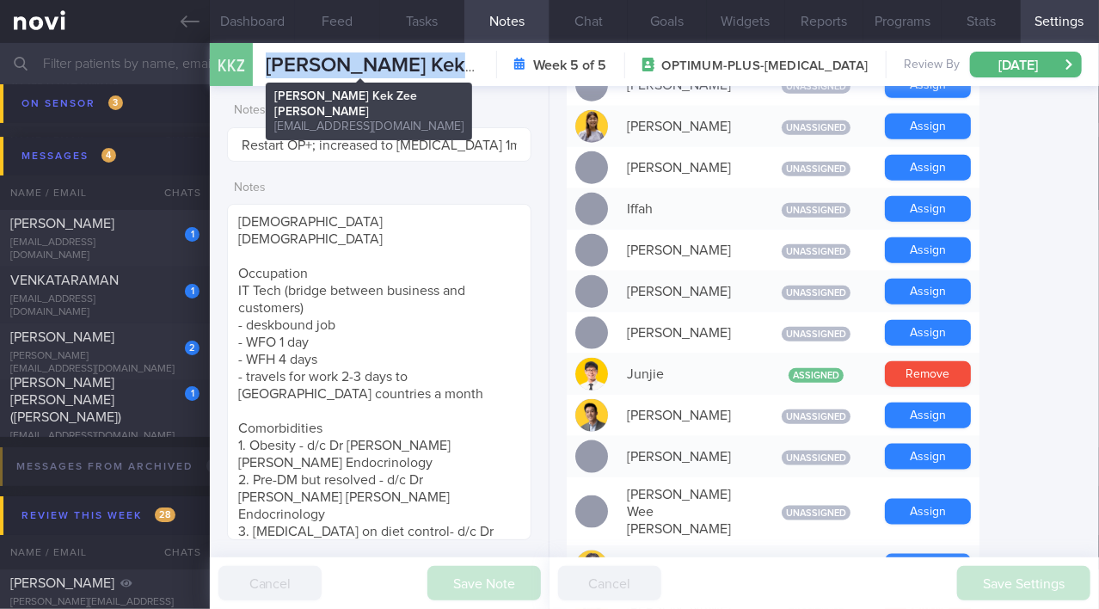
drag, startPoint x: 268, startPoint y: 61, endPoint x: 466, endPoint y: 69, distance: 198.0
click at [466, 69] on div "KKZ [PERSON_NAME] Kek Zee [PERSON_NAME] Zee Kang [EMAIL_ADDRESS][DOMAIN_NAME] W…" at bounding box center [654, 64] width 889 height 43
copy span "[PERSON_NAME] Kek Zee [PERSON_NAME]"
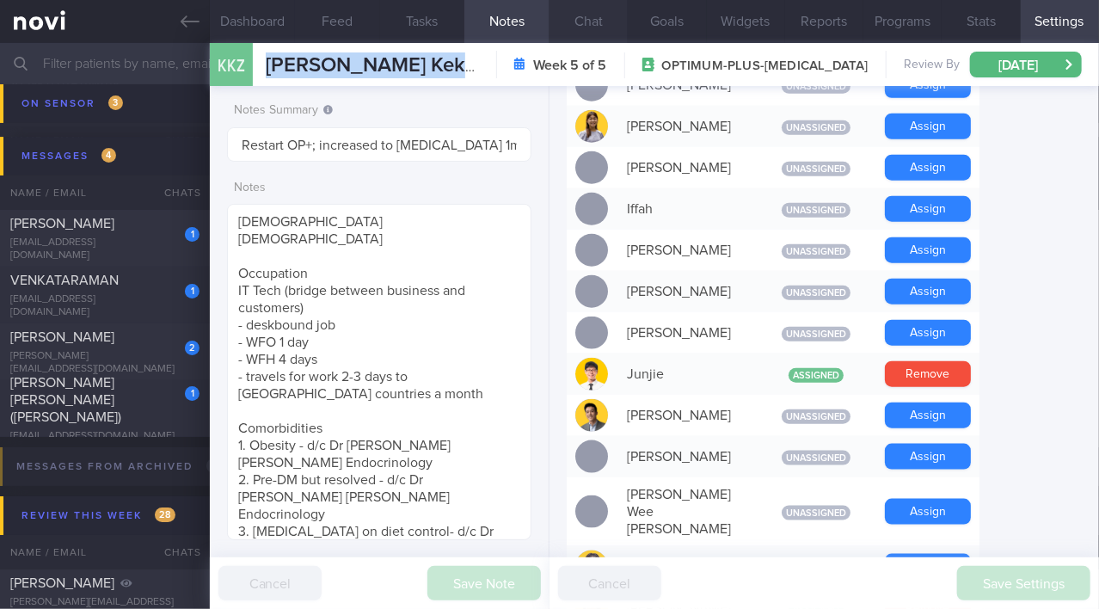
click at [617, 22] on button "Chat" at bounding box center [589, 21] width 78 height 43
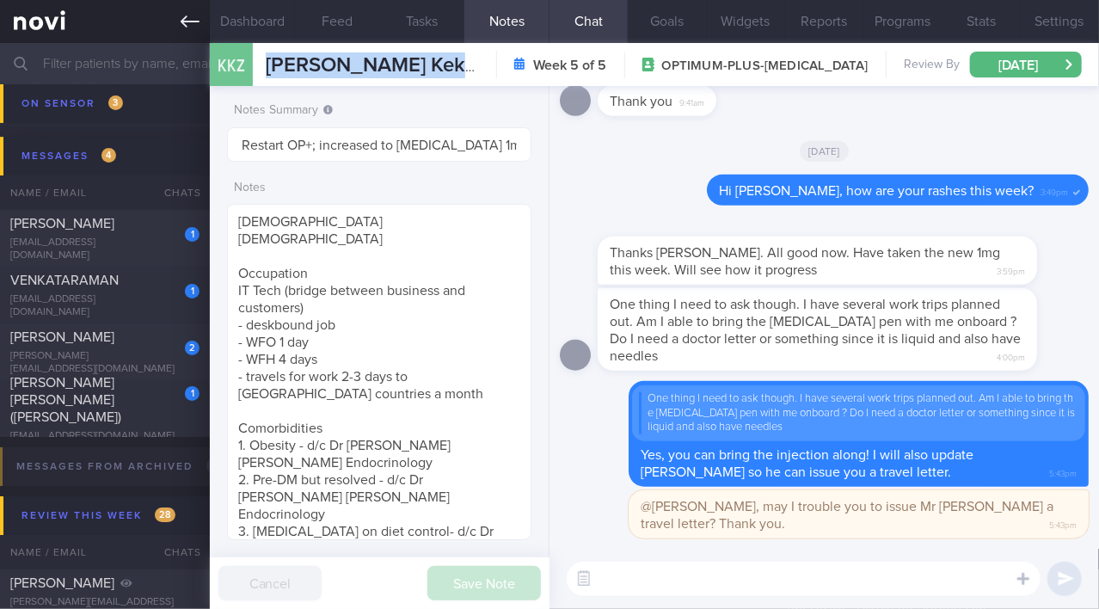
click at [191, 18] on icon at bounding box center [190, 21] width 19 height 19
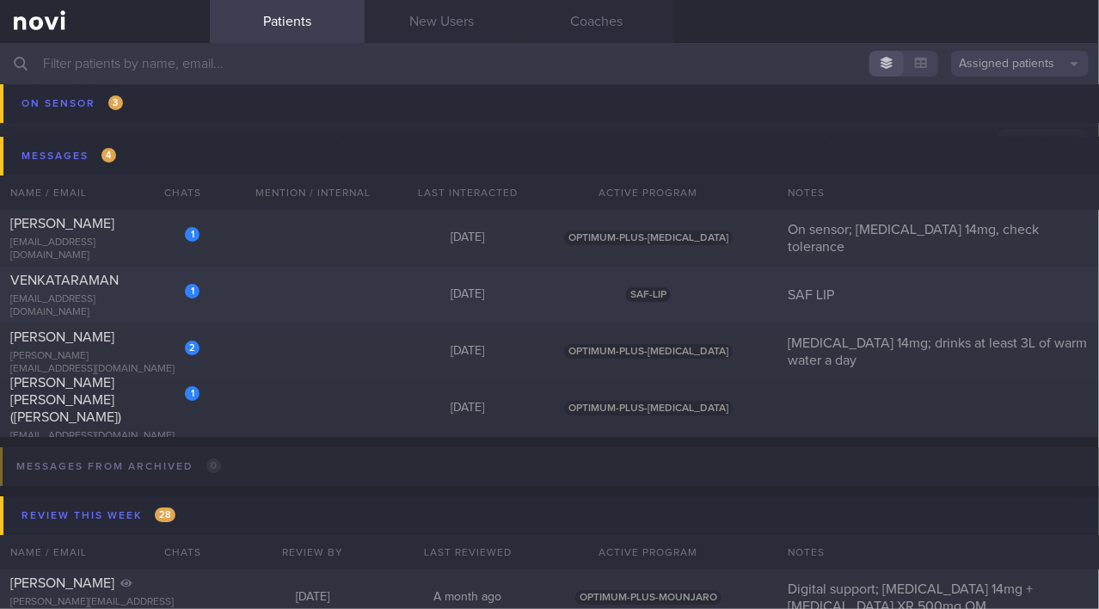
click at [162, 297] on div "1" at bounding box center [181, 285] width 38 height 27
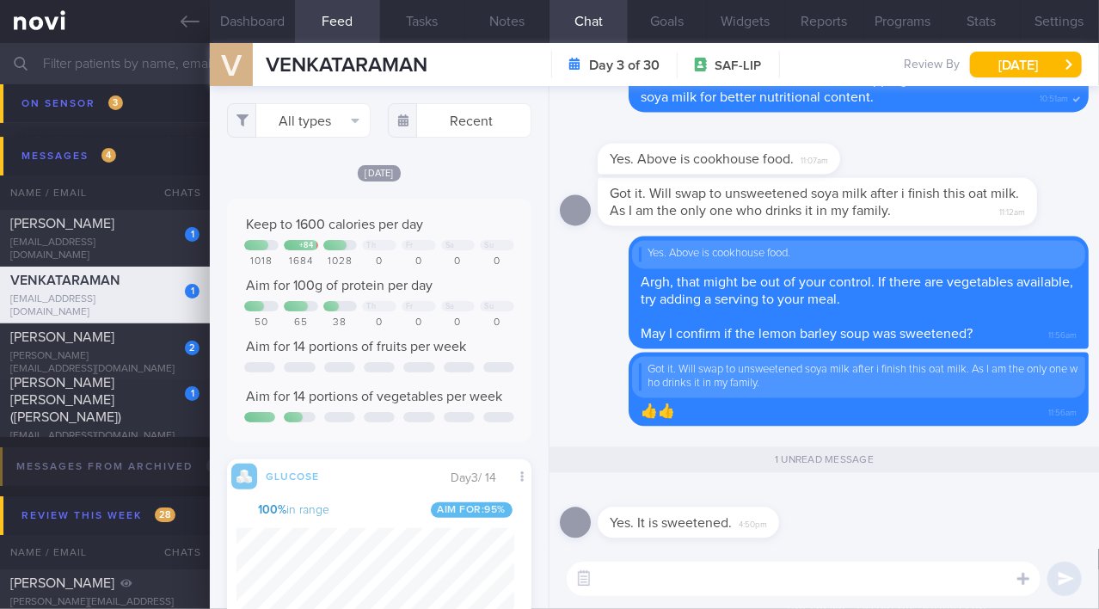
scroll to position [196, 277]
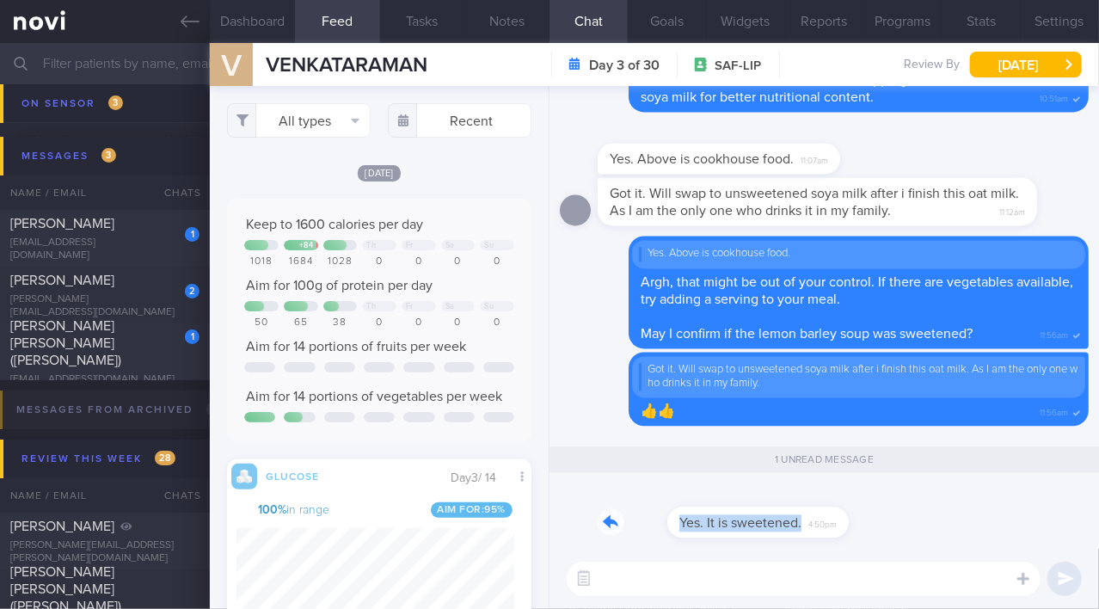
drag, startPoint x: 733, startPoint y: 516, endPoint x: 876, endPoint y: 517, distance: 142.8
click at [876, 517] on div "Yes. It is sweetened. 4:50pm" at bounding box center [824, 518] width 529 height 62
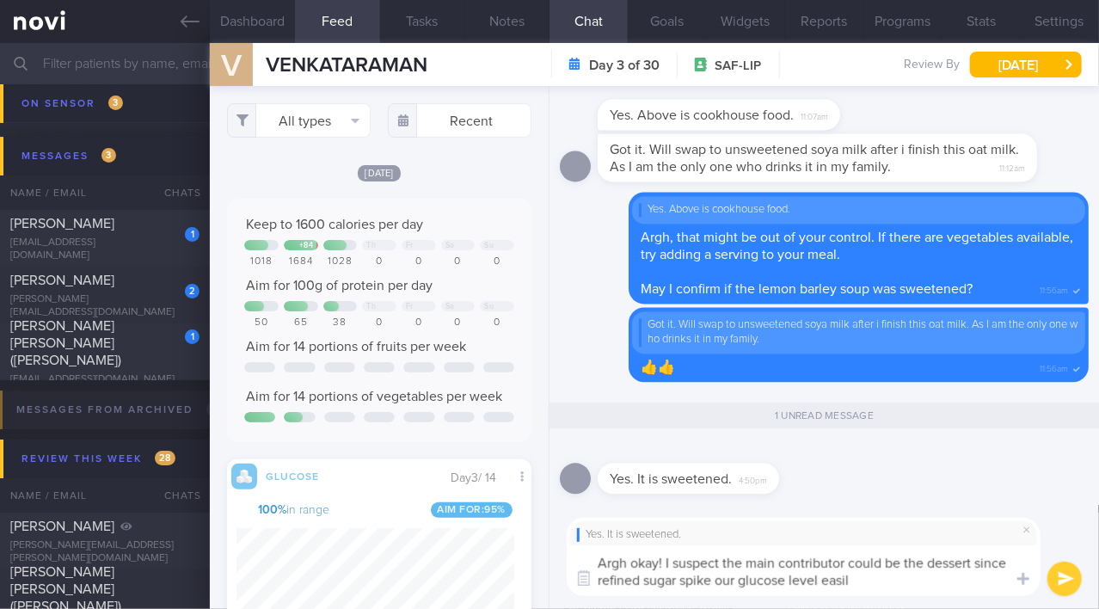
type textarea "Argh okay! I suspect the main contributor could be the dessert since refined su…"
drag, startPoint x: 905, startPoint y: 579, endPoint x: 645, endPoint y: 575, distance: 259.8
click at [538, 556] on div "Dashboard Feed 1 Tasks Notes Chat 1 Goals Widgets Reports Programs Stats Settin…" at bounding box center [654, 326] width 889 height 566
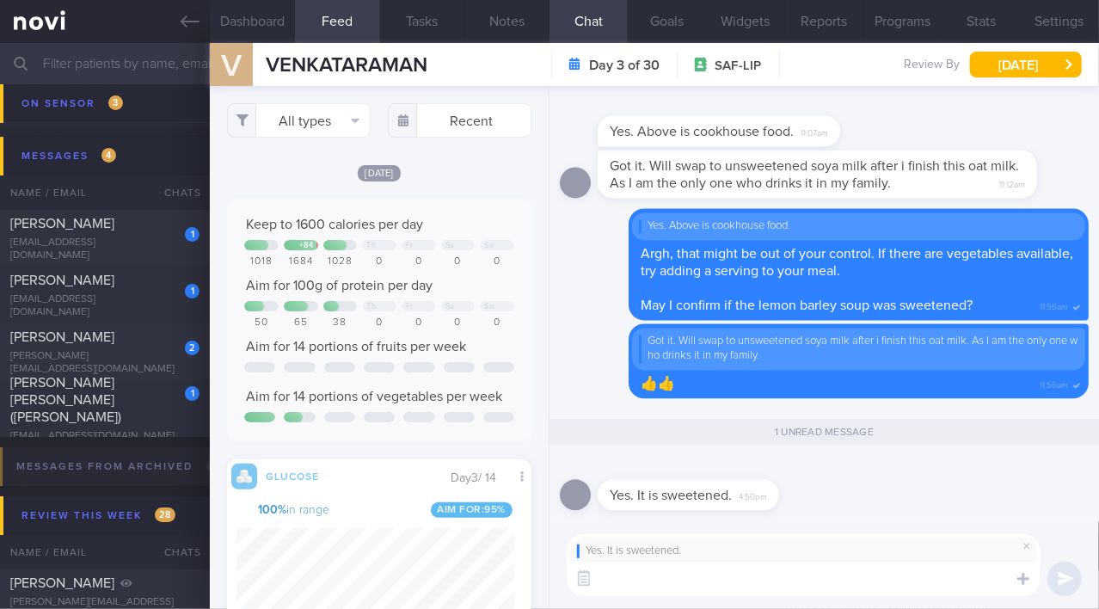
paste textarea "Argh, okay! I suspect the main contributor could be the dessert, since refined …"
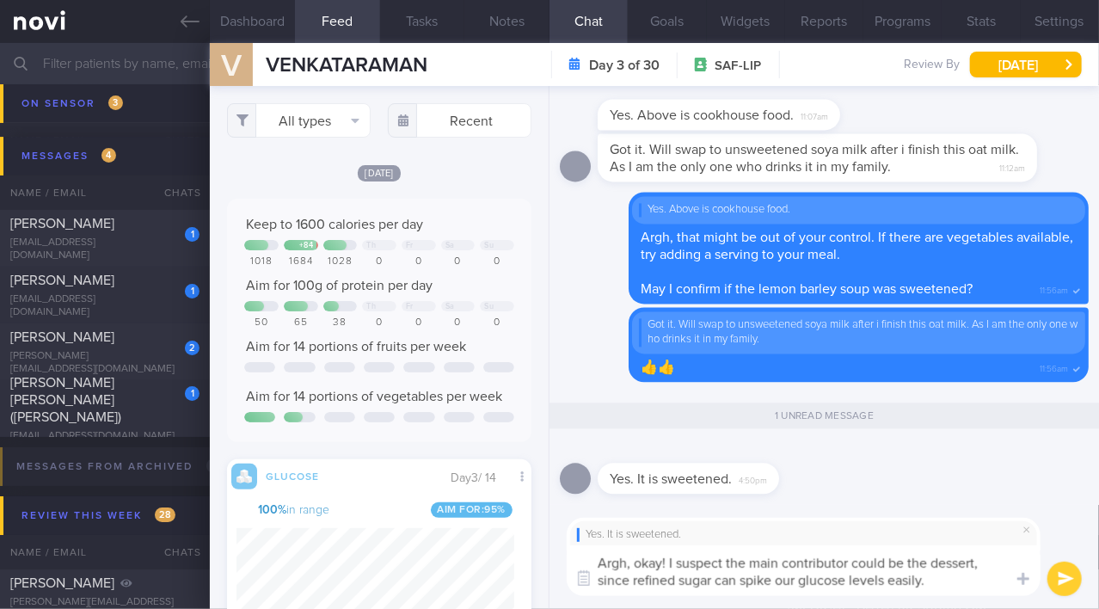
type textarea "Argh, okay! I suspect the main contributor could be the dessert, since refined …"
click at [1061, 583] on button "submit" at bounding box center [1065, 579] width 34 height 34
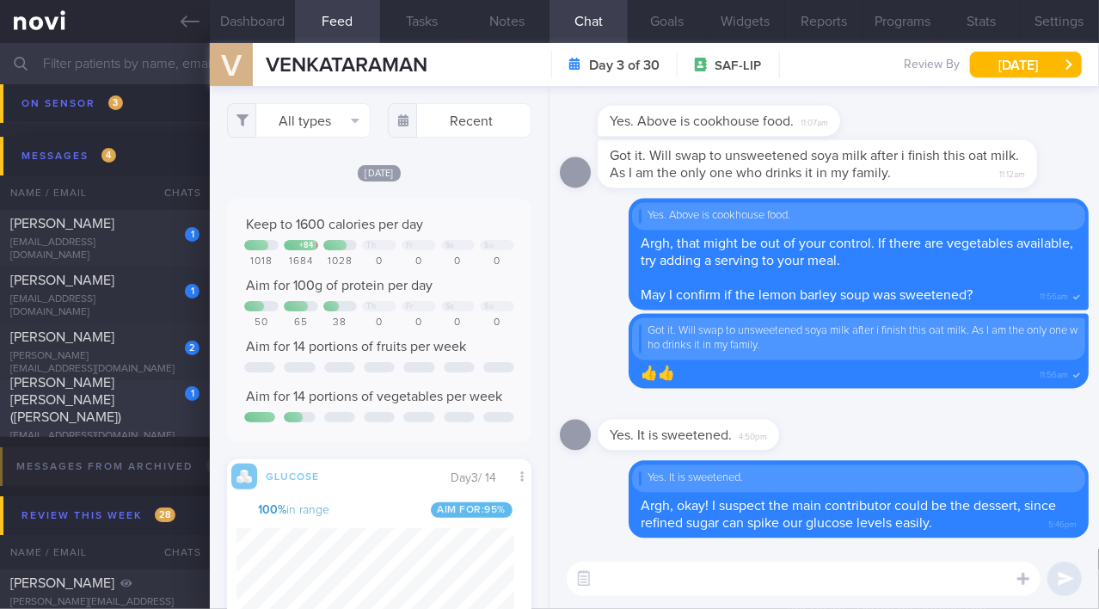
click at [110, 403] on span "Ang Soh Cheng (Joyce)" at bounding box center [65, 400] width 111 height 48
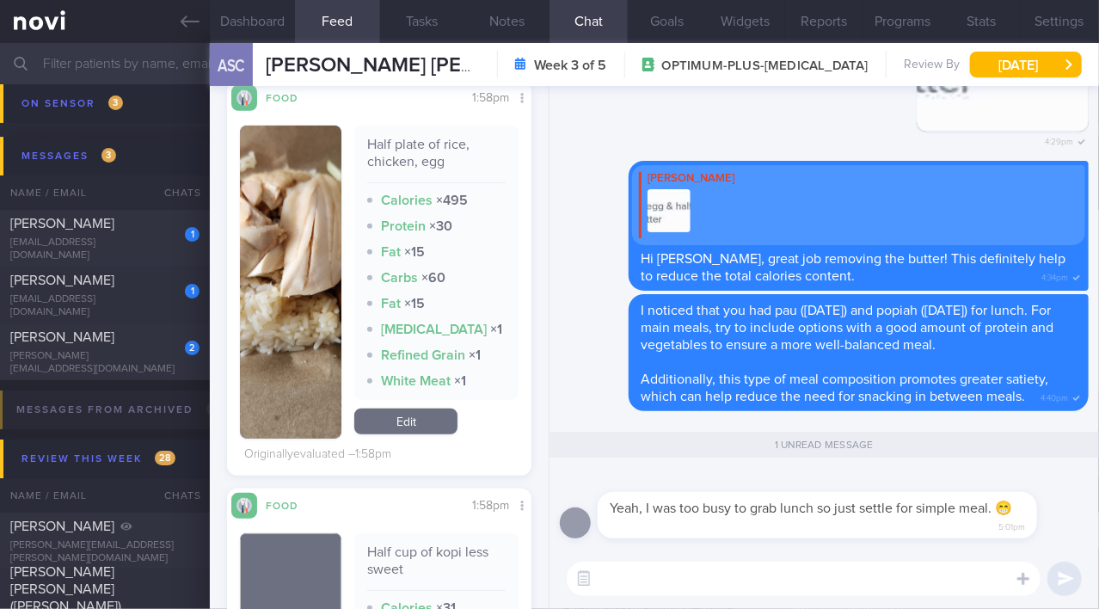
scroll to position [391, 0]
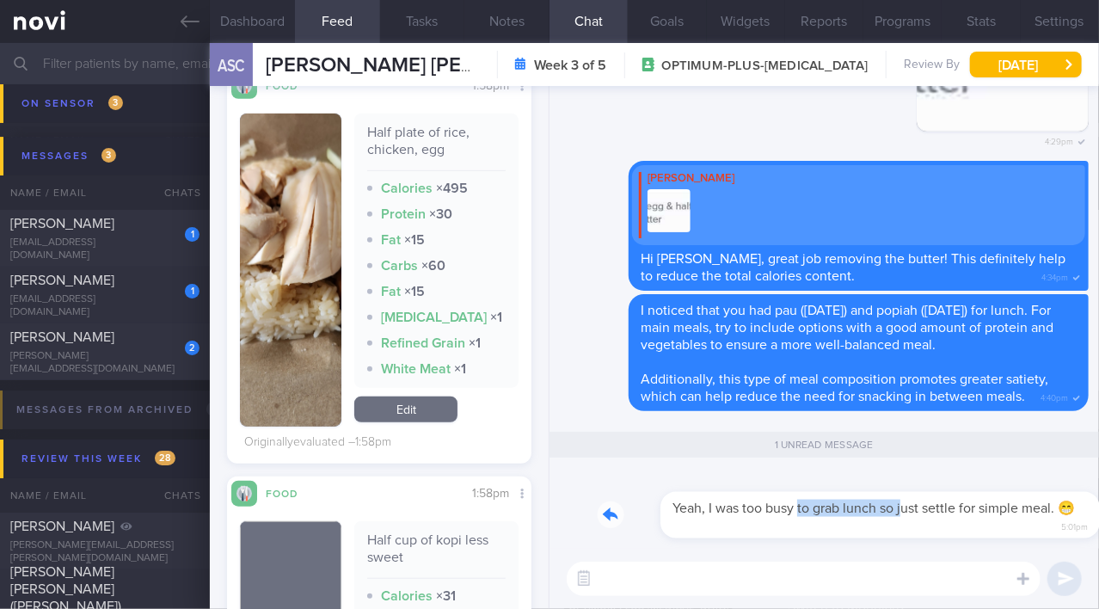
drag, startPoint x: 734, startPoint y: 496, endPoint x: 840, endPoint y: 494, distance: 106.7
click at [840, 494] on div "Yeah, I was too busy to grab lunch so just settle for simple meal. 😁 5:01pm" at bounding box center [843, 505] width 491 height 68
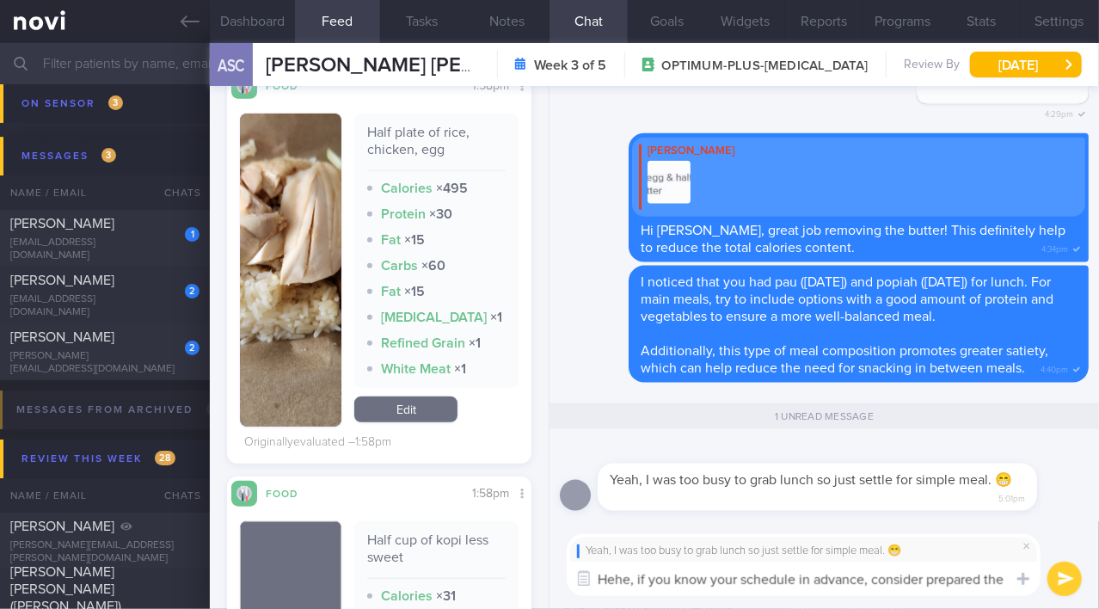
scroll to position [0, 0]
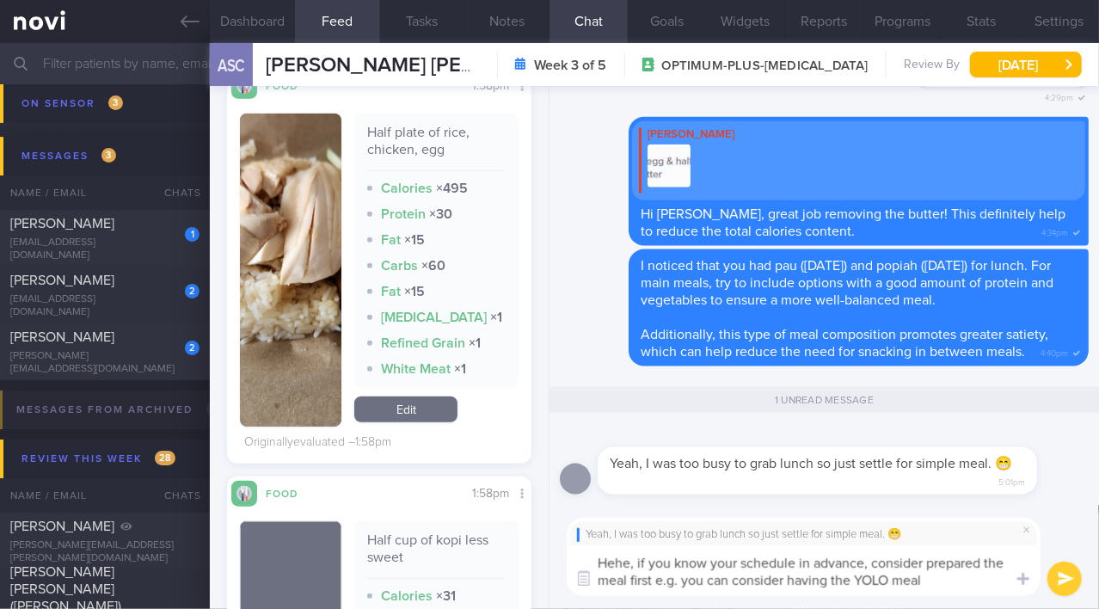
type textarea "Hehe, if you know your schedule in advance, consider prepared the meal first e.…"
drag, startPoint x: 973, startPoint y: 585, endPoint x: 643, endPoint y: 558, distance: 331.4
click at [562, 530] on div "Yeah, I was too busy to grab lunch so just settle for simple meal. 😁 Hehe, if y…" at bounding box center [825, 557] width 550 height 104
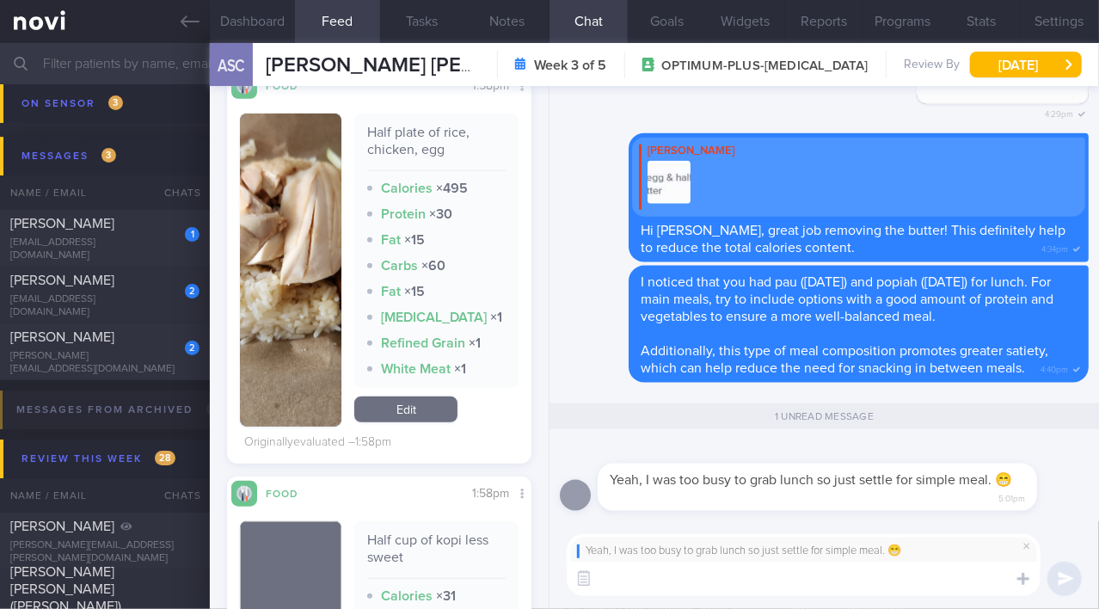
paste textarea "Hehe, if you know your schedule in advance, consider preparing your meal ahead …"
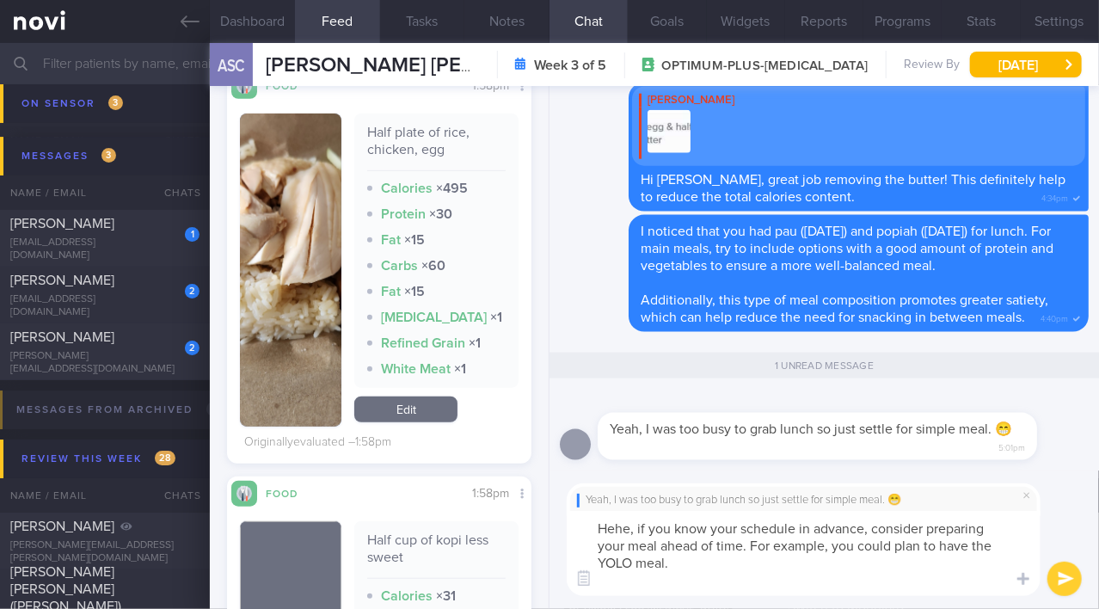
type textarea "Hehe, if you know your schedule in advance, consider preparing your meal ahead …"
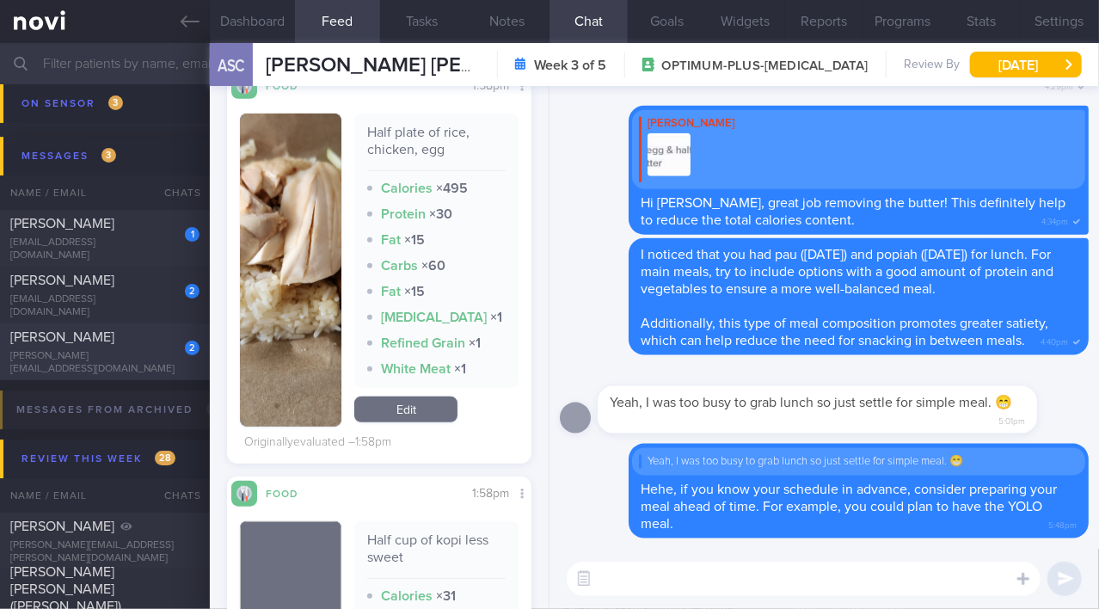
click at [89, 340] on span "[PERSON_NAME]" at bounding box center [62, 337] width 104 height 14
type input "[MEDICAL_DATA] 14mg; drinks at least 3L of warm water a day"
checkbox input "false"
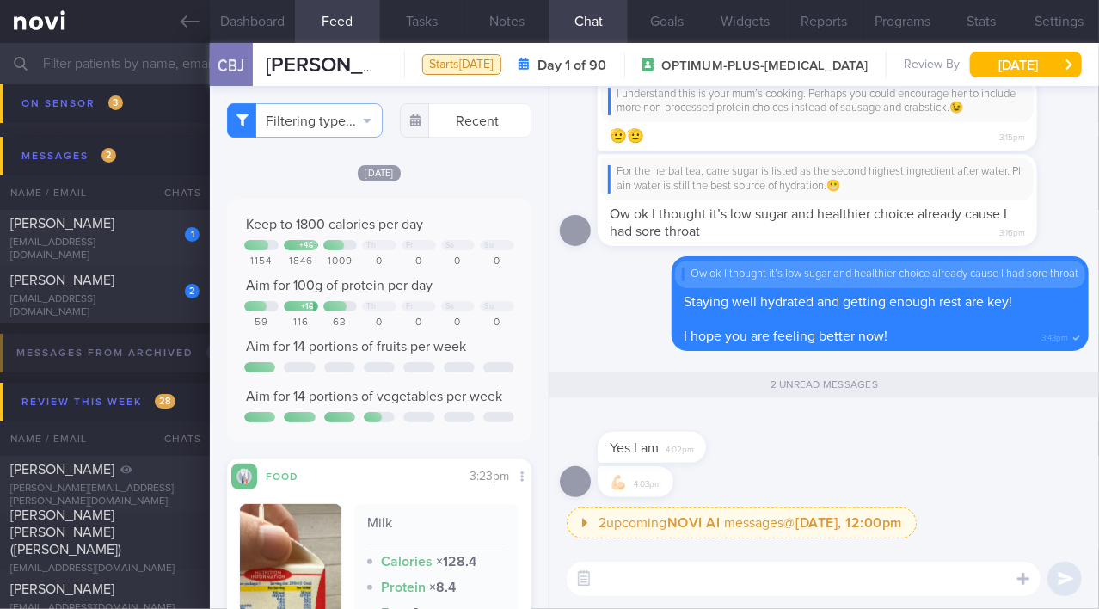
click at [678, 585] on textarea at bounding box center [804, 579] width 474 height 34
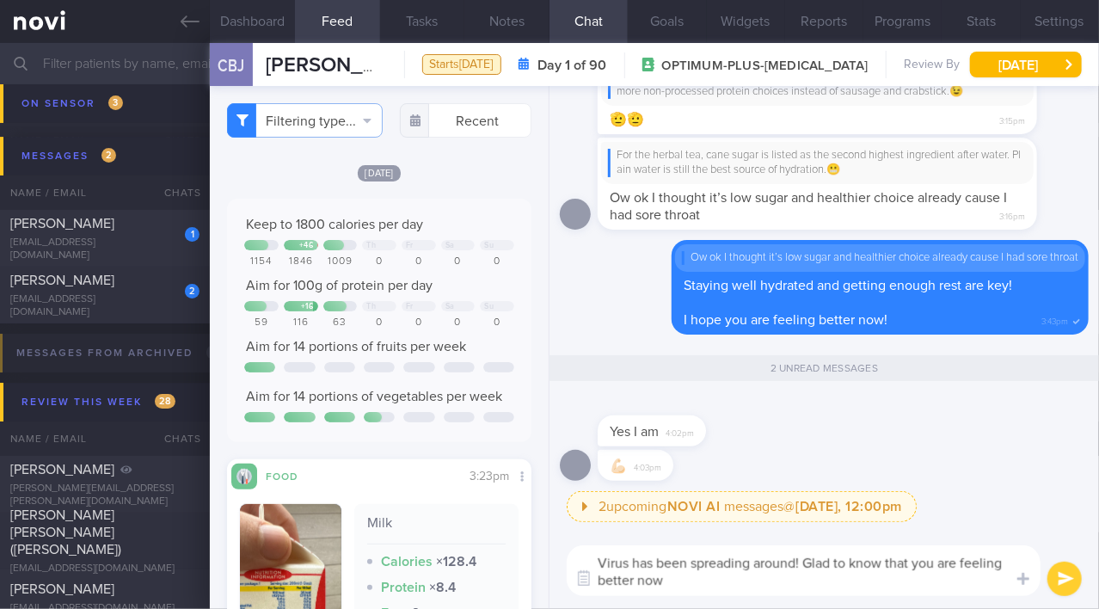
drag, startPoint x: 722, startPoint y: 581, endPoint x: 584, endPoint y: 559, distance: 139.3
click at [584, 559] on textarea "Virus has been spreading around! Glad to know that you are feeling better now" at bounding box center [804, 570] width 474 height 51
click at [723, 568] on textarea "Virus has been spreading around! Glad to know that you are feeling better now" at bounding box center [804, 570] width 474 height 51
drag, startPoint x: 719, startPoint y: 584, endPoint x: 489, endPoint y: 543, distance: 233.4
click at [489, 543] on div "Dashboard Feed Tasks Notes Chat 2 Goals Widgets Reports Programs Stats Settings…" at bounding box center [654, 326] width 889 height 566
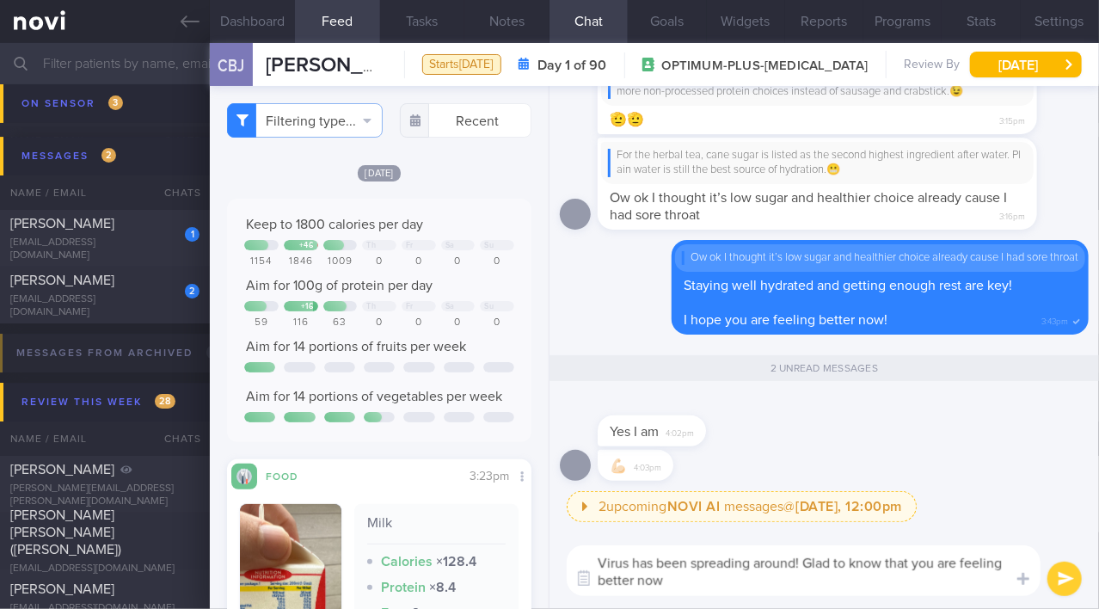
paste textarea "The virus has been spreading around! I’m glad to hear that you’re feeling bette…"
click at [631, 559] on textarea "The virus has been spreading around! I’m glad to hear that you’re feeling bette…" at bounding box center [804, 570] width 474 height 51
click at [757, 587] on textarea "The cough/flu/sore throat viruses have been spreading around! I’m glad to hear …" at bounding box center [804, 570] width 474 height 51
type textarea "The cough/flu/sore throat viruses have been spreading around! I’m glad to hear …"
click at [1057, 586] on button "submit" at bounding box center [1065, 579] width 34 height 34
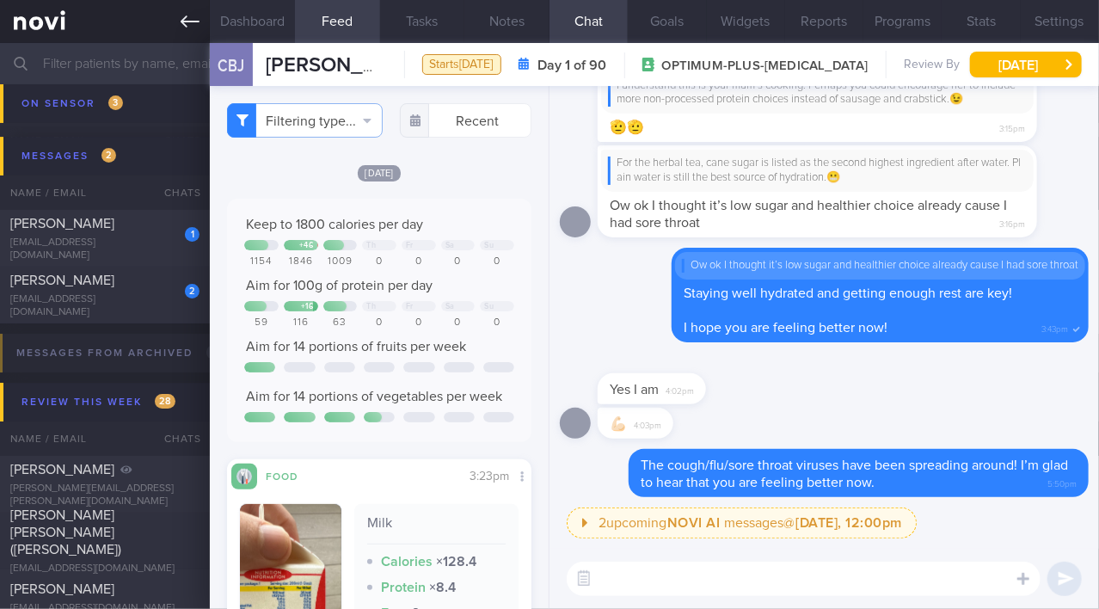
click at [177, 34] on link at bounding box center [105, 21] width 210 height 43
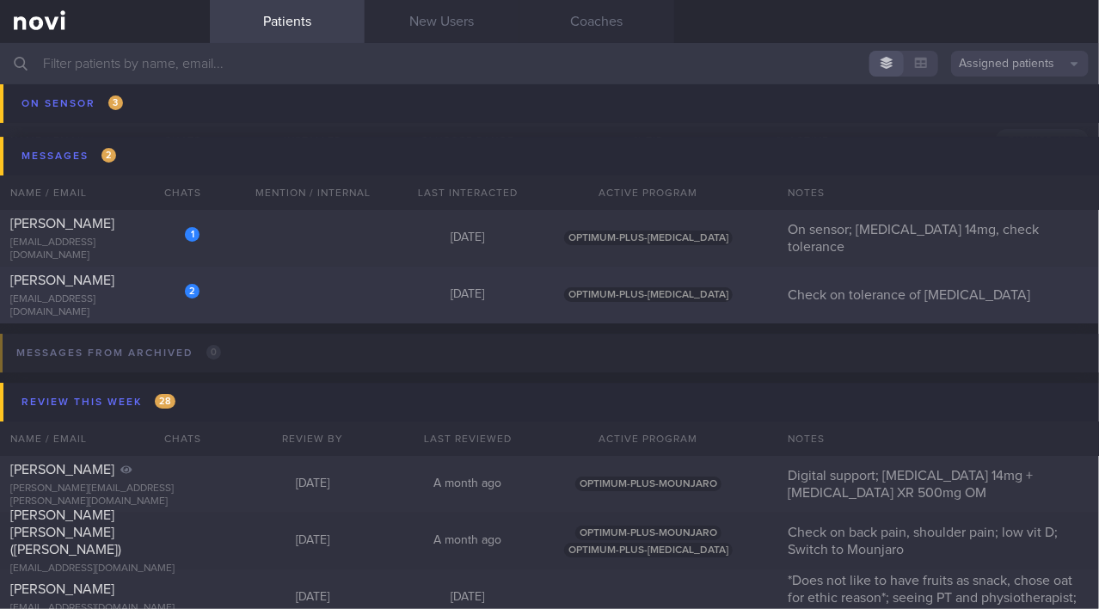
click at [117, 289] on div "Wei Fa" at bounding box center [102, 280] width 185 height 17
select select "7"
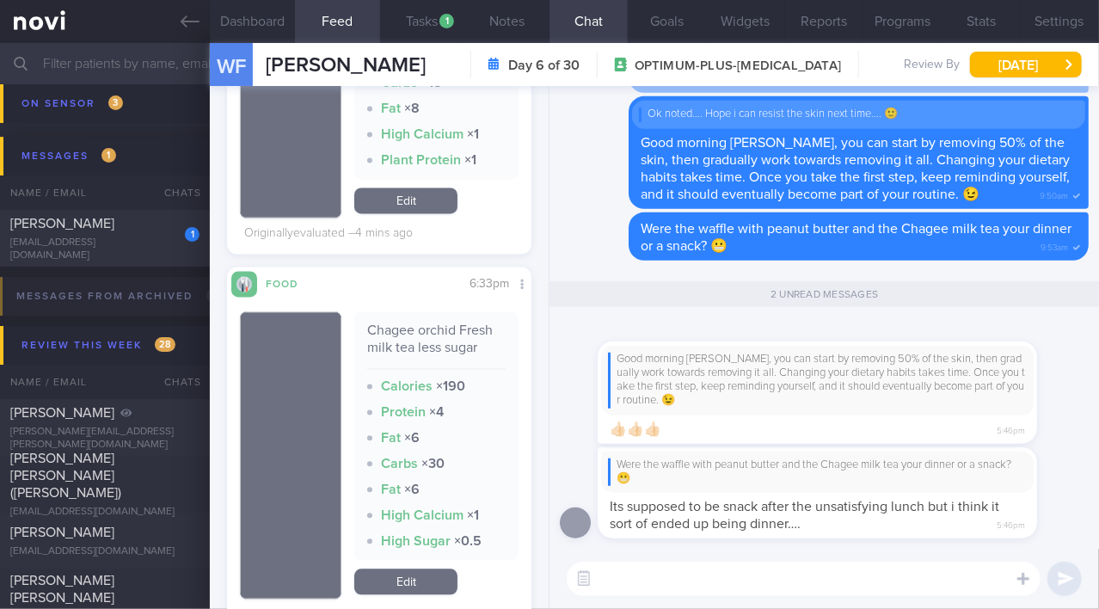
scroll to position [1172, 0]
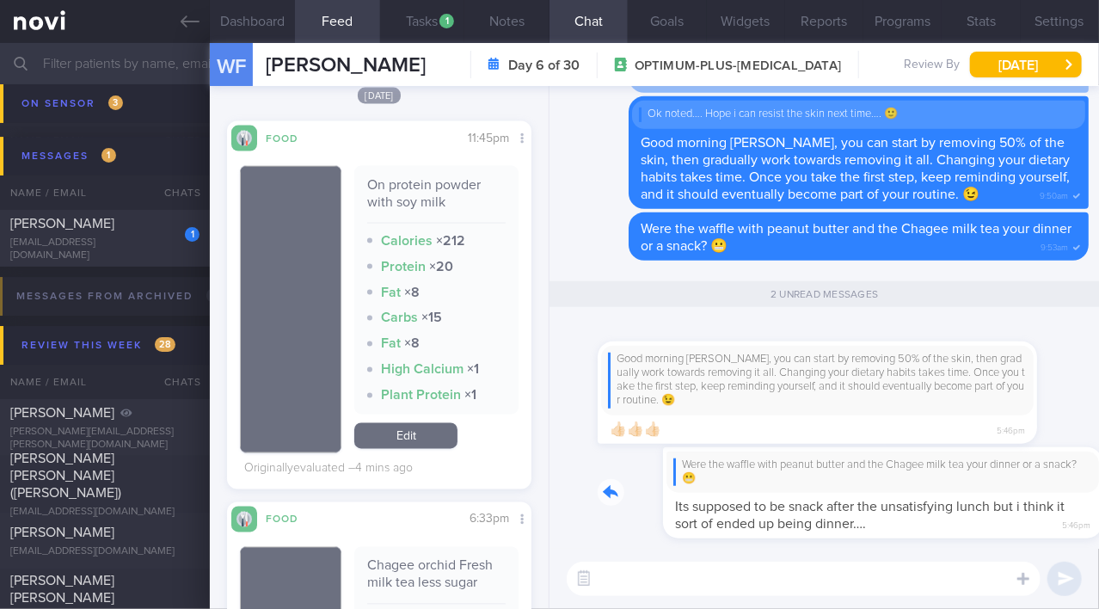
drag, startPoint x: 735, startPoint y: 482, endPoint x: 885, endPoint y: 488, distance: 150.7
click at [885, 488] on div "Were the waffle with peanut butter and the Chagee milk tea your dinner or a sna…" at bounding box center [843, 493] width 491 height 92
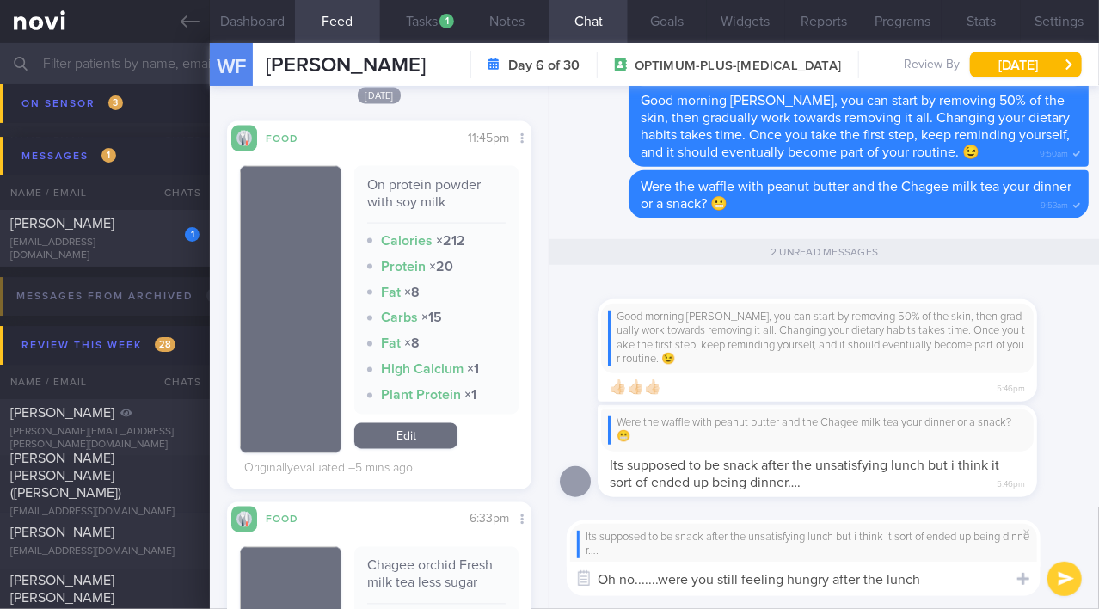
type textarea "Oh no.......were you still feeling hungry after the lunch?"
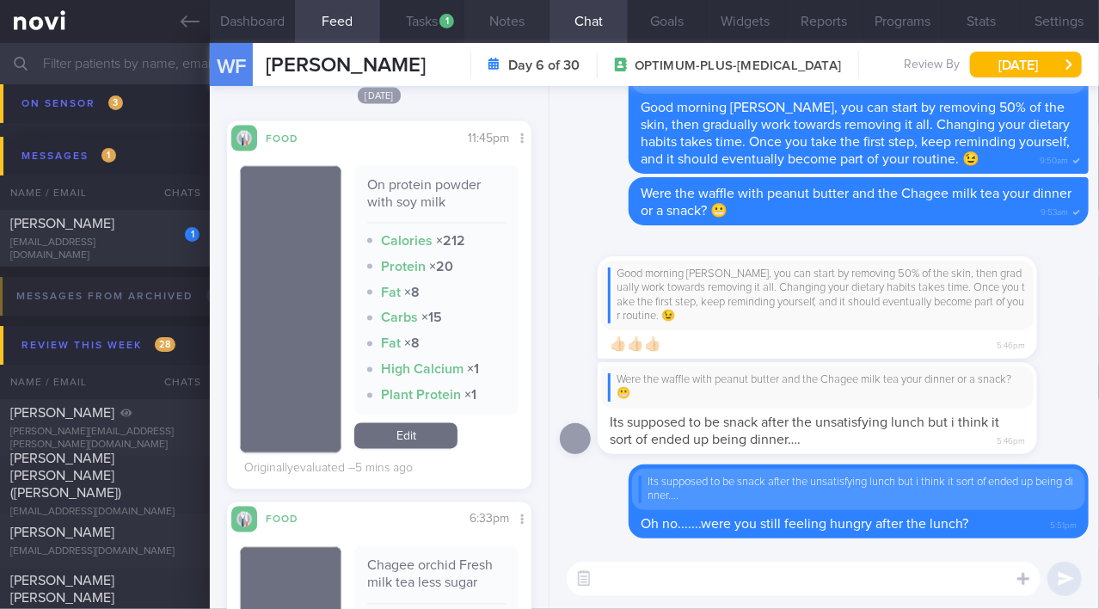
click at [495, 22] on button "Notes" at bounding box center [507, 21] width 85 height 43
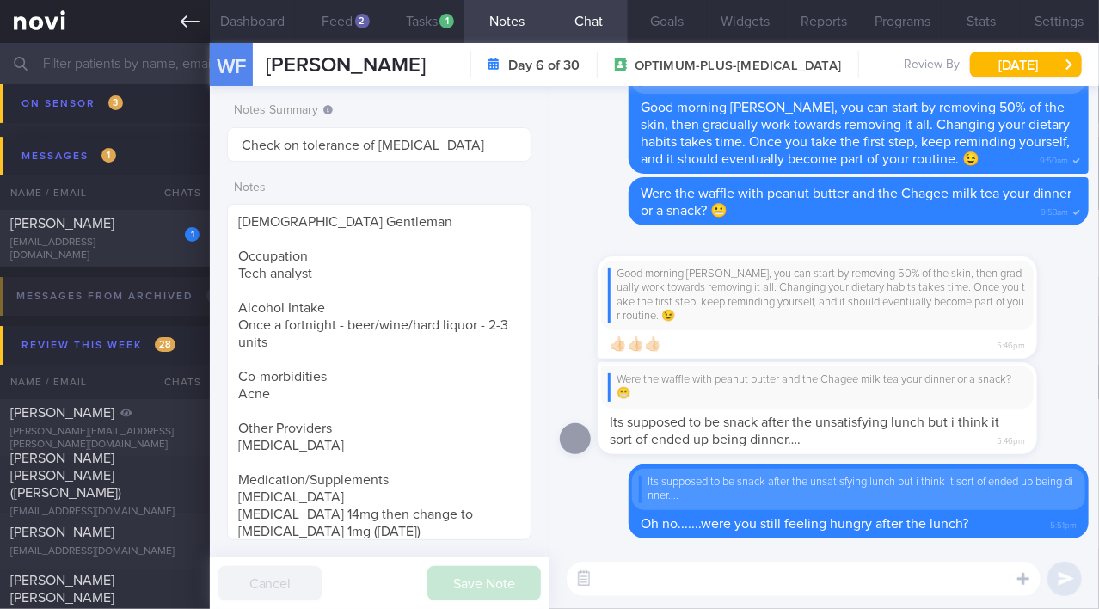
click at [182, 27] on icon at bounding box center [190, 21] width 19 height 19
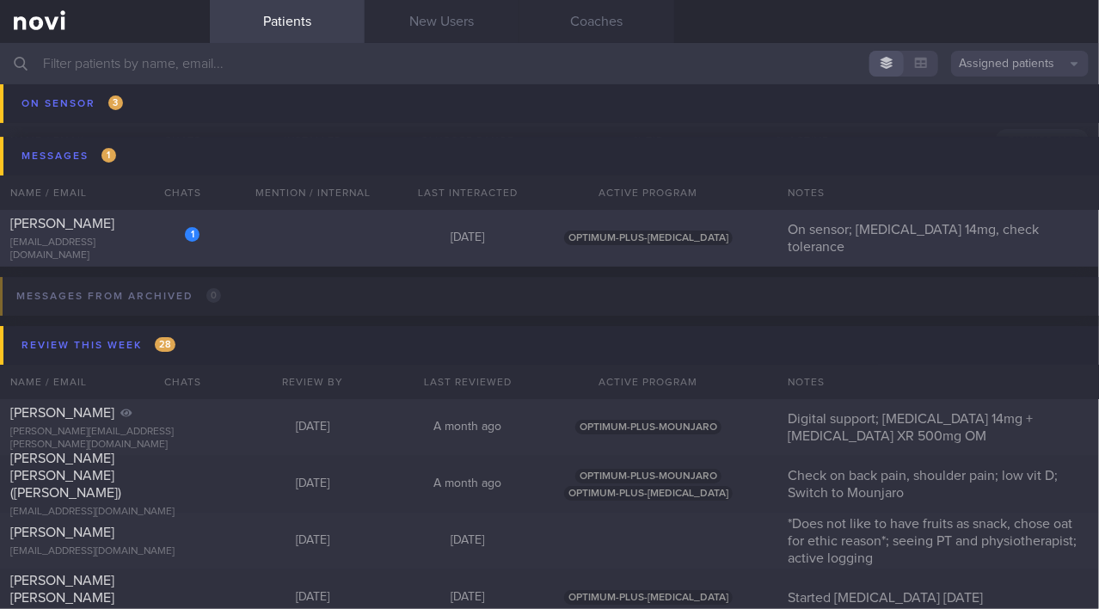
click at [131, 238] on div "1 Ng Mei Shan mshan.keiko@gmail.com" at bounding box center [105, 238] width 210 height 47
select select "7"
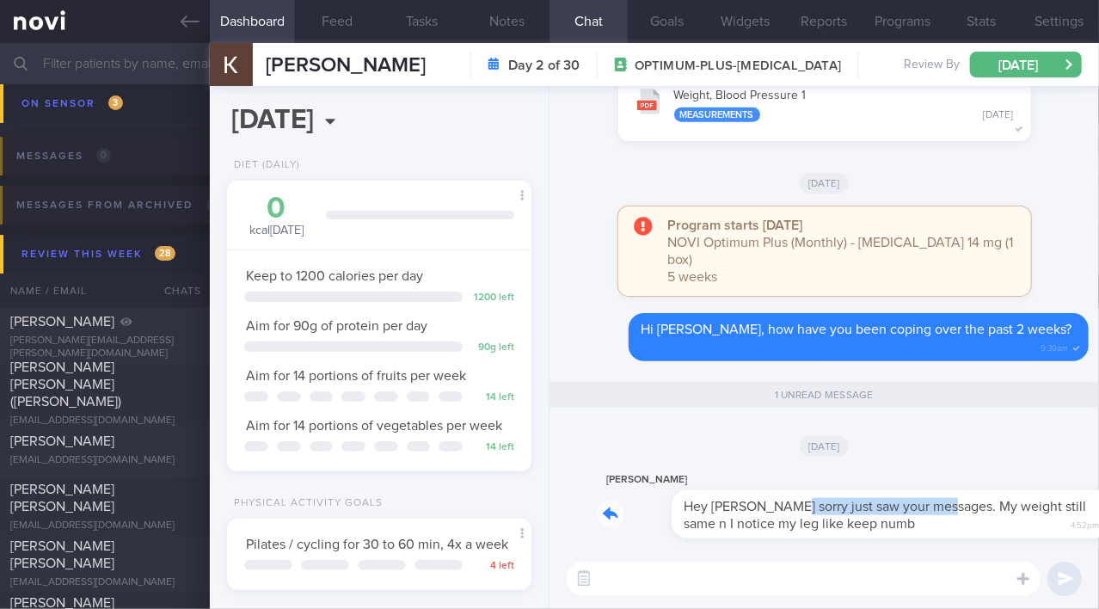
drag, startPoint x: 705, startPoint y: 491, endPoint x: 866, endPoint y: 496, distance: 161.8
click at [866, 496] on div "Keiko Shan Hey Mee li sorry just saw your messages. My weight still same n I no…" at bounding box center [843, 504] width 491 height 69
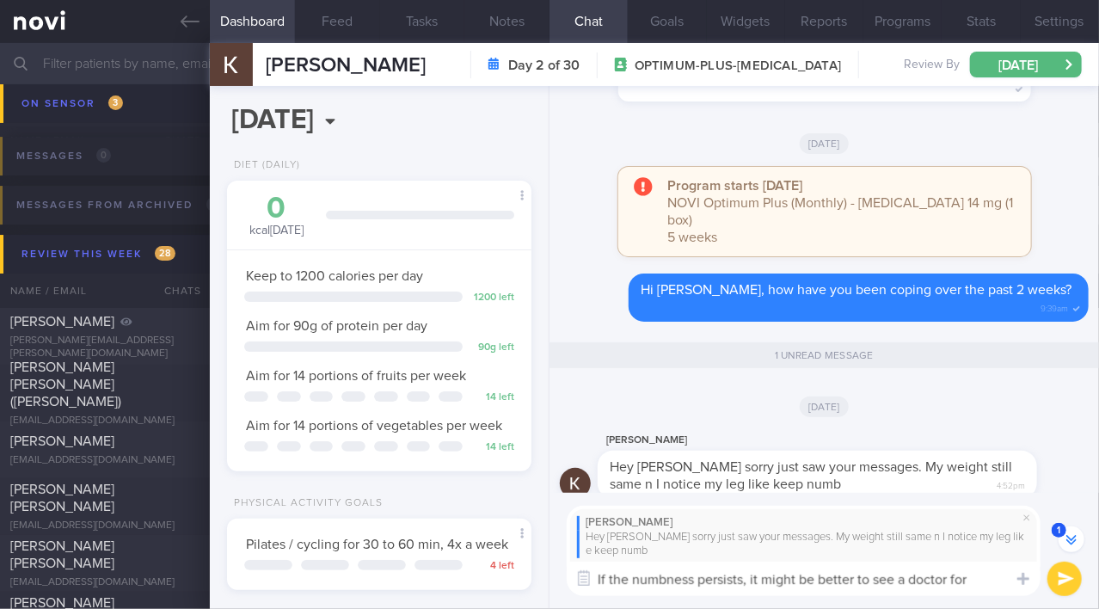
scroll to position [-31, 0]
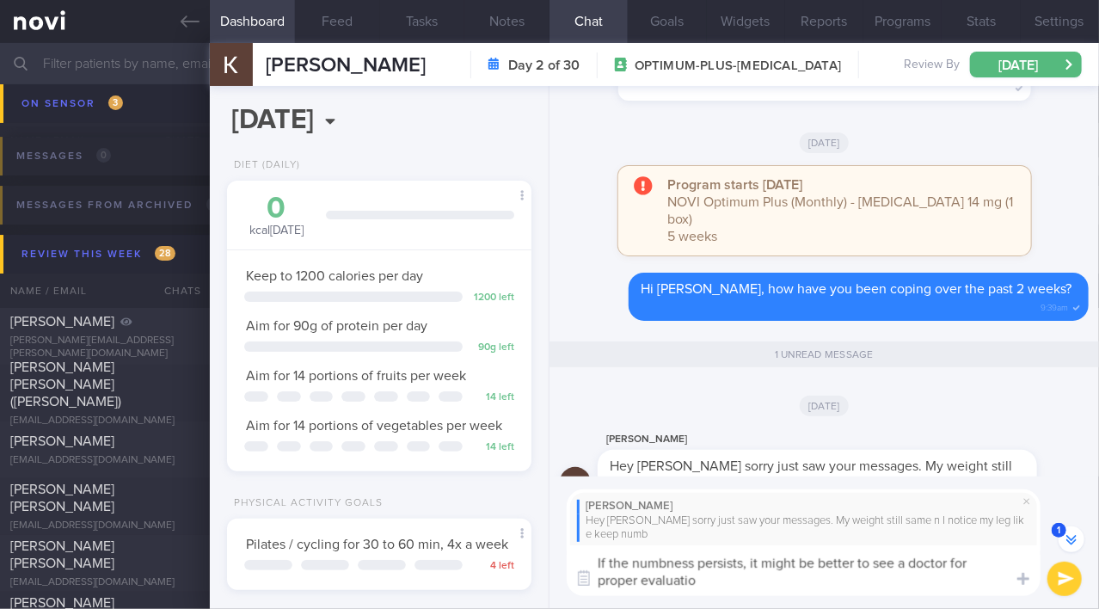
type textarea "If the numbness persists, it might be better to see a doctor for proper evaluat…"
drag, startPoint x: 732, startPoint y: 578, endPoint x: 597, endPoint y: 563, distance: 135.8
click at [597, 563] on textarea "If the numbness persists, it might be better to see a doctor for proper evaluat…" at bounding box center [804, 570] width 474 height 51
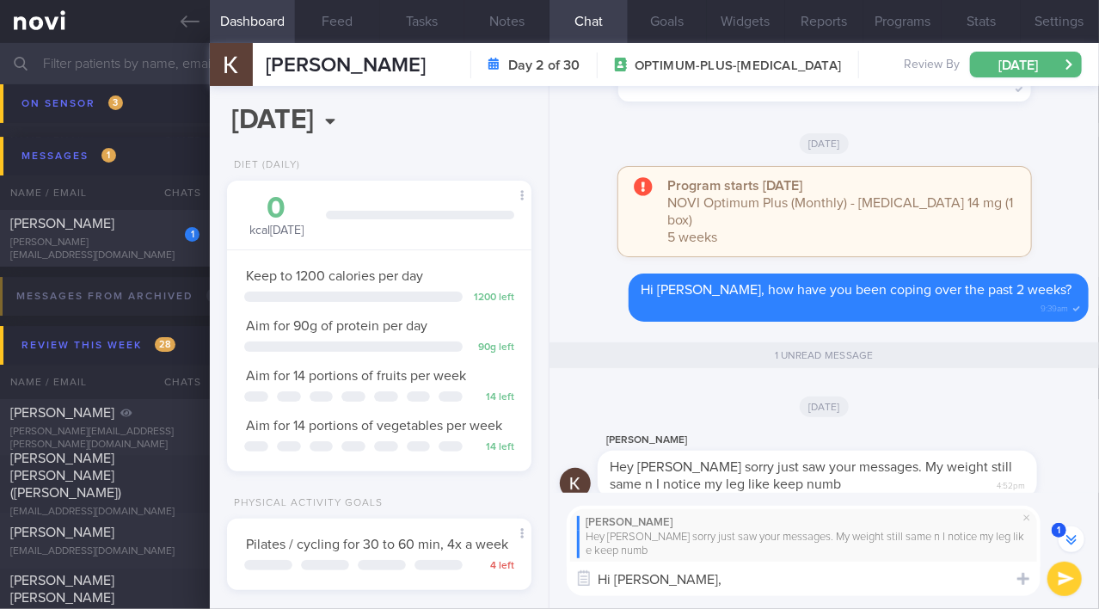
paste textarea "If the numbness persists, it would be best to see a doctor for a proper evaluat…"
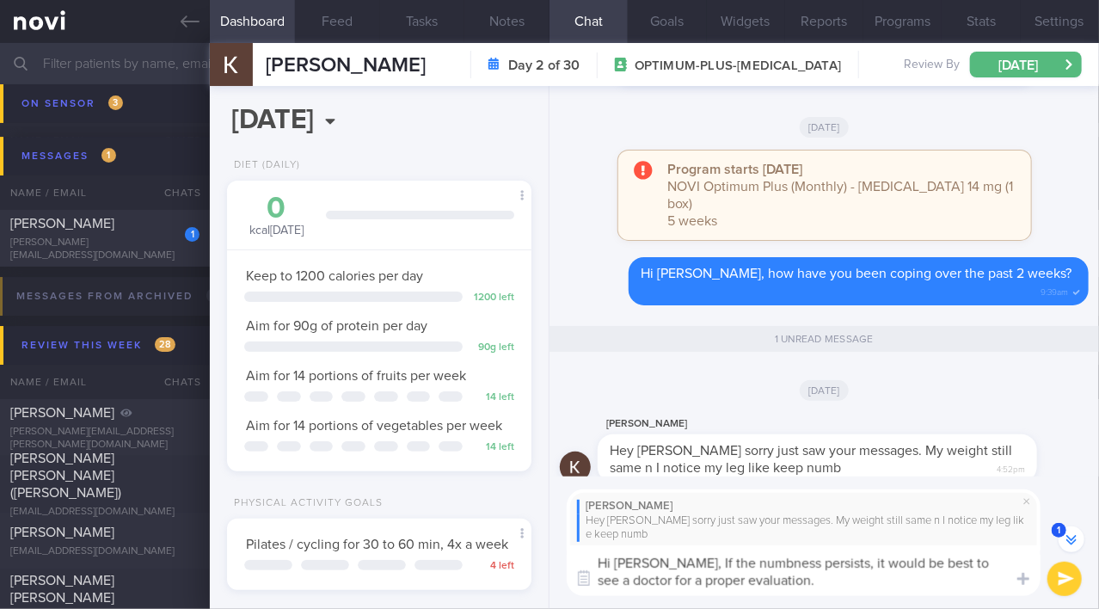
scroll to position [-31, 0]
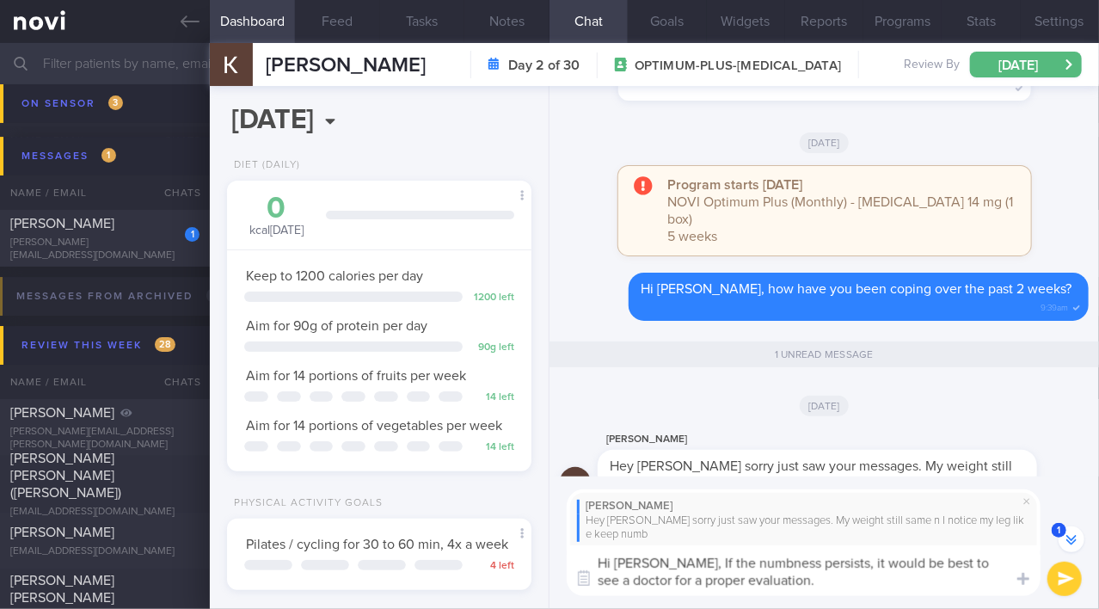
click at [683, 563] on textarea "Hi Mei Shan, If the numbness persists, it would be best to see a doctor for a p…" at bounding box center [804, 570] width 474 height 51
click at [824, 578] on textarea "Hi [PERSON_NAME], if the numbness persists, it would be best to see a doctor fo…" at bounding box center [804, 570] width 474 height 51
type textarea "Hi [PERSON_NAME], if the numbness persists, it would be best to see a doctor fo…"
click at [1076, 581] on button "submit" at bounding box center [1065, 579] width 34 height 34
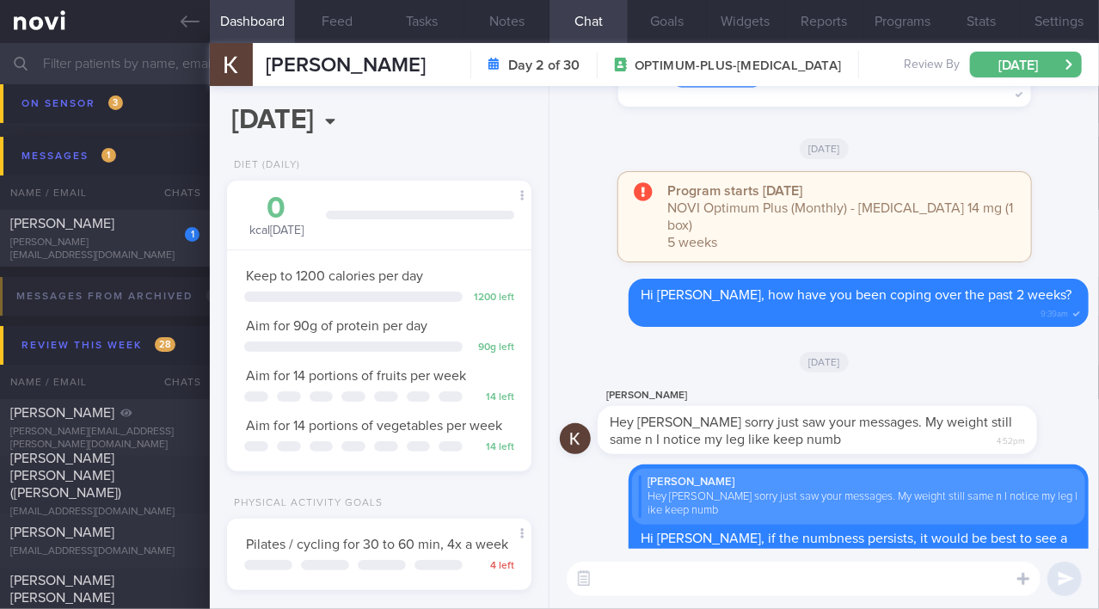
scroll to position [0, 0]
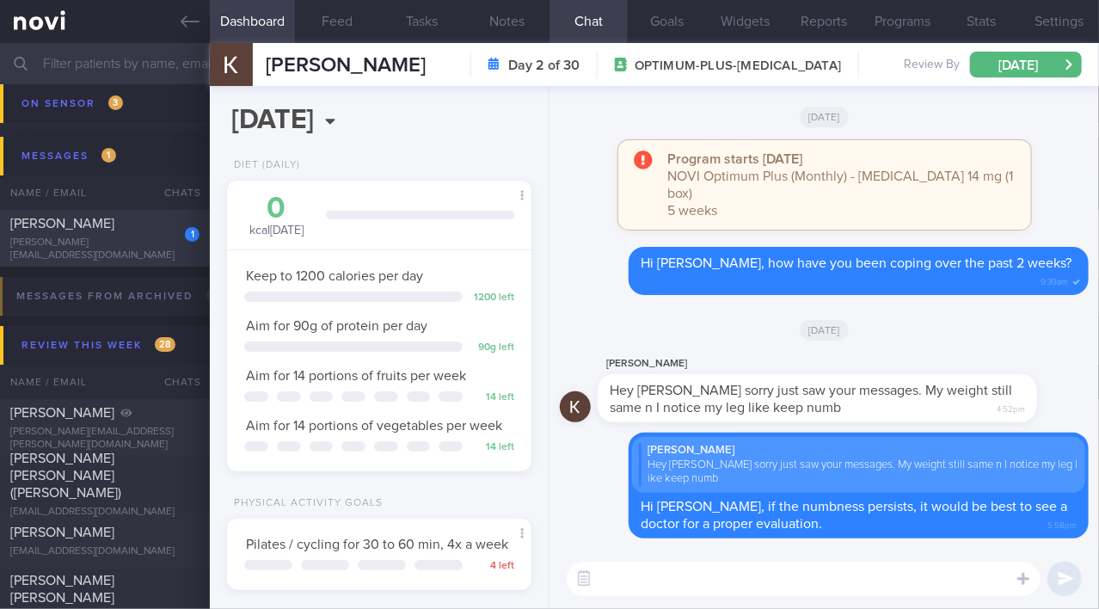
click at [132, 232] on div "[PERSON_NAME]" at bounding box center [102, 223] width 185 height 17
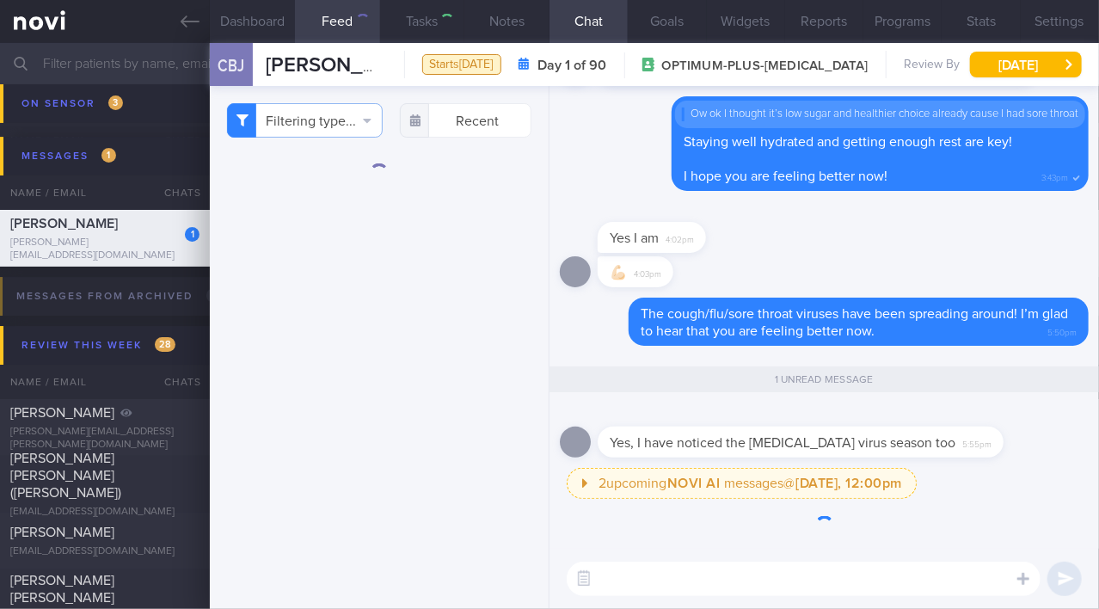
type input "[MEDICAL_DATA] 14mg; drinks at least 3L of warm water a day"
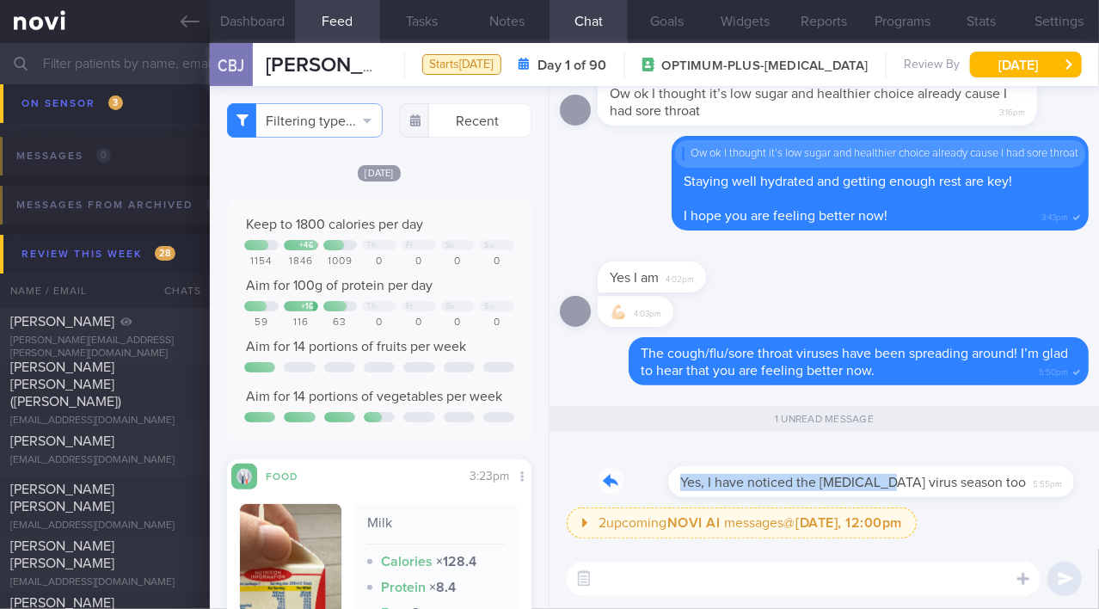
drag, startPoint x: 799, startPoint y: 470, endPoint x: 944, endPoint y: 483, distance: 145.1
click at [944, 483] on div "Yes, I have noticed the flu virus season too 5:55pm" at bounding box center [827, 472] width 458 height 52
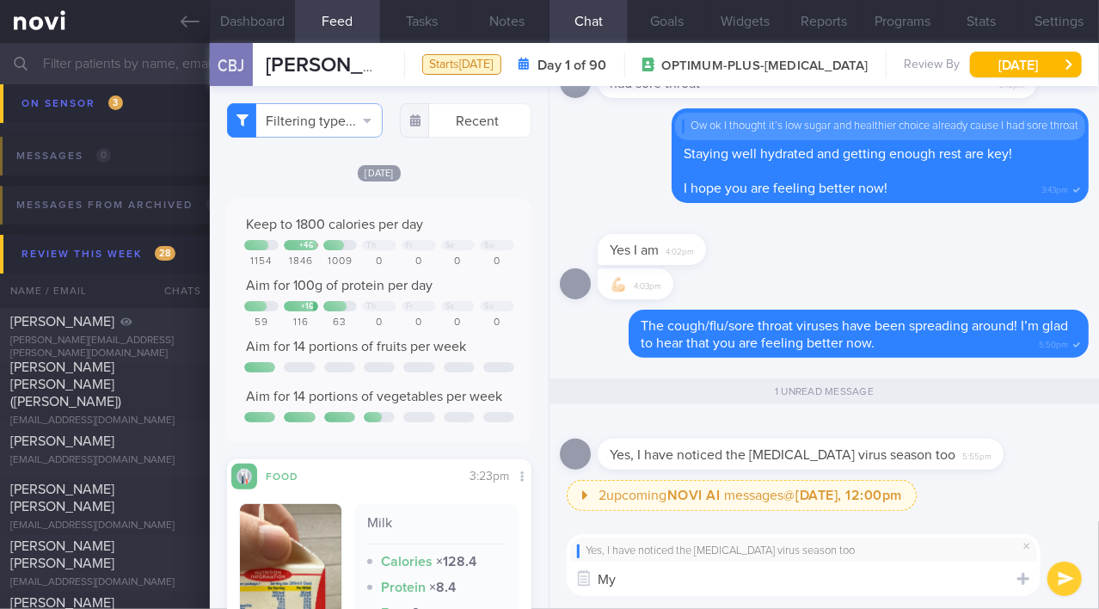
type textarea "M"
type textarea "Sadly, my kids caught the virus and are still recovering now"
drag, startPoint x: 971, startPoint y: 577, endPoint x: 501, endPoint y: 591, distance: 470.7
click at [501, 591] on div "Dashboard Feed Tasks Notes Chat 1 Goals Widgets Reports Programs Stats Settings…" at bounding box center [654, 326] width 889 height 566
paste textarea "Sadly, my kids caught the virus and are still in the process of recovering."
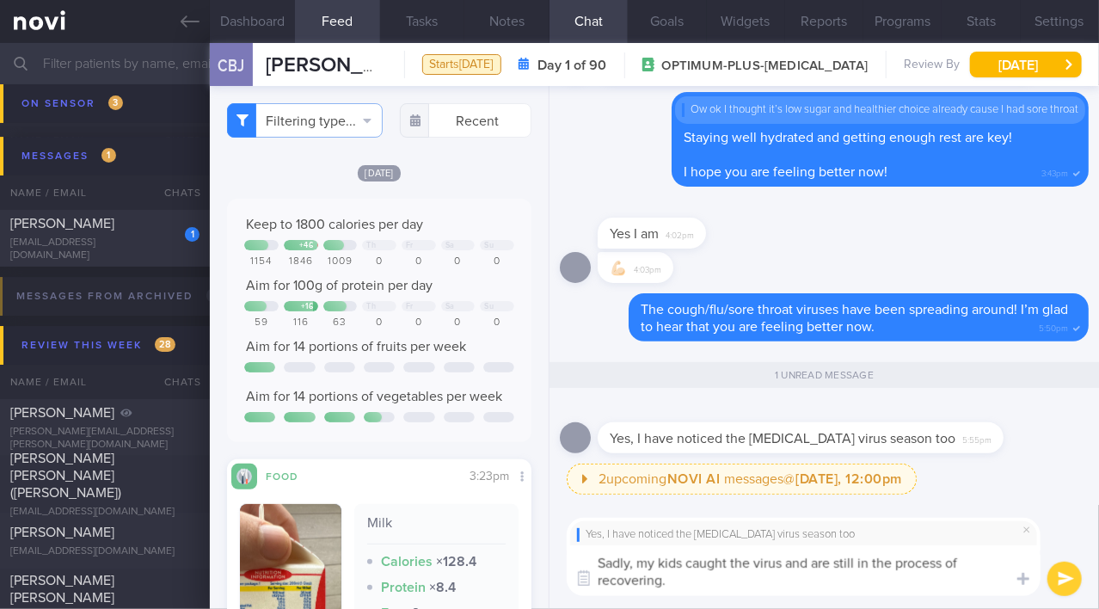
drag, startPoint x: 895, startPoint y: 566, endPoint x: 963, endPoint y: 564, distance: 67.1
click at [963, 564] on textarea "Sadly, my kids caught the virus and are still in the process of recovering." at bounding box center [804, 570] width 474 height 51
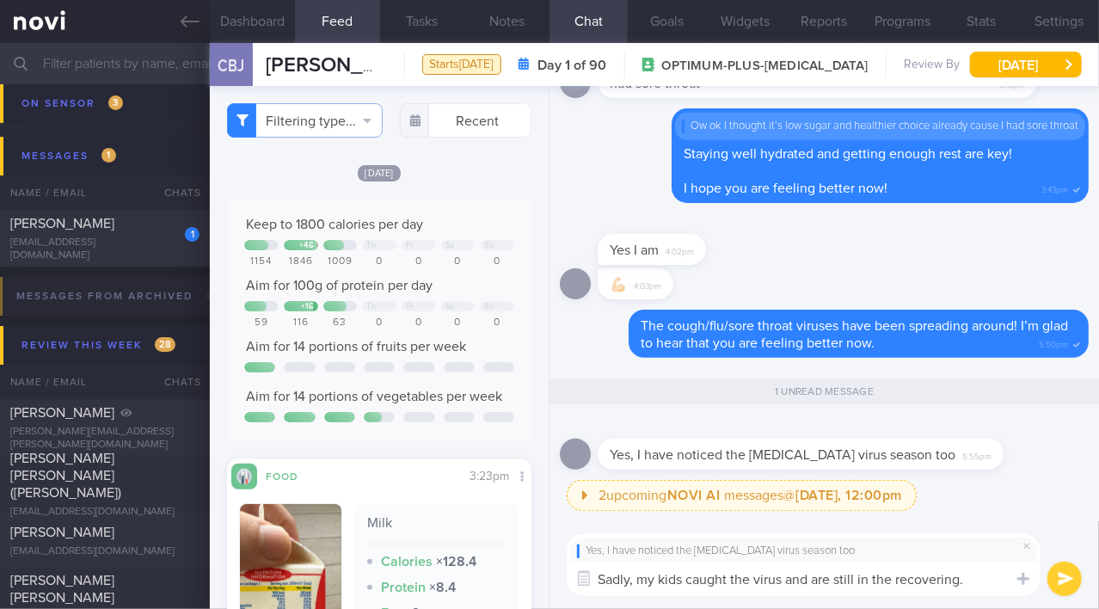
click at [984, 577] on textarea "Sadly, my kids caught the virus and are still in the recovering." at bounding box center [804, 579] width 474 height 34
type textarea "Sadly, my kids caught the virus and are still in the recovering"
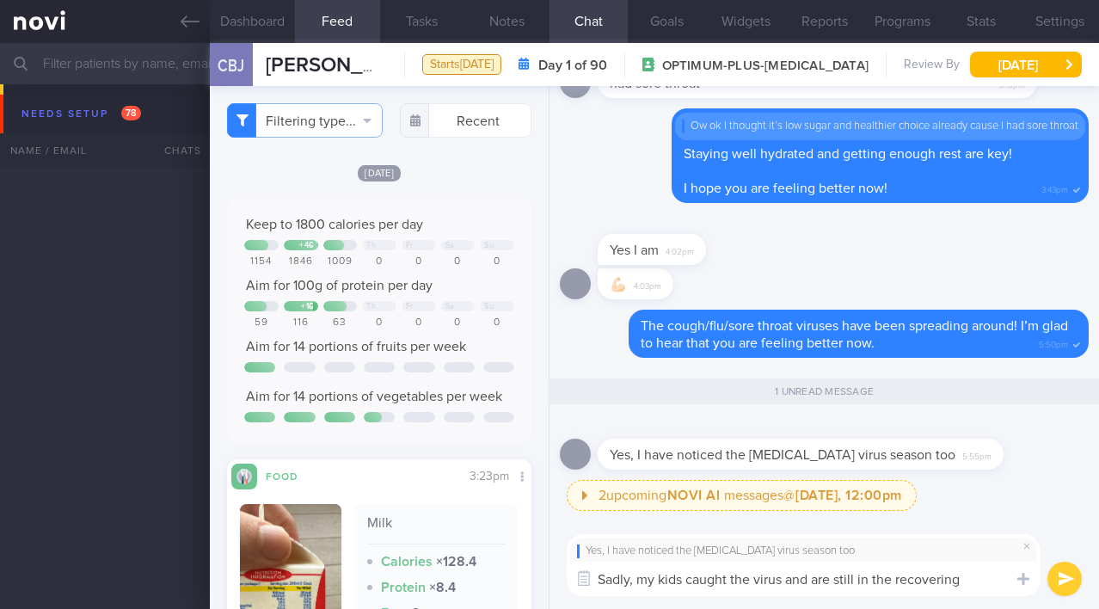
select select "7"
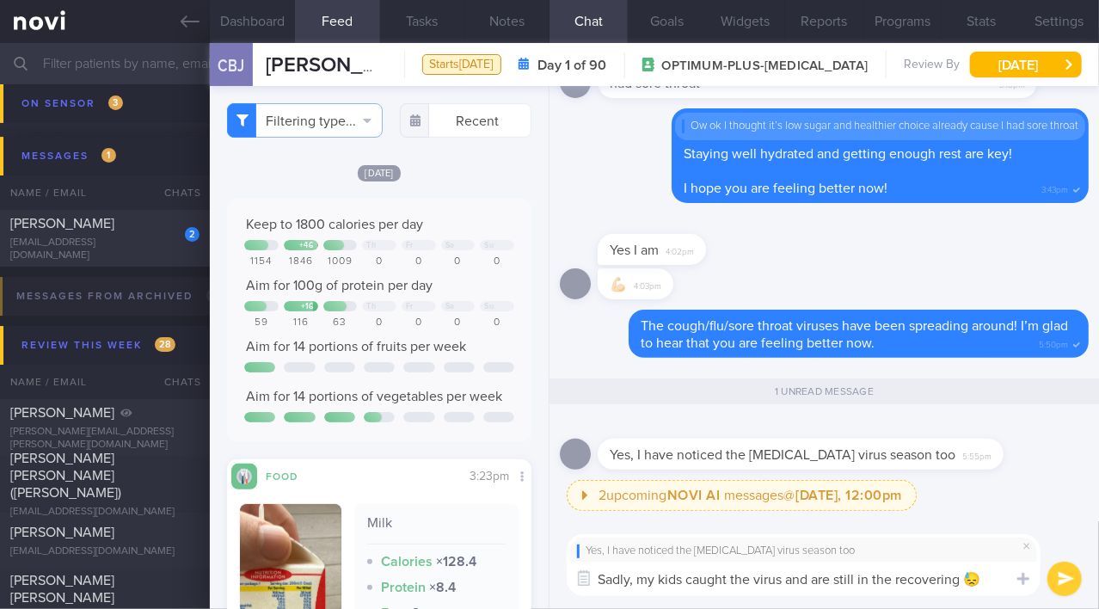
type textarea "Sadly, my kids caught the virus and are still in the recovering 😓"
click at [1055, 582] on button "submit" at bounding box center [1065, 579] width 34 height 34
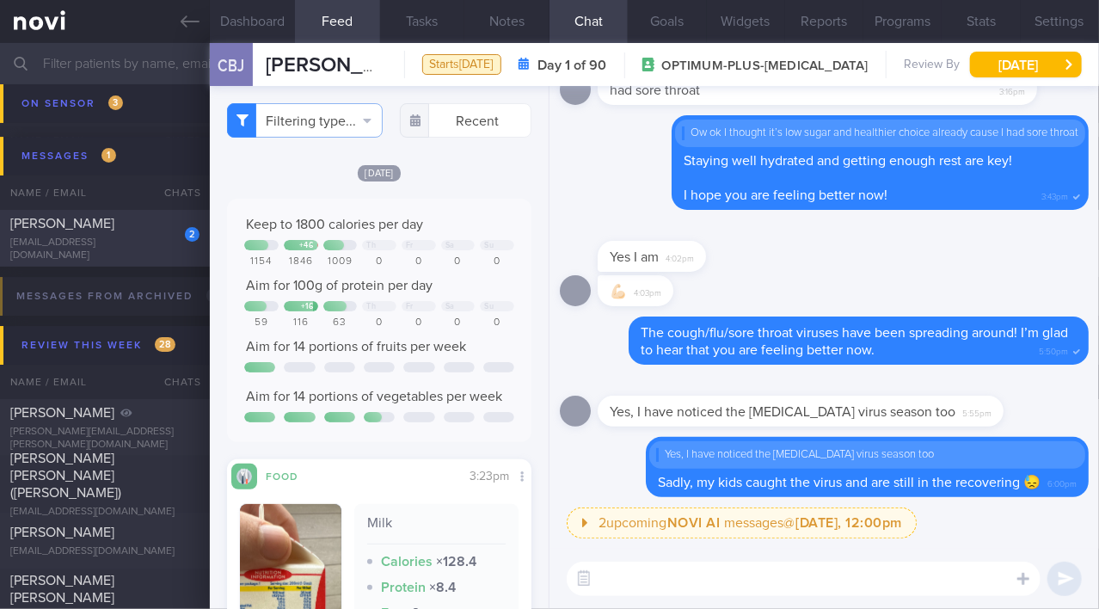
click at [79, 247] on div "[EMAIL_ADDRESS][DOMAIN_NAME]" at bounding box center [104, 250] width 189 height 26
type input "On sensor; [MEDICAL_DATA] 14mg, check tolerance"
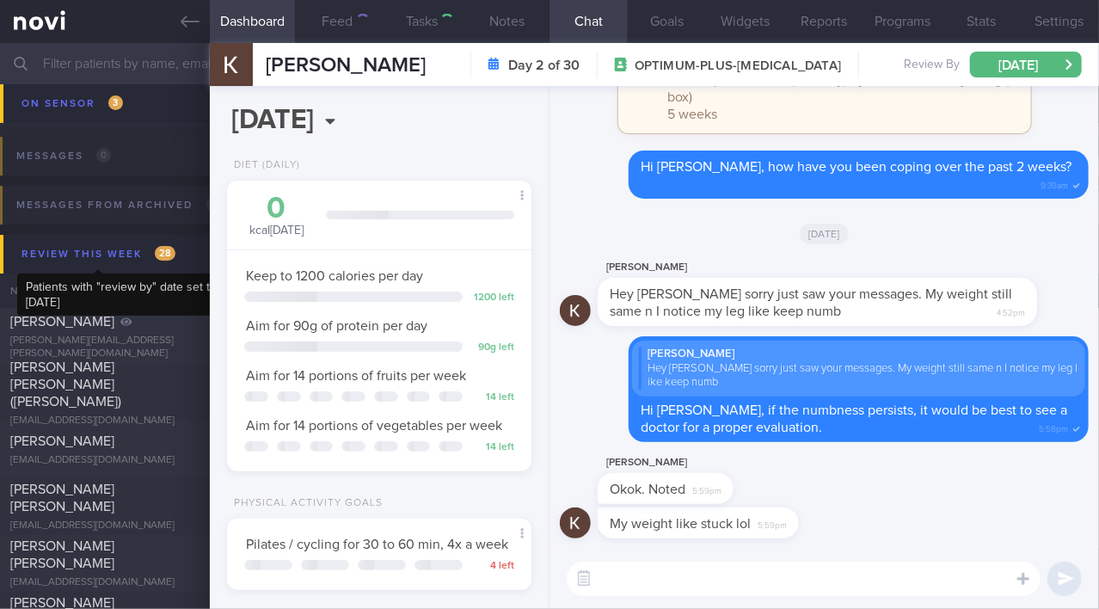
scroll to position [134, 269]
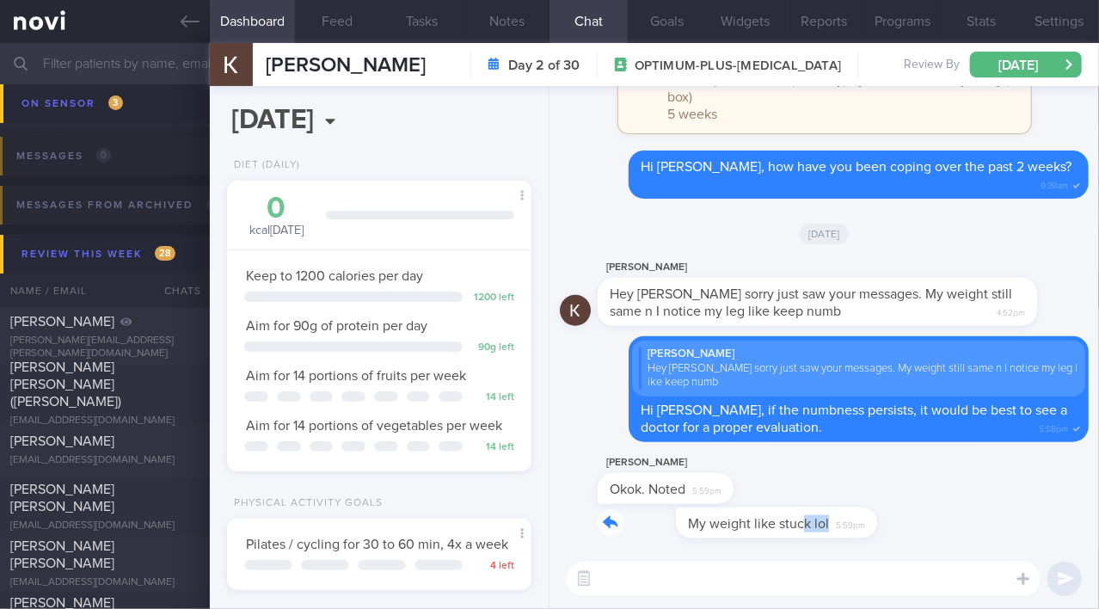
drag, startPoint x: 723, startPoint y: 513, endPoint x: 908, endPoint y: 513, distance: 184.1
click at [908, 513] on div "My weight like stuck lol 5:59pm" at bounding box center [824, 528] width 529 height 41
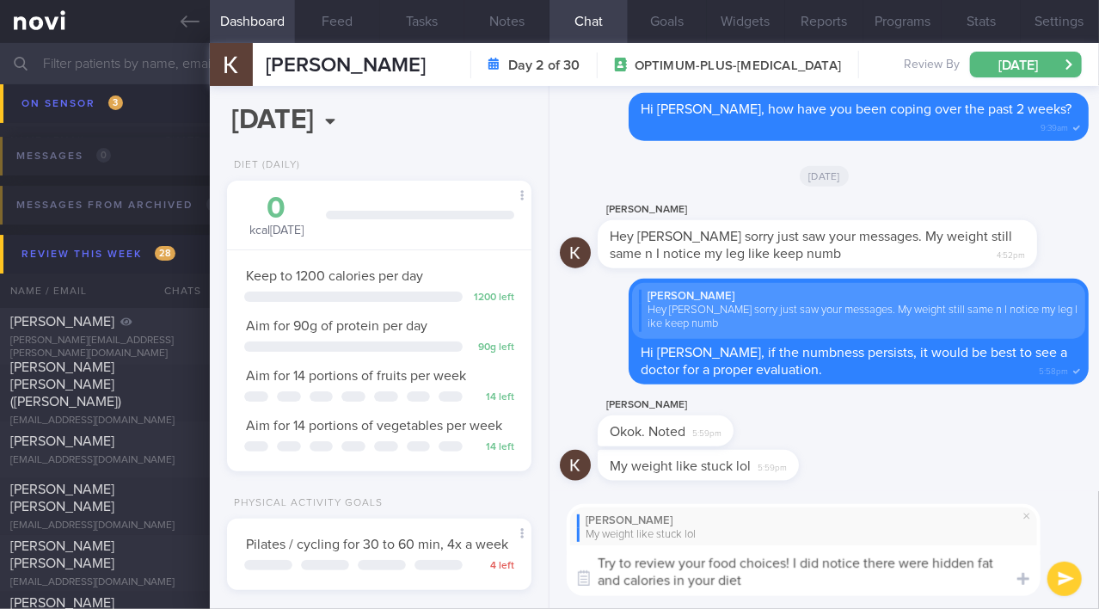
scroll to position [0, 0]
drag, startPoint x: 754, startPoint y: 584, endPoint x: 565, endPoint y: 546, distance: 193.0
click at [565, 546] on div "[PERSON_NAME] My weight like stuck lol Try to review your food choices! I did n…" at bounding box center [825, 550] width 550 height 119
click at [696, 575] on textarea "Try to review your food choices! I did notice there were hidden fat and calorie…" at bounding box center [804, 570] width 474 height 51
drag, startPoint x: 748, startPoint y: 586, endPoint x: 551, endPoint y: 547, distance: 199.9
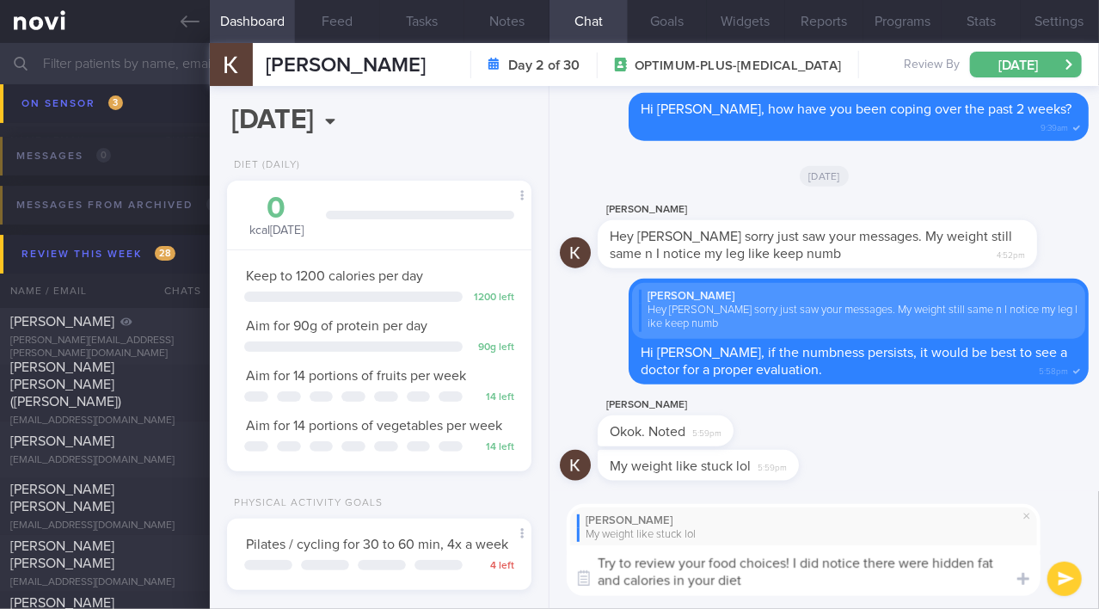
click at [551, 547] on div "[PERSON_NAME] My weight like stuck lol Try to review your food choices! I did n…" at bounding box center [825, 550] width 550 height 119
paste textarea "reviewing your food choices! I noticed there are some hidden fats and calories …"
click at [906, 566] on textarea "Try reviewing your food choices! I noticed there are some hidden fats and calor…" at bounding box center [804, 570] width 474 height 51
click at [870, 578] on textarea "Try reviewing your food choices! I noticed there were some hidden fats and calo…" at bounding box center [804, 570] width 474 height 51
type textarea "Try reviewing your food choices! I noticed there were some hidden fats and calo…"
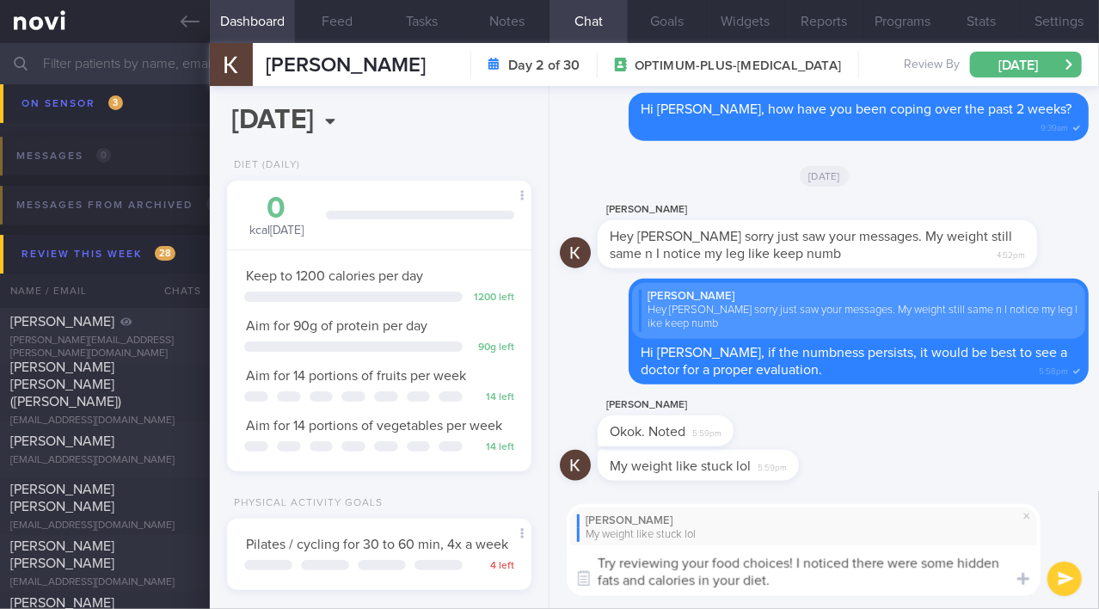
click at [1069, 579] on button "submit" at bounding box center [1065, 579] width 34 height 34
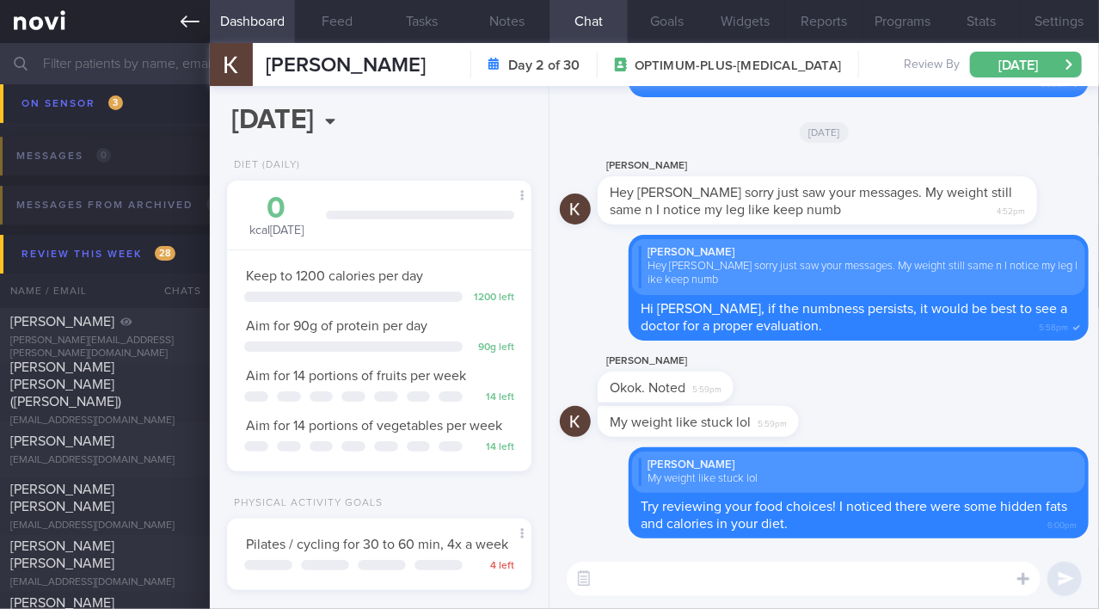
click at [185, 13] on icon at bounding box center [190, 21] width 19 height 19
